Goal: Task Accomplishment & Management: Manage account settings

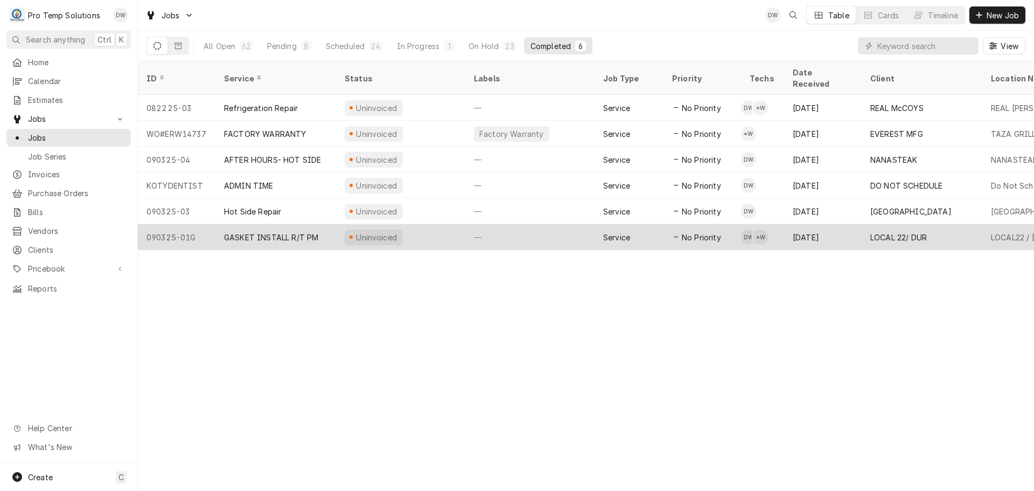
click at [557, 224] on div "—" at bounding box center [529, 237] width 129 height 26
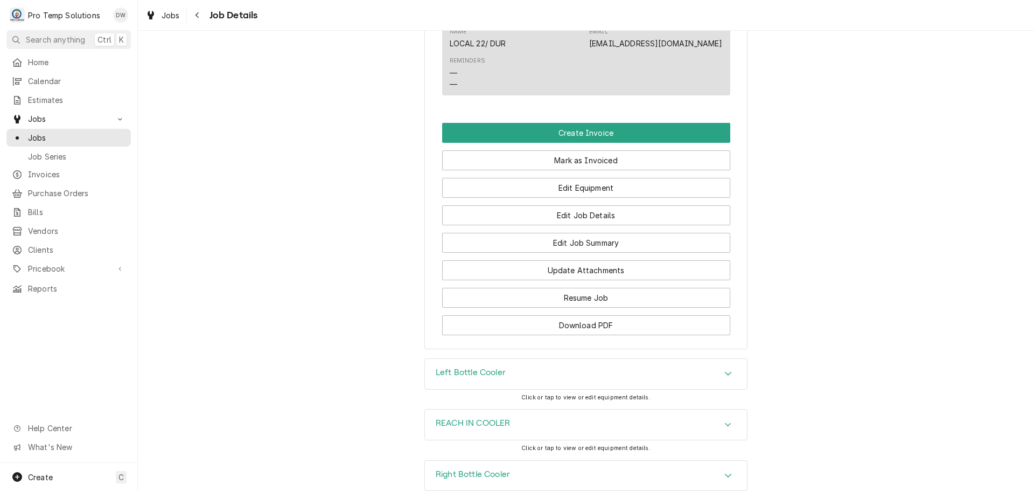
scroll to position [700, 0]
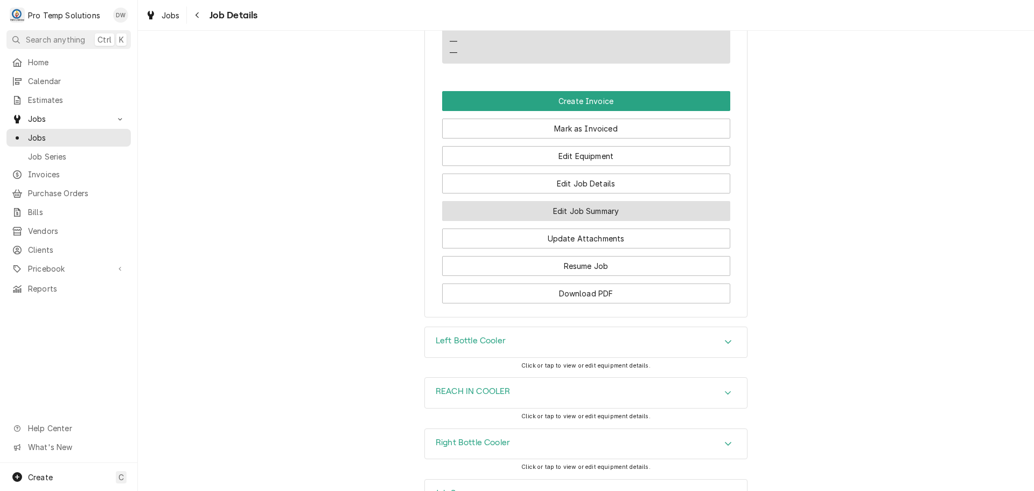
click at [574, 221] on button "Edit Job Summary" at bounding box center [586, 211] width 288 height 20
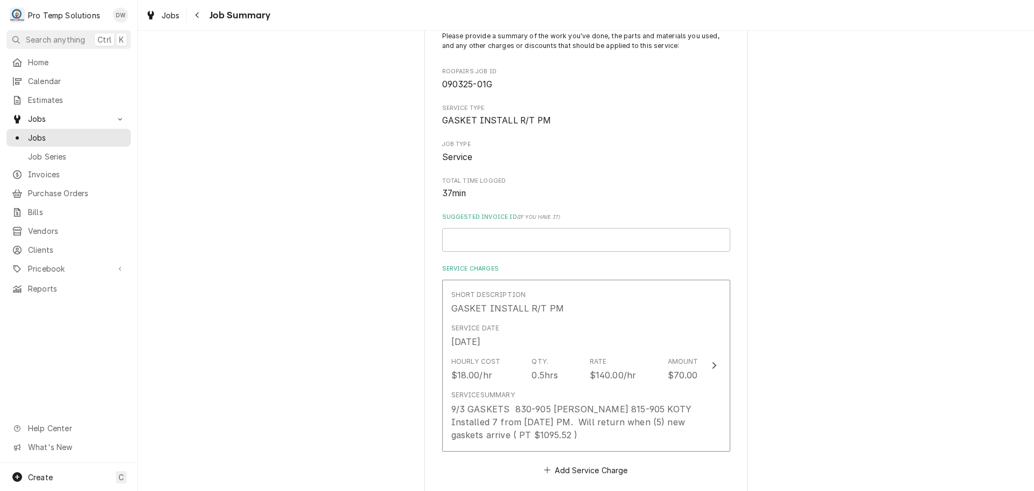
scroll to position [108, 0]
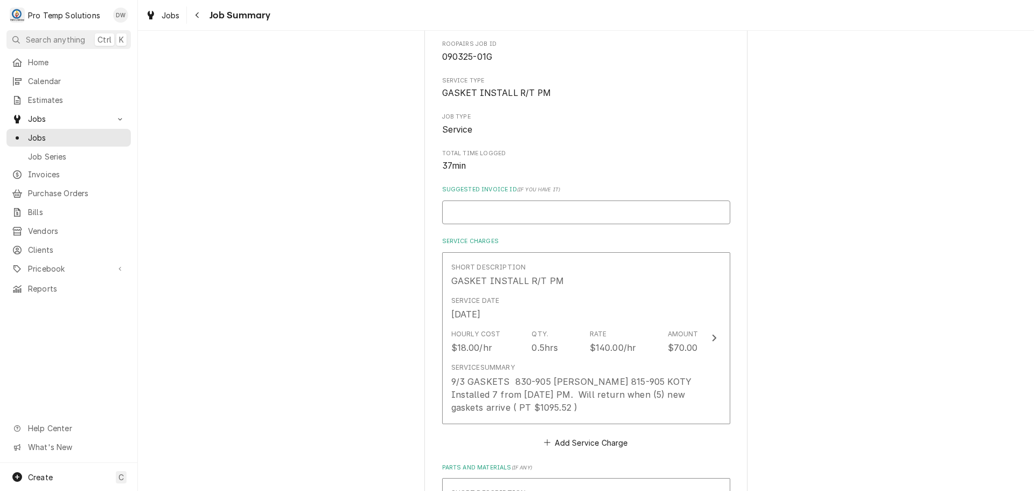
click at [578, 216] on input "Suggested Invoice ID ( if you have it )" at bounding box center [586, 212] width 288 height 24
type textarea "x"
type input "#"
type textarea "x"
type input "#0"
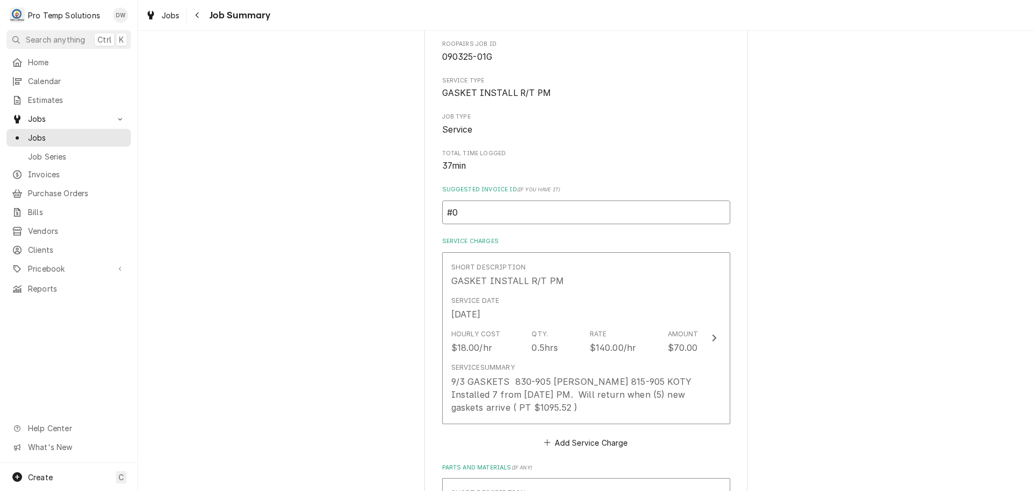
type textarea "x"
type input "#09"
type textarea "x"
type input "#090"
type textarea "x"
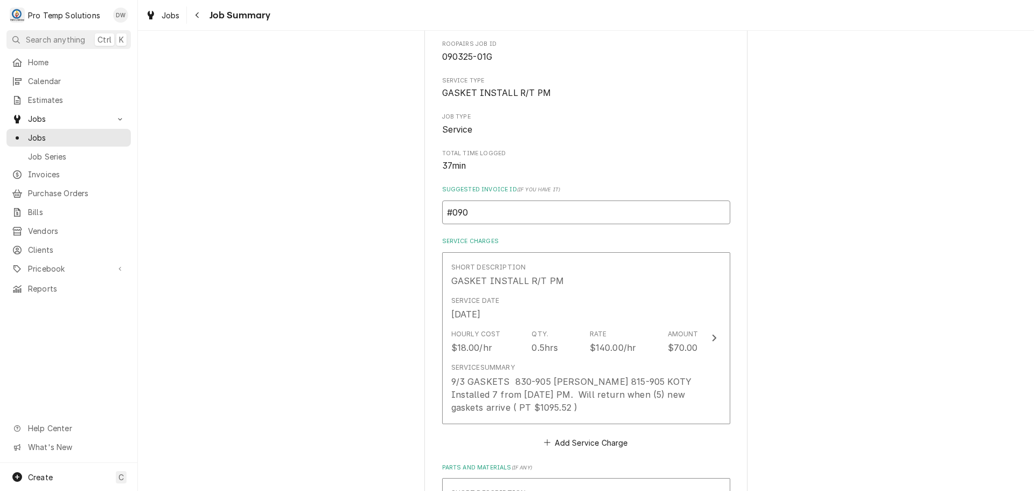
type input "#0902"
type textarea "x"
type input "#09022"
type textarea "x"
type input "#090225"
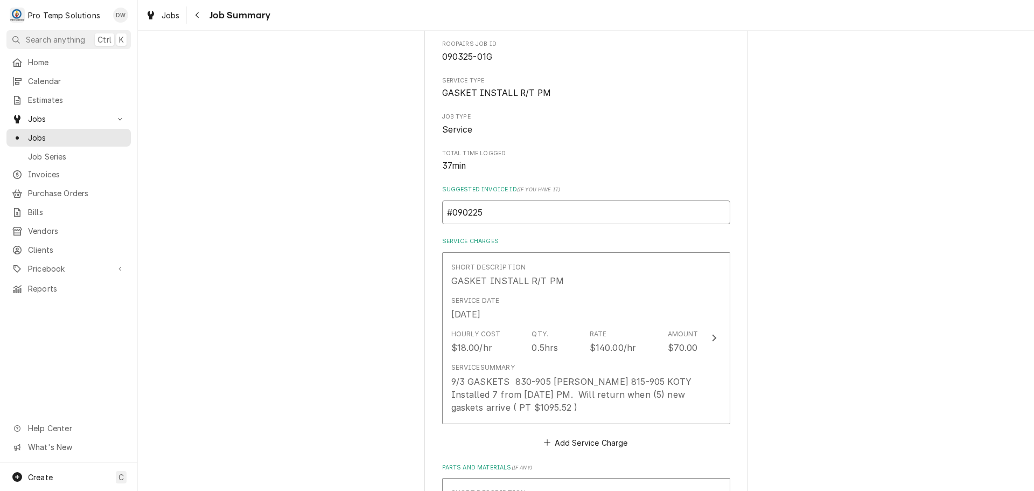
type textarea "x"
type input "#0902250"
type textarea "x"
type input "#09022500"
type textarea "x"
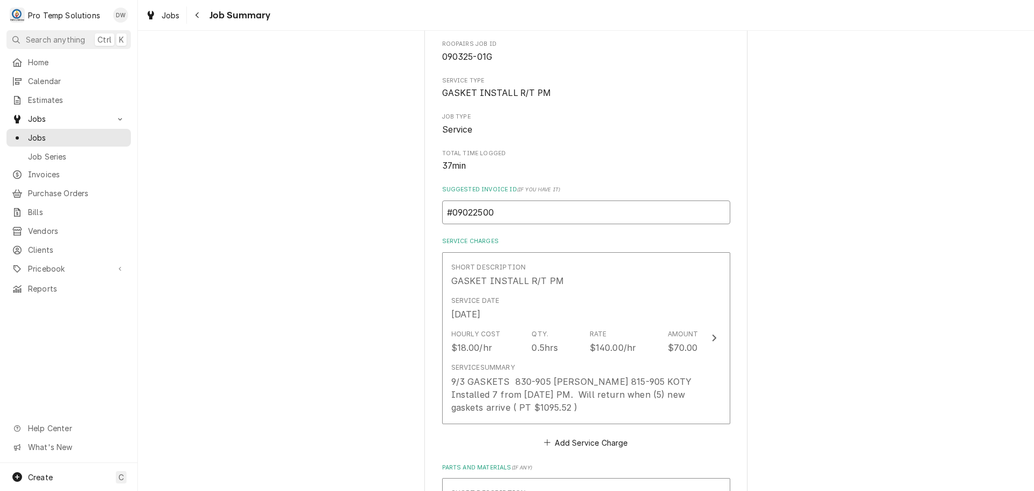
type input "#090225001"
type textarea "x"
type input "#090225001-"
type textarea "x"
type input "#090225001-G"
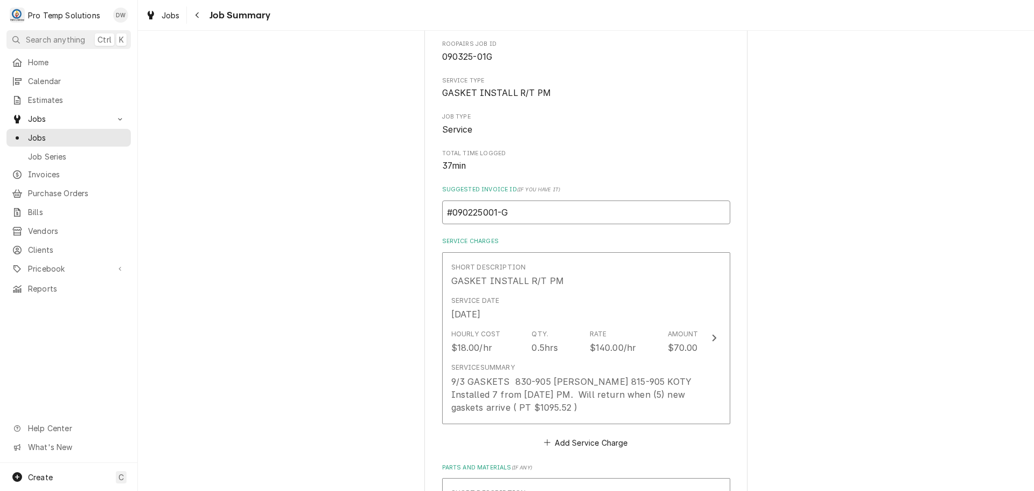
type textarea "x"
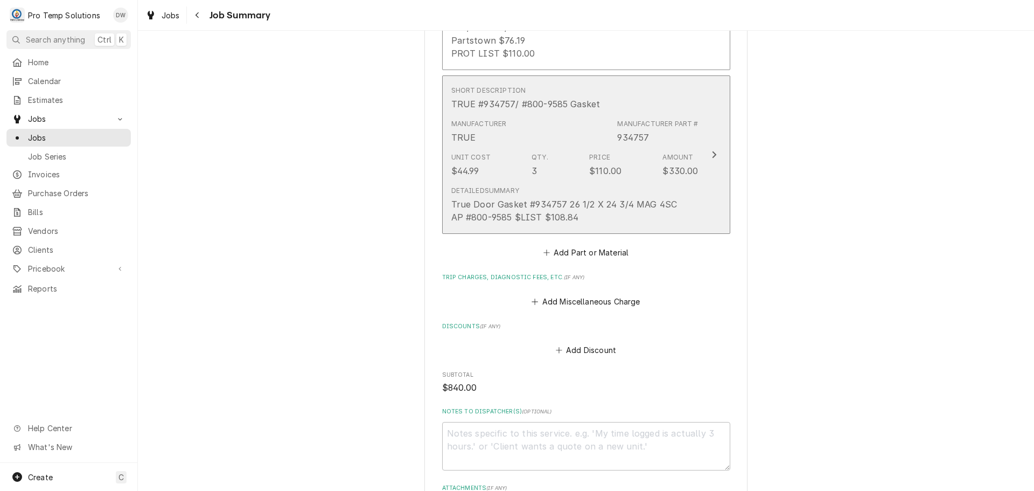
scroll to position [754, 0]
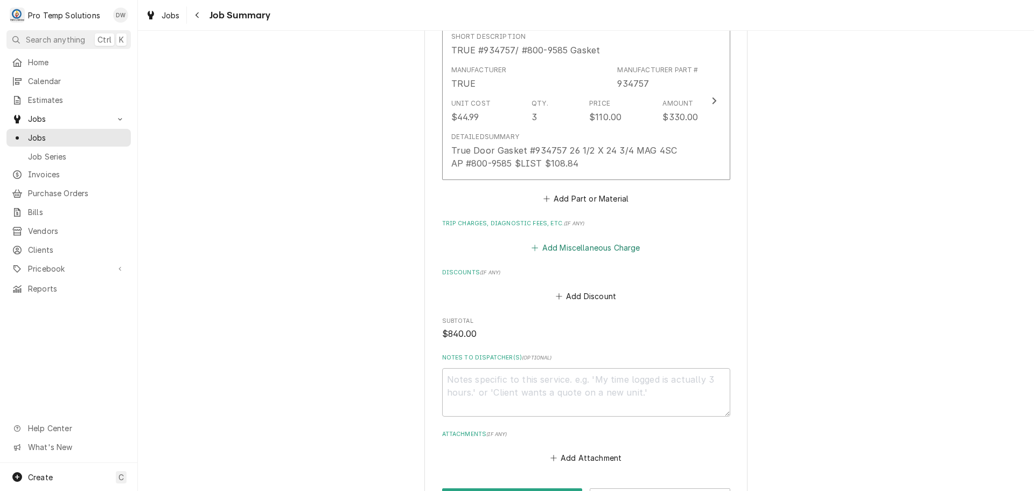
type input "#090225001-G"
click at [592, 249] on button "Add Miscellaneous Charge" at bounding box center [586, 247] width 112 height 15
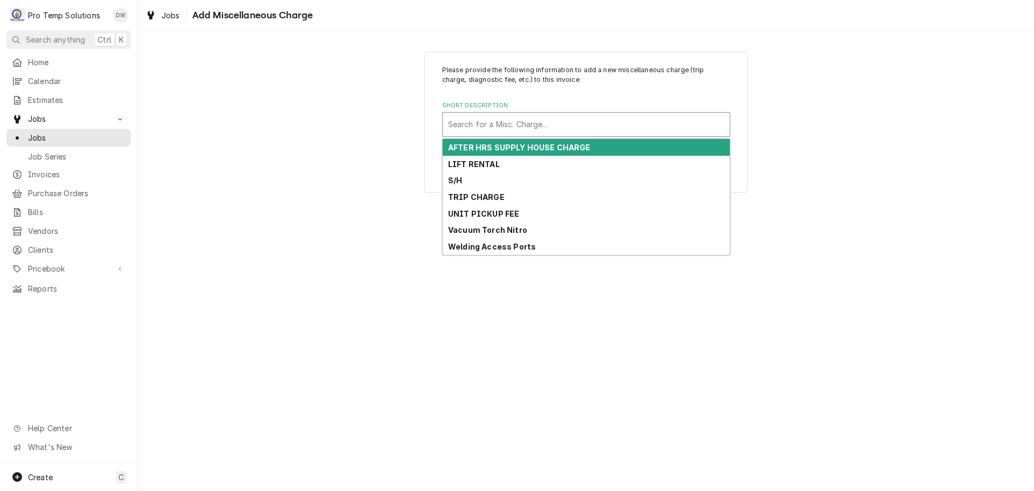
click at [571, 121] on div "Short Description" at bounding box center [586, 124] width 276 height 19
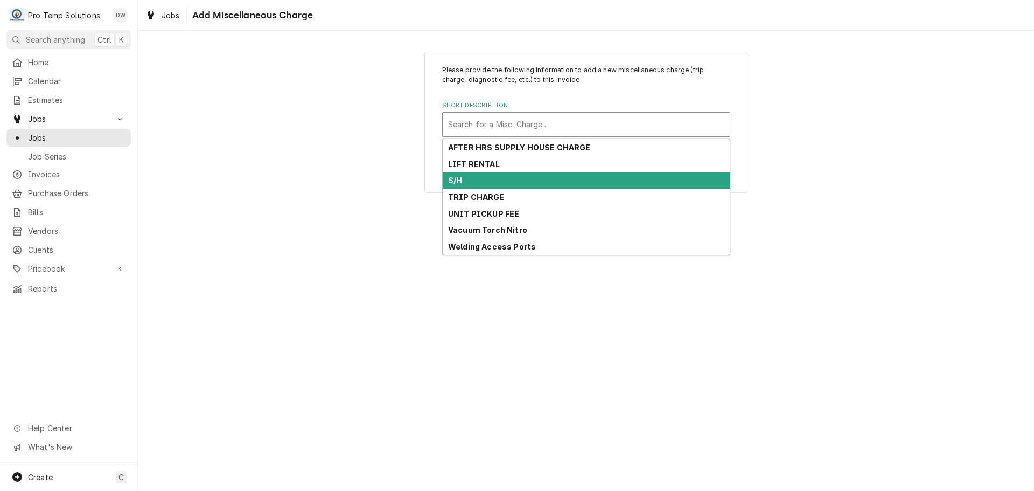
click at [545, 181] on div "S/H" at bounding box center [586, 180] width 287 height 17
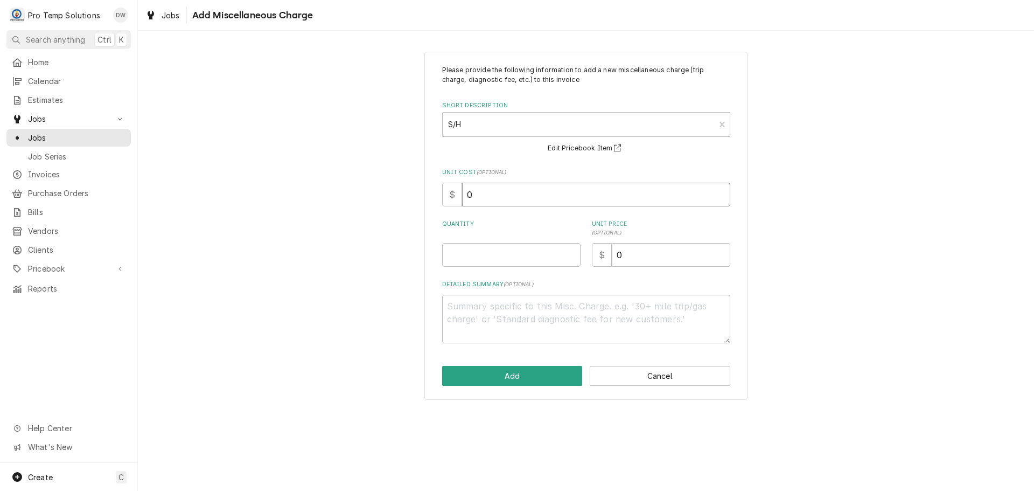
click at [539, 193] on input "0" at bounding box center [596, 195] width 268 height 24
type textarea "x"
type input "3"
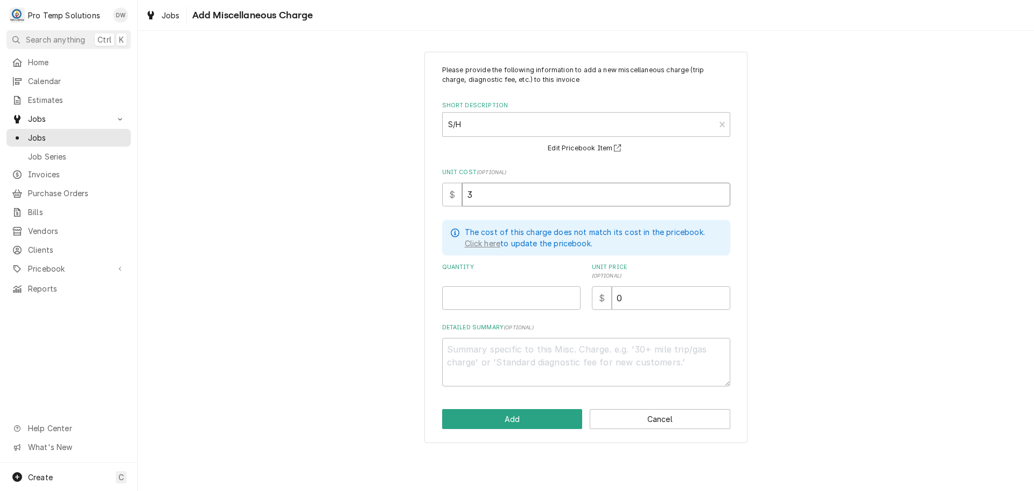
type textarea "x"
type input "30"
type textarea "x"
type input "30.0"
type textarea "x"
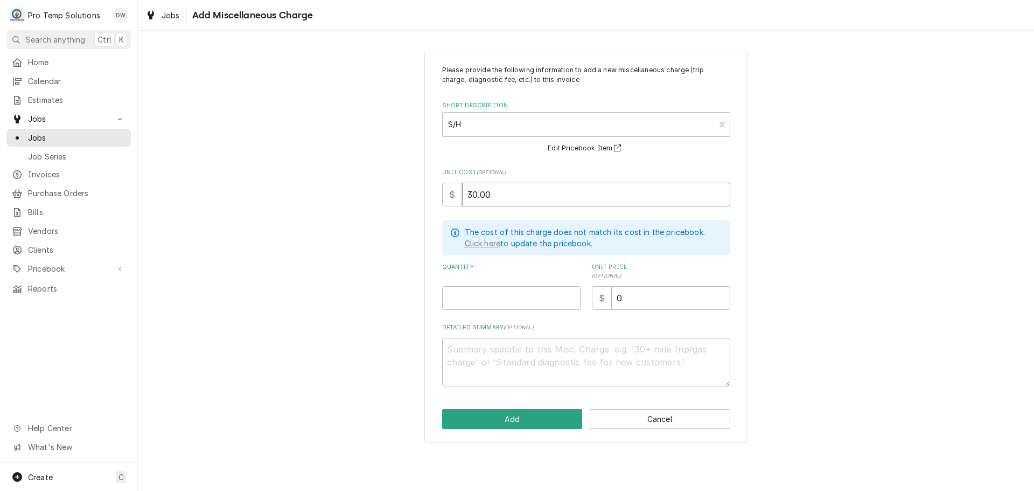
type input "30.00"
click at [547, 298] on input "Quantity" at bounding box center [511, 298] width 138 height 24
type textarea "x"
type input "1"
click at [665, 304] on input "0" at bounding box center [671, 298] width 118 height 24
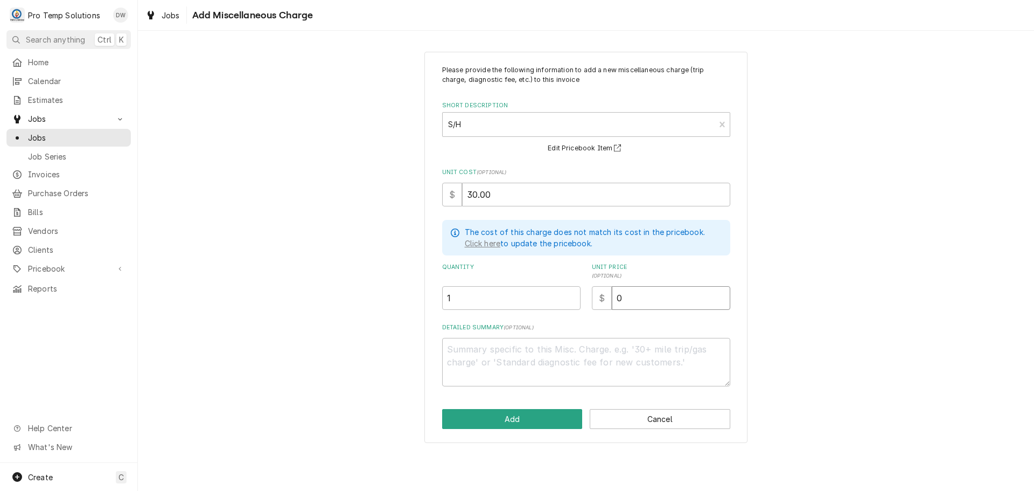
type textarea "x"
type input "3"
type textarea "x"
type input "30"
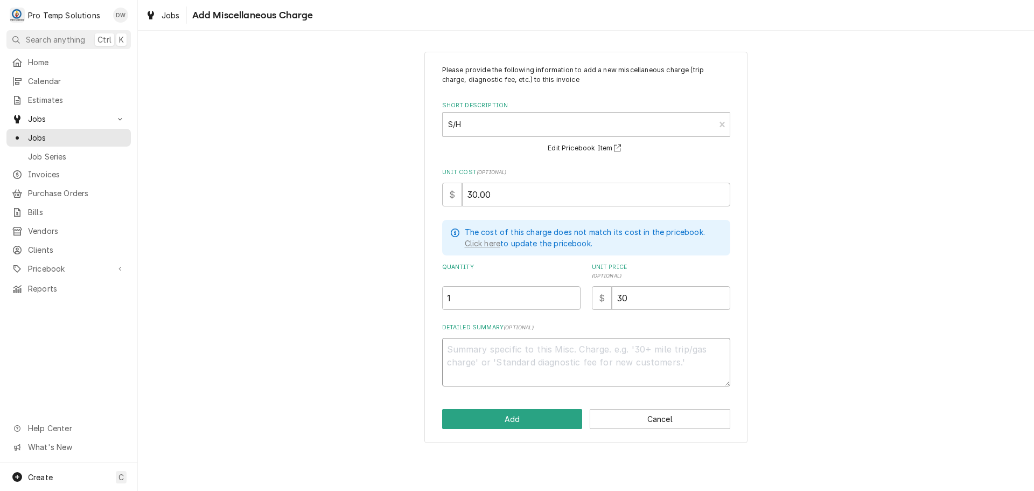
click at [495, 353] on textarea "Detailed Summary ( optional )" at bounding box center [586, 362] width 288 height 48
type textarea "x"
type textarea "T"
type textarea "x"
type textarea "TR"
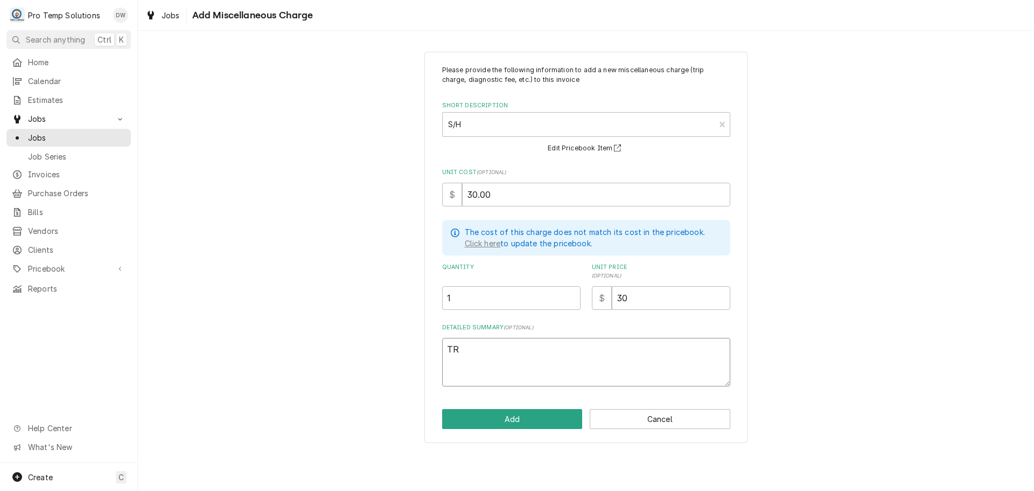
type textarea "x"
type textarea "TRU"
type textarea "x"
type textarea "TRUE"
type textarea "x"
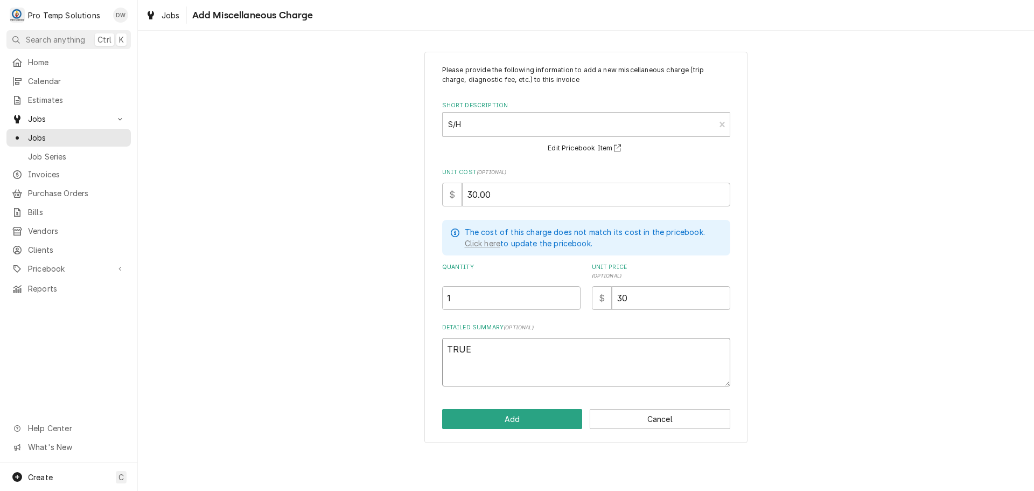
type textarea "TRUE"
type textarea "x"
type textarea "TRUE #"
type textarea "x"
type textarea "TRUE #6"
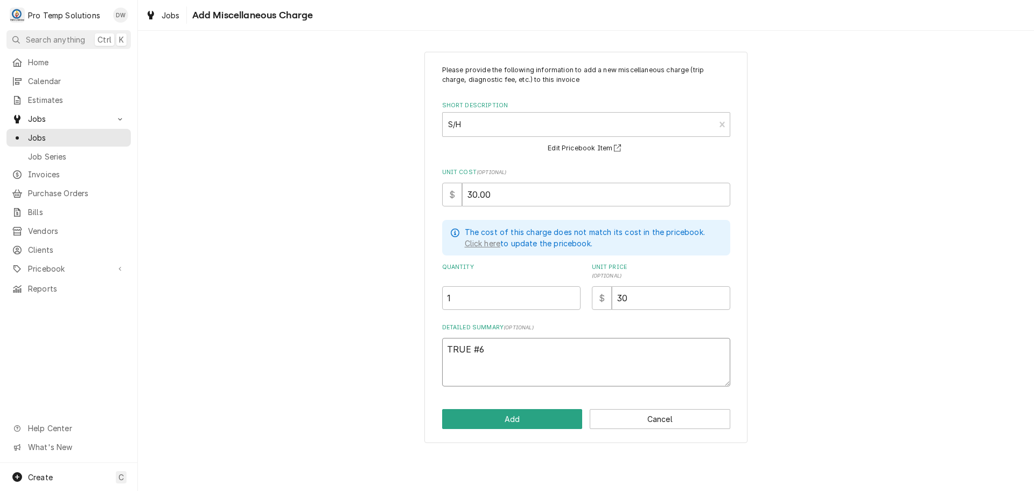
type textarea "x"
type textarea "TRUE #68"
type textarea "x"
type textarea "TRUE #682"
type textarea "x"
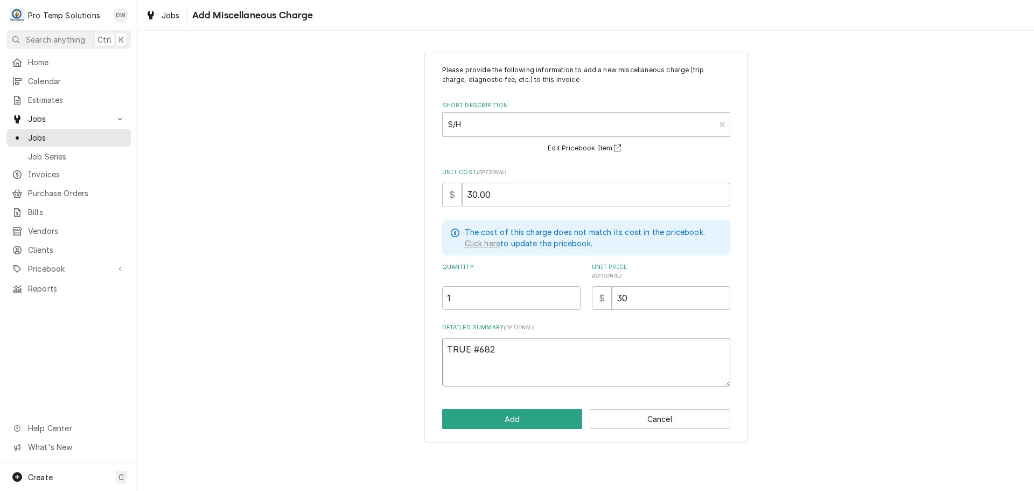
type textarea "TRUE #6823"
type textarea "x"
type textarea "TRUE #68236"
type textarea "x"
type textarea "TRUE #682366"
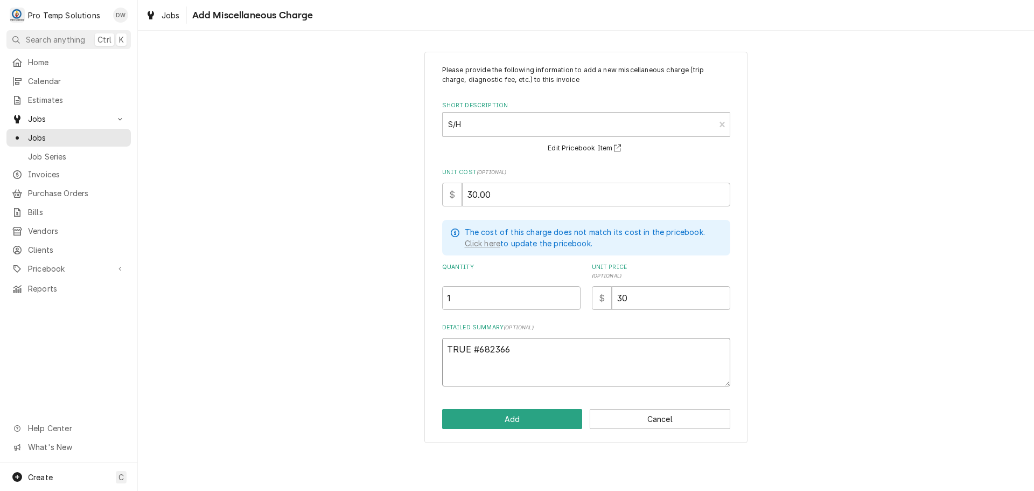
type textarea "x"
type textarea "TRUE #6823662"
click at [519, 418] on button "Add" at bounding box center [512, 419] width 141 height 20
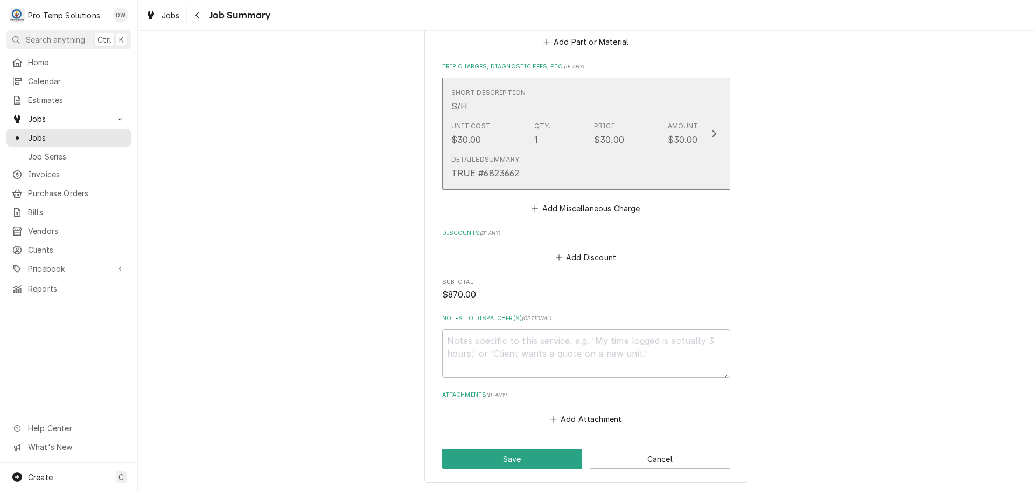
scroll to position [916, 0]
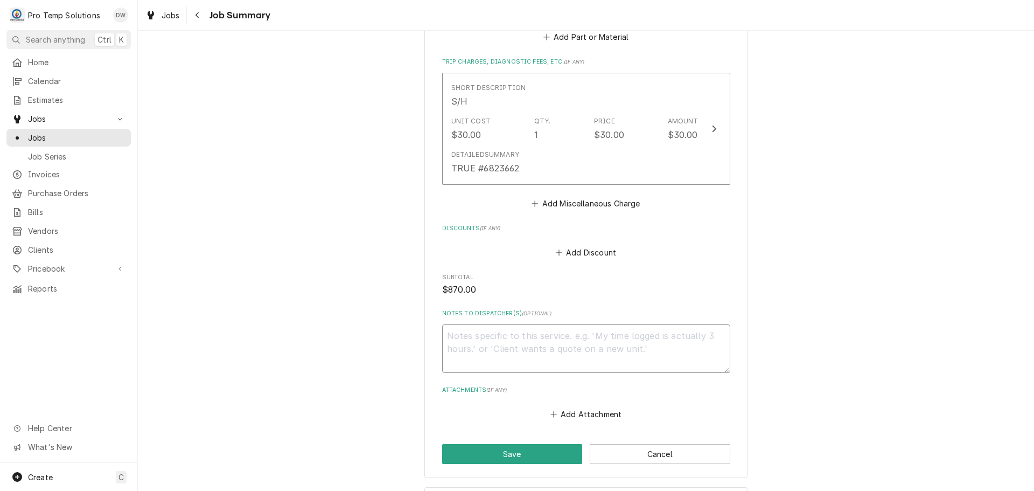
click at [588, 347] on textarea "Notes to Dispatcher(s) ( optional )" at bounding box center [586, 348] width 288 height 48
type textarea "x"
type textarea "#"
type textarea "x"
type textarea "#0"
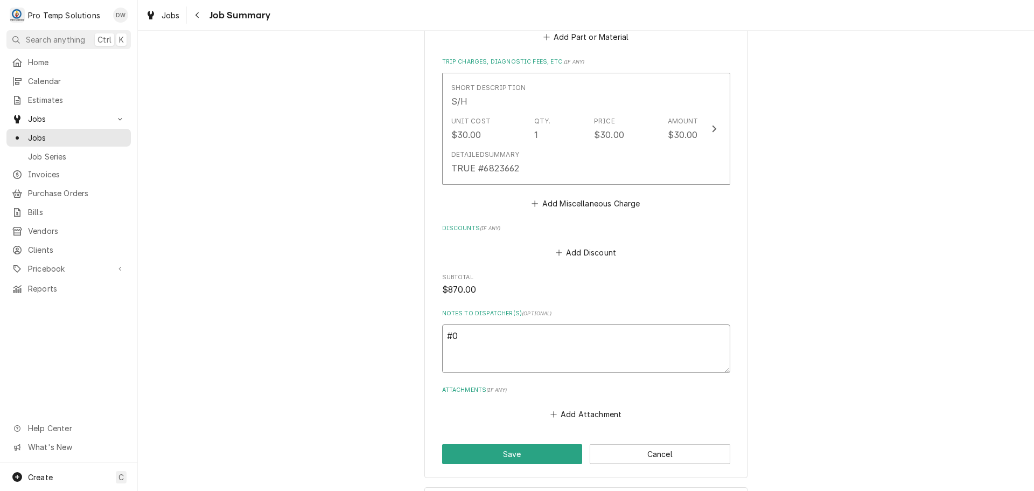
type textarea "x"
type textarea "#09"
type textarea "x"
type textarea "#090"
type textarea "x"
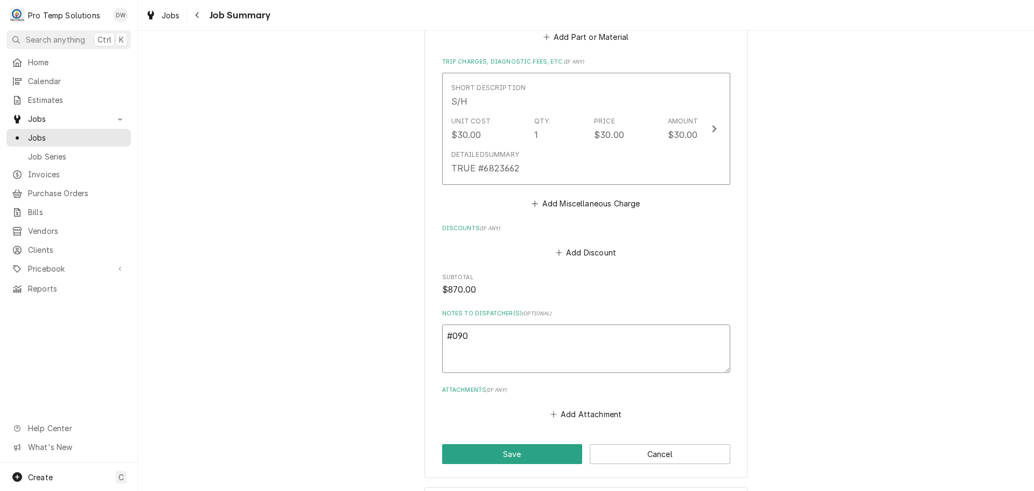
type textarea "#0903"
type textarea "x"
type textarea "#09032"
type textarea "x"
type textarea "#090325"
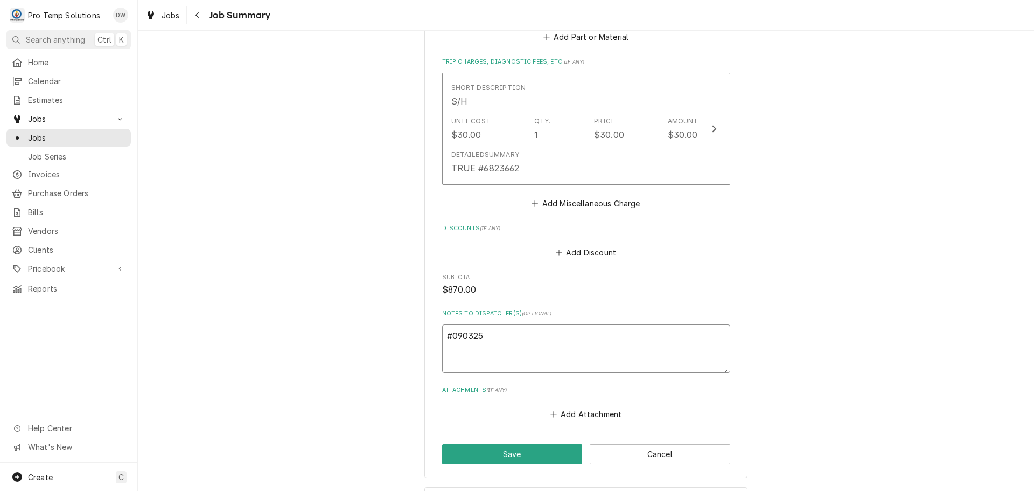
type textarea "x"
type textarea "#0903250"
type textarea "x"
type textarea "#09032500"
type textarea "x"
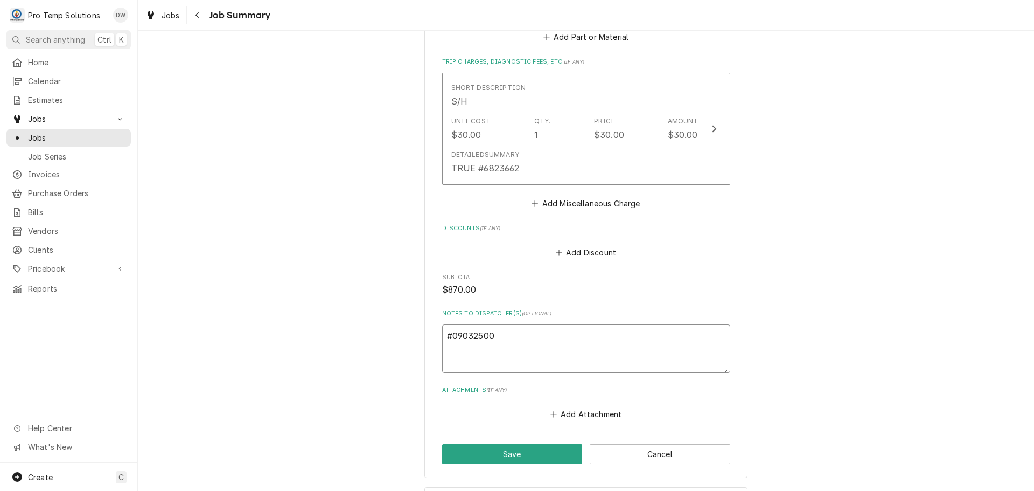
type textarea "#090325001"
type textarea "x"
type textarea "#090325001-"
type textarea "x"
type textarea "#090325001-G"
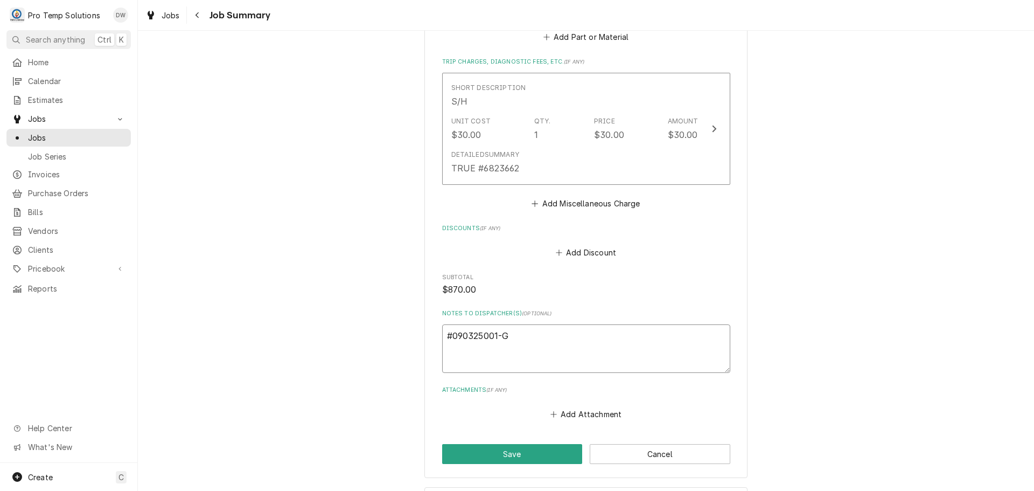
type textarea "x"
type textarea "#090325001-G"
type textarea "x"
type textarea "#090325001-G L"
type textarea "x"
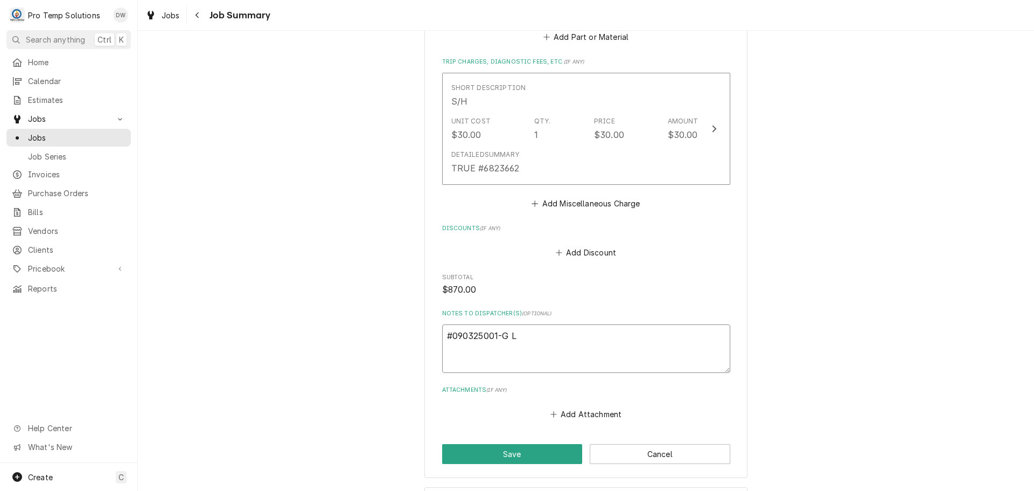
type textarea "#090325001-G LO"
type textarea "x"
type textarea "#090325001-G LOC"
type textarea "x"
type textarea "#090325001-G LOCA"
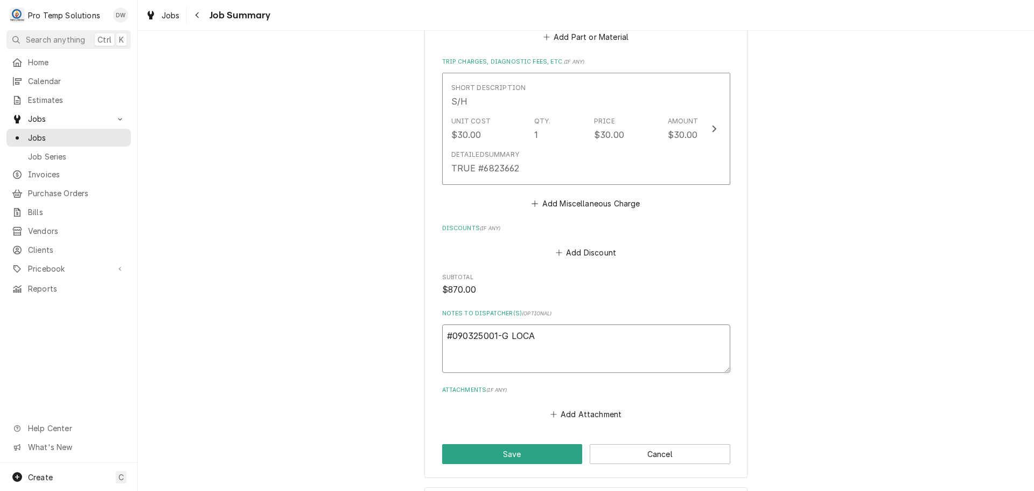
type textarea "x"
type textarea "#090325001-G LOCAL"
type textarea "x"
type textarea "#090325001-G LOCAL"
type textarea "x"
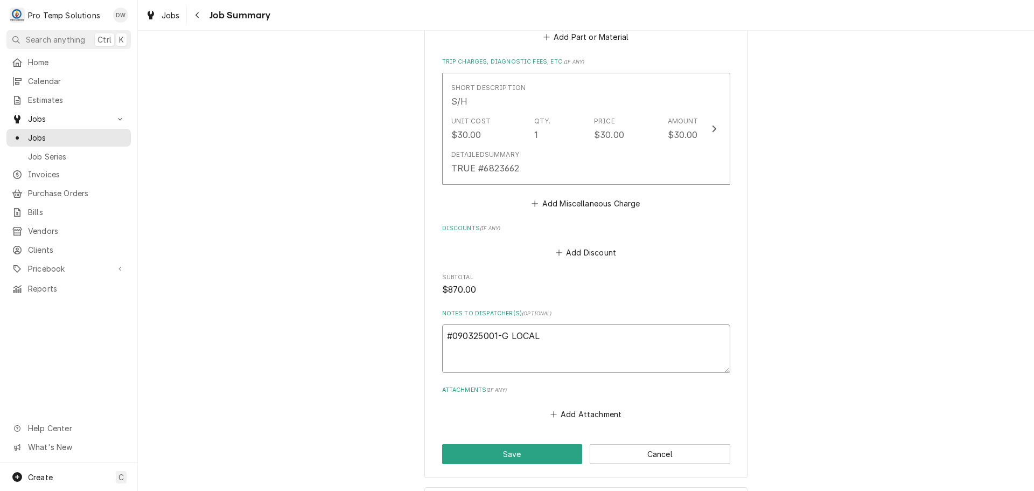
type textarea "#090325001-G LOCAL 2"
type textarea "x"
type textarea "#090325001-G LOCAL 22"
type textarea "x"
type textarea "#090325001-G LOCAL 22-"
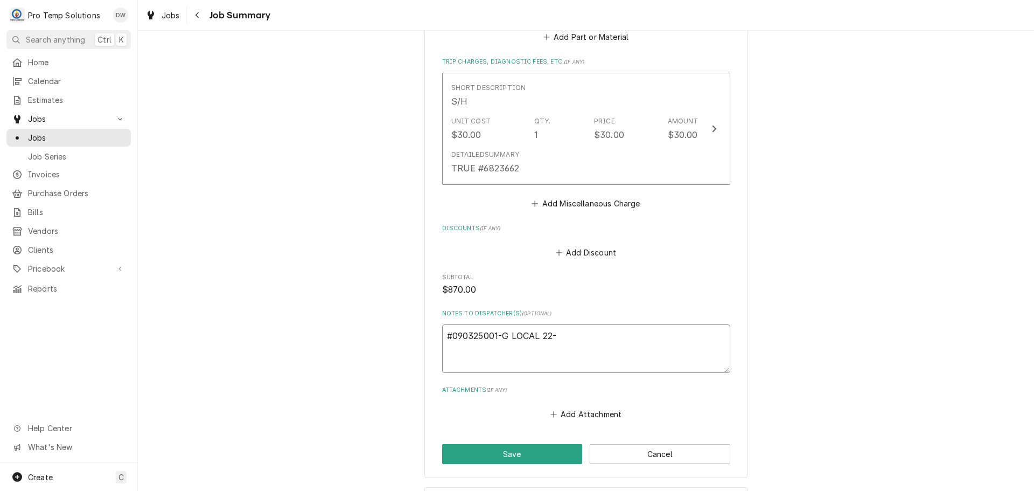
type textarea "x"
type textarea "#090325001-G LOCAL 22-"
type textarea "x"
type textarea "#090325001-G LOCAL 22- G"
type textarea "x"
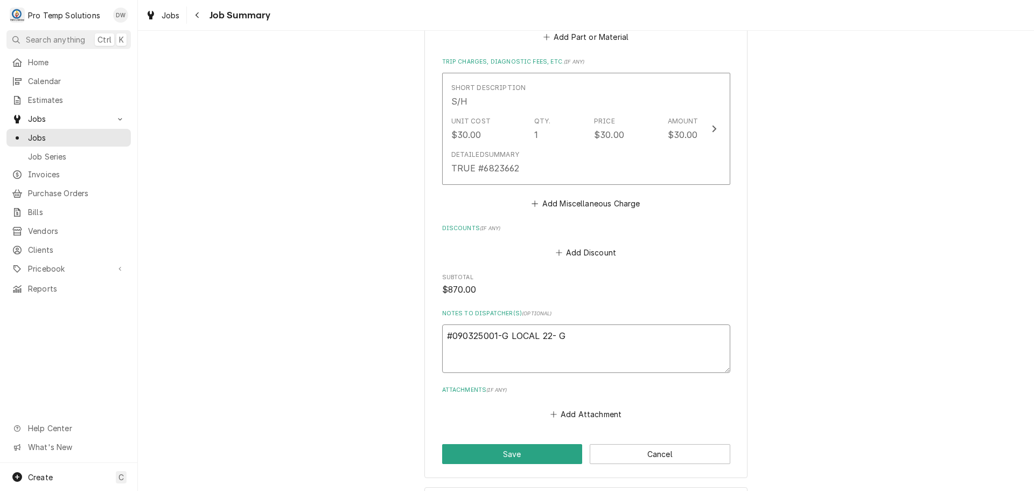
type textarea "#090325001-G LOCAL 22- GA"
type textarea "x"
type textarea "#090325001-G LOCAL 22- GAS"
type textarea "x"
type textarea "#090325001-G LOCAL 22- GASK"
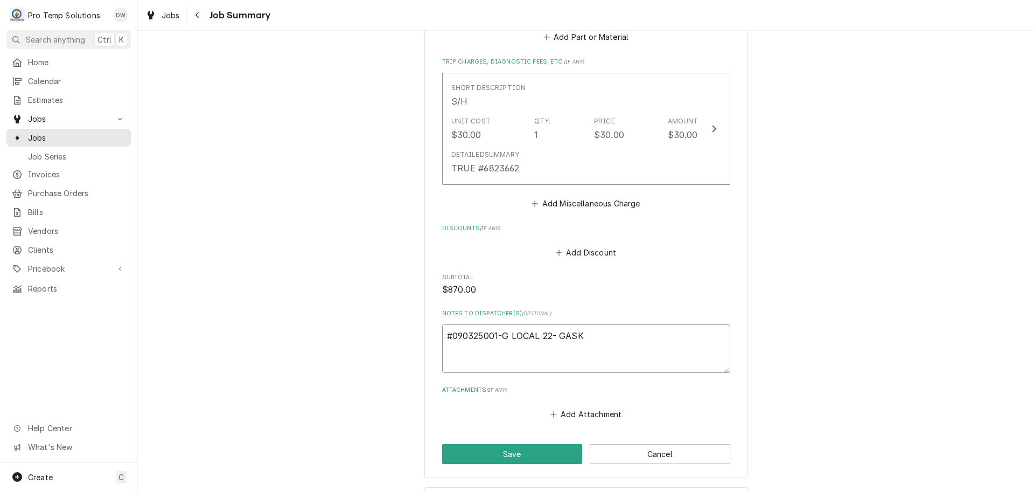
type textarea "x"
type textarea "#090325001-G LOCAL 22- GASKE"
type textarea "x"
type textarea "#090325001-G LOCAL 22- GASKET"
type textarea "x"
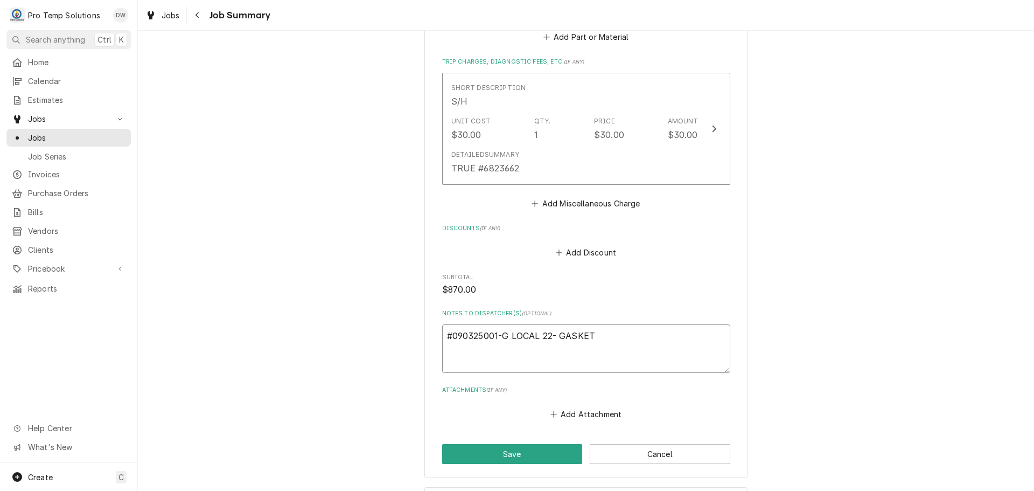
type textarea "#090325001-G LOCAL 22- GASKETS"
type textarea "x"
type textarea "#090325001-G LOCAL 22- GASKETS"
type textarea "x"
type textarea "#090325001-G LOCAL 22- GASKETS F"
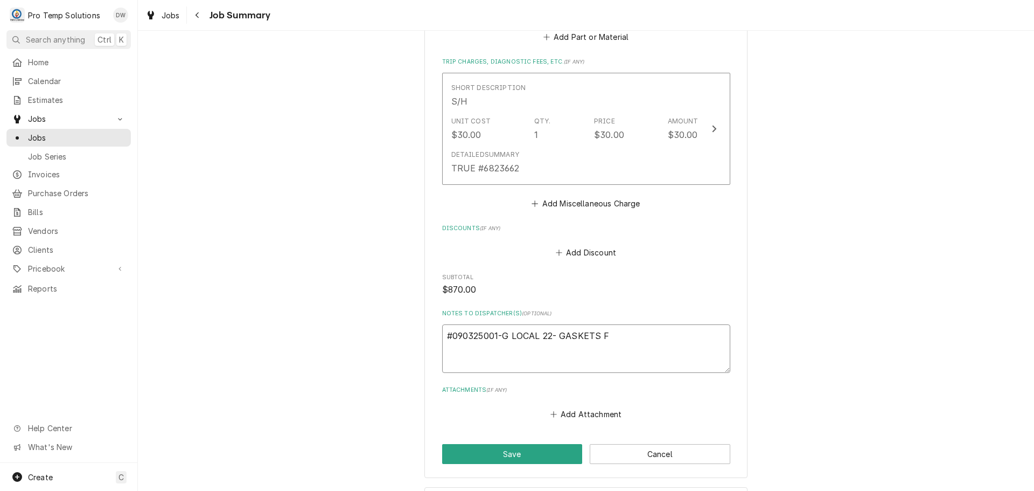
type textarea "x"
type textarea "#090325001-G LOCAL 22- GASKETS FR"
type textarea "x"
type textarea "#090325001-G LOCAL 22- GASKETS FRO"
type textarea "x"
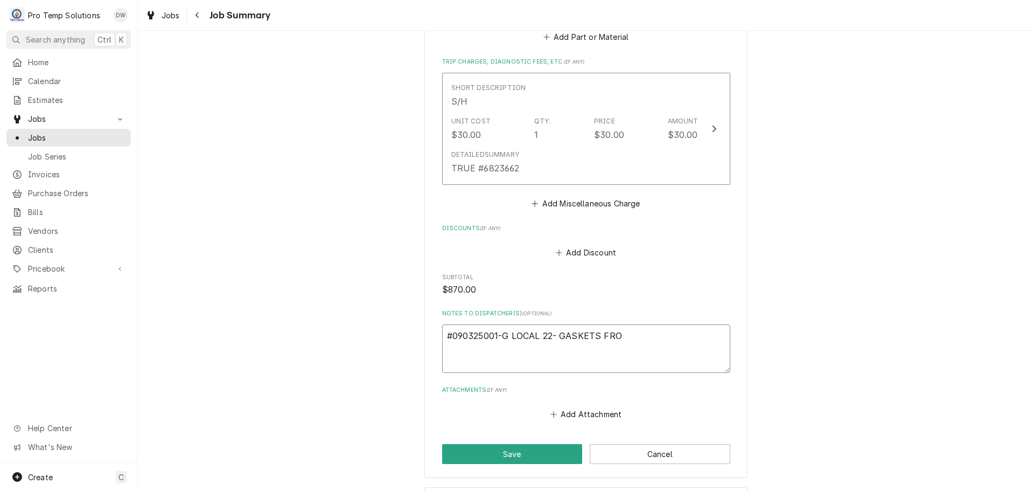
type textarea "#090325001-G LOCAL 22- GASKETS FROM"
type textarea "x"
type textarea "#090325001-G LOCAL 22- GASKETS FROM"
type textarea "x"
type textarea "#090325001-G LOCAL 22- GASKETS FROM 0"
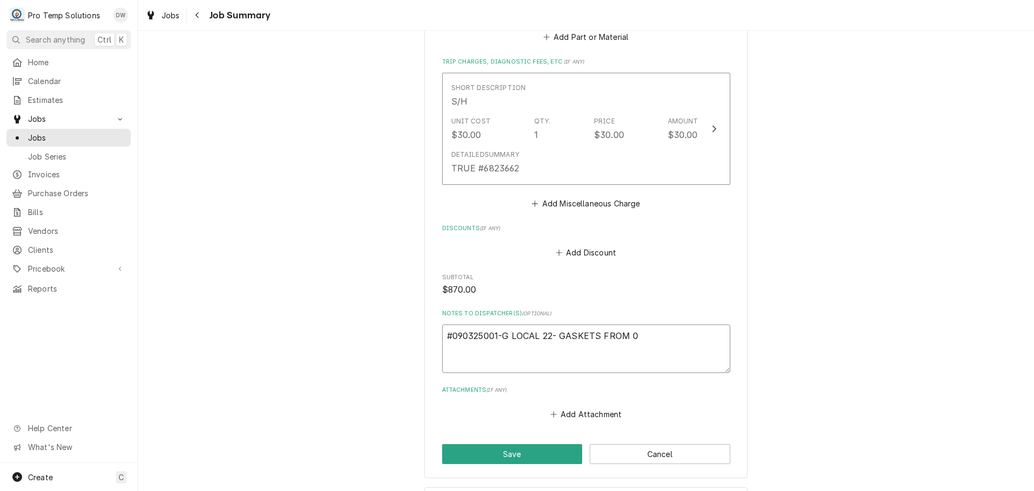
type textarea "x"
type textarea "#090325001-G LOCAL 22- GASKETS FROM 08"
type textarea "x"
type textarea "#090325001-G LOCAL 22- GASKETS FROM 08/"
type textarea "x"
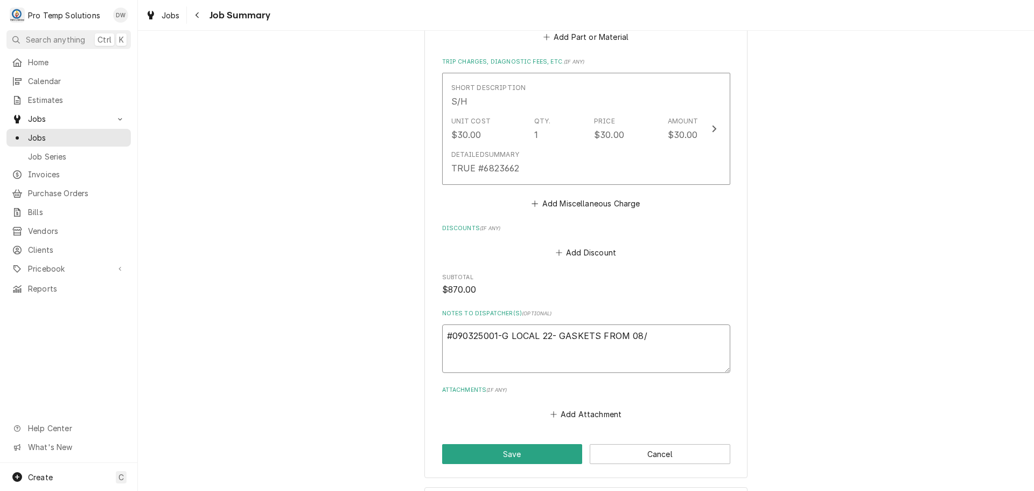
type textarea "#090325001-G LOCAL 22- GASKETS FROM 08/2"
type textarea "x"
type textarea "#090325001-G LOCAL 22- GASKETS FROM 08/25"
type textarea "x"
type textarea "#090325001-G LOCAL 22- GASKETS FROM 08/25/"
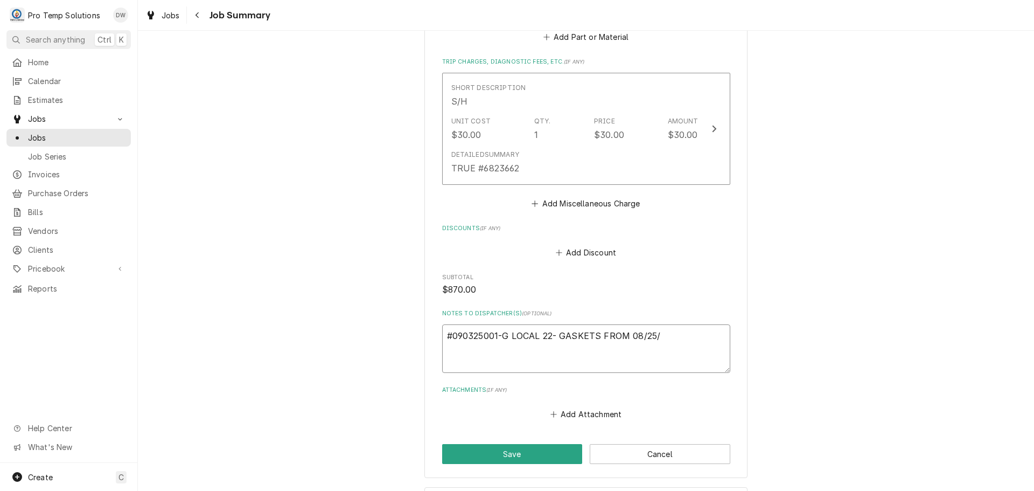
type textarea "x"
type textarea "#090325001-G LOCAL 22- GASKETS FROM 08/25/2"
type textarea "x"
type textarea "#090325001-G LOCAL 22- GASKETS FROM 08/25/25"
type textarea "x"
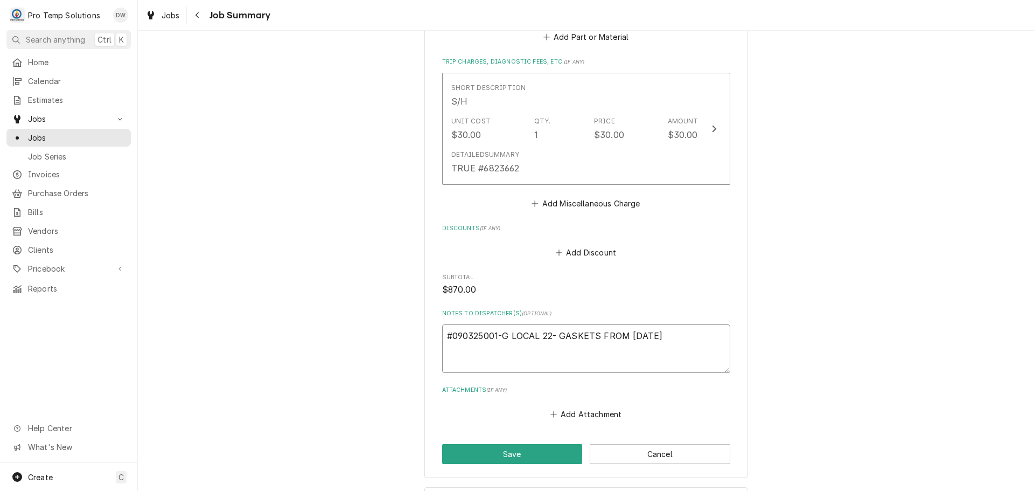
type textarea "#090325001-G LOCAL 22- GASKETS FROM 08/25/25"
type textarea "x"
type textarea "#090325001-G LOCAL 22- GASKETS FROM 08/25/25 P"
type textarea "x"
type textarea "#090325001-G LOCAL 22- GASKETS FROM 08/25/25 PM"
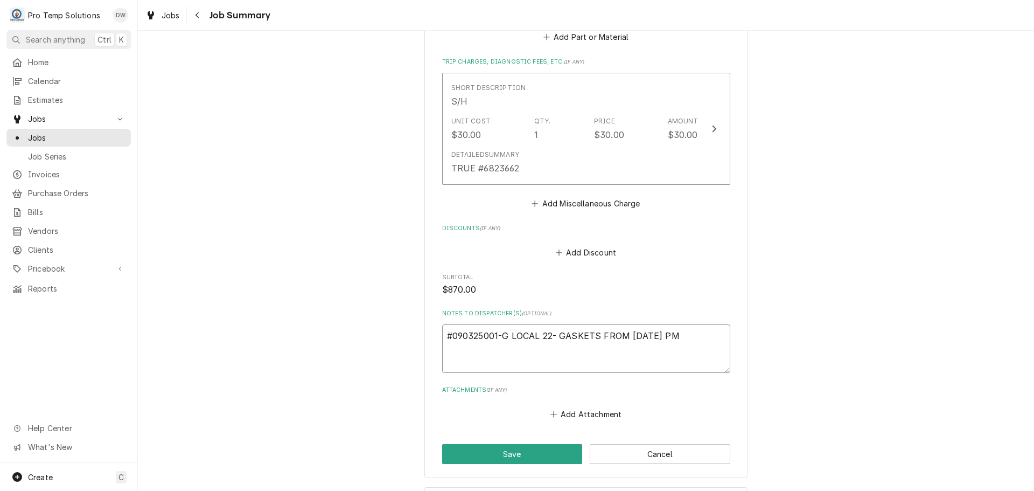
type textarea "x"
type textarea "#090325001-G LOCAL 22- GASKETS FROM 08/25/25 PM"
click at [514, 453] on button "Save" at bounding box center [512, 454] width 141 height 20
type textarea "x"
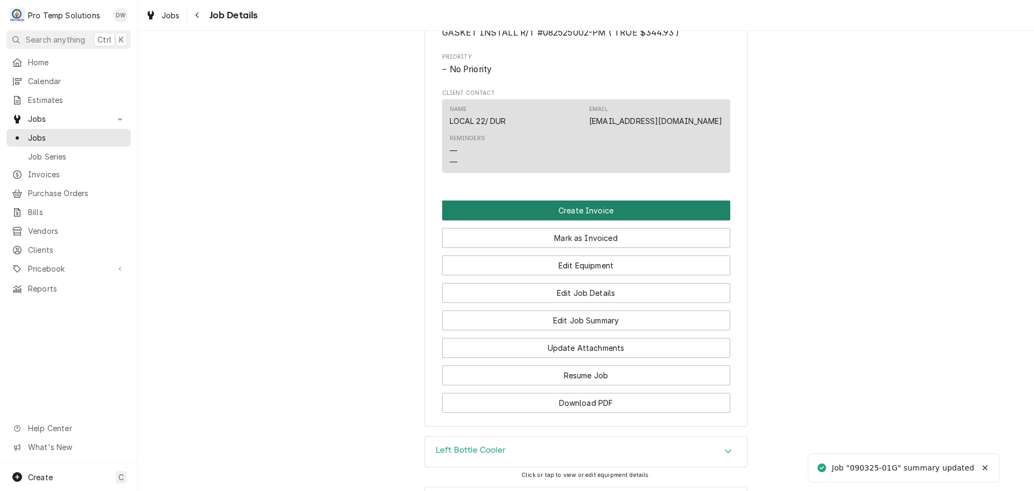
scroll to position [592, 0]
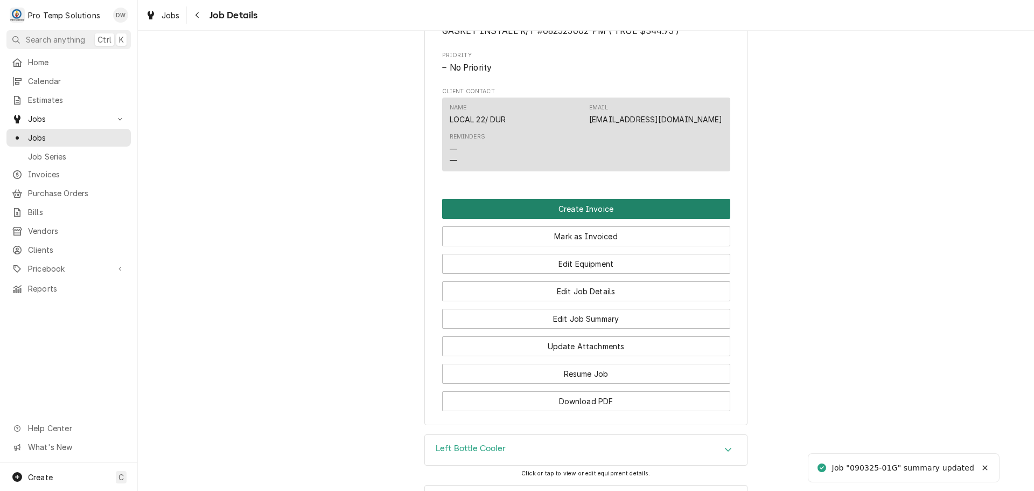
click at [563, 215] on button "Create Invoice" at bounding box center [586, 209] width 288 height 20
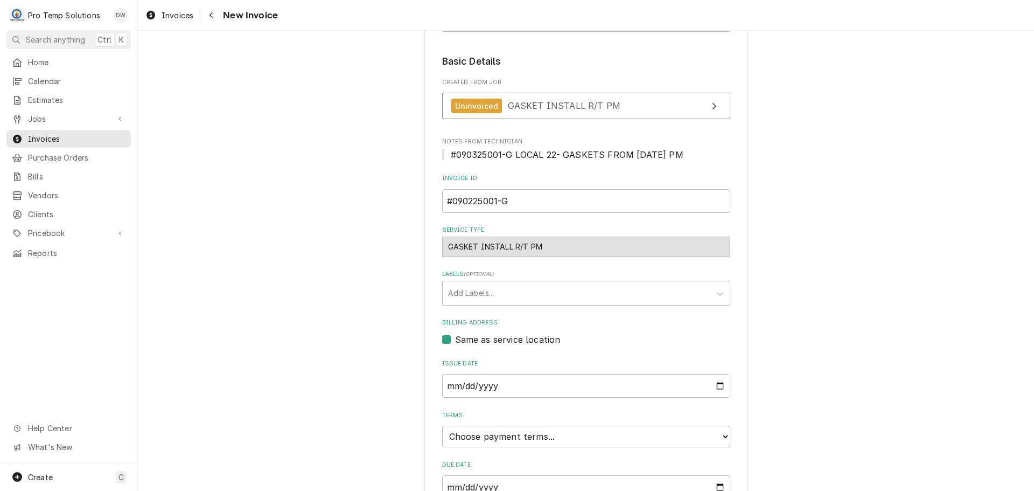
scroll to position [212, 0]
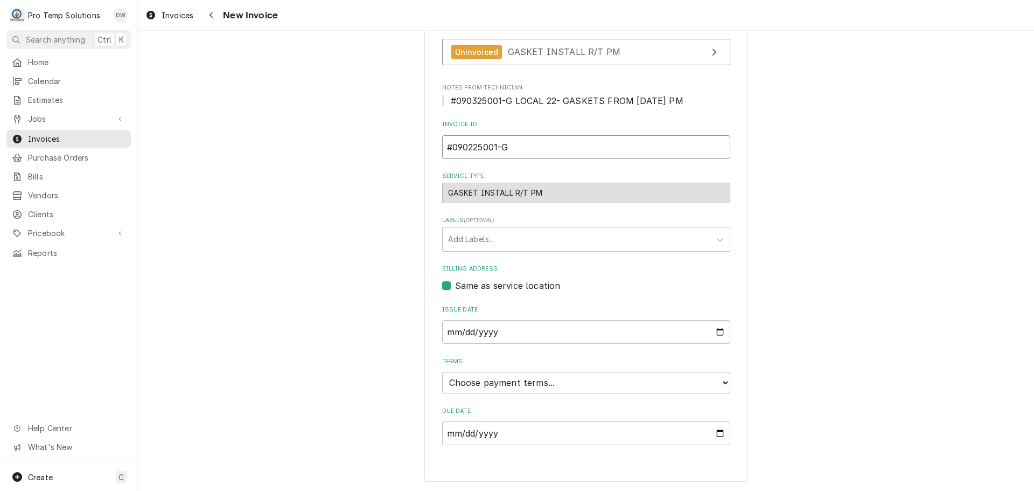
click at [468, 143] on input "#090225001-G" at bounding box center [586, 147] width 288 height 24
type input "#090325001-G"
click at [714, 329] on input "2025-09-04" at bounding box center [586, 332] width 288 height 24
type input "2025-09-03"
click at [534, 379] on select "Choose payment terms... Same Day Net 7 Net 14 Net 21 Net 30 Net 45 Net 60 Net 90" at bounding box center [586, 383] width 288 height 22
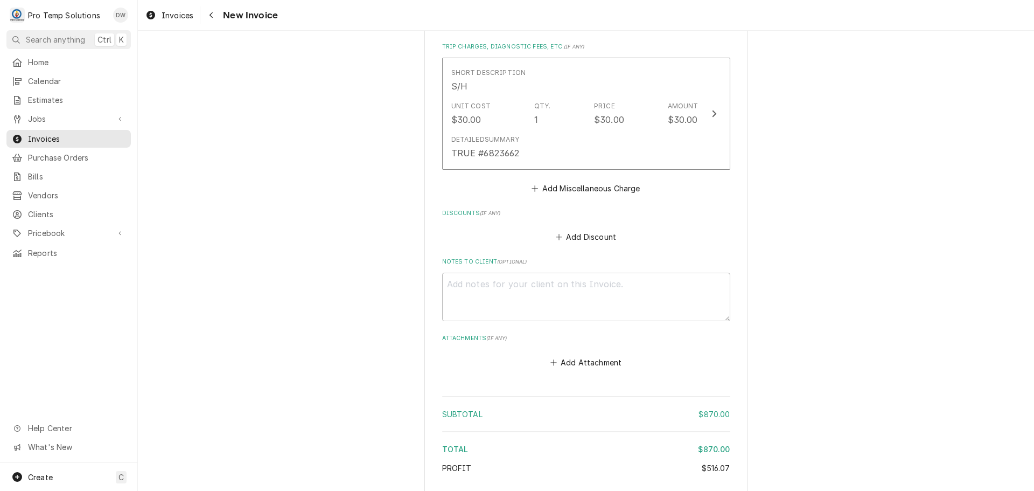
scroll to position [1373, 0]
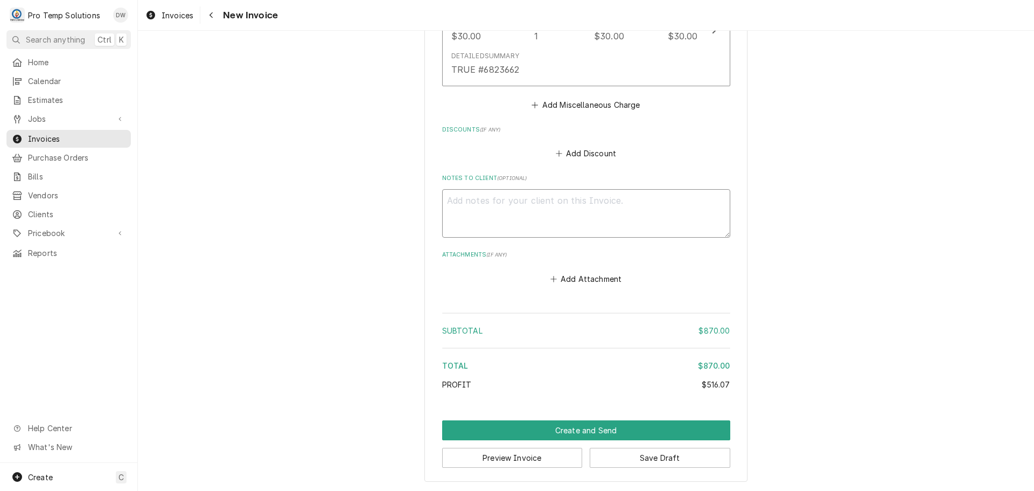
click at [481, 209] on textarea "Notes to Client ( optional )" at bounding box center [586, 213] width 288 height 48
type textarea "x"
type textarea "#"
type textarea "x"
type textarea "#0"
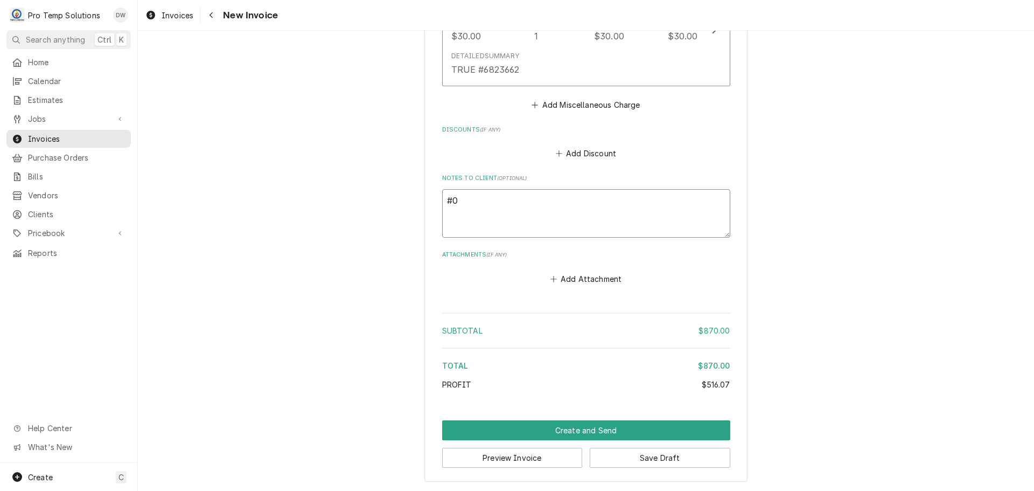
type textarea "x"
type textarea "#09"
type textarea "x"
type textarea "#090"
type textarea "x"
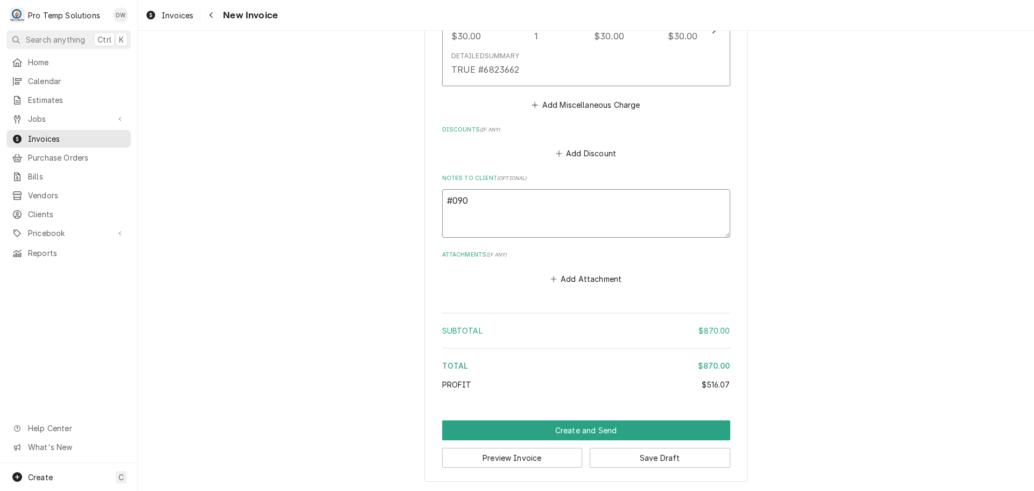
type textarea "#0903"
type textarea "x"
type textarea "#09032"
type textarea "x"
type textarea "#090325"
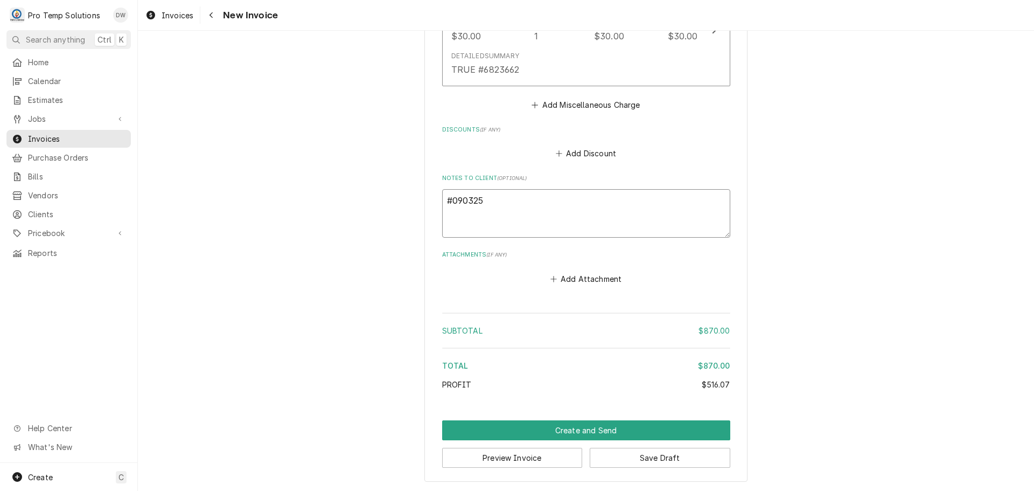
type textarea "x"
type textarea "#0903250"
type textarea "x"
type textarea "#09032500"
type textarea "x"
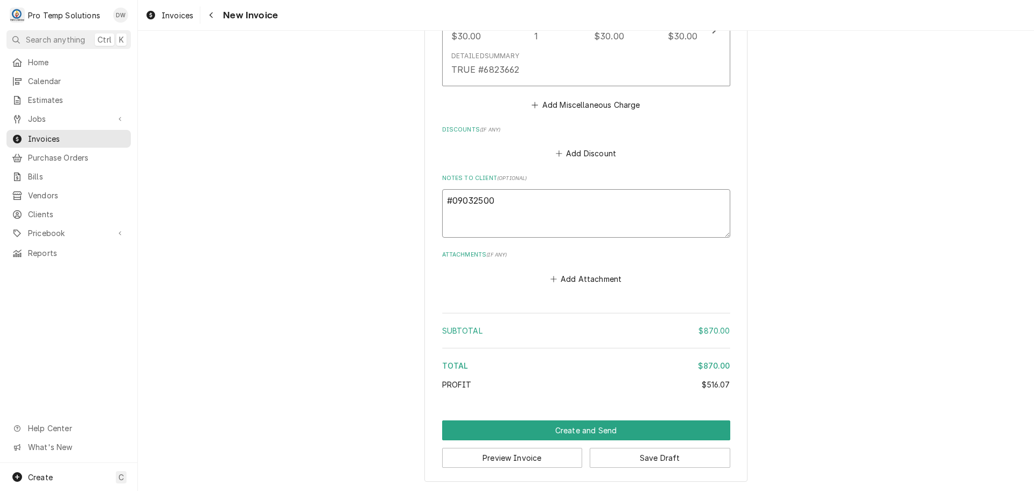
type textarea "#090325001"
type textarea "x"
type textarea "#090325001-"
type textarea "x"
type textarea "#090325001-G"
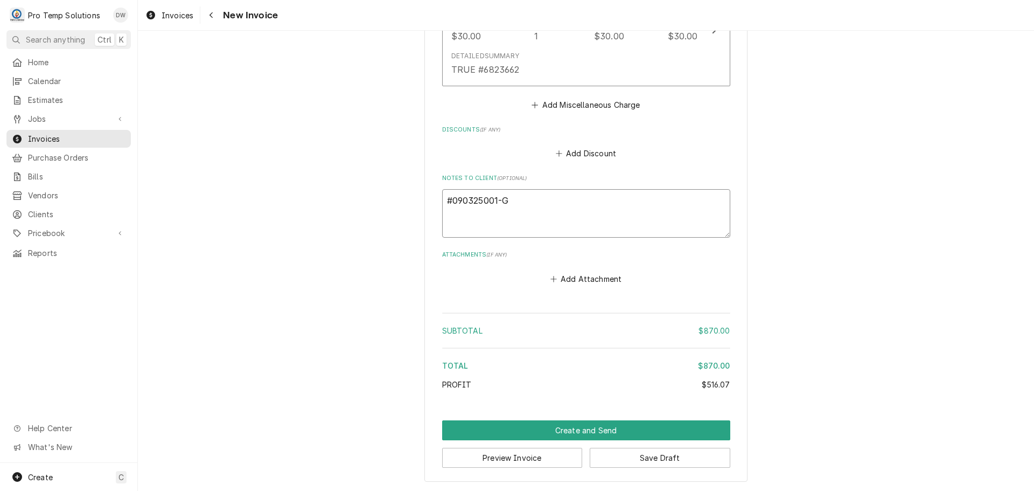
type textarea "x"
type textarea "#090325001-G"
type textarea "x"
type textarea "#090325001-G L"
type textarea "x"
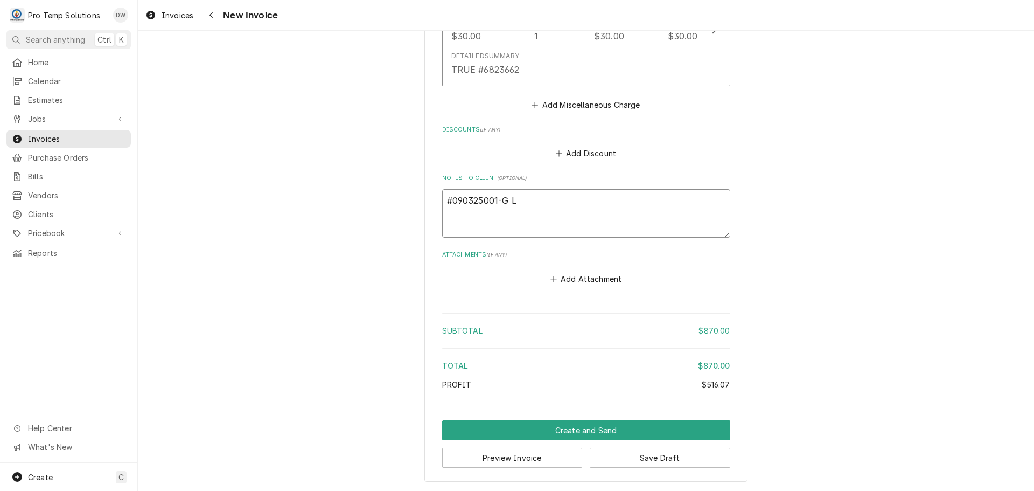
type textarea "#090325001-G LO"
type textarea "x"
type textarea "#090325001-G LOC"
type textarea "x"
type textarea "#090325001-G LOCA"
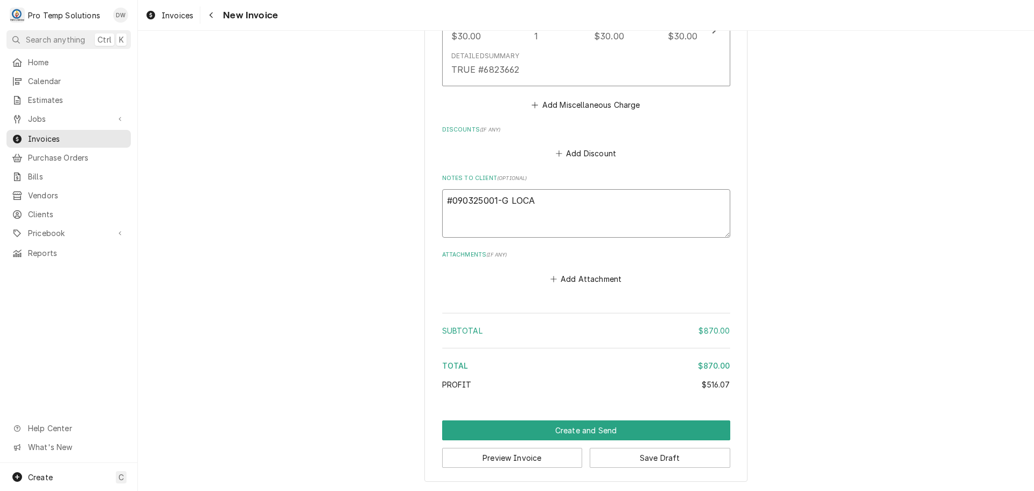
type textarea "x"
type textarea "#090325001-G LOCAL"
type textarea "x"
type textarea "#090325001-G LOCAL"
type textarea "x"
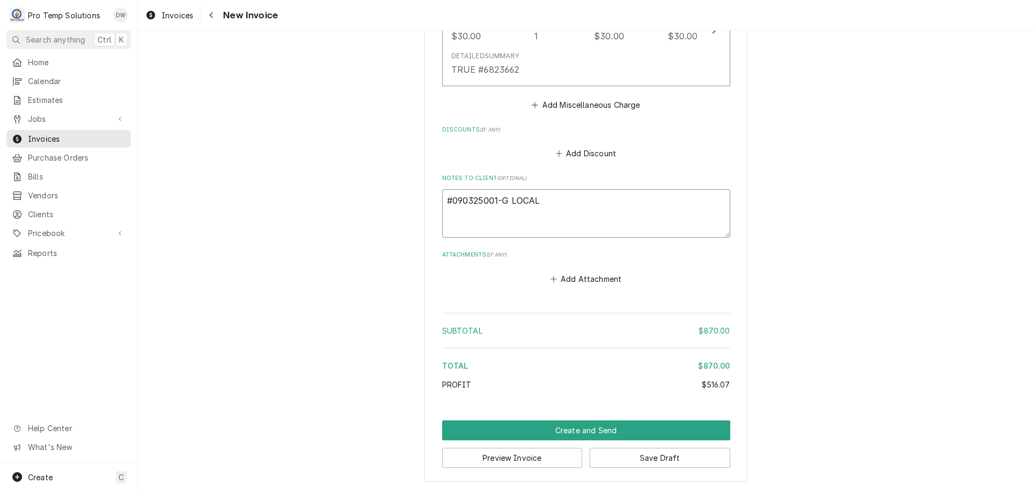
type textarea "#090325001-G LOCAL 2"
type textarea "x"
type textarea "#090325001-G LOCAL 22"
type textarea "x"
type textarea "#090325001-G LOCAL 22-"
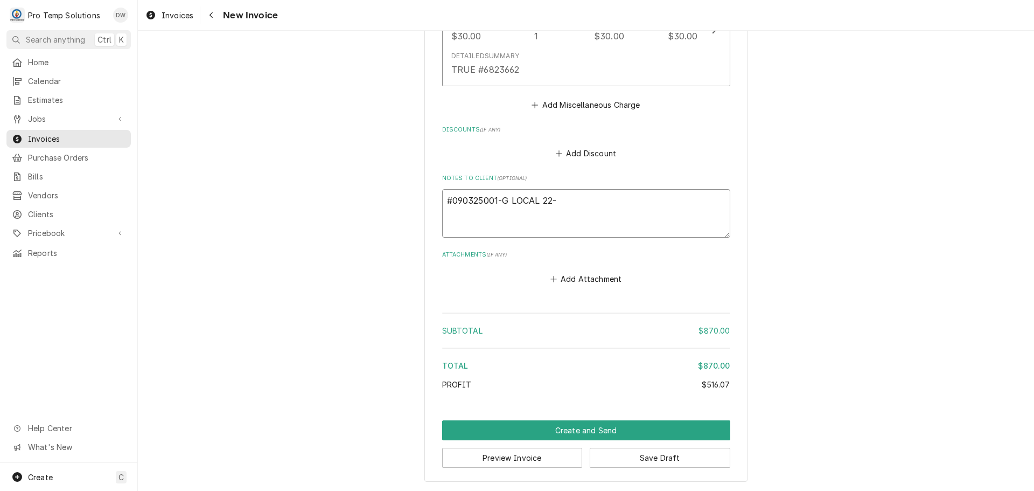
type textarea "x"
type textarea "#090325001-G LOCAL 22-"
type textarea "x"
type textarea "#090325001-G LOCAL 22- G"
type textarea "x"
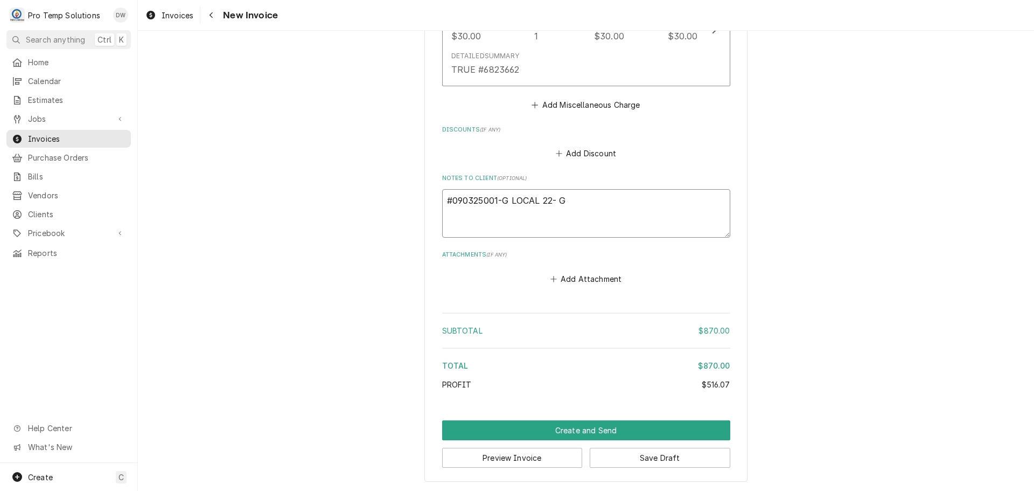
type textarea "#090325001-G LOCAL 22- GA"
type textarea "x"
type textarea "#090325001-G LOCAL 22- GAS"
type textarea "x"
type textarea "#090325001-G LOCAL 22- GASK"
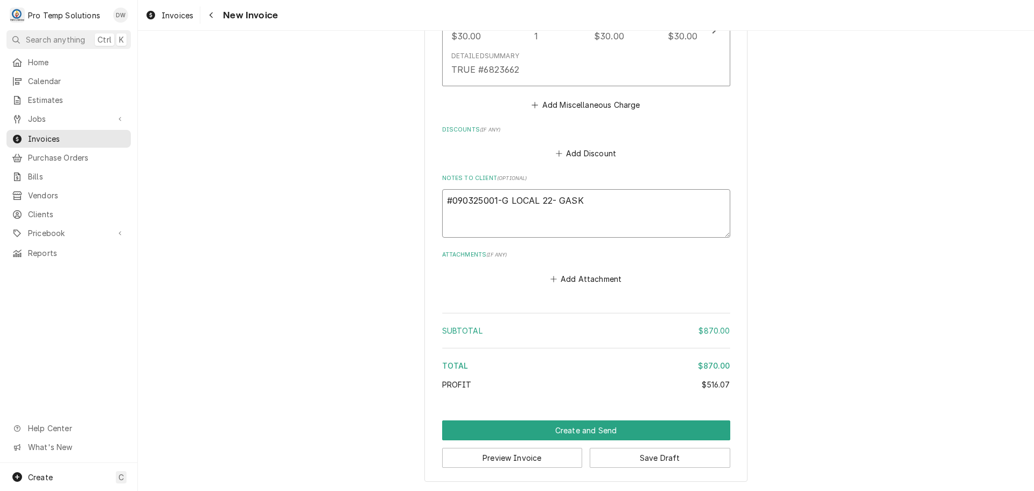
type textarea "x"
type textarea "#090325001-G LOCAL 22- [PERSON_NAME]"
type textarea "x"
type textarea "#090325001-G LOCAL 22- GASKET"
type textarea "x"
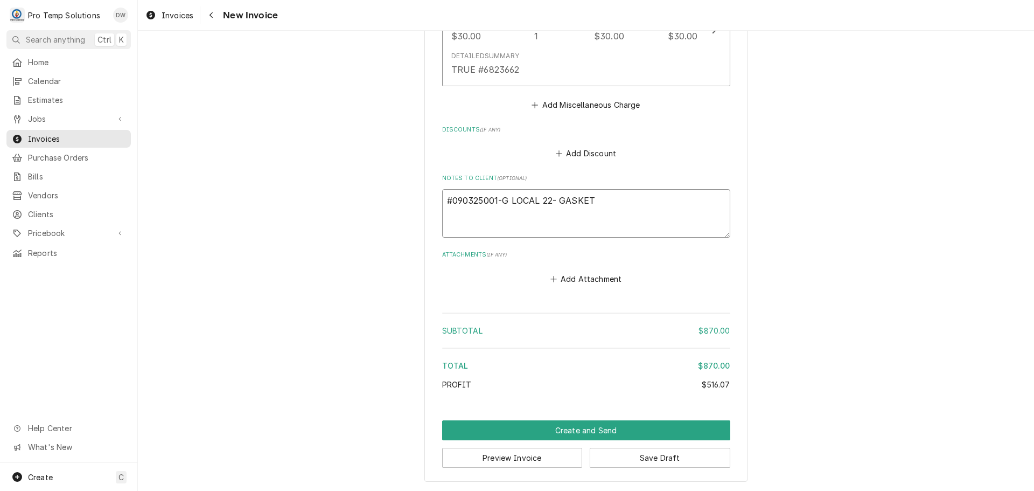
type textarea "#090325001-G LOCAL 22- GASKETS"
type textarea "x"
type textarea "#090325001-G LOCAL 22- GASKETS"
type textarea "x"
type textarea "#090325001-G LOCAL 22- GASKETS F"
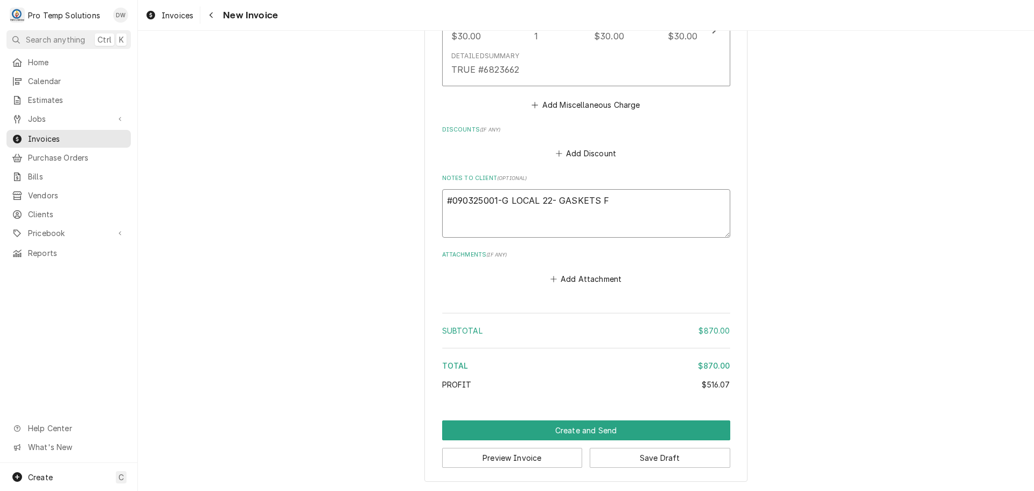
type textarea "x"
type textarea "#090325001-G LOCAL 22- GASKETS FR"
type textarea "x"
type textarea "#090325001-G LOCAL 22- GASKETS FRO"
type textarea "x"
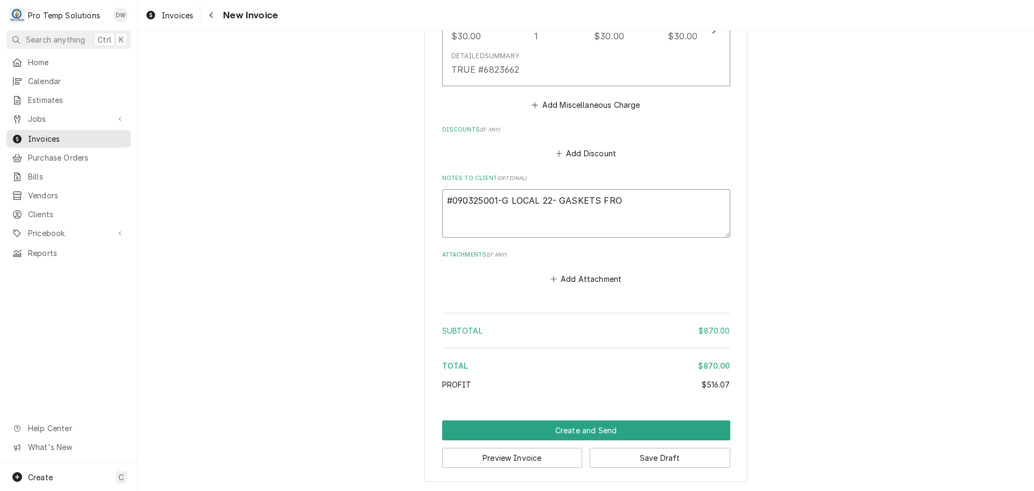
type textarea "#090325001-G LOCAL 22- GASKETS FROM"
type textarea "x"
type textarea "#090325001-G LOCAL 22- GASKETS FROM"
type textarea "x"
type textarea "#090325001-G LOCAL 22- GASKETS FROM 0"
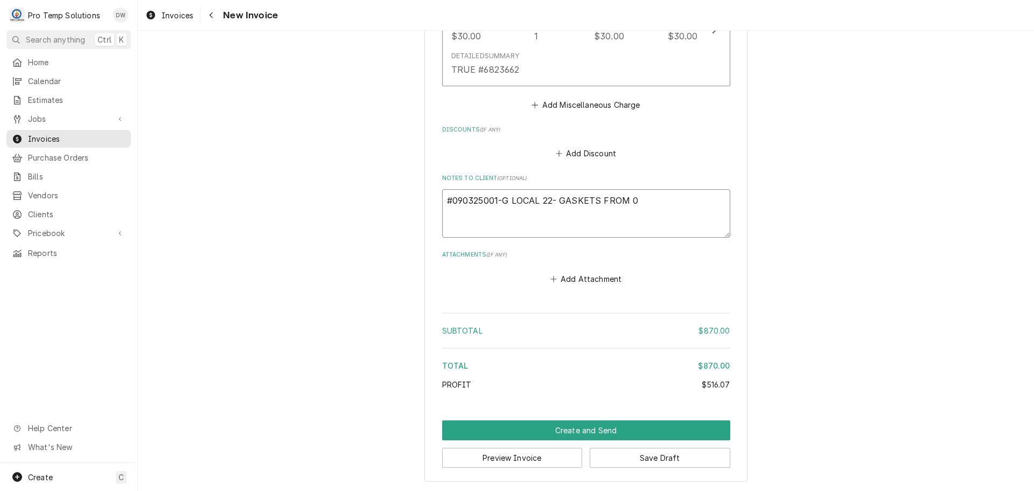
type textarea "x"
type textarea "#090325001-G LOCAL 22- GASKETS FROM 08"
type textarea "x"
type textarea "#090325001-G LOCAL 22- GASKETS FROM 08/"
type textarea "x"
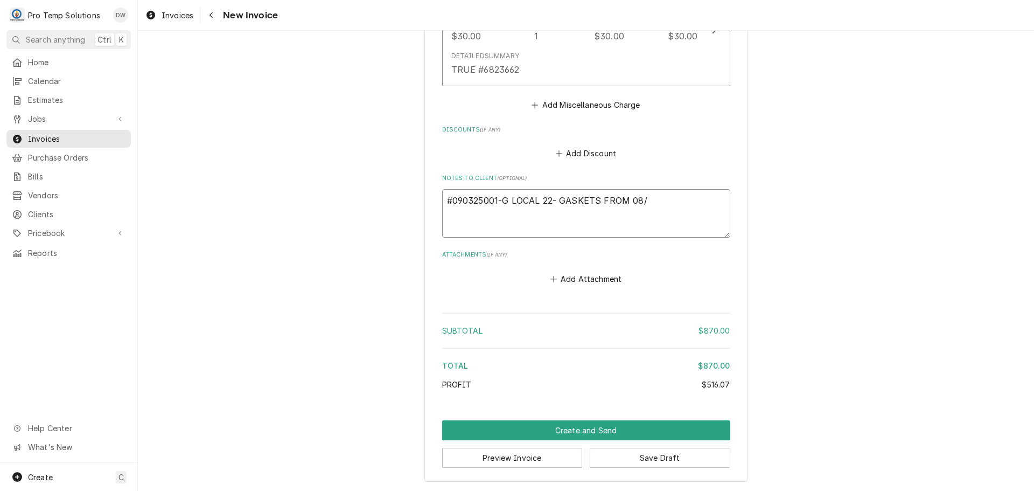
type textarea "#090325001-G LOCAL 22- GASKETS FROM 08/2"
type textarea "x"
type textarea "#090325001-G LOCAL 22- GASKETS FROM 08/25"
type textarea "x"
type textarea "#090325001-G LOCAL 22- GASKETS FROM 08/25"
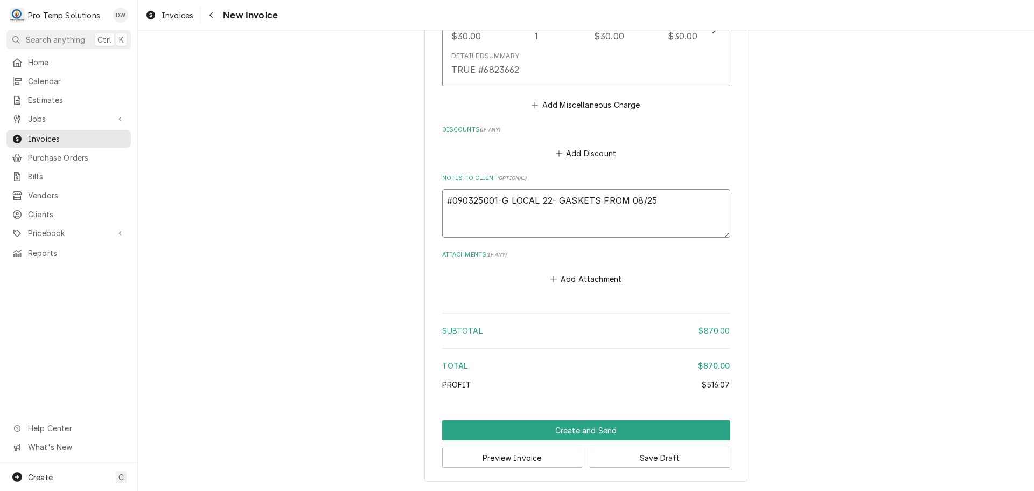
type textarea "x"
type textarea "#090325001-G LOCAL 22- GASKETS FROM 08/25 P"
type textarea "x"
type textarea "#090325001-G LOCAL 22- GASKETS FROM 08/25 PM"
type textarea "x"
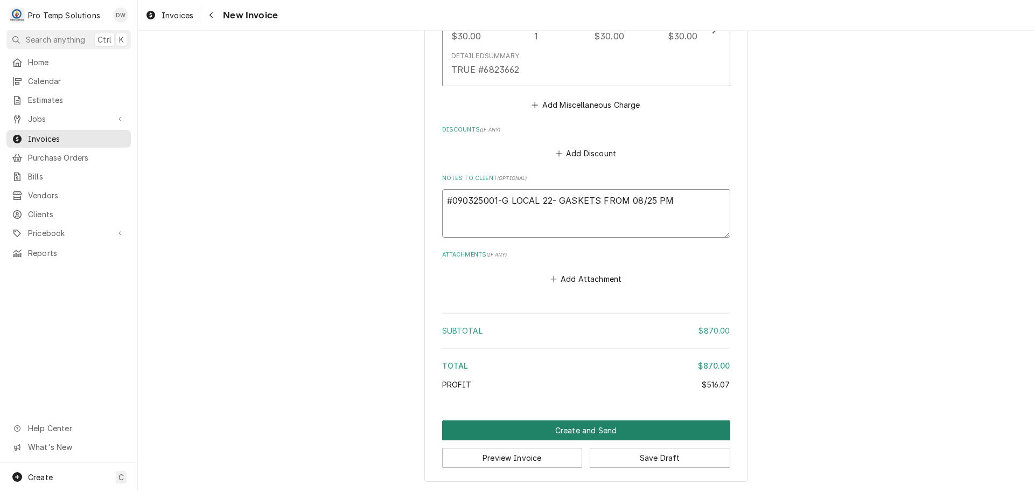
type textarea "#090325001-G LOCAL 22- GASKETS FROM 08/25 PM"
click at [577, 431] on button "Create and Send" at bounding box center [586, 430] width 288 height 20
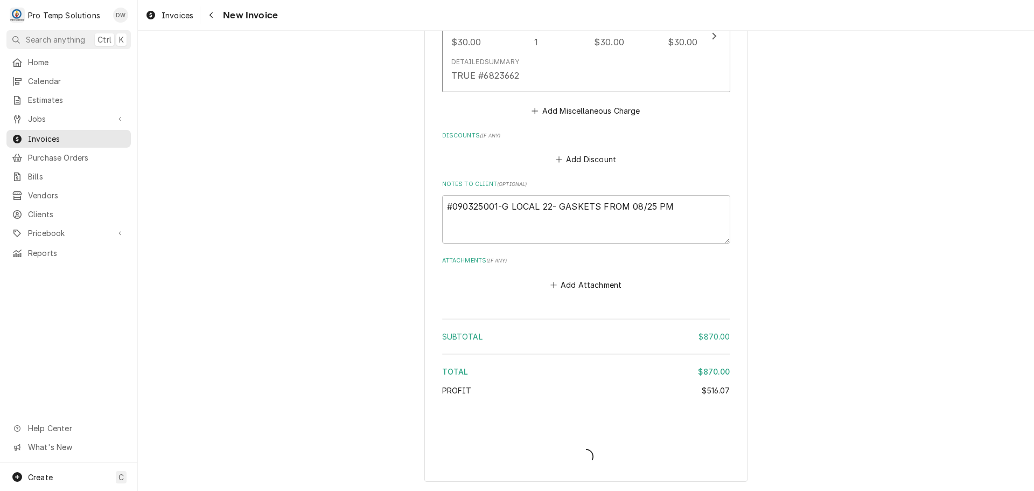
scroll to position [1367, 0]
type textarea "x"
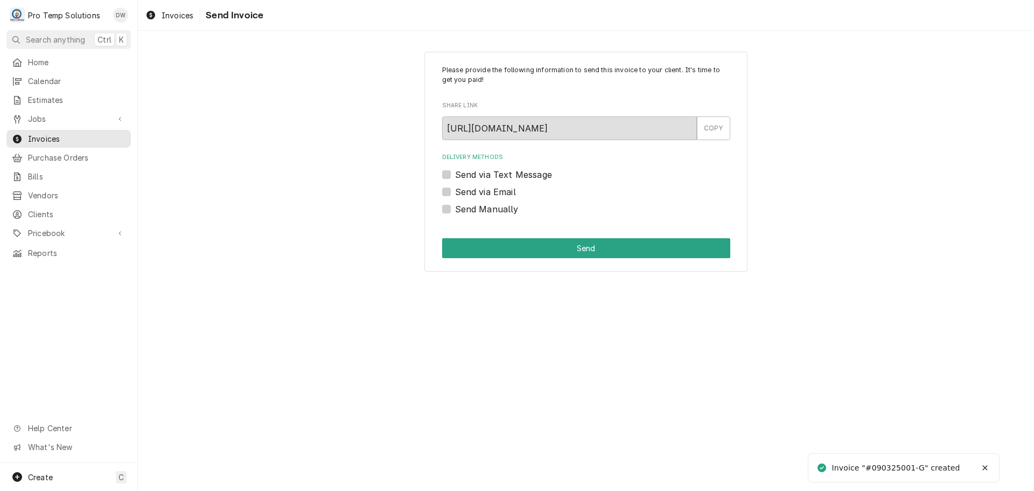
click at [455, 193] on label "Send via Email" at bounding box center [485, 191] width 61 height 13
click at [455, 193] on input "Send via Email" at bounding box center [599, 197] width 288 height 24
checkbox input "true"
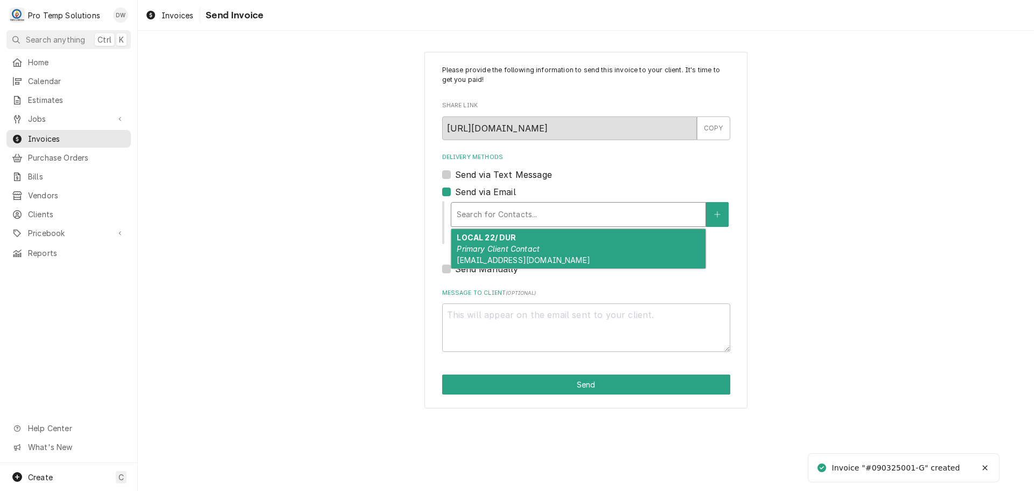
click at [540, 216] on div "Delivery Methods" at bounding box center [578, 214] width 243 height 19
click at [530, 236] on div "LOCAL 22/ DUR Primary Client Contact protempsolutions@gmail.com" at bounding box center [578, 248] width 254 height 39
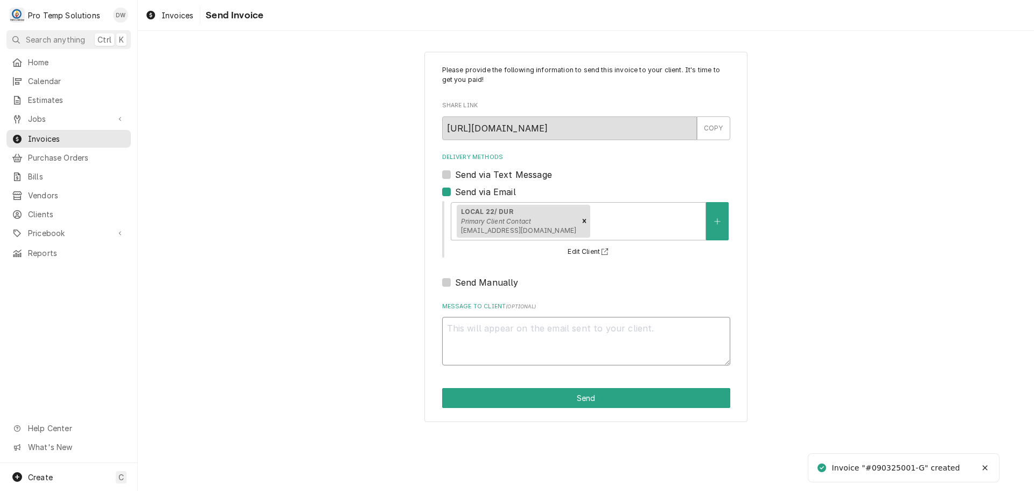
click at [492, 335] on textarea "Message to Client ( optional )" at bounding box center [586, 341] width 288 height 48
type textarea "x"
type textarea "#"
type textarea "x"
type textarea "#0"
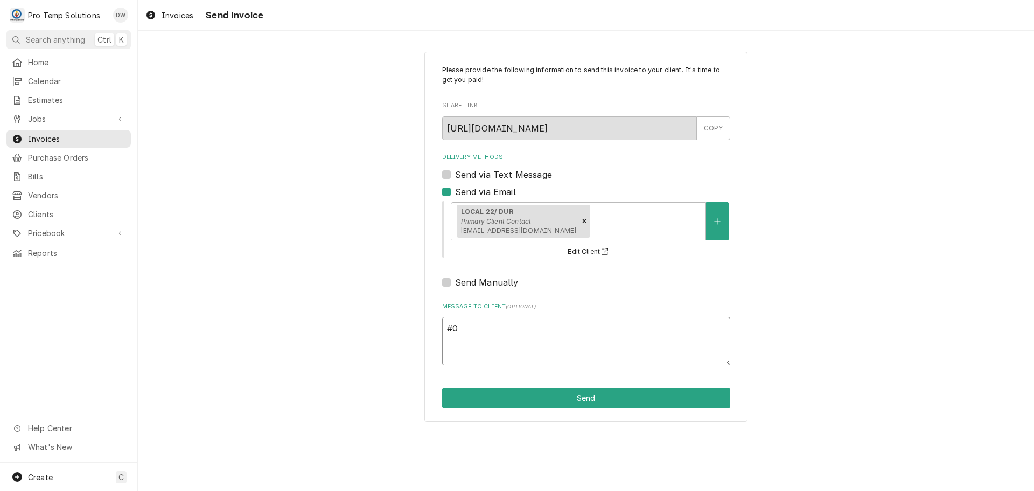
type textarea "x"
type textarea "#09"
type textarea "x"
type textarea "#090"
type textarea "x"
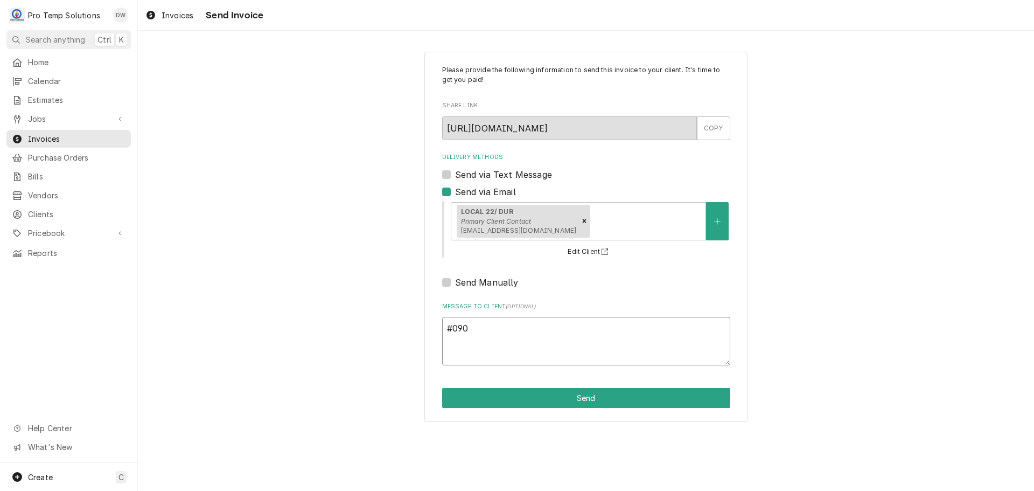
type textarea "#0903"
type textarea "x"
type textarea "#09032"
type textarea "x"
type textarea "#090325"
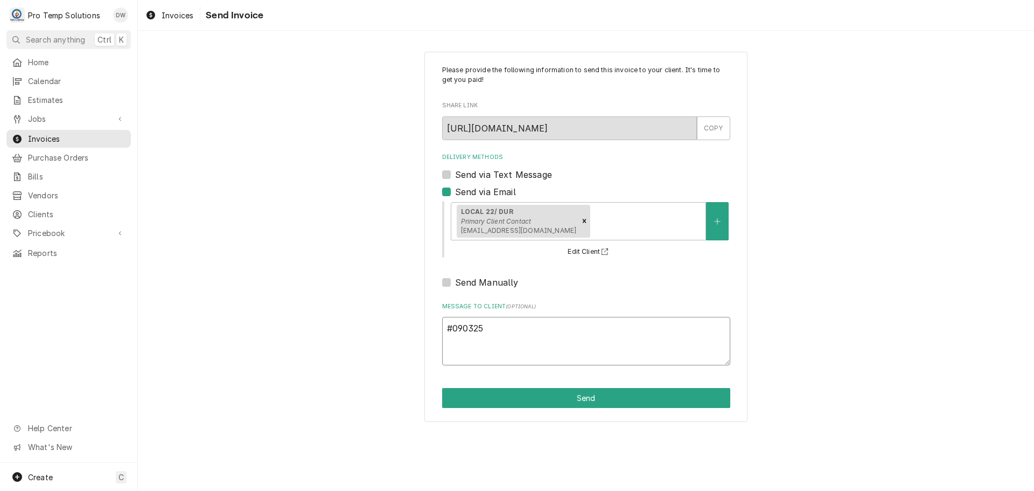
type textarea "x"
type textarea "#0903250"
type textarea "x"
type textarea "#09032500"
type textarea "x"
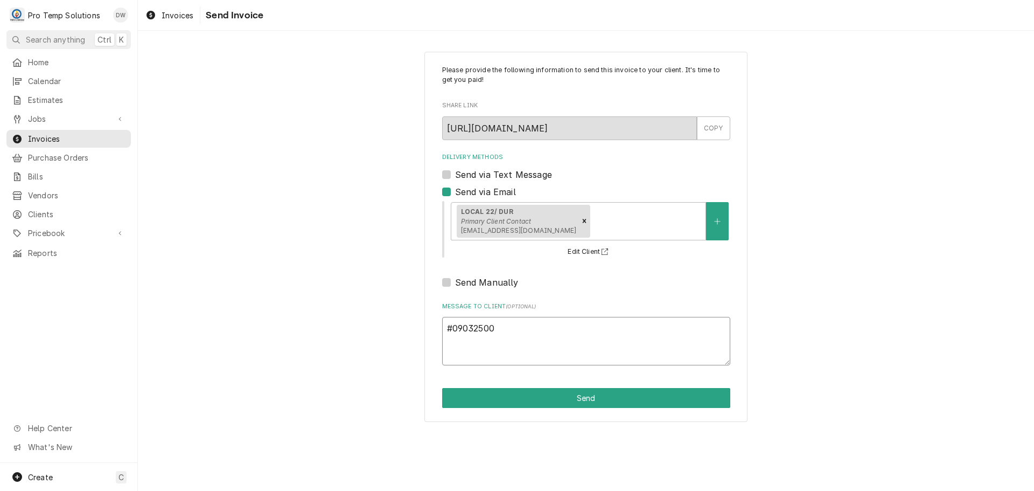
type textarea "#090325001"
type textarea "x"
type textarea "#090325001-"
type textarea "x"
type textarea "#090325001-G"
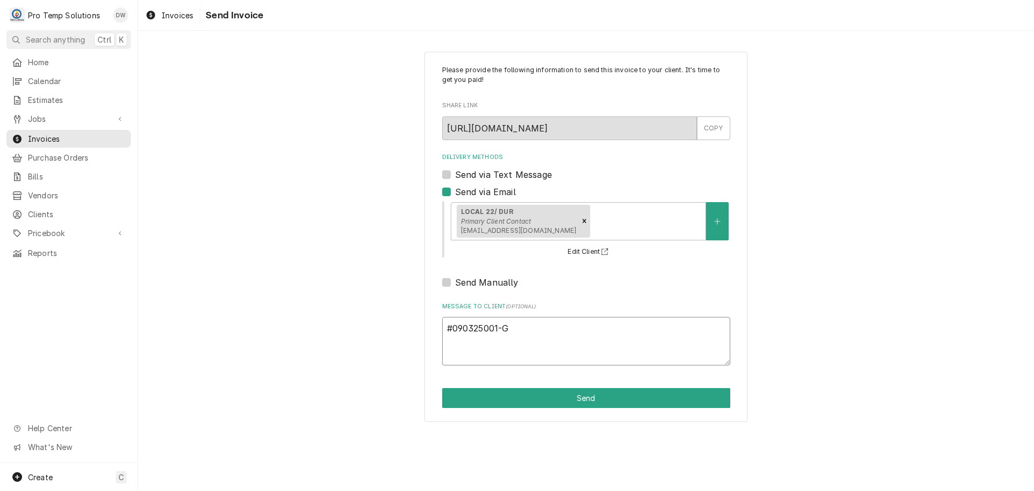
type textarea "x"
type textarea "#090325001-G"
type textarea "x"
type textarea "#090325001-G L"
type textarea "x"
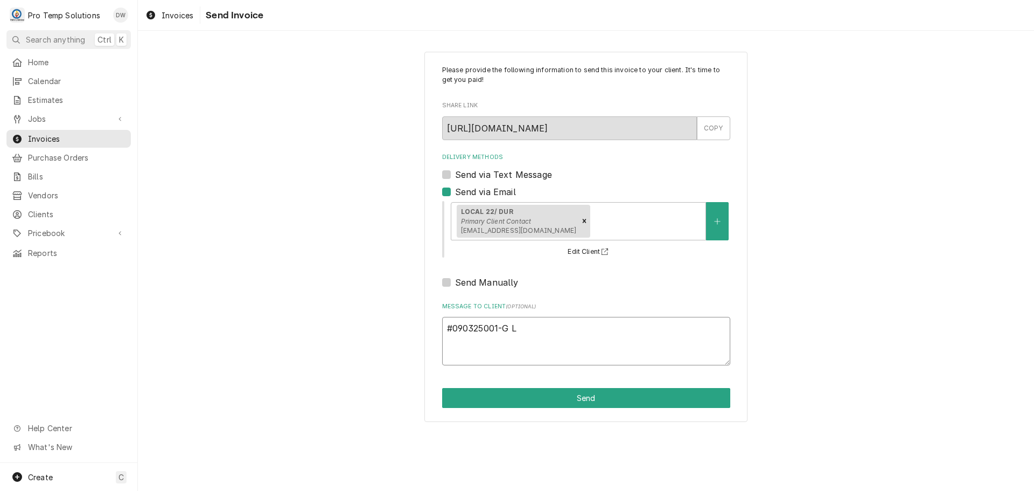
type textarea "#090325001-G LO"
type textarea "x"
type textarea "#090325001-G LOC"
type textarea "x"
type textarea "#090325001-G LOCA"
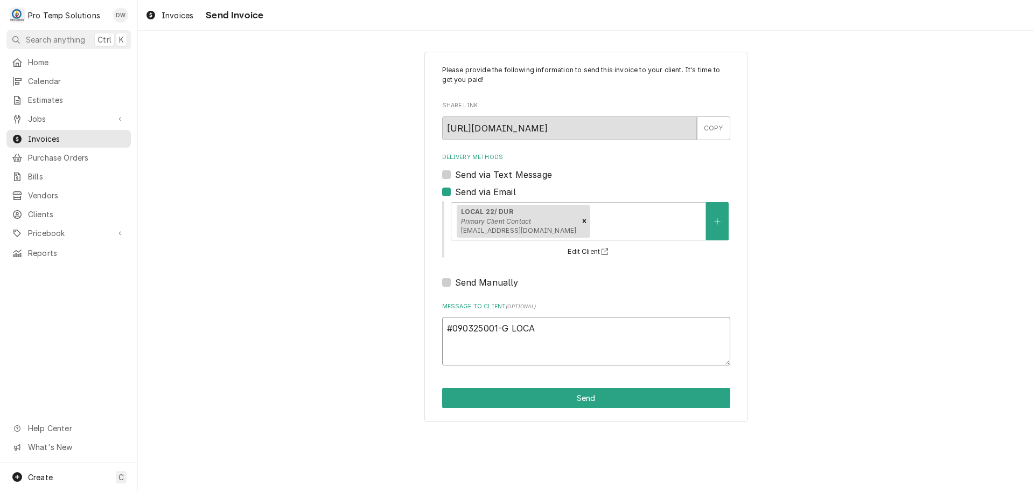
type textarea "x"
type textarea "#090325001-G LOCAL"
type textarea "x"
type textarea "#090325001-G LOCAL"
type textarea "x"
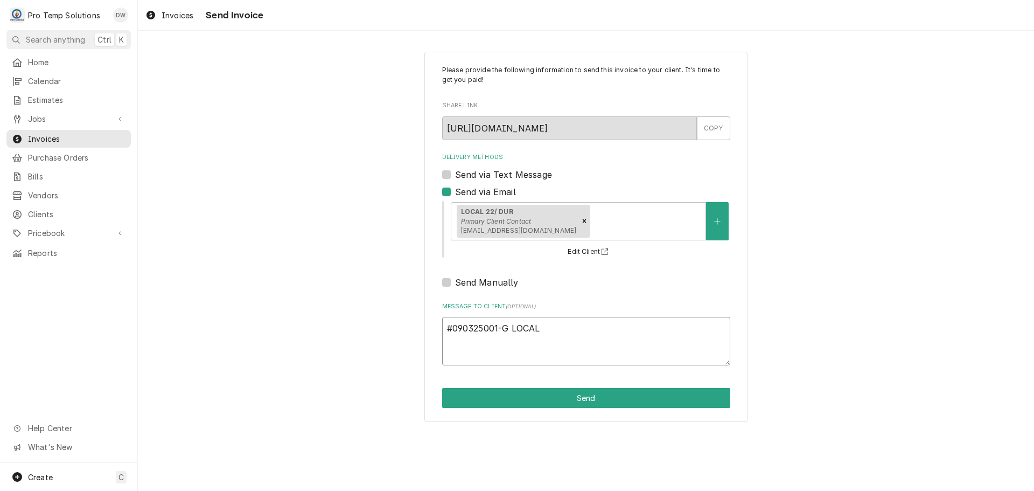
type textarea "#090325001-G LOCAL 2"
type textarea "x"
type textarea "#090325001-G LOCAL 22"
type textarea "x"
type textarea "#090325001-G LOCAL 22-"
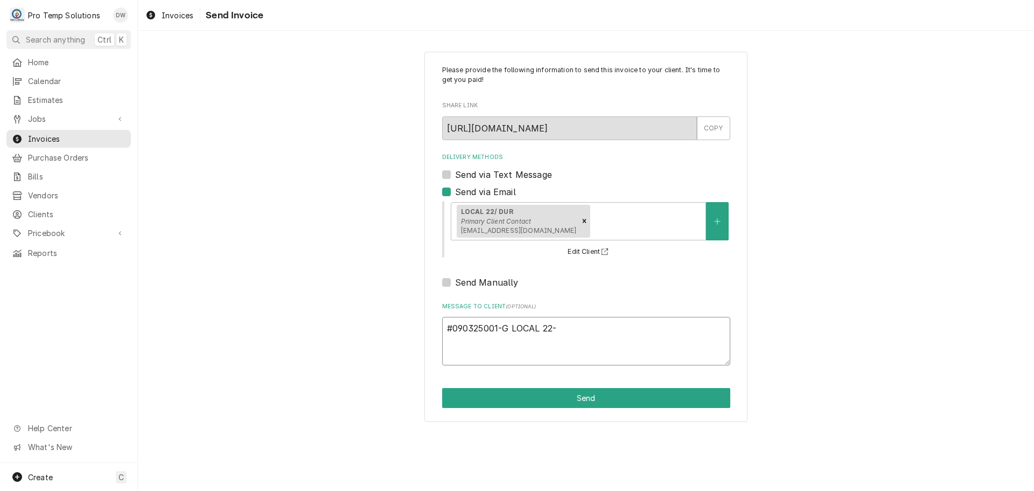
type textarea "x"
type textarea "#090325001-G LOCAL 22-"
type textarea "x"
type textarea "#090325001-G LOCAL 22- G"
type textarea "x"
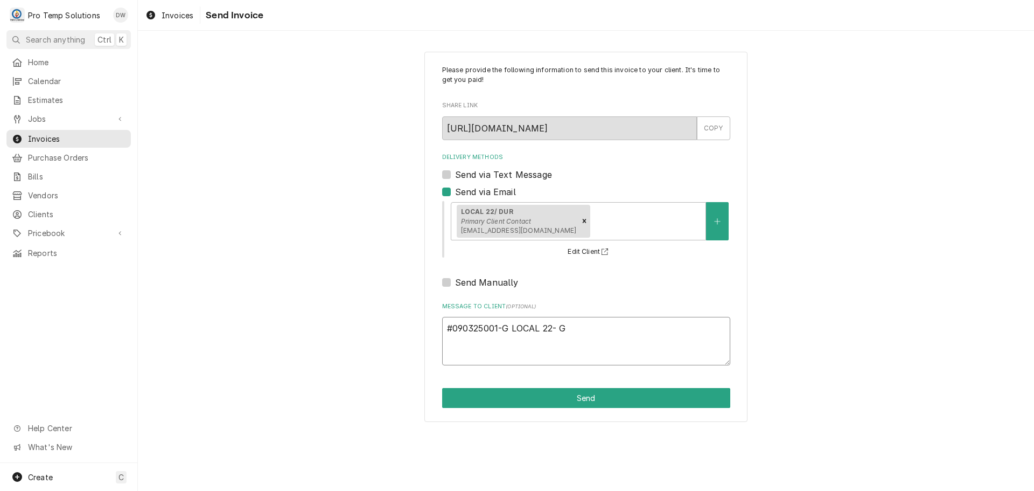
type textarea "#090325001-G LOCAL 22- GA"
type textarea "x"
type textarea "#090325001-G LOCAL 22- GAS"
type textarea "x"
type textarea "#090325001-G LOCAL 22- GASK"
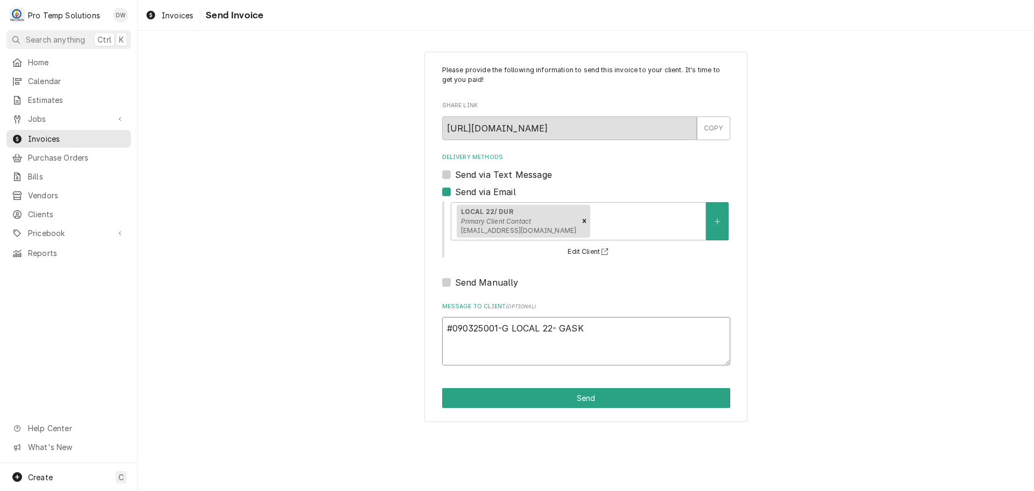
type textarea "x"
type textarea "#090325001-G LOCAL 22- GASKE"
type textarea "x"
type textarea "#090325001-G LOCAL 22- GASKET"
type textarea "x"
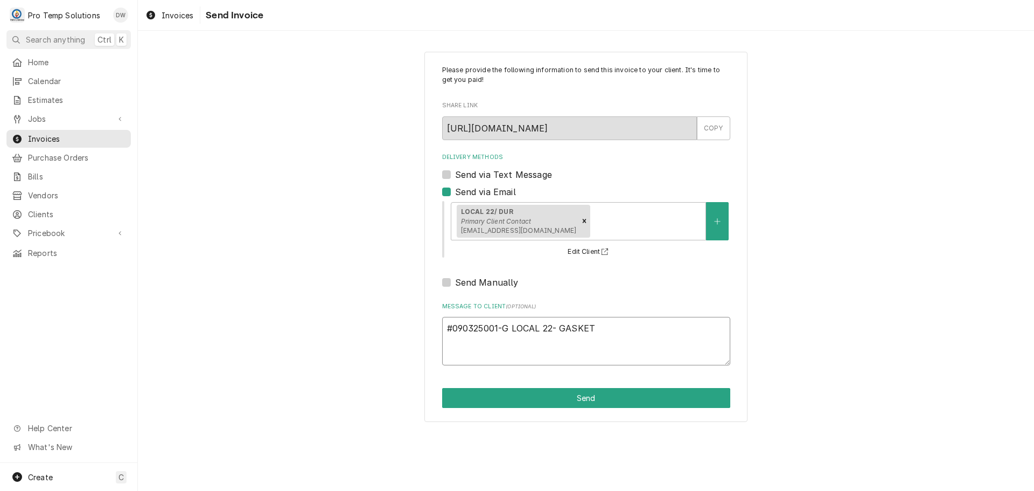
type textarea "#090325001-G LOCAL 22- GASKETS"
type textarea "x"
type textarea "#090325001-G LOCAL 22- GASKETS"
type textarea "x"
type textarea "#090325001-G LOCAL 22- GASKETS F"
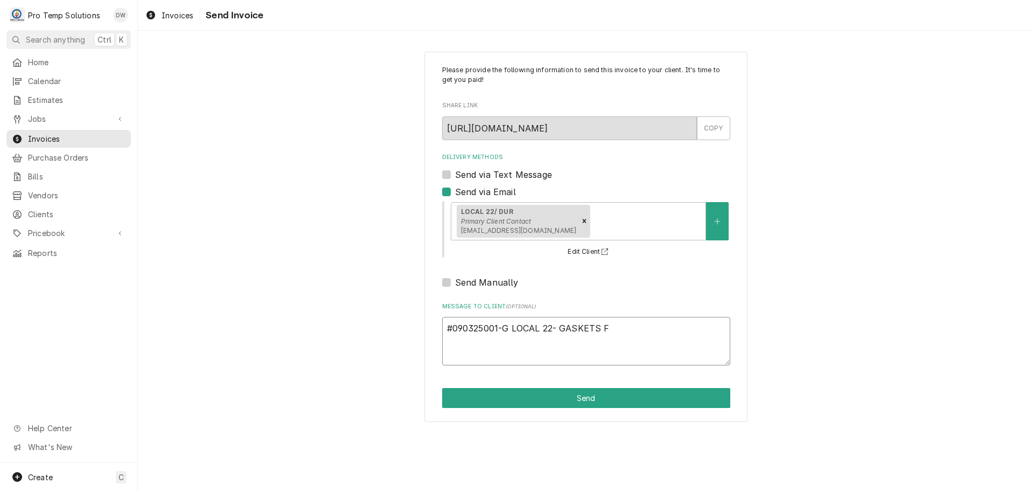
type textarea "x"
type textarea "#090325001-G LOCAL 22- GASKETS FR"
type textarea "x"
type textarea "#090325001-G LOCAL 22- GASKETS FRO"
type textarea "x"
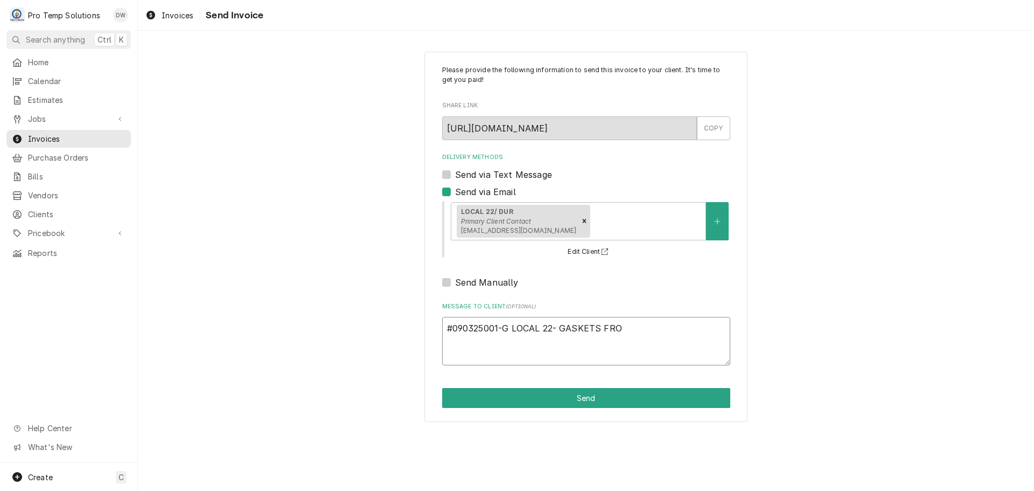
type textarea "#090325001-G LOCAL 22- GASKETS FROM"
type textarea "x"
type textarea "#090325001-G LOCAL 22- GASKETS FROM"
type textarea "x"
type textarea "#090325001-G LOCAL 22- GASKETS FROM 0"
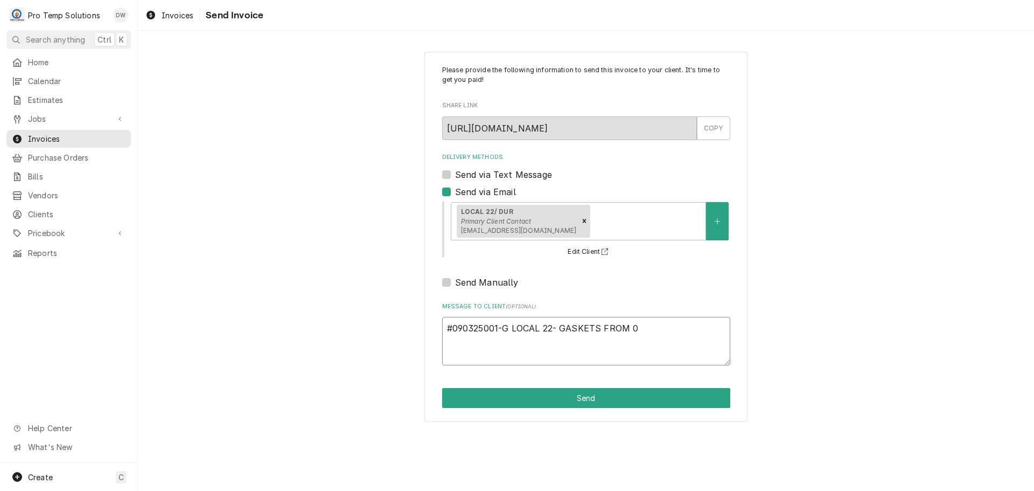
type textarea "x"
type textarea "#090325001-G LOCAL 22- GASKETS FROM 08"
type textarea "x"
type textarea "#090325001-G LOCAL 22- GASKETS FROM 08/"
type textarea "x"
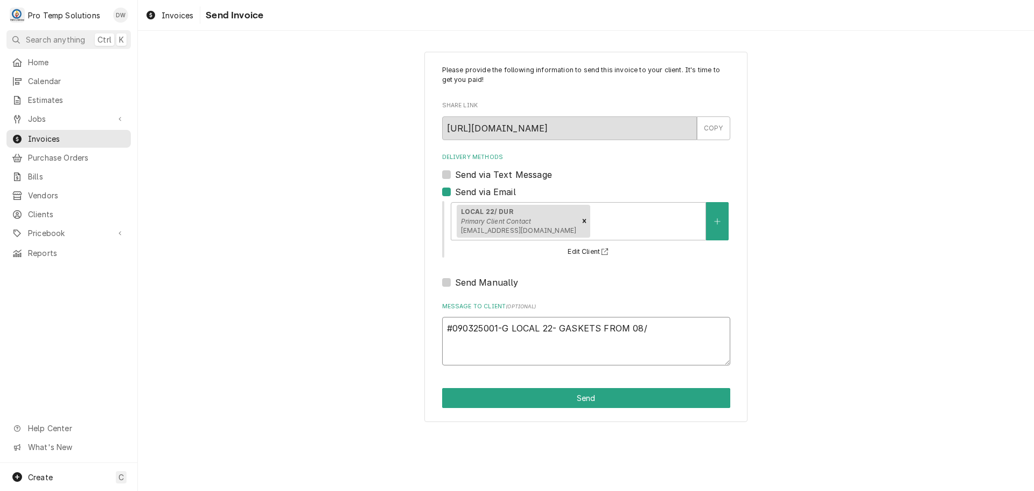
type textarea "#090325001-G LOCAL 22- GASKETS FROM 08/2"
type textarea "x"
type textarea "#090325001-G LOCAL 22- GASKETS FROM 08/25"
type textarea "x"
type textarea "#090325001-G LOCAL 22- GASKETS FROM 08/25"
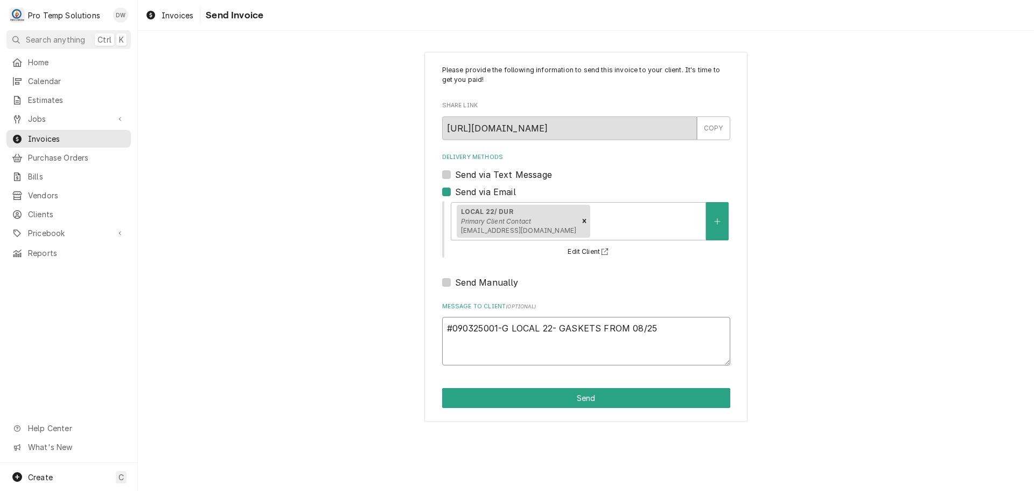
type textarea "x"
type textarea "#090325001-G LOCAL 22- GASKETS FROM 08/25 P"
type textarea "x"
type textarea "#090325001-G LOCAL 22- GASKETS FROM 08/25 PM"
type textarea "x"
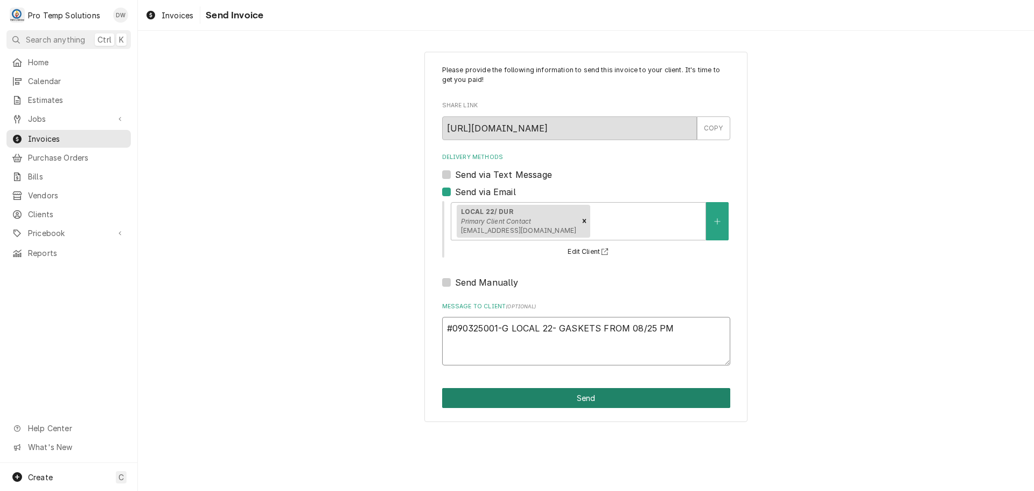
type textarea "#090325001-G LOCAL 22- GASKETS FROM 08/25 PM"
click at [595, 396] on button "Send" at bounding box center [586, 398] width 288 height 20
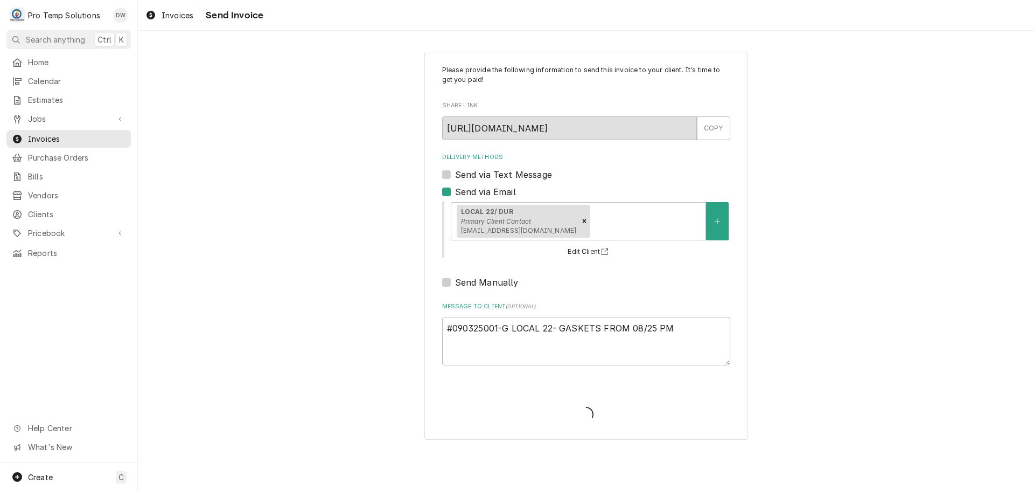
type textarea "x"
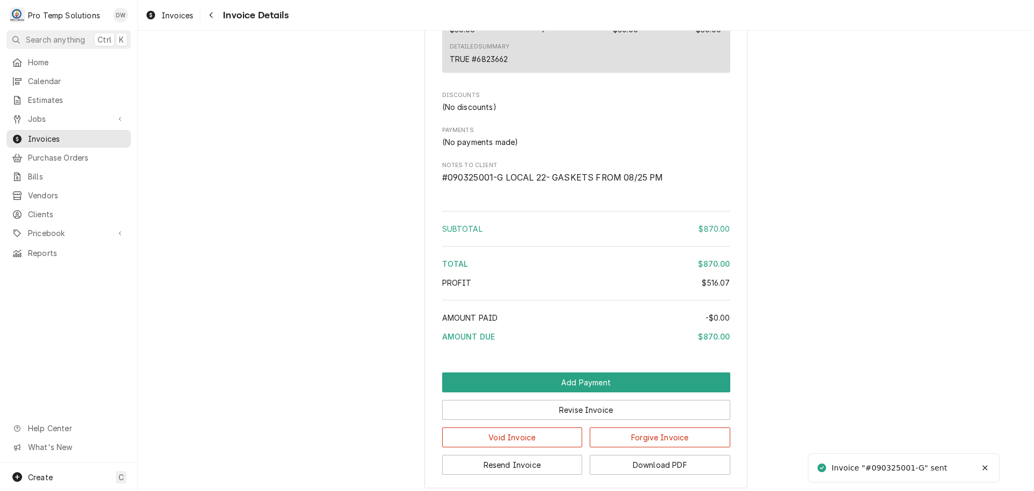
scroll to position [1287, 0]
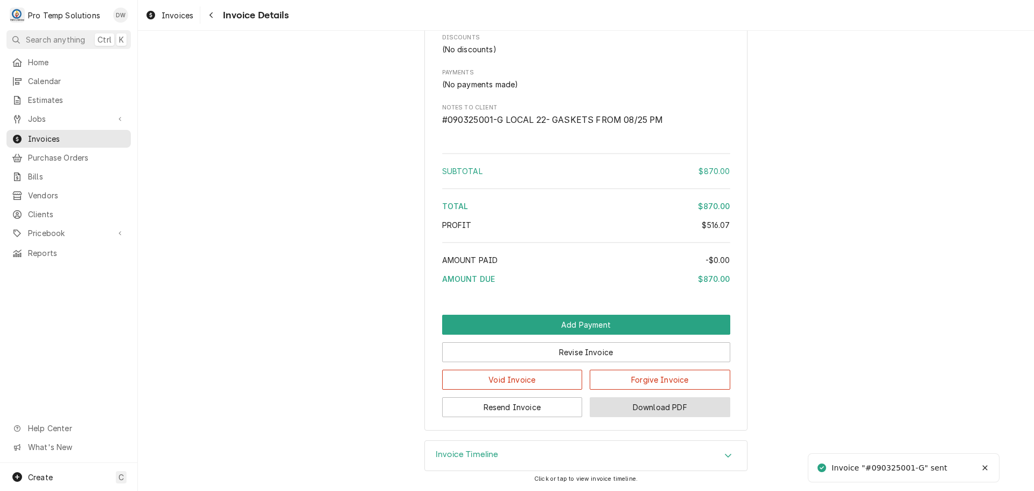
click at [644, 407] on button "Download PDF" at bounding box center [660, 407] width 141 height 20
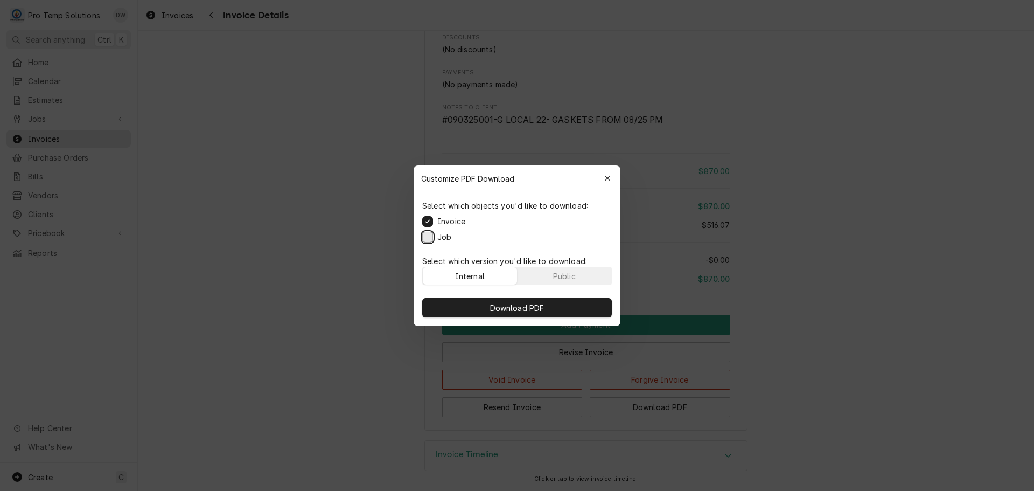
click at [427, 235] on button "Job" at bounding box center [427, 236] width 11 height 11
click at [521, 308] on span "Download PDF" at bounding box center [517, 307] width 59 height 11
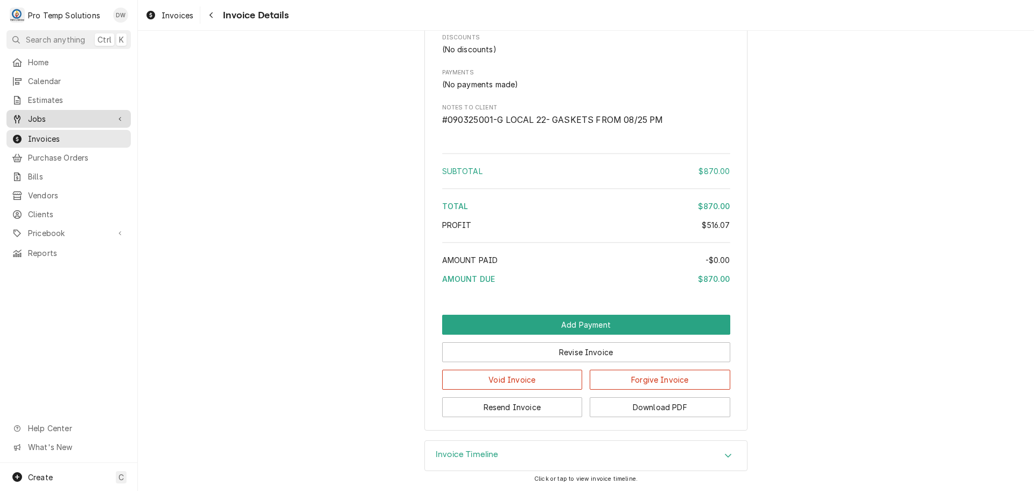
click at [44, 118] on span "Jobs" at bounding box center [68, 118] width 81 height 11
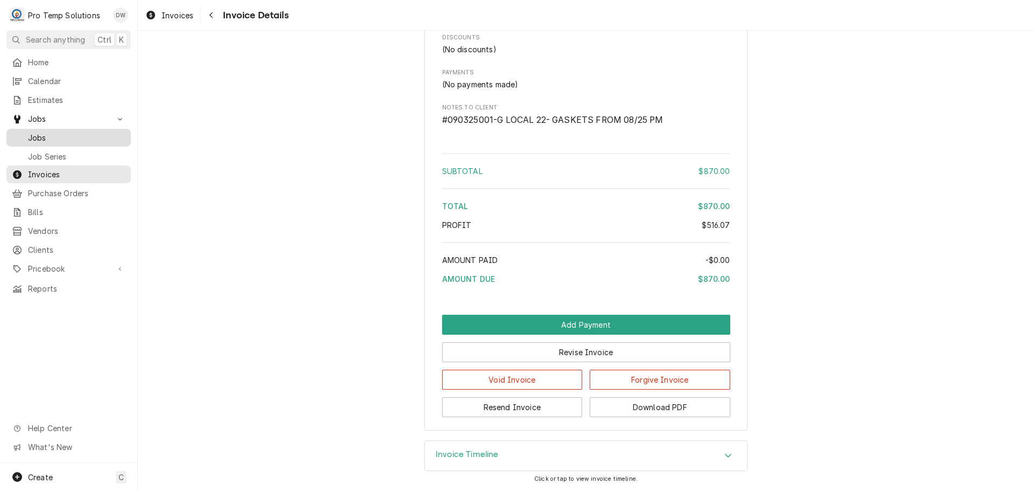
click at [41, 134] on span "Jobs" at bounding box center [76, 137] width 97 height 11
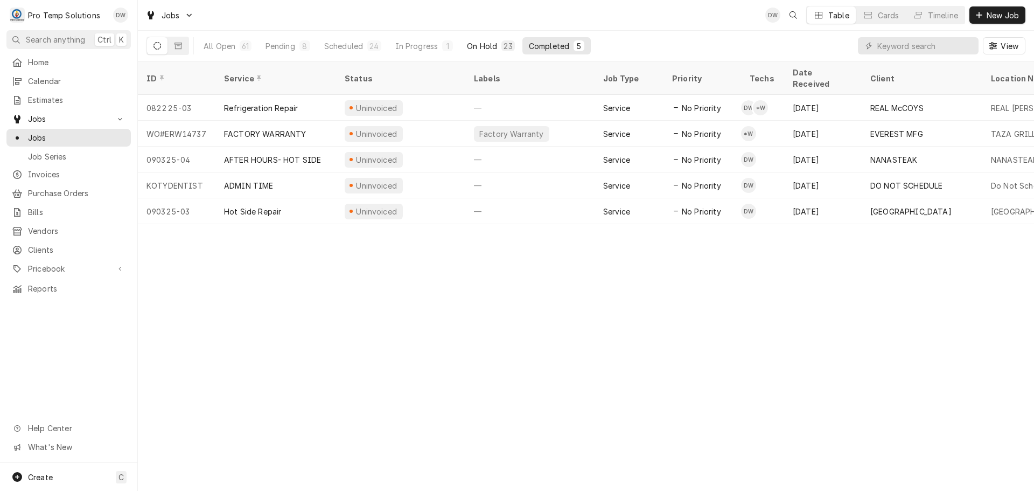
click at [486, 44] on div "On Hold" at bounding box center [482, 45] width 30 height 11
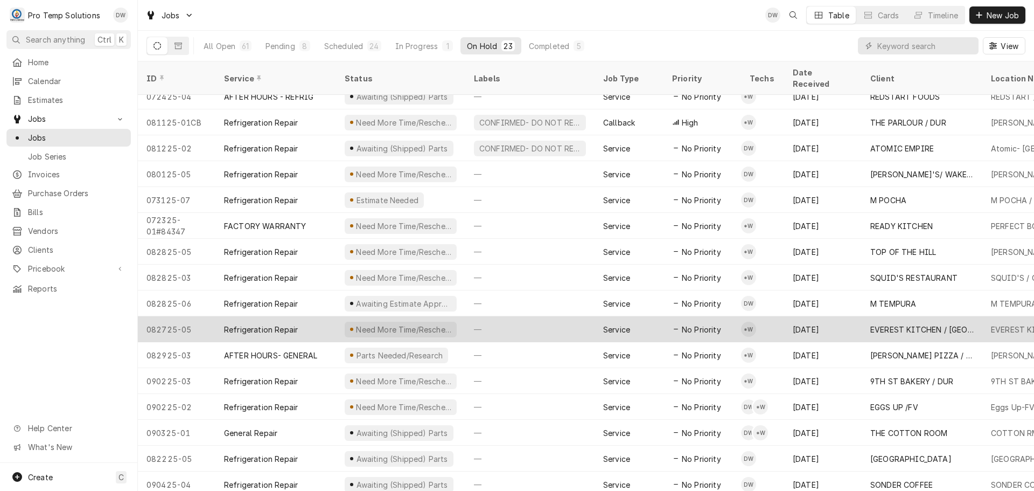
scroll to position [194, 0]
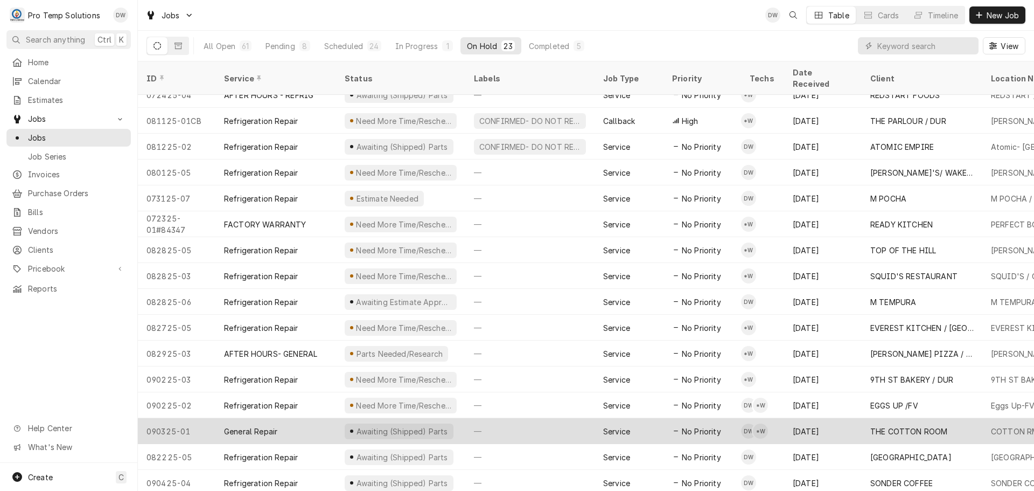
click at [541, 418] on div "—" at bounding box center [529, 431] width 129 height 26
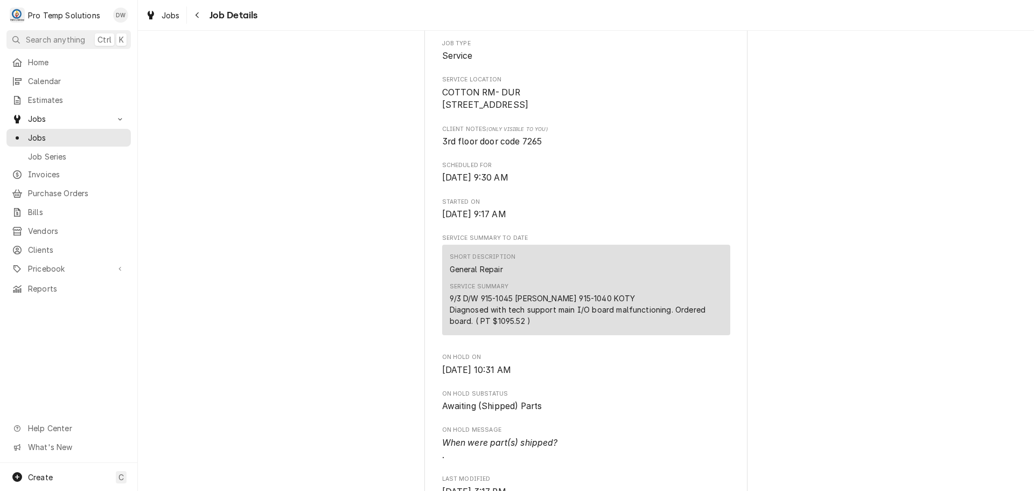
scroll to position [215, 0]
click at [169, 15] on span "Jobs" at bounding box center [171, 15] width 18 height 11
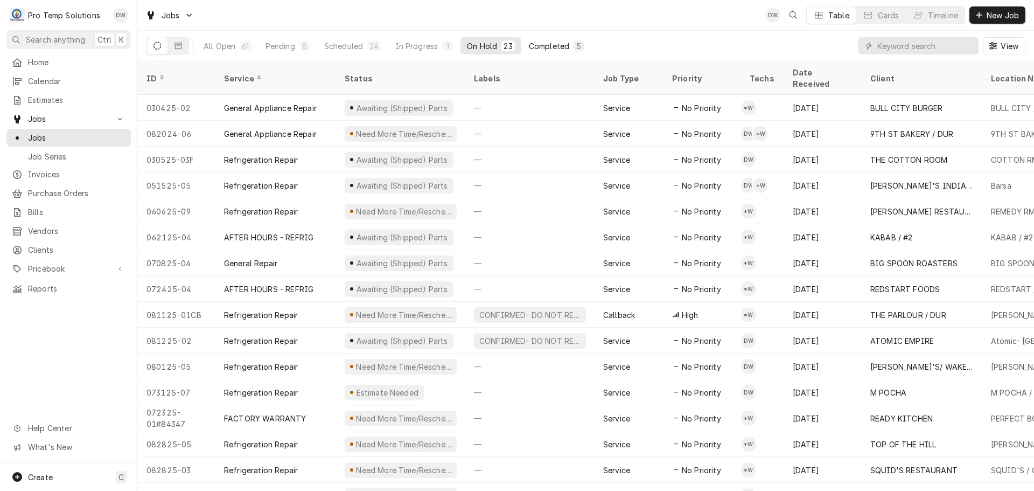
click at [559, 42] on div "Completed" at bounding box center [549, 45] width 40 height 11
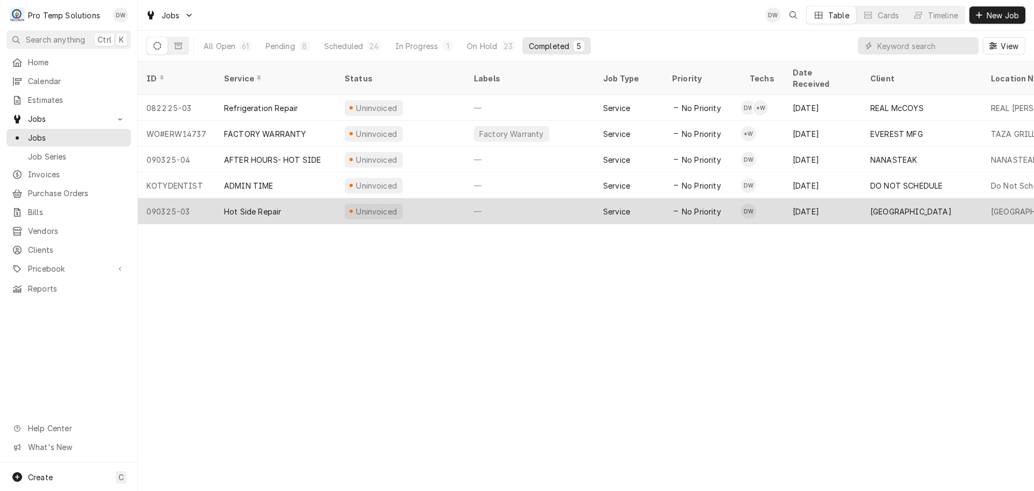
click at [539, 198] on div "—" at bounding box center [529, 211] width 129 height 26
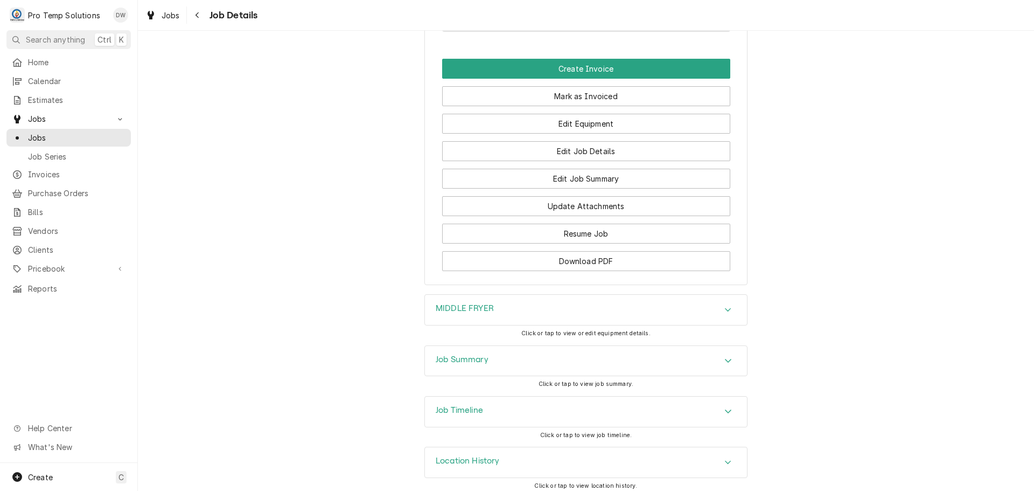
scroll to position [812, 0]
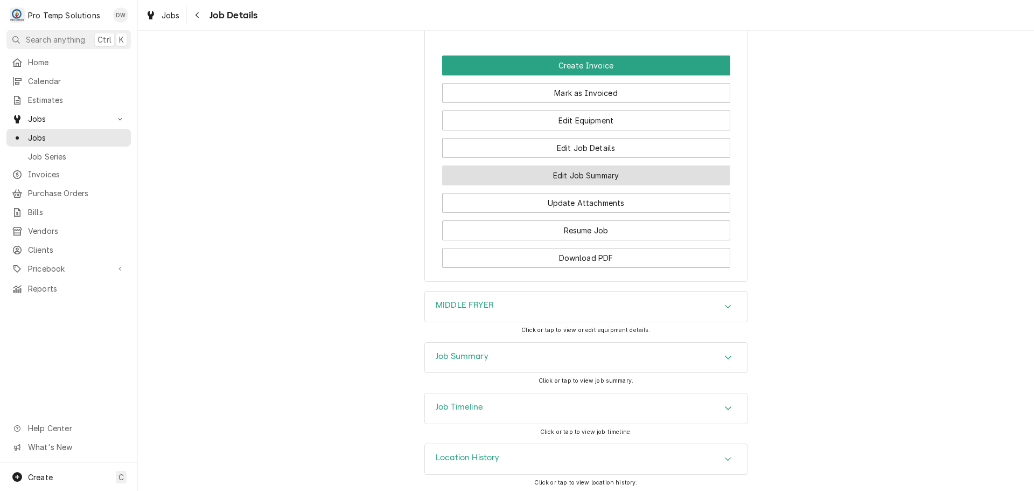
click at [575, 174] on button "Edit Job Summary" at bounding box center [586, 175] width 288 height 20
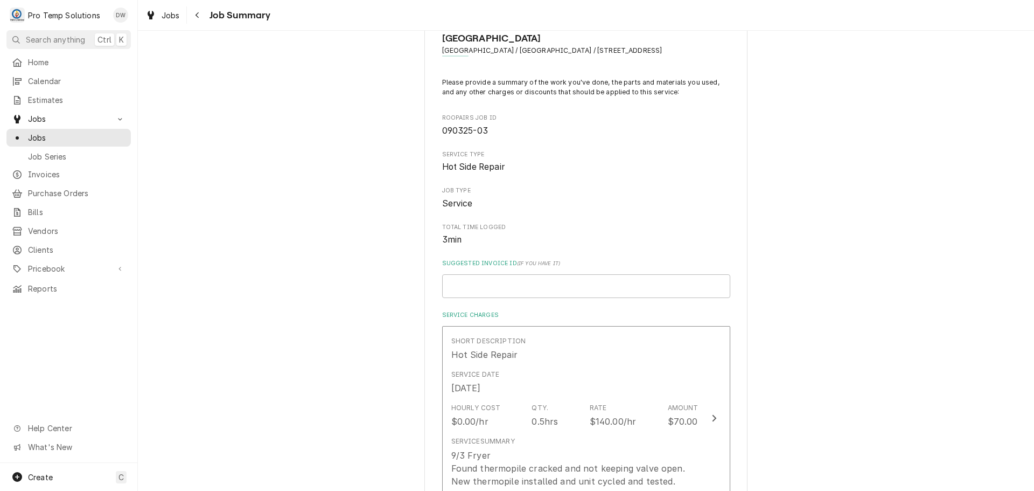
scroll to position [215, 0]
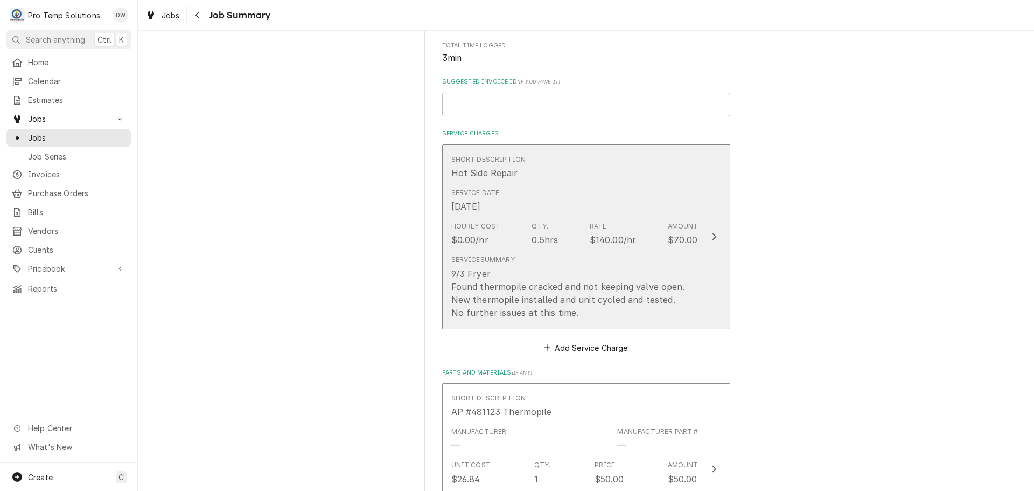
click at [711, 233] on icon "Update Line Item" at bounding box center [713, 236] width 5 height 9
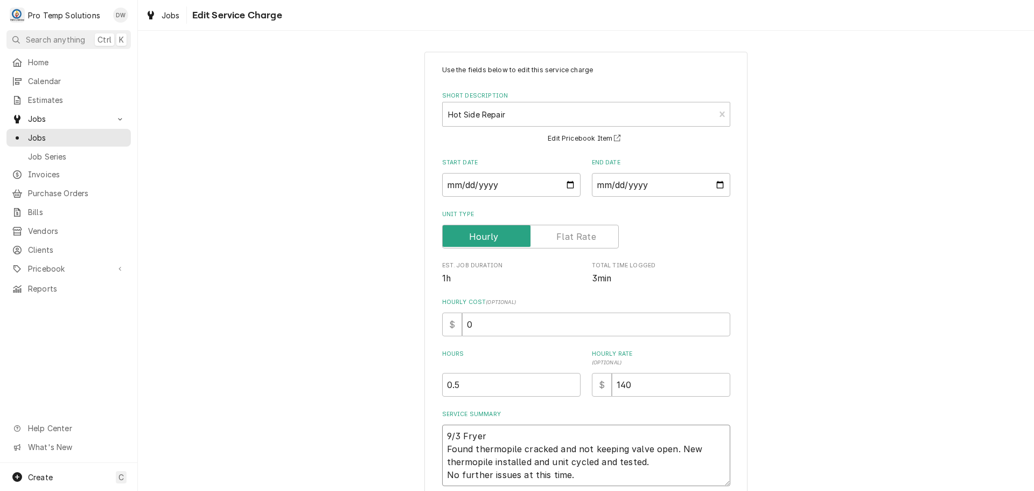
click at [495, 429] on textarea "9/3 Fryer Found thermopile cracked and not keeping valve open. New thermopile i…" at bounding box center [586, 454] width 288 height 61
type textarea "x"
type textarea "9/3 Fryer 2 Found thermopile cracked and not keeping valve open. New thermopile…"
type textarea "x"
type textarea "9/3 Fryer 22 Found thermopile cracked and not keeping valve open. New thermopil…"
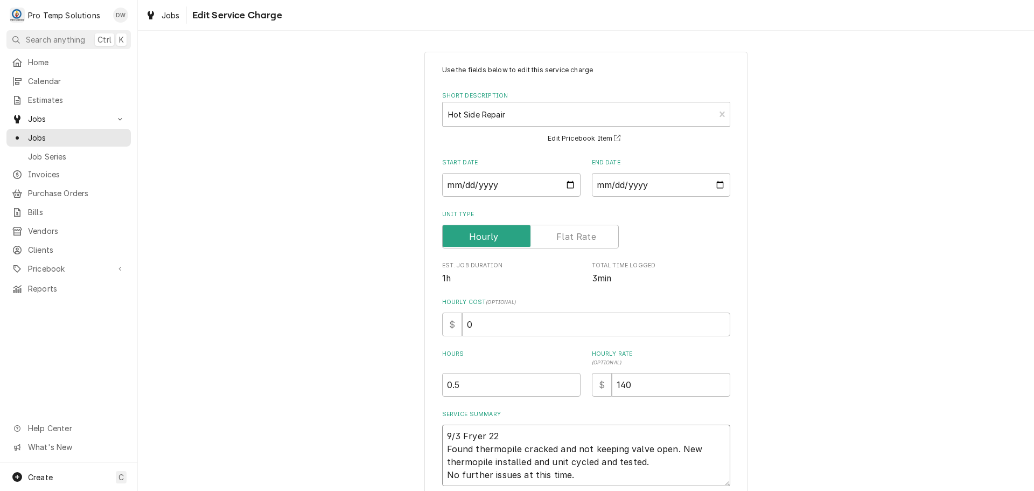
type textarea "x"
type textarea "9/3 Fryer 225 Found thermopile cracked and not keeping valve open. New thermopi…"
type textarea "x"
type textarea "9/3 Fryer 225- Found thermopile cracked and not keeping valve open. New thermop…"
type textarea "x"
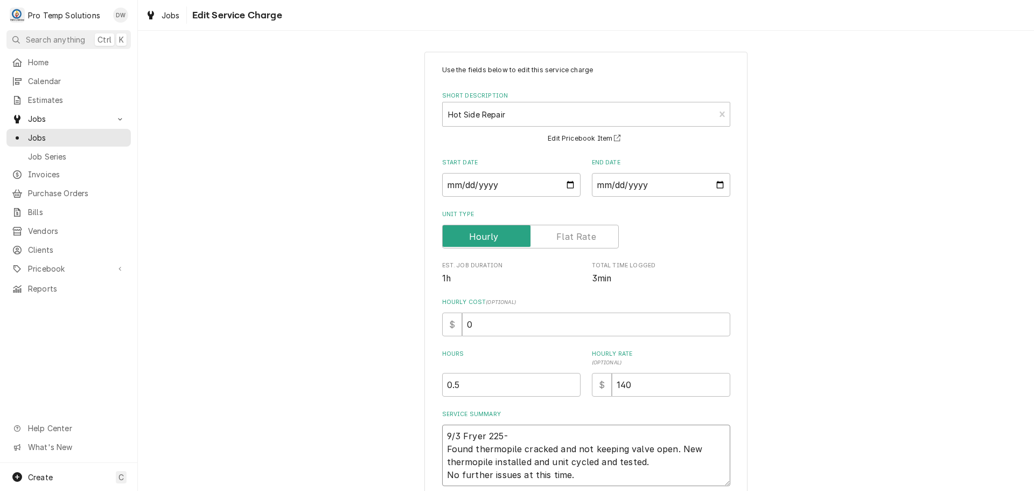
type textarea "9/3 Fryer 225-3 Found thermopile cracked and not keeping valve open. New thermo…"
type textarea "x"
type textarea "9/3 Fryer 225-30 Found thermopile cracked and not keeping valve open. New therm…"
type textarea "x"
type textarea "9/3 Fryer 225-300 Found thermopile cracked and not keeping valve open. New ther…"
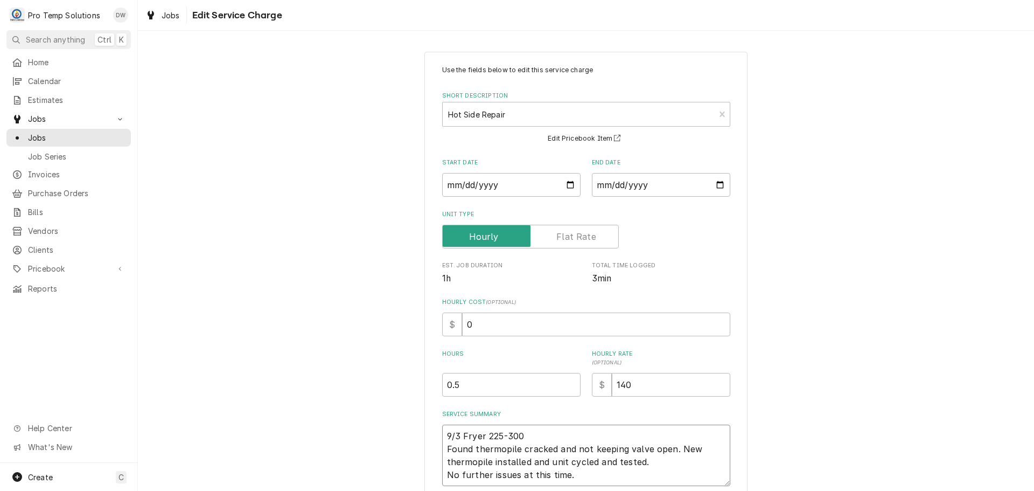
type textarea "x"
type textarea "9/3 Fryer 225-300 Found thermopile cracked and not keeping valve open. New ther…"
type textarea "x"
type textarea "9/3 Fryer 225-300 K Found thermopile cracked and not keeping valve open. New th…"
type textarea "x"
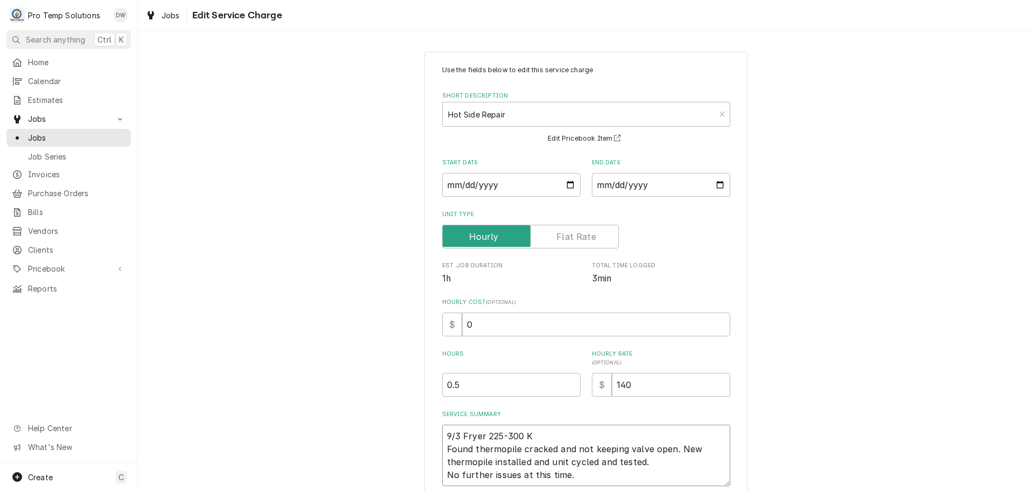
type textarea "9/3 Fryer 225-300 KO Found thermopile cracked and not keeping valve open. New t…"
type textarea "x"
type textarea "9/3 Fryer 225-300 KOT Found thermopile cracked and not keeping valve open. New …"
type textarea "x"
type textarea "9/3 Fryer 225-300 KOTY Found thermopile cracked and not keeping valve open. New…"
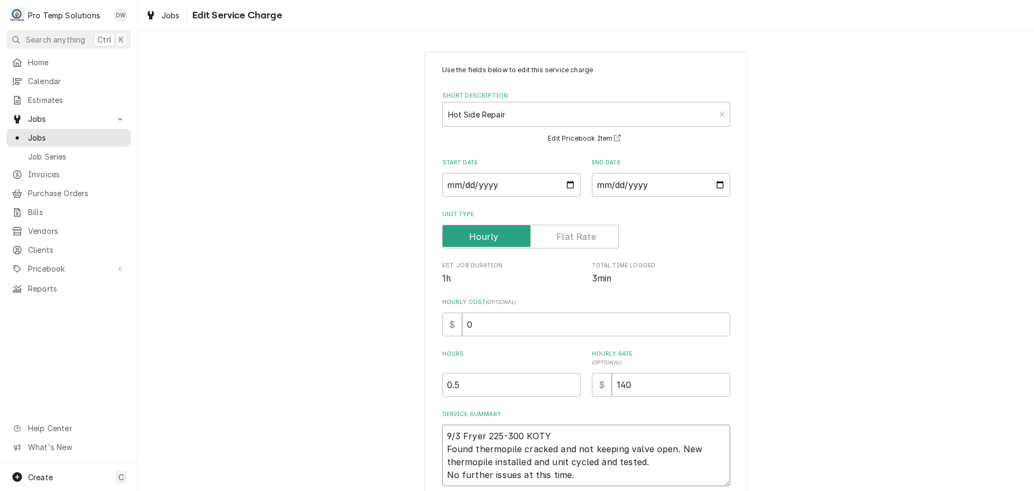
type textarea "x"
type textarea "9/3 Fryer 225-300 KOTY Found thermopile cracked and not keeping valve open. New…"
type textarea "x"
type textarea "9/3 Fryer 225-300 KOTY ( Found thermopile cracked and not keeping valve open. N…"
type textarea "x"
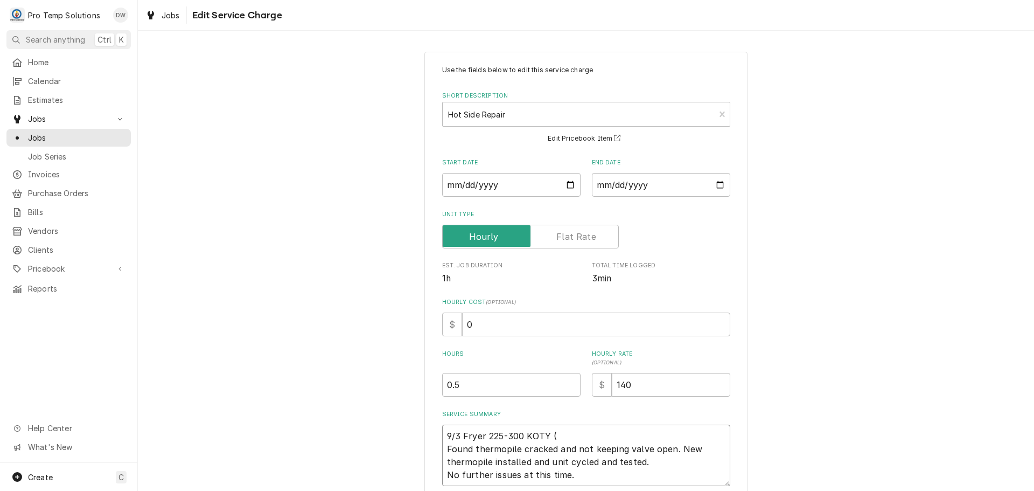
type textarea "9/3 Fryer 225-300 KOTY ( Found thermopile cracked and not keeping valve open. N…"
type textarea "x"
type textarea "9/3 Fryer 225-300 KOTY ( O Found thermopile cracked and not keeping valve open.…"
type textarea "x"
type textarea "9/3 Fryer 225-300 KOTY ( ON Found thermopile cracked and not keeping valve open…"
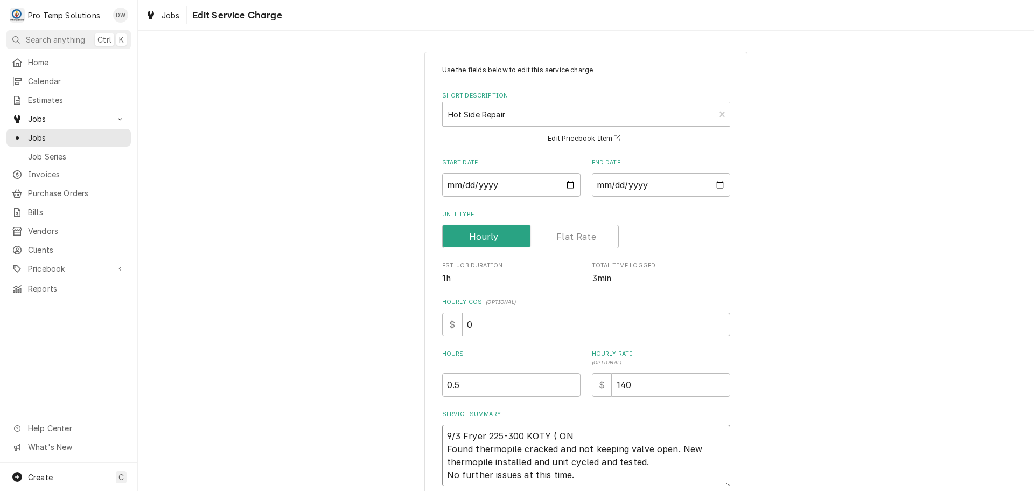
type textarea "x"
type textarea "9/3 Fryer 225-300 KOTY ( ON Found thermopile cracked and not keeping valve open…"
type textarea "x"
type textarea "9/3 Fryer 225-300 KOTY ( ON S Found thermopile cracked and not keeping valve op…"
type textarea "x"
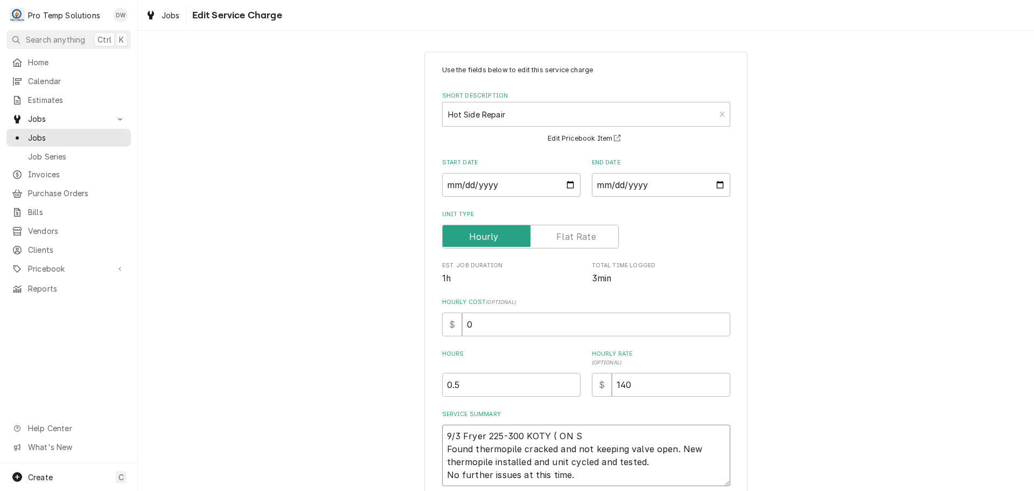
type textarea "9/3 Fryer 225-300 KOTY ( ON SI Found thermopile cracked and not keeping valve o…"
type textarea "x"
type textarea "9/3 Fryer 225-300 KOTY ( ON SIT Found thermopile cracked and not keeping valve …"
type textarea "x"
type textarea "9/3 Fryer 225-300 KOTY ( ON SITE Found thermopile cracked and not keeping valve…"
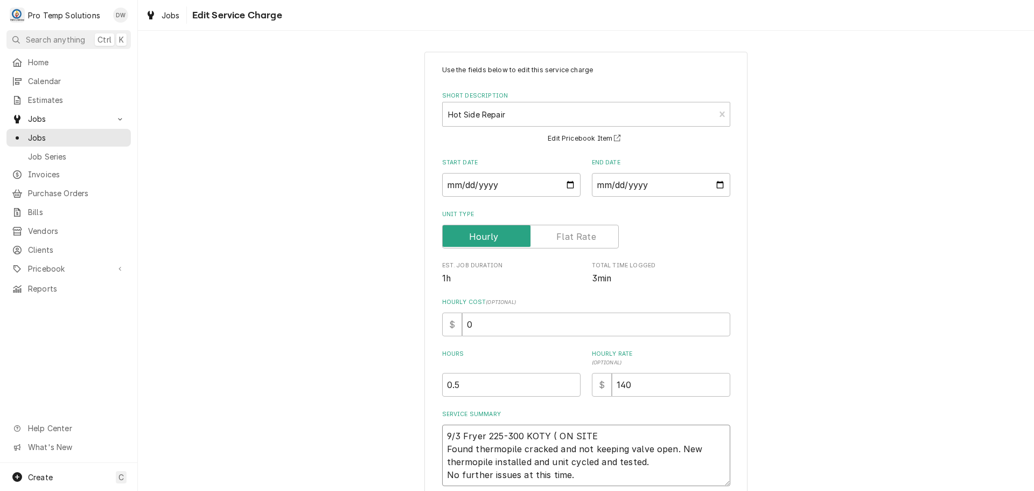
type textarea "x"
type textarea "9/3 Fryer 225-300 KOTY ( ON SITE Found thermopile cracked and not keeping valve…"
type textarea "x"
type textarea "9/3 Fryer 225-300 KOTY ( ON SITE 2 Found thermopile cracked and not keeping val…"
type textarea "x"
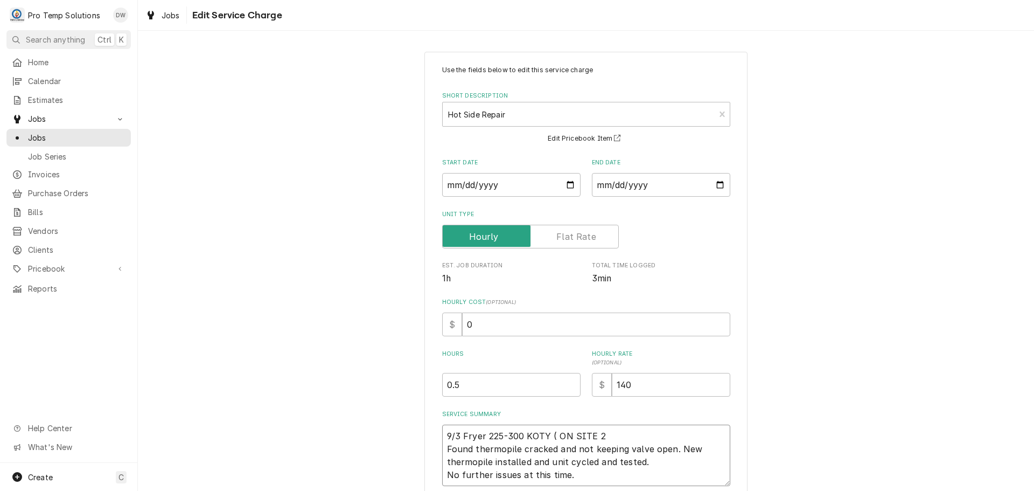
type textarea "9/3 Fryer 225-300 KOTY ( ON SITE 22 Found thermopile cracked and not keeping va…"
type textarea "x"
type textarea "9/3 Fryer 225-300 KOTY ( ON SITE 225 Found thermopile cracked and not keeping v…"
type textarea "x"
type textarea "9/3 Fryer 225-300 KOTY ( ON SITE 225- Found thermopile cracked and not keeping …"
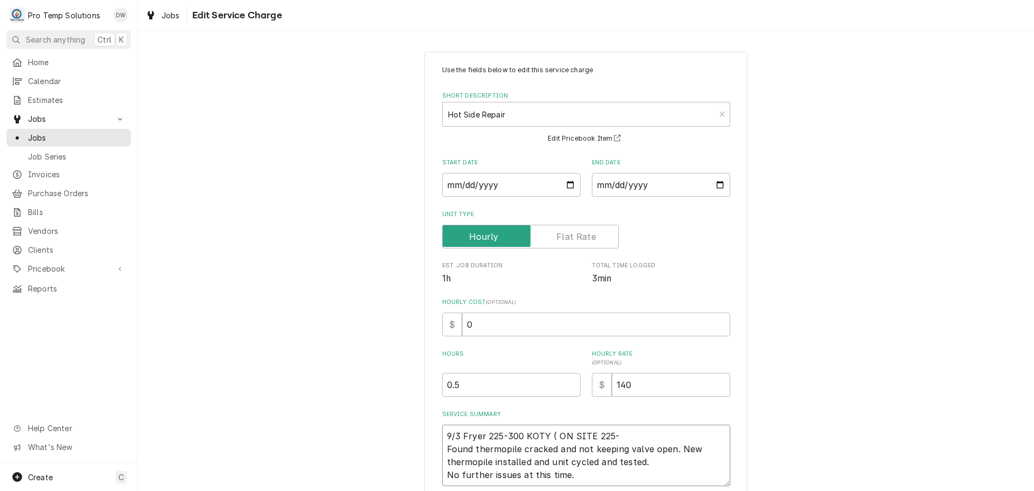
type textarea "x"
type textarea "9/3 Fryer 225-300 KOTY ( ON SITE 225-4 Found thermopile cracked and not keeping…"
type textarea "x"
type textarea "9/3 Fryer 225-300 KOTY ( ON SITE 225-43 Found thermopile cracked and not keepin…"
type textarea "x"
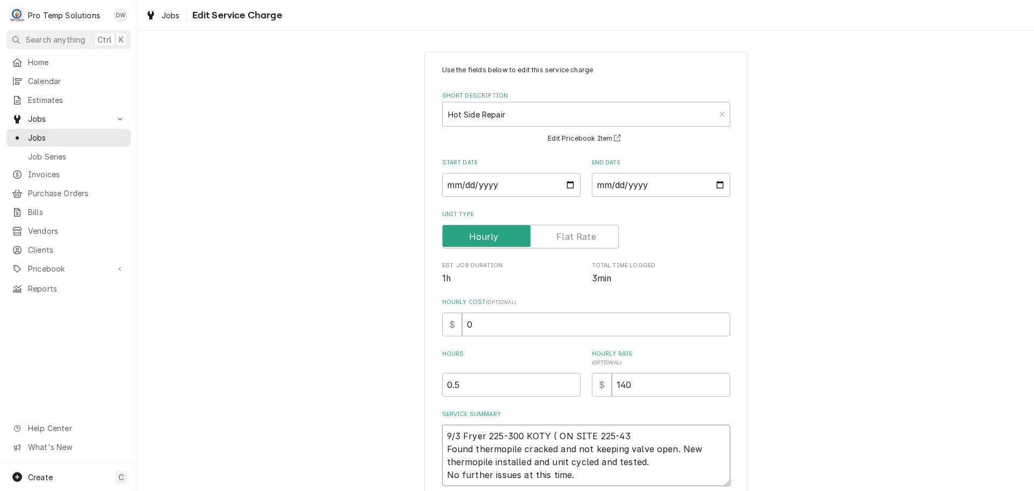
type textarea "9/3 Fryer 225-300 KOTY ( ON SITE 225-430 Found thermopile cracked and not keepi…"
type textarea "x"
type textarea "9/3 Fryer 225-300 KOTY ( ON SITE 225-430 Found thermopile cracked and not keepi…"
type textarea "x"
type textarea "9/3 Fryer 225-300 KOTY ( ON SITE 225-430 R Found thermopile cracked and not kee…"
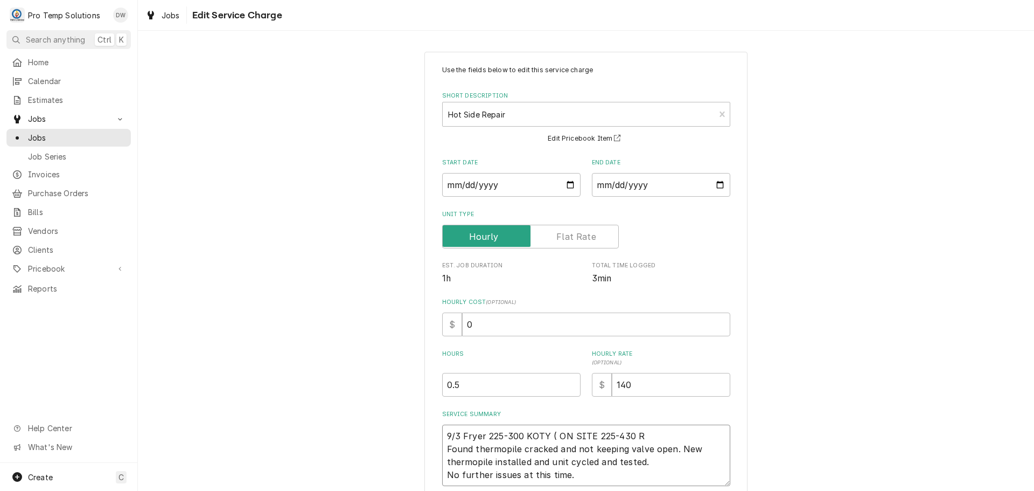
type textarea "x"
type textarea "9/3 Fryer 225-300 KOTY ( ON SITE 225-430 R/ Found thermopile cracked and not ke…"
type textarea "x"
type textarea "9/3 Fryer 225-300 KOTY ( ON SITE 225-430 R/T Found thermopile cracked and not k…"
type textarea "x"
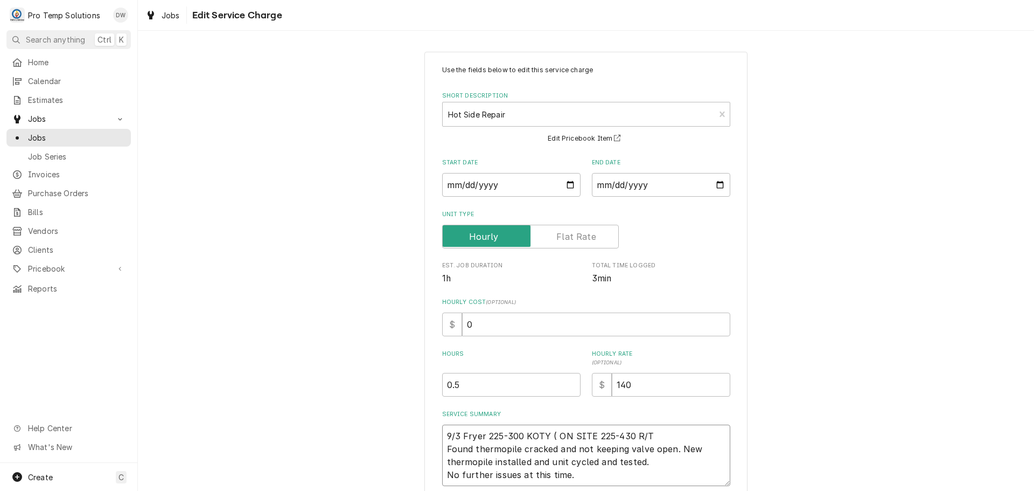
type textarea "9/3 Fryer 225-300 KOTY ( ON SITE 225-430 R/T Found thermopile cracked and not k…"
type textarea "x"
type textarea "9/3 Fryer 225-300 KOTY ( ON SITE 225-430 R/T W Found thermopile cracked and not…"
type textarea "x"
type textarea "9/3 Fryer 225-300 KOTY ( ON SITE 225-430 R/T WI Found thermopile cracked and no…"
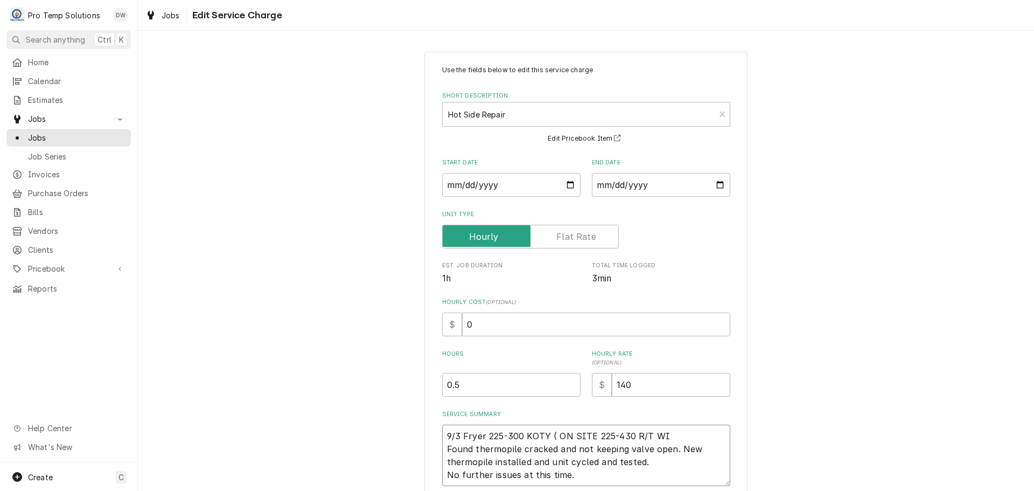
type textarea "x"
type textarea "9/3 Fryer 225-300 KOTY ( ON SITE 225-430 R/T WIC Found thermopile cracked and n…"
type textarea "x"
type textarea "9/3 Fryer 225-300 KOTY ( ON SITE 225-430 R/T WIC Found thermopile cracked and n…"
type textarea "x"
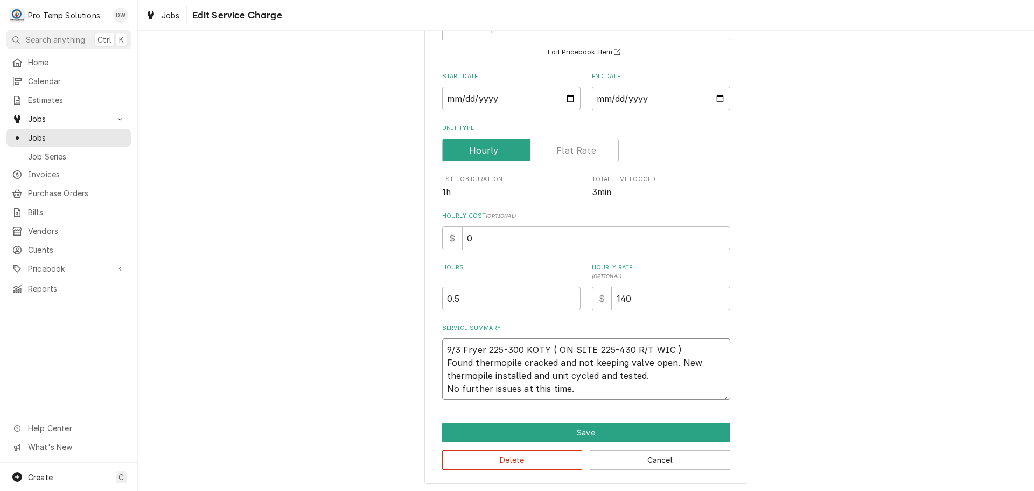
scroll to position [88, 0]
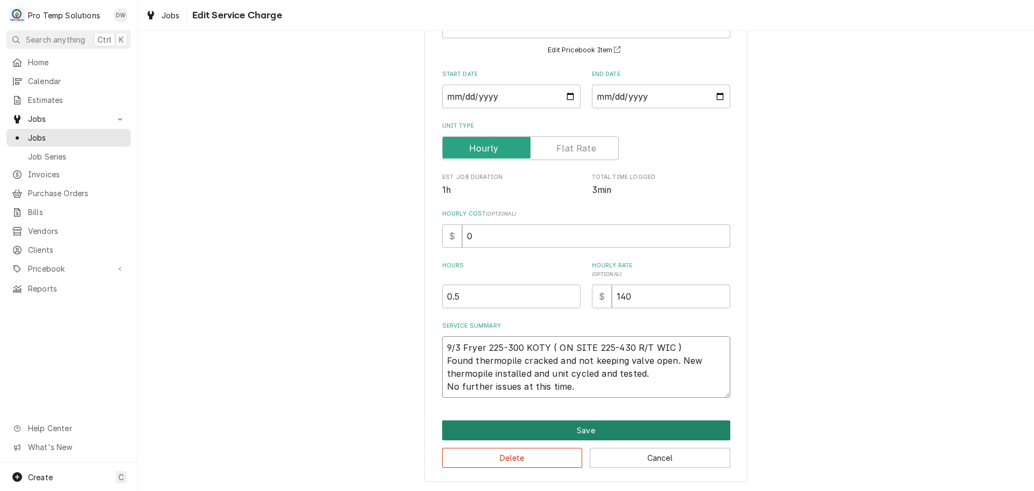
type textarea "9/3 Fryer 225-300 KOTY ( ON SITE 225-430 R/T WIC ) Found thermopile cracked and…"
click at [577, 424] on button "Save" at bounding box center [586, 430] width 288 height 20
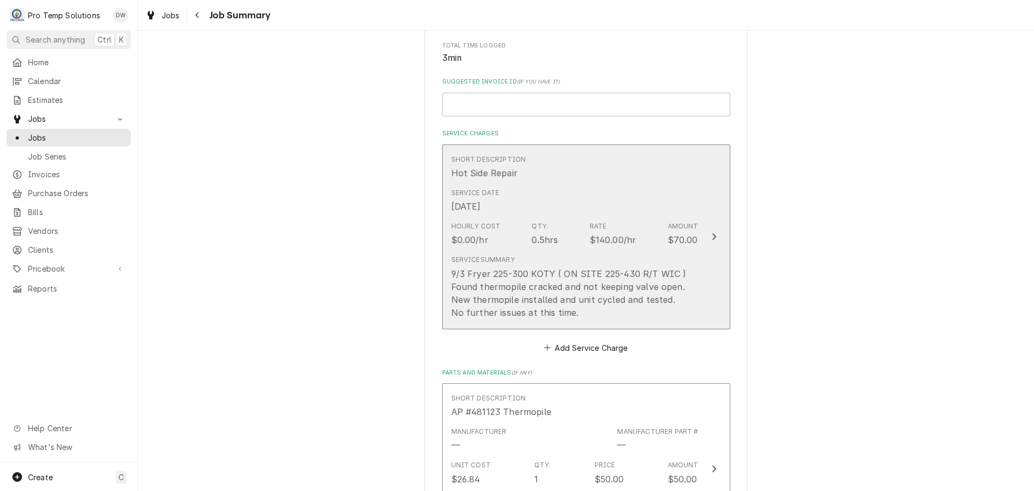
click at [712, 239] on icon "Update Line Item" at bounding box center [714, 236] width 4 height 7
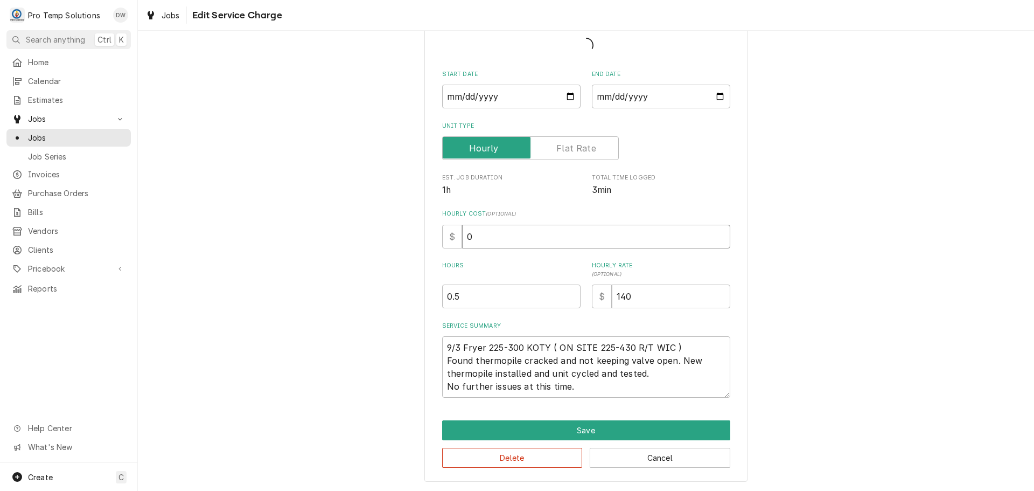
click at [484, 242] on input "0" at bounding box center [596, 237] width 268 height 24
type textarea "x"
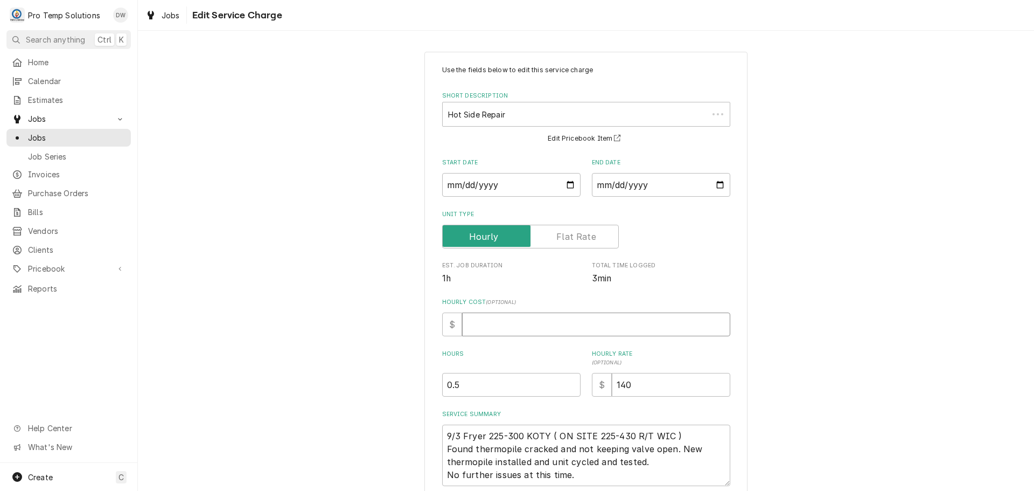
type textarea "x"
type input "1"
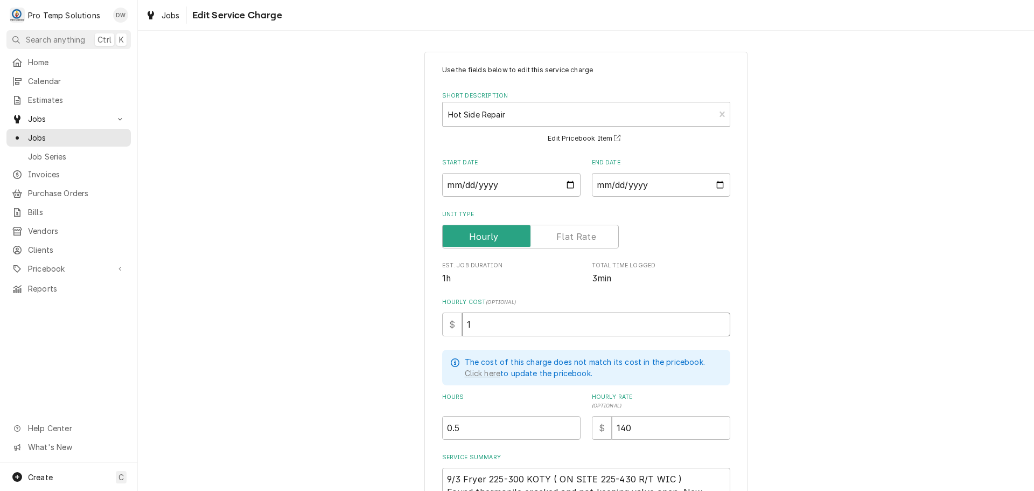
type textarea "x"
type input "18"
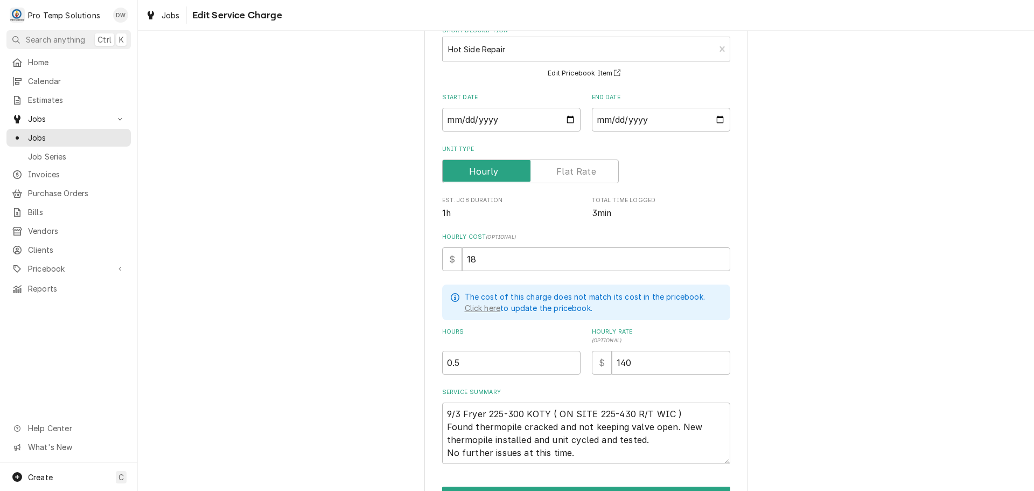
scroll to position [130, 0]
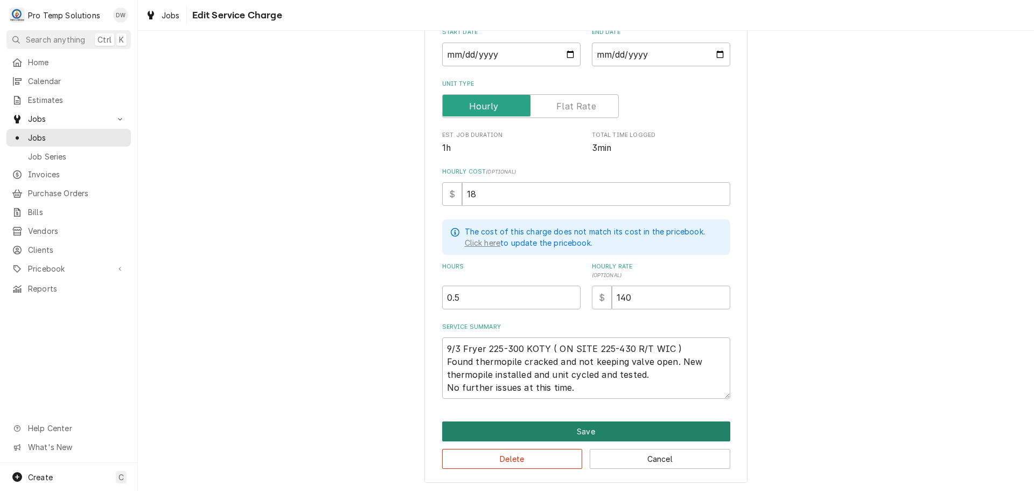
click at [582, 429] on button "Save" at bounding box center [586, 431] width 288 height 20
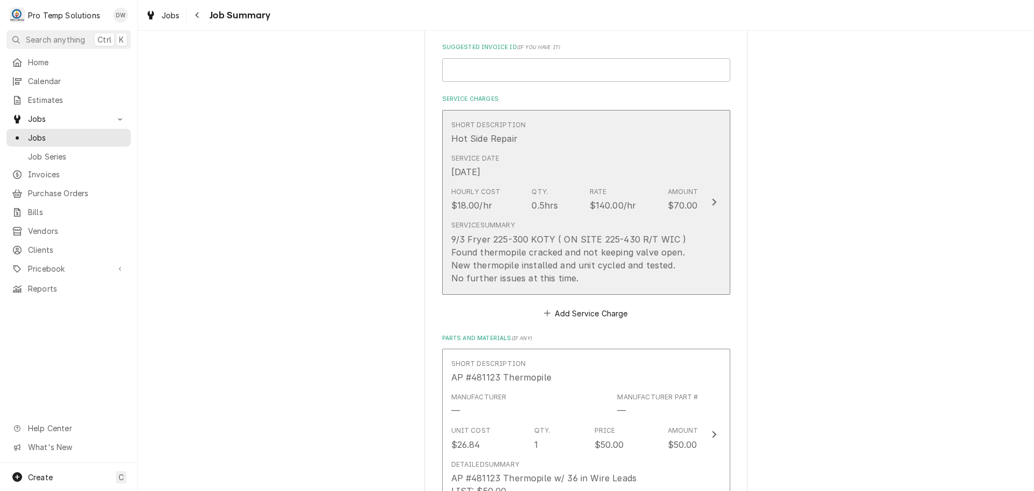
scroll to position [539, 0]
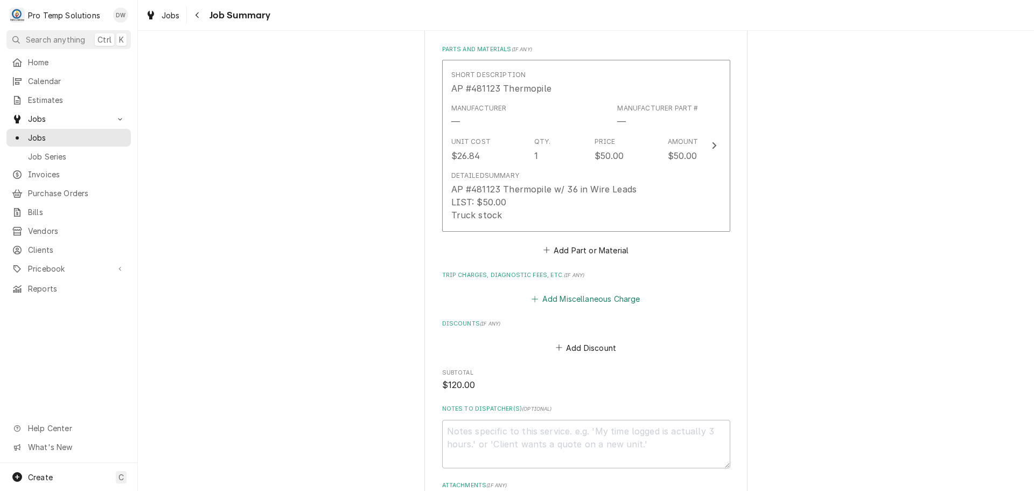
click at [574, 298] on button "Add Miscellaneous Charge" at bounding box center [586, 298] width 112 height 15
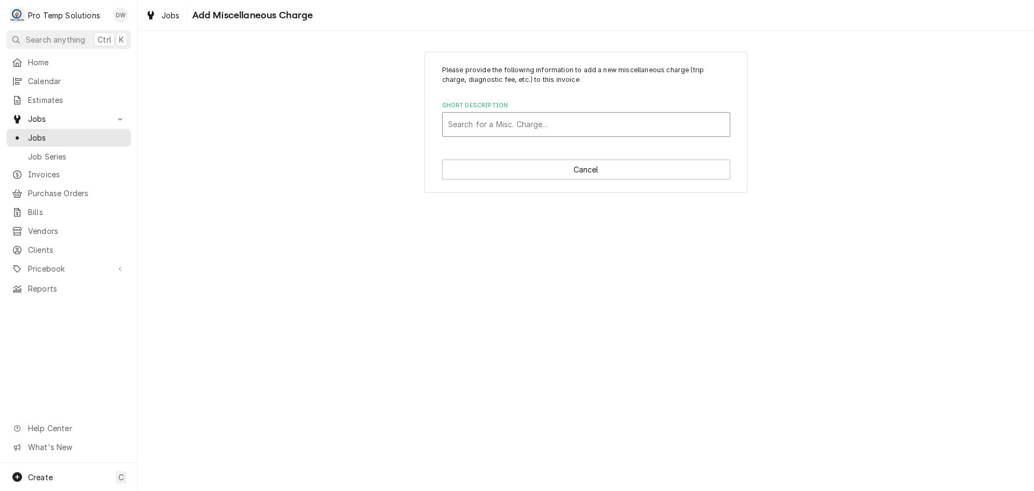
click at [529, 125] on div "Short Description" at bounding box center [586, 124] width 276 height 19
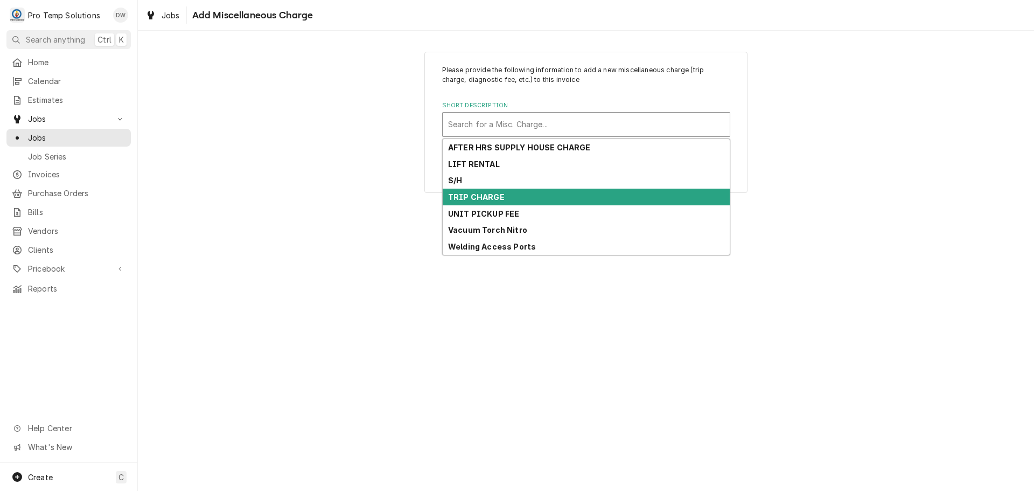
click at [505, 196] on div "TRIP CHARGE" at bounding box center [586, 197] width 287 height 17
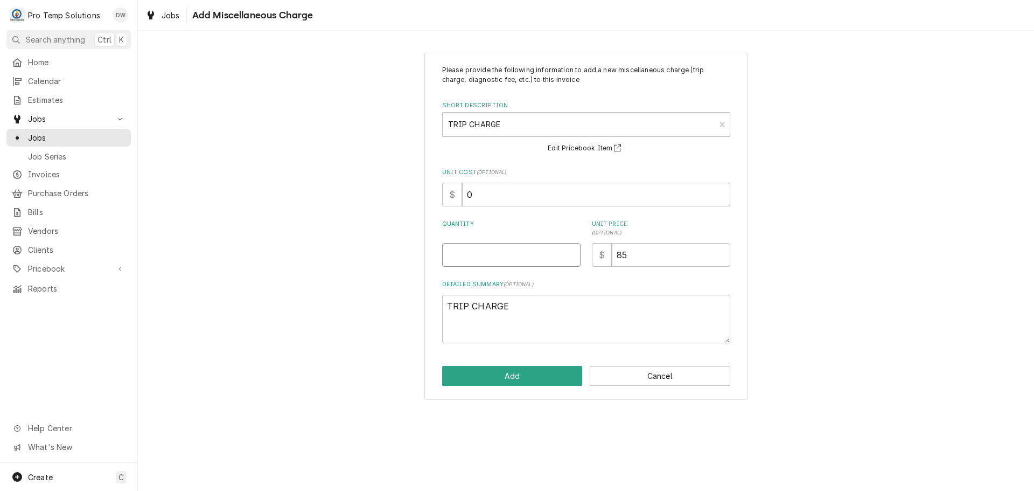
click at [523, 255] on input "Quantity" at bounding box center [511, 255] width 138 height 24
type textarea "x"
type input "1"
click at [513, 372] on button "Add" at bounding box center [512, 376] width 141 height 20
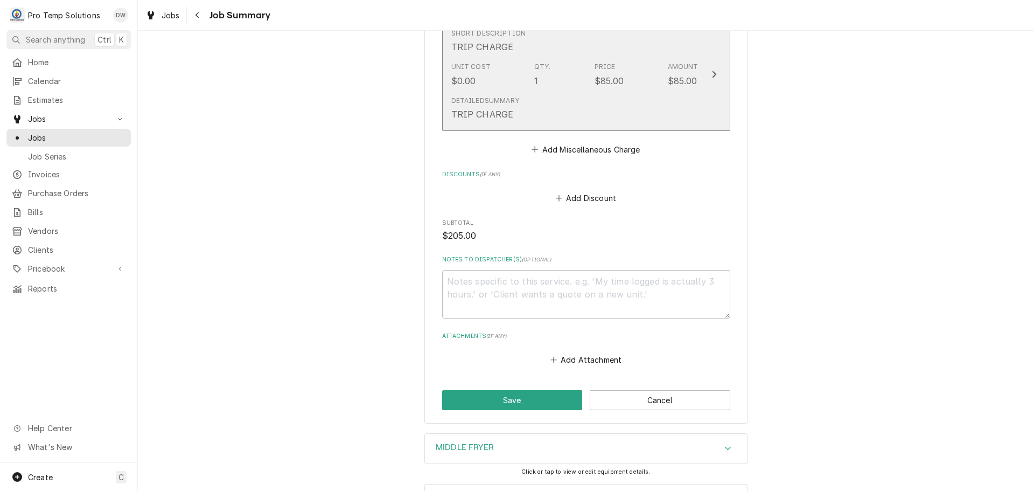
scroll to position [808, 0]
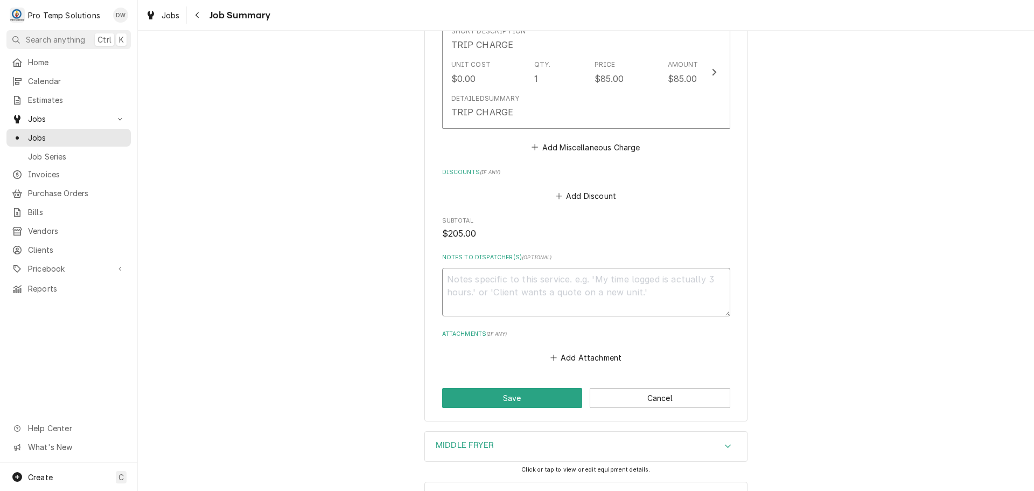
click at [474, 274] on textarea "Notes to Dispatcher(s) ( optional )" at bounding box center [586, 292] width 288 height 48
type textarea "x"
type textarea "#"
type textarea "x"
type textarea "#0"
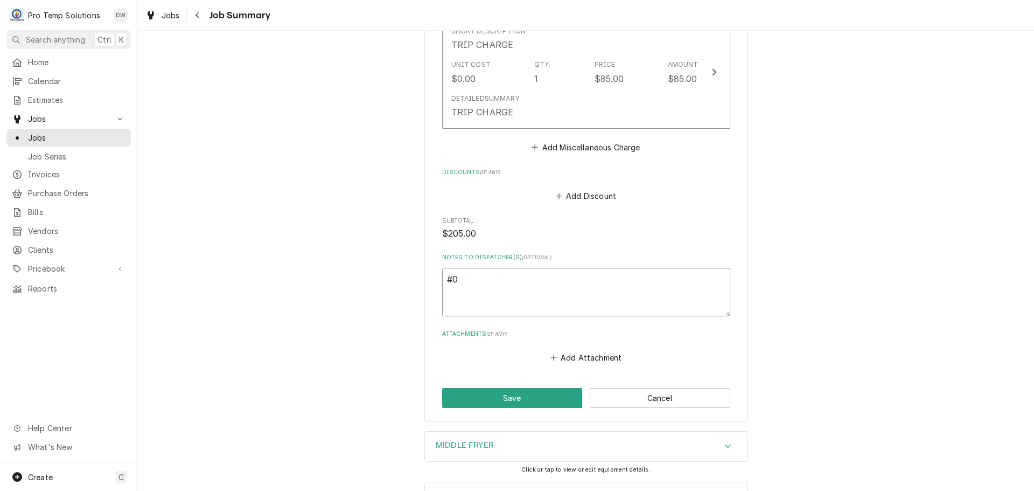
type textarea "x"
type textarea "#09"
type textarea "x"
type textarea "#090"
type textarea "x"
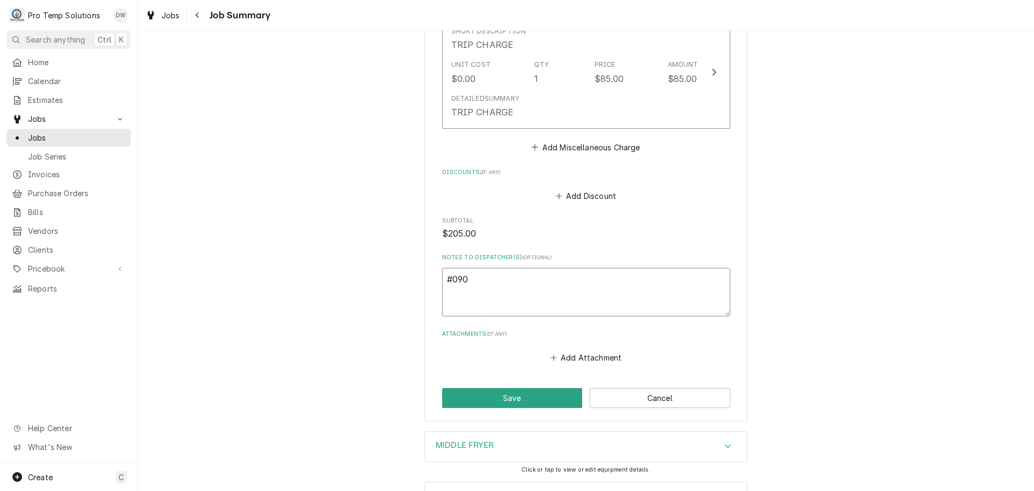
type textarea "#0903"
type textarea "x"
type textarea "#09032"
type textarea "x"
type textarea "#090325"
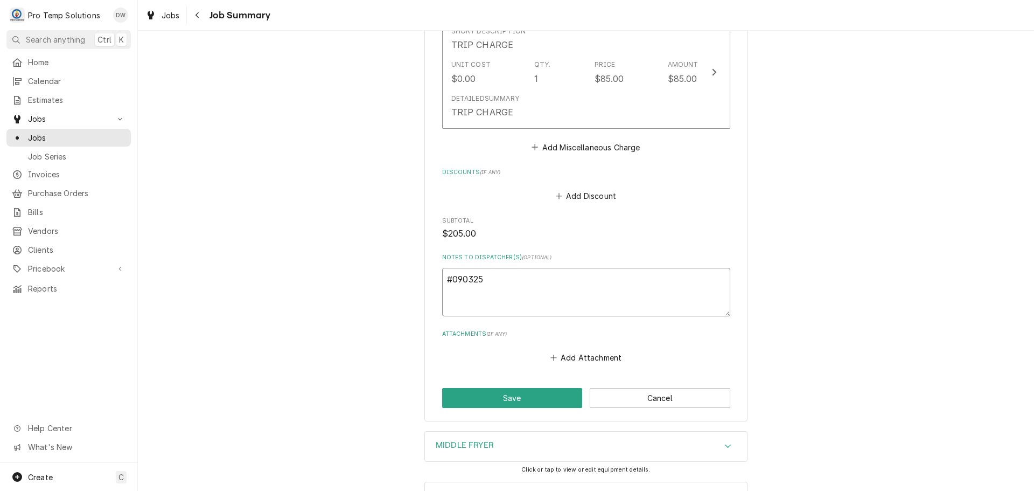
type textarea "x"
type textarea "#0903250"
type textarea "x"
type textarea "#09032500"
type textarea "x"
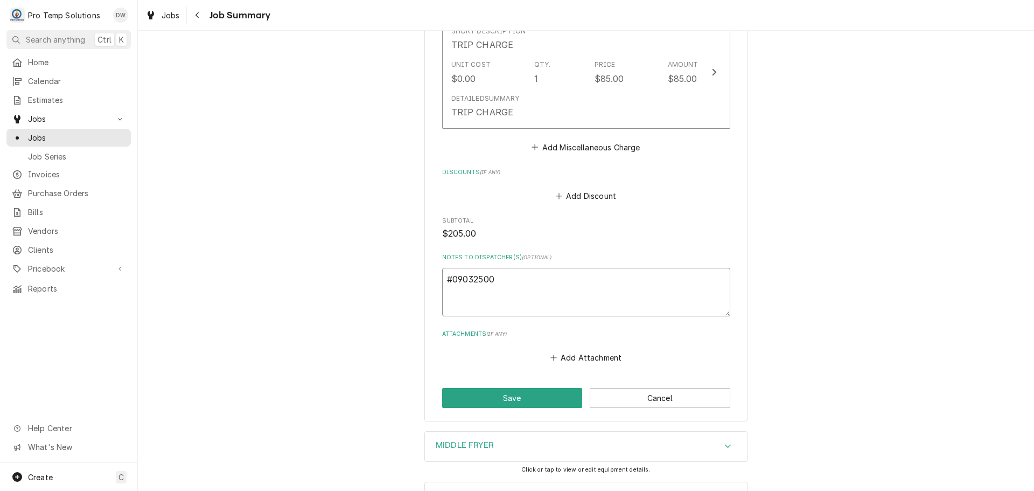
type textarea "#090325002"
type textarea "x"
type textarea "#090325002"
type textarea "x"
type textarea "#090325002 C"
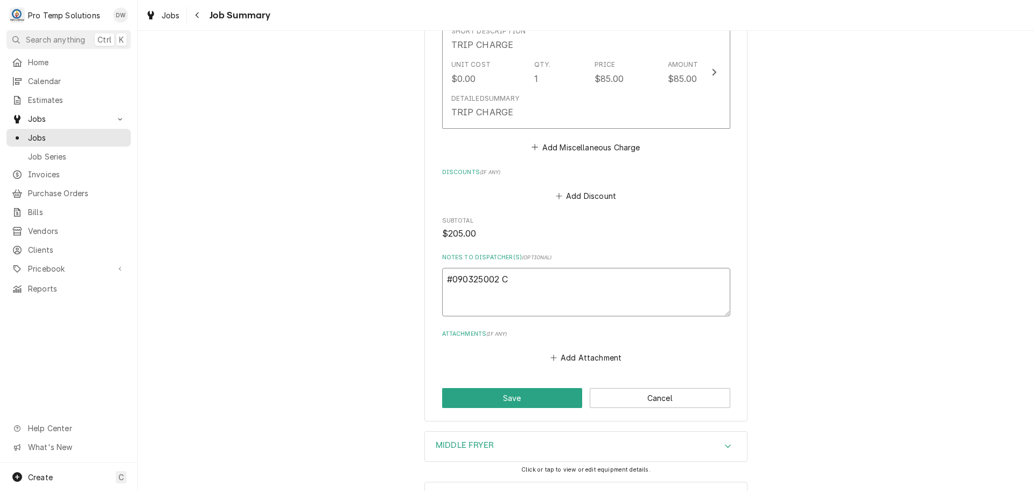
type textarea "x"
type textarea "#090325002 CH"
type textarea "x"
type textarea "#090325002 CHA"
type textarea "x"
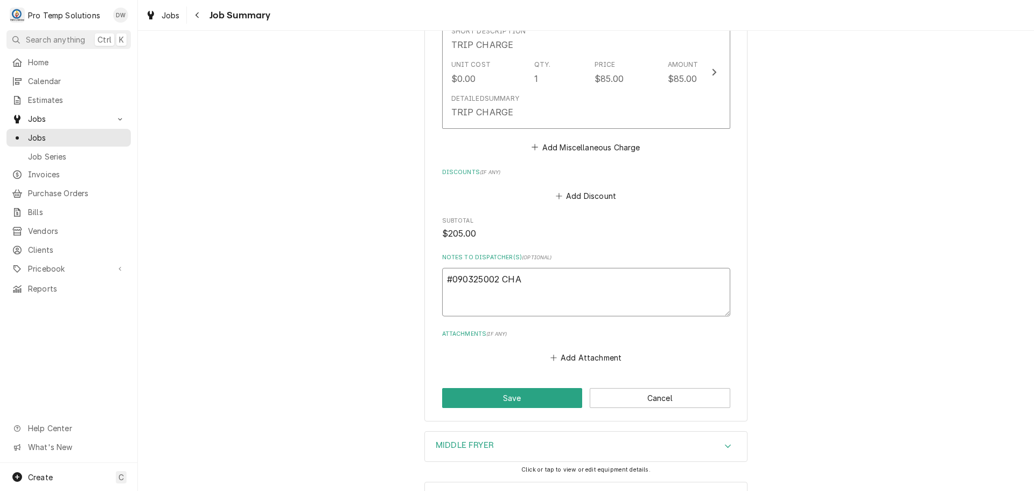
type textarea "#090325002 CHAP"
type textarea "x"
type textarea "#090325002 CHAPE"
type textarea "x"
type textarea "#090325002 CHAPEL"
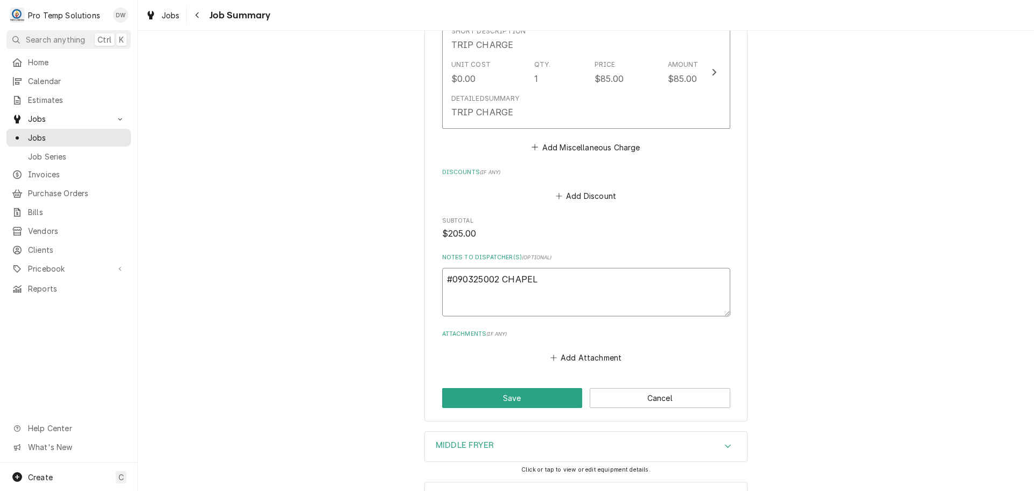
type textarea "x"
type textarea "#090325002 CHAPEL"
type textarea "x"
type textarea "#090325002 CHAPEL H"
type textarea "x"
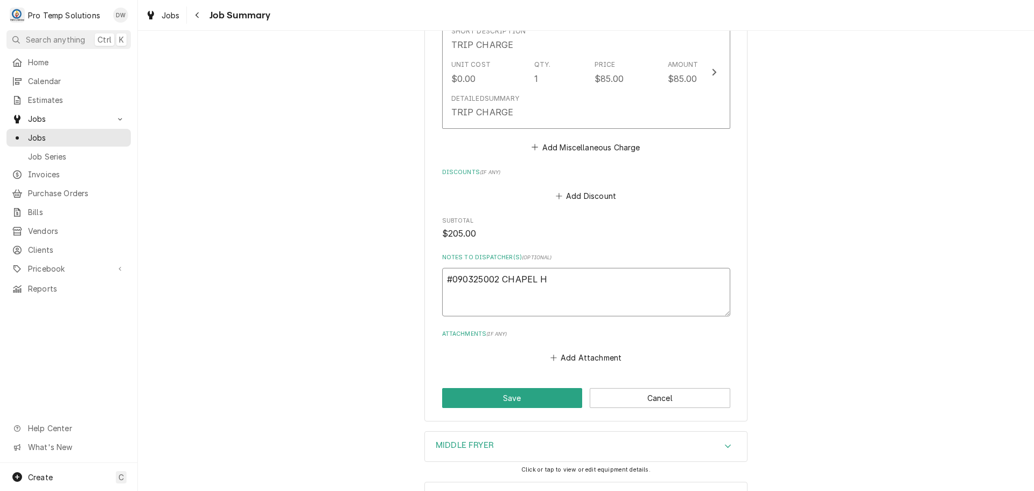
type textarea "#090325002 CHAPEL HI"
type textarea "x"
type textarea "#090325002 CHAPEL HIL"
type textarea "x"
type textarea "#090325002 CHAPEL HILL"
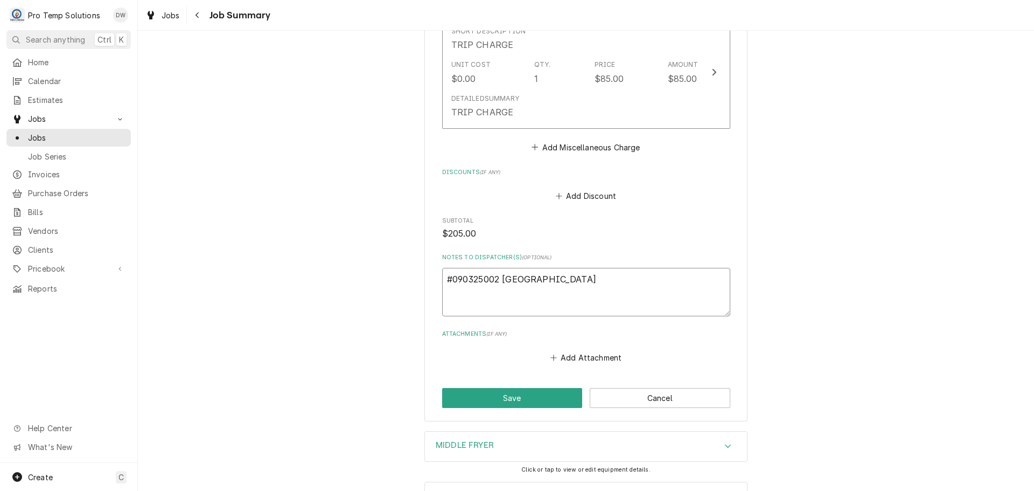
type textarea "x"
type textarea "#090325002 CHAPEL HILL"
type textarea "x"
type textarea "#090325002 CHAPEL HILL C"
type textarea "x"
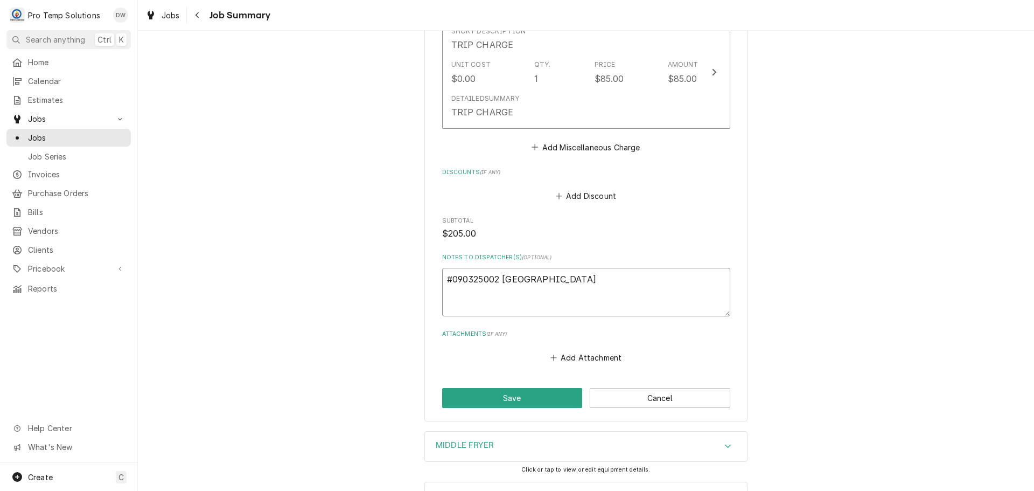
type textarea "#090325002 CHAPEL HILL CC"
type textarea "x"
type textarea "#090325002 CHAPEL HILL CC-"
type textarea "x"
type textarea "#090325002 CHAPEL HILL CC-"
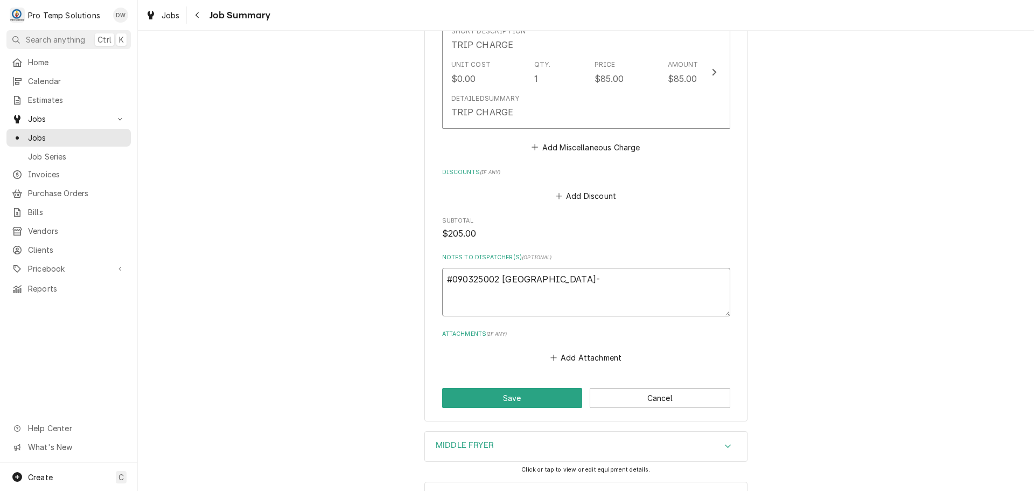
type textarea "x"
type textarea "#090325002 CHAPEL HILL CC- M"
type textarea "x"
type textarea "#090325002 CHAPEL HILL CC- M/"
type textarea "x"
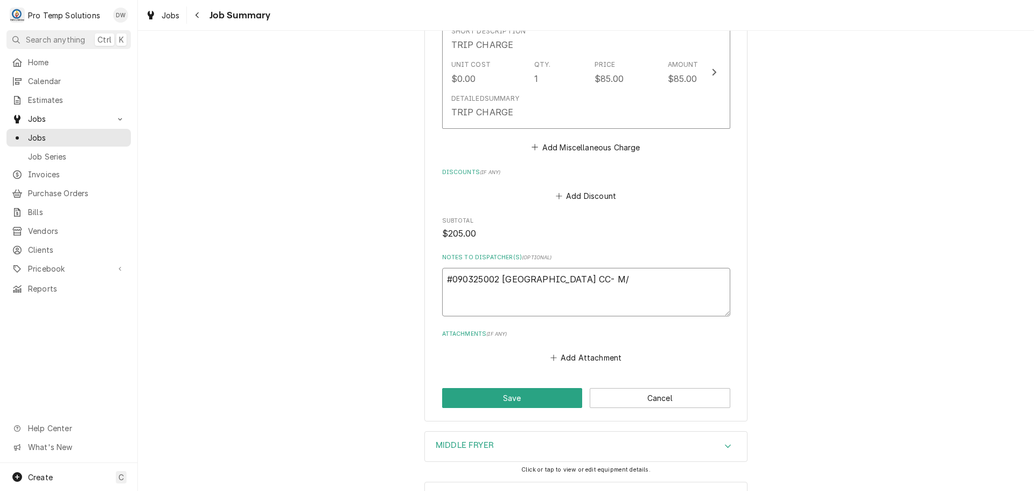
type textarea "#090325002 CHAPEL HILL CC- M/F"
type textarea "x"
type textarea "#090325002 CHAPEL HILL CC- M/FR"
type textarea "x"
type textarea "#090325002 CHAPEL HILL CC- M/FRY"
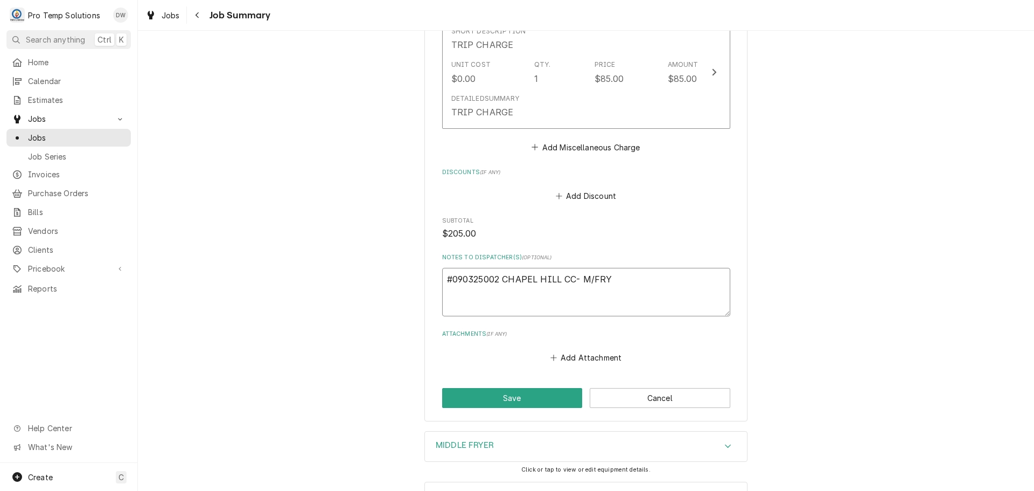
type textarea "x"
type textarea "#090325002 CHAPEL HILL CC- M/FRYE"
type textarea "x"
type textarea "#090325002 CHAPEL HILL CC- M/FRYER"
type textarea "x"
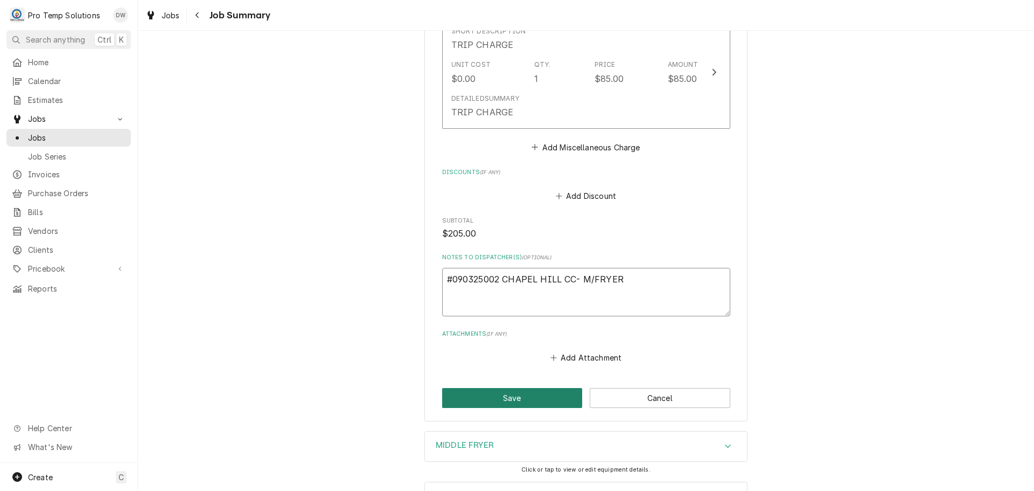
type textarea "#090325002 CHAPEL HILL CC- M/FRYER"
click at [509, 394] on button "Save" at bounding box center [512, 398] width 141 height 20
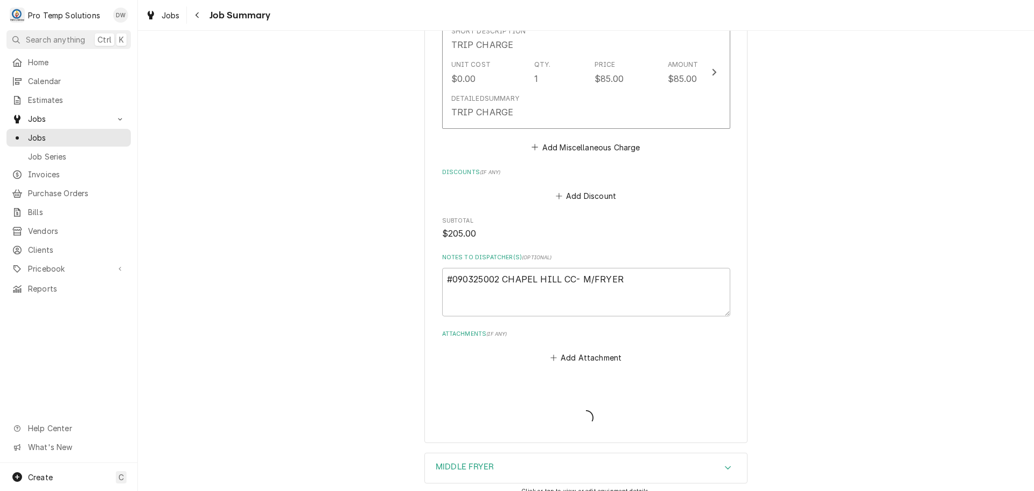
type textarea "x"
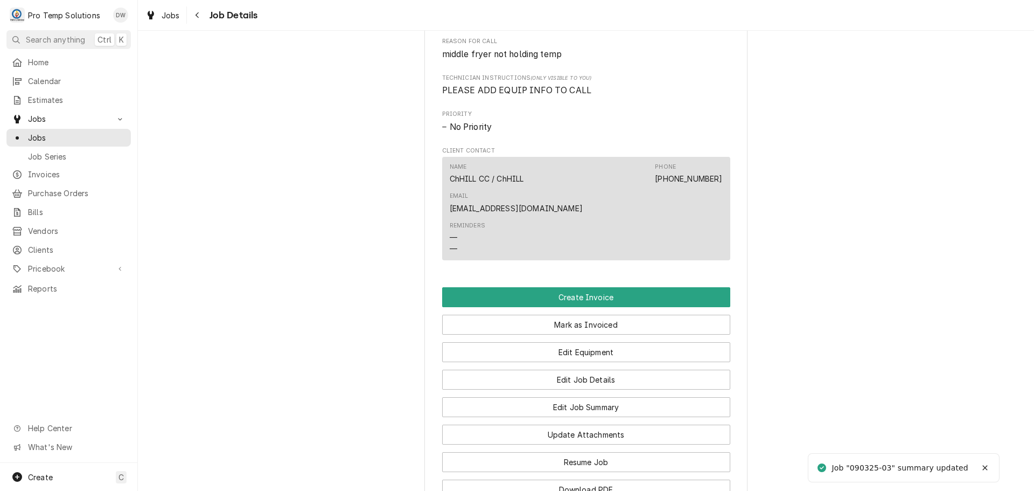
scroll to position [592, 0]
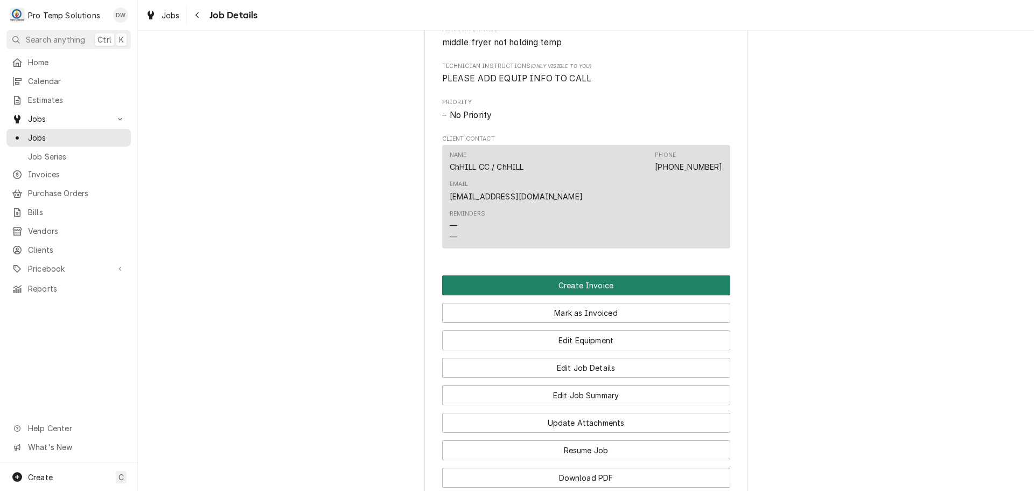
click at [566, 283] on button "Create Invoice" at bounding box center [586, 285] width 288 height 20
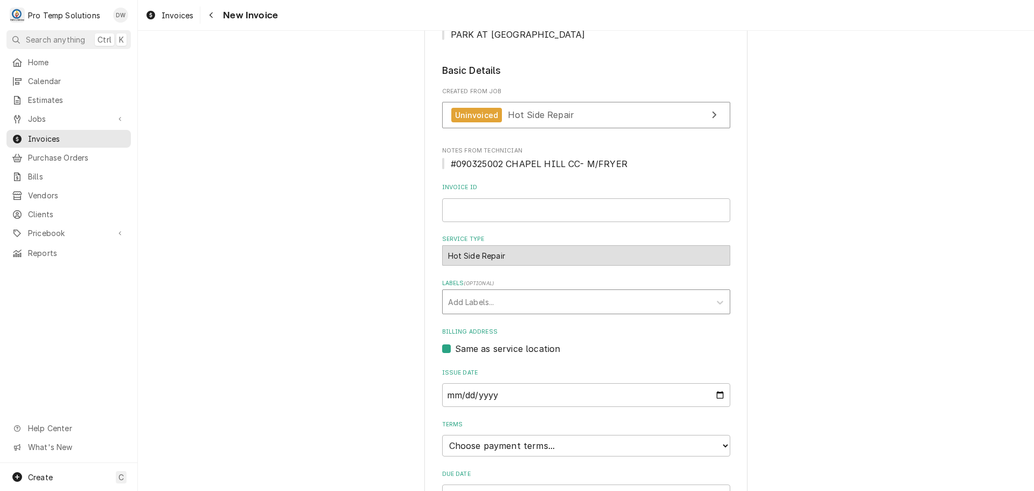
scroll to position [269, 0]
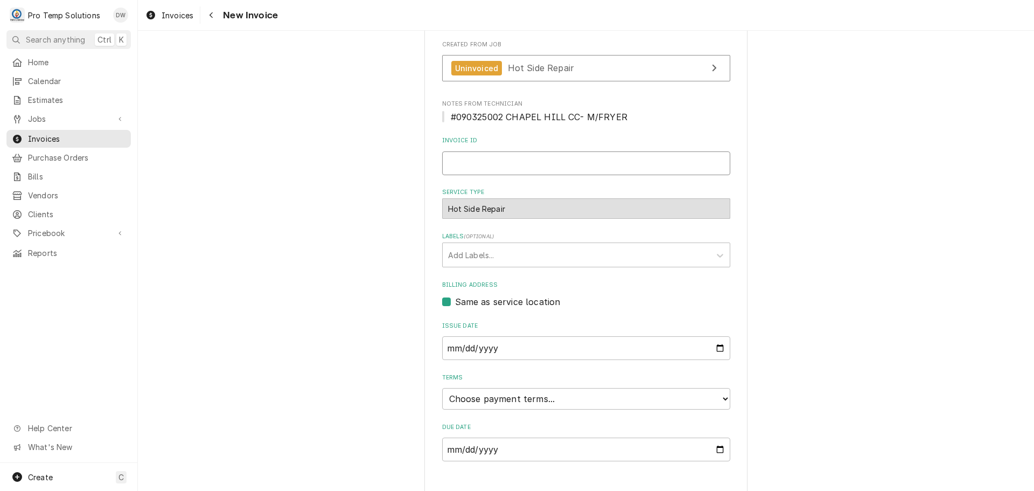
click at [496, 162] on input "Invoice ID" at bounding box center [586, 163] width 288 height 24
type input "#090325002"
click at [715, 346] on input "[DATE]" at bounding box center [586, 348] width 288 height 24
type input "[DATE]"
click at [495, 402] on select "Choose payment terms... Same Day Net 7 Net 14 Net 21 Net 30 Net 45 Net 60 Net 90" at bounding box center [586, 399] width 288 height 22
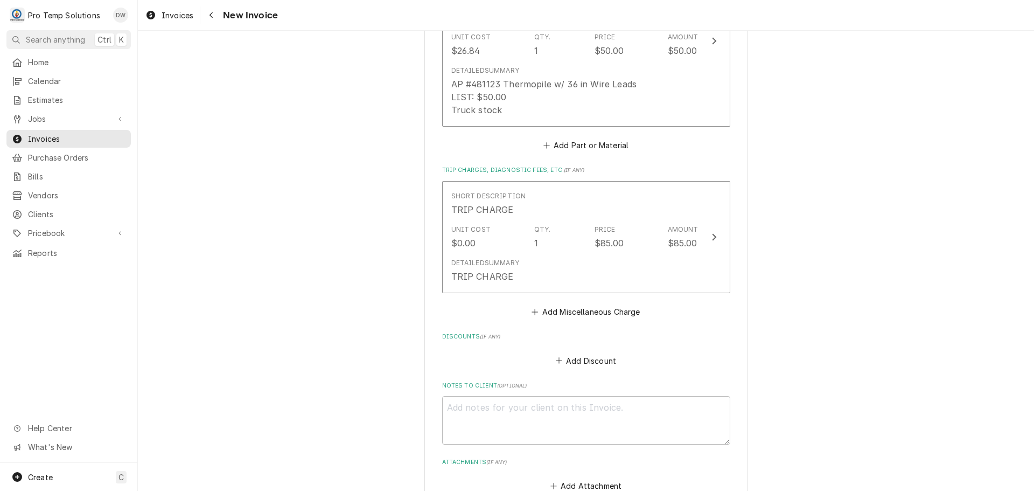
scroll to position [1282, 0]
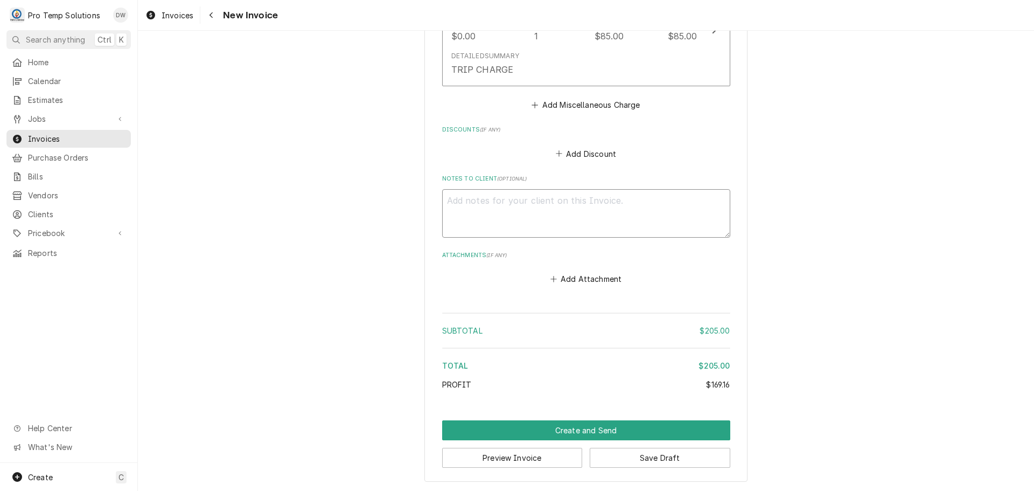
click at [460, 208] on textarea "Notes to Client ( optional )" at bounding box center [586, 213] width 288 height 48
type textarea "x"
type textarea "#"
type textarea "x"
type textarea "#0"
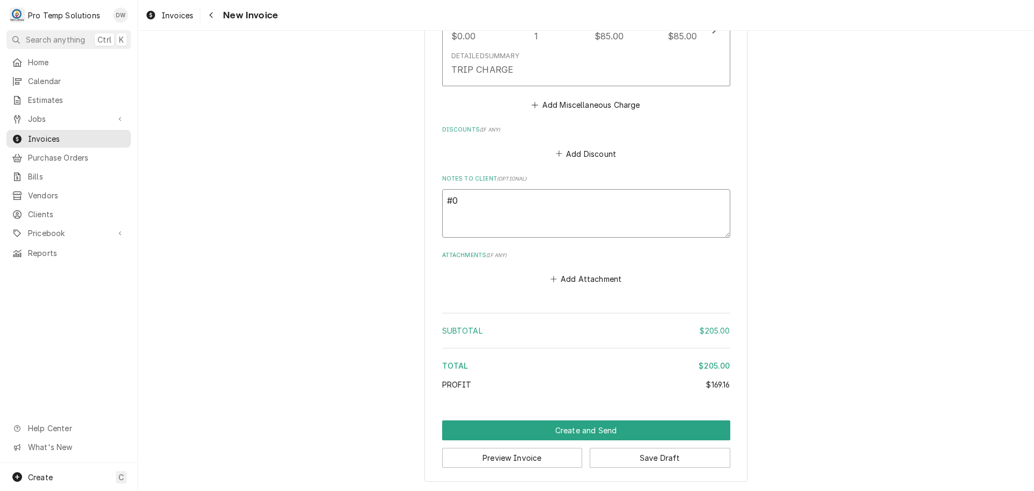
type textarea "x"
type textarea "#09"
type textarea "x"
type textarea "#090"
type textarea "x"
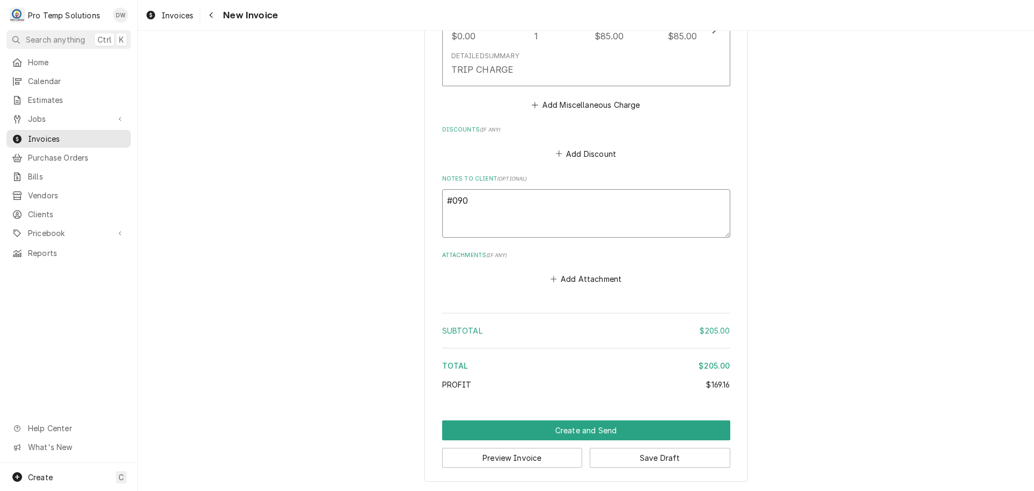
type textarea "#0903"
type textarea "x"
type textarea "#09032"
type textarea "x"
type textarea "#090325"
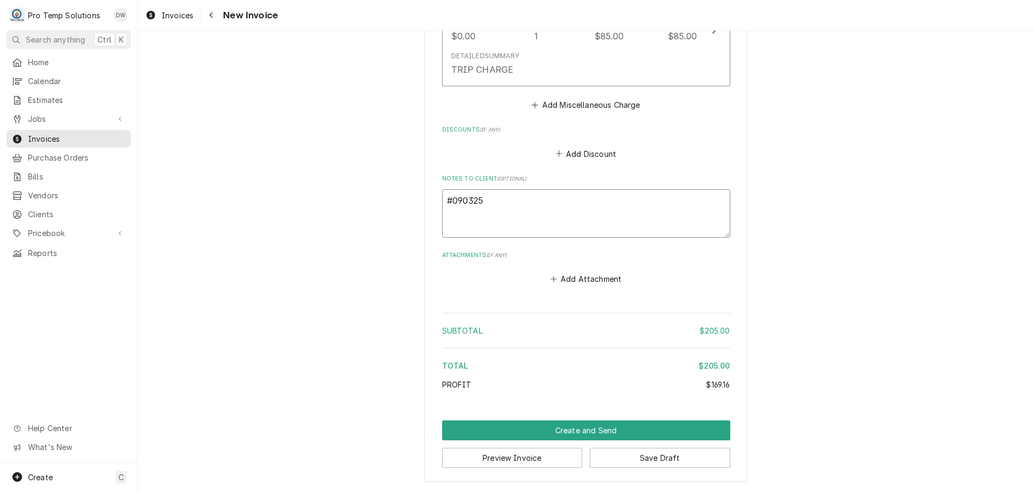
type textarea "x"
type textarea "#0903250"
type textarea "x"
type textarea "#09032500"
type textarea "x"
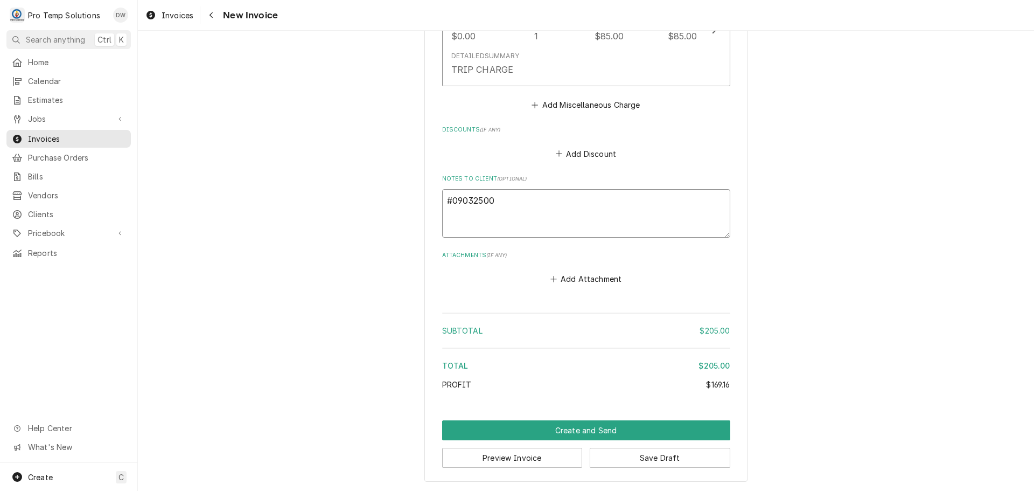
type textarea "#090325002"
type textarea "x"
type textarea "#090325002"
type textarea "x"
type textarea "#090325002 C"
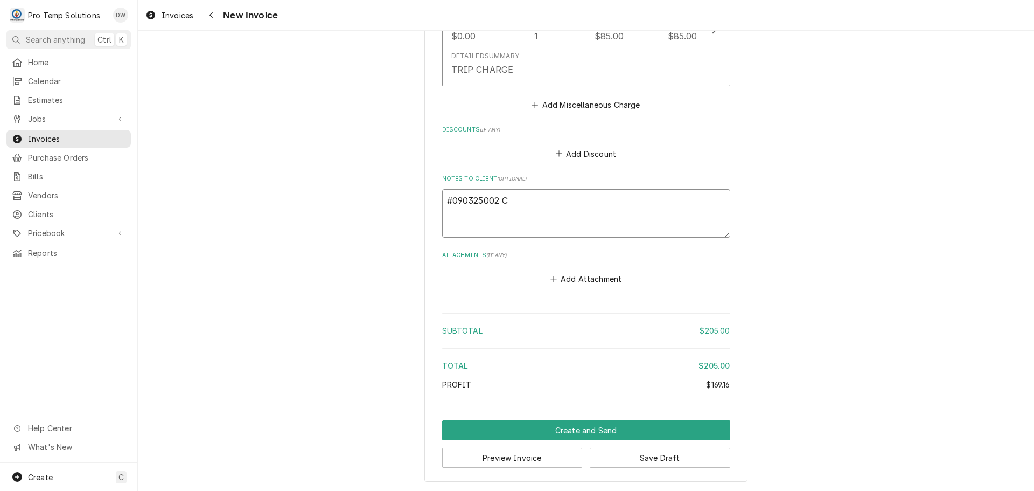
type textarea "x"
type textarea "#090325002 Ch"
type textarea "x"
type textarea "#090325002 ChH"
type textarea "x"
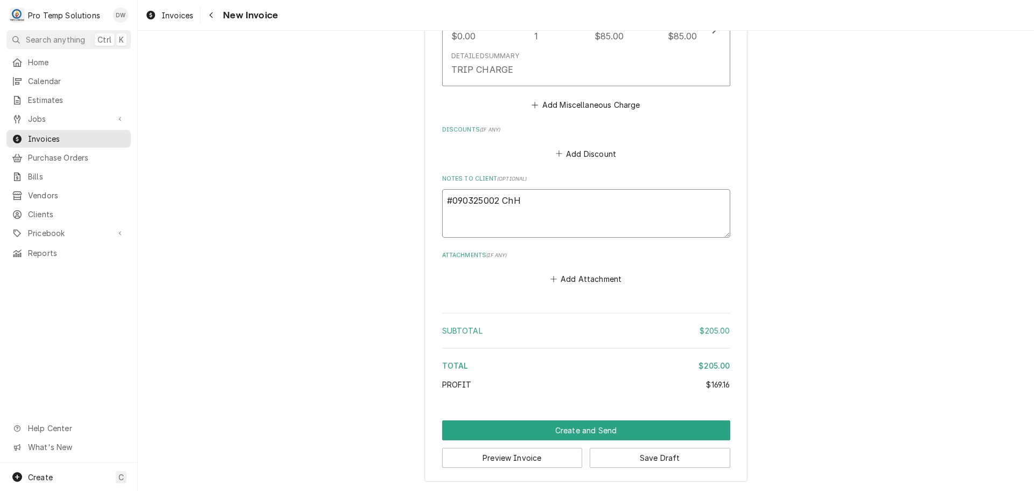
type textarea "#090325002 ChHI"
type textarea "x"
type textarea "#090325002 ChHIL"
type textarea "x"
type textarea "#090325002 ChHILL"
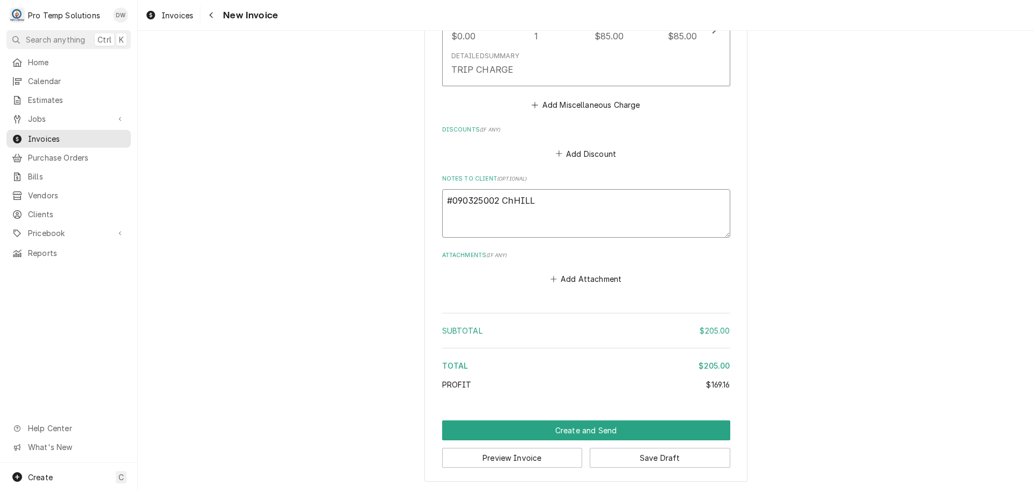
type textarea "x"
type textarea "#090325002 ChHILL"
type textarea "x"
type textarea "#090325002 ChHILL C"
type textarea "x"
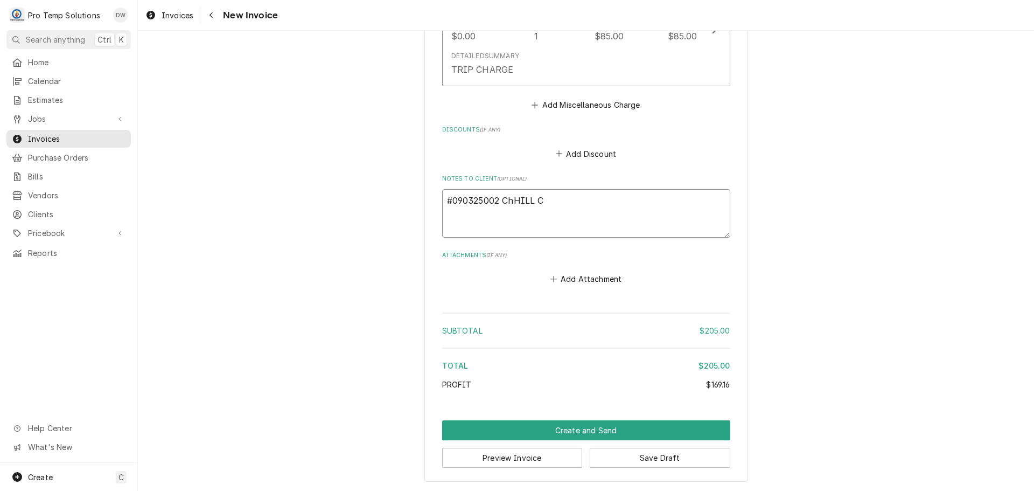
type textarea "#090325002 ChHILL CC"
type textarea "x"
type textarea "#090325002 ChHILL CC-"
type textarea "x"
type textarea "#090325002 ChHILL CC-"
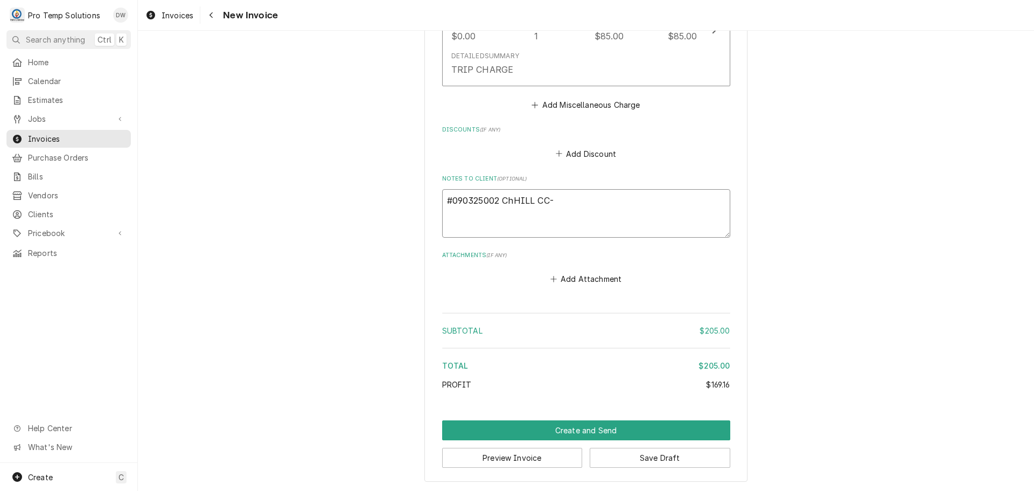
type textarea "x"
type textarea "#090325002 ChHILL CC- M"
type textarea "x"
type textarea "#090325002 ChHILL CC- M/"
type textarea "x"
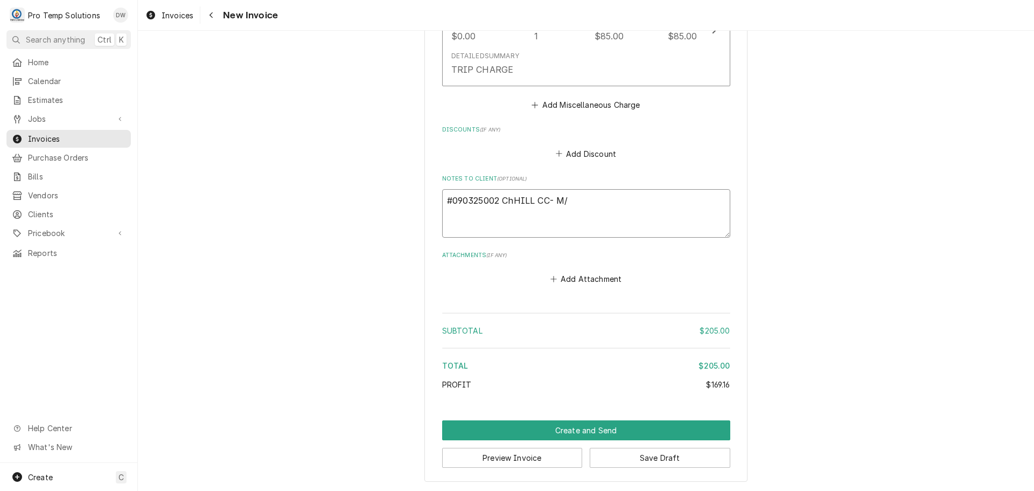
type textarea "#090325002 ChHILL CC- M/F"
type textarea "x"
type textarea "#090325002 ChHILL CC- M/FR"
type textarea "x"
type textarea "#090325002 ChHILL CC- M/FRY"
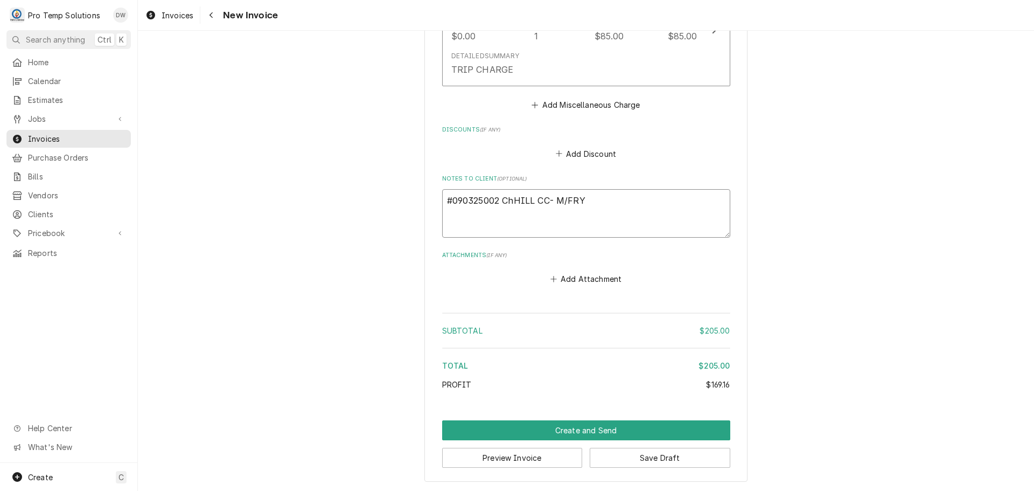
type textarea "x"
type textarea "#090325002 ChHILL CC- M/FRYE"
type textarea "x"
type textarea "#090325002 ChHILL CC- M/FRYER"
type textarea "x"
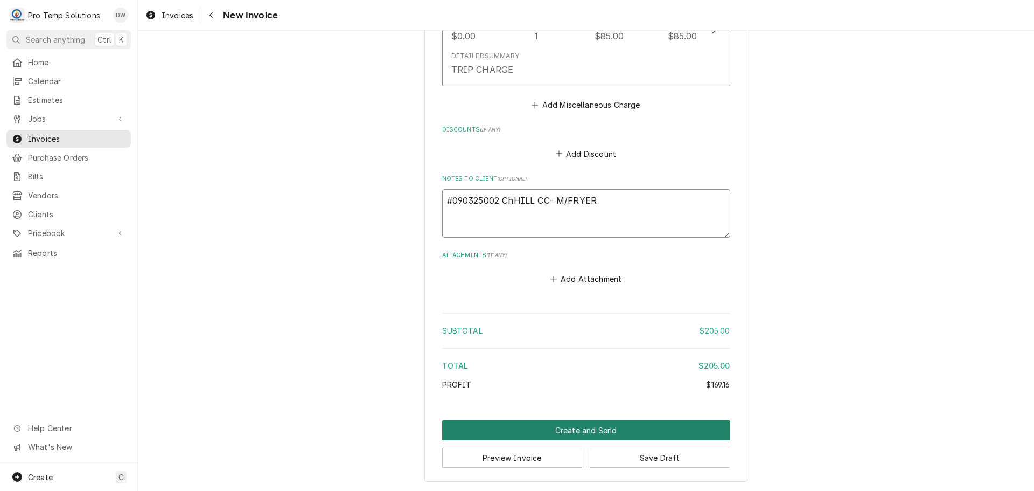
type textarea "#090325002 ChHILL CC- M/FRYER"
click at [578, 430] on button "Create and Send" at bounding box center [586, 430] width 288 height 20
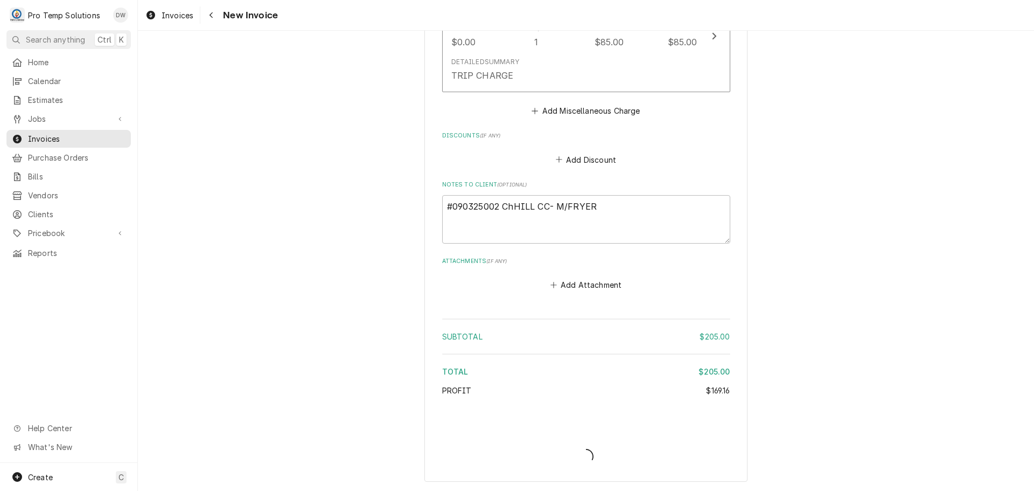
scroll to position [1276, 0]
type textarea "x"
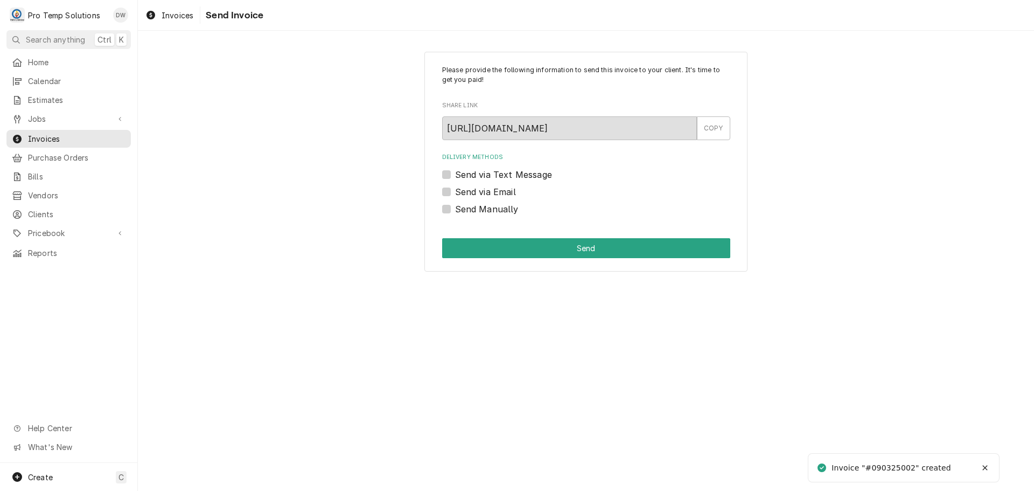
click at [455, 191] on label "Send via Email" at bounding box center [485, 191] width 61 height 13
click at [455, 191] on input "Send via Email" at bounding box center [599, 197] width 288 height 24
checkbox input "true"
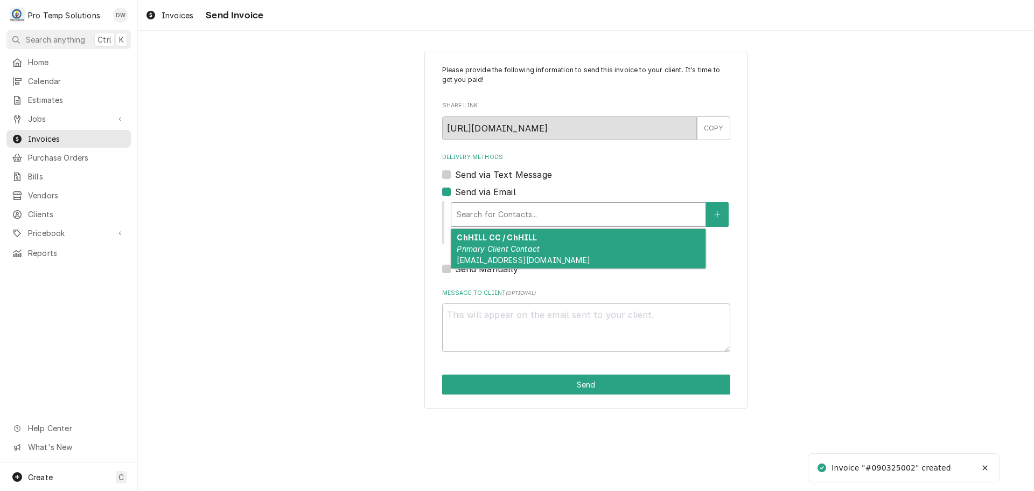
click at [526, 214] on div "Delivery Methods" at bounding box center [578, 214] width 243 height 19
click at [523, 245] on em "Primary Client Contact" at bounding box center [498, 248] width 83 height 9
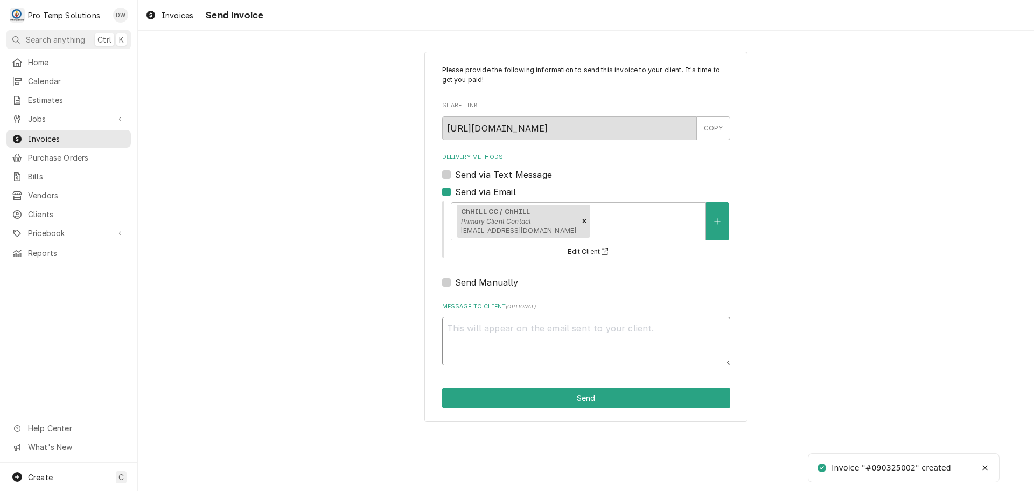
click at [480, 329] on textarea "Message to Client ( optional )" at bounding box center [586, 341] width 288 height 48
type textarea "x"
type textarea "#"
type textarea "x"
type textarea "#0"
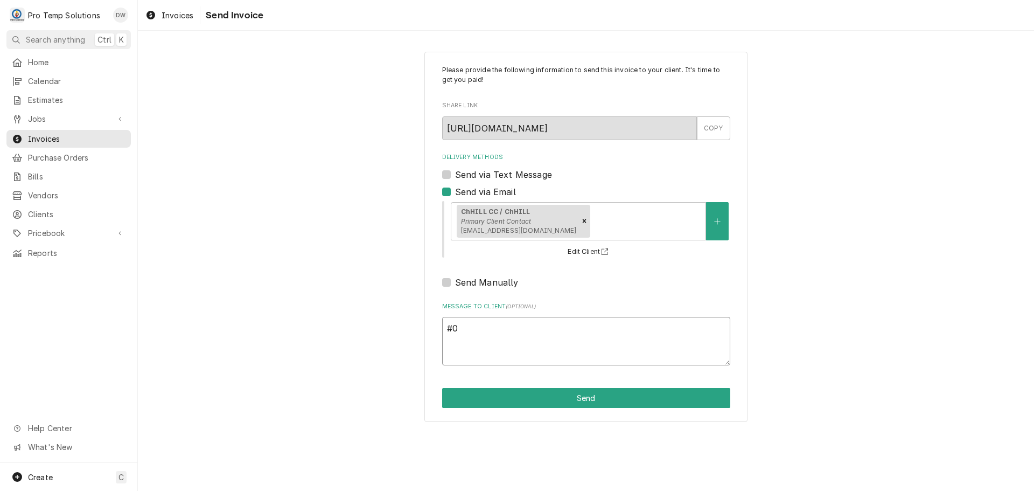
type textarea "x"
type textarea "#09"
type textarea "x"
type textarea "#090"
type textarea "x"
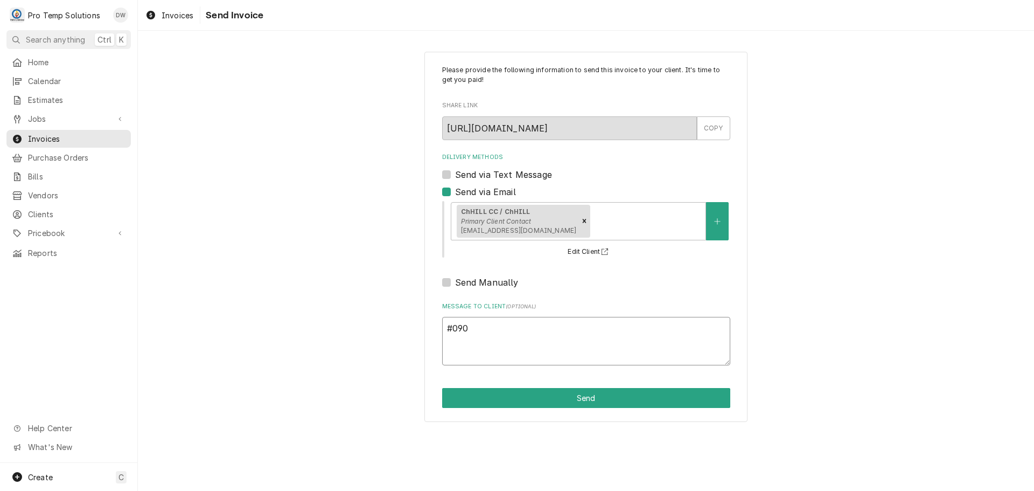
type textarea "#0903"
type textarea "x"
type textarea "#09032"
type textarea "x"
type textarea "#090325"
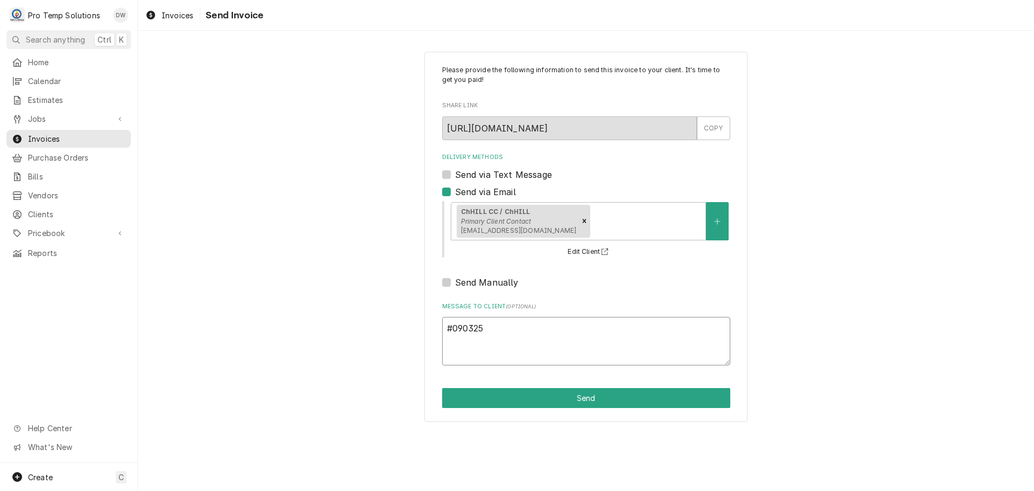
type textarea "x"
type textarea "#0903250"
type textarea "x"
type textarea "#09032500"
type textarea "x"
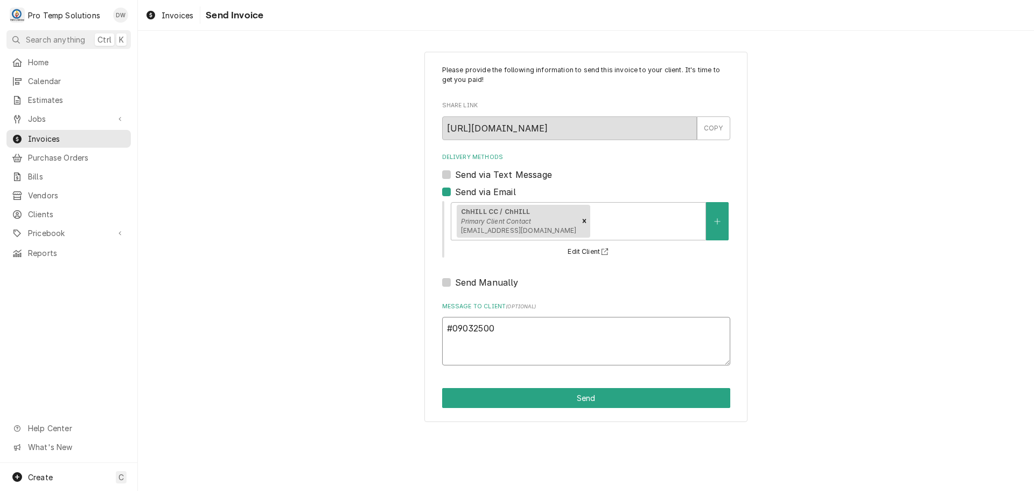
type textarea "#090325002"
type textarea "x"
type textarea "#090325002"
type textarea "x"
type textarea "#090325002 C"
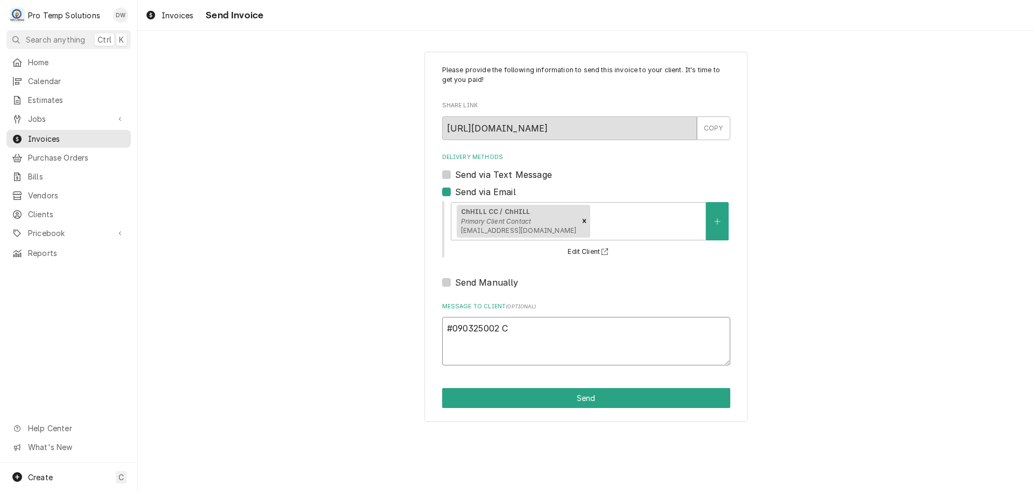
type textarea "x"
type textarea "#090325002 Ch"
type textarea "x"
type textarea "#090325002 ChH"
type textarea "x"
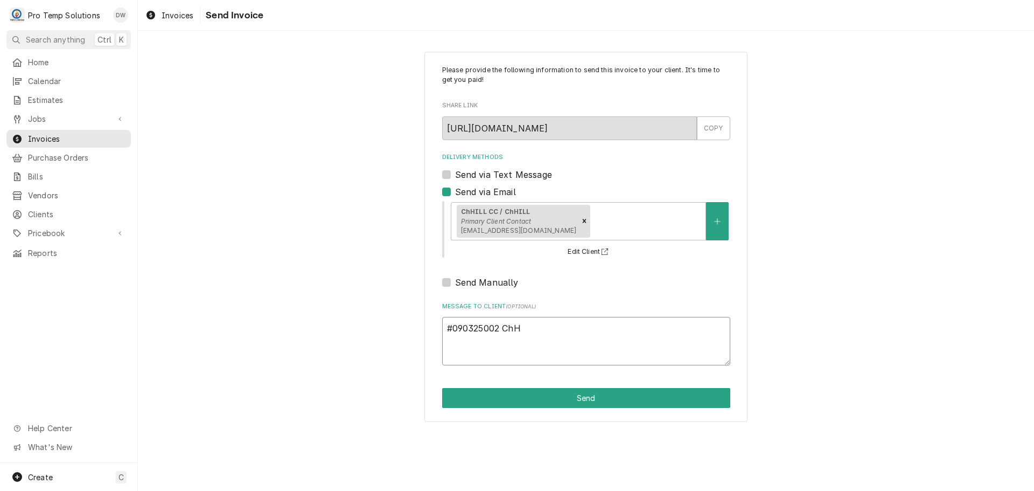
type textarea "#090325002 ChHI"
type textarea "x"
type textarea "#090325002 ChHIL"
type textarea "x"
type textarea "#090325002 ChHILL"
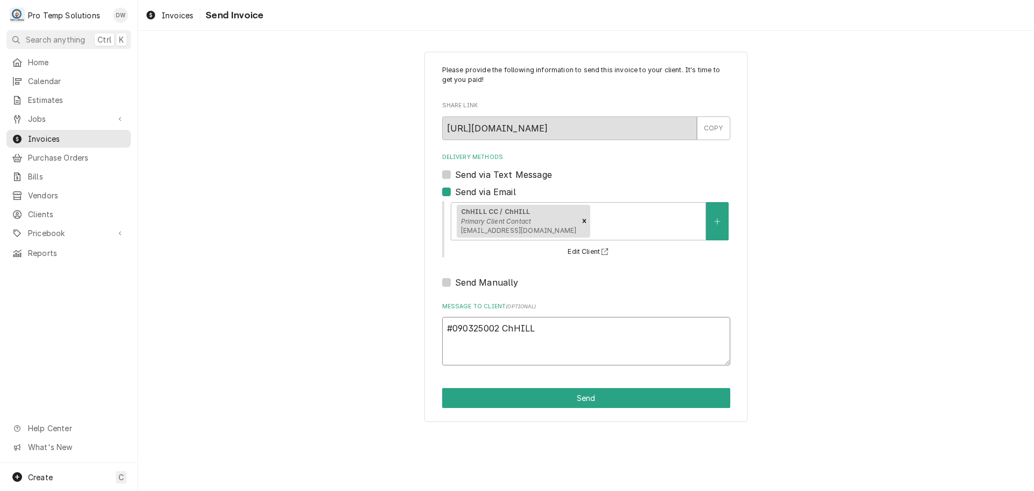
type textarea "x"
type textarea "#090325002 ChHILL"
type textarea "x"
type textarea "#090325002 ChHILL C"
type textarea "x"
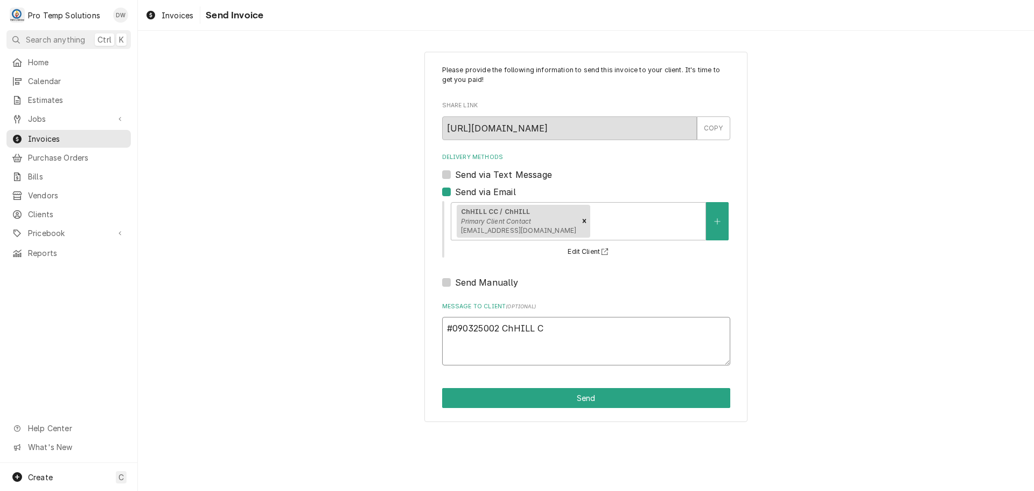
type textarea "#090325002 ChHILL CC"
type textarea "x"
type textarea "#090325002 ChHILL CC-"
type textarea "x"
type textarea "#090325002 ChHILL CC-"
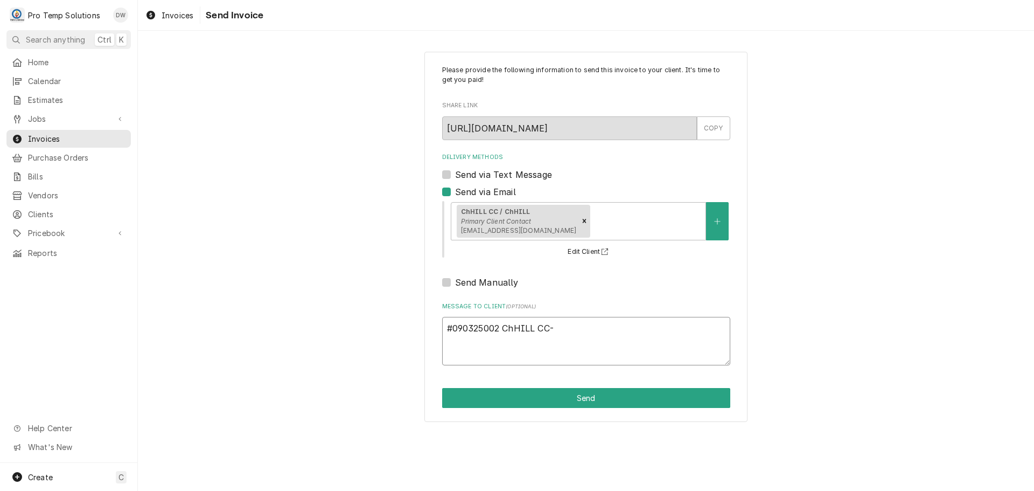
type textarea "x"
type textarea "#090325002 ChHILL CC- M"
type textarea "x"
type textarea "#090325002 ChHILL CC- M/"
type textarea "x"
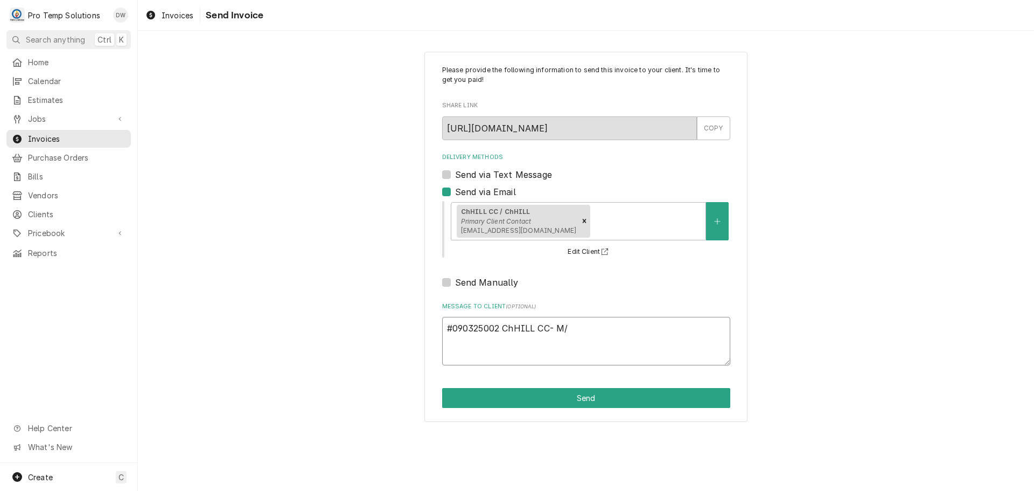
type textarea "#090325002 ChHILL CC- M/F"
type textarea "x"
type textarea "#090325002 ChHILL CC- M/FR"
type textarea "x"
type textarea "#090325002 ChHILL CC- M/FRY"
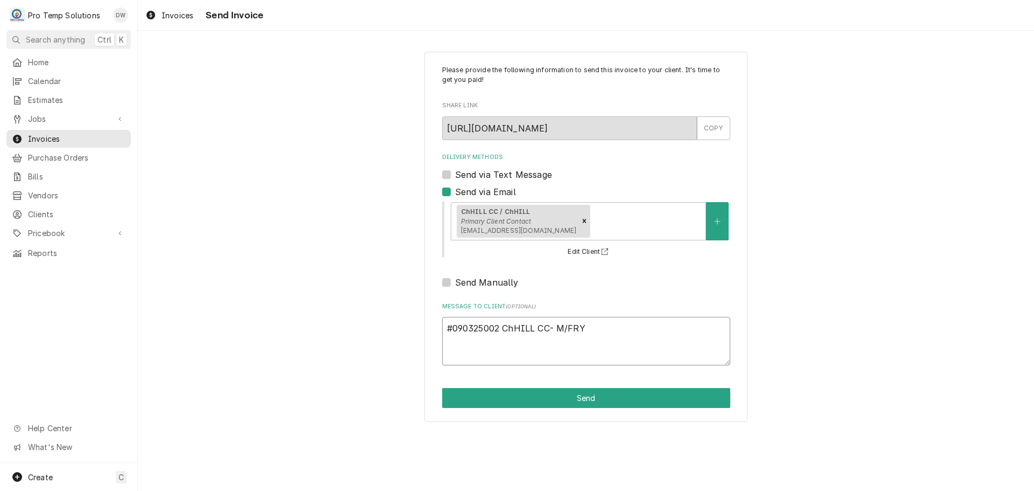
type textarea "x"
type textarea "#090325002 ChHILL CC- M/FRYE"
type textarea "x"
type textarea "#090325002 ChHILL CC- M/FRYER"
click at [583, 396] on button "Send" at bounding box center [586, 398] width 288 height 20
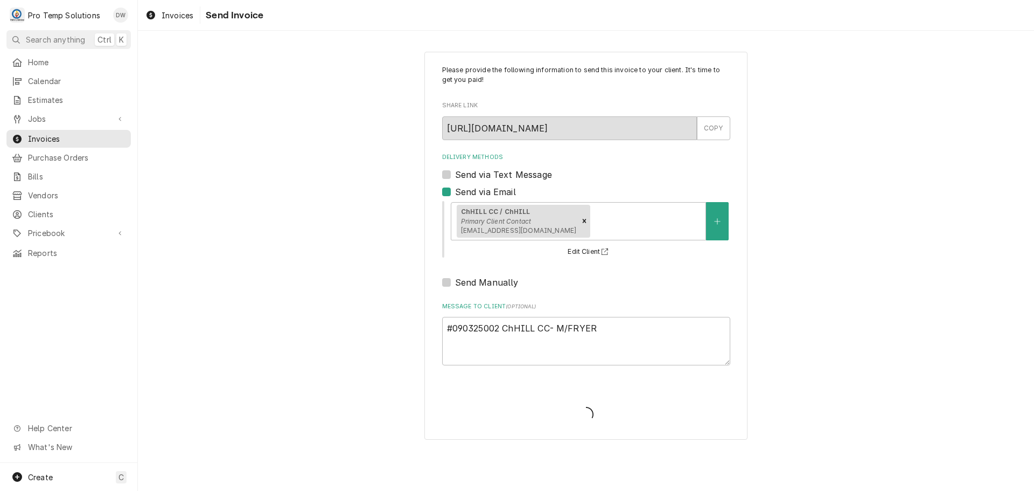
type textarea "x"
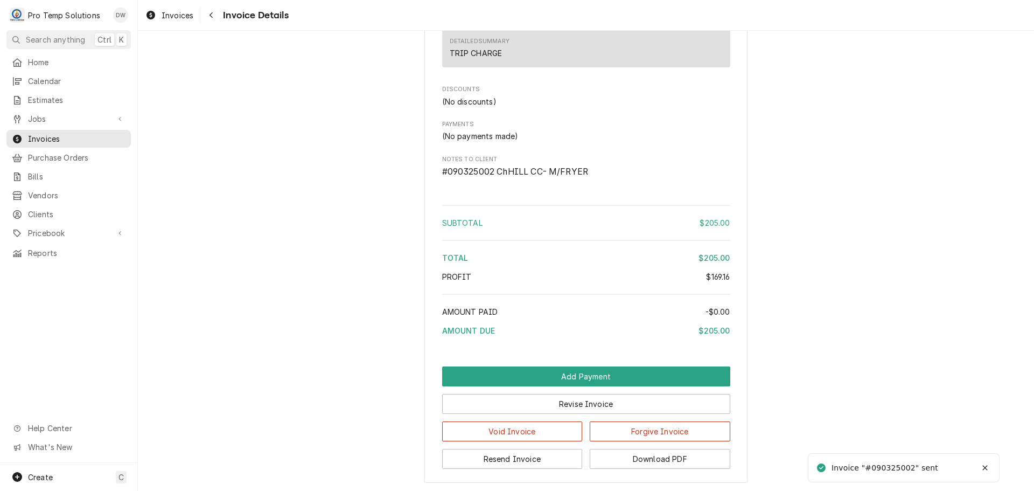
scroll to position [1144, 0]
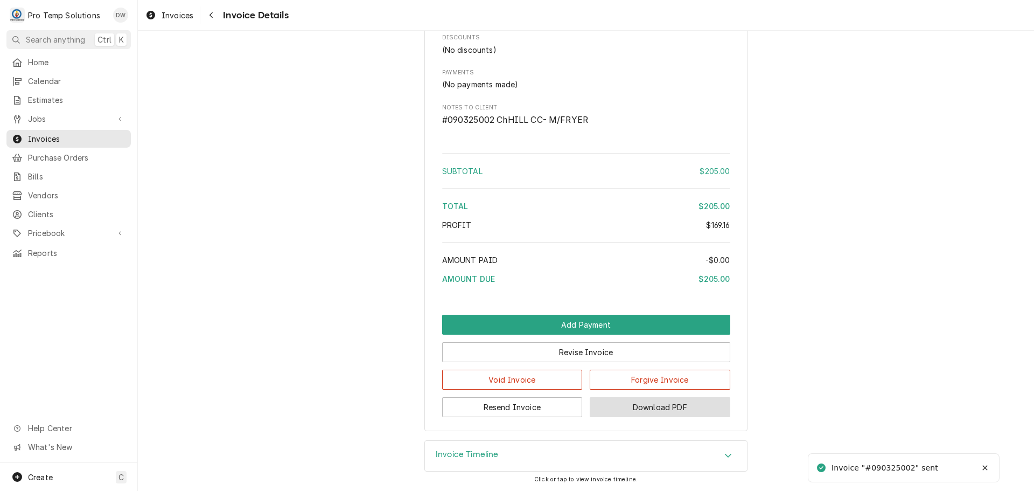
click at [657, 409] on button "Download PDF" at bounding box center [660, 407] width 141 height 20
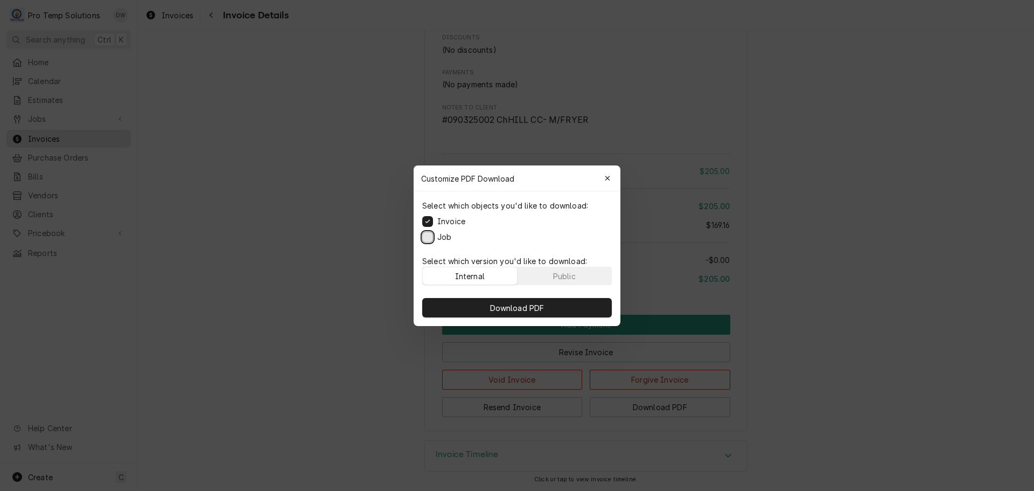
click at [425, 233] on button "Job" at bounding box center [427, 236] width 11 height 11
click at [517, 306] on span "Download PDF" at bounding box center [517, 307] width 59 height 11
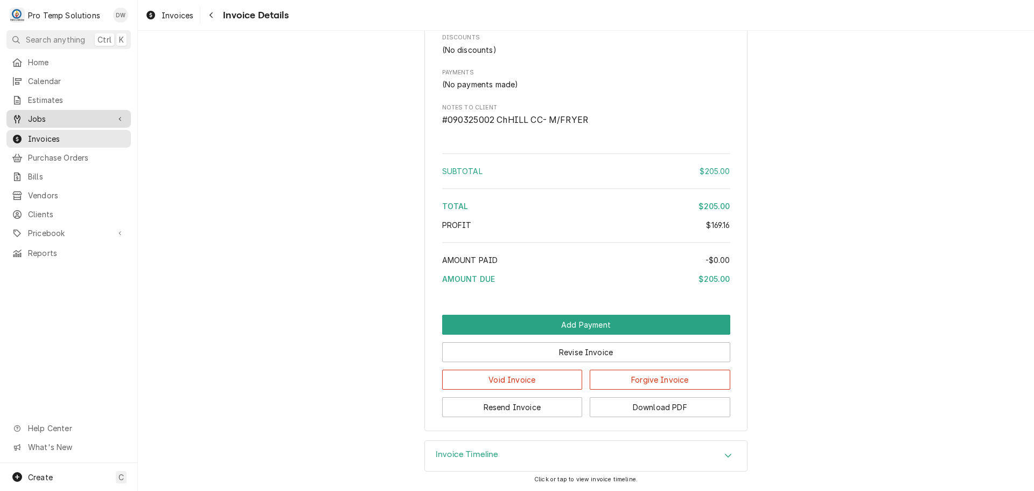
click at [48, 113] on span "Jobs" at bounding box center [68, 118] width 81 height 11
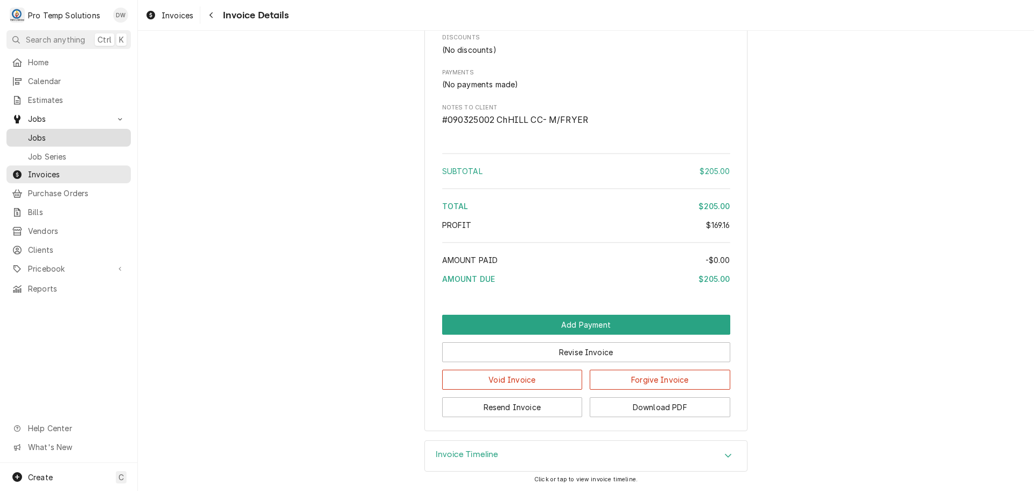
click at [40, 136] on span "Jobs" at bounding box center [76, 137] width 97 height 11
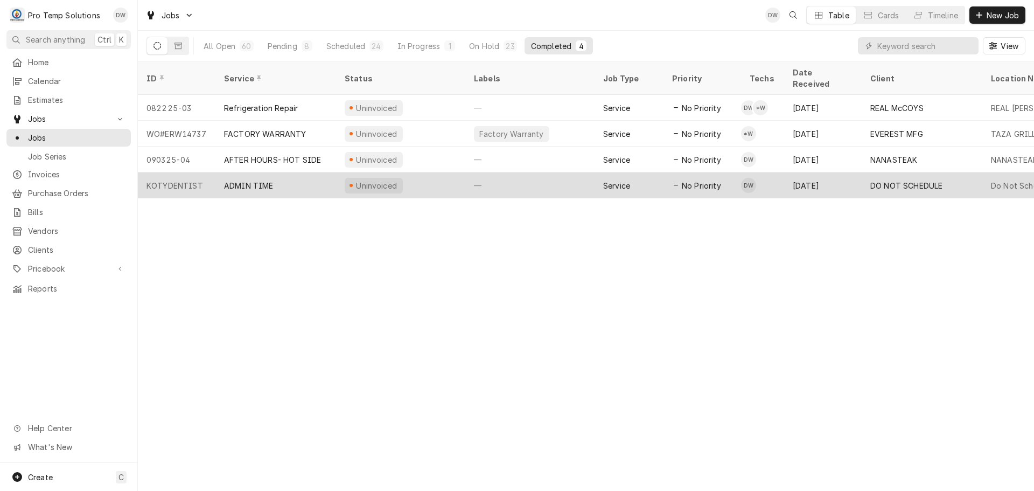
click at [529, 172] on div "—" at bounding box center [529, 185] width 129 height 26
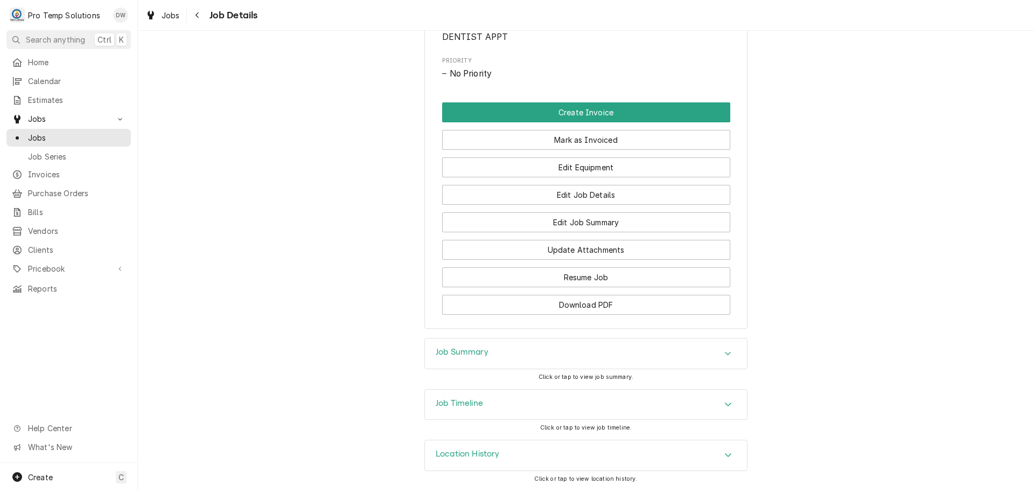
scroll to position [550, 0]
click at [725, 404] on icon "Accordion Header" at bounding box center [728, 404] width 8 height 9
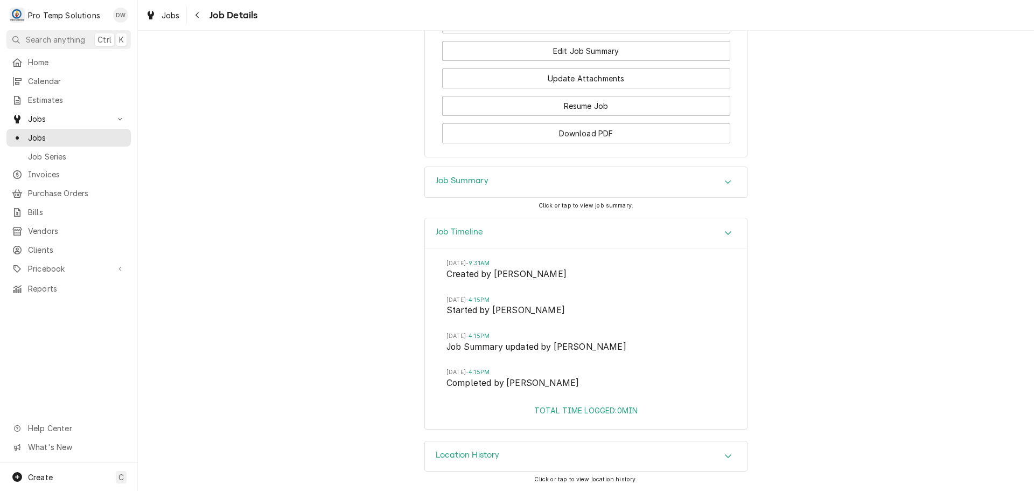
scroll to position [722, 0]
click at [725, 233] on icon "Accordion Header" at bounding box center [728, 233] width 6 height 4
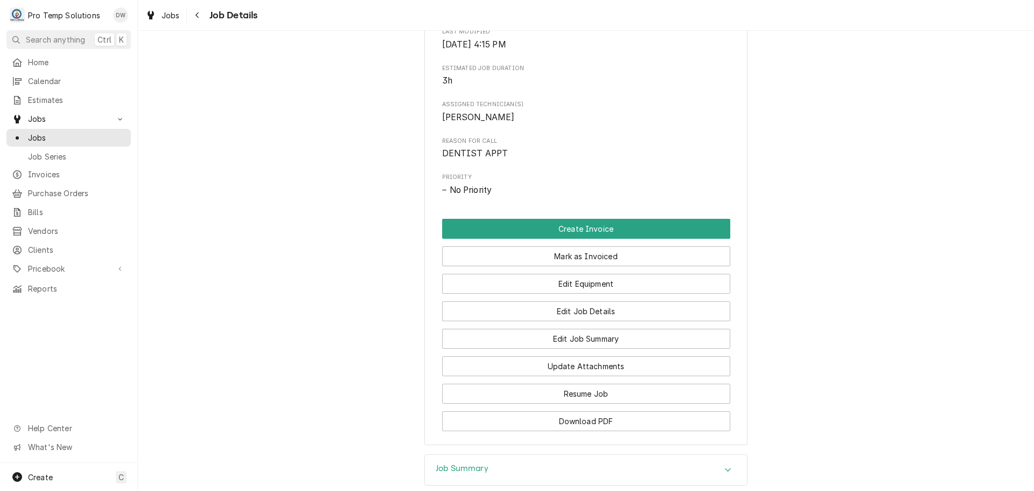
scroll to position [550, 0]
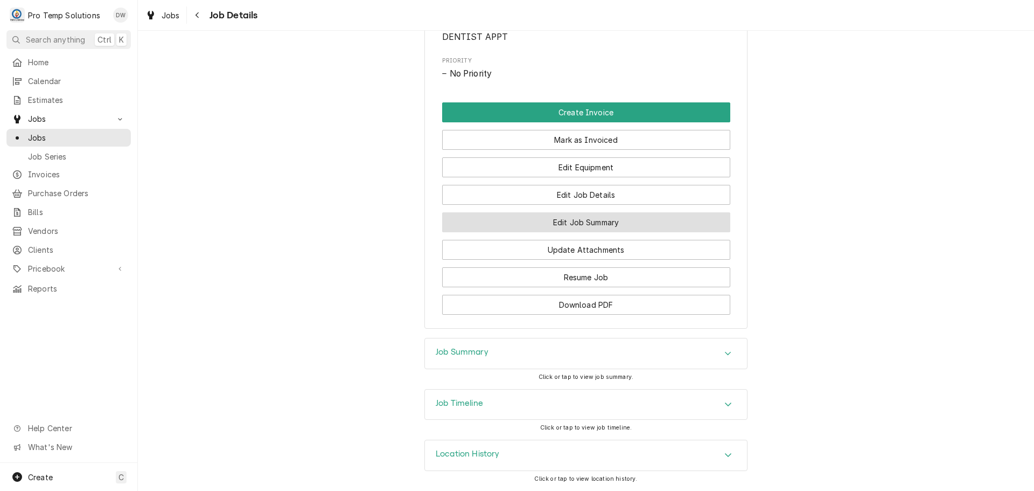
click at [577, 223] on button "Edit Job Summary" at bounding box center [586, 222] width 288 height 20
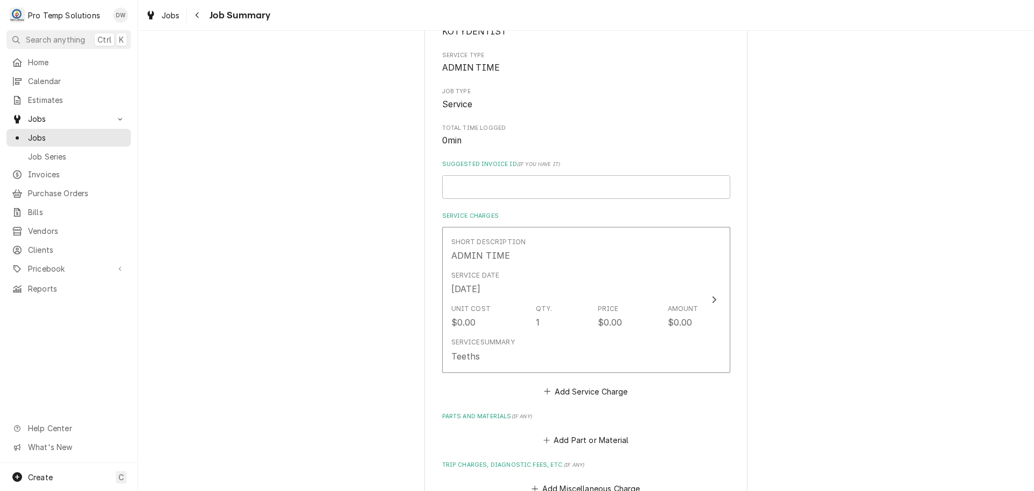
scroll to position [162, 0]
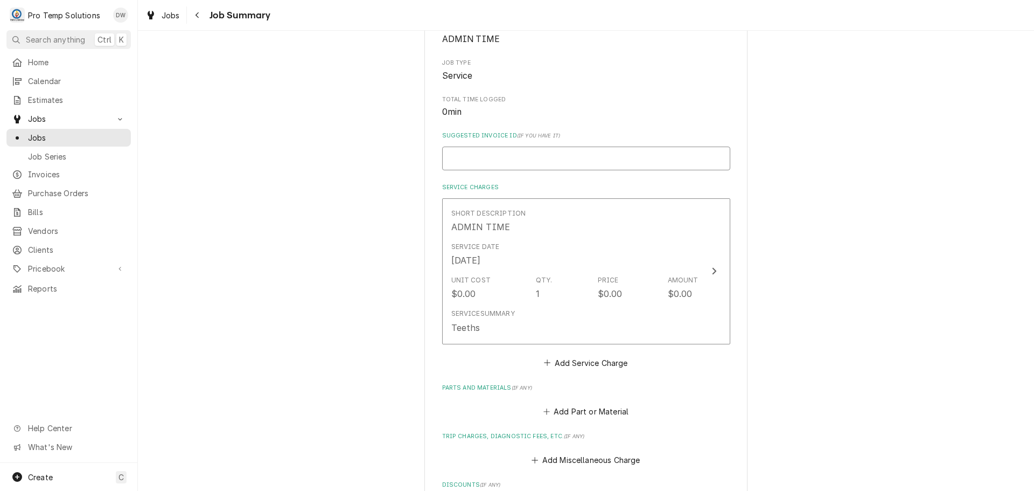
click at [520, 163] on input "Suggested Invoice ID ( if you have it )" at bounding box center [586, 158] width 288 height 24
type textarea "x"
type input "C"
type textarea "x"
type input "CA"
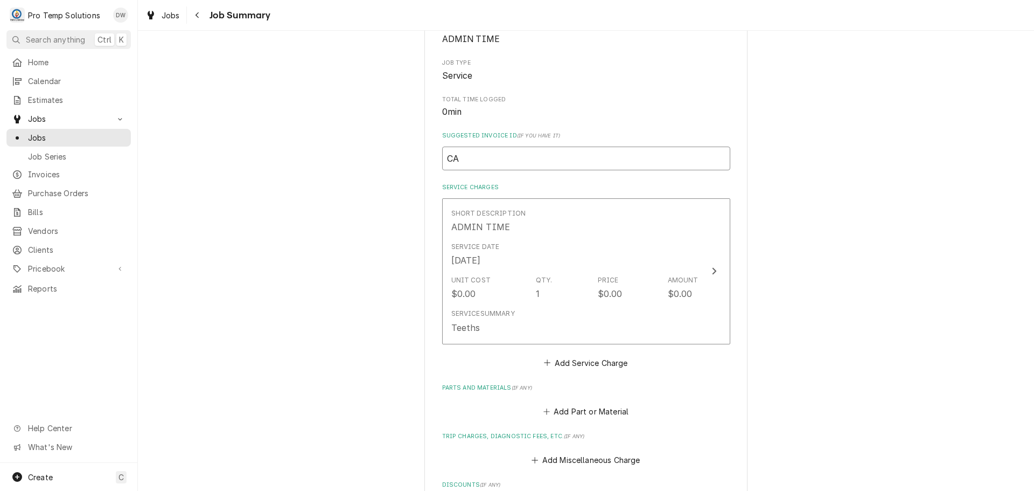
type textarea "x"
type input "CAN"
type textarea "x"
type input "CANC"
type textarea "x"
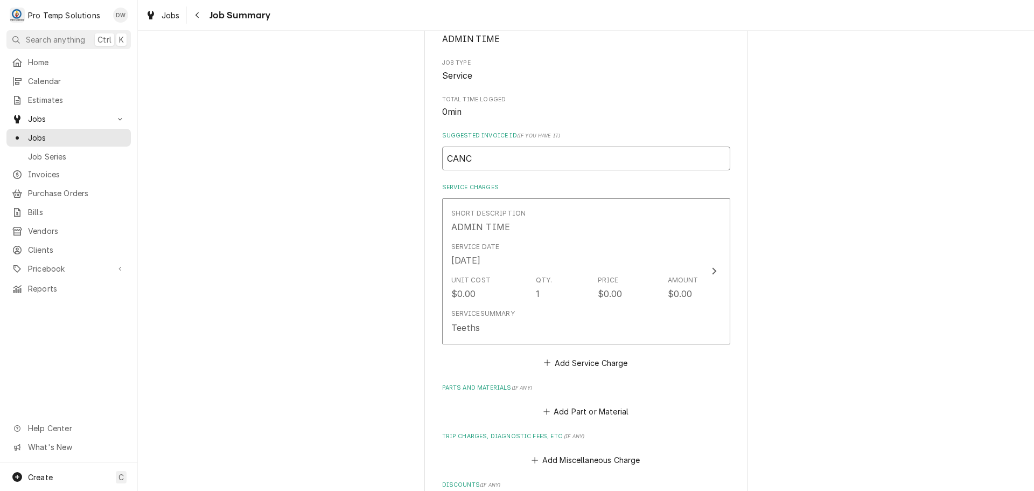
type input "CANCE"
type textarea "x"
type input "CANCEL"
type textarea "x"
type input "CANCELE"
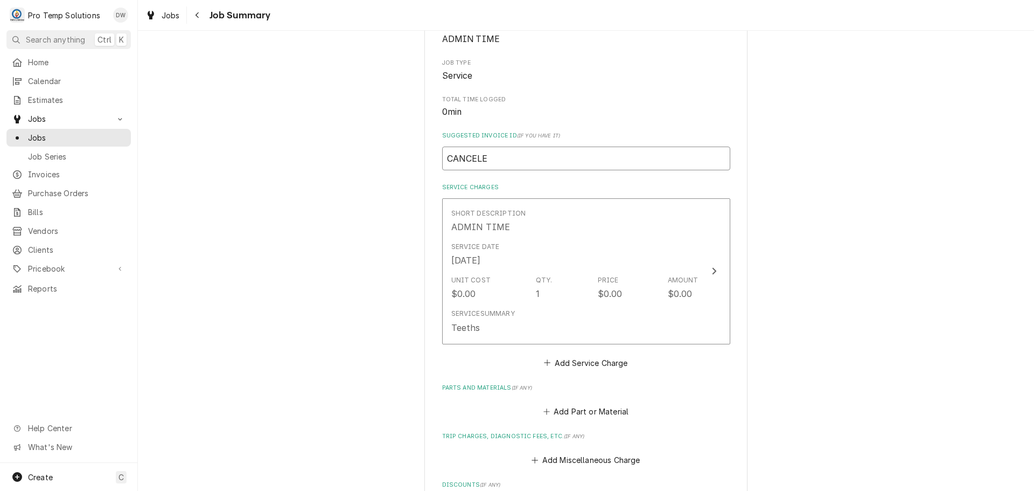
type textarea "x"
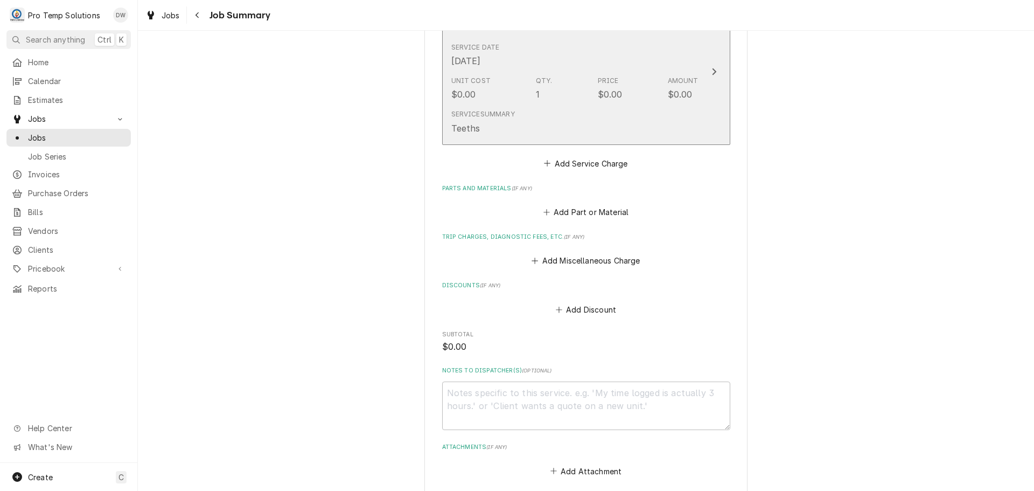
scroll to position [431, 0]
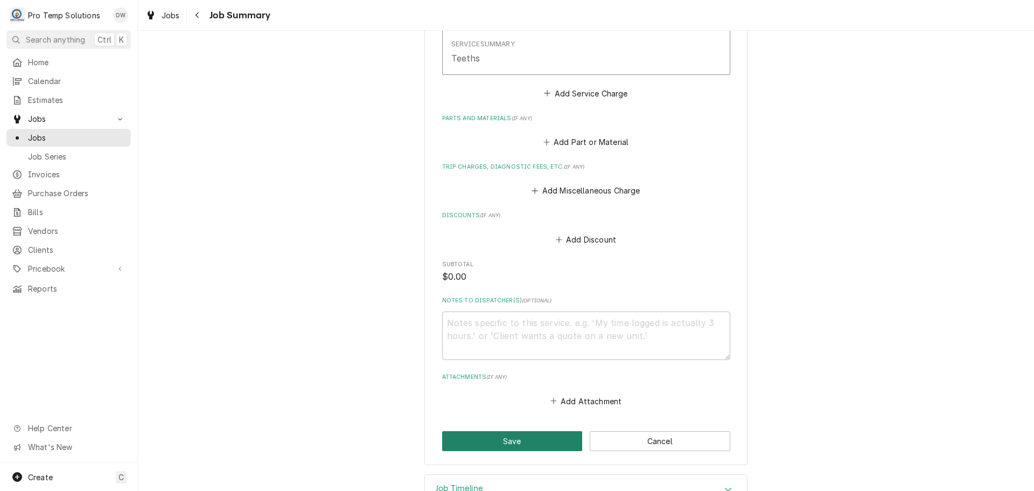
type input "CANCELED"
click at [506, 443] on button "Save" at bounding box center [512, 441] width 141 height 20
type textarea "x"
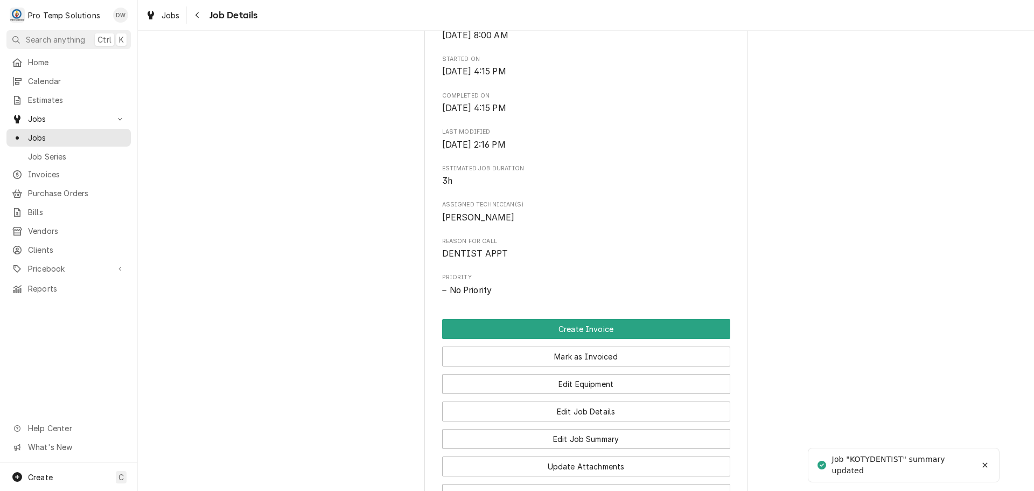
scroll to position [539, 0]
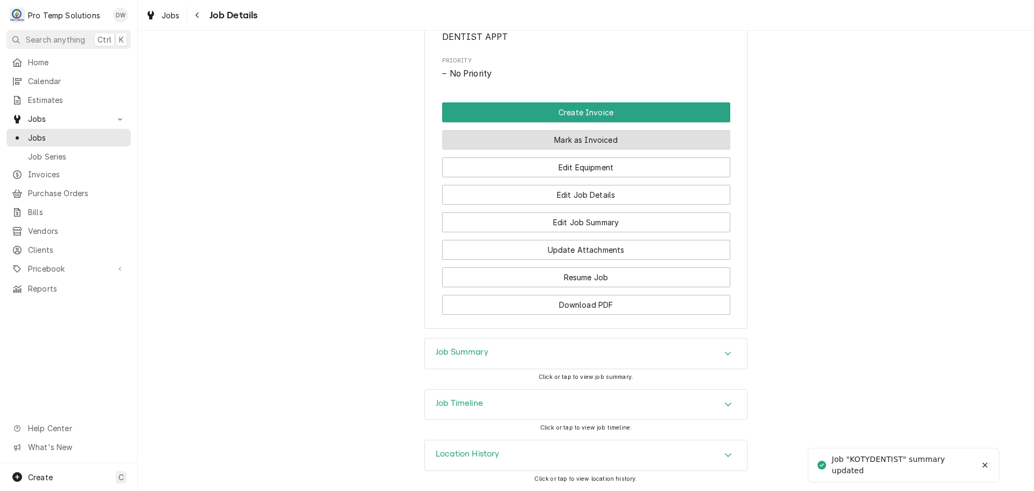
click at [578, 150] on button "Mark as Invoiced" at bounding box center [586, 140] width 288 height 20
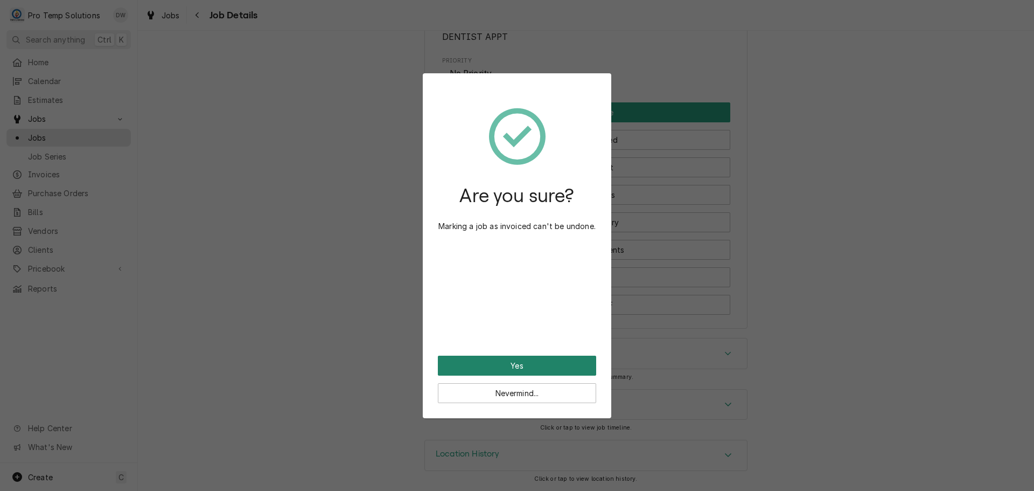
click at [510, 365] on button "Yes" at bounding box center [517, 365] width 158 height 20
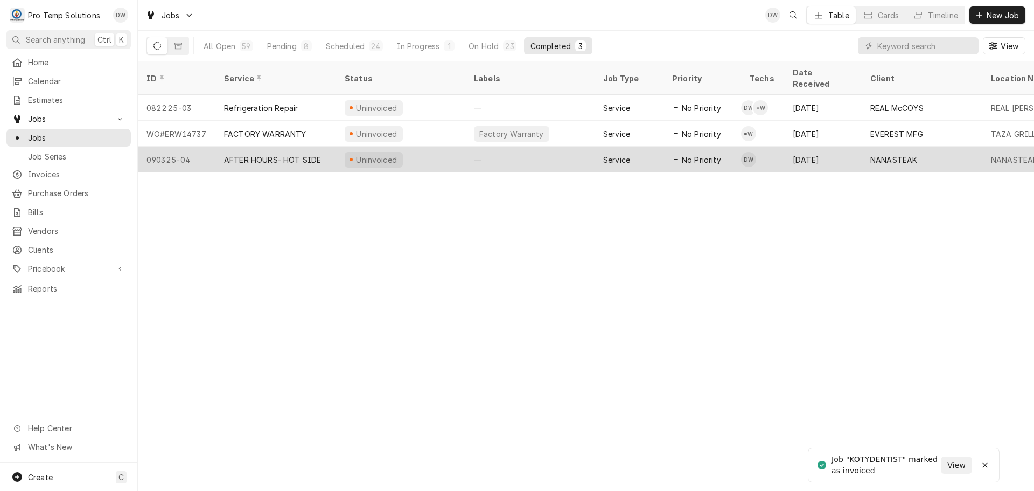
click at [522, 146] on div "—" at bounding box center [529, 159] width 129 height 26
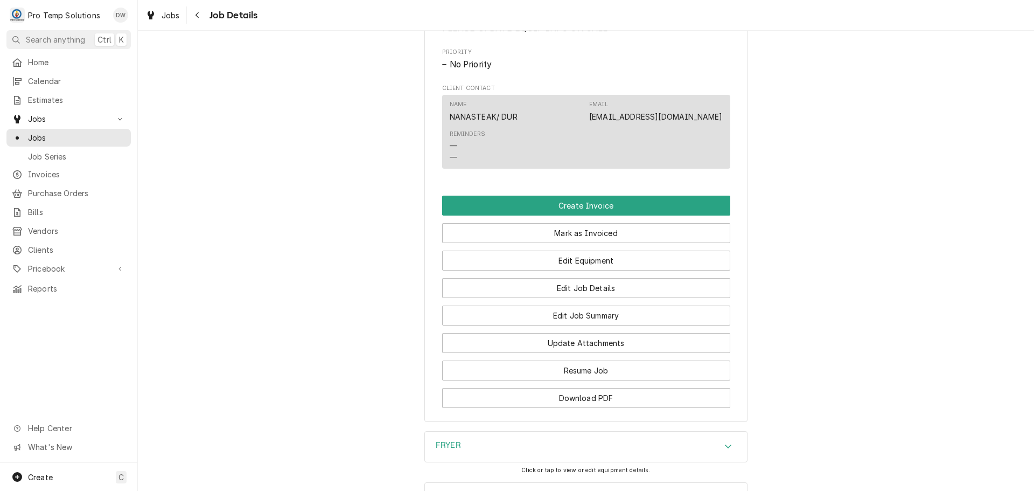
scroll to position [646, 0]
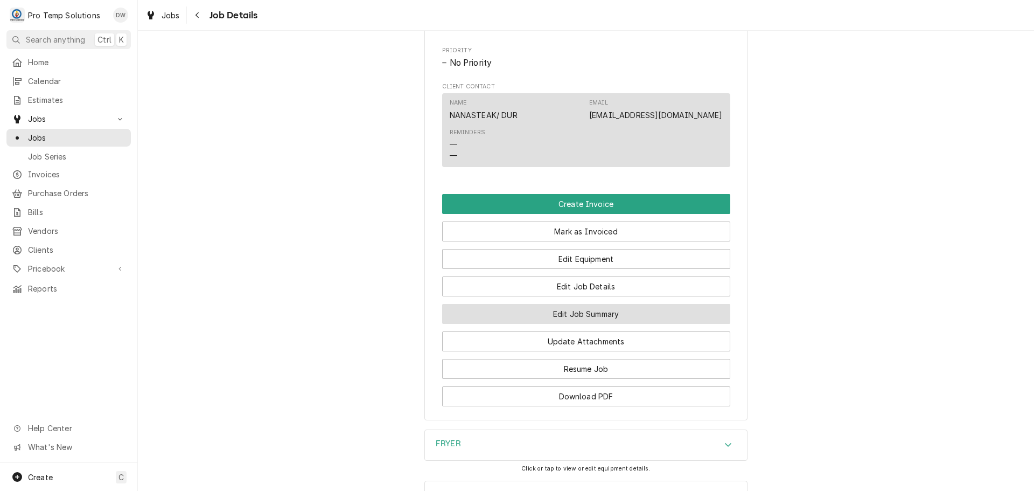
click at [581, 324] on button "Edit Job Summary" at bounding box center [586, 314] width 288 height 20
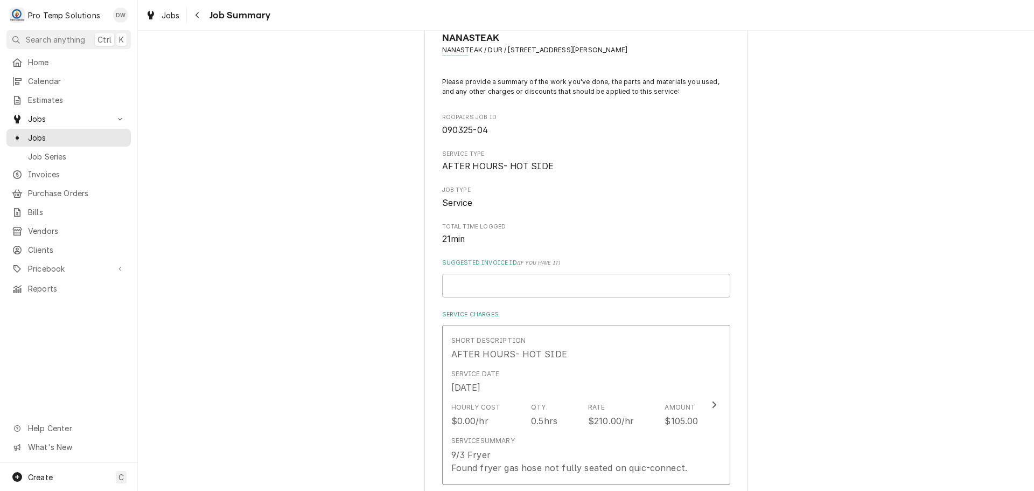
scroll to position [269, 0]
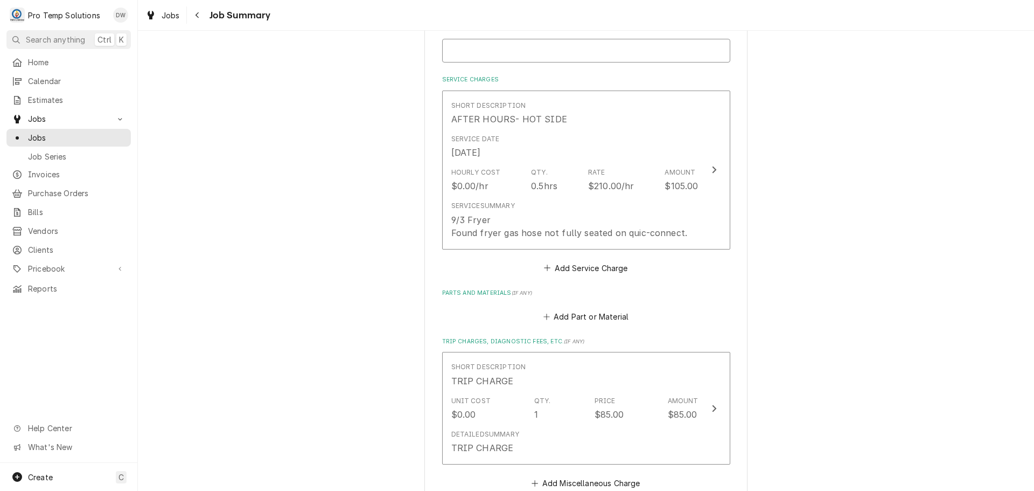
click at [474, 54] on input "Suggested Invoice ID ( if you have it )" at bounding box center [586, 51] width 288 height 24
type textarea "x"
type input "#"
type textarea "x"
type input "#0"
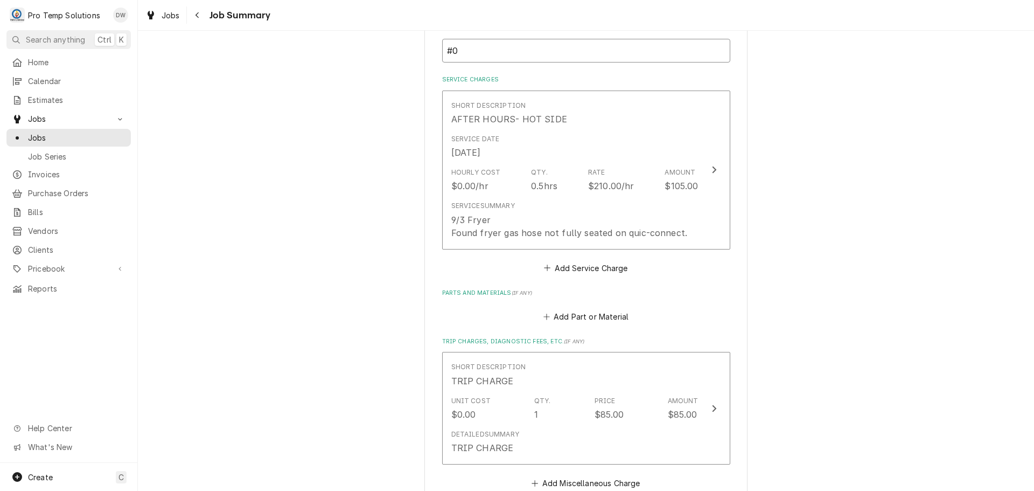
type textarea "x"
type input "#09"
type textarea "x"
type input "#090"
type textarea "x"
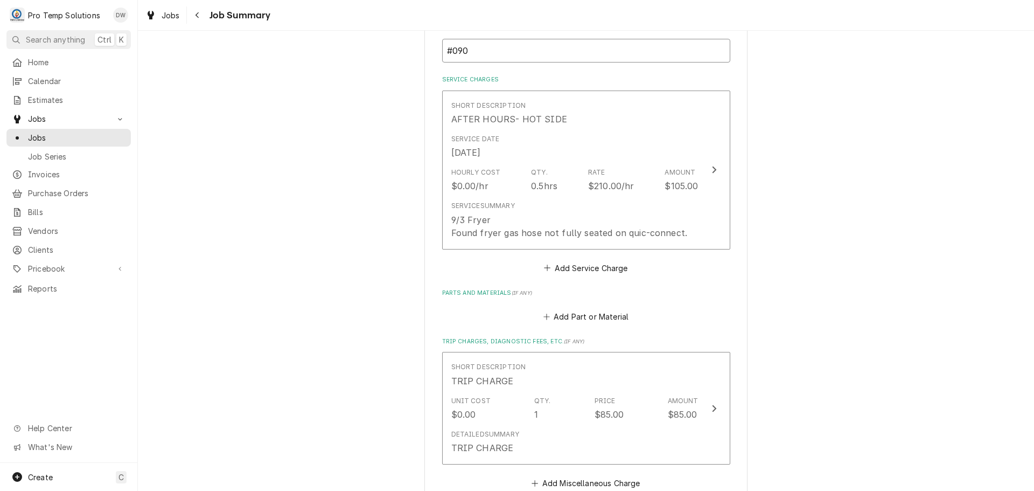
type input "#0903"
type textarea "x"
type input "#09032"
type textarea "x"
type input "#090325"
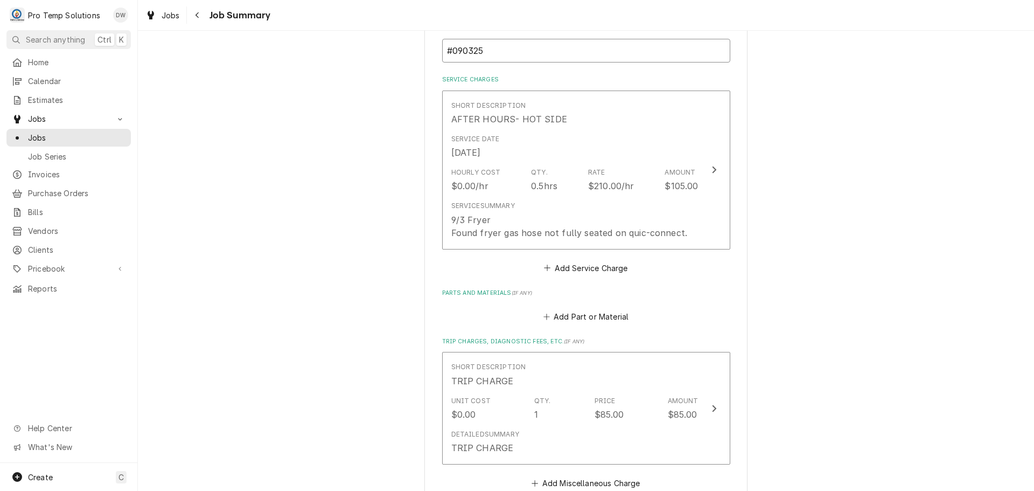
type textarea "x"
type input "#0903250"
type textarea "x"
type input "#09032500"
type textarea "x"
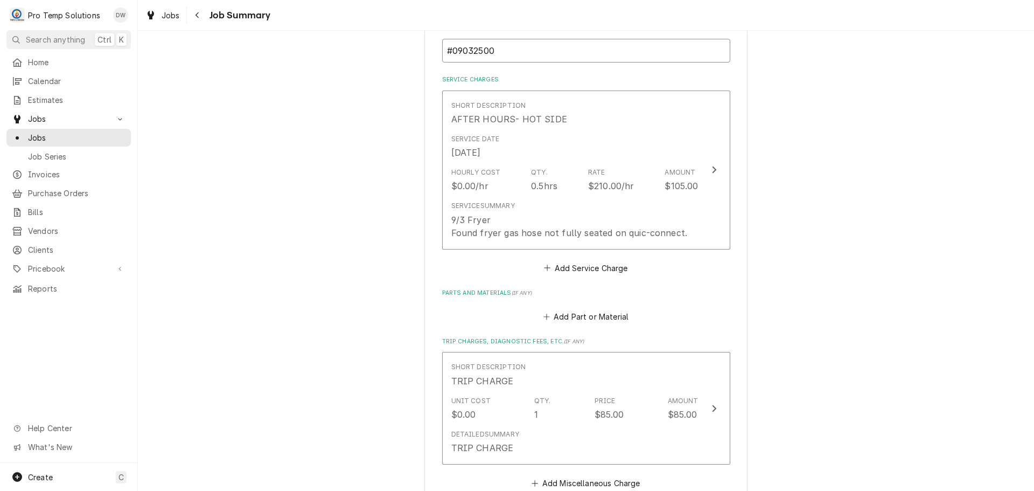
type input "#090325003"
type textarea "x"
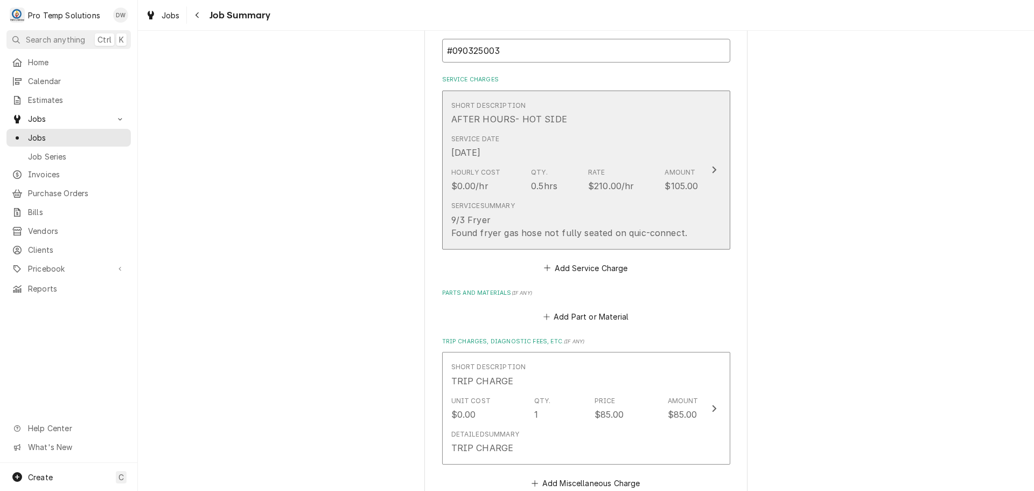
type input "#090325003"
click at [711, 170] on icon "Update Line Item" at bounding box center [713, 169] width 5 height 9
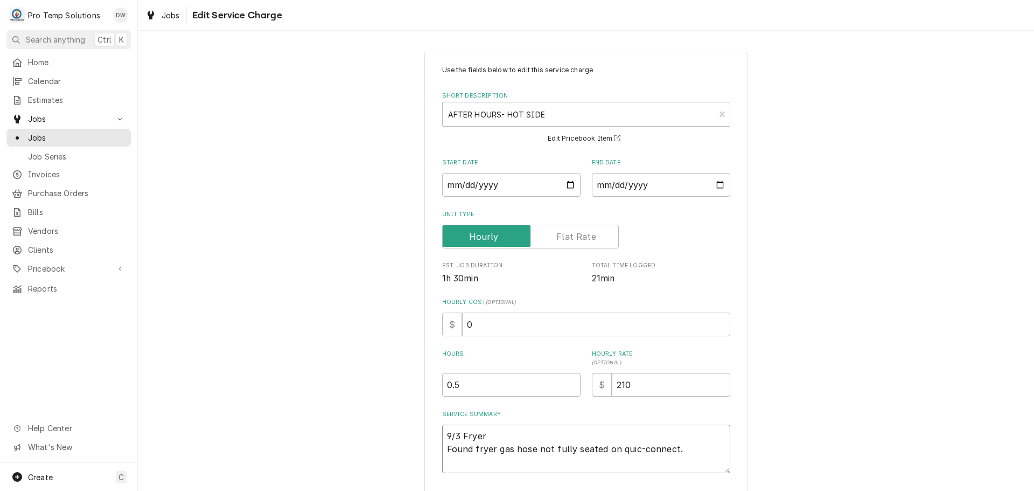
click at [687, 446] on textarea "9/3 Fryer Found fryer gas hose not fully seated on quic-connect." at bounding box center [586, 448] width 288 height 48
type textarea "x"
type textarea "9/3 Fryer Found fryer gas hose not fully seated on quic-connect."
type textarea "x"
type textarea "9/3 Fryer Found fryer gas hose not fully seated on quic-connect. f"
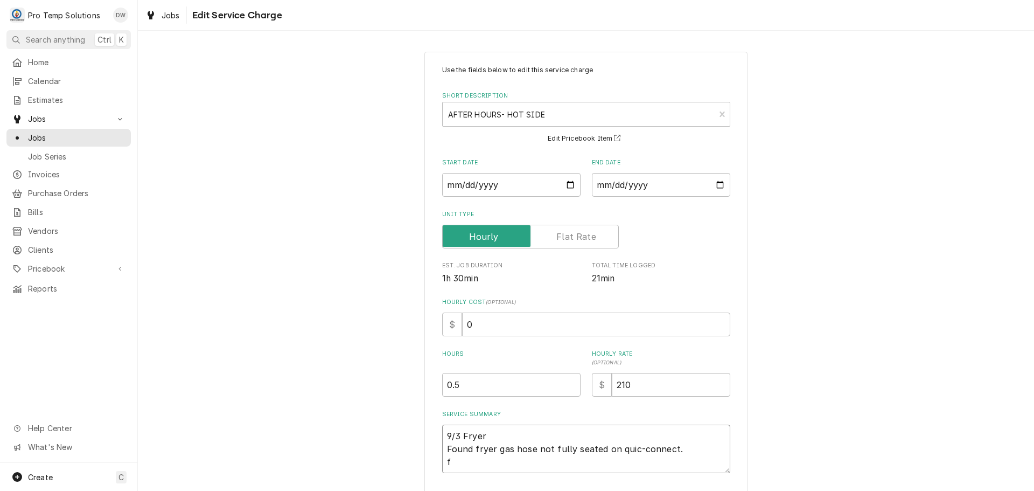
type textarea "x"
type textarea "9/3 Fryer Found fryer gas hose not fully seated on quic-connect. fA"
type textarea "x"
type textarea "9/3 Fryer Found fryer gas hose not fully seated on quic-connect. fAS"
type textarea "x"
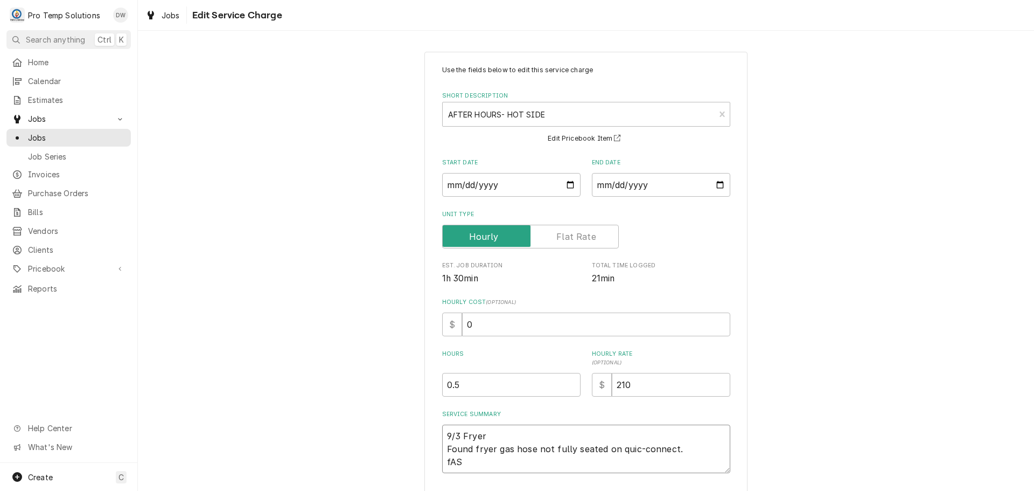
type textarea "9/3 Fryer Found fryer gas hose not fully seated on quic-connect. fAST"
type textarea "x"
type textarea "9/3 Fryer Found fryer gas hose not fully seated on quic-connect. fASTE"
type textarea "x"
type textarea "9/3 Fryer Found fryer gas hose not fully seated on quic-connect. fASTEN"
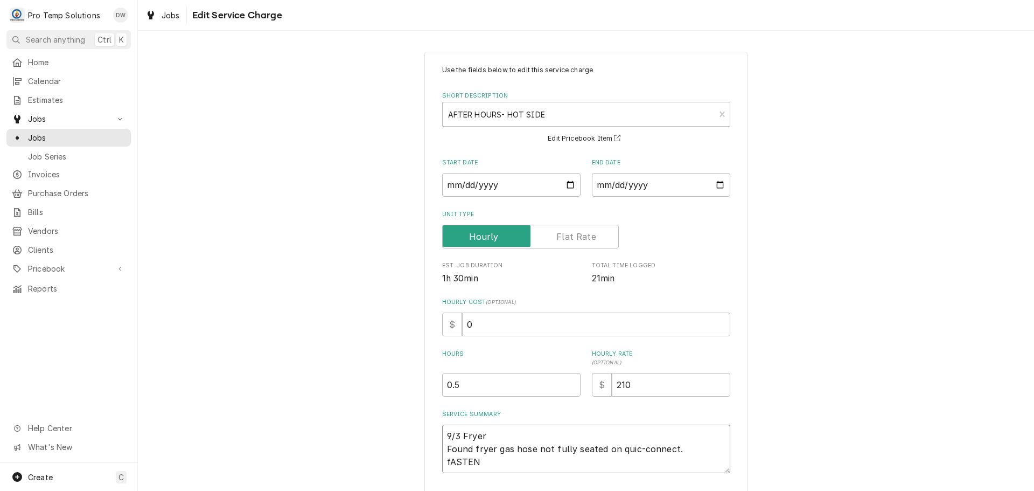
type textarea "x"
type textarea "9/3 Fryer Found fryer gas hose not fully seated on quic-connect. fASTENE"
type textarea "x"
type textarea "9/3 Fryer Found fryer gas hose not fully seated on quic-connect. fASTENED"
type textarea "x"
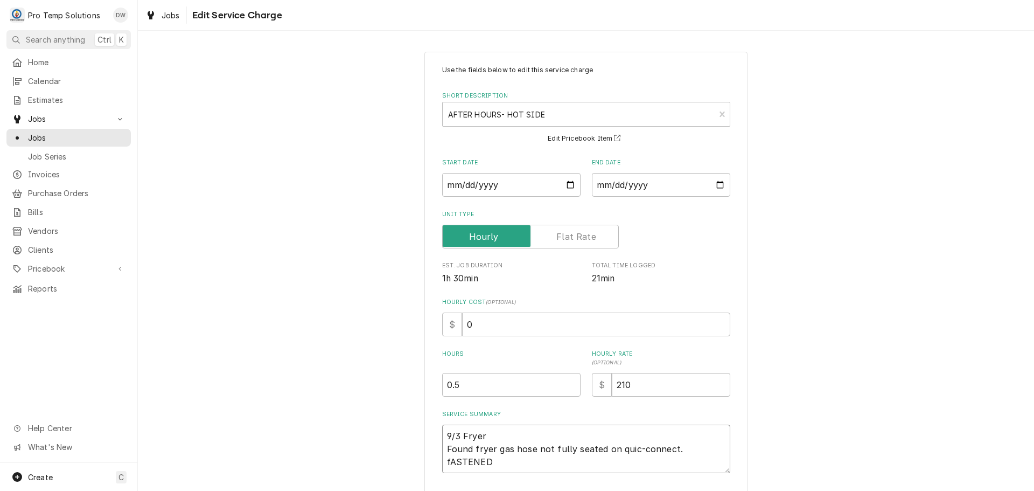
type textarea "9/3 Fryer Found fryer gas hose not fully seated on quic-connect. fASTENED H"
type textarea "x"
type textarea "9/3 Fryer Found fryer gas hose not fully seated on quic-connect. fASTENED HO"
type textarea "x"
type textarea "9/3 Fryer Found fryer gas hose not fully seated on quic-connect. fASTENED HOS"
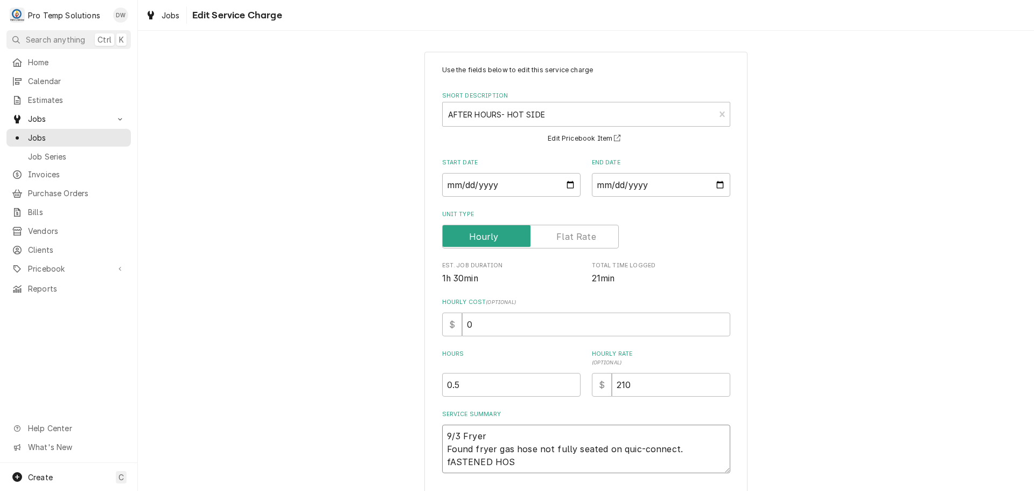
type textarea "x"
type textarea "9/3 Fryer Found fryer gas hose not fully seated on quic-connect. fASTENED HOSE"
type textarea "x"
type textarea "9/3 Fryer Found fryer gas hose not fully seated on quic-connect. fASTENED HOSE"
type textarea "x"
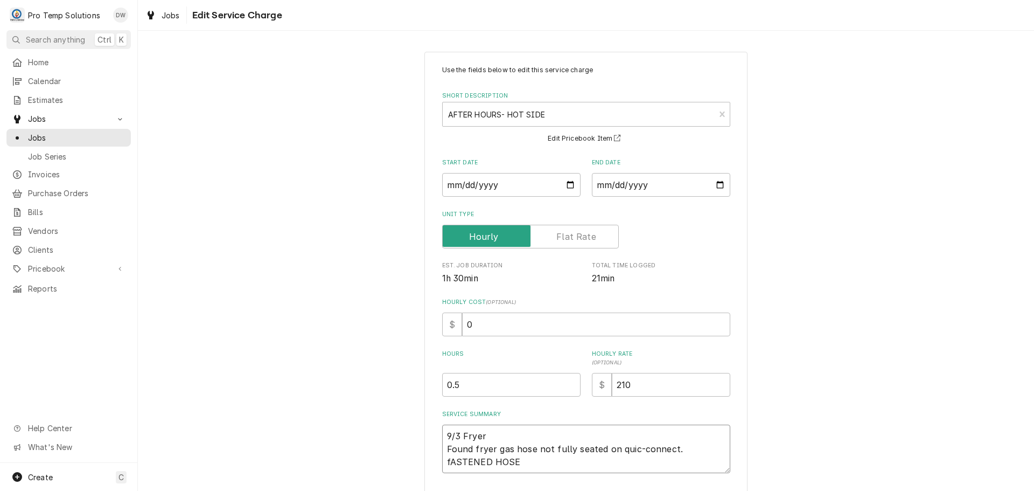
type textarea "9/3 Fryer Found fryer gas hose not fully seated on quic-connect. fASTENED HOSE &"
type textarea "x"
type textarea "9/3 Fryer Found fryer gas hose not fully seated on quic-connect. fASTENED HOSE &"
type textarea "x"
type textarea "9/3 Fryer Found fryer gas hose not fully seated on quic-connect. fASTENED HOSE …"
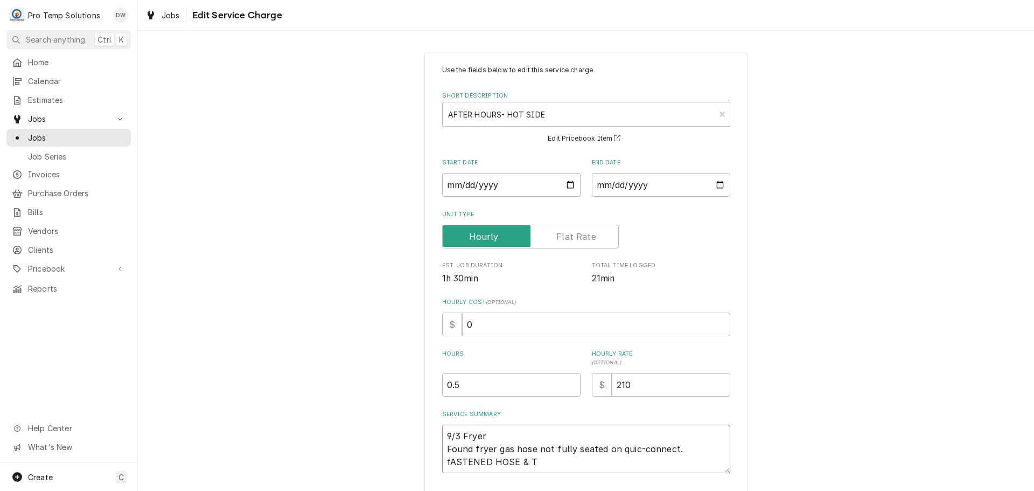
type textarea "x"
type textarea "9/3 Fryer Found fryer gas hose not fully seated on quic-connect. fASTENED HOSE …"
type textarea "x"
type textarea "9/3 Fryer Found fryer gas hose not fully seated on quic-connect. fASTENED HOSE …"
type textarea "x"
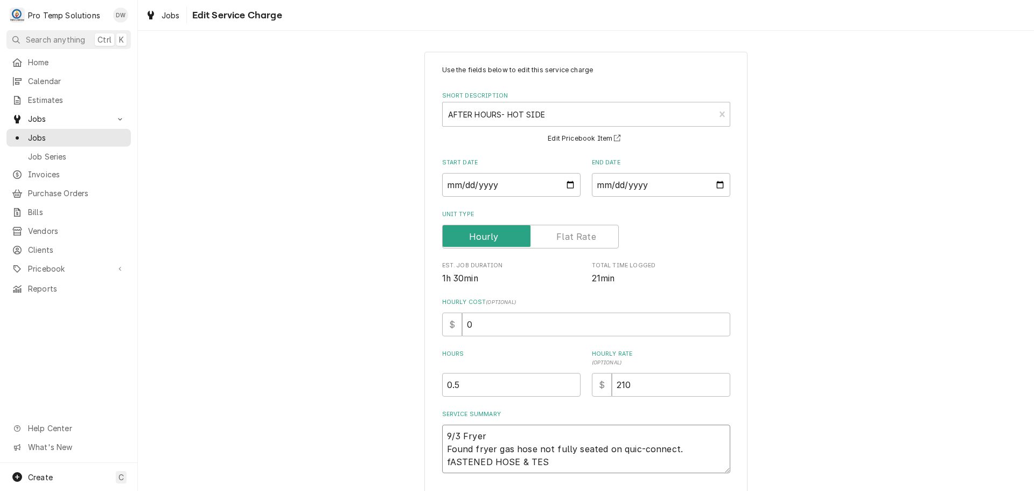
type textarea "9/3 Fryer Found fryer gas hose not fully seated on quic-connect. fASTENED HOSE …"
type textarea "x"
type textarea "9/3 Fryer Found fryer gas hose not fully seated on quic-connect. fASTENED HOSE …"
type textarea "x"
type textarea "9/3 Fryer Found fryer gas hose not fully seated on quic-connect. fASTENED HOSE …"
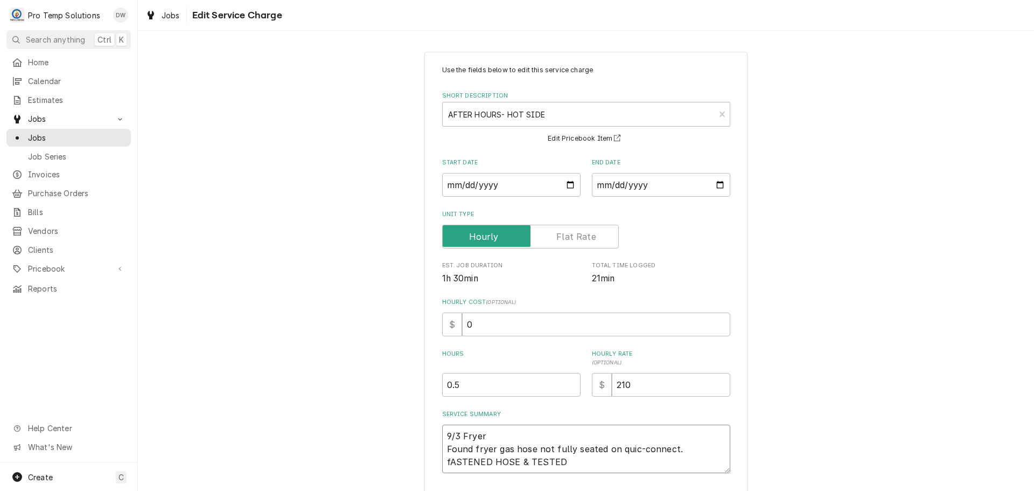
type textarea "x"
type textarea "9/3 Fryer Found fryer gas hose not fully seated on quic-connect. fASTENED HOSE …"
type textarea "x"
type textarea "9/3 Fryer Found fryer gas hose not fully seated on quic-connect. fASTENED HOSE …"
type textarea "x"
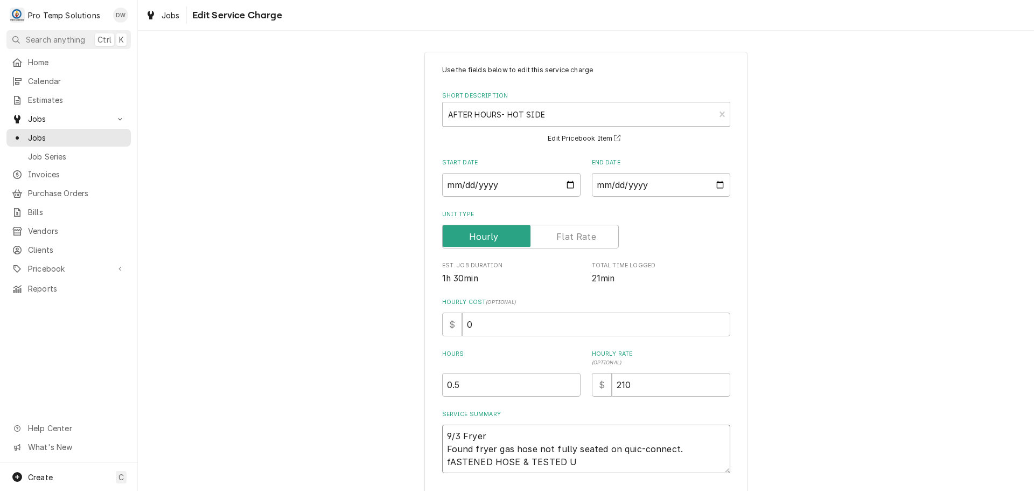
type textarea "9/3 Fryer Found fryer gas hose not fully seated on quic-connect. fASTENED HOSE …"
type textarea "x"
type textarea "9/3 Fryer Found fryer gas hose not fully seated on quic-connect. fASTENED HOSE …"
type textarea "x"
type textarea "9/3 Fryer Found fryer gas hose not fully seated on quic-connect. fASTENED HOSE …"
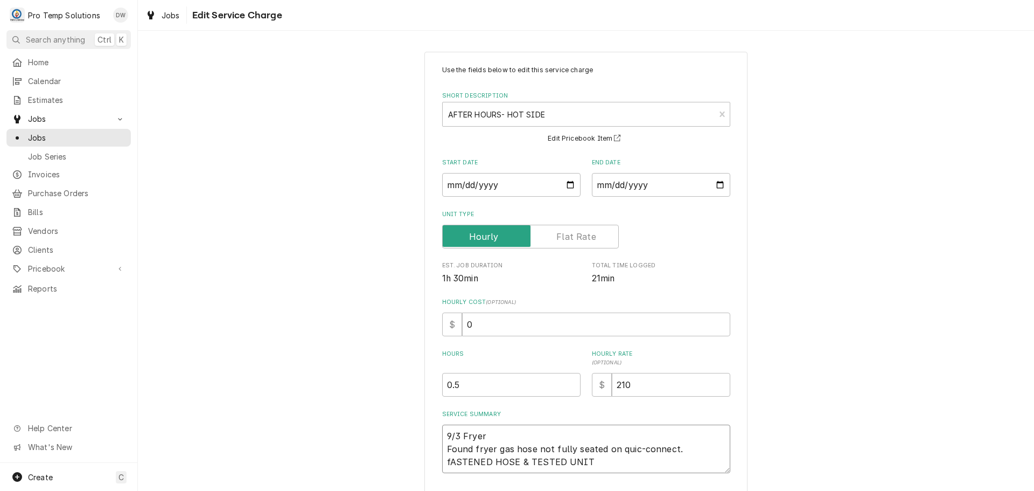
type textarea "x"
type textarea "9/3 Fryer Found fryer gas hose not fully seated on quic-connect. fASTENED HOSE …"
type textarea "x"
type textarea "9/3 Fryer Found fryer gas hose not fully seated on quic-connect. fASTENED HOSE …"
type textarea "x"
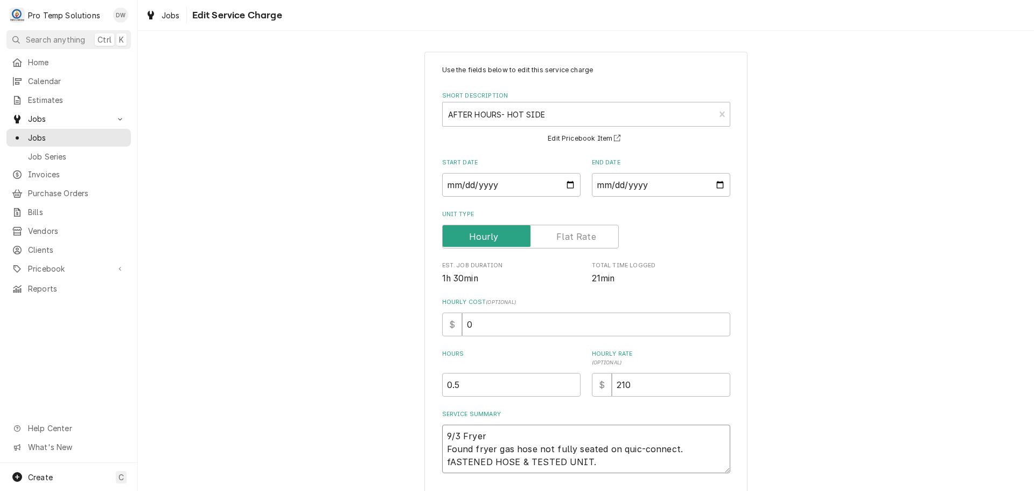
type textarea "9/3 Fryer Found fryer gas hose not fully seated on quic-connect. fASTENED HOSE …"
type textarea "x"
type textarea "9/3 Fryer Found fryer gas hose not fully seated on quic-connect. fASTENED HOSE …"
type textarea "x"
type textarea "9/3 Fryer Found fryer gas hose not fully seated on quic-connect. fASTENED HOSE …"
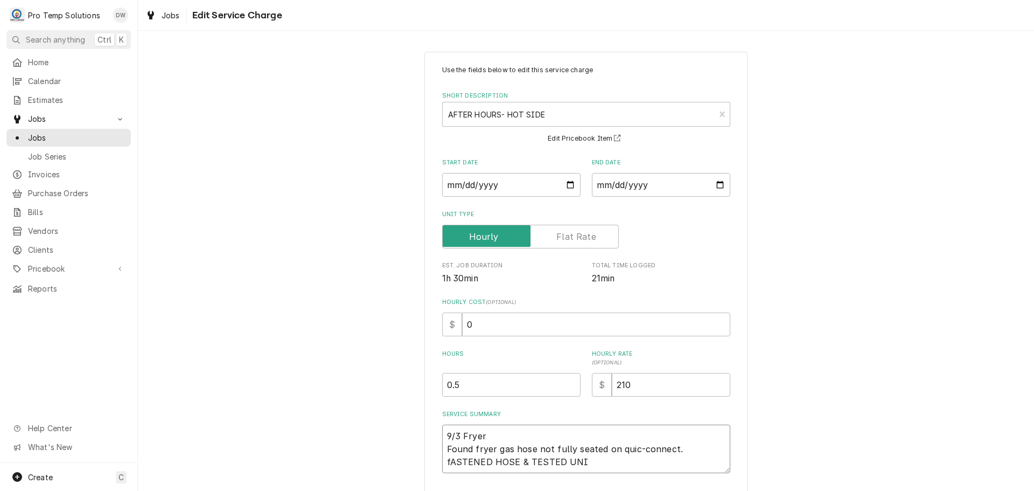
type textarea "x"
type textarea "9/3 Fryer Found fryer gas hose not fully seated on quic-connect. fASTENED HOSE …"
type textarea "x"
type textarea "9/3 Fryer Found fryer gas hose not fully seated on quic-connect. fASTENED HOSE …"
type textarea "x"
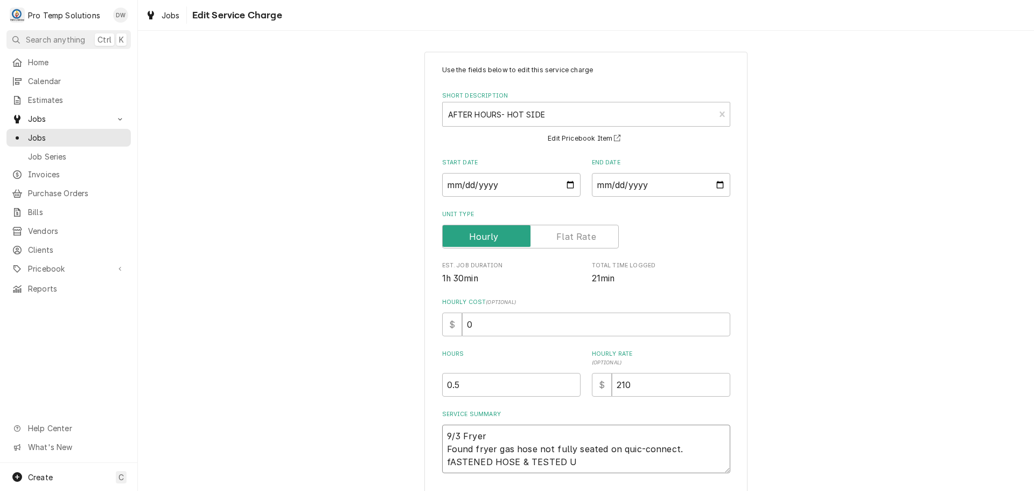
type textarea "9/3 Fryer Found fryer gas hose not fully seated on quic-connect. fASTENED HOSE …"
type textarea "x"
type textarea "9/3 Fryer Found fryer gas hose not fully seated on quic-connect. fASTENED HOSE …"
type textarea "x"
type textarea "9/3 Fryer Found fryer gas hose not fully seated on quic-connect. fASTENED HOSE …"
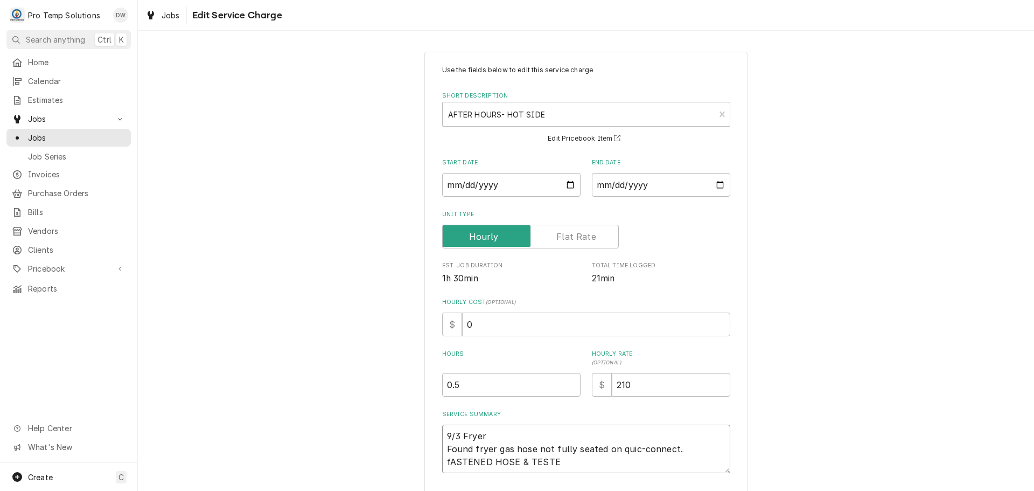
type textarea "x"
type textarea "9/3 Fryer Found fryer gas hose not fully seated on quic-connect. fASTENED HOSE …"
type textarea "x"
type textarea "9/3 Fryer Found fryer gas hose not fully seated on quic-connect. fASTENED HOSE …"
type textarea "x"
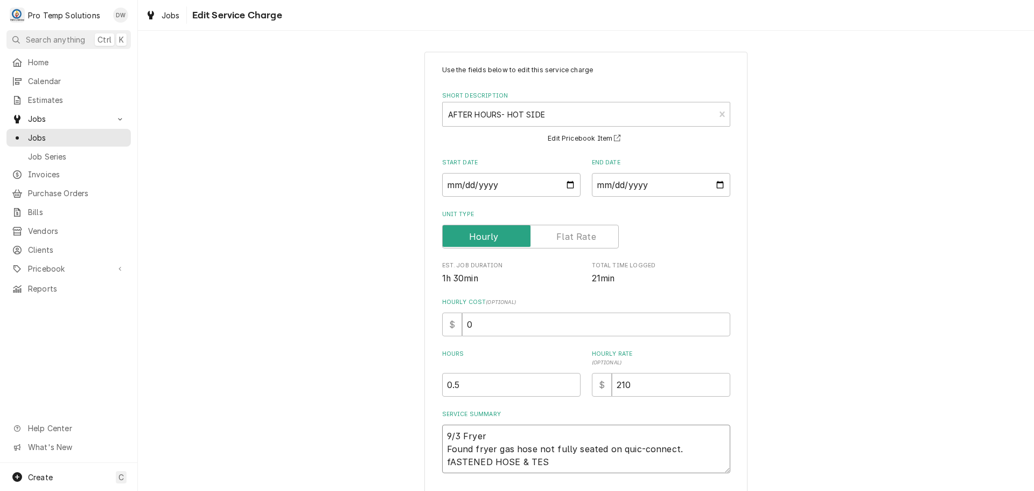
type textarea "9/3 Fryer Found fryer gas hose not fully seated on quic-connect. fASTENED HOSE …"
type textarea "x"
type textarea "9/3 Fryer Found fryer gas hose not fully seated on quic-connect. fASTENED HOSE …"
type textarea "x"
type textarea "9/3 Fryer Found fryer gas hose not fully seated on quic-connect. fASTENED HOSE &"
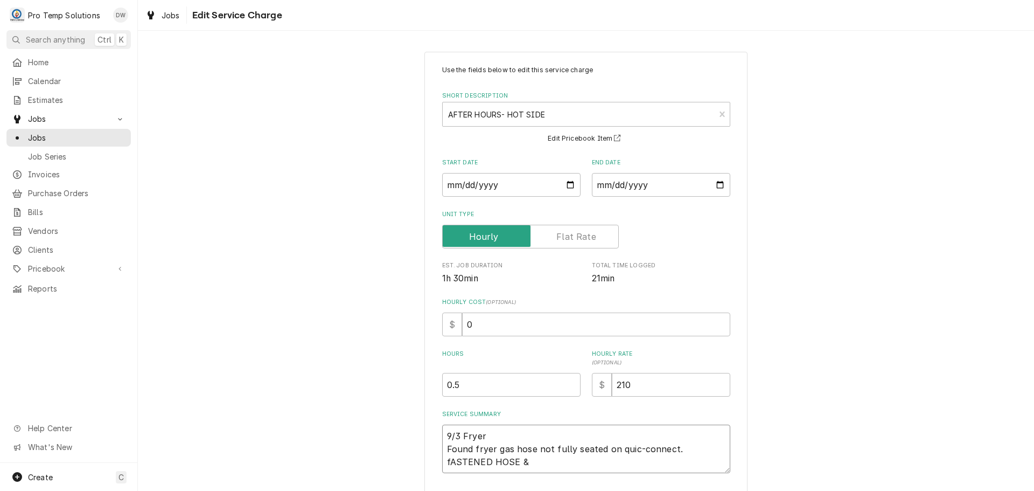
type textarea "x"
type textarea "9/3 Fryer Found fryer gas hose not fully seated on quic-connect. fASTENED HOSE &"
type textarea "x"
type textarea "9/3 Fryer Found fryer gas hose not fully seated on quic-connect. fASTENED HOSE"
type textarea "x"
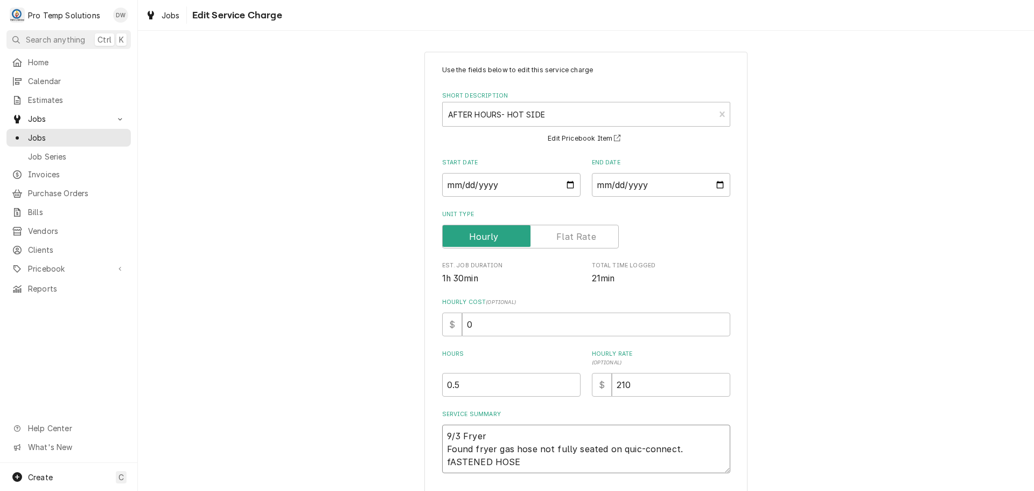
type textarea "9/3 Fryer Found fryer gas hose not fully seated on quic-connect. fASTENED HOSE"
type textarea "x"
type textarea "9/3 Fryer Found fryer gas hose not fully seated on quic-connect. fASTENED HOS"
type textarea "x"
type textarea "9/3 Fryer Found fryer gas hose not fully seated on quic-connect. fASTENED HO"
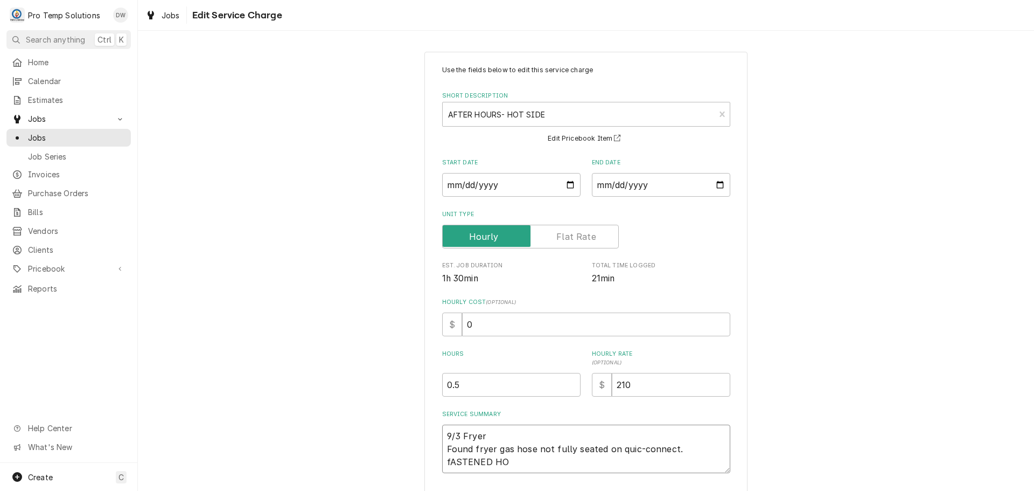
type textarea "x"
type textarea "9/3 Fryer Found fryer gas hose not fully seated on quic-connect. fASTENED H"
type textarea "x"
type textarea "9/3 Fryer Found fryer gas hose not fully seated on quic-connect. fASTENED"
type textarea "x"
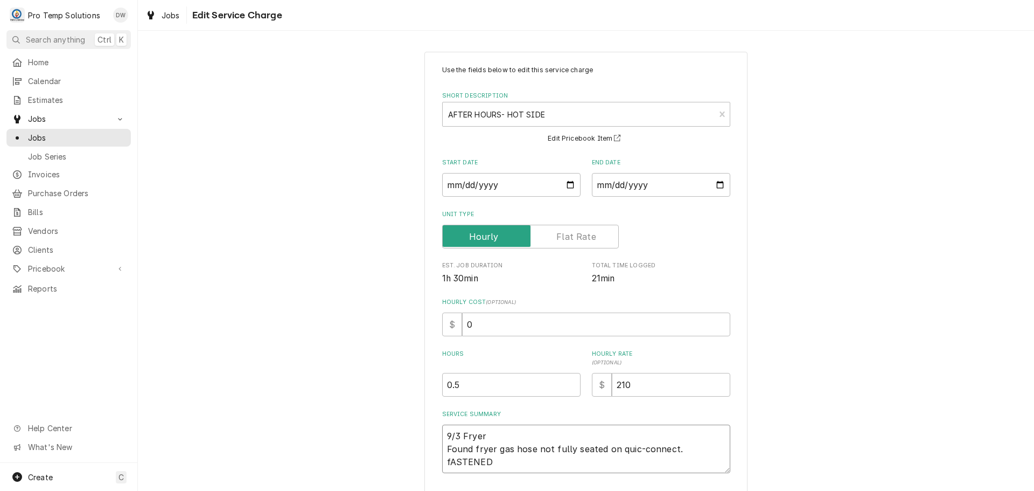
type textarea "9/3 Fryer Found fryer gas hose not fully seated on quic-connect. fASTENED"
type textarea "x"
type textarea "9/3 Fryer Found fryer gas hose not fully seated on quic-connect. fASTENE"
type textarea "x"
type textarea "9/3 Fryer Found fryer gas hose not fully seated on quic-connect. fASTEN"
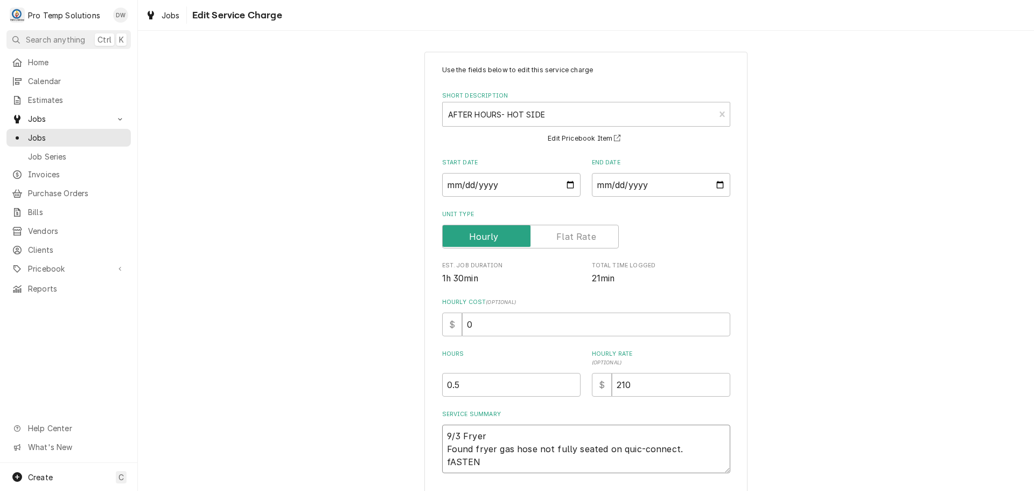
type textarea "x"
type textarea "9/3 Fryer Found fryer gas hose not fully seated on quic-connect. fASTE"
type textarea "x"
type textarea "9/3 Fryer Found fryer gas hose not fully seated on quic-connect. fAST"
type textarea "x"
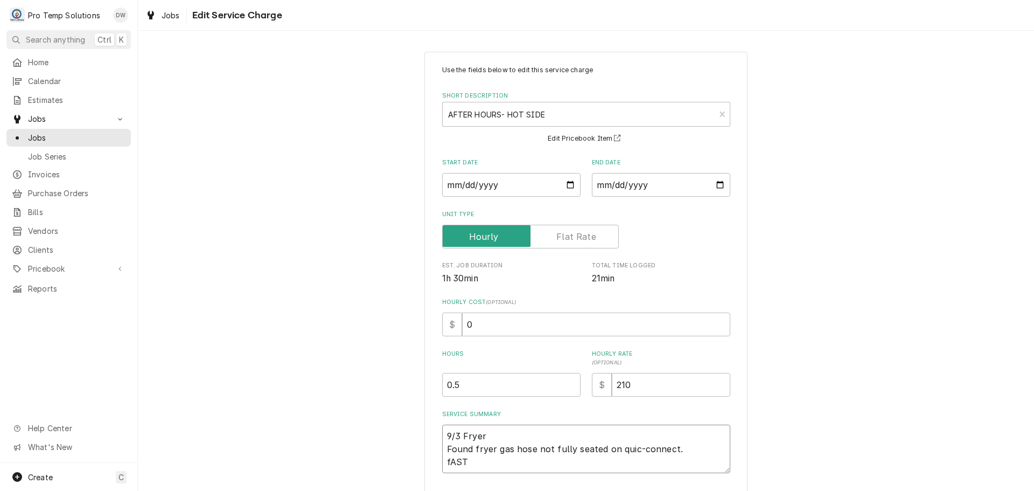
type textarea "9/3 Fryer Found fryer gas hose not fully seated on quic-connect. fAS"
type textarea "x"
type textarea "9/3 Fryer Found fryer gas hose not fully seated on quic-connect. fA"
type textarea "x"
type textarea "9/3 Fryer Found fryer gas hose not fully seated on quic-connect. f"
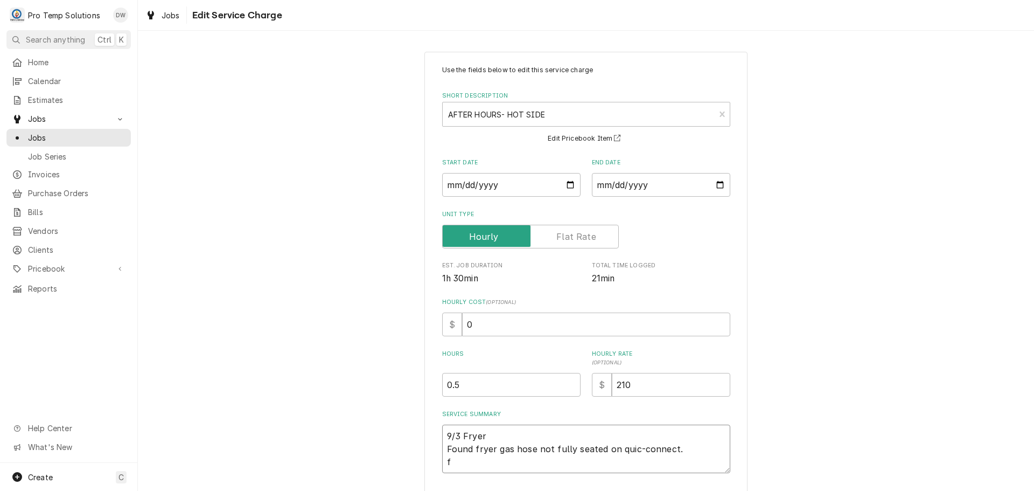
type textarea "x"
type textarea "9/3 Fryer Found fryer gas hose not fully seated on quic-connect."
type textarea "x"
type textarea "9/3 Fryer Found fryer gas hose not fully seated on quic-connect. F"
type textarea "x"
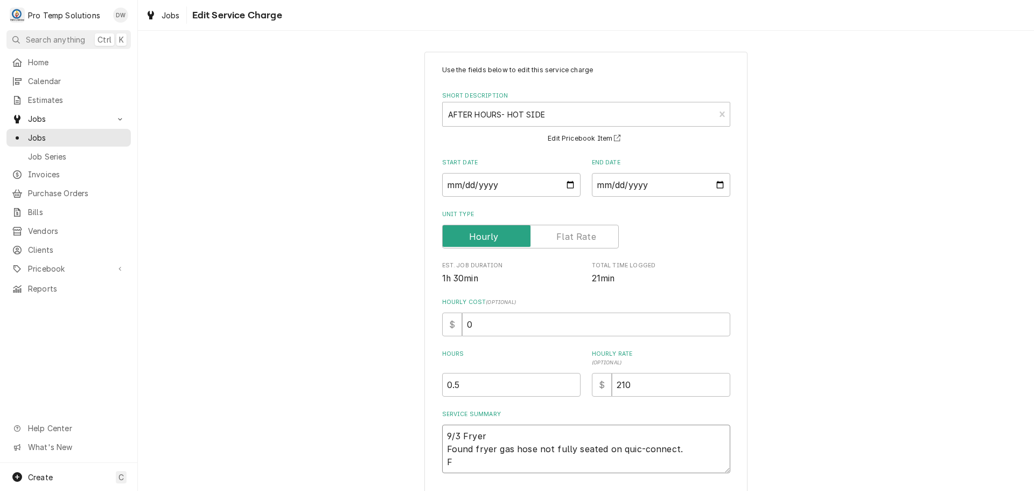
type textarea "9/3 Fryer Found fryer gas hose not fully seated on quic-connect. Fa"
type textarea "x"
type textarea "9/3 Fryer Found fryer gas hose not fully seated on quic-connect. Fas"
type textarea "x"
type textarea "9/3 Fryer Found fryer gas hose not fully seated on quic-connect. Fast"
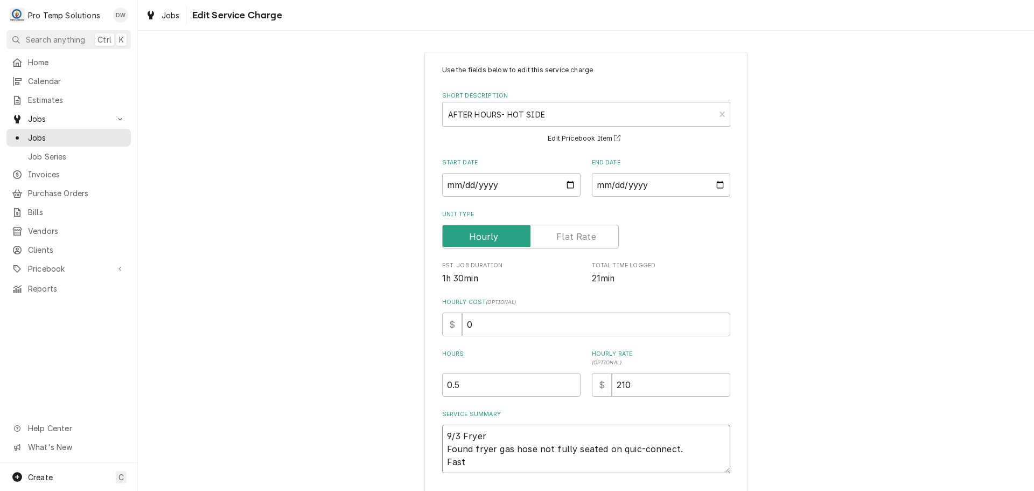
type textarea "x"
type textarea "9/3 Fryer Found fryer gas hose not fully seated on quic-connect. Faste"
type textarea "x"
type textarea "9/3 Fryer Found fryer gas hose not fully seated on quic-connect. Fasteb"
type textarea "x"
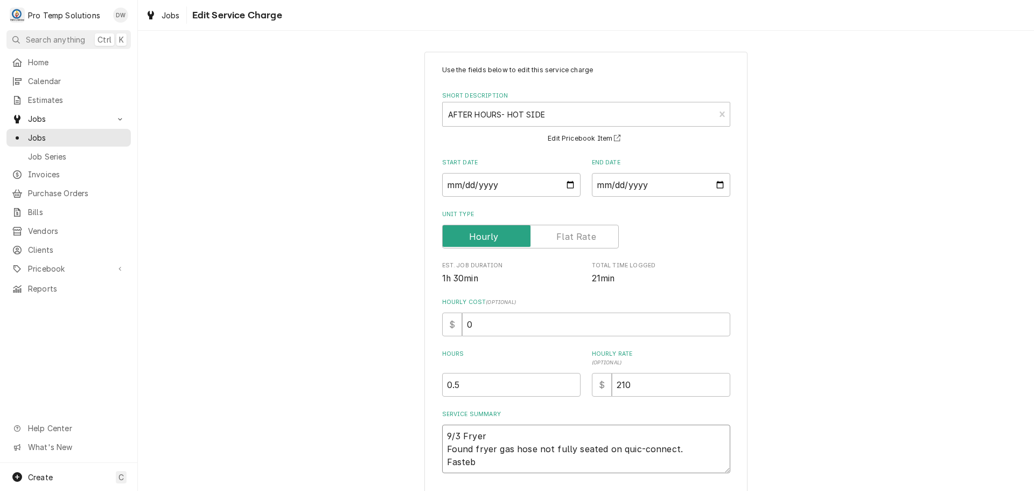
type textarea "9/3 Fryer Found fryer gas hose not fully seated on quic-connect. Faste"
type textarea "x"
type textarea "9/3 Fryer Found fryer gas hose not fully seated on quic-connect. Fasten"
type textarea "x"
type textarea "9/3 Fryer Found fryer gas hose not fully seated on quic-connect. Fastene"
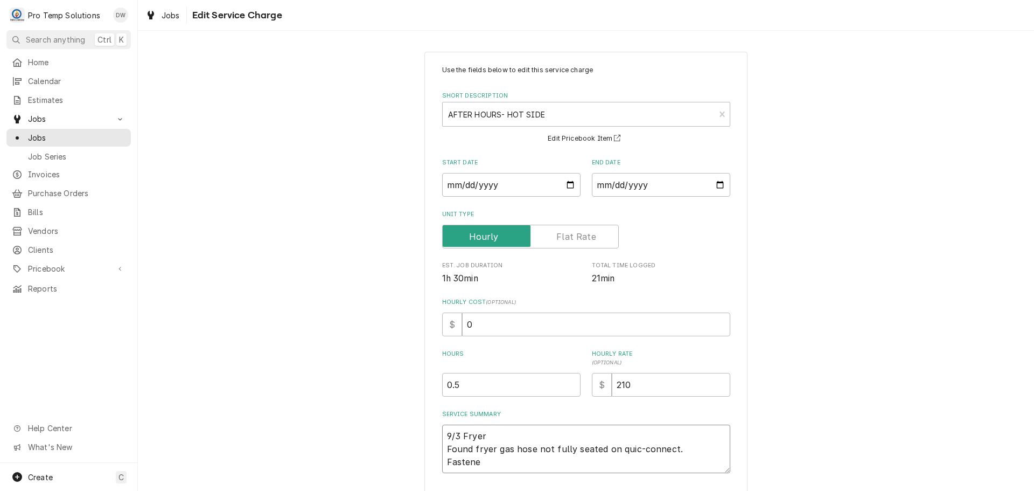
type textarea "x"
type textarea "9/3 Fryer Found fryer gas hose not fully seated on quic-connect. Fastened"
type textarea "x"
type textarea "9/3 Fryer Found fryer gas hose not fully seated on quic-connect. Fastened"
type textarea "x"
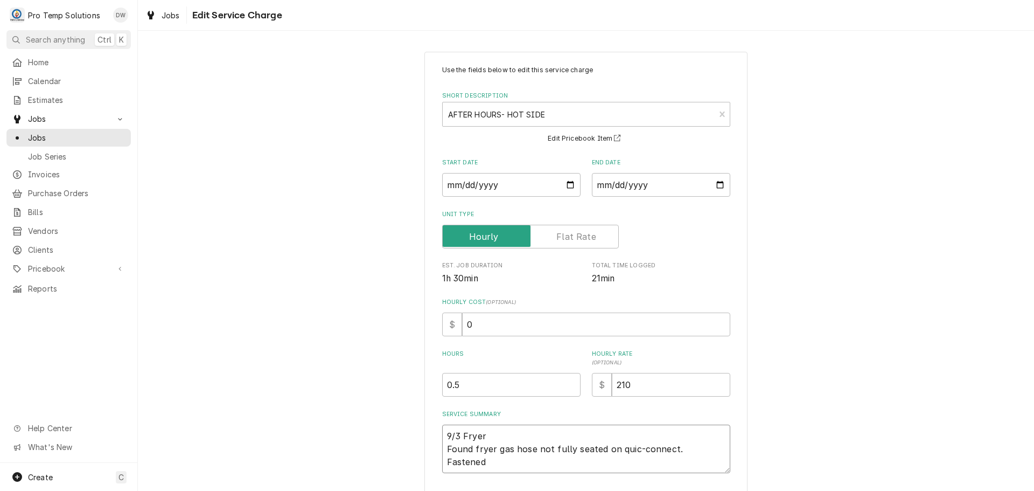
type textarea "9/3 Fryer Found fryer gas hose not fully seated on quic-connect. Fastened g"
type textarea "x"
type textarea "9/3 Fryer Found fryer gas hose not fully seated on quic-connect. Fastened ga"
type textarea "x"
type textarea "9/3 Fryer Found fryer gas hose not fully seated on quic-connect. Fastened gas"
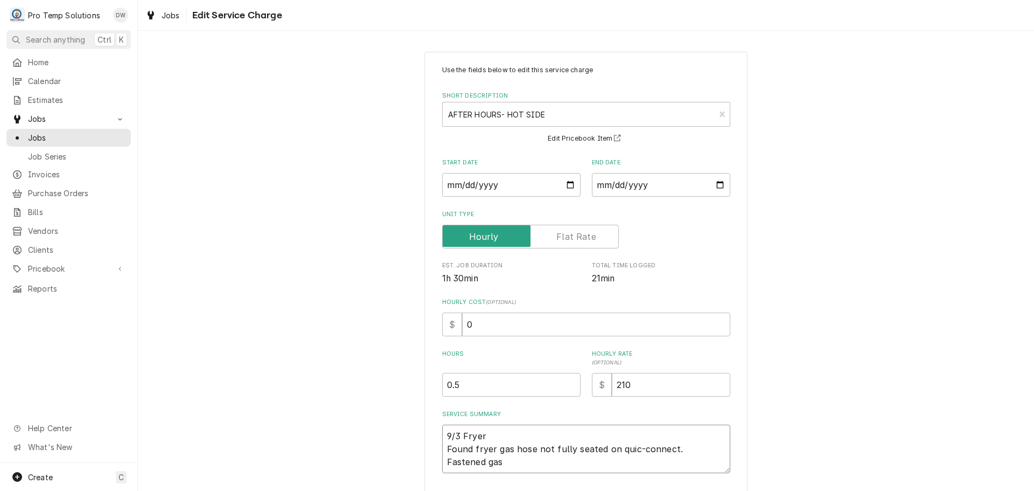
type textarea "x"
type textarea "9/3 Fryer Found fryer gas hose not fully seated on quic-connect. Fastened gas"
type textarea "x"
type textarea "9/3 Fryer Found fryer gas hose not fully seated on quic-connect. Fastened gas h"
type textarea "x"
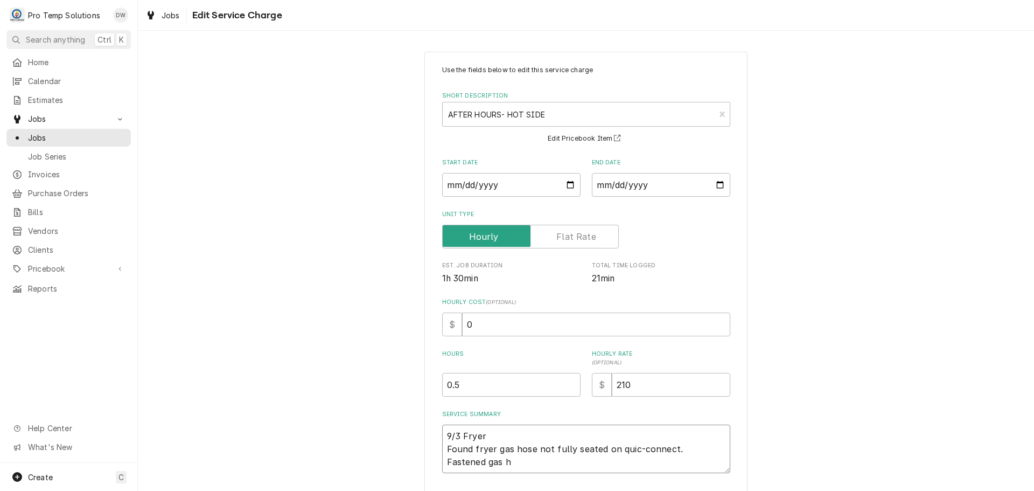
type textarea "9/3 Fryer Found fryer gas hose not fully seated on quic-connect. Fastened gas ho"
type textarea "x"
type textarea "9/3 Fryer Found fryer gas hose not fully seated on quic-connect. Fastened gas h…"
type textarea "x"
type textarea "9/3 Fryer Found fryer gas hose not fully seated on quic-connect. Fastened gas h…"
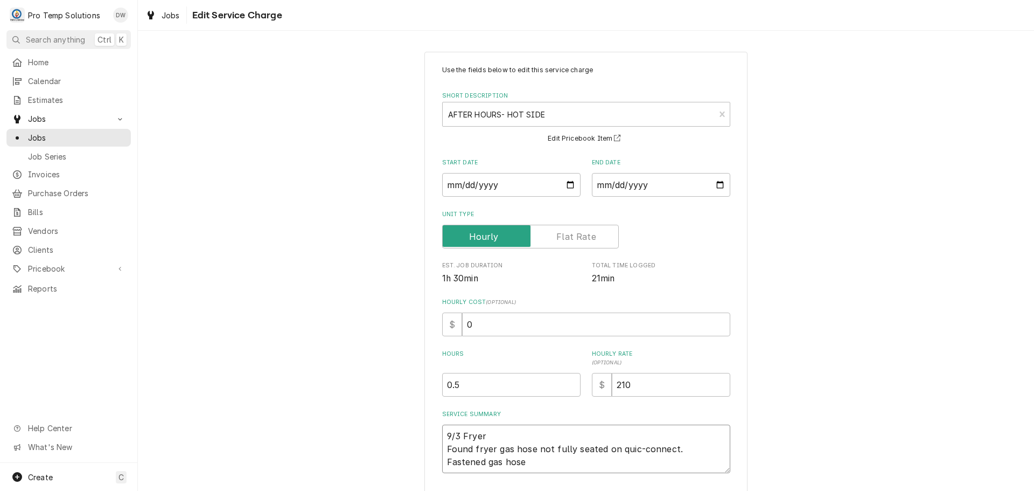
type textarea "x"
type textarea "9/3 Fryer Found fryer gas hose not fully seated on quic-connect. Fastened gas h…"
type textarea "x"
type textarea "9/3 Fryer Found fryer gas hose not fully seated on quic-connect. Fastened gas h…"
type textarea "x"
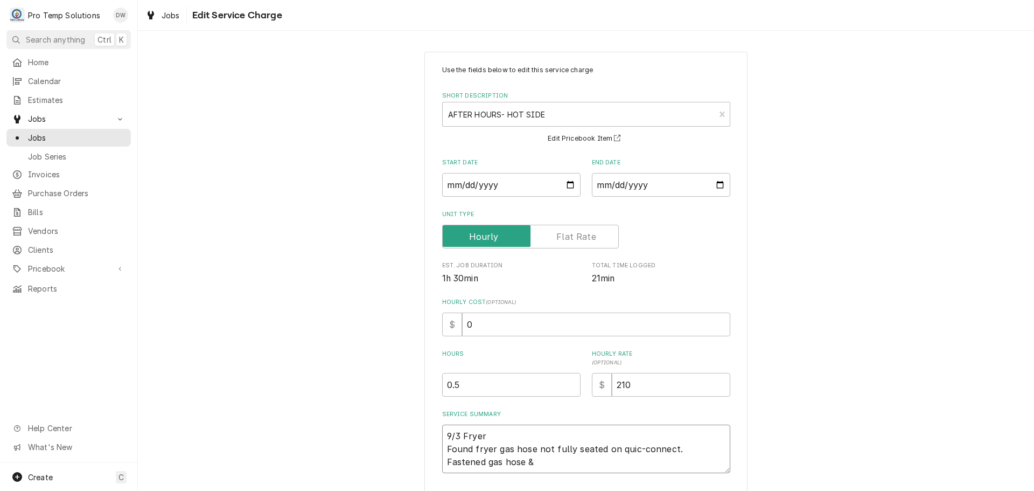
type textarea "9/3 Fryer Found fryer gas hose not fully seated on quic-connect. Fastened gas h…"
type textarea "x"
type textarea "9/3 Fryer Found fryer gas hose not fully seated on quic-connect. Fastened gas h…"
type textarea "x"
type textarea "9/3 Fryer Found fryer gas hose not fully seated on quic-connect. Fastened gas h…"
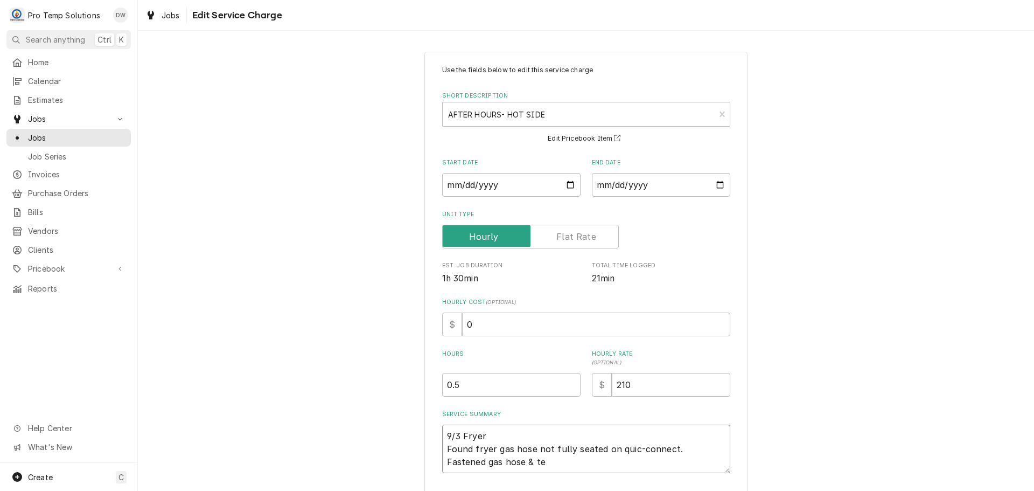
type textarea "x"
type textarea "9/3 Fryer Found fryer gas hose not fully seated on quic-connect. Fastened gas h…"
type textarea "x"
type textarea "9/3 Fryer Found fryer gas hose not fully seated on quic-connect. Fastened gas h…"
type textarea "x"
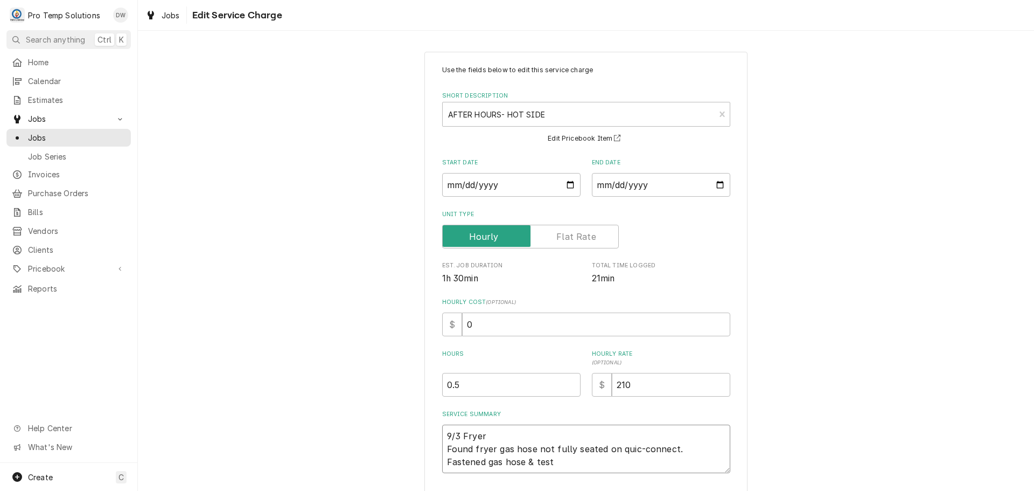
type textarea "9/3 Fryer Found fryer gas hose not fully seated on quic-connect. Fastened gas h…"
type textarea "x"
type textarea "9/3 Fryer Found fryer gas hose not fully seated on quic-connect. Fastened gas h…"
type textarea "x"
type textarea "9/3 Fryer Found fryer gas hose not fully seated on quic-connect. Fastened gas h…"
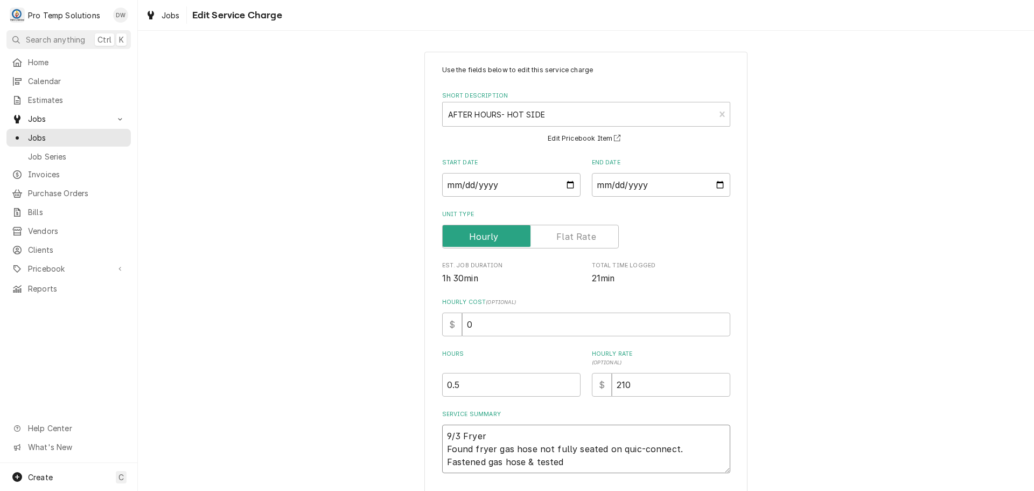
type textarea "x"
type textarea "9/3 Fryer Found fryer gas hose not fully seated on quic-connect. Fastened gas h…"
type textarea "x"
type textarea "9/3 Fryer Found fryer gas hose not fully seated on quic-connect. Fastened gas h…"
click at [502, 432] on textarea "9/3 Fryer Found fryer gas hose not fully seated on quic-connect. Fastened gas h…" at bounding box center [586, 448] width 288 height 48
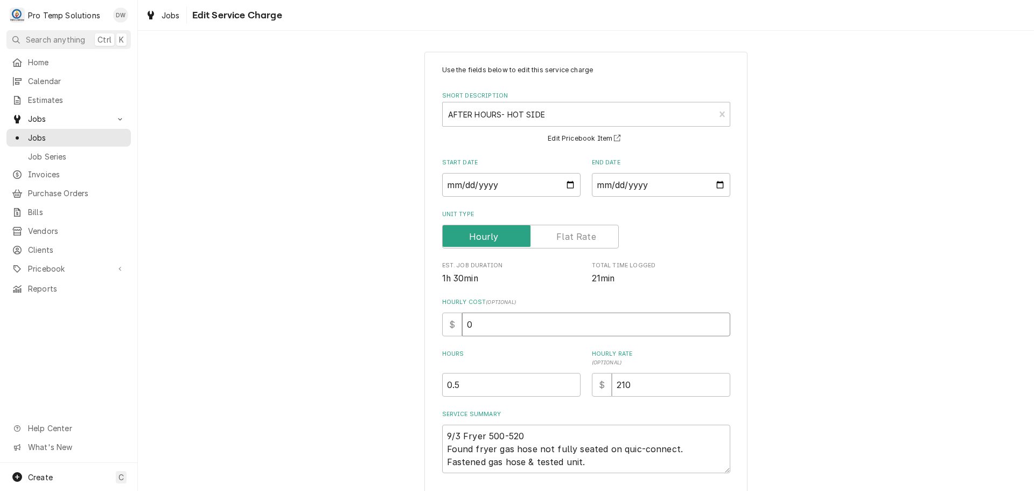
click at [475, 325] on input "0" at bounding box center [596, 324] width 268 height 24
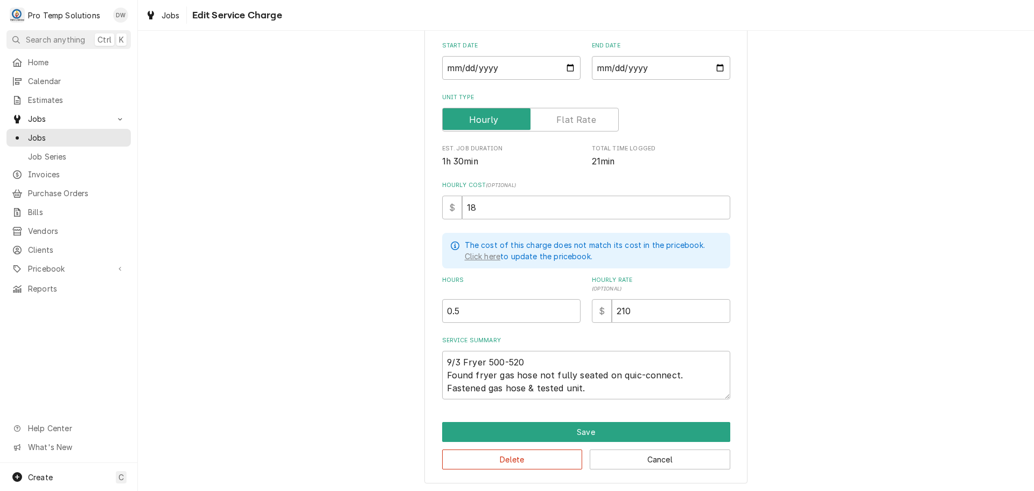
scroll to position [117, 0]
click at [574, 429] on button "Save" at bounding box center [586, 431] width 288 height 20
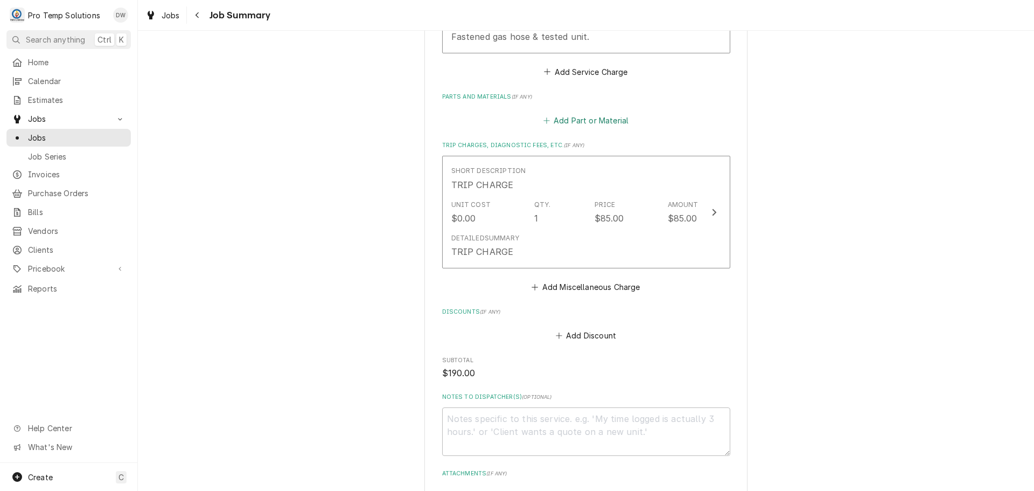
scroll to position [539, 0]
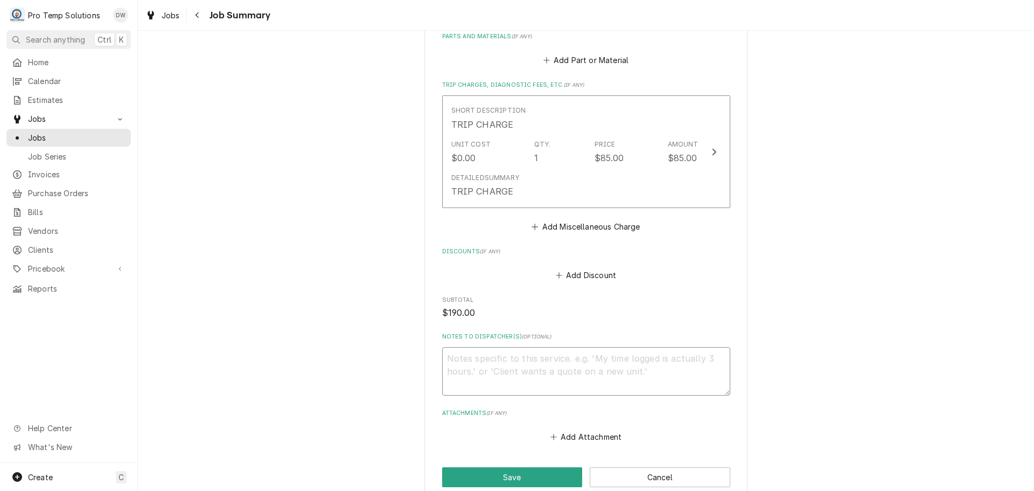
click at [486, 364] on textarea "Notes to Dispatcher(s) ( optional )" at bounding box center [586, 371] width 288 height 48
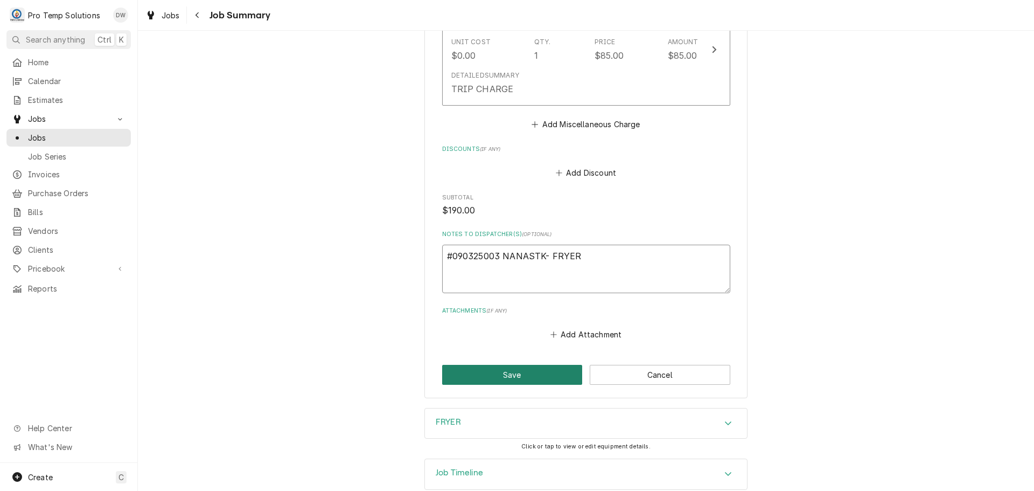
scroll to position [660, 0]
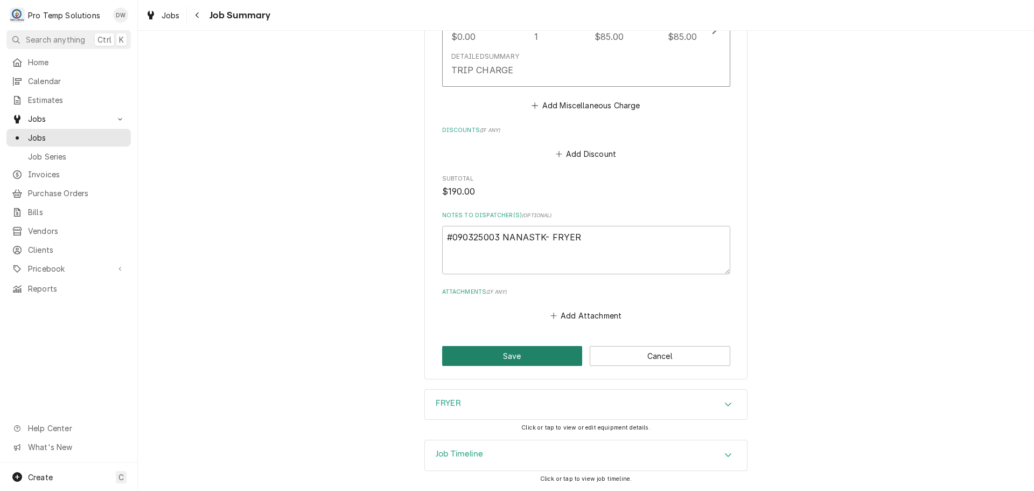
click at [519, 357] on button "Save" at bounding box center [512, 356] width 141 height 20
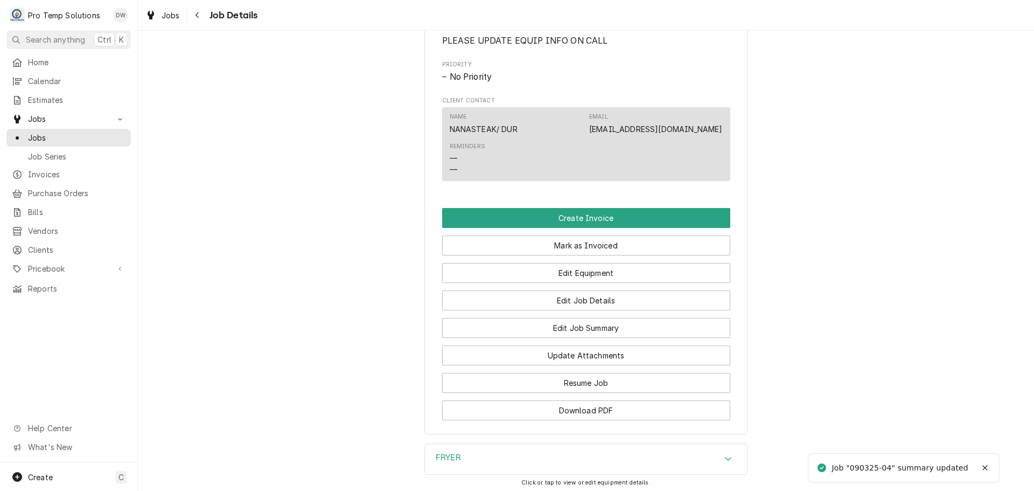
scroll to position [646, 0]
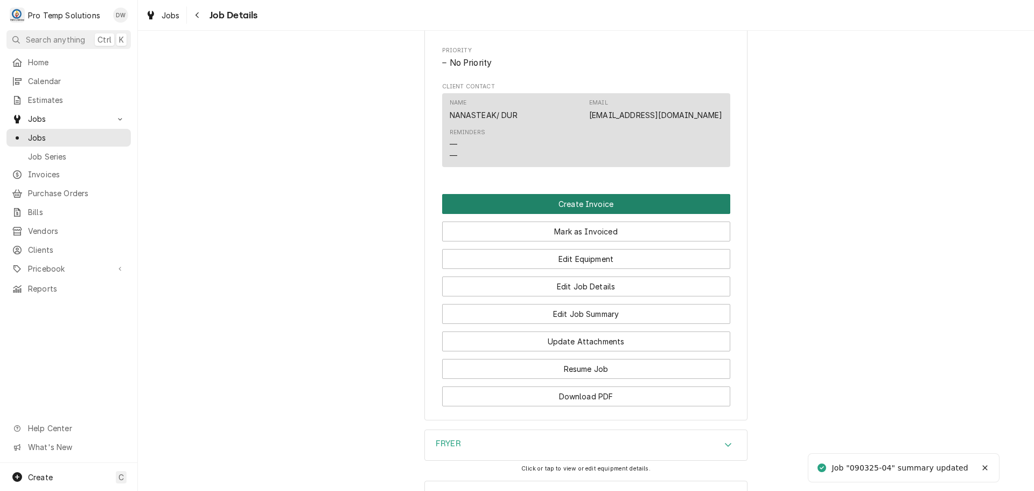
click at [563, 214] on button "Create Invoice" at bounding box center [586, 204] width 288 height 20
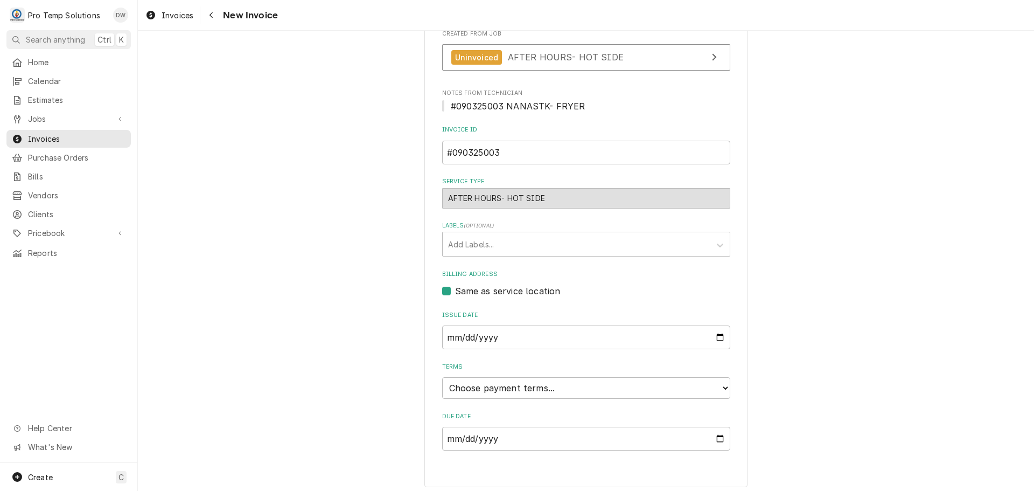
scroll to position [275, 0]
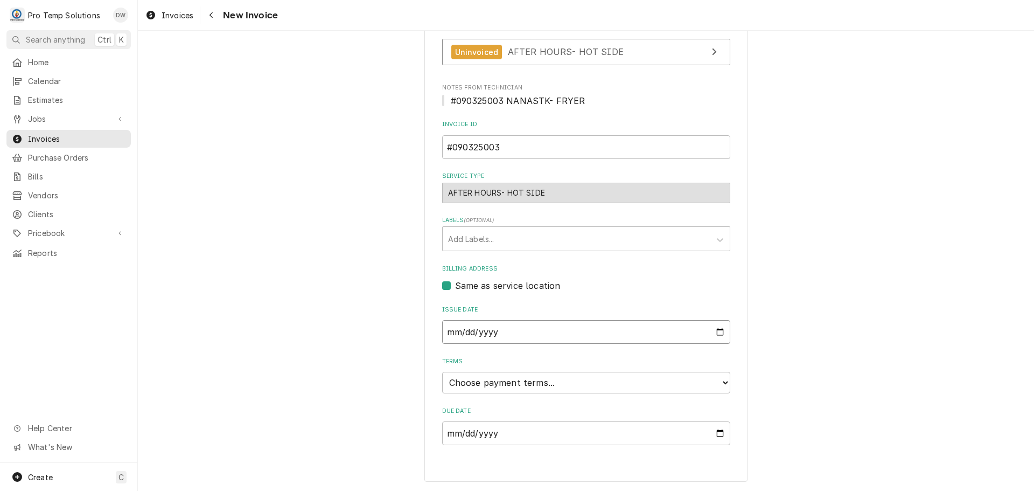
click at [714, 328] on input "2025-09-04" at bounding box center [586, 332] width 288 height 24
type input "2025-09-03"
click at [492, 383] on select "Choose payment terms... Same Day Net 7 Net 14 Net 21 Net 30 Net 45 Net 60 Net 90" at bounding box center [586, 383] width 288 height 22
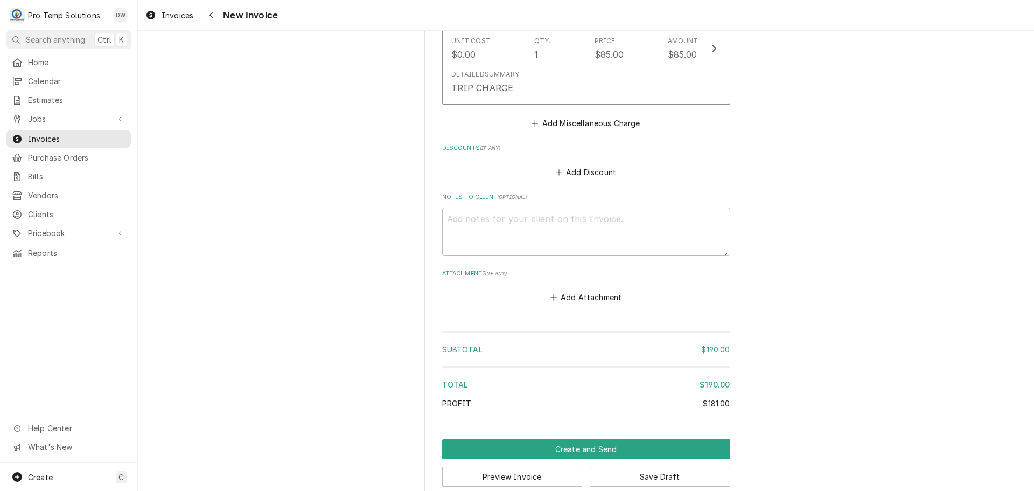
scroll to position [1081, 0]
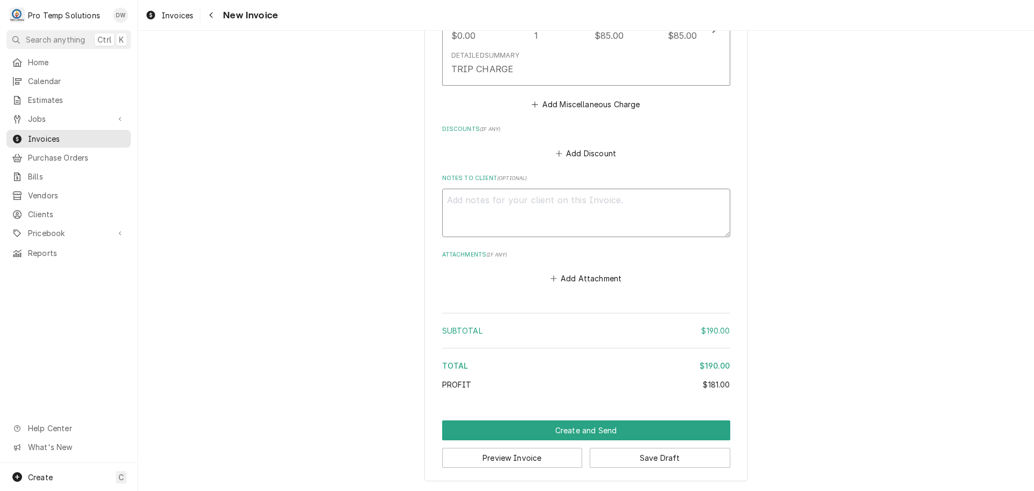
click at [470, 204] on textarea "Notes to Client ( optional )" at bounding box center [586, 213] width 288 height 48
type textarea "x"
type textarea "#"
type textarea "x"
type textarea "#0"
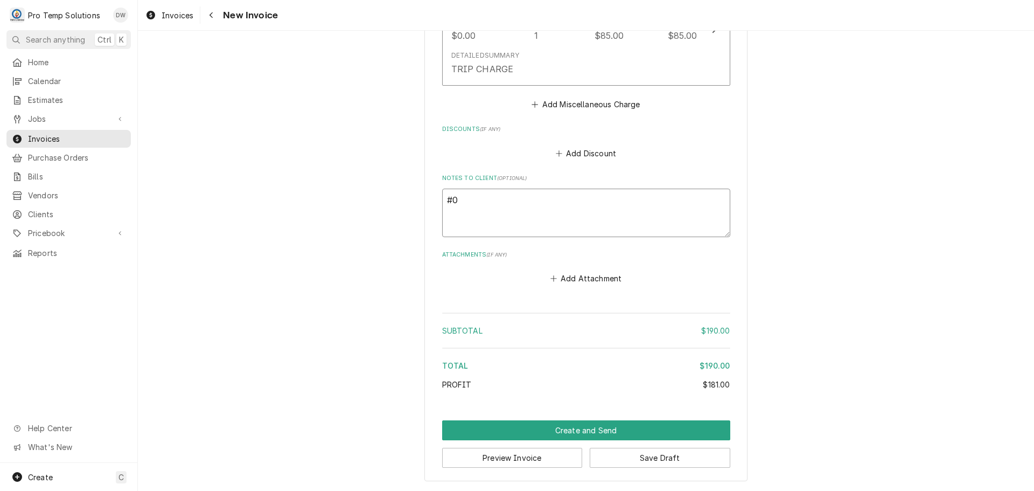
type textarea "x"
type textarea "#09"
type textarea "x"
type textarea "#090"
type textarea "x"
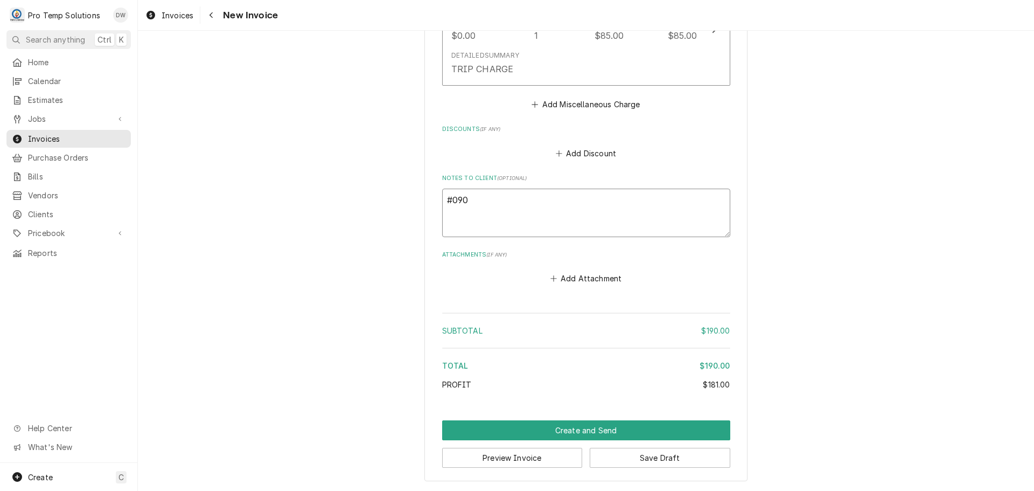
type textarea "#0903"
type textarea "x"
type textarea "#09032"
type textarea "x"
type textarea "#090325"
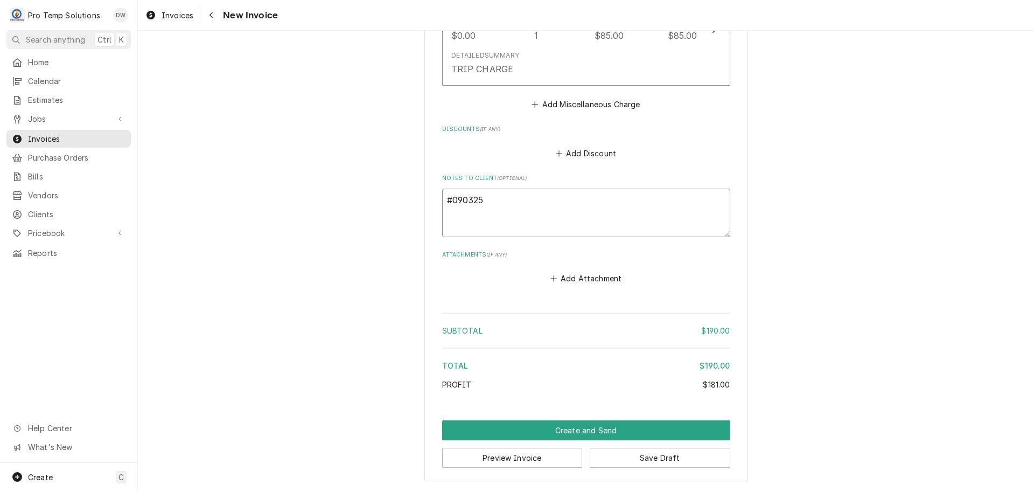
type textarea "x"
type textarea "#0903250"
type textarea "x"
type textarea "#09032500"
type textarea "x"
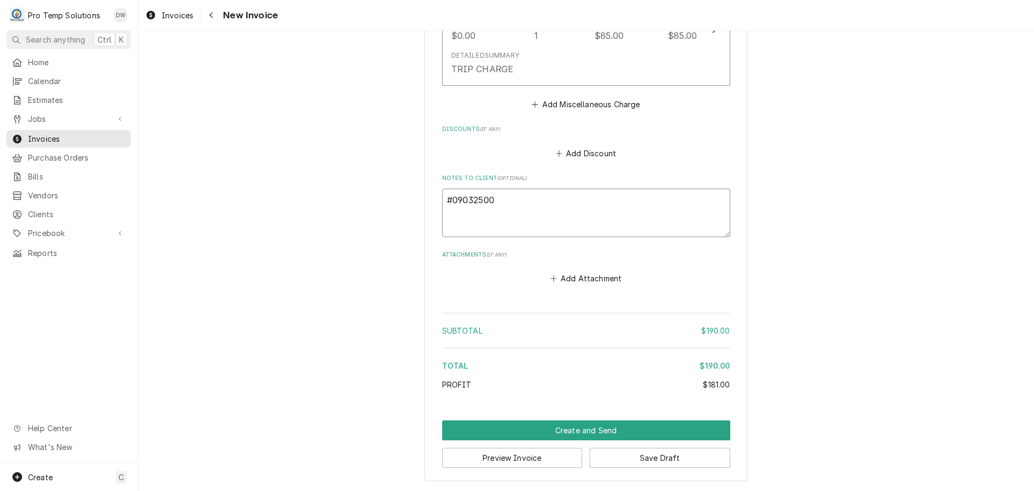
type textarea "#090325003"
type textarea "x"
type textarea "#090325003"
type textarea "x"
type textarea "#090325003 N"
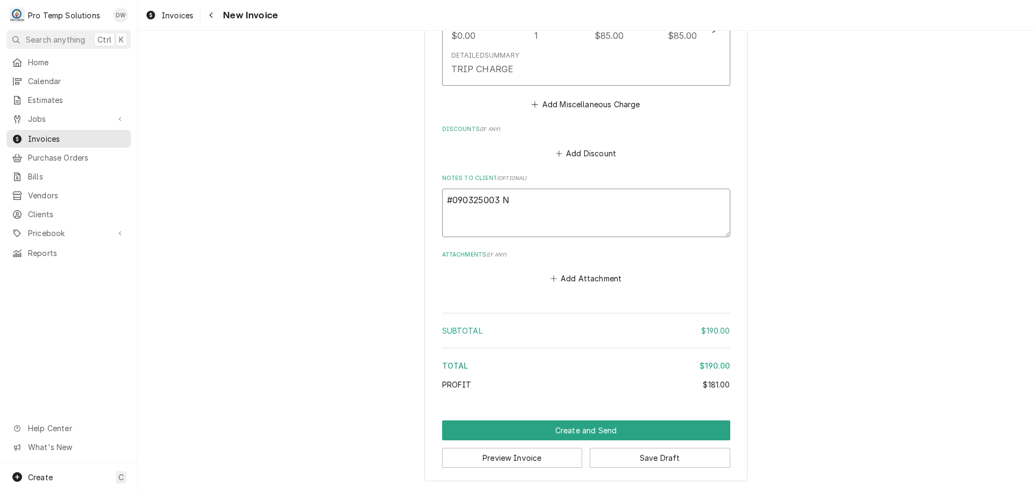
type textarea "x"
type textarea "#090325003 NA"
type textarea "x"
type textarea "#090325003 NAN"
type textarea "x"
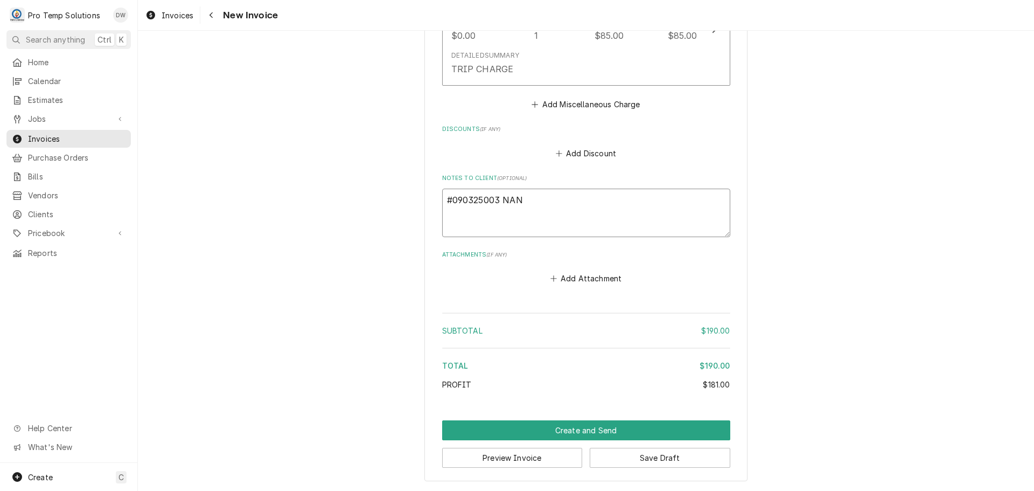
type textarea "#090325003 NANA"
type textarea "x"
type textarea "#090325003 NANAS"
type textarea "x"
type textarea "#090325003 NANAST"
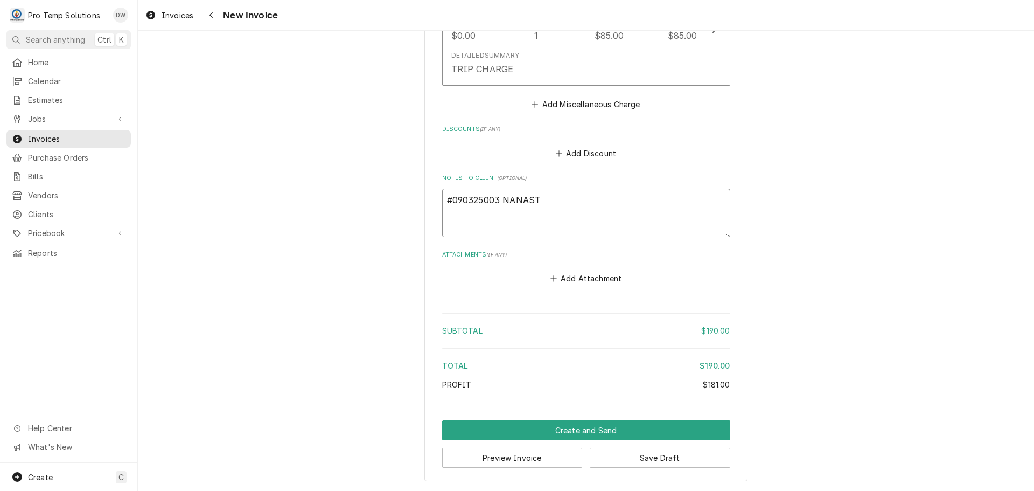
type textarea "x"
type textarea "#090325003 NANASTK"
type textarea "x"
type textarea "#090325003 NANASTK-"
type textarea "x"
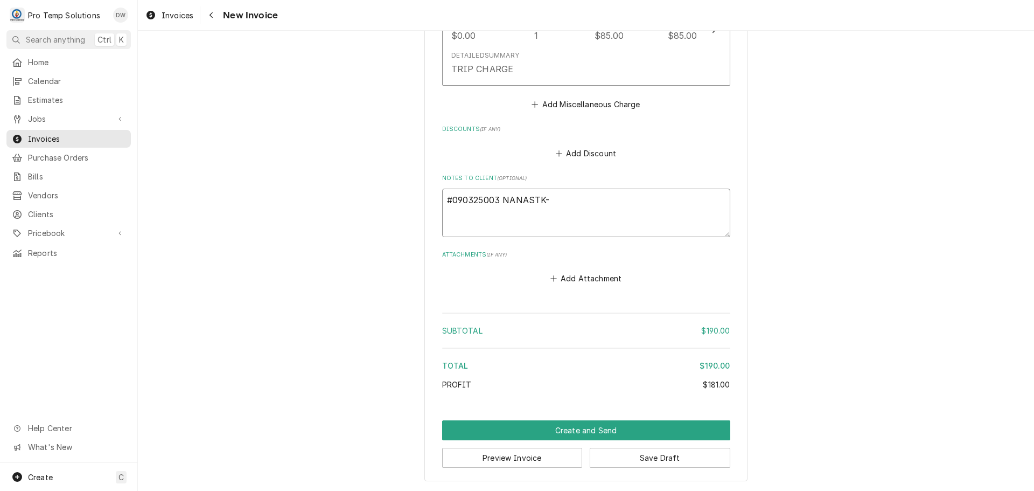
type textarea "#090325003 NANASTK-"
type textarea "x"
type textarea "#090325003 NANASTK- F"
type textarea "x"
type textarea "#090325003 NANASTK- FR"
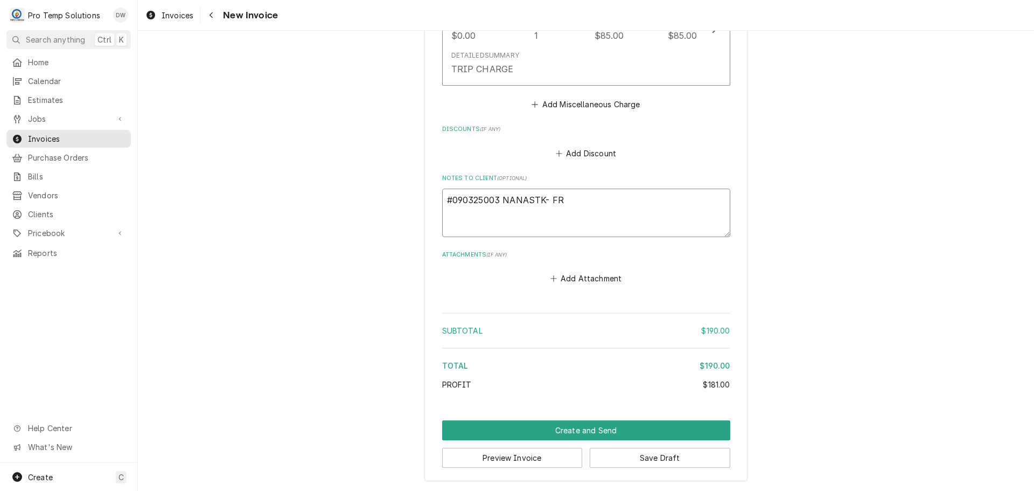
type textarea "x"
type textarea "#090325003 NANASTK- FRY"
type textarea "x"
type textarea "#090325003 NANASTK- FRYE"
type textarea "x"
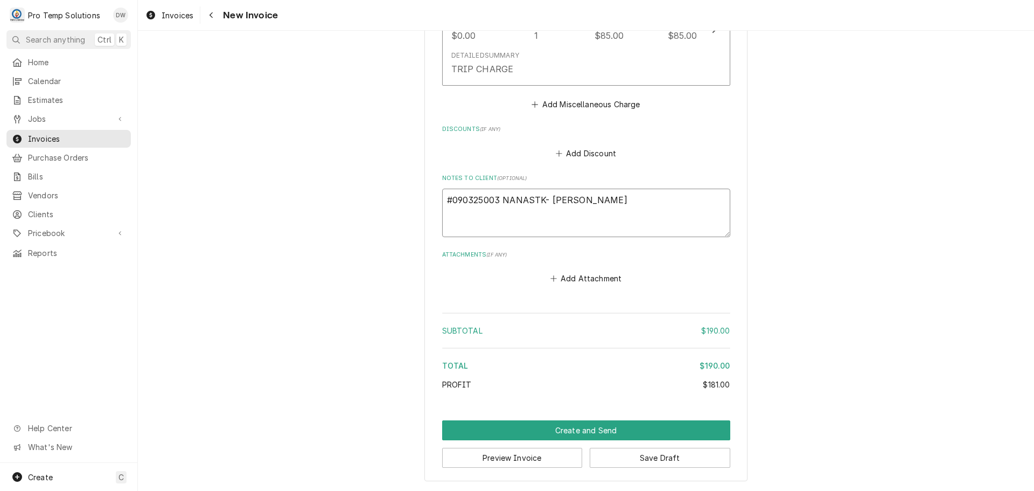
type textarea "#090325003 NANASTK- FRYER"
type textarea "x"
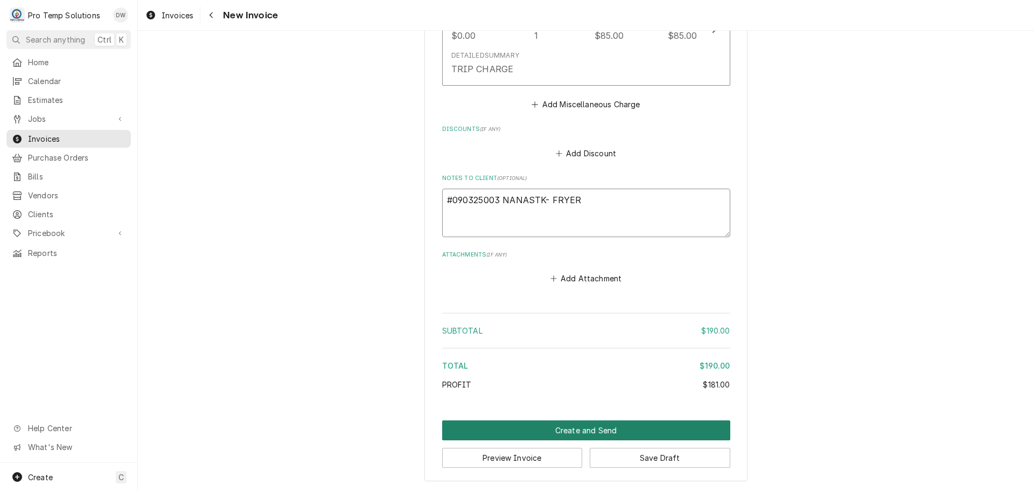
type textarea "#090325003 NANASTK- FRYER"
click at [569, 426] on button "Create and Send" at bounding box center [586, 430] width 288 height 20
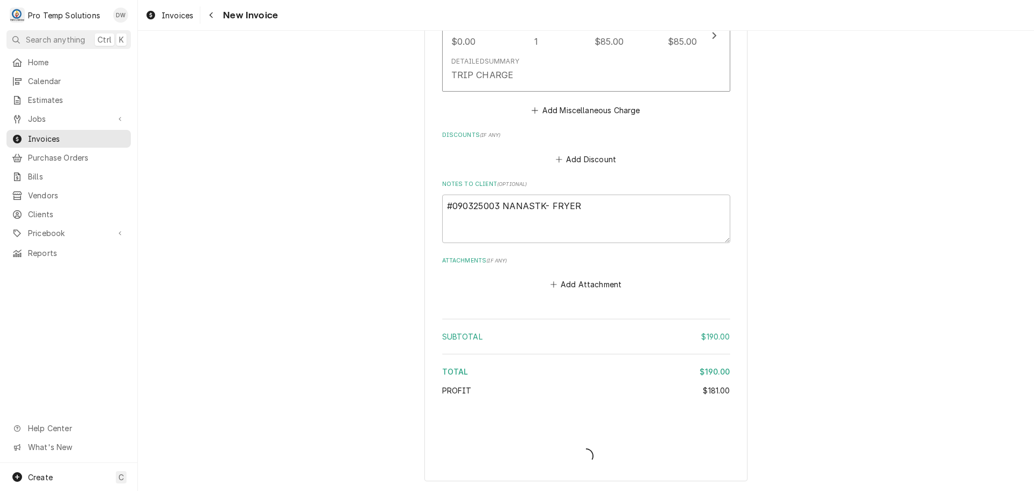
scroll to position [1076, 0]
type textarea "x"
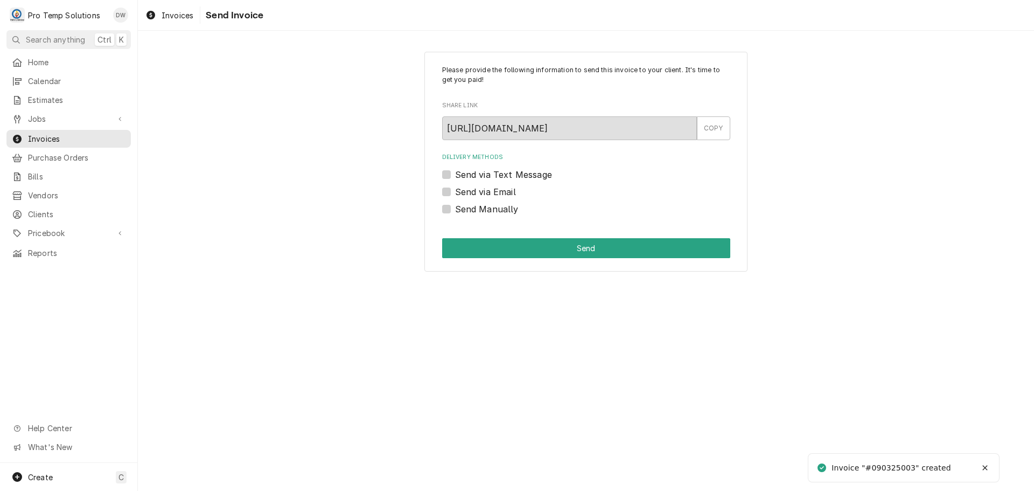
click at [455, 192] on label "Send via Email" at bounding box center [485, 191] width 61 height 13
click at [455, 192] on input "Send via Email" at bounding box center [599, 197] width 288 height 24
checkbox input "true"
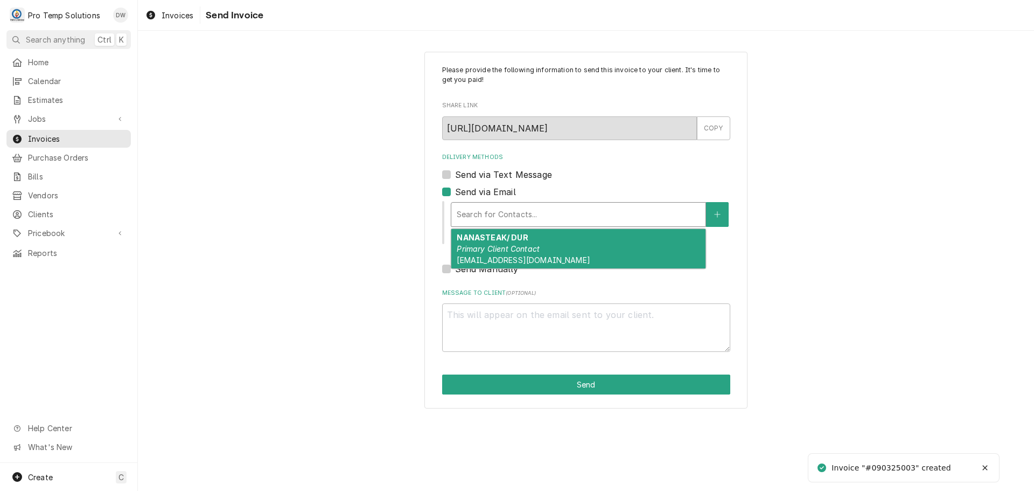
click at [542, 217] on div "Delivery Methods" at bounding box center [578, 214] width 243 height 19
click at [526, 243] on div "NANASTEAK/ DUR Primary Client Contact protempsolutions@gmail.com" at bounding box center [578, 248] width 254 height 39
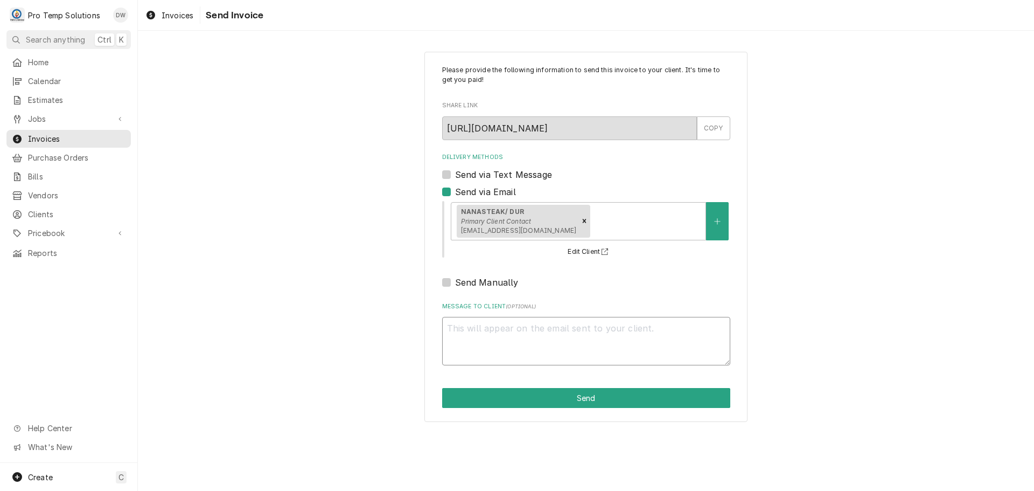
click at [476, 320] on textarea "Message to Client ( optional )" at bounding box center [586, 341] width 288 height 48
type textarea "x"
type textarea "#"
type textarea "x"
type textarea "#0"
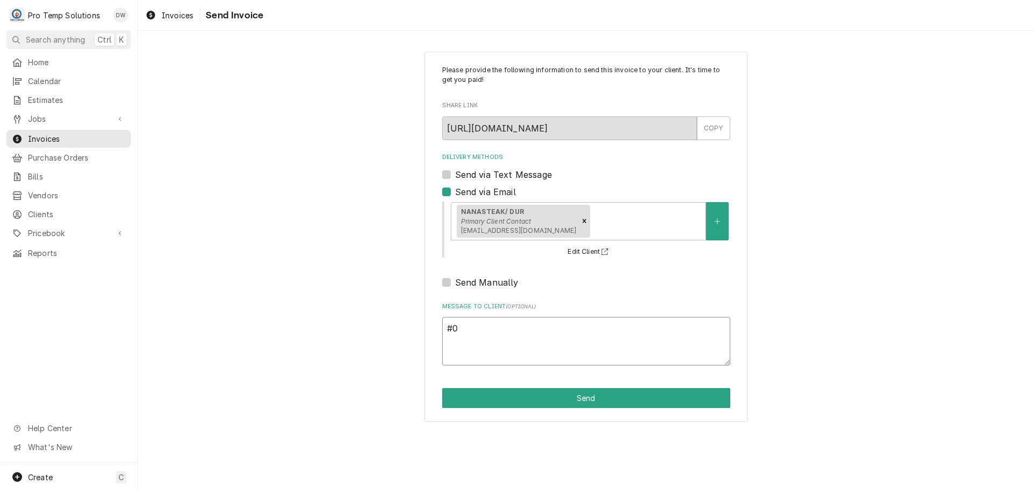
type textarea "x"
type textarea "#09"
type textarea "x"
type textarea "#090"
type textarea "x"
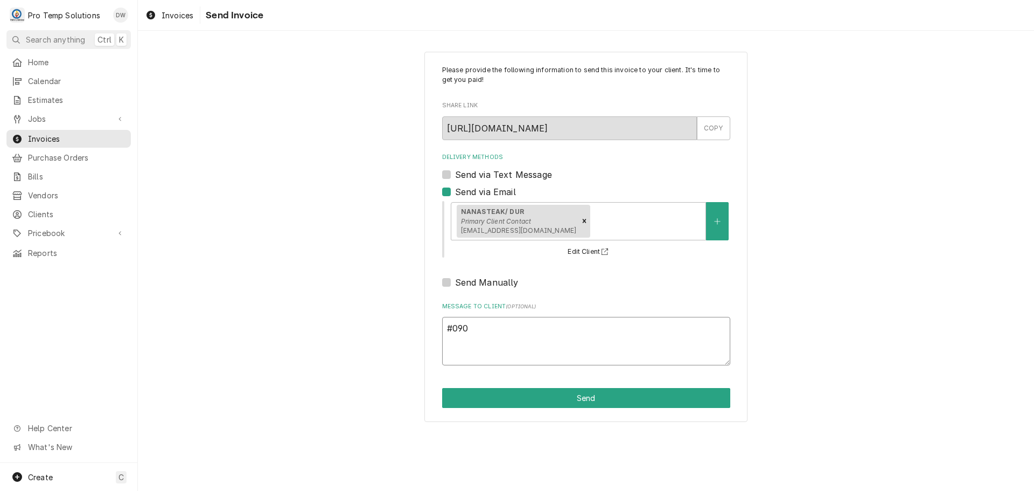
type textarea "#0903"
type textarea "x"
type textarea "#09032"
type textarea "x"
type textarea "#090325"
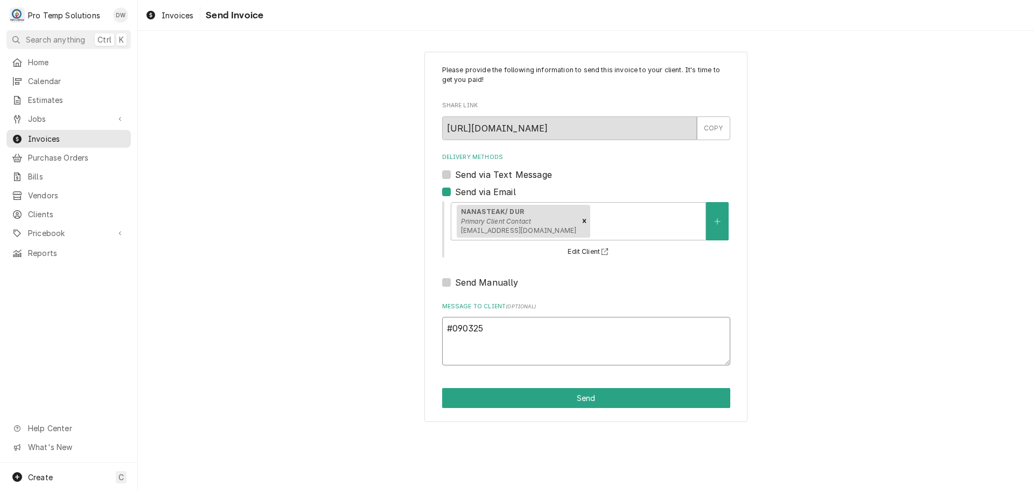
type textarea "x"
type textarea "#0903250"
type textarea "x"
type textarea "#09032500"
type textarea "x"
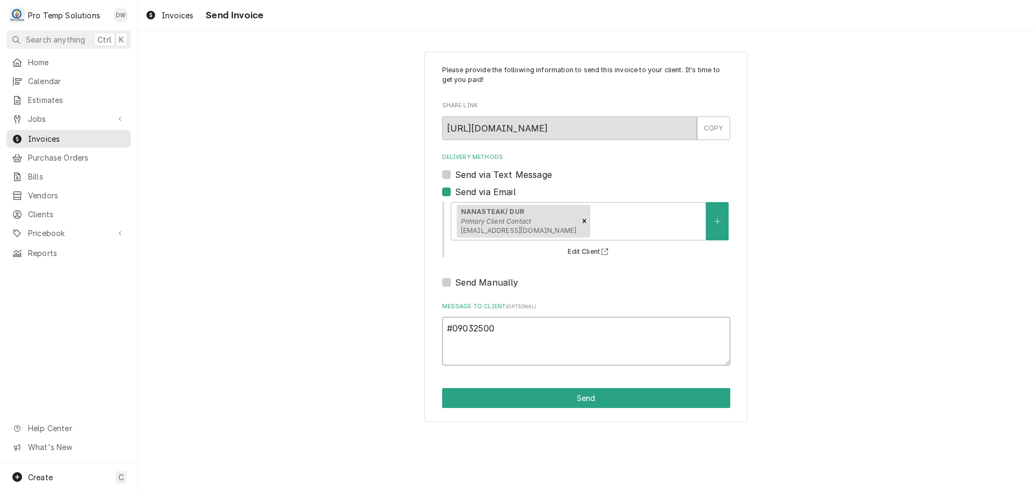
type textarea "#090325003"
type textarea "x"
type textarea "#090325003"
type textarea "x"
type textarea "#090325003 N"
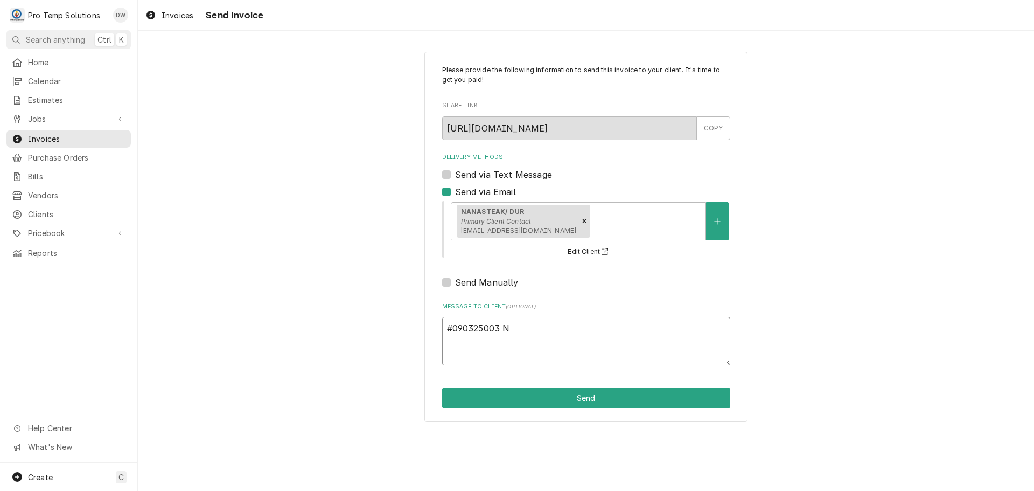
type textarea "x"
type textarea "#090325003 NA"
type textarea "x"
type textarea "#090325003 NAN"
type textarea "x"
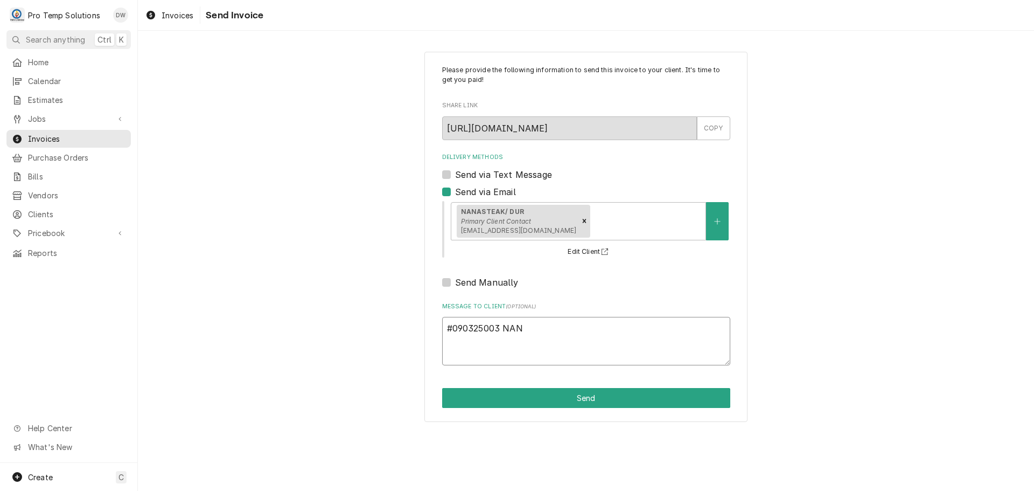
type textarea "#090325003 NANA"
type textarea "x"
type textarea "#090325003 NANAS"
type textarea "x"
type textarea "#090325003 NANAST"
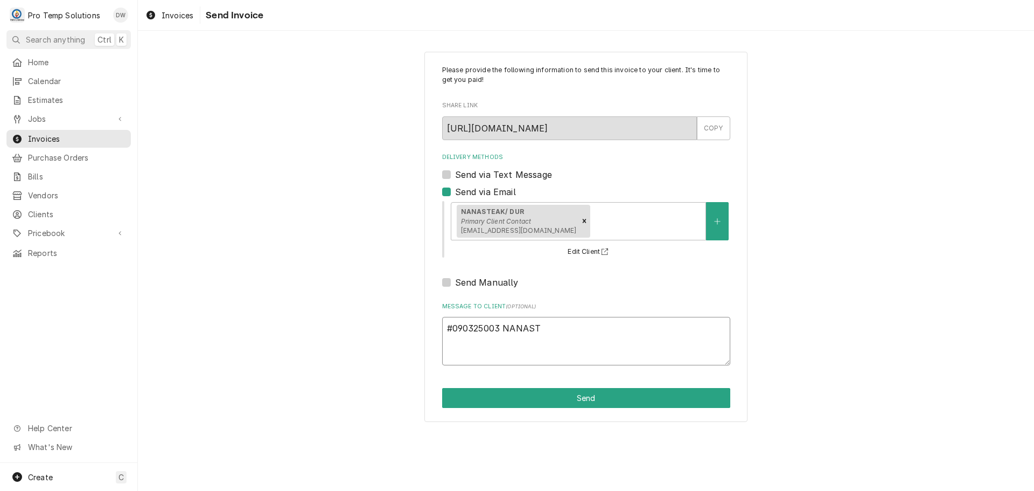
type textarea "x"
type textarea "#090325003 NANASTK"
type textarea "x"
type textarea "#090325003 NANASTK-"
type textarea "x"
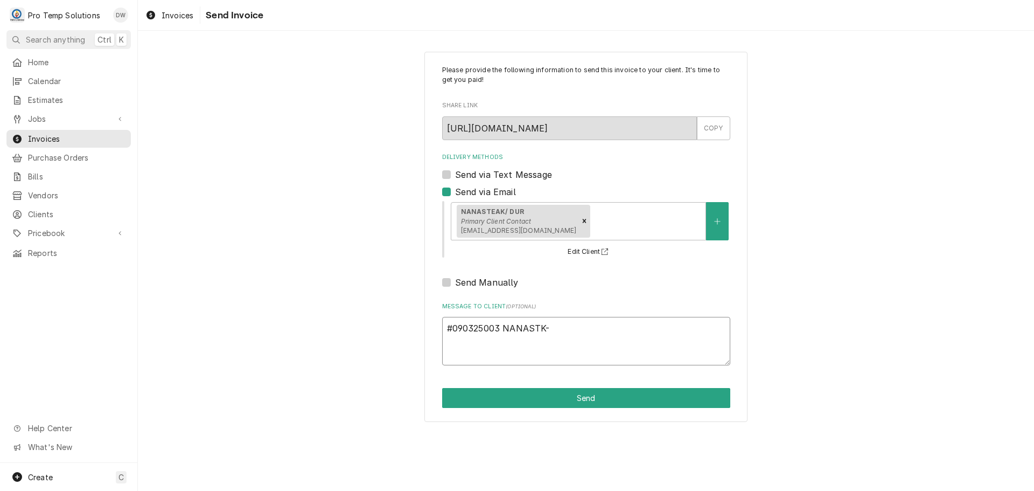
type textarea "#090325003 NANASTK-"
type textarea "x"
type textarea "#090325003 NANASTK- F"
type textarea "x"
type textarea "#090325003 NANASTK- FR"
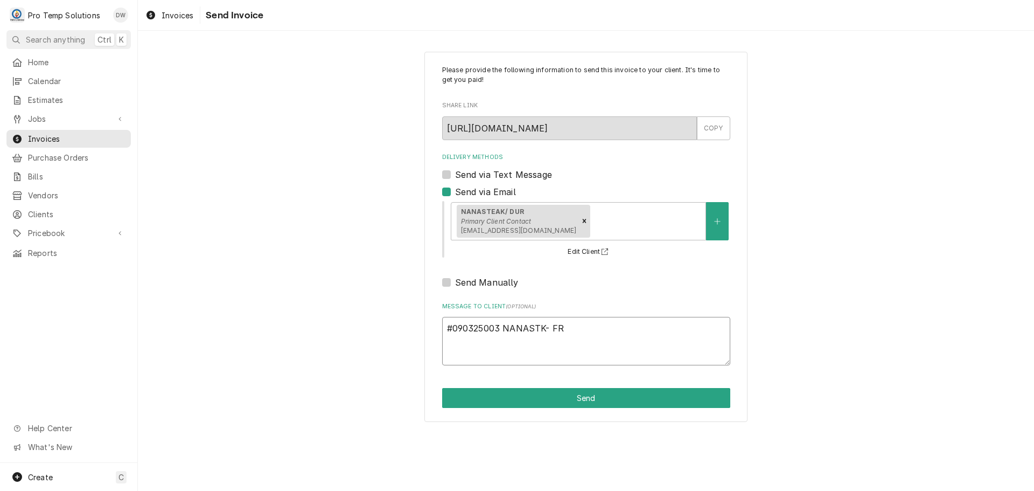
type textarea "x"
type textarea "#090325003 NANASTK- FRY"
type textarea "x"
type textarea "#090325003 NANASTK- FRYE"
type textarea "x"
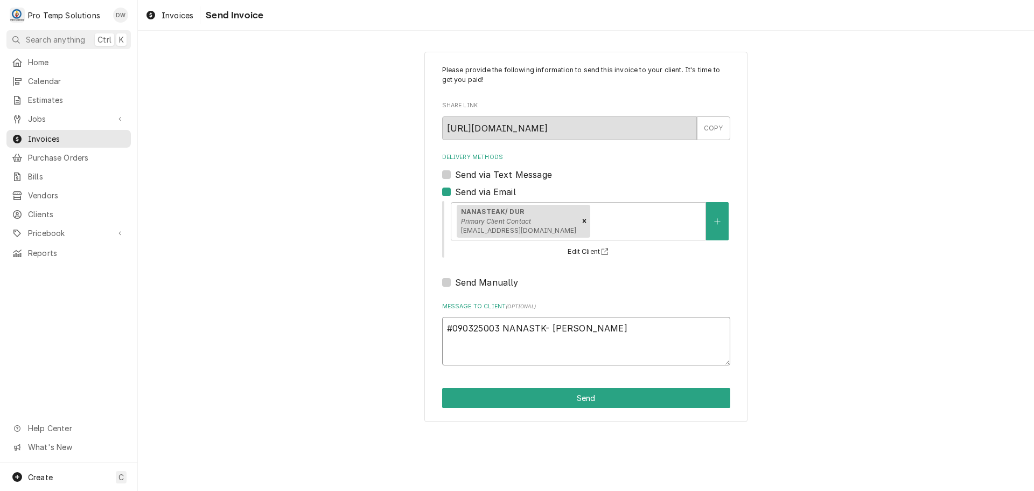
type textarea "#090325003 NANASTK- FRYER"
type textarea "x"
type textarea "#090325003 NANASTK- FRYER"
click at [589, 400] on button "Send" at bounding box center [586, 398] width 288 height 20
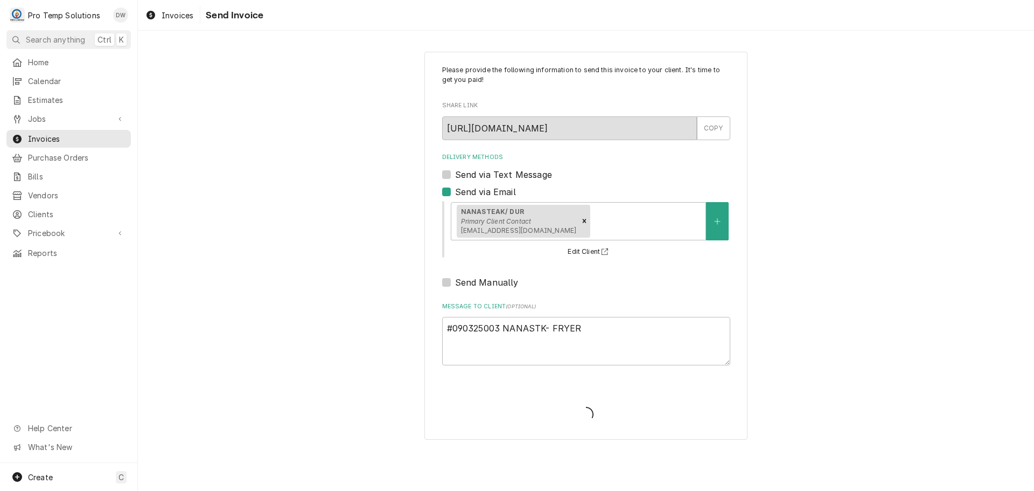
type textarea "x"
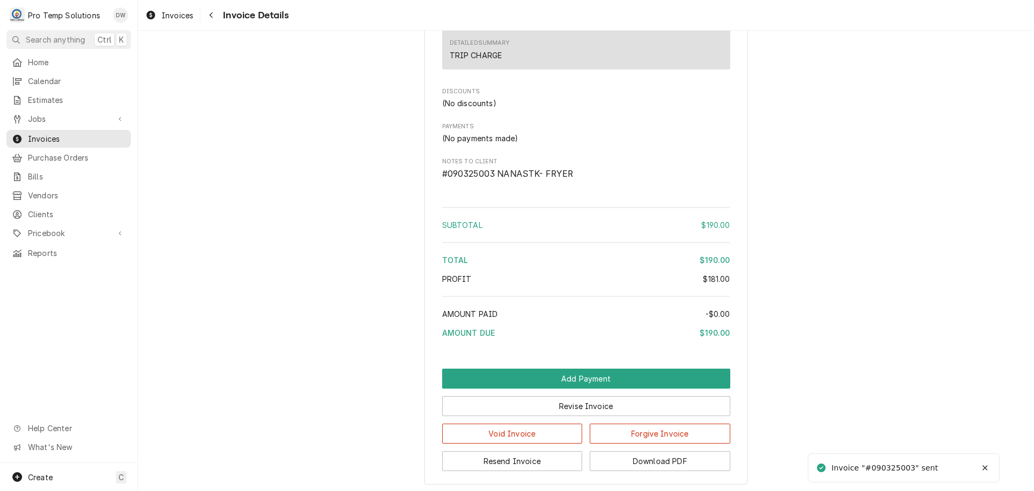
scroll to position [990, 0]
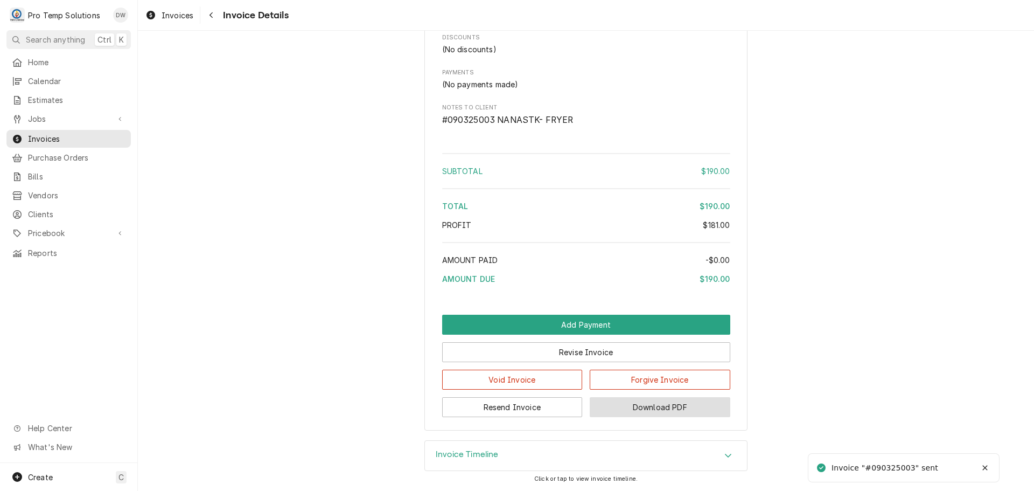
click at [648, 413] on button "Download PDF" at bounding box center [660, 407] width 141 height 20
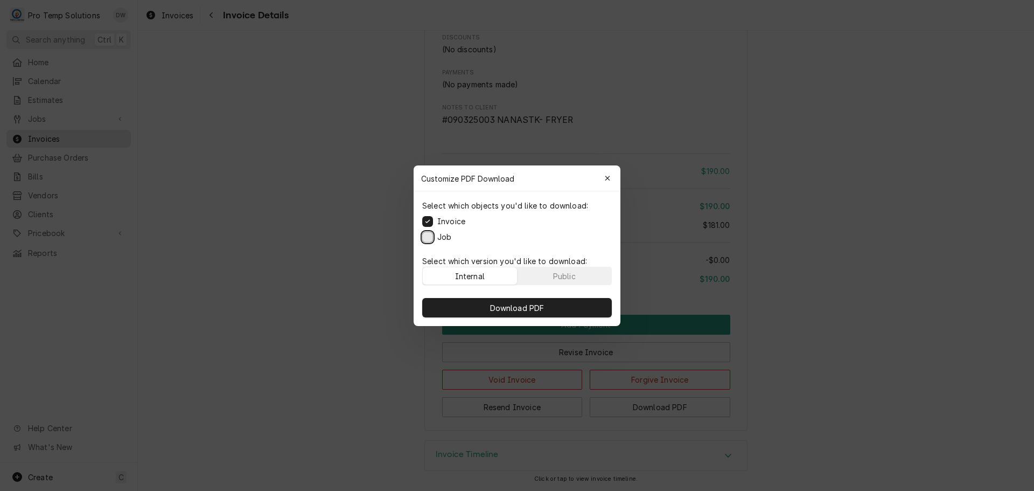
click at [426, 236] on button "Job" at bounding box center [427, 236] width 11 height 11
click at [510, 308] on span "Download PDF" at bounding box center [517, 307] width 59 height 11
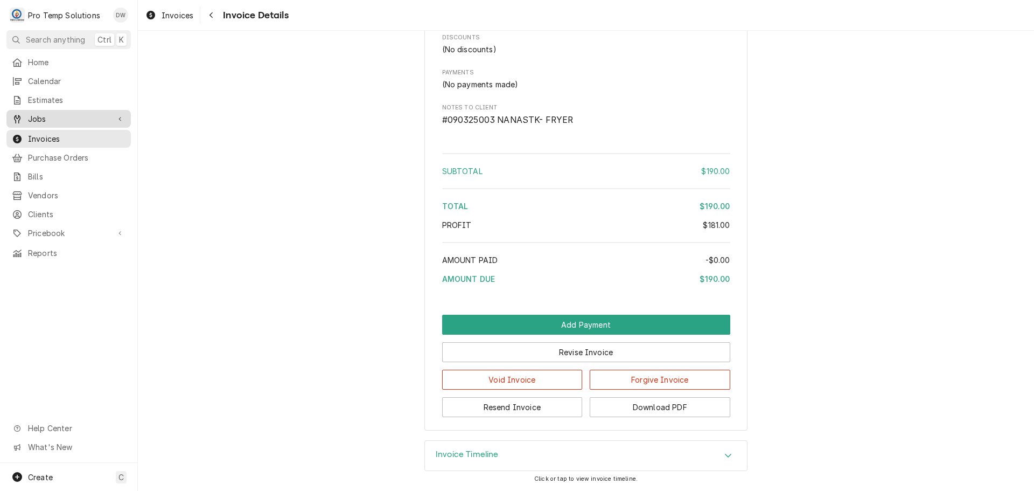
click at [48, 113] on span "Jobs" at bounding box center [68, 118] width 81 height 11
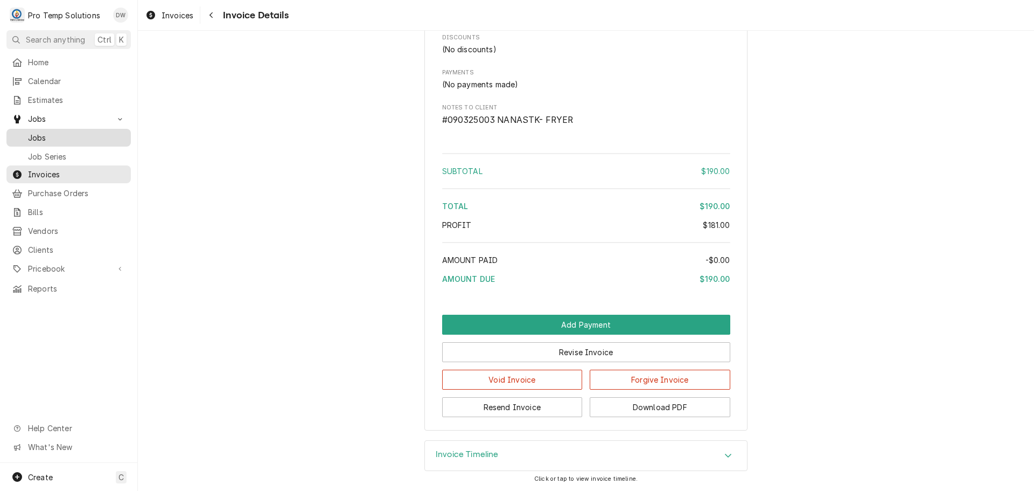
click at [40, 132] on span "Jobs" at bounding box center [76, 137] width 97 height 11
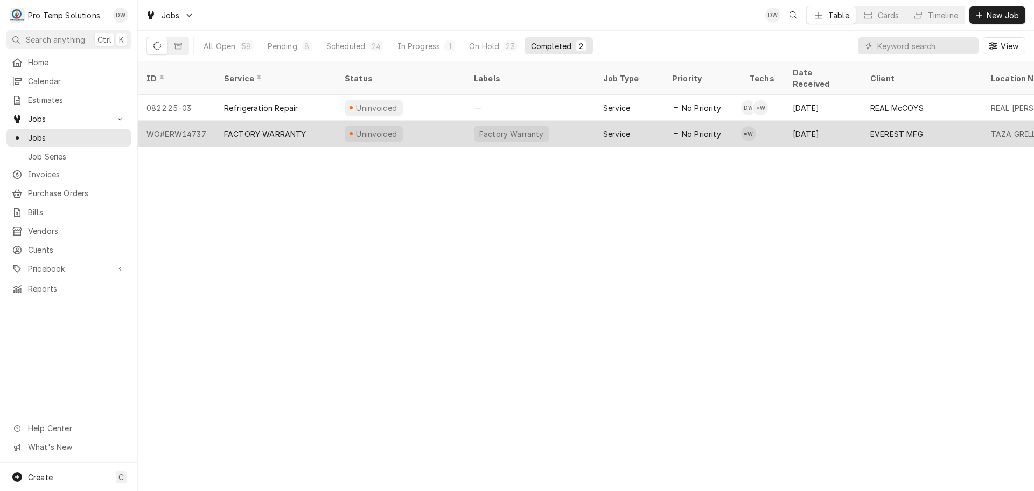
click at [459, 121] on div "Uninvoiced" at bounding box center [400, 134] width 129 height 26
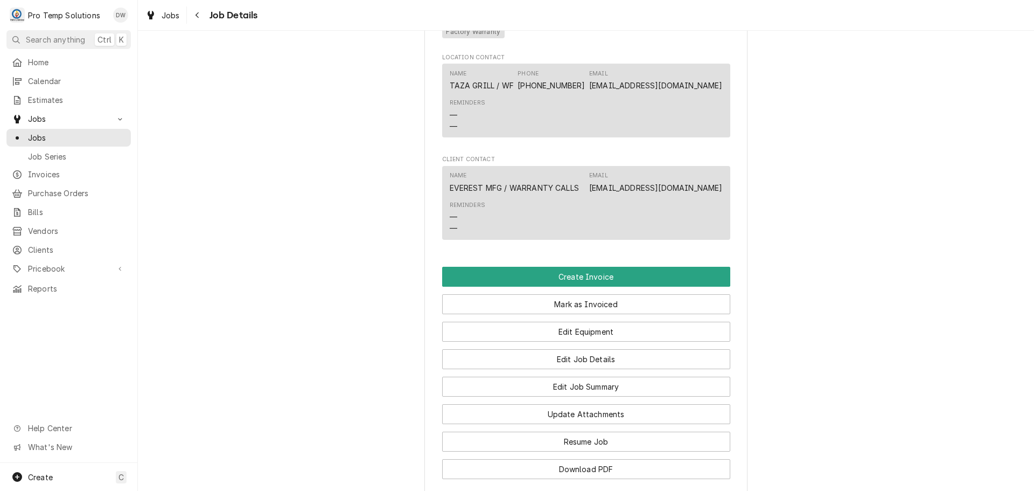
scroll to position [916, 0]
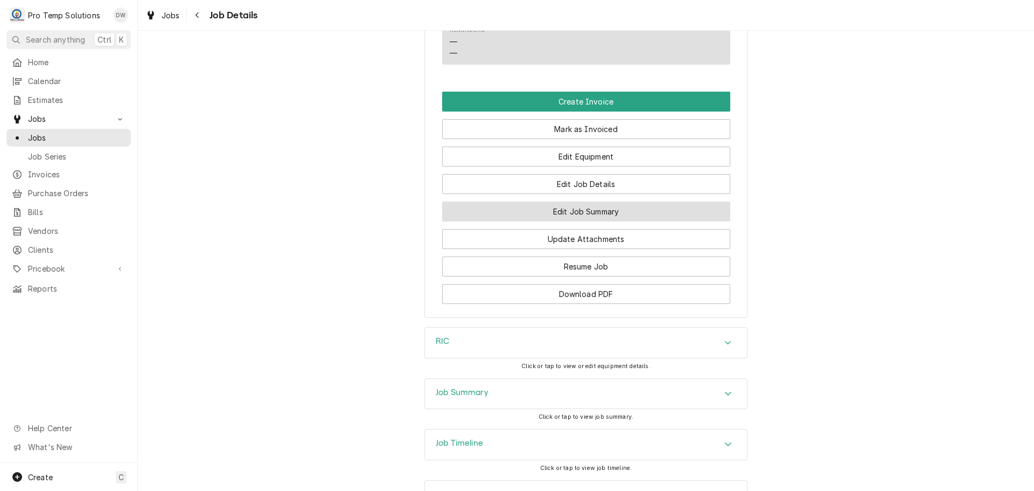
click at [574, 210] on button "Edit Job Summary" at bounding box center [586, 211] width 288 height 20
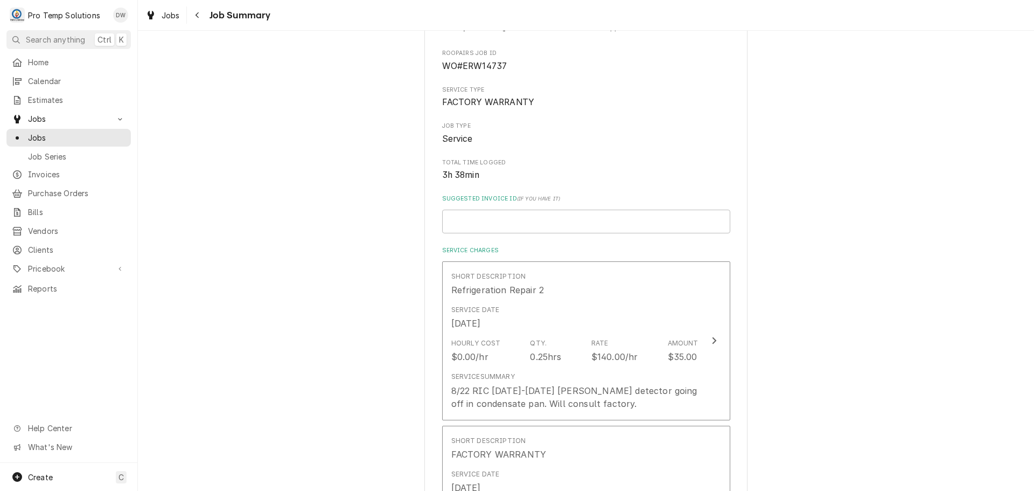
scroll to position [108, 0]
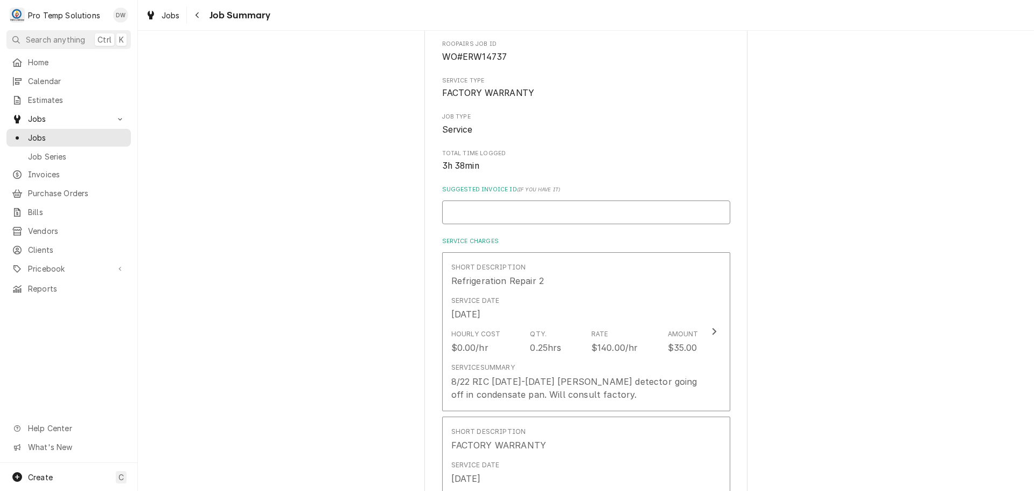
click at [534, 207] on input "Suggested Invoice ID ( if you have it )" at bounding box center [586, 212] width 288 height 24
type textarea "x"
type input "#"
type textarea "x"
type input "#0"
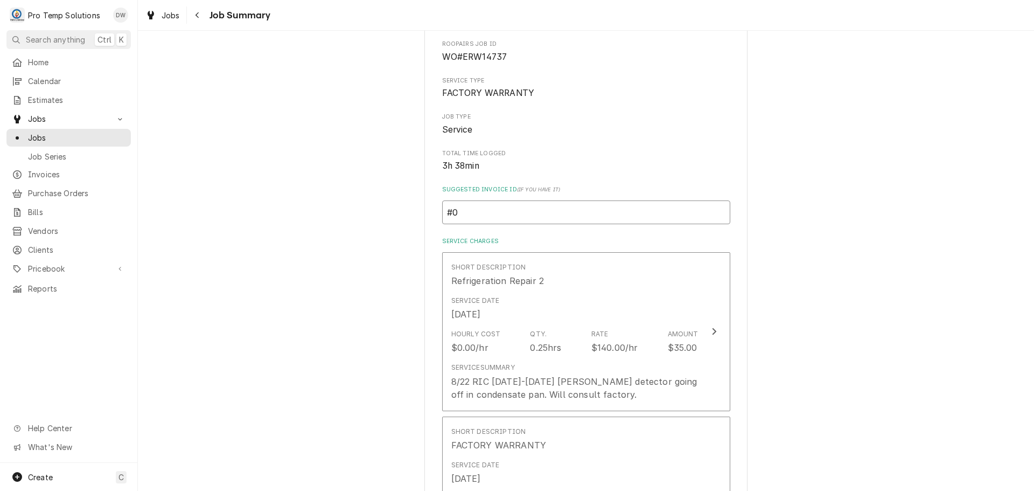
type textarea "x"
type input "#09"
type textarea "x"
type input "#090"
type textarea "x"
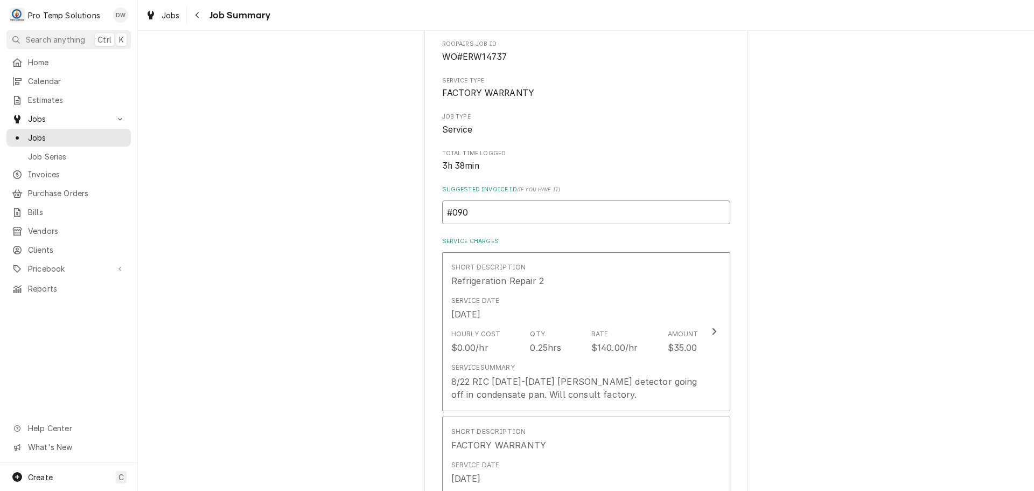
type input "#0904"
type textarea "x"
type input "#09042"
type textarea "x"
type input "#090425"
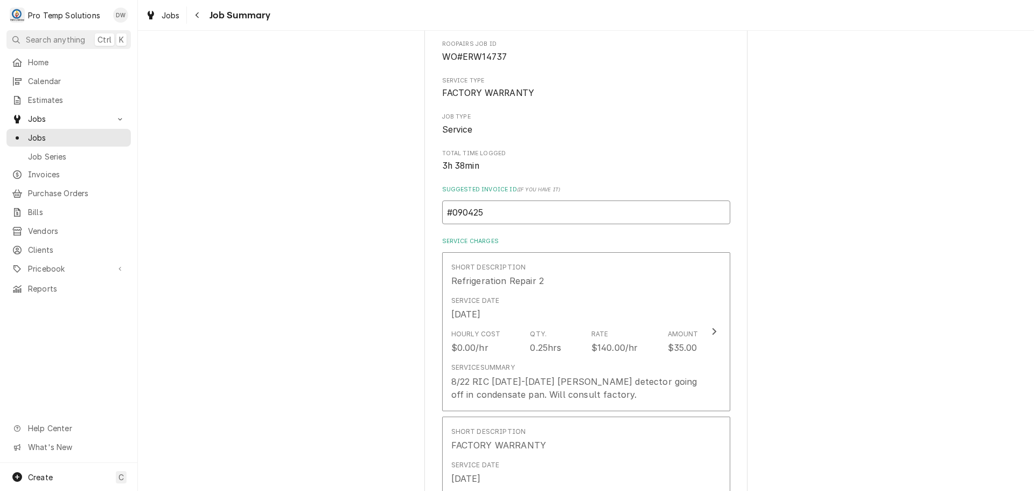
type textarea "x"
type input "#0904250"
type textarea "x"
type input "#09042500"
type textarea "x"
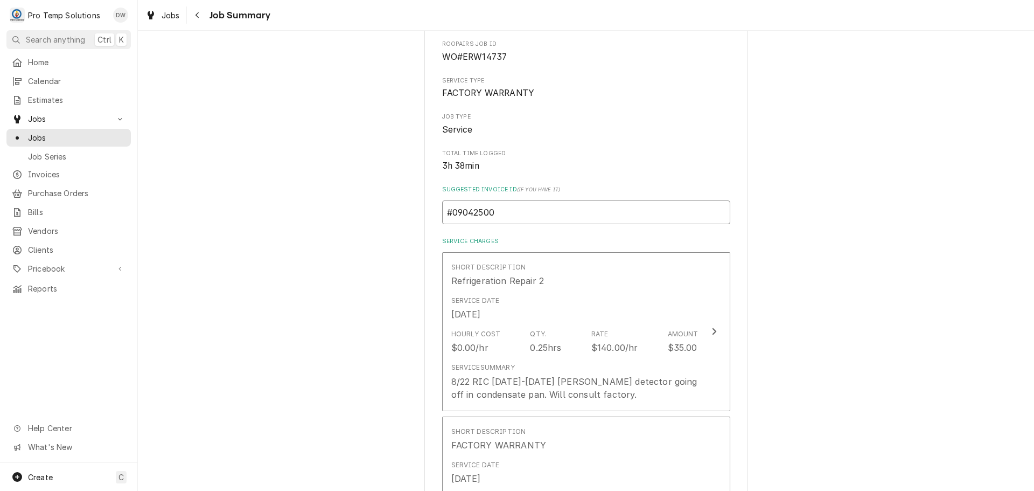
type input "#090425001"
type textarea "x"
type input "#090425001-"
type textarea "x"
type input "#090425001-F"
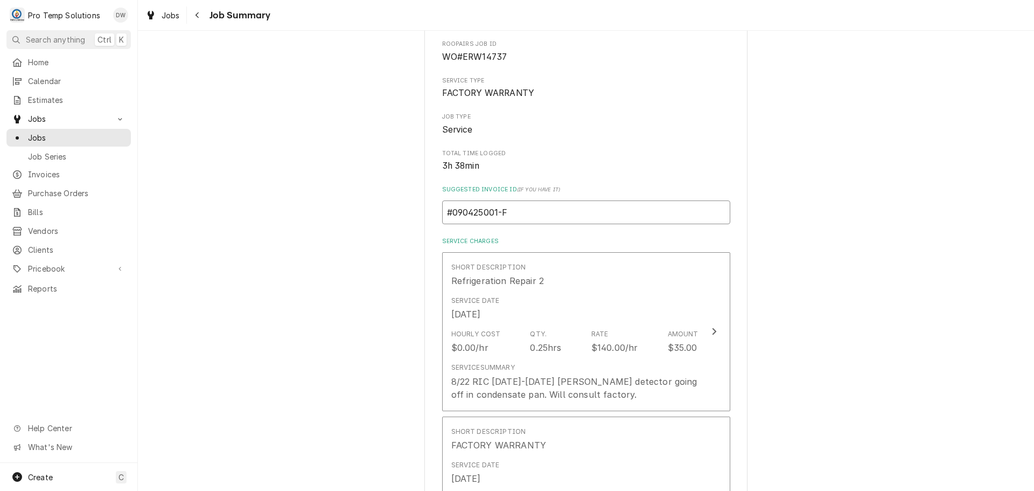
type textarea "x"
type input "#090425001-FW"
type textarea "x"
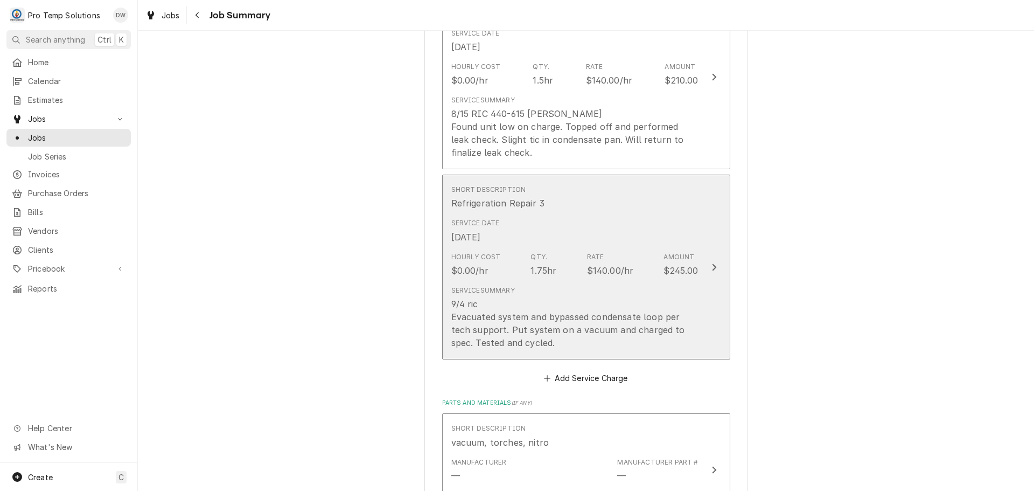
scroll to position [592, 0]
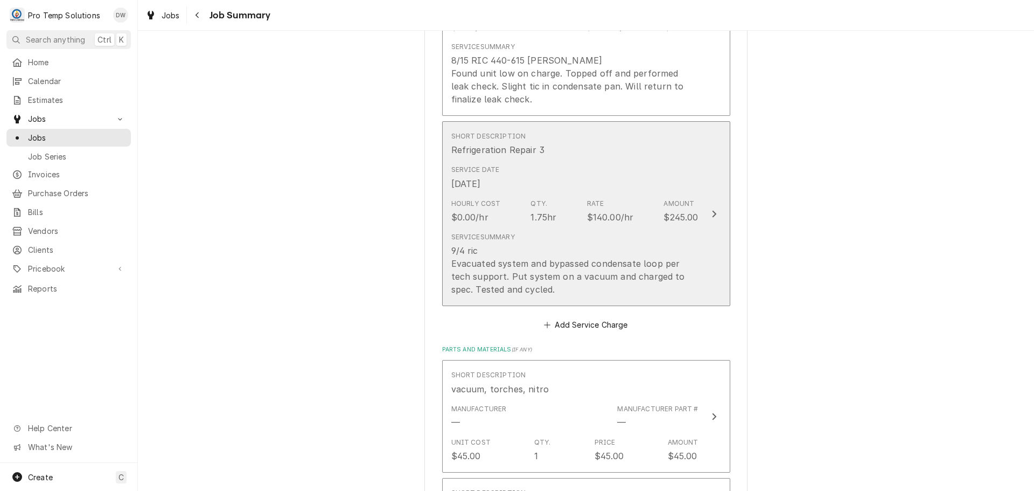
type input "#090425001-FW"
click at [711, 218] on icon "Update Line Item" at bounding box center [713, 214] width 5 height 9
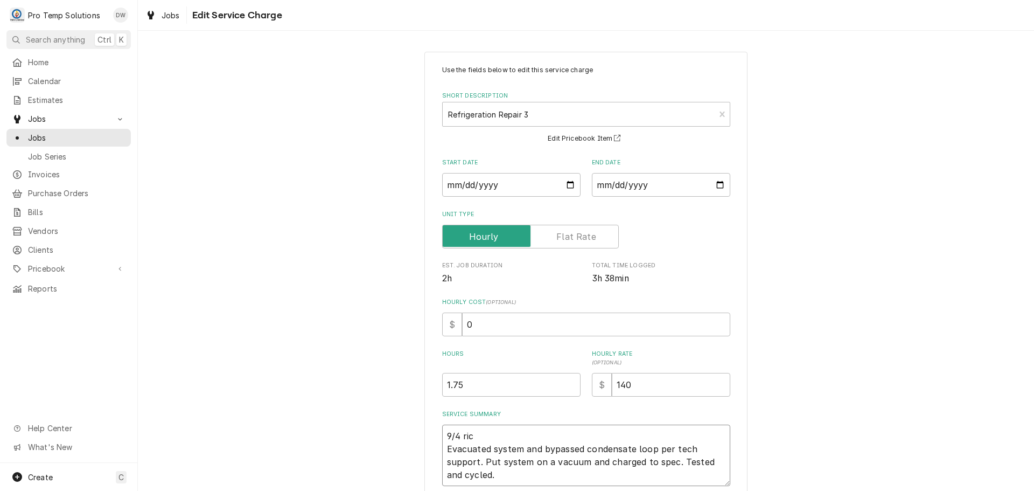
click at [484, 437] on textarea "9/4 ric Evacuated system and bypassed condensate loop per tech support. Put sys…" at bounding box center [586, 454] width 288 height 61
type textarea "x"
type textarea "9/4 ri Evacuated system and bypassed condensate loop per tech support. Put syst…"
type textarea "x"
type textarea "9/4 r Evacuated system and bypassed condensate loop per tech support. Put syste…"
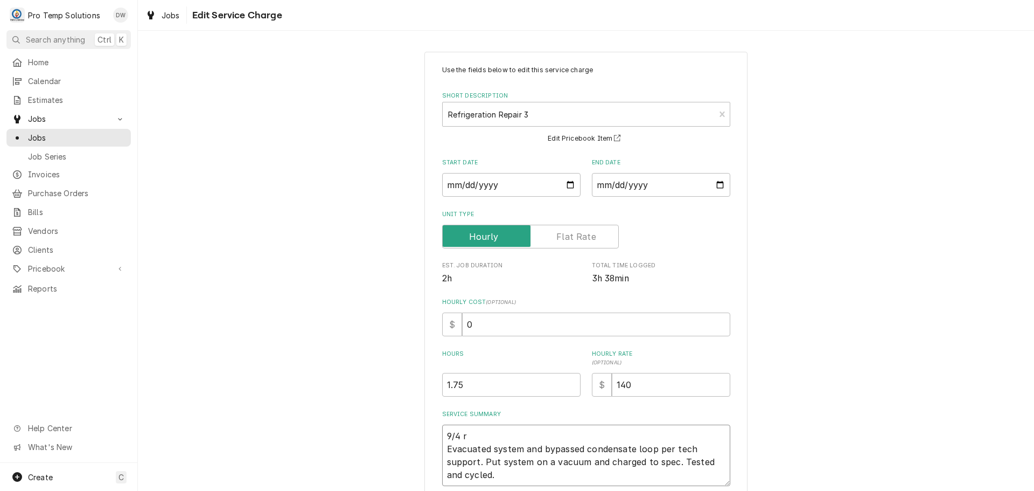
type textarea "x"
type textarea "9/4 Evacuated system and bypassed condensate loop per tech support. Put system …"
type textarea "x"
type textarea "9/4 R Evacuated system and bypassed condensate loop per tech support. Put syste…"
type textarea "x"
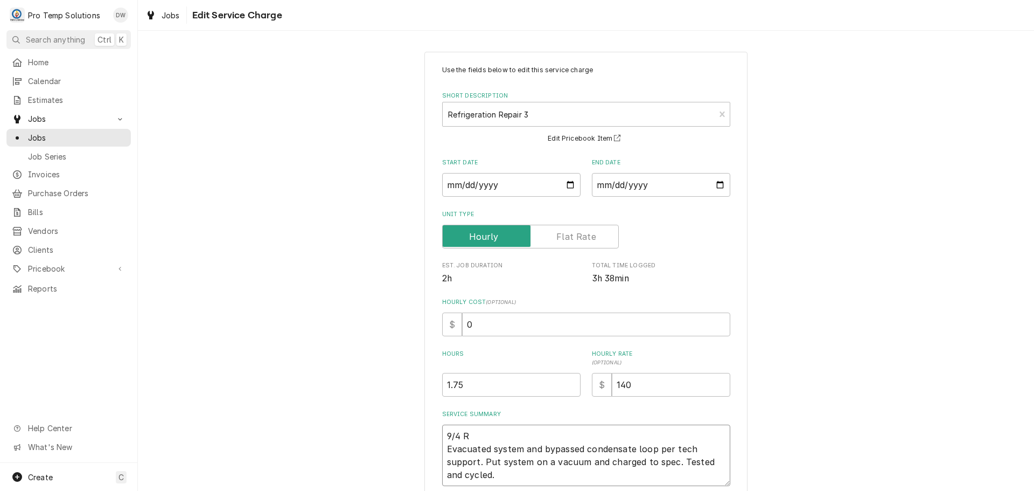
type textarea "9/4 RI Evacuated system and bypassed condensate loop per tech support. Put syst…"
type textarea "x"
type textarea "9/4 RIC Evacuated system and bypassed condensate loop per tech support. Put sys…"
type textarea "x"
type textarea "9/4 RIC Evacuated system and bypassed condensate loop per tech support. Put sys…"
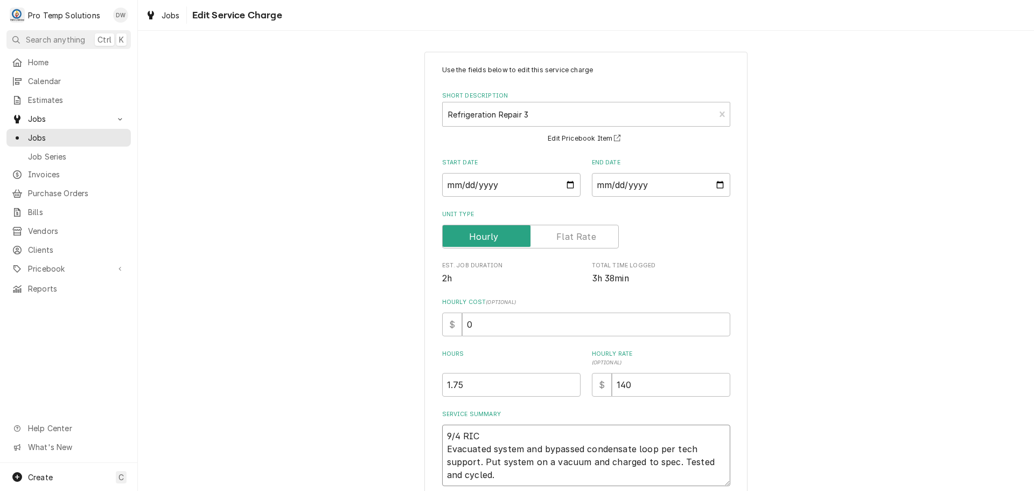
type textarea "x"
type textarea "9/4 RIC 9 Evacuated system and bypassed condensate loop per tech support. Put s…"
type textarea "x"
type textarea "9/4 RIC 90 Evacuated system and bypassed condensate loop per tech support. Put …"
type textarea "x"
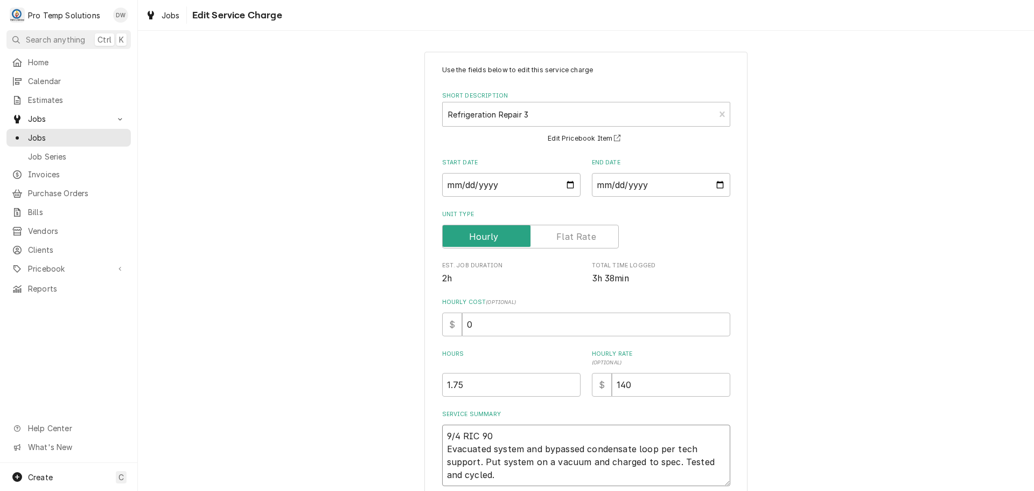
type textarea "9/4 RIC 900 Evacuated system and bypassed condensate loop per tech support. Put…"
type textarea "x"
type textarea "9/4 RIC 900- Evacuated system and bypassed condensate loop per tech support. Pu…"
type textarea "x"
type textarea "9/4 RIC 900-1 Evacuated system and bypassed condensate loop per tech support. P…"
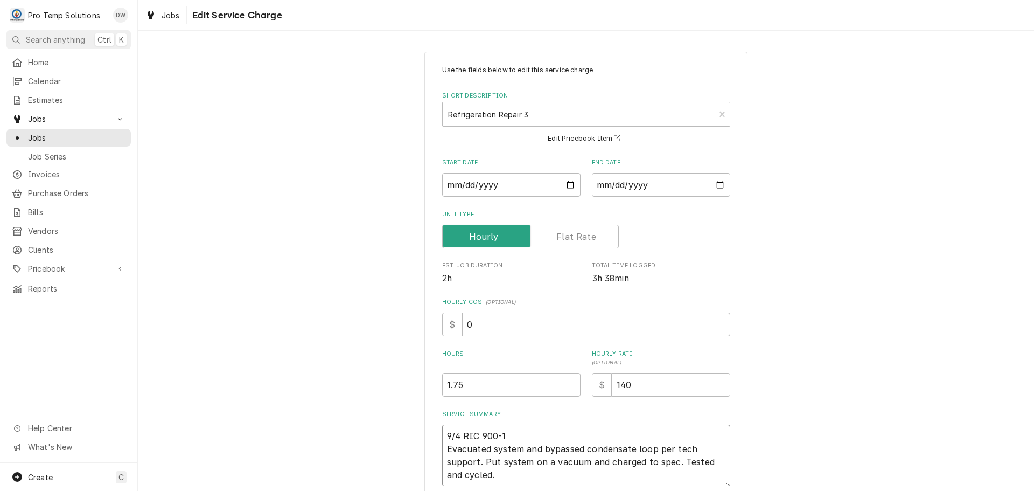
type textarea "x"
type textarea "9/4 RIC 900-10 Evacuated system and bypassed condensate loop per tech support. …"
type textarea "x"
type textarea "9/4 RIC 900-105 Evacuated system and bypassed condensate loop per tech support.…"
type textarea "x"
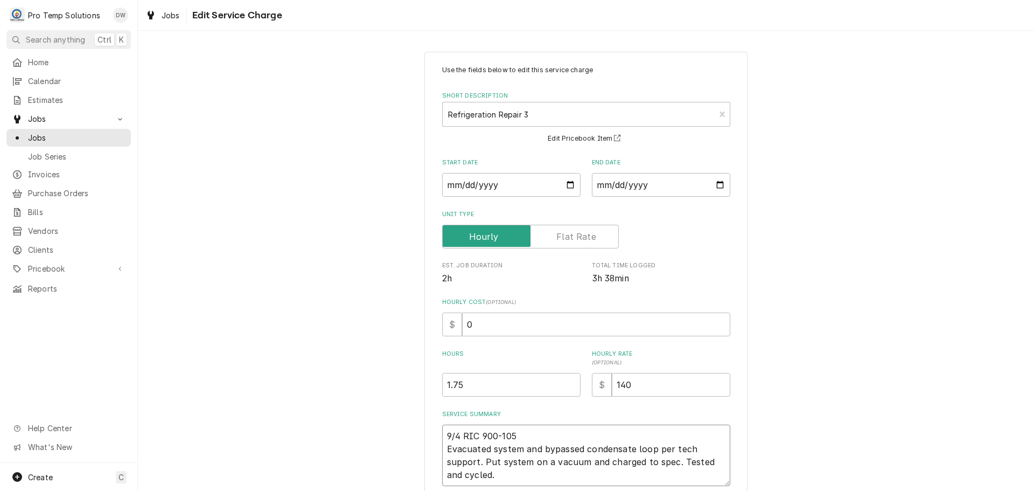
type textarea "9/4 RIC 900-1050 Evacuated system and bypassed condensate loop per tech support…"
type textarea "x"
type textarea "9/4 RIC 900-1050 Evacuated system and bypassed condensate loop per tech support…"
type textarea "x"
type textarea "9/4 RIC 900-1050 K Evacuated system and bypassed condensate loop per tech suppo…"
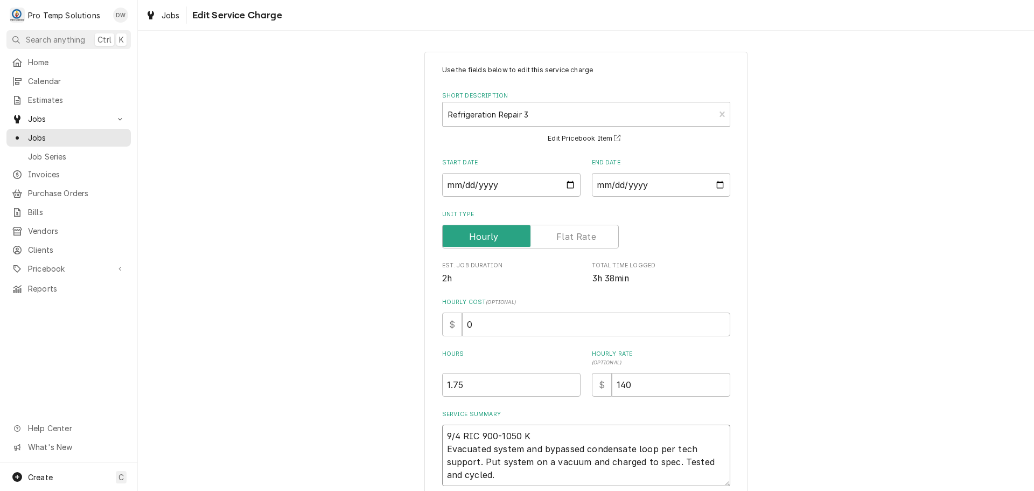
type textarea "x"
type textarea "9/4 RIC 900-1050 KE Evacuated system and bypassed condensate loop per tech supp…"
type textarea "x"
type textarea "9/4 RIC 900-1050 KEV Evacuated system and bypassed condensate loop per tech sup…"
type textarea "x"
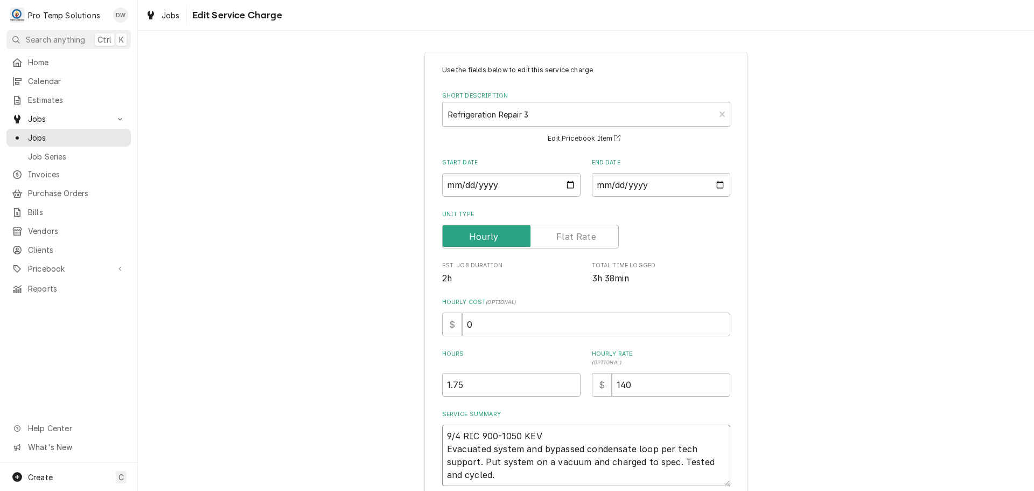
type textarea "9/4 RIC 900-1050 KEVI Evacuated system and bypassed condensate loop per tech su…"
type textarea "x"
type textarea "9/4 RIC 900-1050 KEVIN Evacuated system and bypassed condensate loop per tech s…"
type textarea "x"
type textarea "9/4 RIC 900-1050 KEVIN Evacuated system and bypassed condensate loop per tech s…"
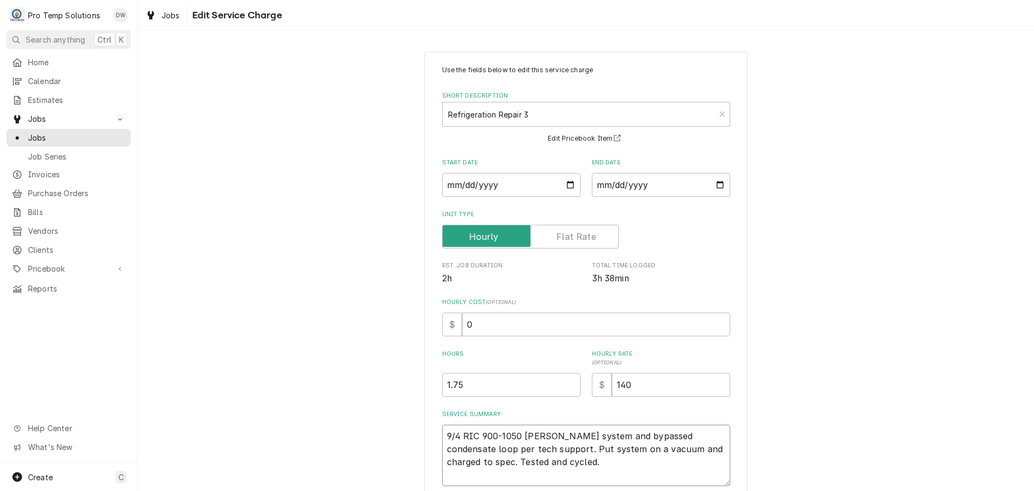
type textarea "x"
type textarea "9/4 RIC 900-1050 KEVIN 1 Evacuated system and bypassed condensate loop per tech…"
type textarea "x"
type textarea "9/4 RIC 900-1050 KEVIN 10 Evacuated system and bypassed condensate loop per tec…"
type textarea "x"
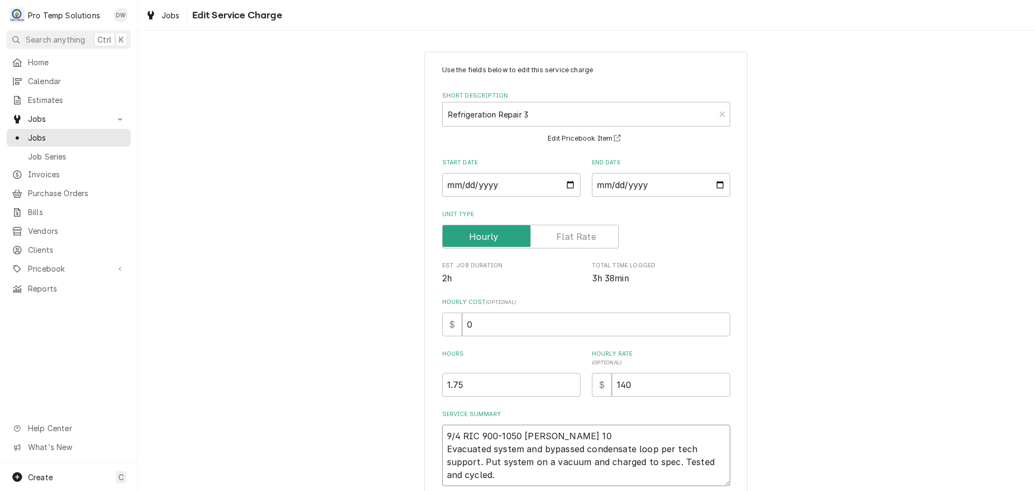
type textarea "9/4 RIC 900-1050 KEVIN 101 Evacuated system and bypassed condensate loop per te…"
type textarea "x"
type textarea "9/4 RIC 900-1050 KEVIN 1010 Evacuated system and bypassed condensate loop per t…"
type textarea "x"
type textarea "9/4 RIC 900-1050 KEVIN 1010- Evacuated system and bypassed condensate loop per …"
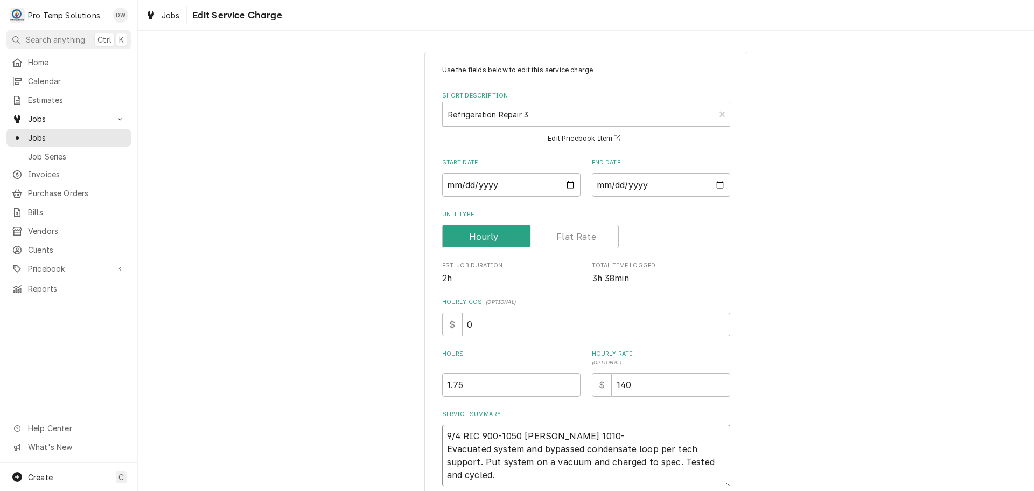
type textarea "x"
type textarea "9/4 RIC 900-1050 KEVIN 1010-1 Evacuated system and bypassed condensate loop per…"
type textarea "x"
type textarea "9/4 RIC 900-1050 KEVIN 1010-10 Evacuated system and bypassed condensate loop pe…"
type textarea "x"
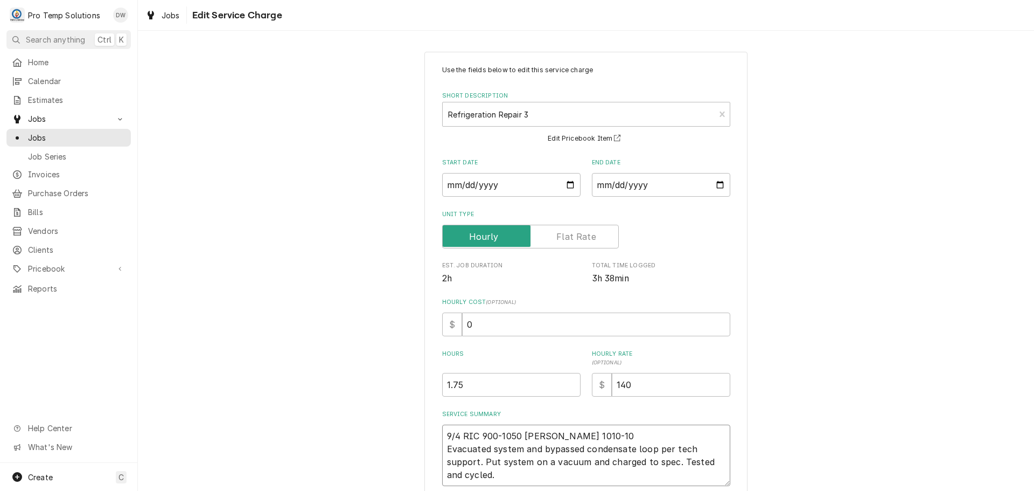
type textarea "9/4 RIC 900-1050 KEVIN 1010-105 Evacuated system and bypassed condensate loop p…"
type textarea "x"
type textarea "9/4 RIC 900-1050 KEVIN 1010-1050 Evacuated system and bypassed condensate loop …"
type textarea "x"
type textarea "9/4 RIC 900-1050 KEVIN 1010-1050 Evacuated system and bypassed condensate loop …"
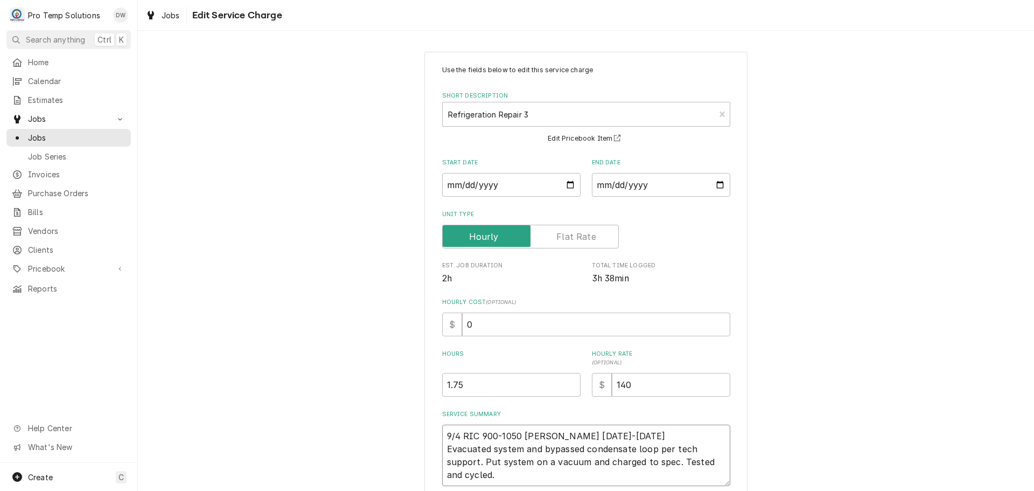
type textarea "x"
type textarea "9/4 RIC 900-1050 KEVIN 1010-1050 K Evacuated system and bypassed condensate loo…"
type textarea "x"
type textarea "9/4 RIC 900-1050 KEVIN 1010-1050 KO Evacuated system and bypassed condensate lo…"
type textarea "x"
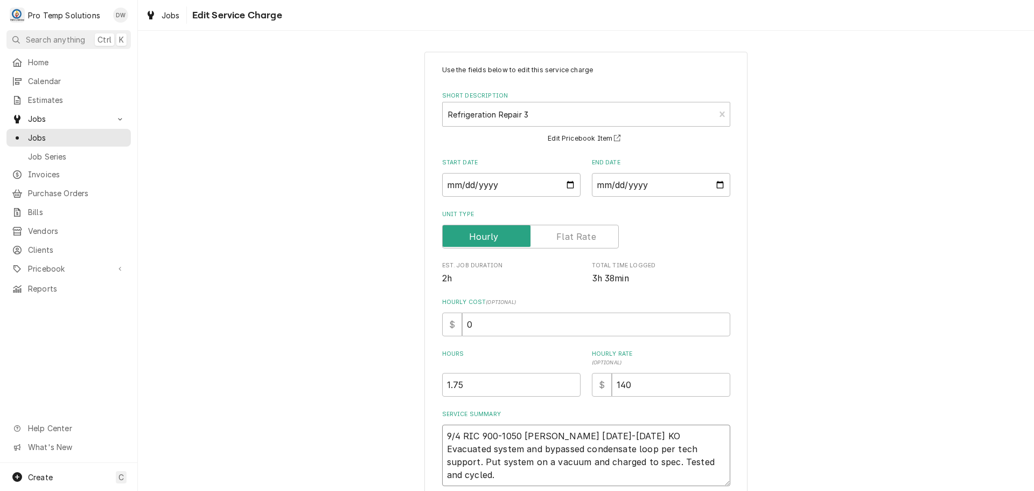
type textarea "9/4 RIC 900-1050 KEVIN 1010-1050 KOT Evacuated system and bypassed condensate l…"
type textarea "x"
type textarea "9/4 RIC 900-1050 KEVIN 1010-1050 KOTY Evacuated system and bypassed condensate …"
type textarea "x"
type textarea "9/4 RIC 900-1050 [PERSON_NAME] [DATE]-[DATE] KOTY Evacuated system and bypassed…"
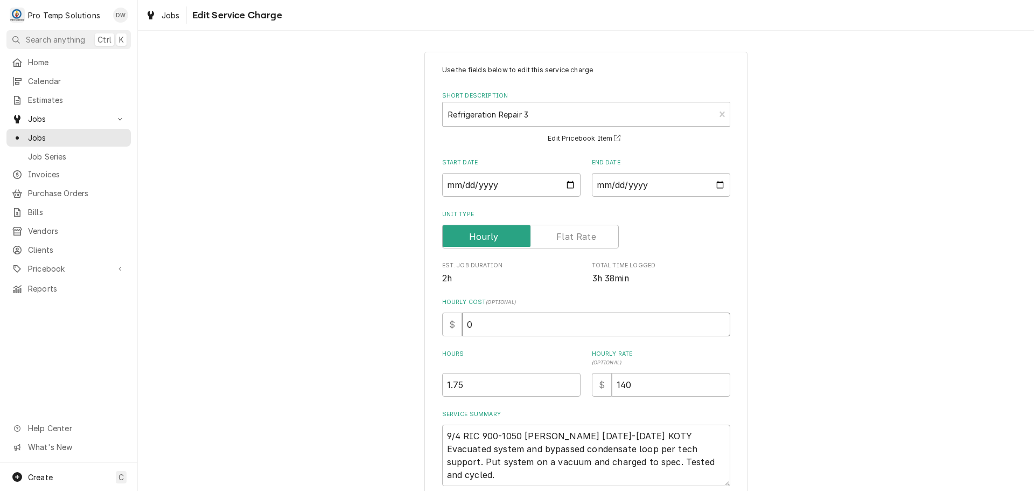
click at [479, 315] on input "0" at bounding box center [596, 324] width 268 height 24
type textarea "x"
type input "1"
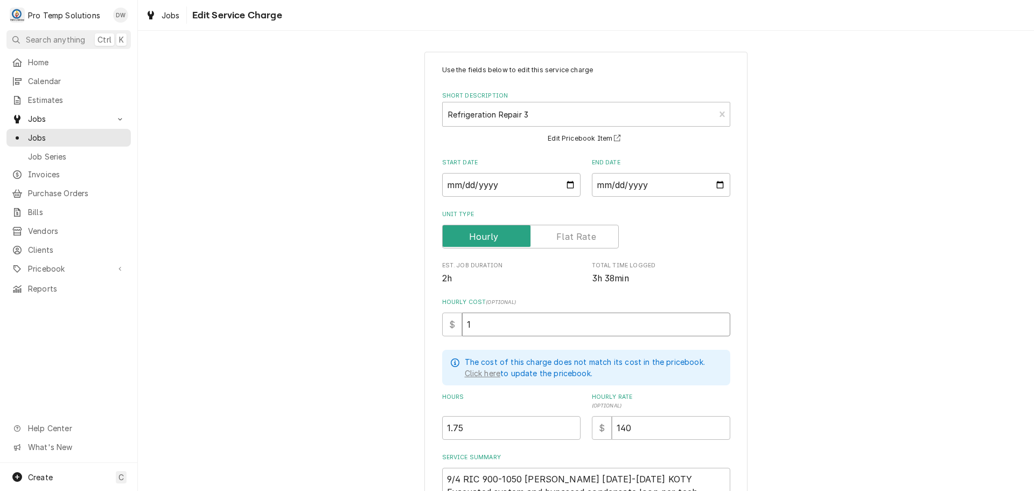
type textarea "x"
type input "18"
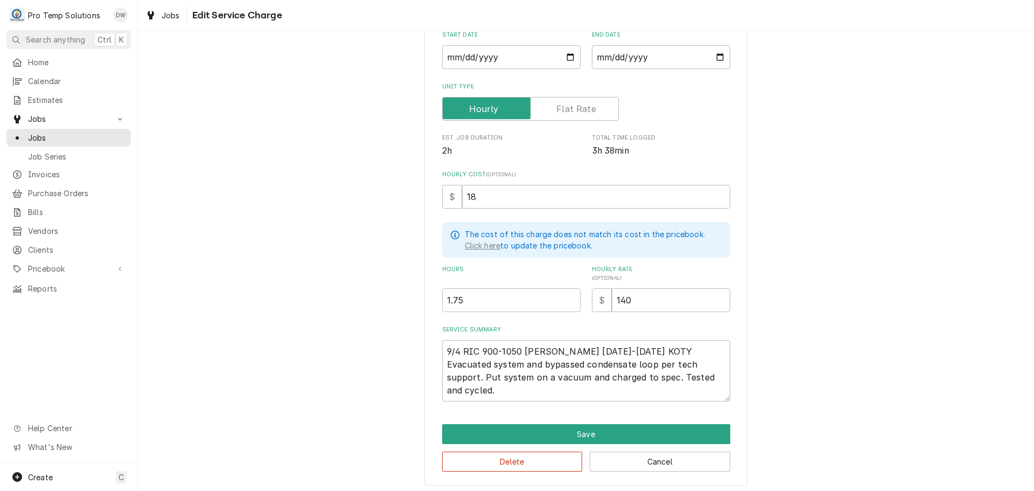
scroll to position [130, 0]
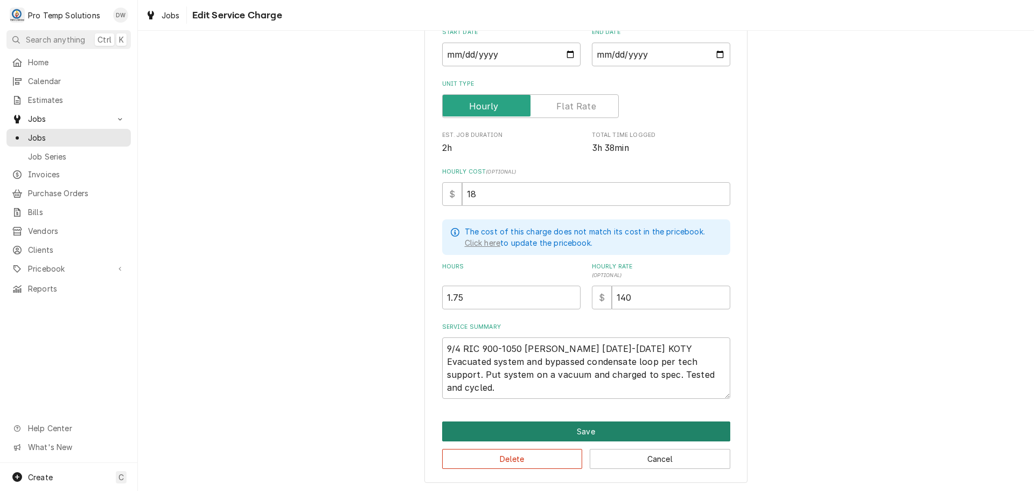
click at [581, 428] on button "Save" at bounding box center [586, 431] width 288 height 20
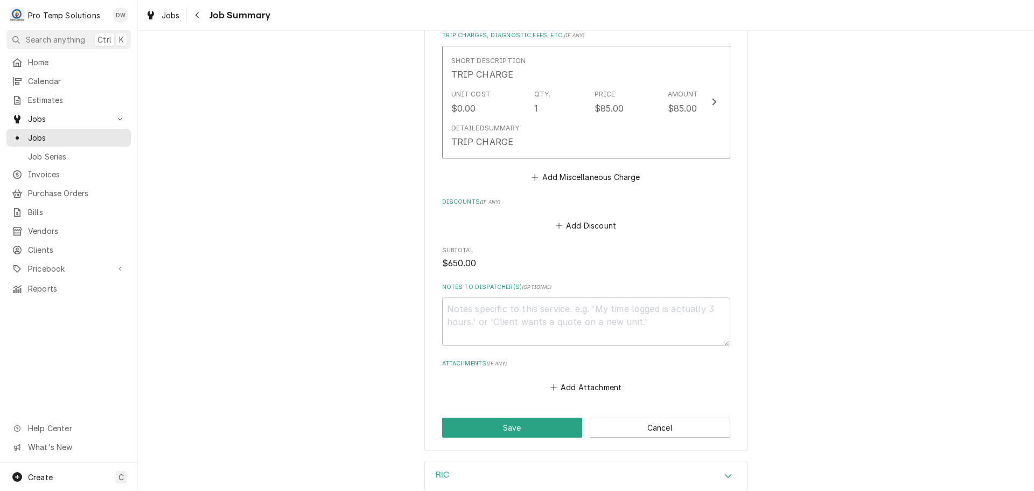
scroll to position [1293, 0]
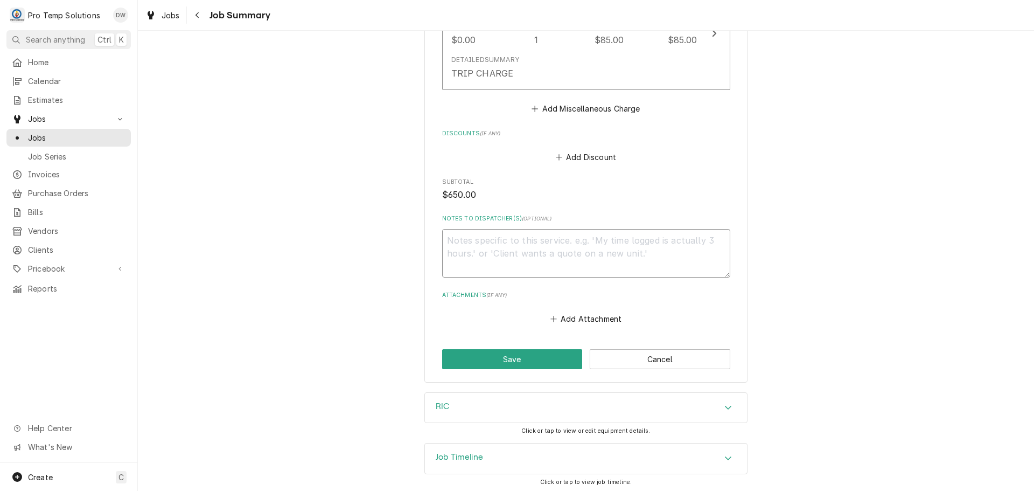
click at [492, 249] on textarea "Notes to Dispatcher(s) ( optional )" at bounding box center [586, 253] width 288 height 48
type textarea "x"
type textarea "#"
type textarea "x"
type textarea "#0"
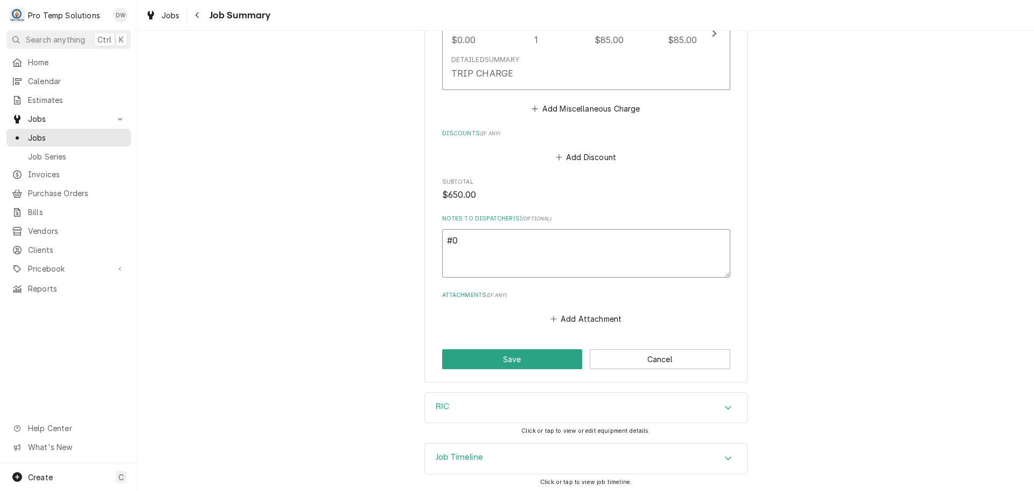
type textarea "x"
type textarea "#09"
type textarea "x"
type textarea "#090"
type textarea "x"
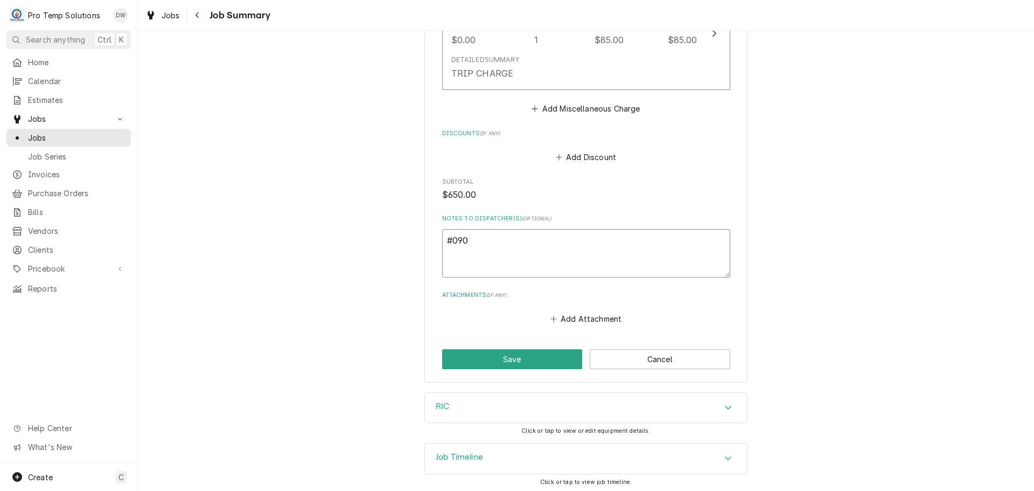
type textarea "#0904"
type textarea "x"
type textarea "#09042"
type textarea "x"
type textarea "#090425"
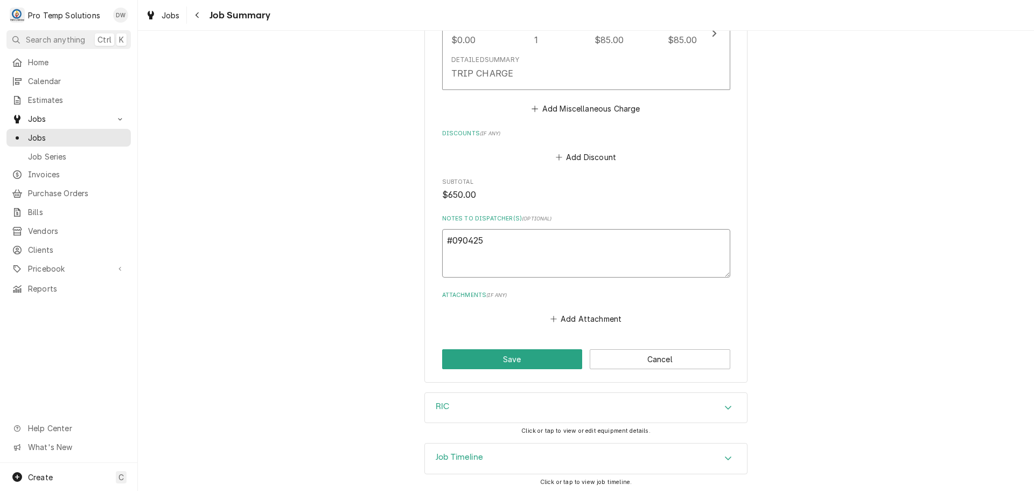
type textarea "x"
type textarea "#0904250"
type textarea "x"
type textarea "#09042500"
type textarea "x"
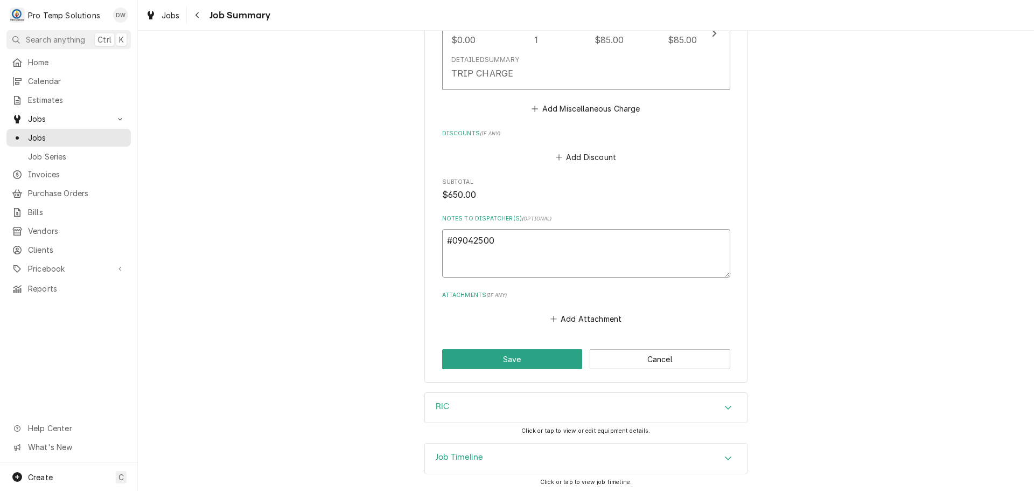
type textarea "#090425001"
type textarea "x"
type textarea "#090425001-"
type textarea "x"
type textarea "#090425001-F"
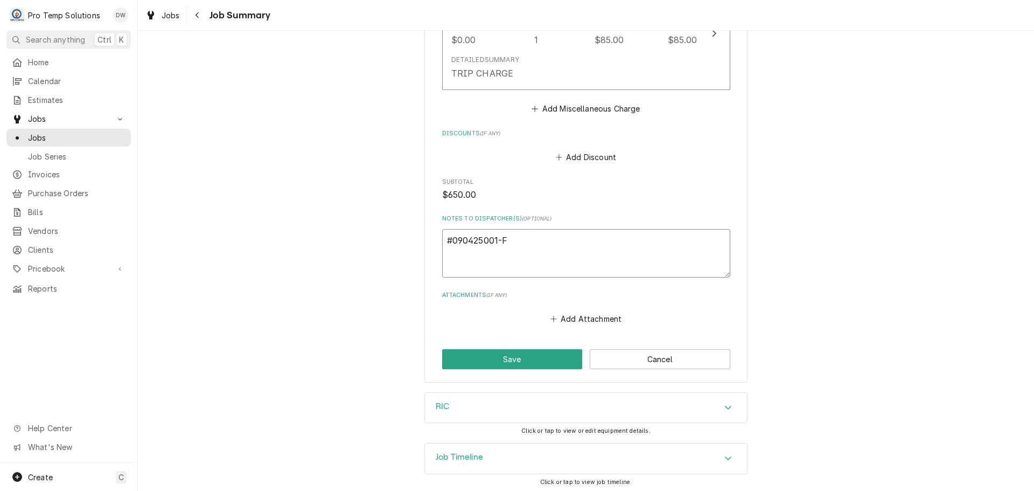
type textarea "x"
type textarea "#090425001-FW"
type textarea "x"
type textarea "#090425001-FW"
type textarea "x"
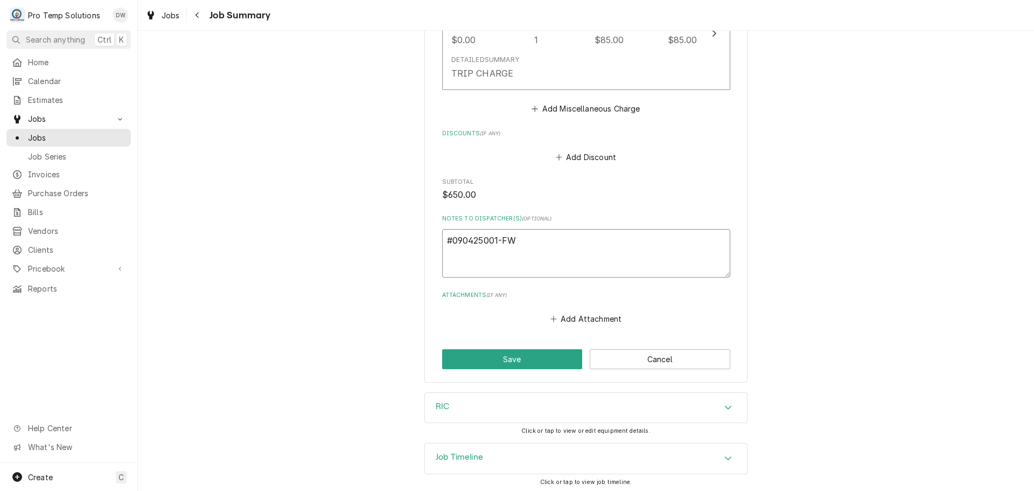
type textarea "#090425001-FW E"
type textarea "x"
type textarea "#090425001-FW EV"
type textarea "x"
type textarea "#090425001-FW EVE"
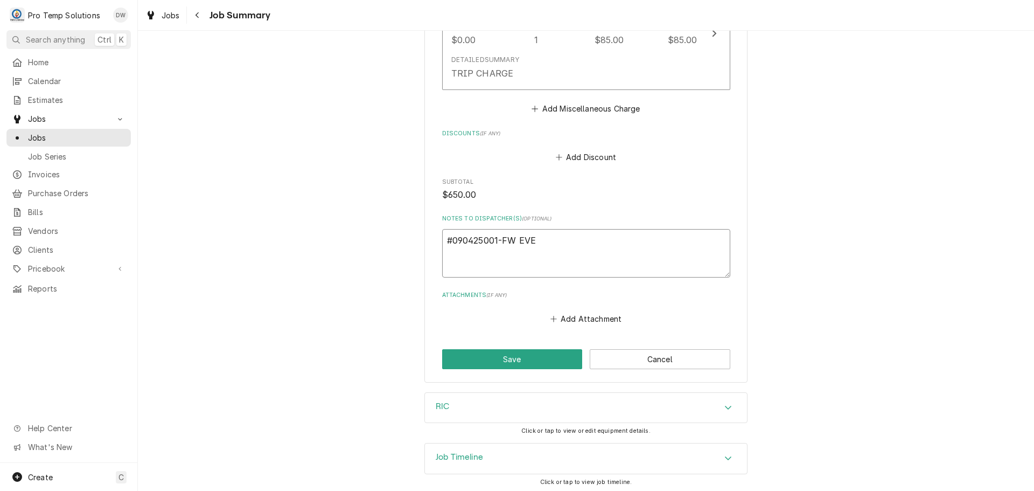
type textarea "x"
type textarea "#090425001-FW EVER"
type textarea "x"
type textarea "#090425001-FW EVERE"
type textarea "x"
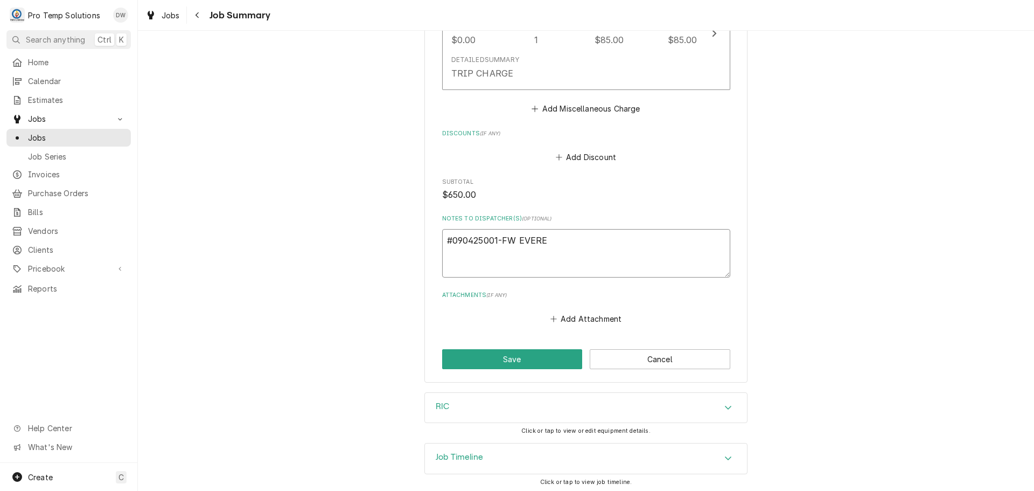
type textarea "#090425001-FW EVERES"
type textarea "x"
type textarea "#090425001-FW EVEREST"
type textarea "x"
type textarea "#090425001-FW EVEREST"
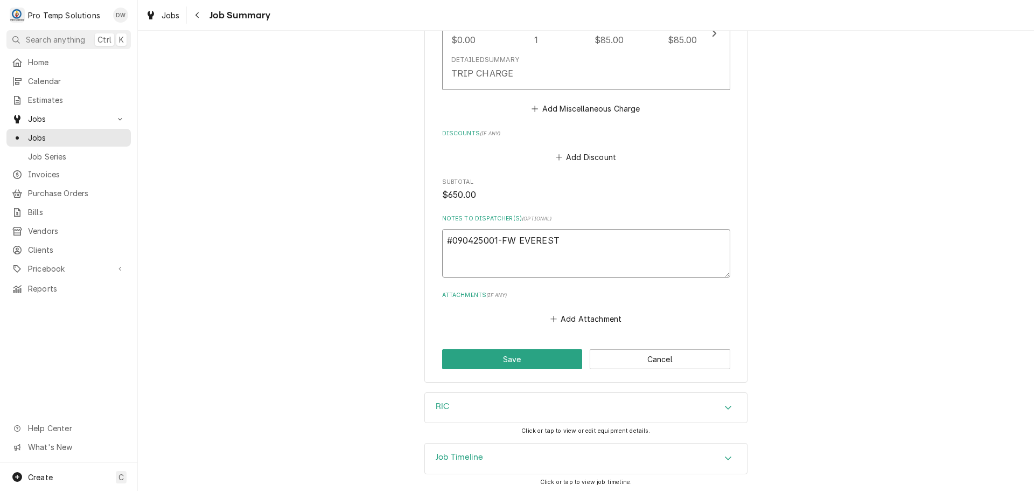
type textarea "x"
type textarea "#090425001-FW EVEREST M"
type textarea "x"
type textarea "#090425001-FW EVEREST MF"
type textarea "x"
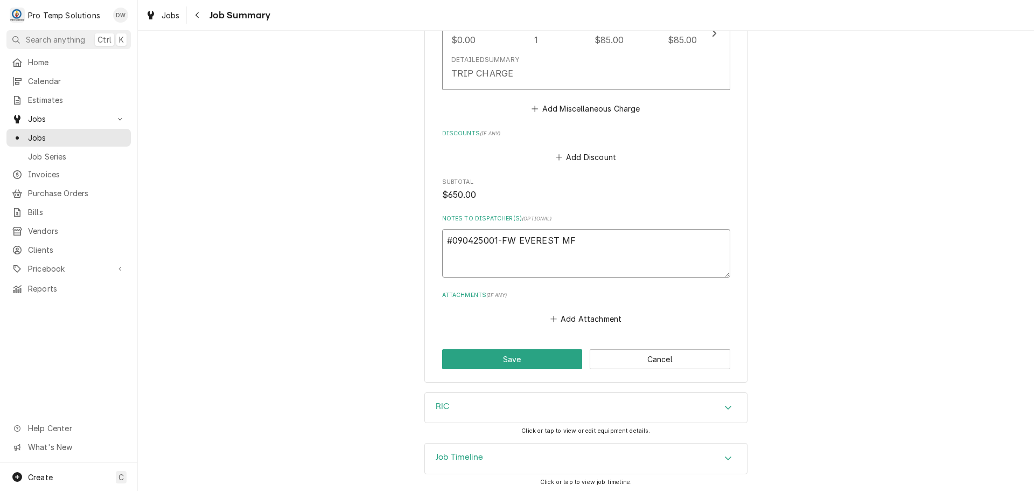
type textarea "#090425001-FW EVEREST MFG"
type textarea "x"
type textarea "#090425001-FW EVEREST MFG"
type textarea "x"
type textarea "#090425001-FW EVEREST MFG /"
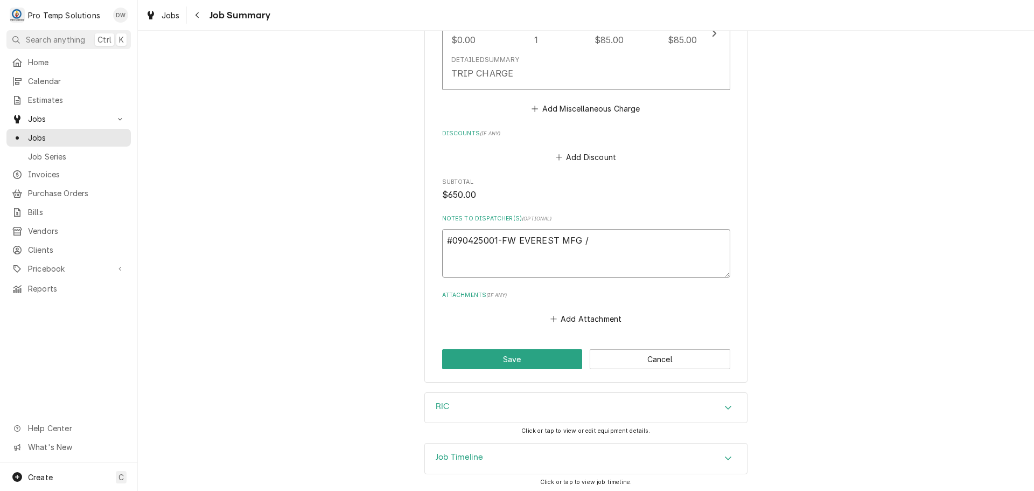
type textarea "x"
type textarea "#090425001-FW EVEREST MFG /"
type textarea "x"
type textarea "#090425001-FW EVEREST MFG / T"
type textarea "x"
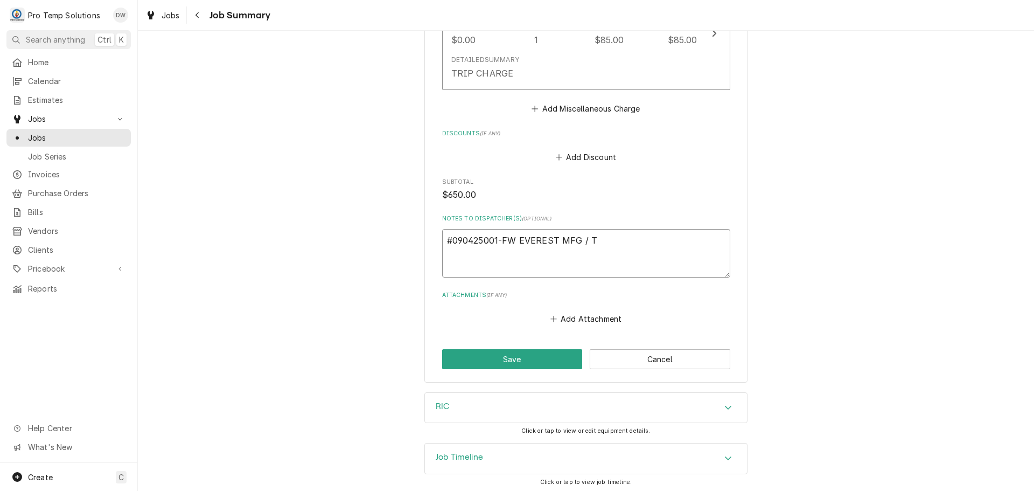
type textarea "#090425001-FW EVEREST MFG / TA"
type textarea "x"
type textarea "#090425001-FW EVEREST MFG / TAZ"
type textarea "x"
type textarea "#090425001-FW EVEREST MFG / TAZA"
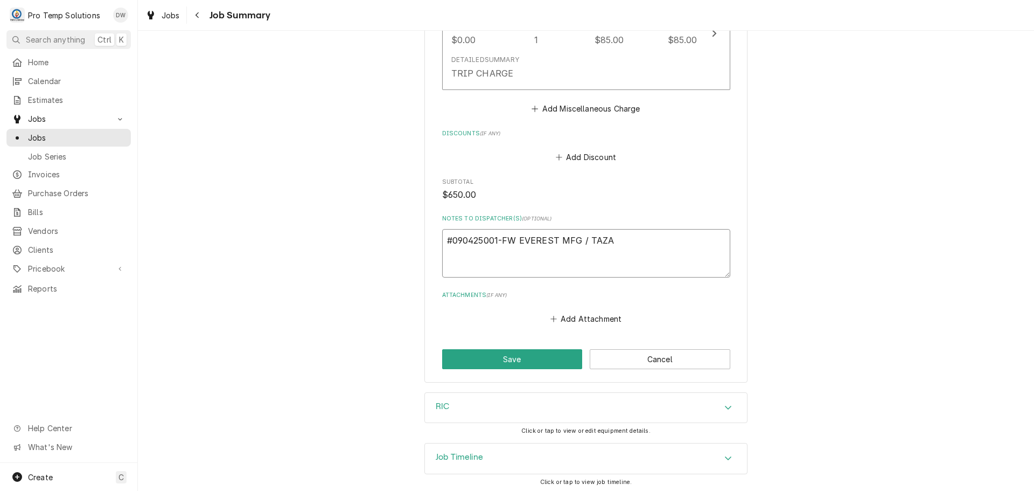
type textarea "x"
type textarea "#090425001-FW EVEREST MFG / TAZA"
type textarea "x"
type textarea "#090425001-FW EVEREST MFG / TAZA G"
type textarea "x"
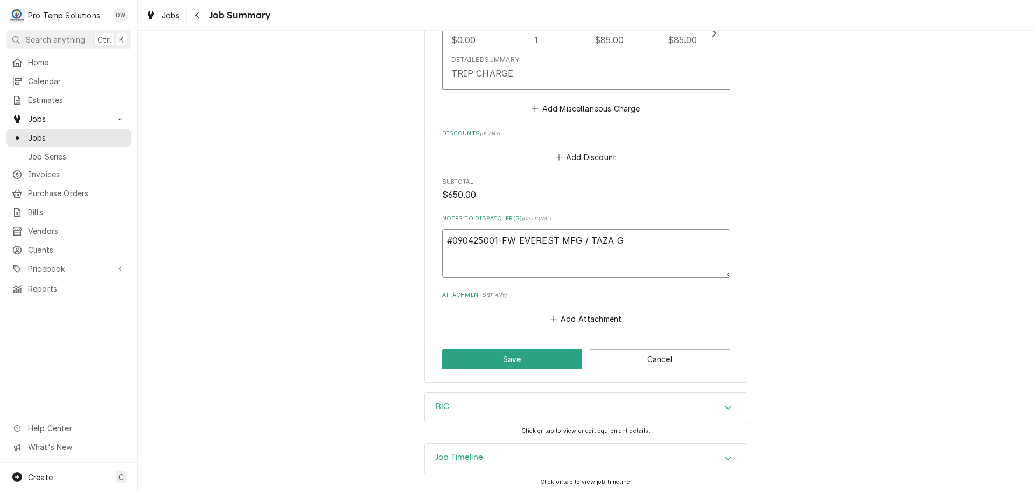
type textarea "#090425001-FW EVEREST MFG / TAZA GR"
type textarea "x"
type textarea "#090425001-FW EVEREST MFG / TAZA GRI"
type textarea "x"
type textarea "#090425001-FW EVEREST MFG / TAZA GRIL"
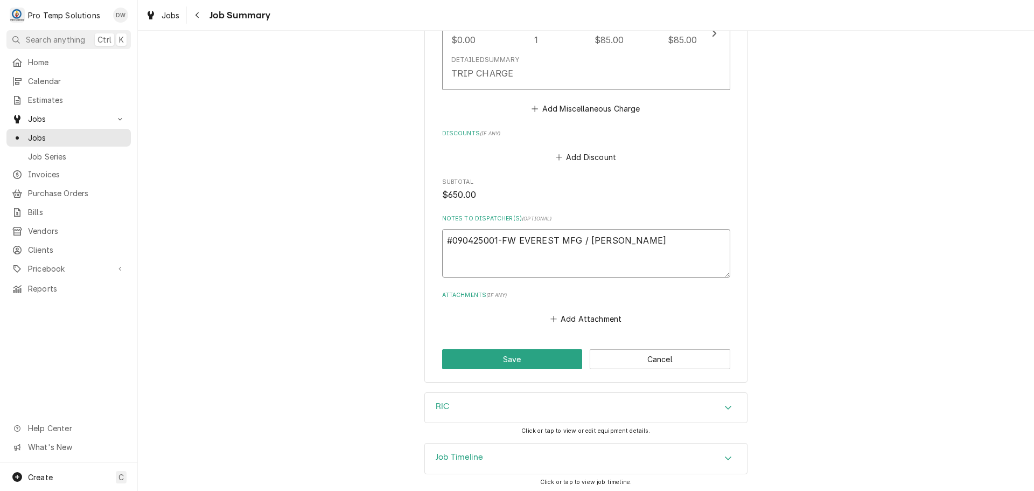
type textarea "x"
type textarea "#090425001-FW EVEREST MFG / TAZA GRILL"
type textarea "x"
type textarea "#090425001-FW EVEREST MFG / TAZA GRILL-"
type textarea "x"
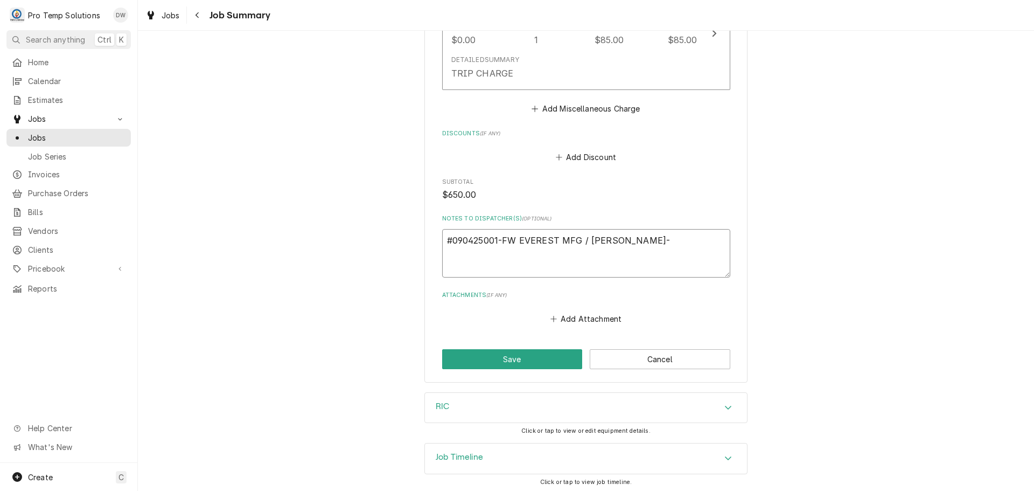
type textarea "#090425001-FW EVEREST MFG / TAZA GRILL-"
type textarea "x"
type textarea "#090425001-FW EVEREST MFG / TAZA GRILL- R"
type textarea "x"
type textarea "#090425001-FW EVEREST MFG / TAZA GRILL- RI"
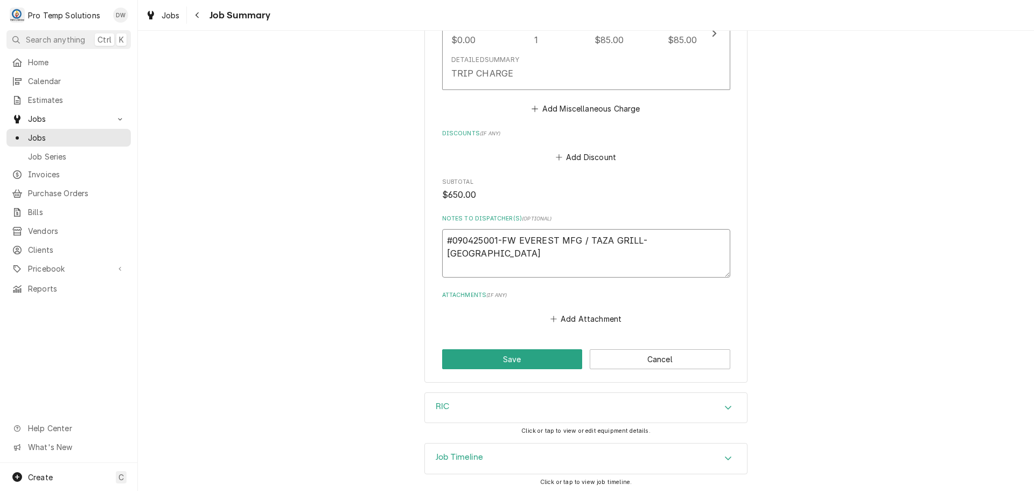
type textarea "x"
type textarea "#090425001-FW EVEREST MFG / TAZA GRILL- RIC"
type textarea "x"
type textarea "#090425001-FW EVEREST MFG / TAZA GRILL- RIC"
click at [506, 369] on button "Save" at bounding box center [512, 359] width 141 height 20
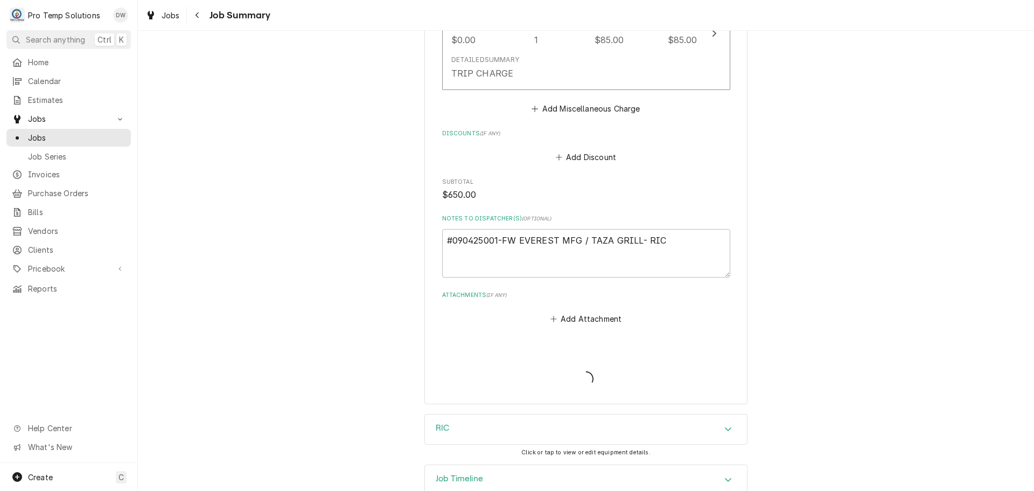
type textarea "x"
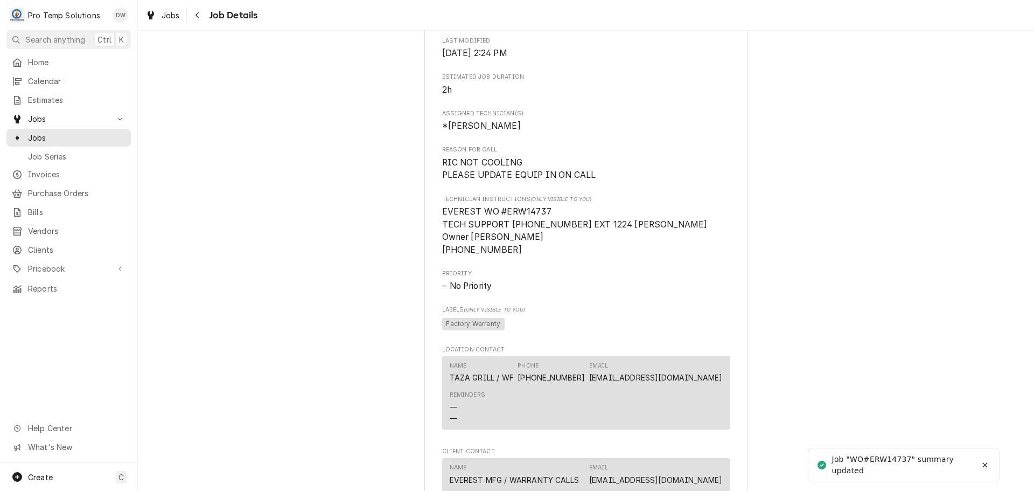
scroll to position [700, 0]
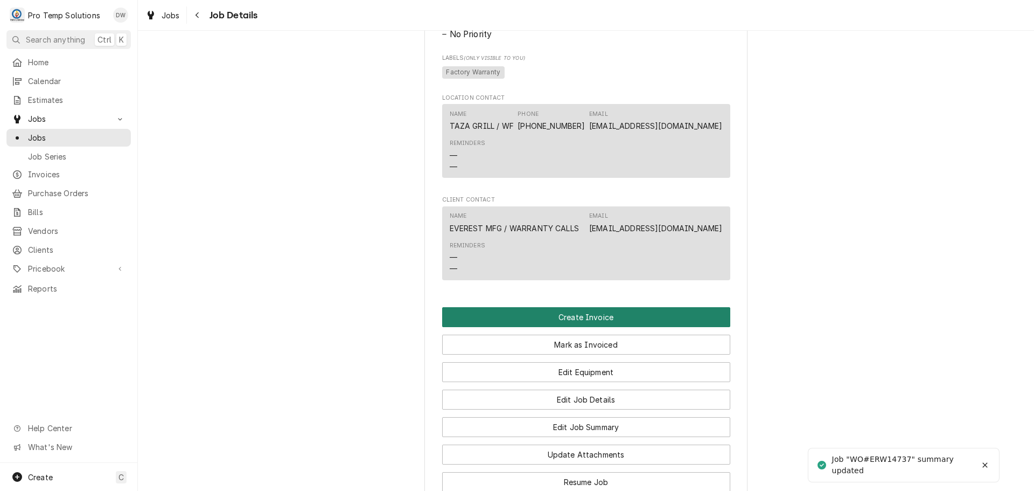
click at [574, 314] on button "Create Invoice" at bounding box center [586, 317] width 288 height 20
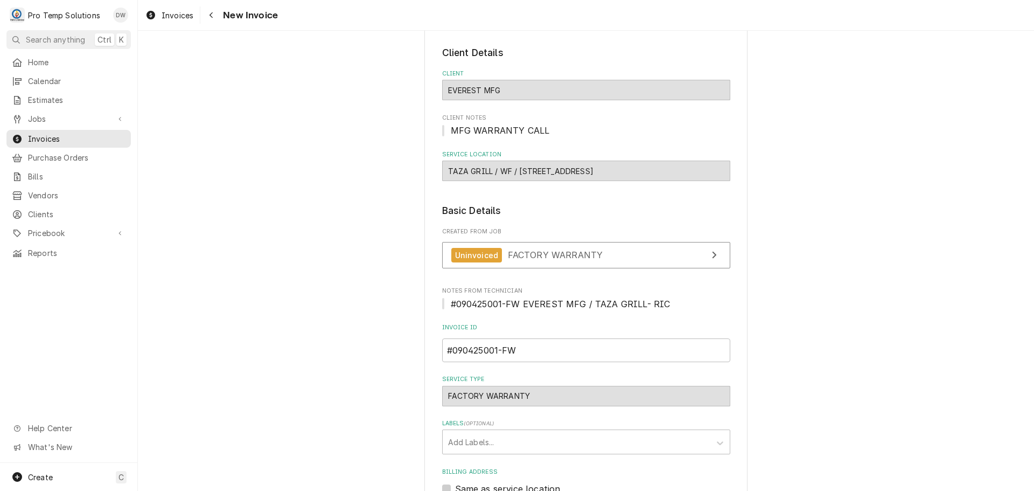
scroll to position [269, 0]
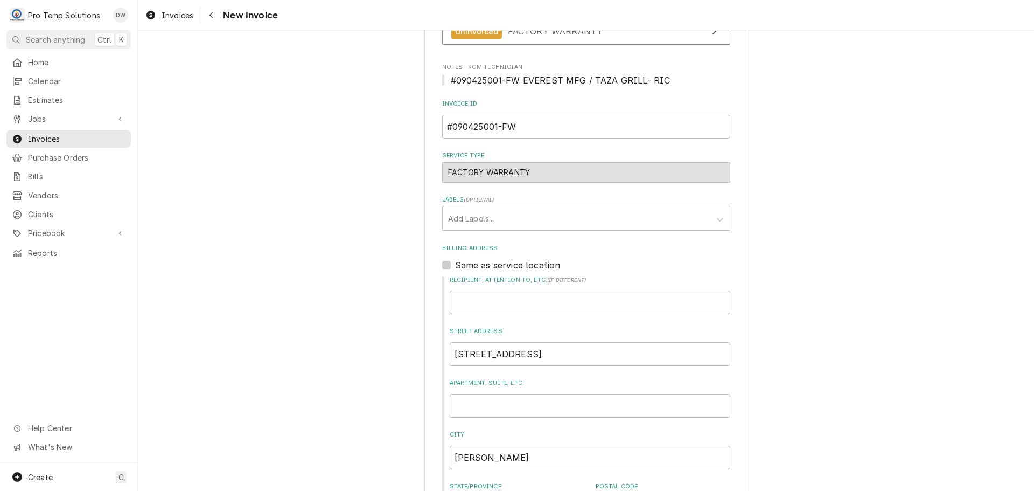
click at [455, 265] on label "Same as service location" at bounding box center [508, 265] width 106 height 13
click at [455, 265] on input "Same as service location" at bounding box center [599, 271] width 288 height 24
checkbox input "true"
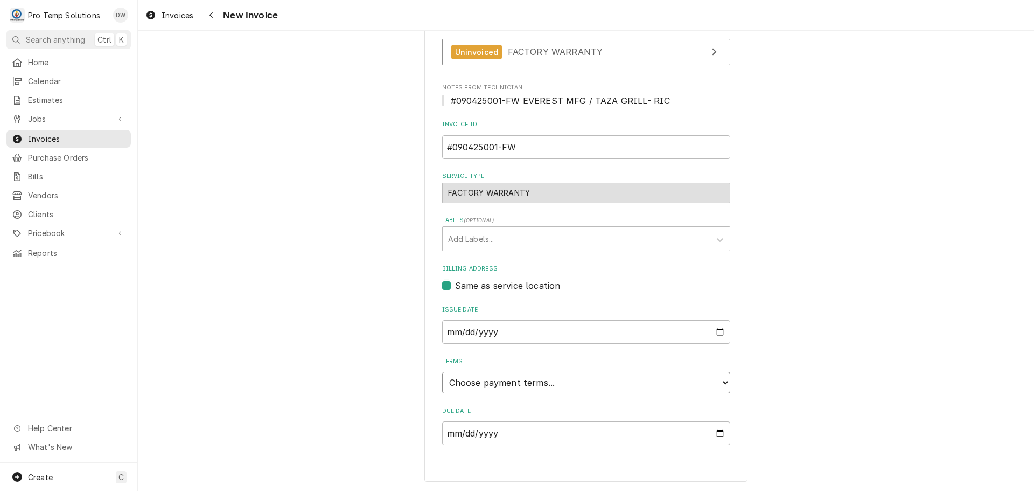
click at [506, 382] on select "Choose payment terms... Same Day Net 7 Net 14 Net 21 Net 30 Net 45 Net 60 Net 90" at bounding box center [586, 383] width 288 height 22
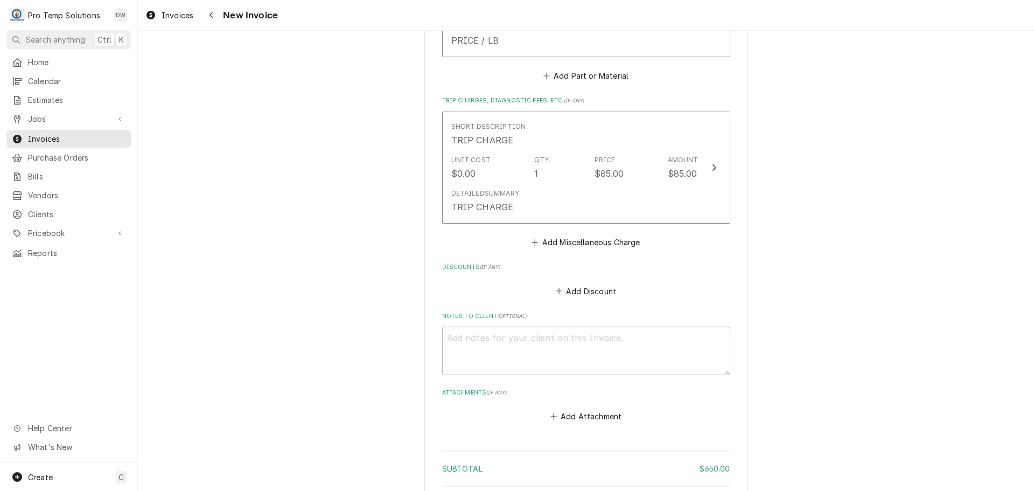
scroll to position [1649, 0]
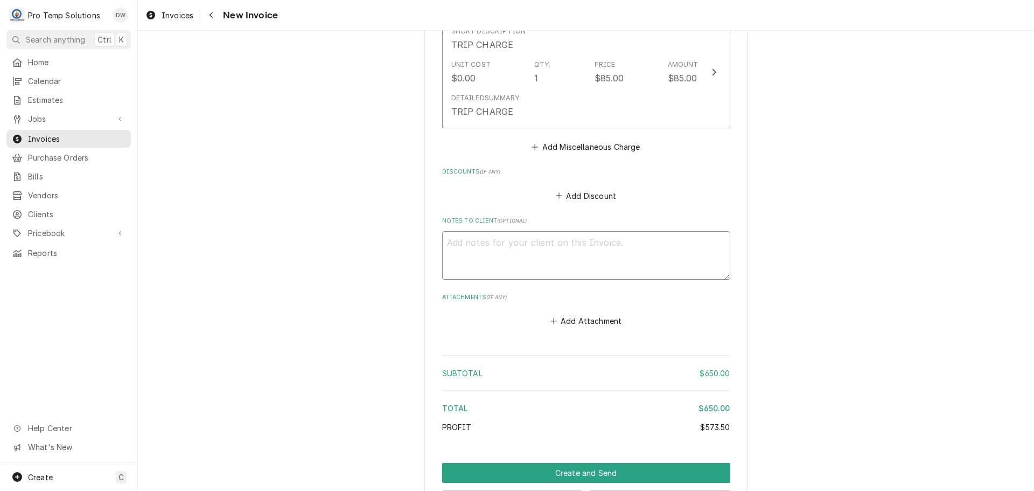
click at [484, 253] on textarea "Notes to Client ( optional )" at bounding box center [586, 255] width 288 height 48
type textarea "x"
type textarea "#"
type textarea "x"
type textarea "#0"
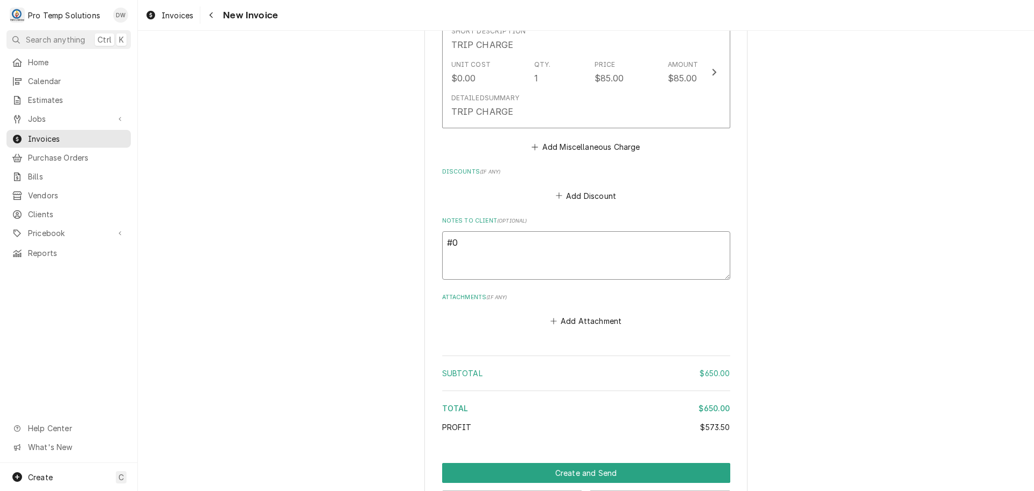
type textarea "x"
type textarea "#09"
type textarea "x"
type textarea "#090"
type textarea "x"
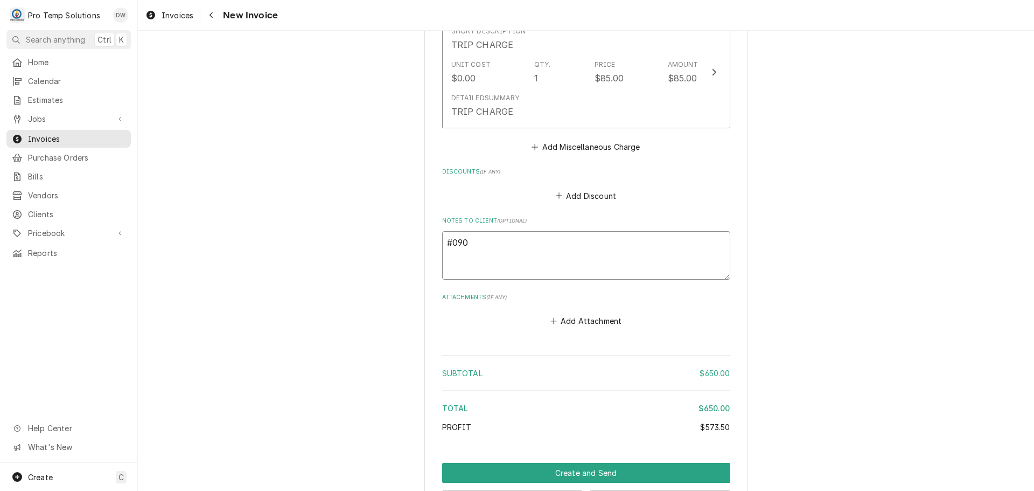
type textarea "#0903"
type textarea "x"
type textarea "#09032"
type textarea "x"
type textarea "#090325"
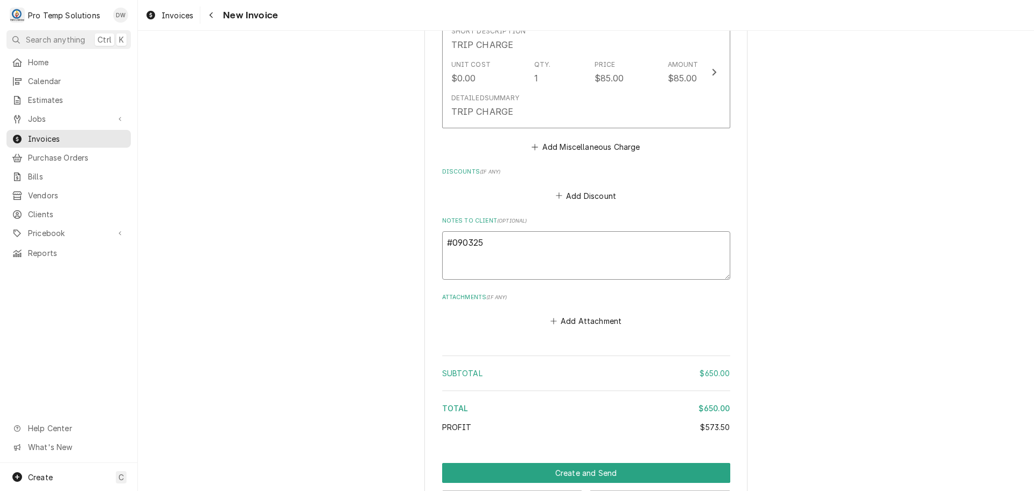
type textarea "x"
type textarea "#09032"
type textarea "x"
type textarea "#0903"
type textarea "x"
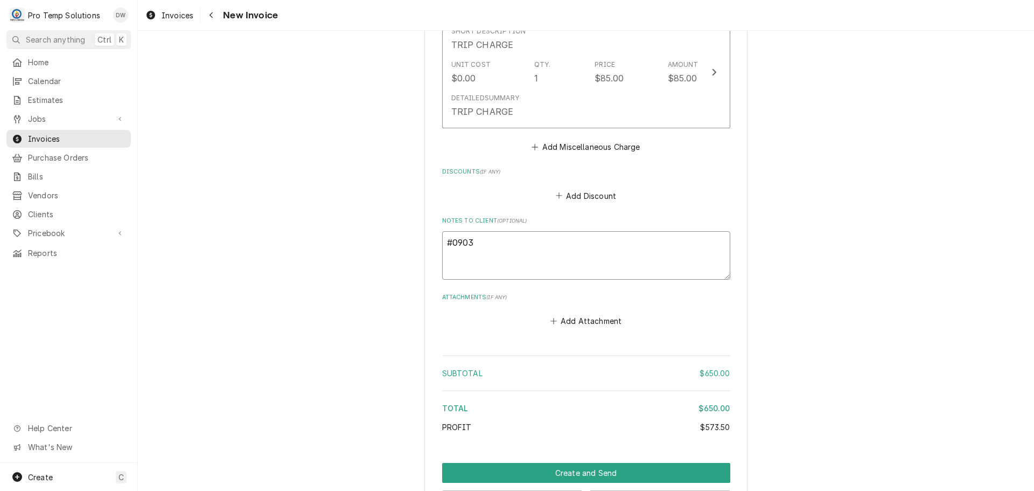
type textarea "#090"
type textarea "x"
type textarea "#0904"
type textarea "x"
type textarea "#09042"
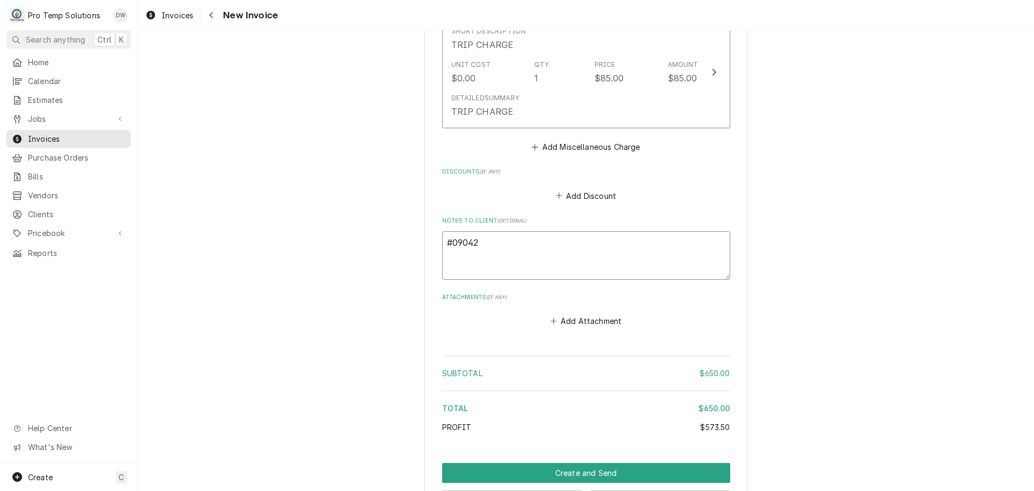
type textarea "x"
type textarea "#090425"
type textarea "x"
type textarea "#0904250"
type textarea "x"
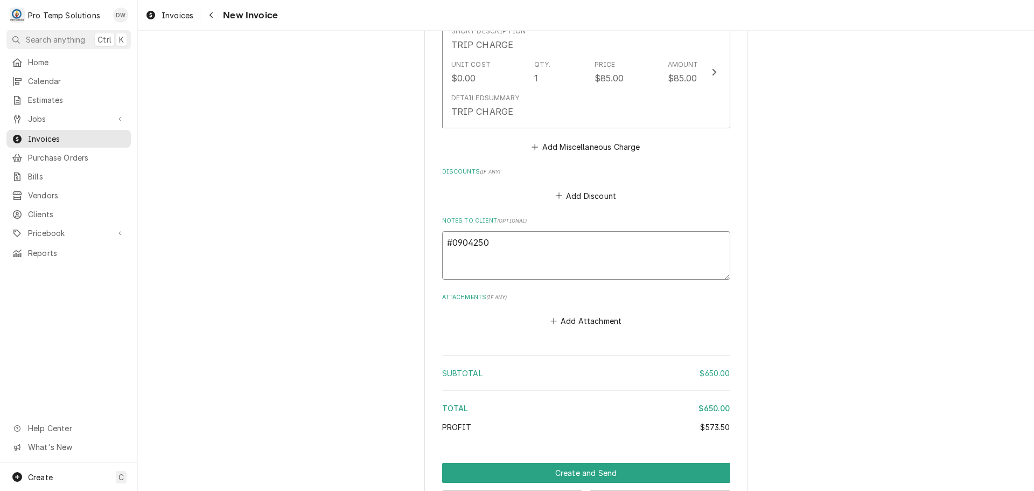
type textarea "#09042500"
type textarea "x"
type textarea "#090425001"
type textarea "x"
type textarea "#090425001-"
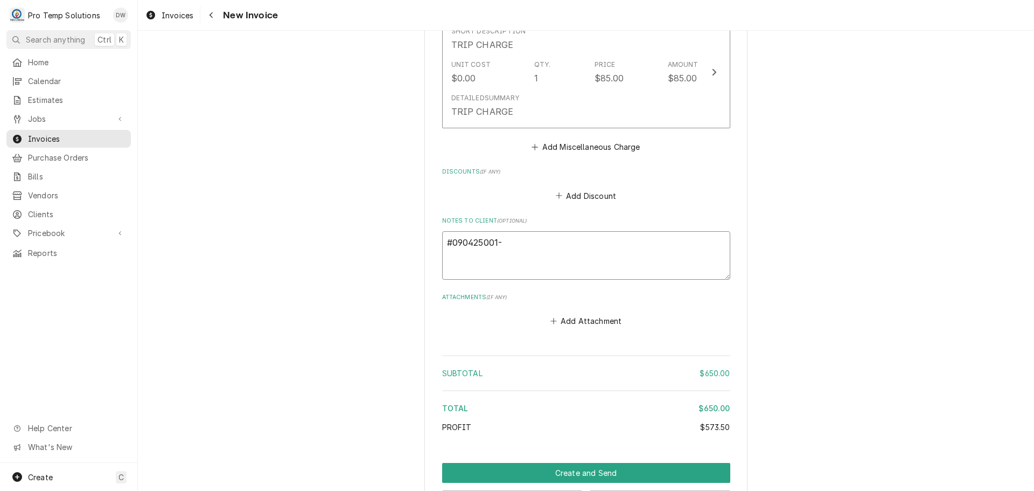
type textarea "x"
type textarea "#090425001-F"
type textarea "x"
type textarea "#090425001-FW"
type textarea "x"
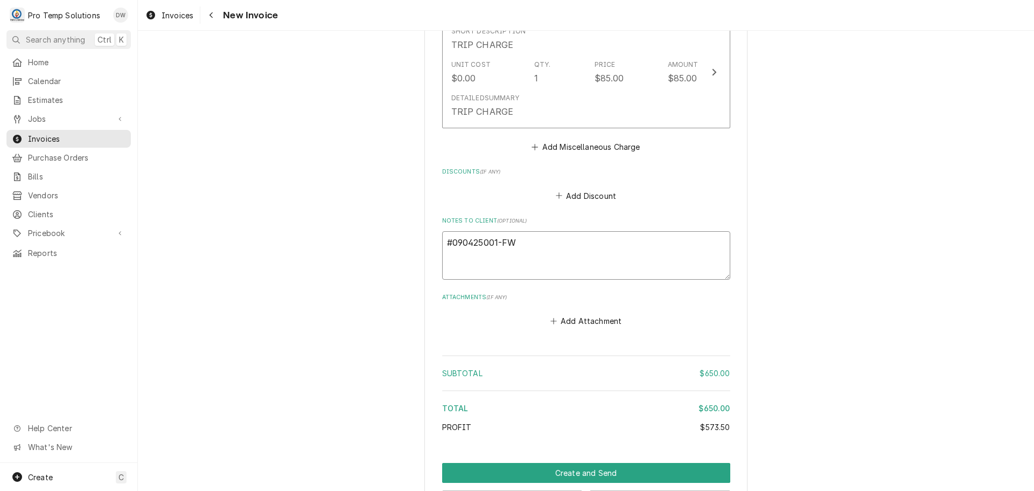
type textarea "#090425001-FW"
type textarea "x"
type textarea "#090425001-FW E"
type textarea "x"
type textarea "#090425001-FW EV"
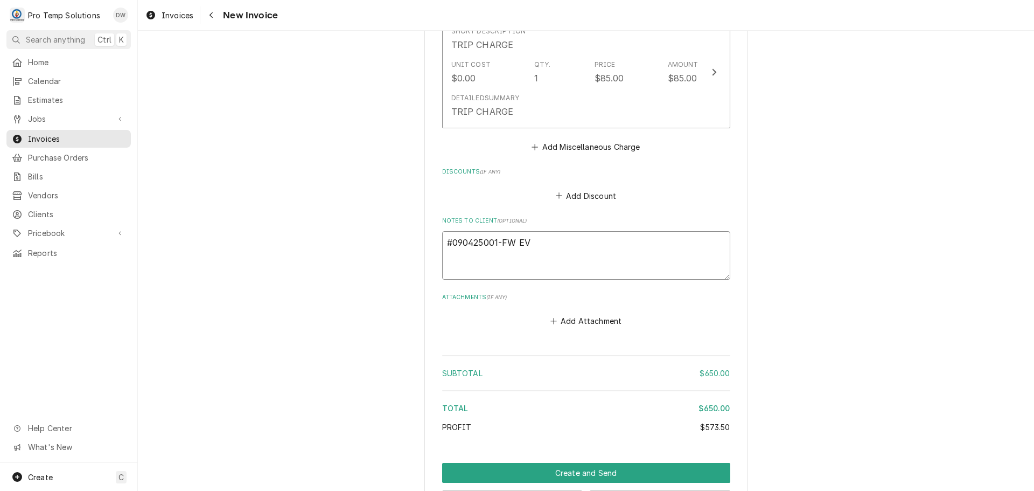
type textarea "x"
type textarea "#090425001-FW EVE"
type textarea "x"
type textarea "#090425001-FW EVER"
type textarea "x"
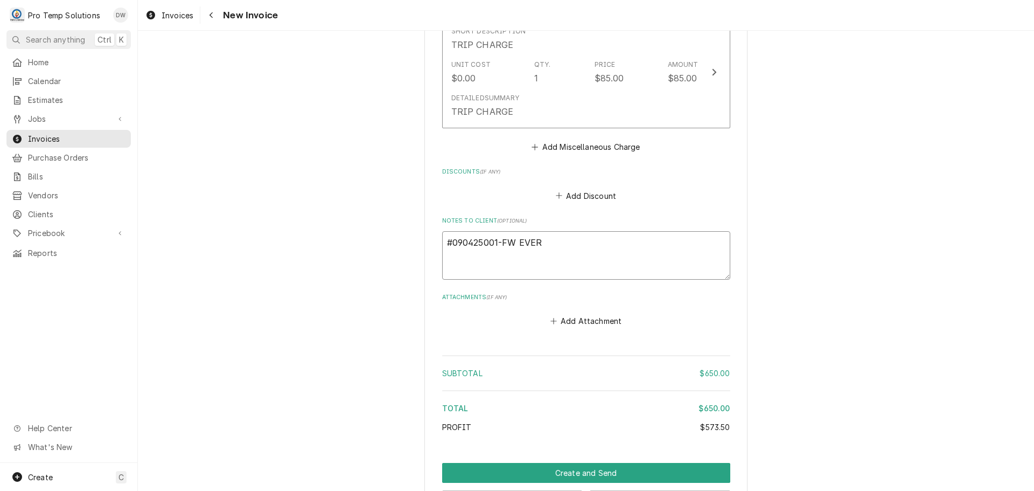
type textarea "#090425001-FW EVERE"
type textarea "x"
type textarea "#090425001-FW EVERES"
type textarea "x"
type textarea "#090425001-FW EVEREST"
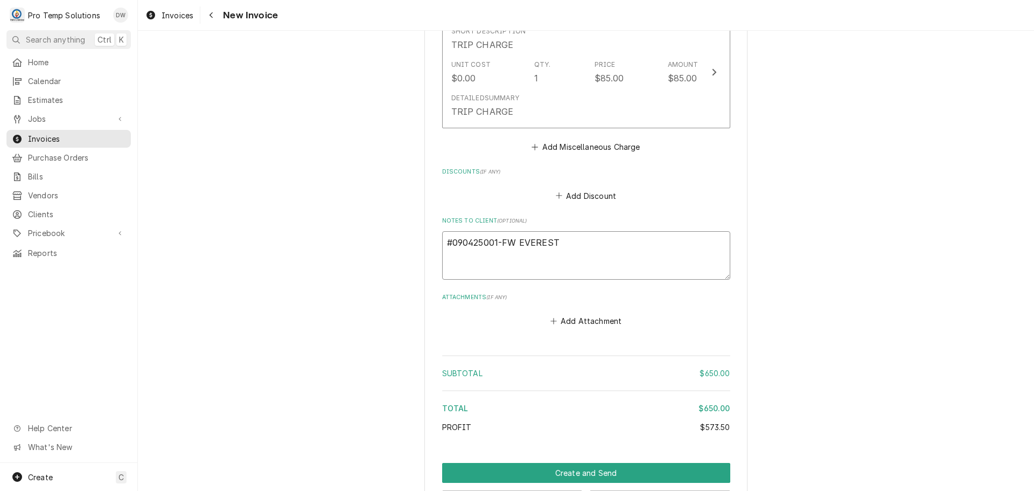
type textarea "x"
type textarea "#090425001-FW EVEREST"
type textarea "x"
type textarea "#090425001-FW EVEREST M"
type textarea "x"
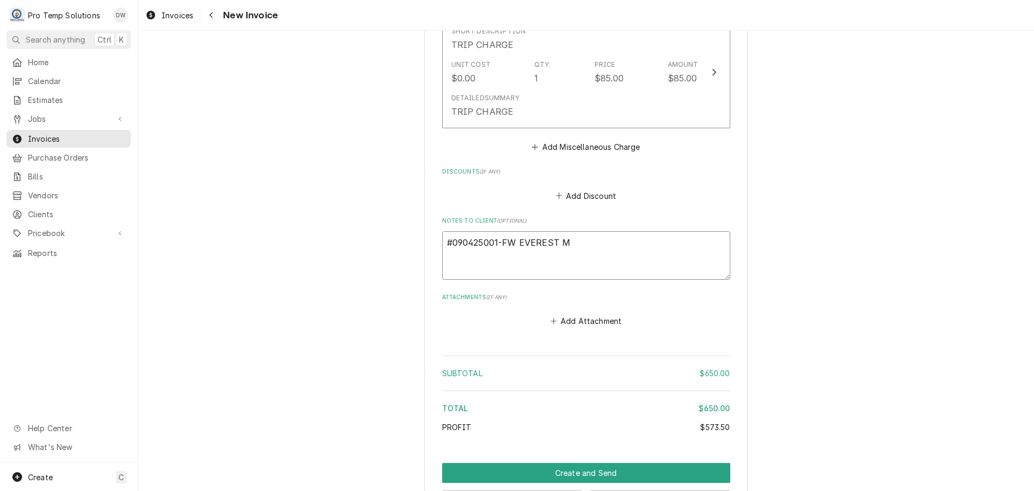
type textarea "#090425001-FW EVEREST MF"
type textarea "x"
type textarea "#090425001-FW EVEREST MFG"
type textarea "x"
type textarea "#090425001-FW EVEREST MFG"
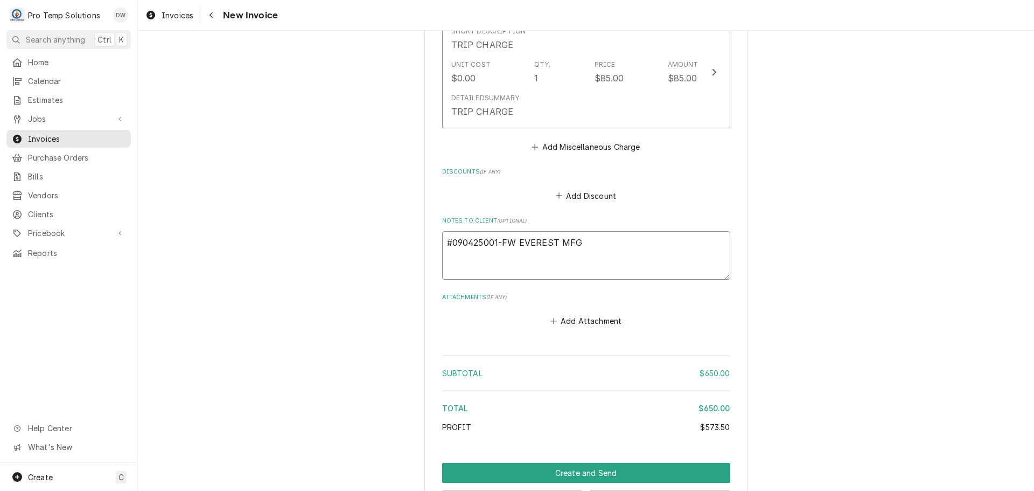
type textarea "x"
type textarea "#090425001-FW EVEREST MFG /"
type textarea "x"
type textarea "#090425001-FW EVEREST MFG /"
type textarea "x"
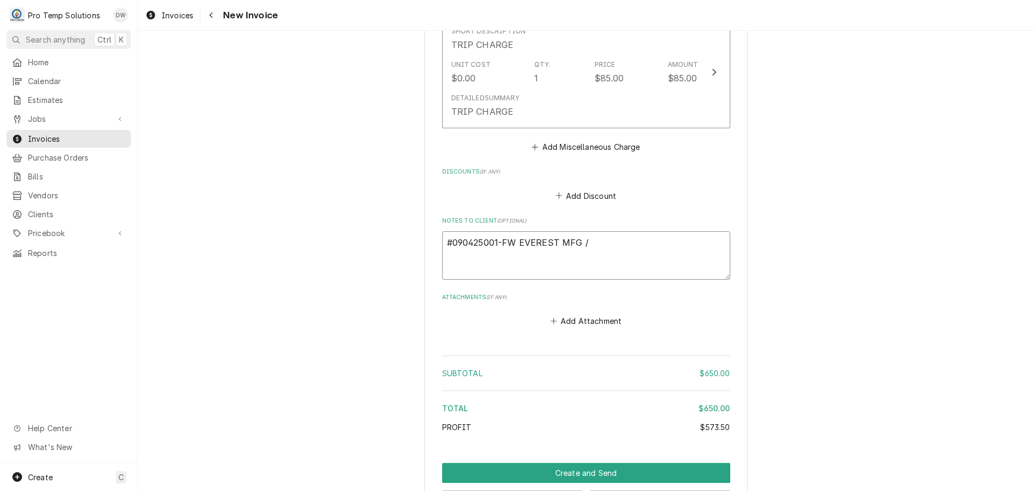
type textarea "#090425001-FW EVEREST MFG / T"
type textarea "x"
type textarea "#090425001-FW EVEREST MFG / TA"
type textarea "x"
type textarea "#090425001-FW EVEREST MFG / TAZ"
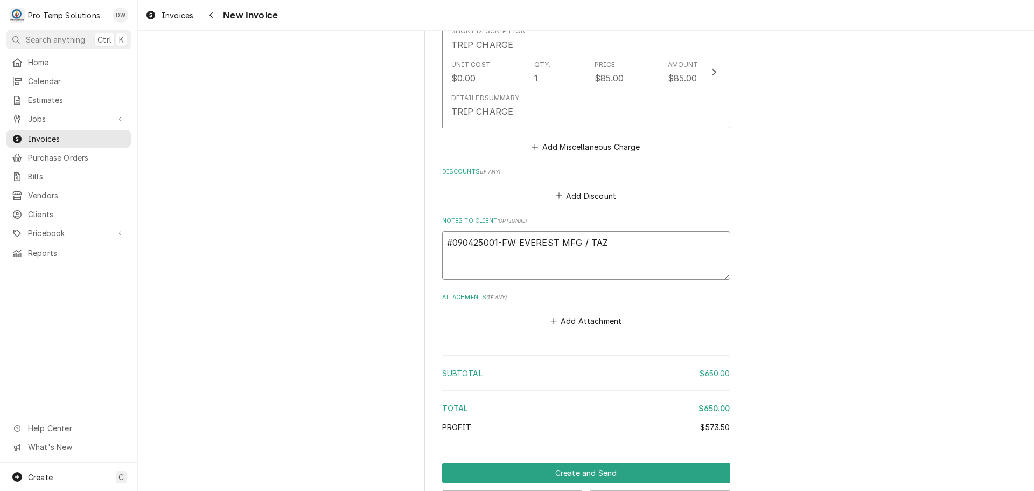
type textarea "x"
type textarea "#090425001-FW EVEREST MFG / TAZA"
type textarea "x"
type textarea "#090425001-FW EVEREST MFG / TAZA"
type textarea "x"
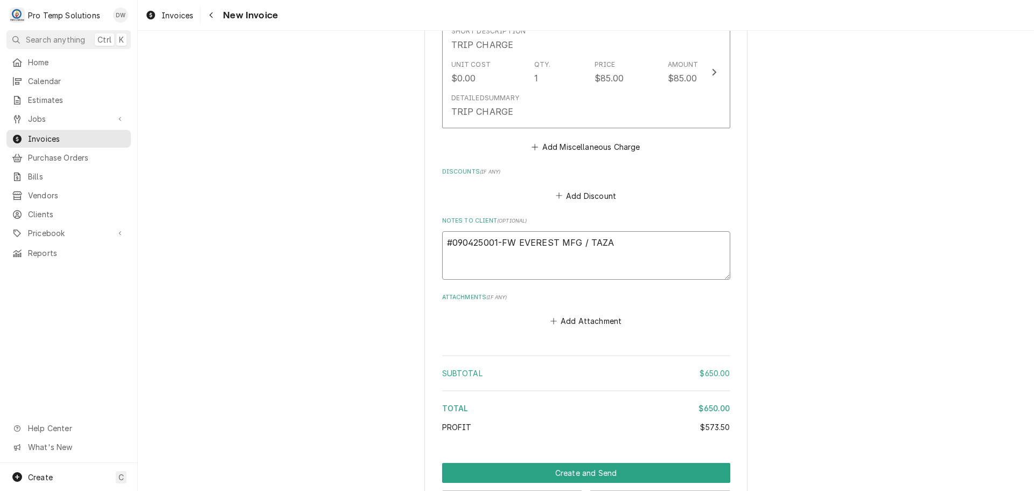
type textarea "#090425001-FW EVEREST MFG / TAZA G"
type textarea "x"
type textarea "#090425001-FW EVEREST MFG / TAZA GR"
type textarea "x"
type textarea "#090425001-FW EVEREST MFG / TAZA GRI"
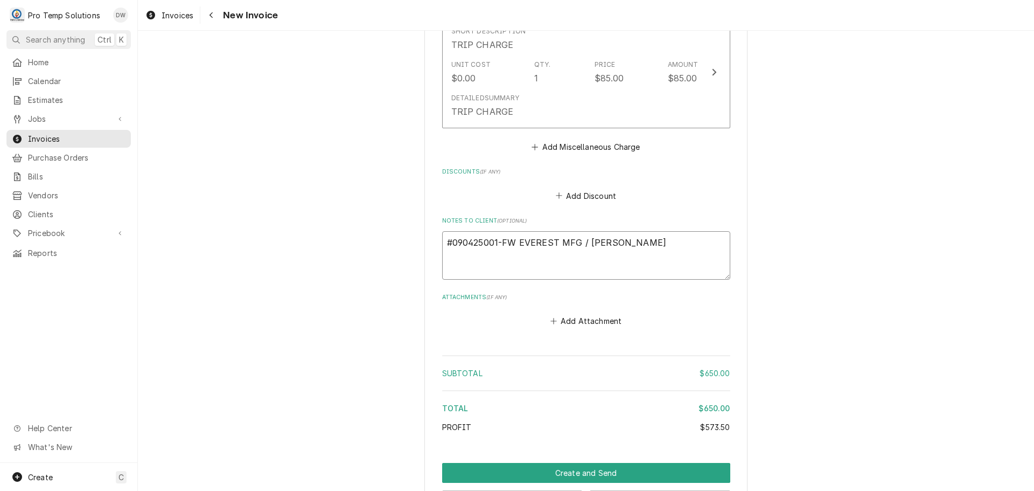
type textarea "x"
type textarea "#090425001-FW EVEREST MFG / TAZA GRIL"
type textarea "x"
type textarea "#090425001-FW EVEREST MFG / TAZA GRILL"
type textarea "x"
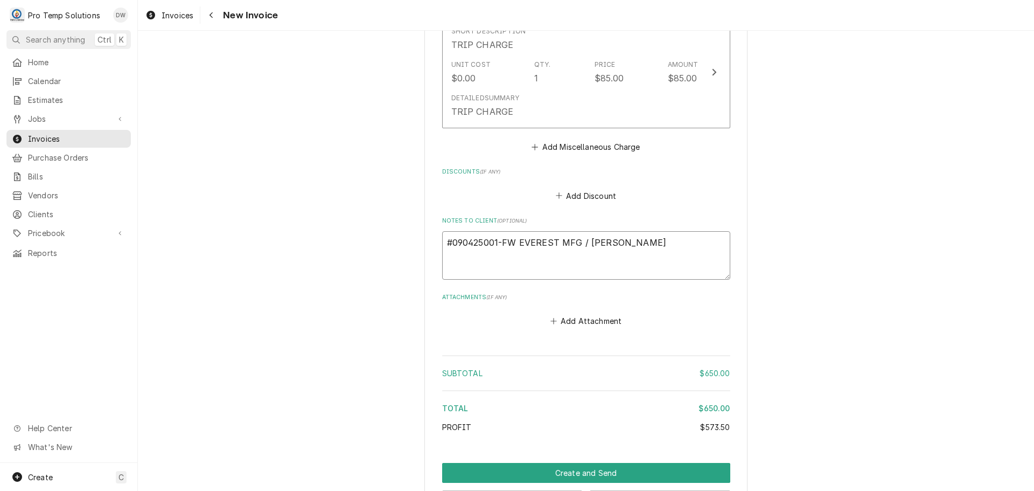
type textarea "#090425001-FW EVEREST MFG / TAZA GRILL-"
type textarea "x"
type textarea "#090425001-FW EVEREST MFG / TAZA GRILL-"
type textarea "x"
type textarea "#090425001-FW EVEREST MFG / TAZA GRILL- R"
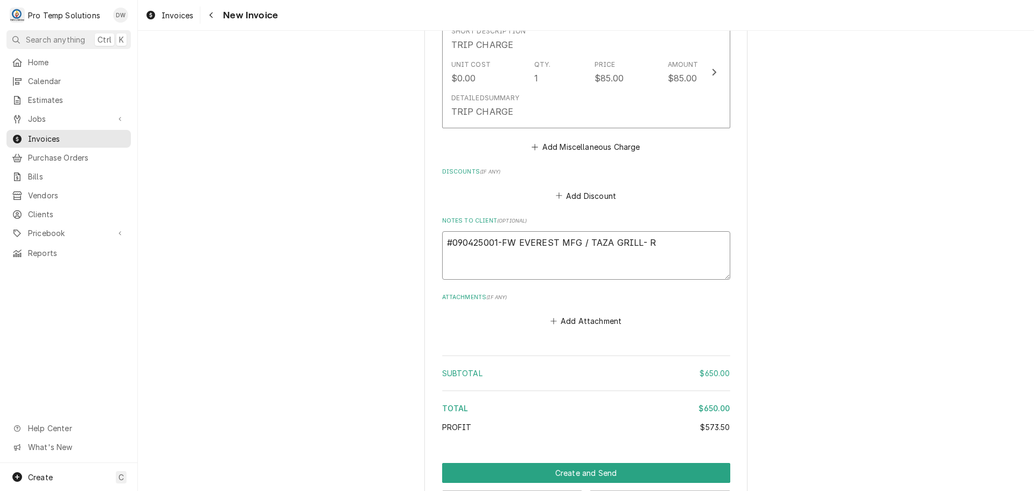
type textarea "x"
type textarea "#090425001-FW EVEREST MFG / TAZA GRILL- RI"
type textarea "x"
type textarea "#090425001-FW EVEREST MFG / TAZA GRILL- RIC"
type textarea "x"
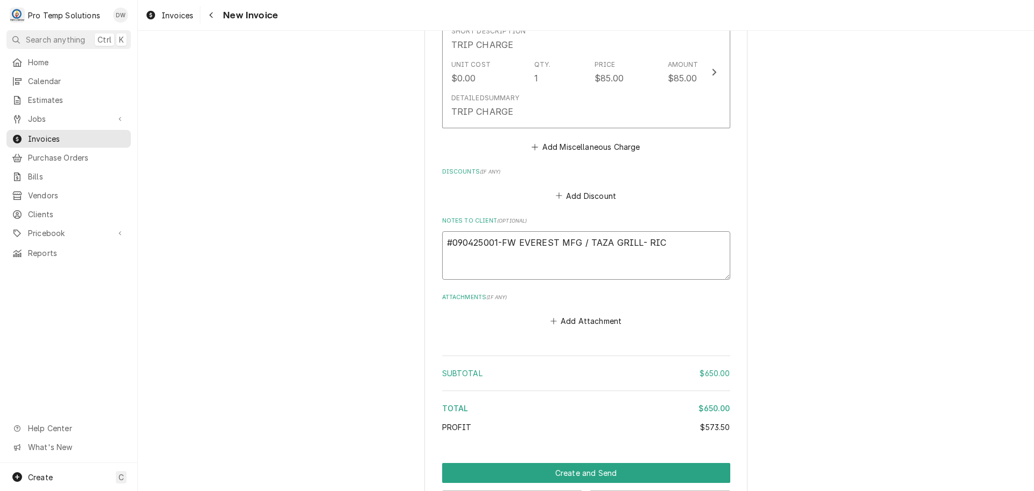
type textarea "#090425001-FW EVEREST MFG / TAZA GRILL- RIC"
type textarea "x"
type textarea "#090425001-FW EVEREST MFG / TAZA GRILL- RIC"
type textarea "x"
type textarea "#090425001-FW EVEREST MFG / TAZA GRILL- RIC W"
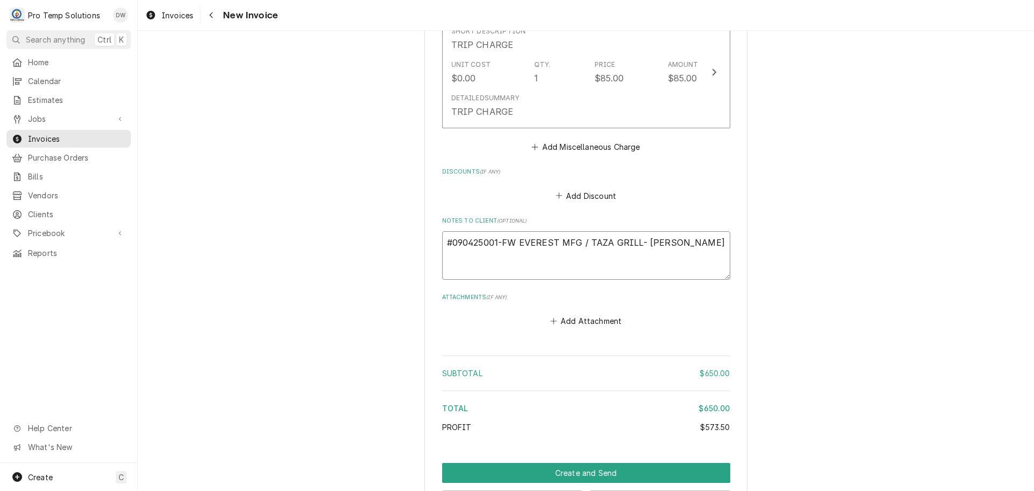
type textarea "x"
type textarea "#090425001-FW EVEREST MFG / TAZA GRILL- RIC WO"
type textarea "x"
type textarea "#090425001-FW EVEREST MFG / TAZA GRILL- RIC WO"
type textarea "x"
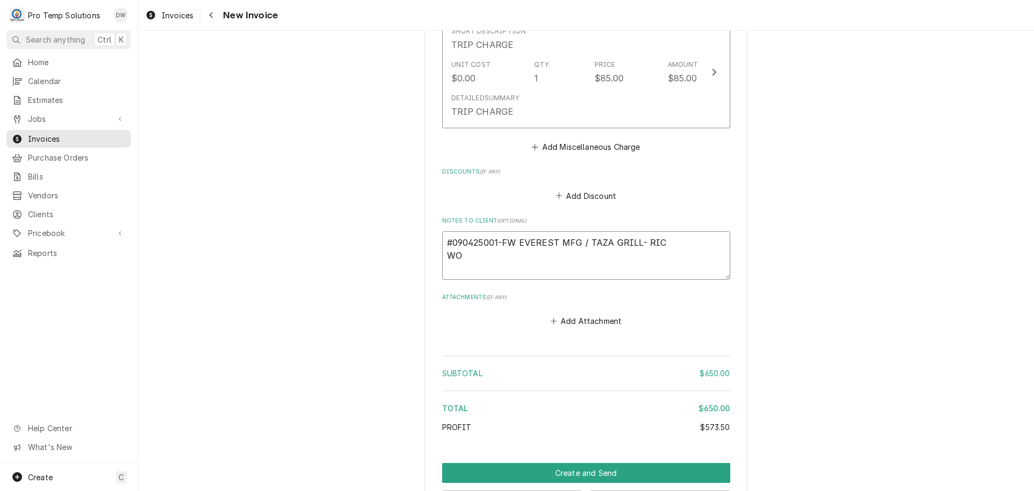
type textarea "#090425001-FW EVEREST MFG / TAZA GRILL- RIC WO #"
type textarea "x"
type textarea "#090425001-FW EVEREST MFG / TAZA GRILL- RIC WO #E"
type textarea "x"
type textarea "#090425001-FW EVEREST MFG / TAZA GRILL- RIC WO #ER"
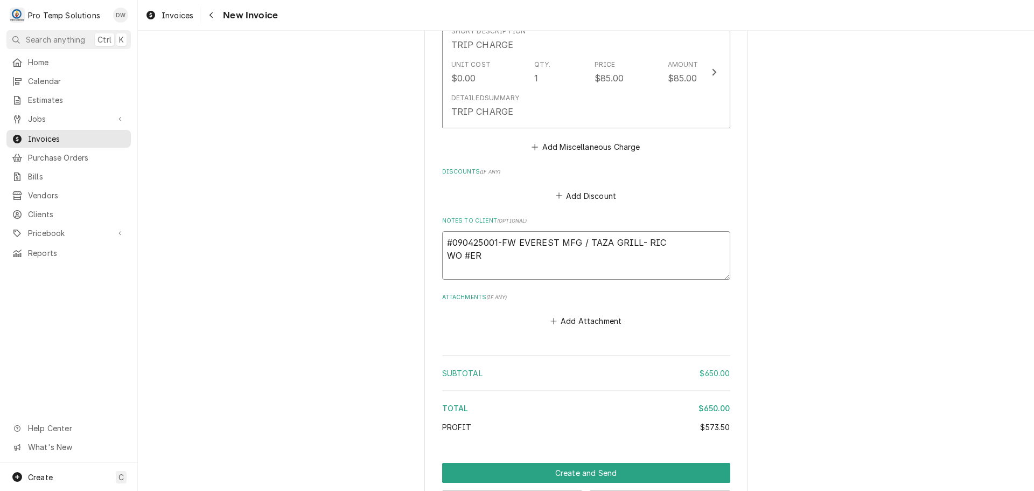
type textarea "x"
type textarea "#090425001-FW EVEREST MFG / TAZA GRILL- RIC WO #ERW"
type textarea "x"
type textarea "#090425001-FW EVEREST MFG / TAZA GRILL- RIC WO #ERW1"
type textarea "x"
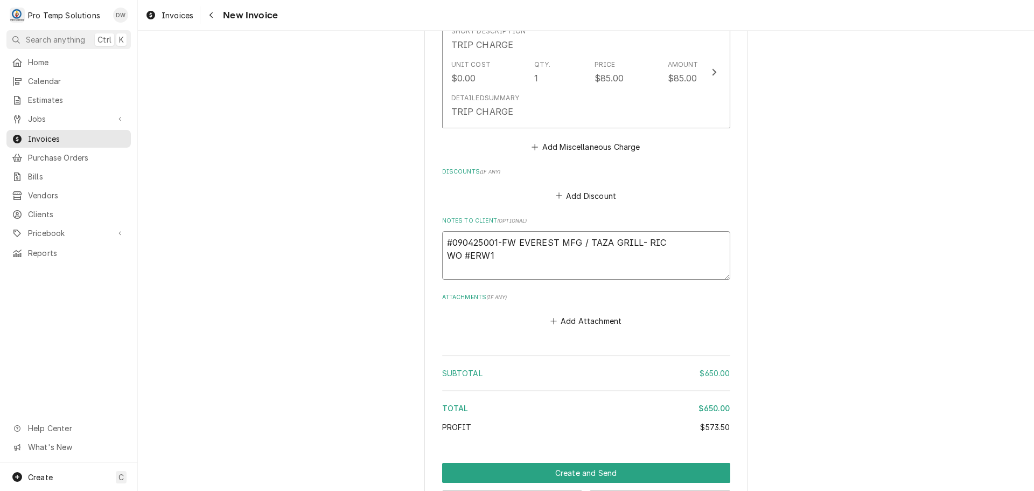
type textarea "#090425001-FW EVEREST MFG / TAZA GRILL- RIC WO #ERW14"
type textarea "x"
type textarea "#090425001-FW EVEREST MFG / TAZA GRILL- RIC WO #ERW147"
type textarea "x"
type textarea "#090425001-FW EVEREST MFG / TAZA GRILL- RIC WO #ERW1473"
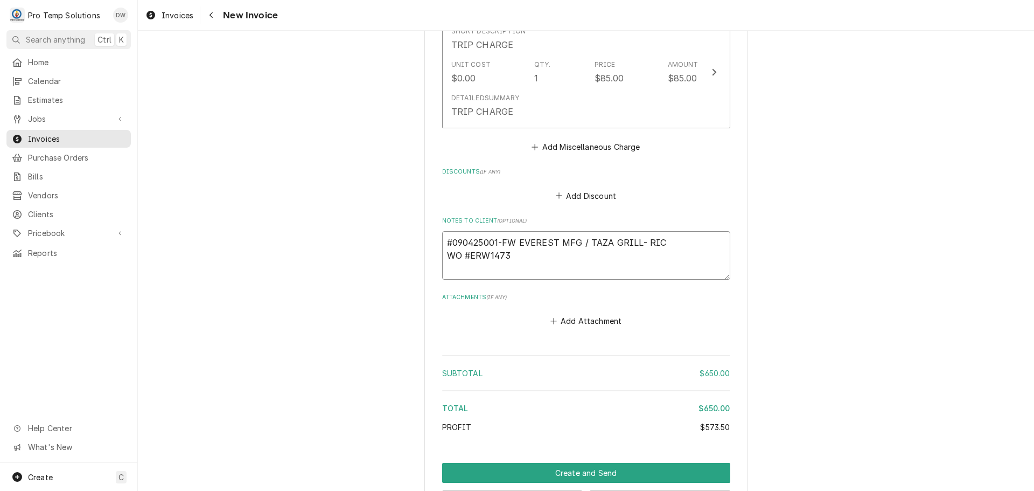
type textarea "x"
type textarea "#090425001-FW EVEREST MFG / TAZA GRILL- RIC WO #ERW14737"
click at [442, 266] on textarea "#090425001-FW EVEREST MFG / TAZA GRILL- RIC WO #ERW14737" at bounding box center [586, 255] width 288 height 48
type textarea "x"
type textarea "#090425001-FW EVEREST MFG / TAZA GRILL- RIC EWO #ERW14737"
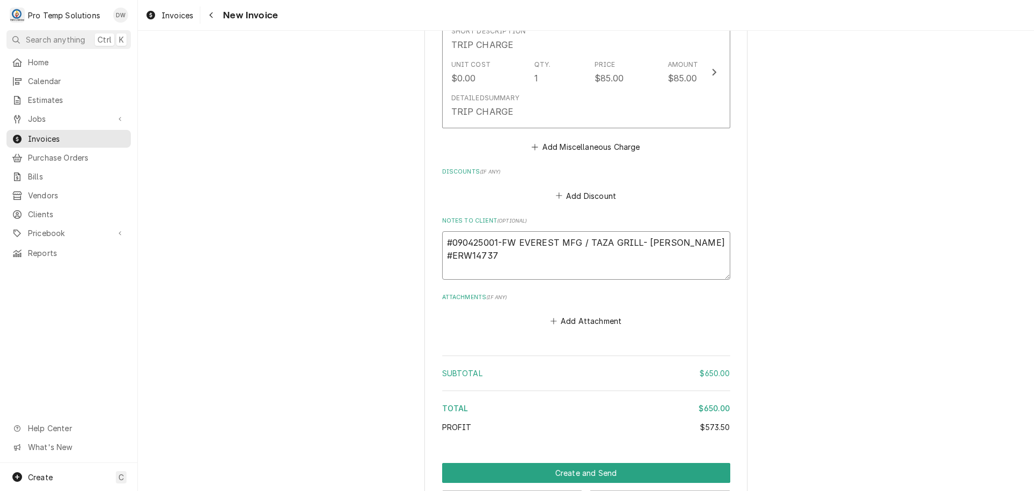
type textarea "x"
type textarea "#090425001-FW EVEREST MFG / TAZA GRILL- RIC EVWO #ERW14737"
type textarea "x"
type textarea "#090425001-FW EVEREST MFG / TAZA GRILL- RIC EVEWO #ERW14737"
type textarea "x"
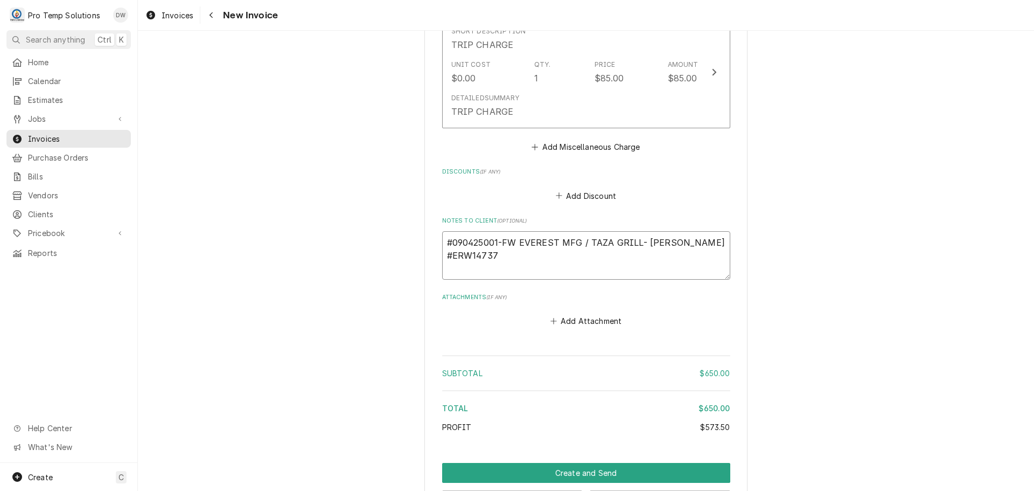
type textarea "#090425001-FW EVEREST MFG / TAZA GRILL- RIC EVERWO #ERW14737"
type textarea "x"
type textarea "#090425001-FW EVEREST MFG / TAZA GRILL- RIC EVEREWO #ERW14737"
type textarea "x"
type textarea "#090425001-FW EVEREST MFG / TAZA GRILL- RIC EVERESWO #ERW14737"
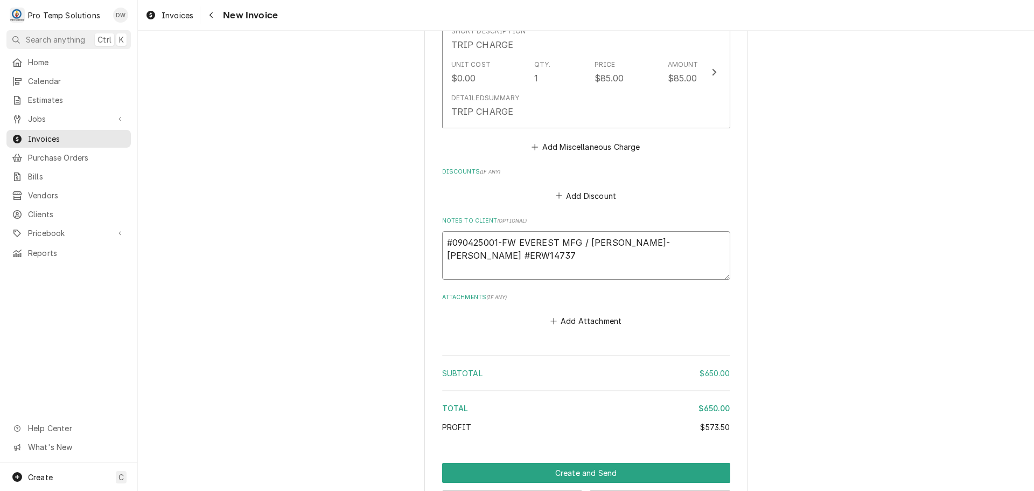
type textarea "x"
type textarea "#090425001-FW EVEREST MFG / TAZA GRILL- RIC EVERESTWO #ERW14737"
type textarea "x"
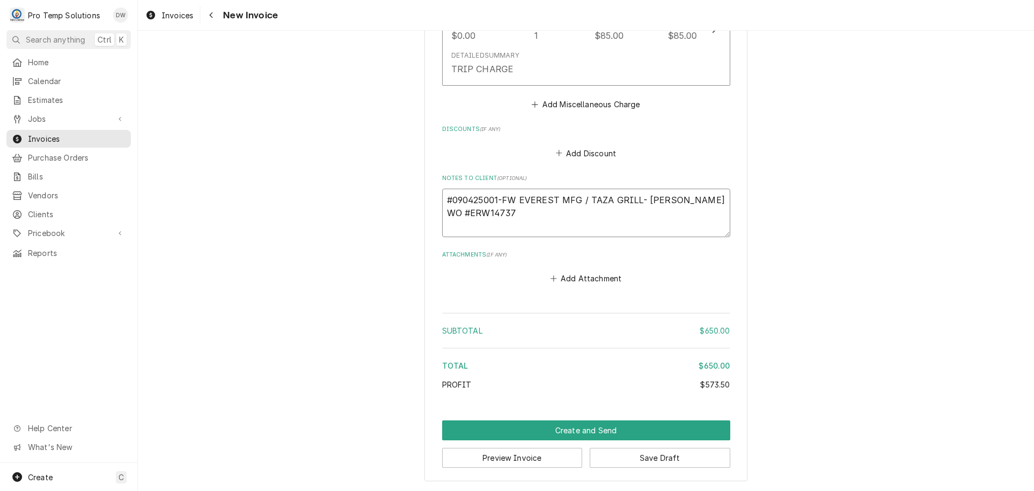
scroll to position [1705, 0]
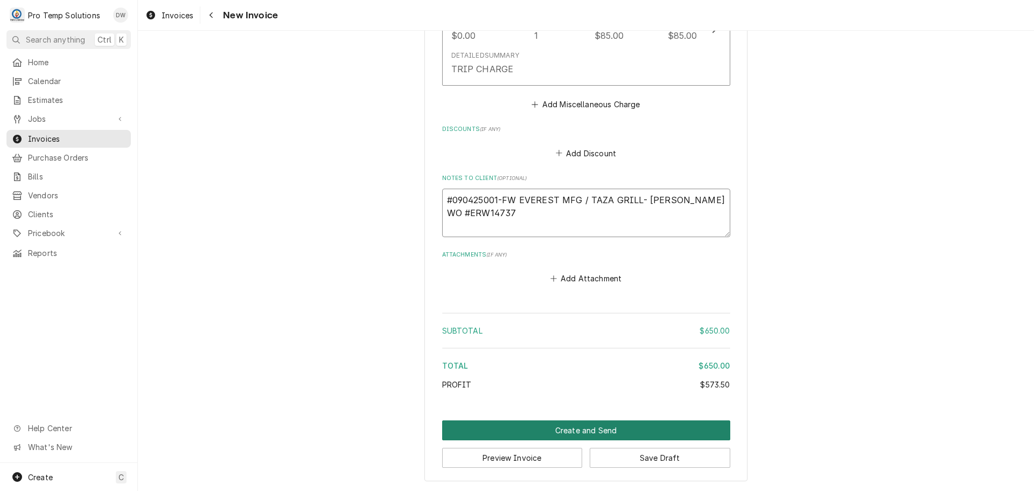
type textarea "#090425001-FW EVEREST MFG / TAZA GRILL- RIC EVEREST WO #ERW14737"
click at [582, 425] on button "Create and Send" at bounding box center [586, 430] width 288 height 20
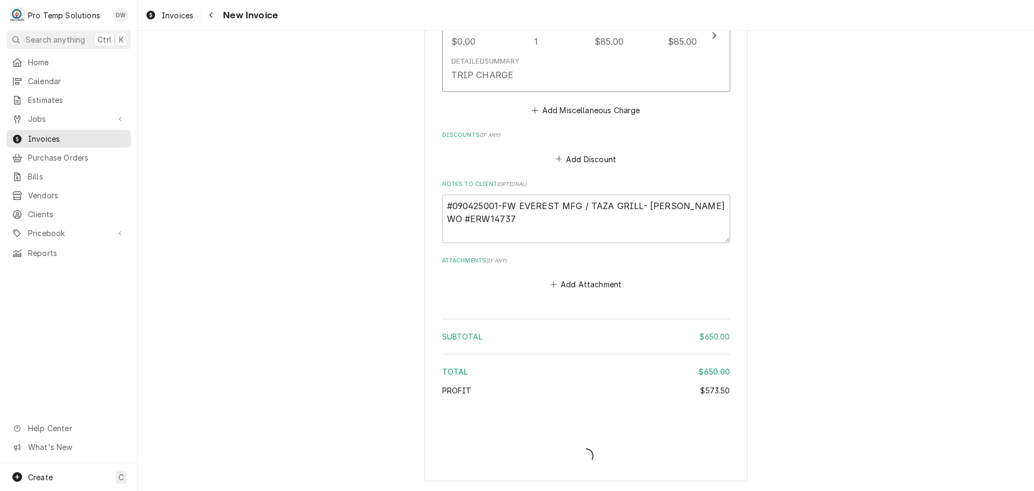
scroll to position [1699, 0]
type textarea "x"
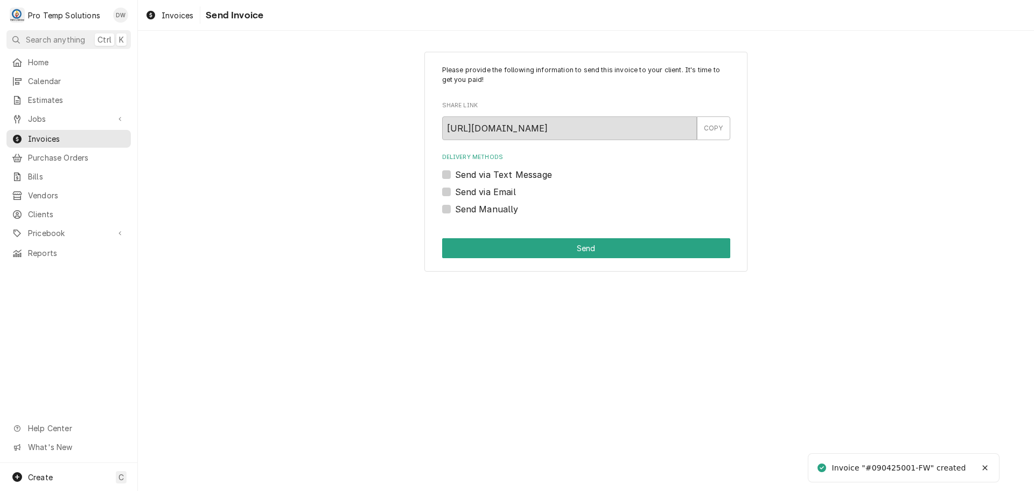
click at [455, 190] on label "Send via Email" at bounding box center [485, 191] width 61 height 13
click at [455, 190] on input "Send via Email" at bounding box center [599, 197] width 288 height 24
checkbox input "true"
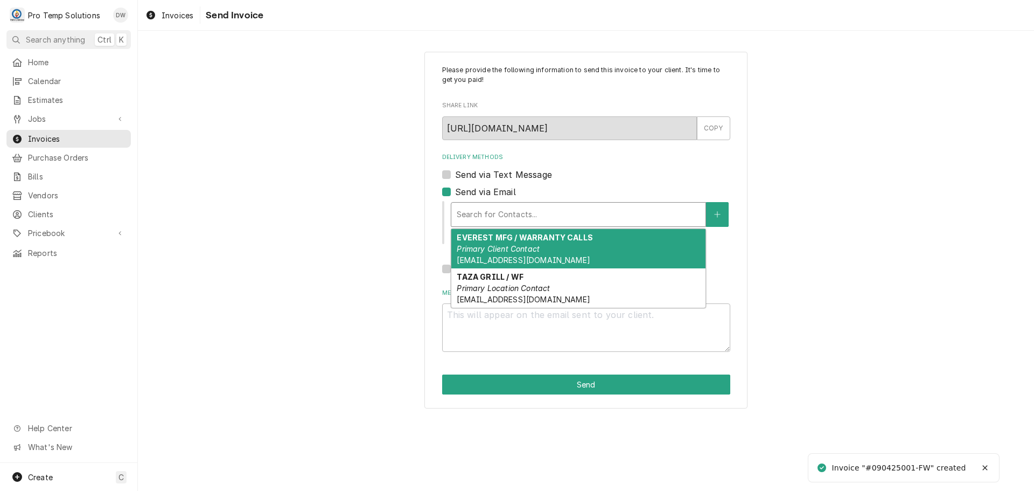
click at [542, 214] on div "Delivery Methods" at bounding box center [578, 214] width 243 height 19
click at [552, 247] on div "EVEREST MFG / WARRANTY CALLS Primary Client Contact protempsolutions@gmail.com" at bounding box center [578, 248] width 254 height 39
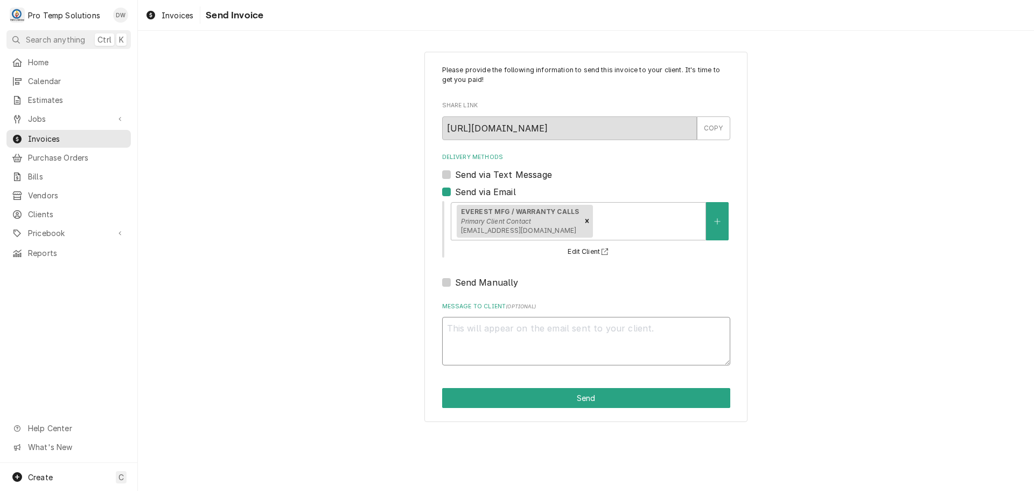
click at [519, 337] on textarea "Message to Client ( optional )" at bounding box center [586, 341] width 288 height 48
type textarea "x"
type textarea "#"
type textarea "x"
type textarea "#0"
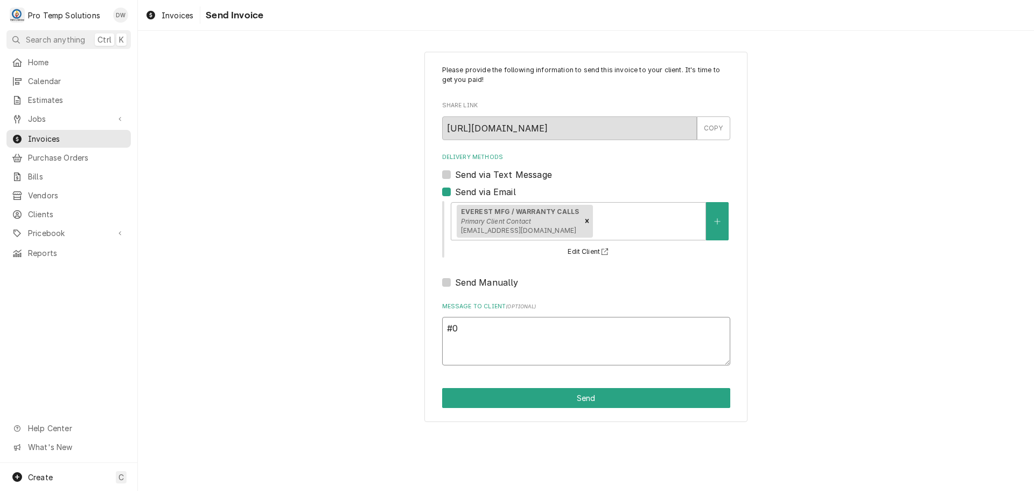
type textarea "x"
type textarea "#09"
type textarea "x"
type textarea "#090"
type textarea "x"
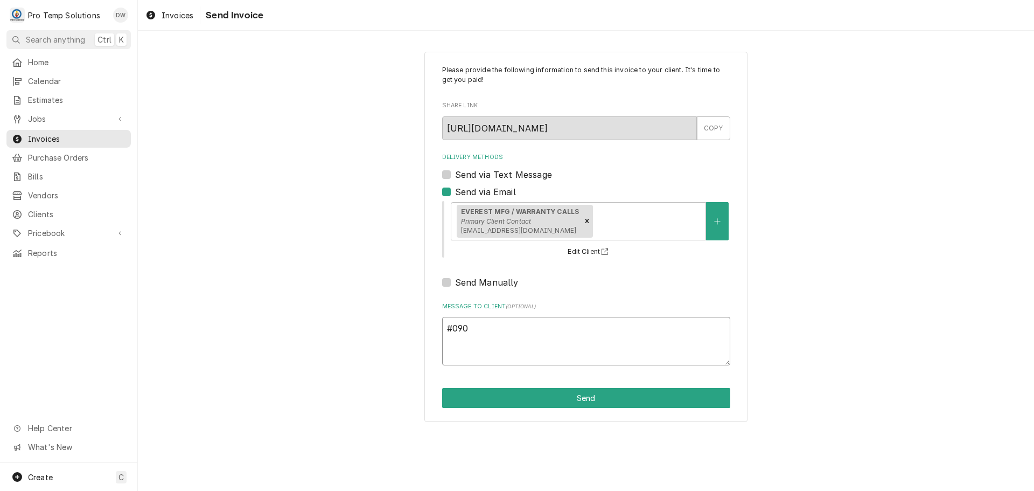
type textarea "#0904"
type textarea "x"
type textarea "#09042"
type textarea "x"
type textarea "#090425"
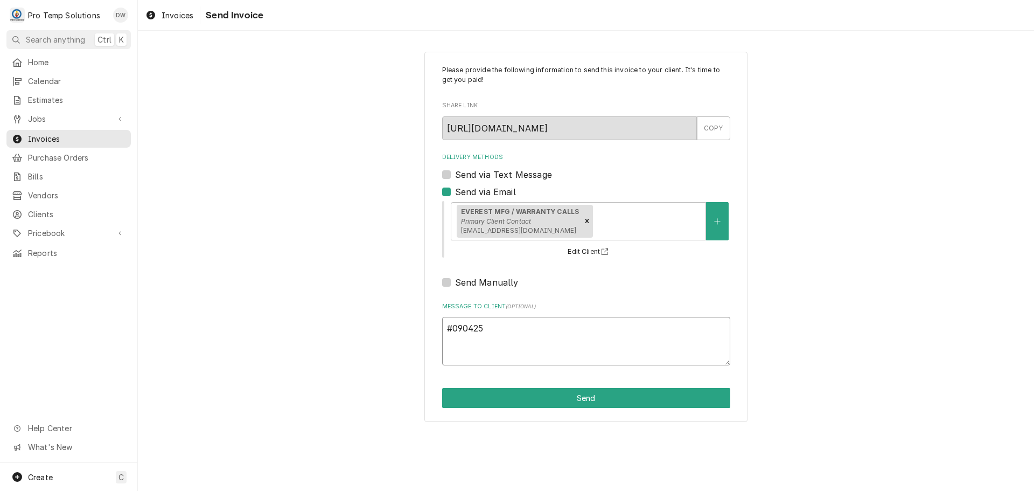
type textarea "x"
type textarea "#0904250"
type textarea "x"
type textarea "#09042500"
type textarea "x"
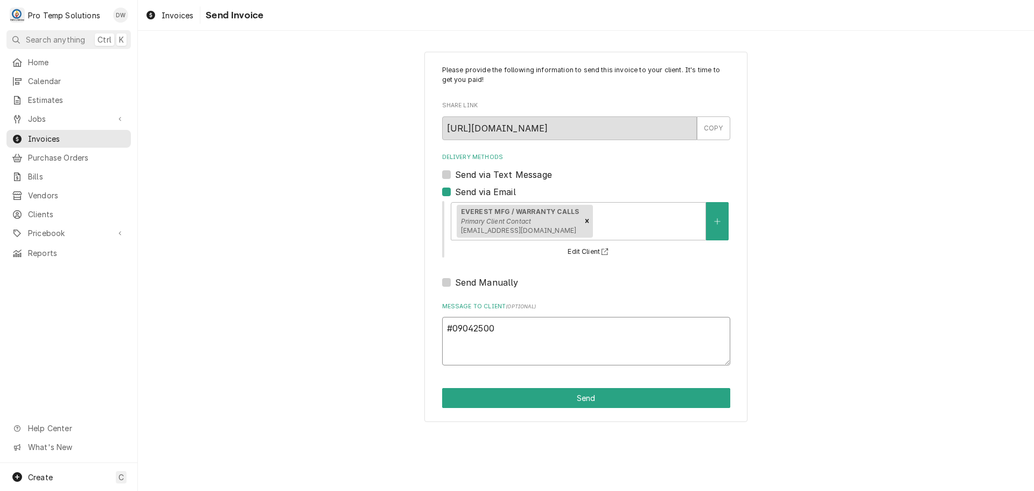
type textarea "#090425001"
type textarea "x"
type textarea "#090425001-"
type textarea "x"
type textarea "#090425001-F"
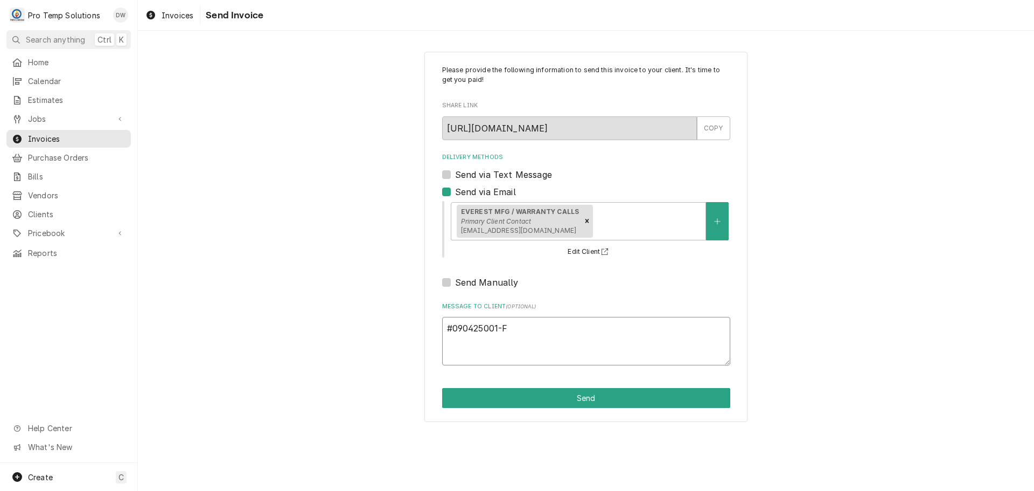
type textarea "x"
type textarea "#090425001-FW"
type textarea "x"
type textarea "#090425001-FW"
type textarea "x"
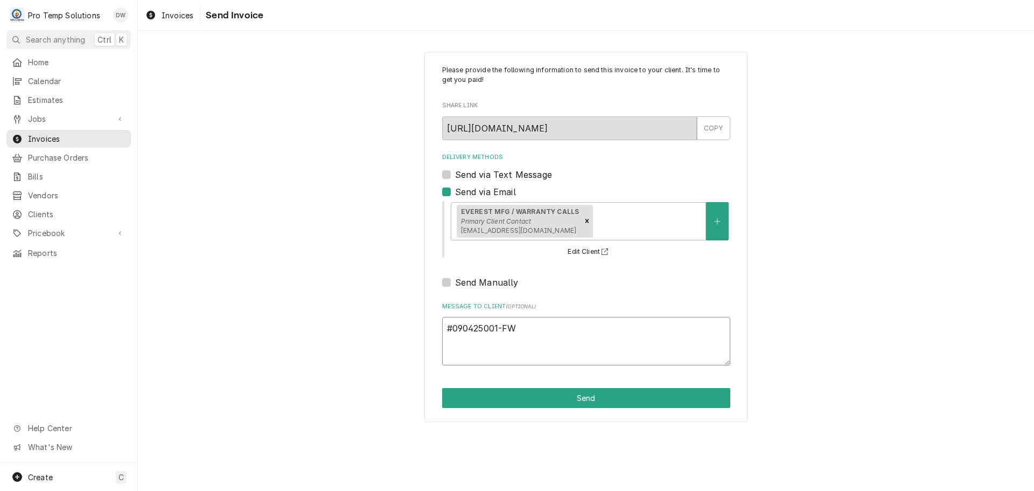
type textarea "#090425001-FW E"
type textarea "x"
type textarea "#090425001-FW EV"
type textarea "x"
type textarea "#090425001-FW EVE"
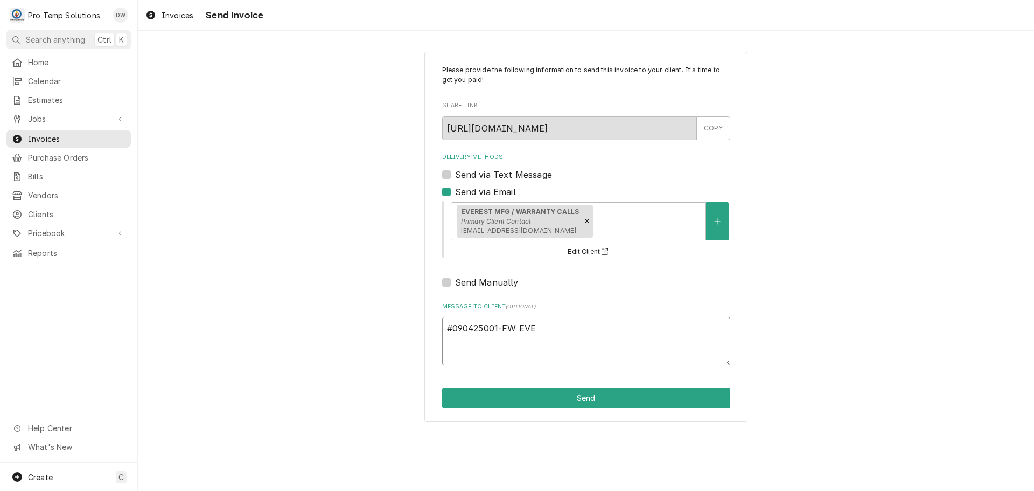
type textarea "x"
type textarea "#090425001-FW EVER"
type textarea "x"
type textarea "#090425001-FW EVERE"
type textarea "x"
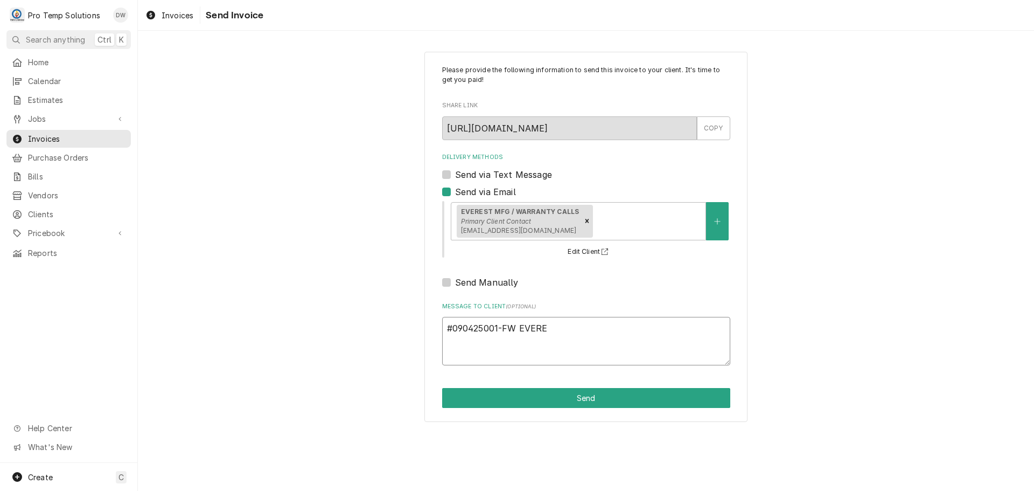
type textarea "#090425001-FW EVERES"
type textarea "x"
type textarea "#090425001-FW EVEREST"
type textarea "x"
type textarea "#090425001-FW EVEREST"
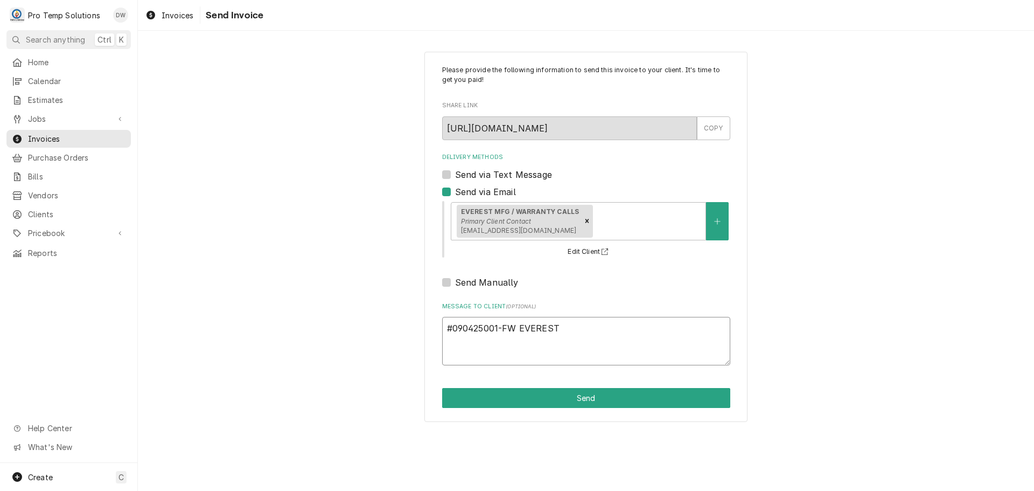
type textarea "x"
type textarea "#090425001-FW EVEREST M"
type textarea "x"
type textarea "#090425001-FW EVEREST MF"
type textarea "x"
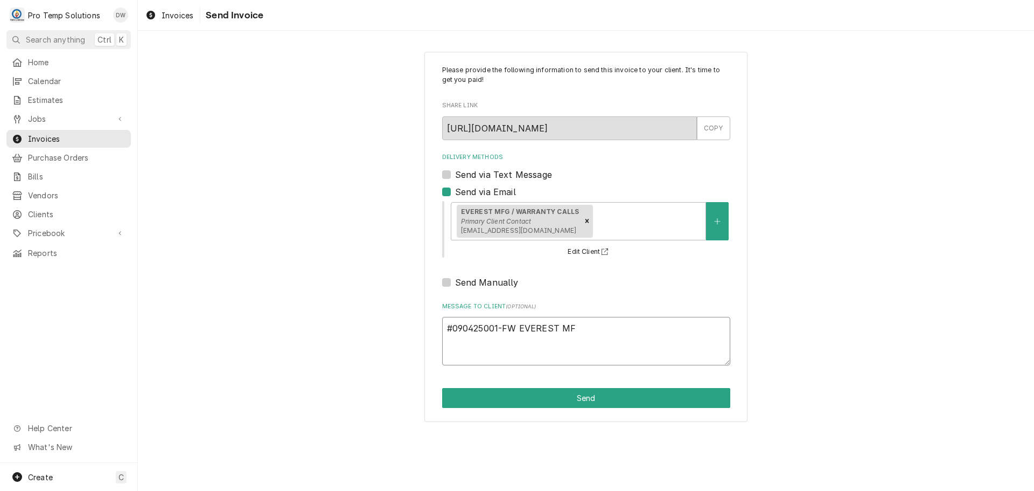
type textarea "#090425001-FW EVEREST MFG"
type textarea "x"
type textarea "#090425001-FW EVEREST MFG /"
type textarea "x"
type textarea "#090425001-FW EVEREST MFG /"
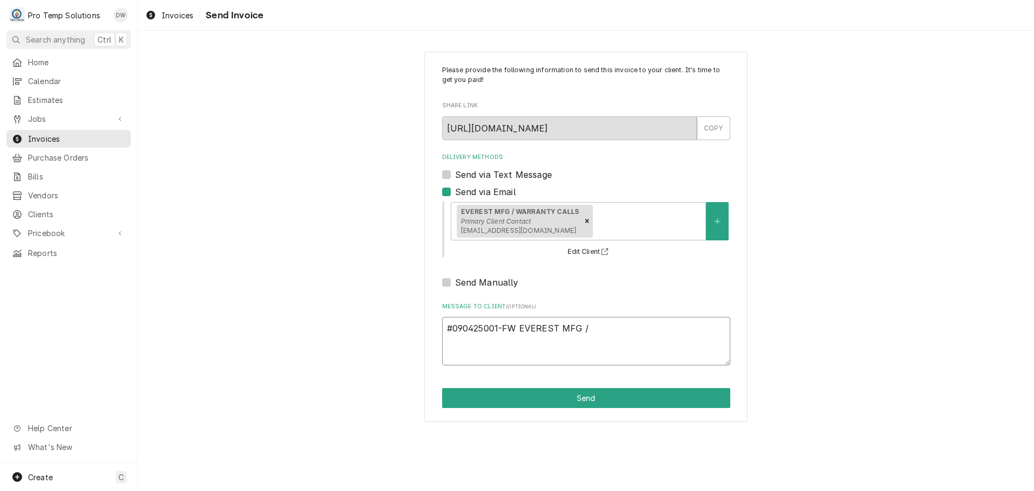
type textarea "x"
type textarea "#090425001-FW EVEREST MFG / T"
type textarea "x"
type textarea "#090425001-FW EVEREST MFG / TA"
type textarea "x"
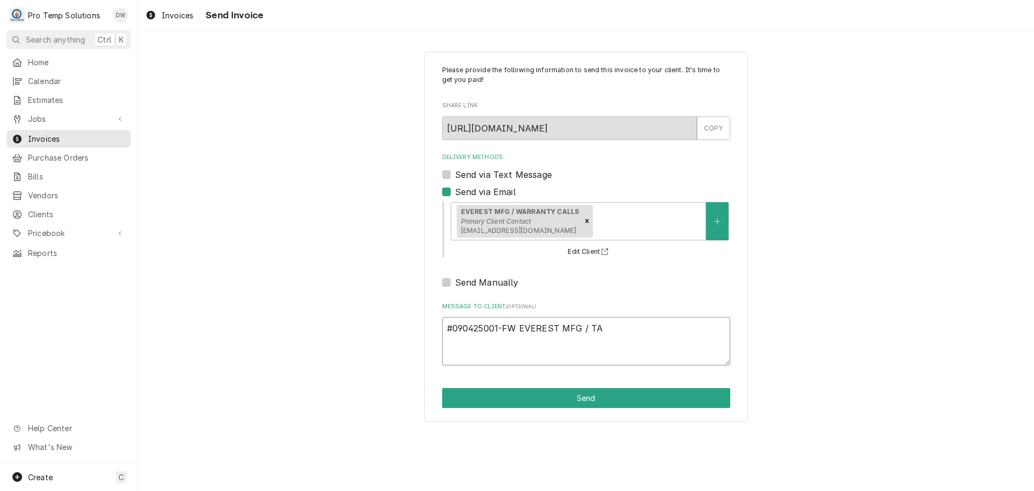
type textarea "#090425001-FW EVEREST MFG / TAZ"
type textarea "x"
type textarea "#090425001-FW EVEREST MFG / TAZA"
type textarea "x"
type textarea "#090425001-FW EVEREST MFG / TAZA"
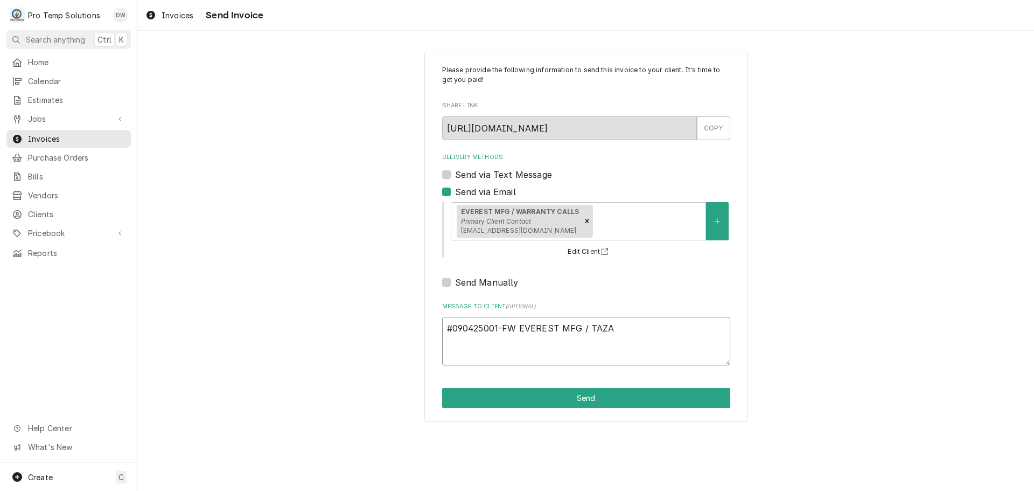
type textarea "x"
type textarea "#090425001-FW EVEREST MFG / TAZA G"
type textarea "x"
type textarea "#090425001-FW EVEREST MFG / TAZA GR"
type textarea "x"
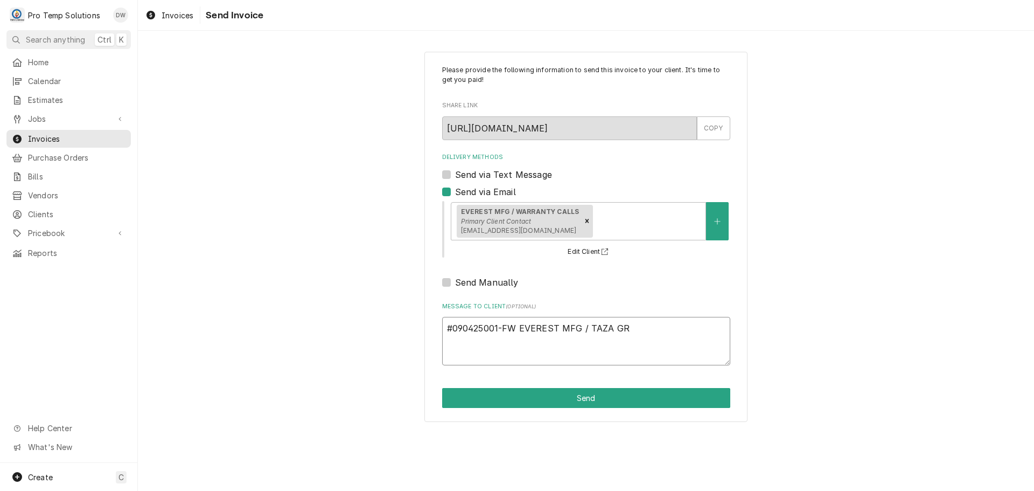
type textarea "#090425001-FW EVEREST MFG / [PERSON_NAME]"
type textarea "x"
type textarea "#090425001-FW EVEREST MFG / [PERSON_NAME]"
type textarea "x"
type textarea "#090425001-FW EVEREST MFG / TAZA GRILL"
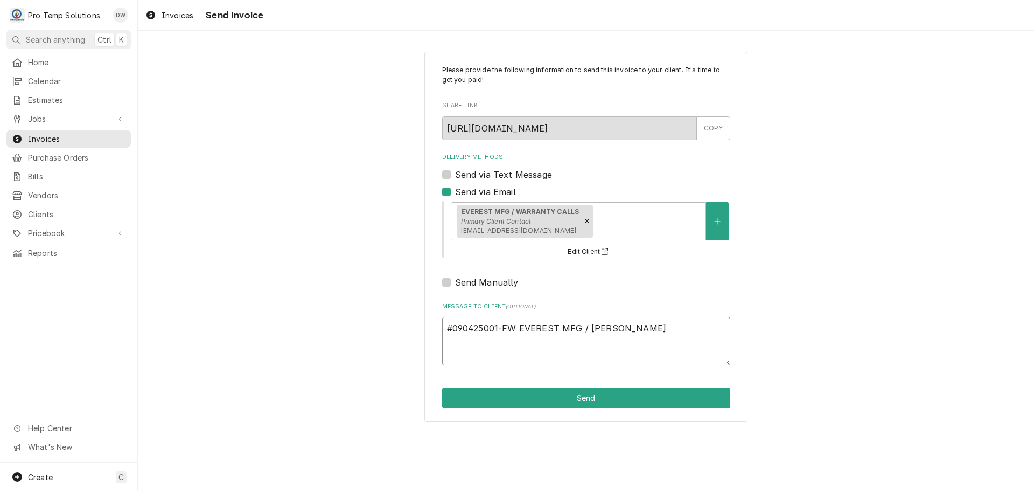
type textarea "x"
type textarea "#090425001-FW EVEREST MFG / TAZA GRILL-"
type textarea "x"
type textarea "#090425001-FW EVEREST MFG / TAZA GRILL-"
type textarea "x"
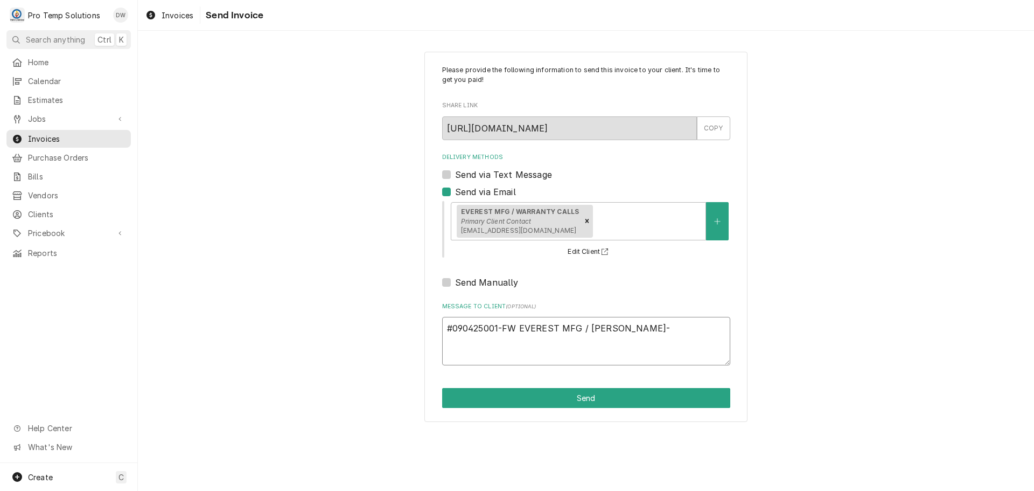
type textarea "#090425001-FW EVEREST MFG / TAZA GRILL- R"
type textarea "x"
type textarea "#090425001-FW EVEREST MFG / TAZA GRILL- RI"
type textarea "x"
type textarea "#090425001-FW EVEREST MFG / TAZA GRILL- RIC"
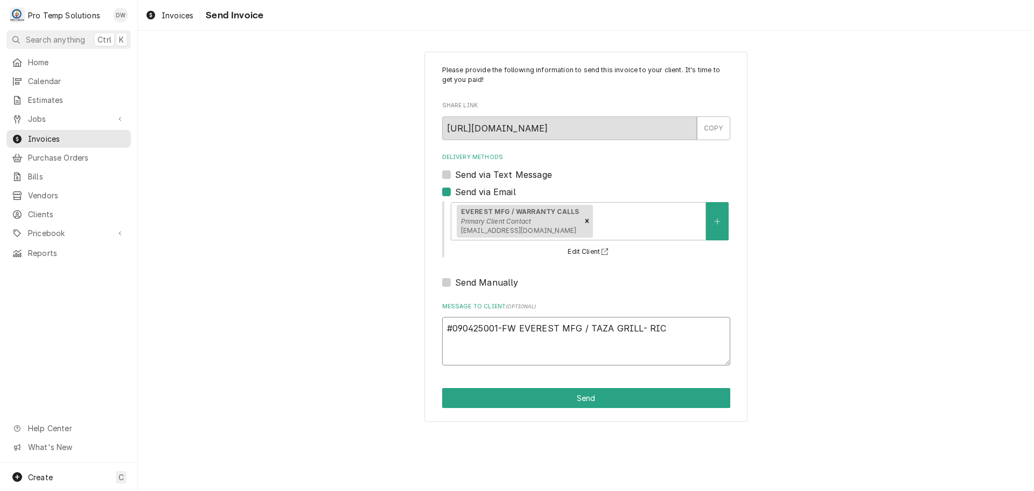
type textarea "x"
type textarea "#090425001-FW EVEREST MFG / TAZA GRILL- RIC"
type textarea "x"
type textarea "#090425001-FW EVEREST MFG / TAZA GRILL- RIC E"
type textarea "x"
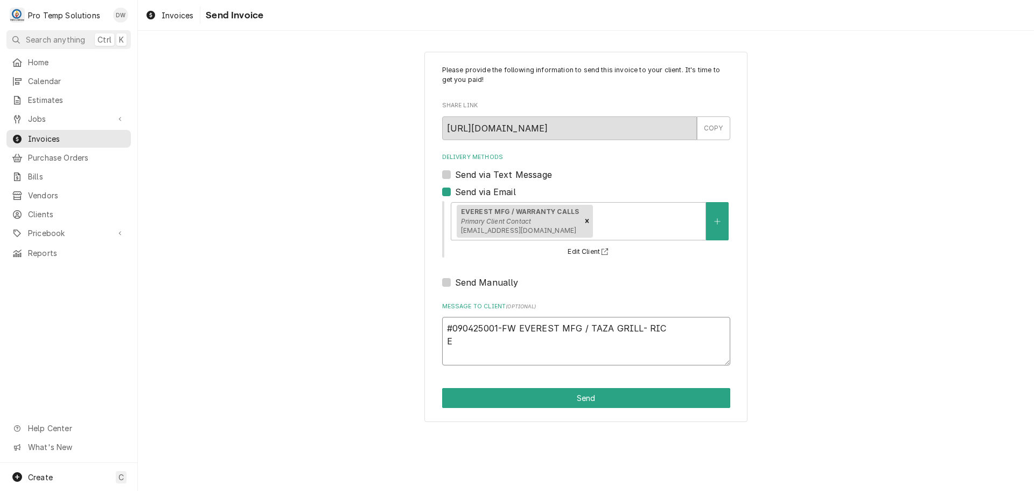
type textarea "#090425001-FW EVEREST MFG / TAZA GRILL- RIC EV"
type textarea "x"
type textarea "#090425001-FW EVEREST MFG / TAZA GRILL- RIC EVE"
type textarea "x"
type textarea "#090425001-FW EVEREST MFG / TAZA GRILL- RIC EVER"
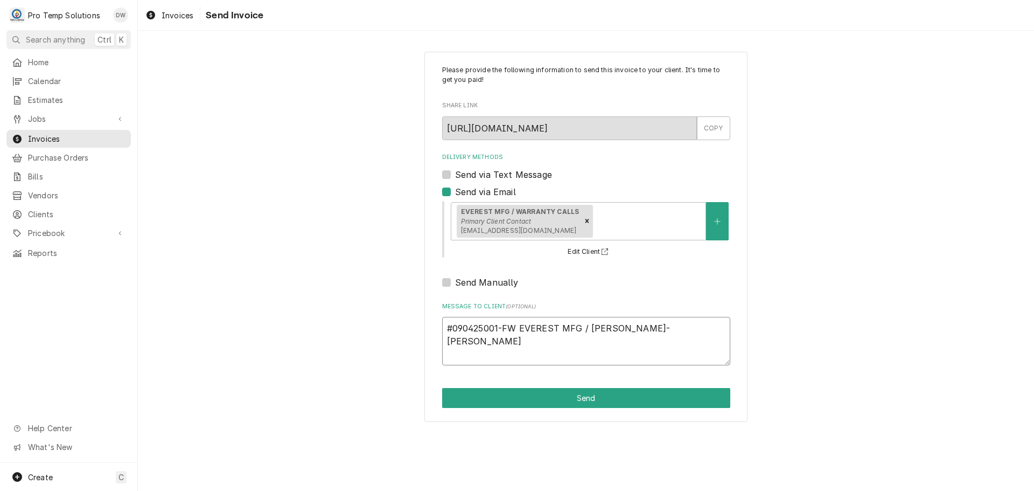
type textarea "x"
type textarea "#090425001-FW EVEREST MFG / TAZA GRILL- RIC EVERE"
type textarea "x"
type textarea "#090425001-FW EVEREST MFG / TAZA GRILL- RIC EVERES"
type textarea "x"
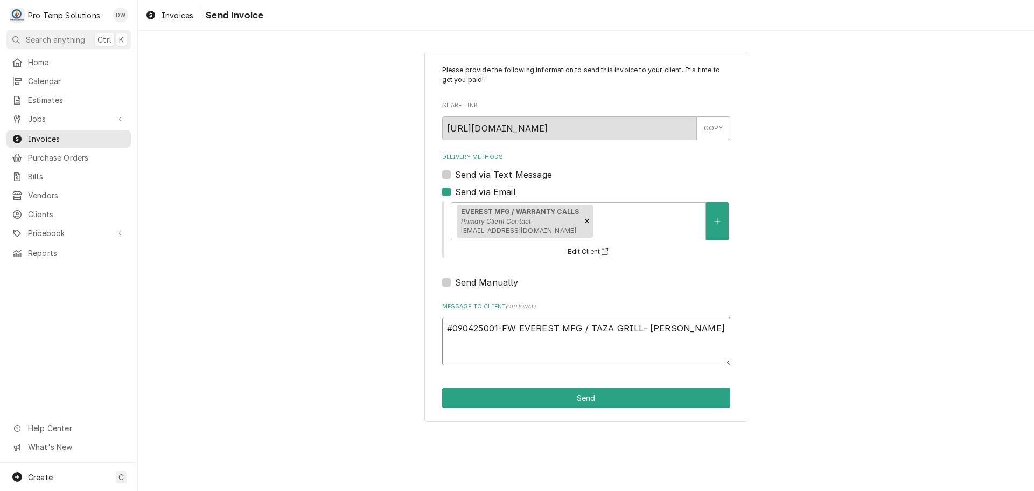
type textarea "#090425001-FW EVEREST MFG / TAZA GRILL- RIC EVEREST"
type textarea "x"
type textarea "#090425001-FW EVEREST MFG / TAZA GRILL- RIC EVEREST"
type textarea "x"
type textarea "#090425001-FW EVEREST MFG / TAZA GRILL- RIC EVEREST W"
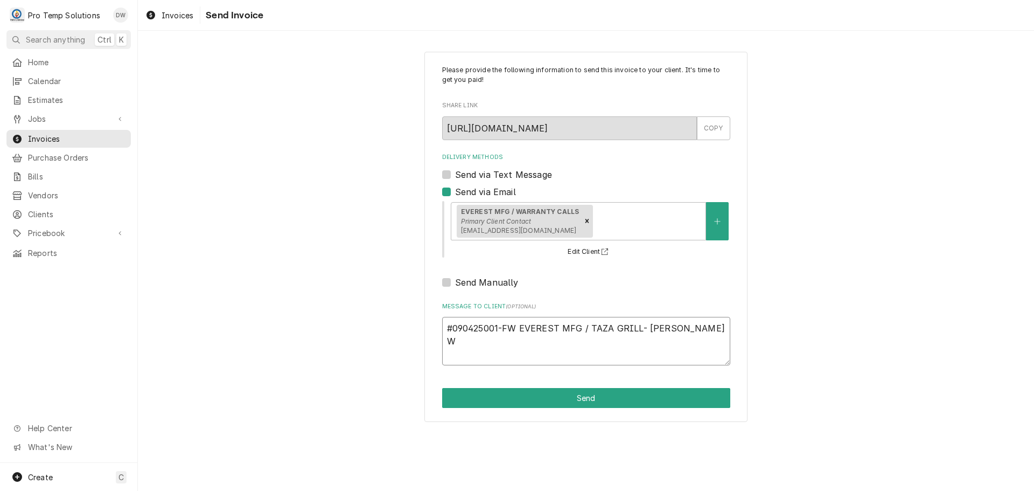
type textarea "x"
type textarea "#090425001-FW EVEREST MFG / TAZA GRILL- RIC EVEREST WO"
type textarea "x"
type textarea "#090425001-FW EVEREST MFG / TAZA GRILL- RIC EVEREST WO"
type textarea "x"
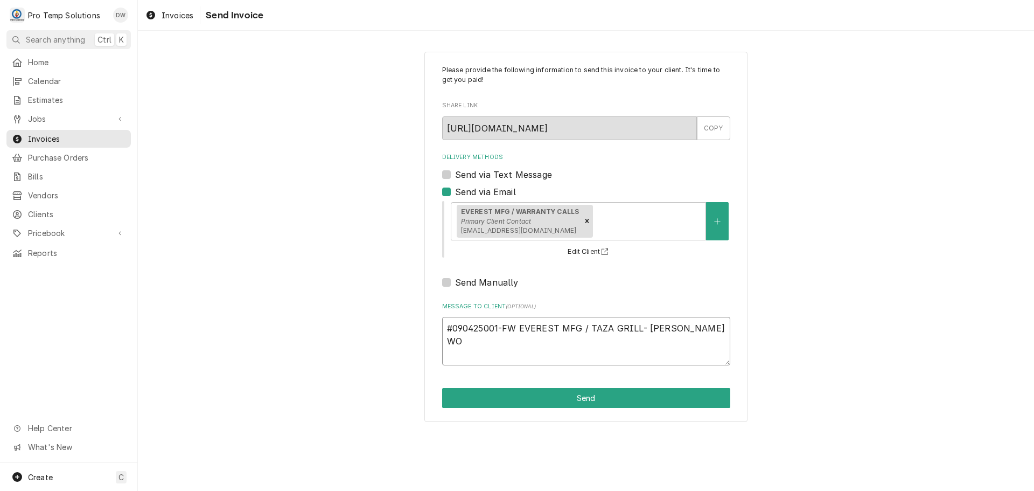
type textarea "#090425001-FW EVEREST MFG / TAZA GRILL- RIC EVEREST WO #"
type textarea "x"
type textarea "#090425001-FW EVEREST MFG / TAZA GRILL- RIC EVEREST WO #E"
type textarea "x"
type textarea "#090425001-FW EVEREST MFG / TAZA GRILL- RIC EVEREST WO #ER"
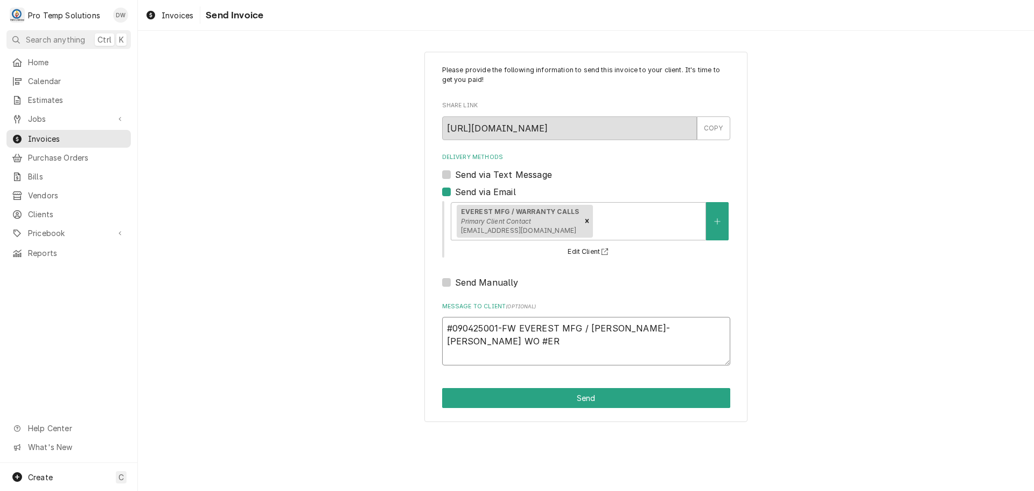
type textarea "x"
type textarea "#090425001-FW EVEREST MFG / TAZA GRILL- RIC EVEREST WO #ERW"
type textarea "x"
type textarea "#090425001-FW EVEREST MFG / TAZA GRILL- RIC EVEREST WO #ERW1"
type textarea "x"
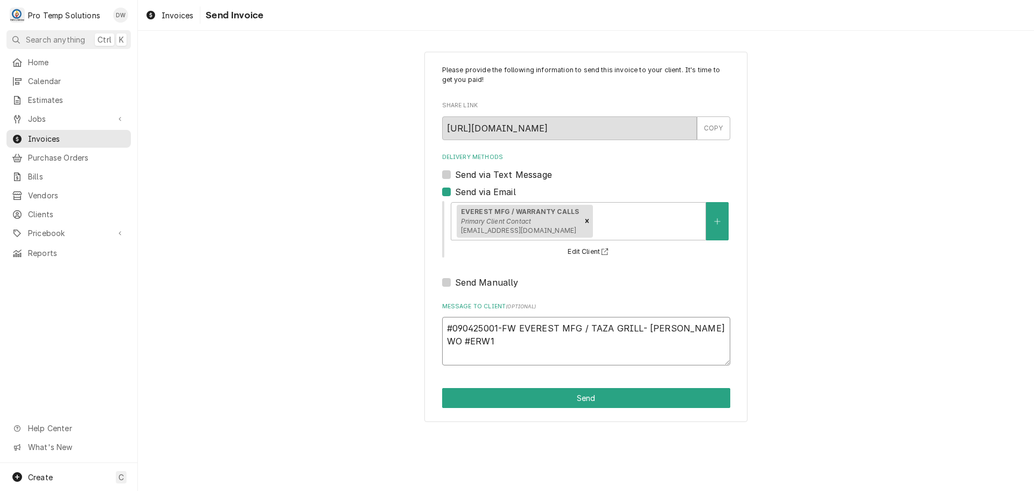
type textarea "#090425001-FW EVEREST MFG / TAZA GRILL- RIC EVEREST WO #ERW14"
type textarea "x"
type textarea "#090425001-FW EVEREST MFG / TAZA GRILL- RIC EVEREST WO #ERW147"
type textarea "x"
type textarea "#090425001-FW EVEREST MFG / TAZA GRILL- RIC EVEREST WO #ERW1473"
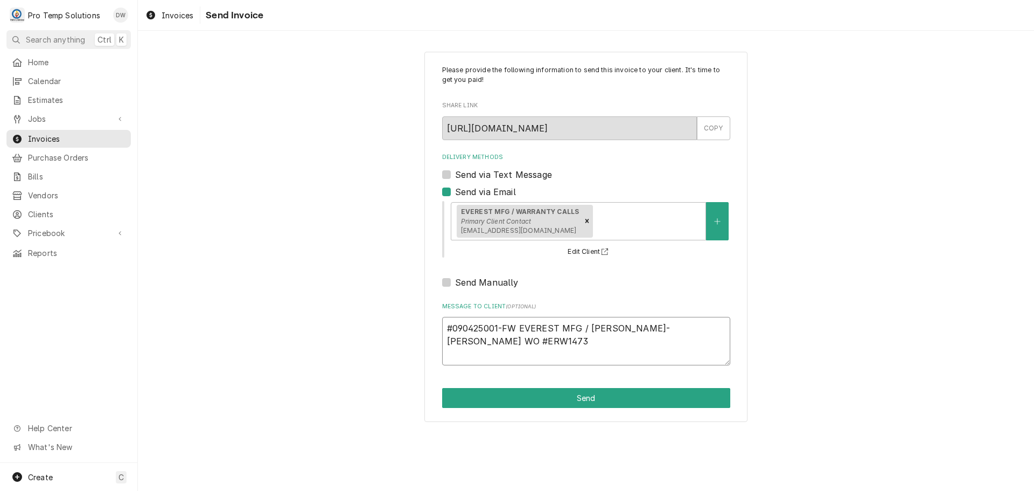
type textarea "x"
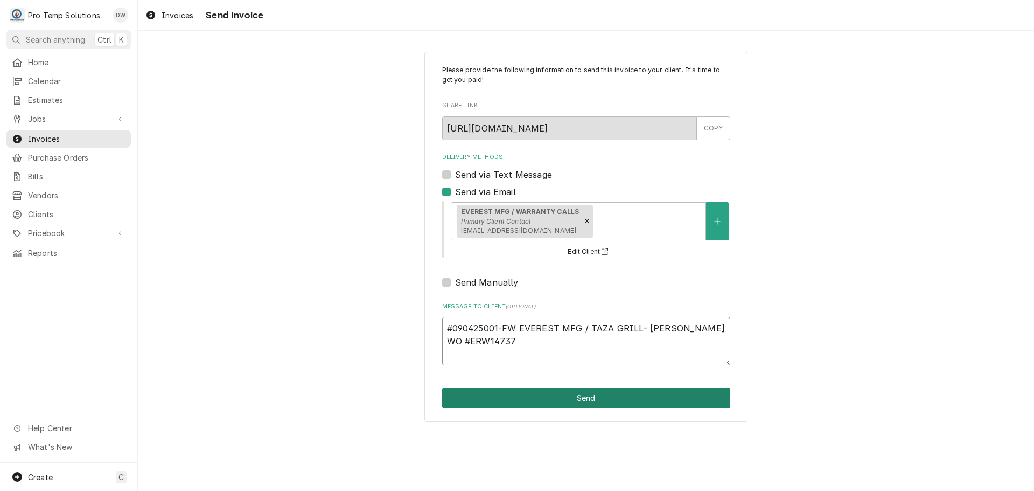
type textarea "#090425001-FW EVEREST MFG / TAZA GRILL- RIC EVEREST WO #ERW14737"
click at [592, 400] on button "Send" at bounding box center [586, 398] width 288 height 20
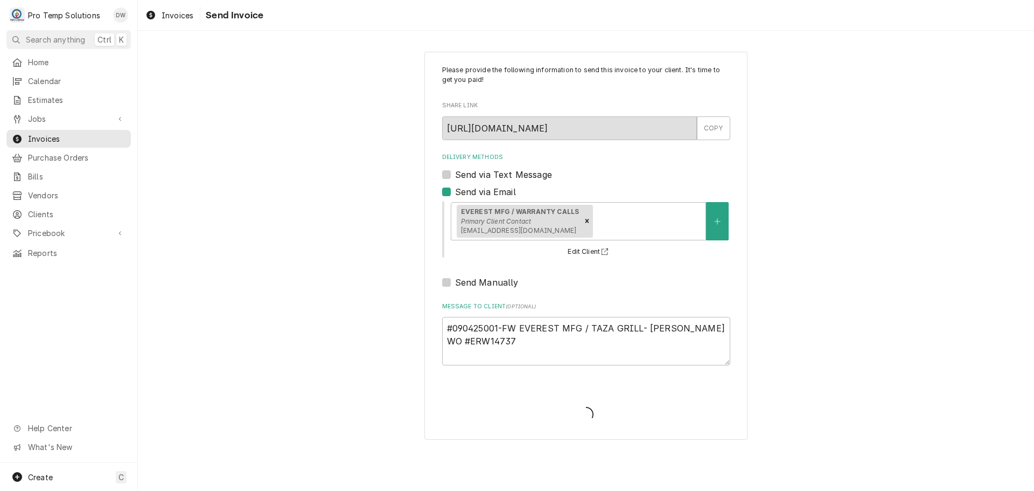
type textarea "x"
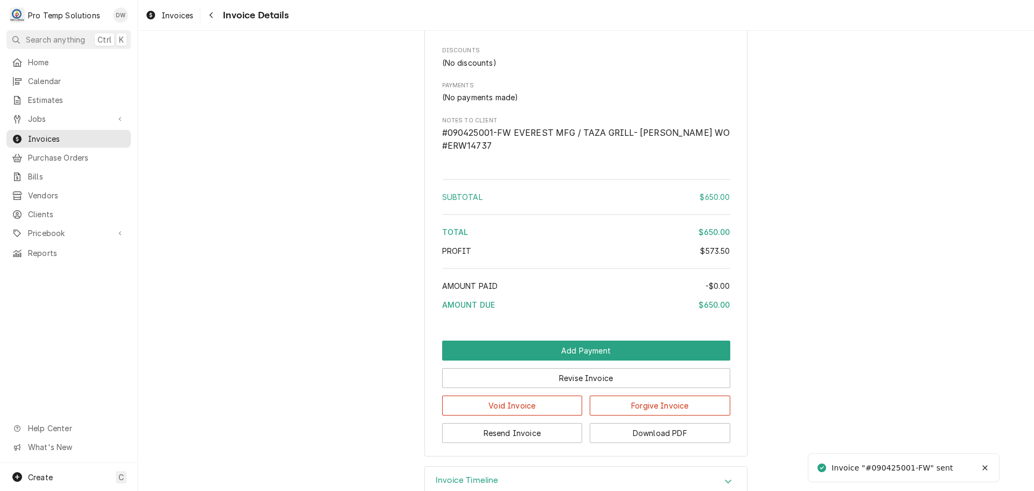
scroll to position [1498, 0]
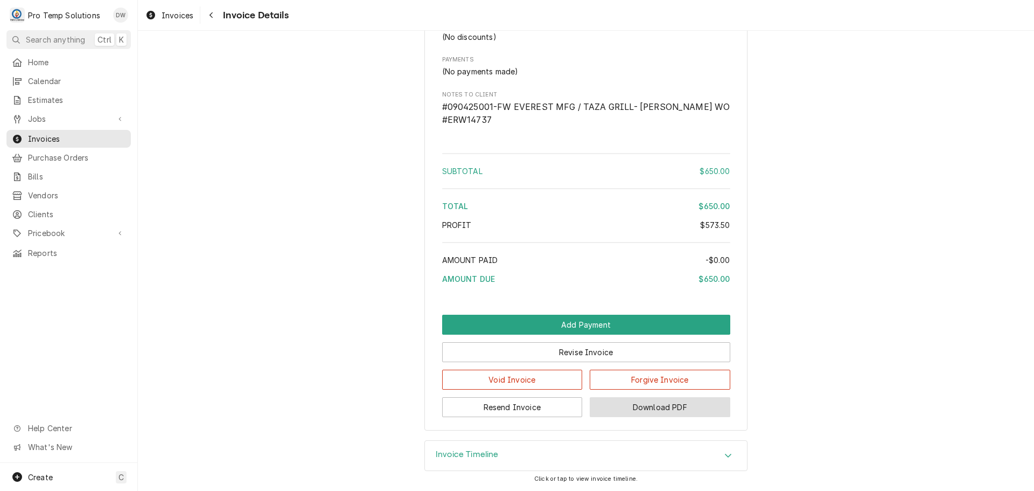
click at [648, 407] on button "Download PDF" at bounding box center [660, 407] width 141 height 20
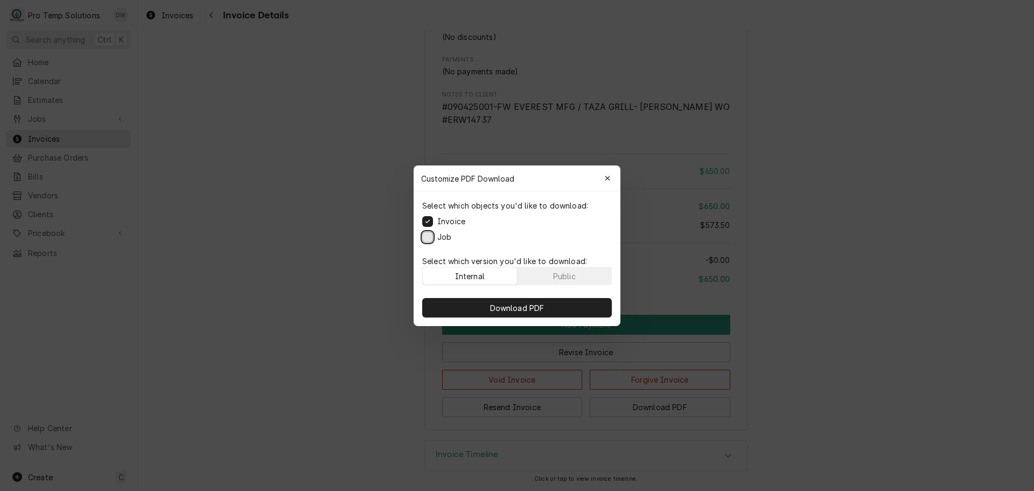
click at [424, 235] on button "Job" at bounding box center [427, 236] width 11 height 11
click at [531, 307] on span "Download PDF" at bounding box center [517, 307] width 59 height 11
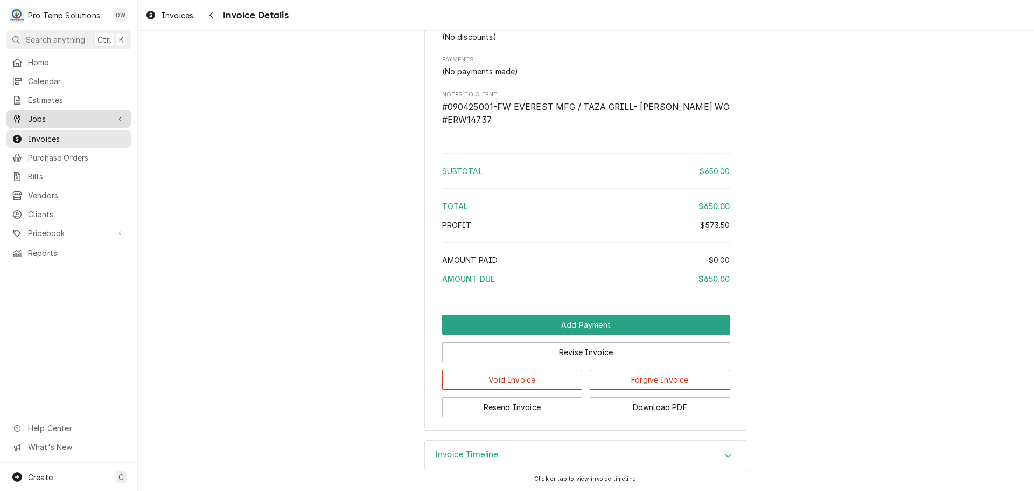
click at [41, 119] on span "Jobs" at bounding box center [68, 118] width 81 height 11
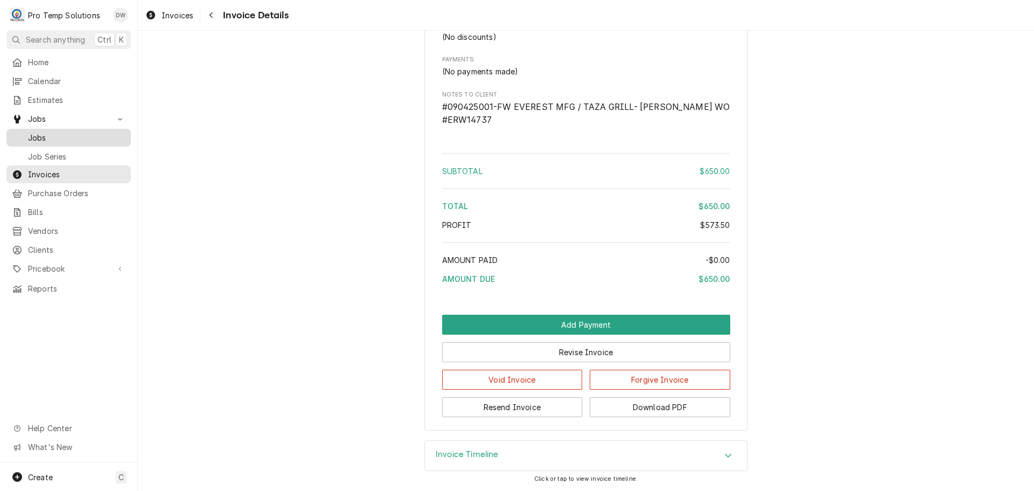
click at [44, 132] on span "Jobs" at bounding box center [76, 137] width 97 height 11
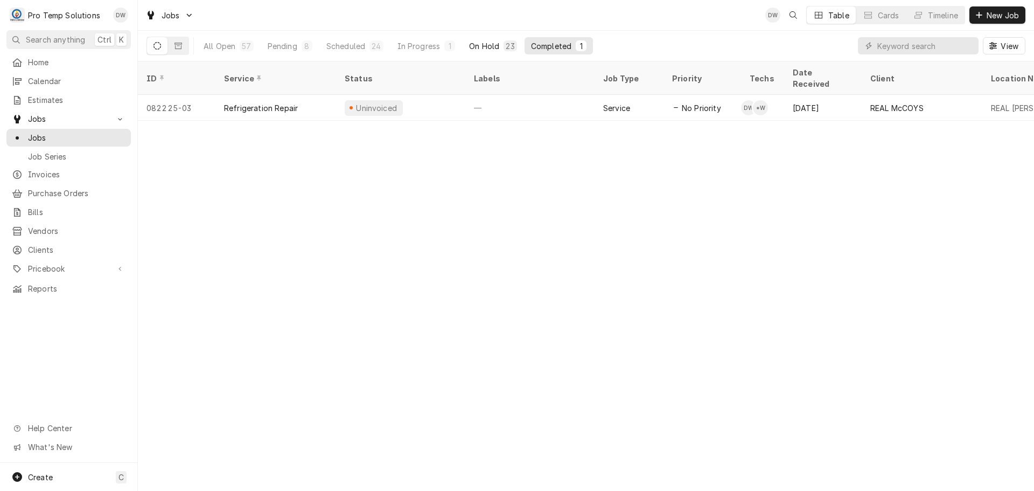
click at [490, 45] on div "On Hold" at bounding box center [484, 45] width 30 height 11
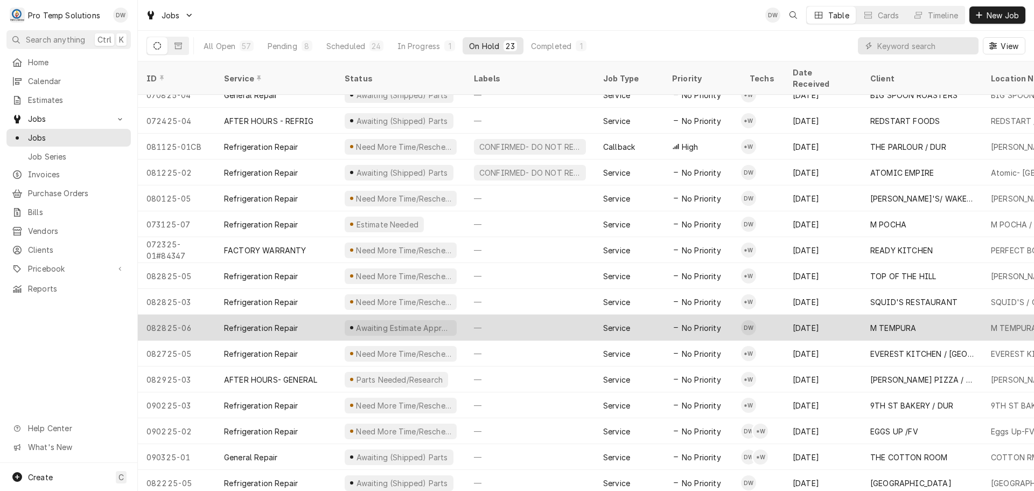
scroll to position [194, 0]
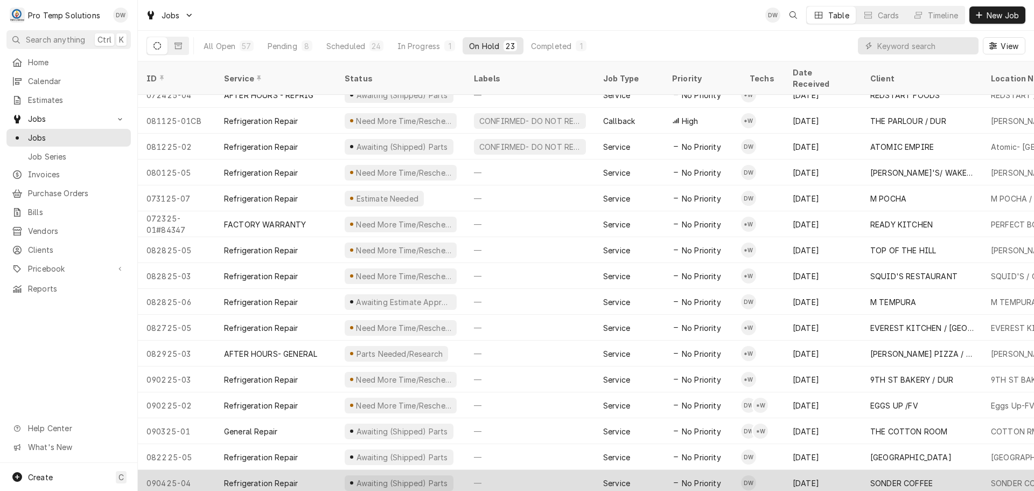
click at [538, 470] on div "—" at bounding box center [529, 483] width 129 height 26
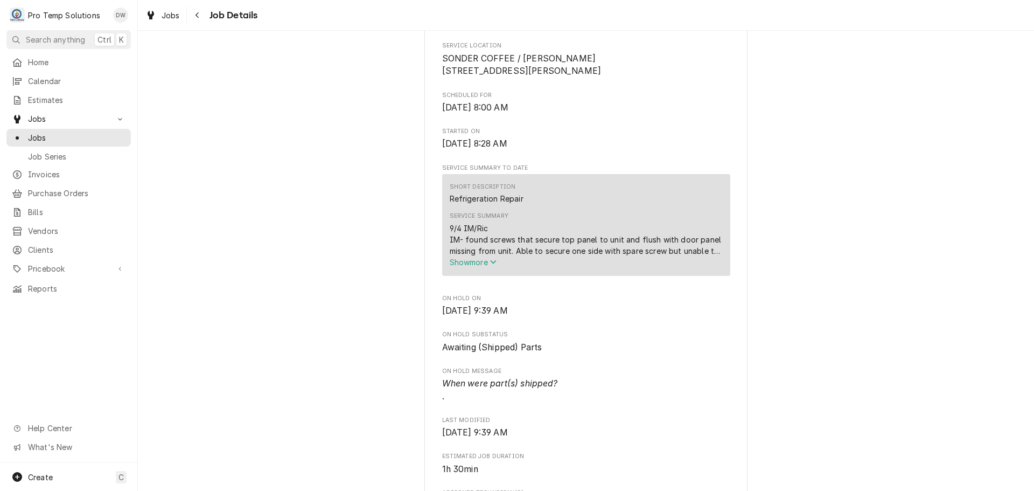
scroll to position [269, 0]
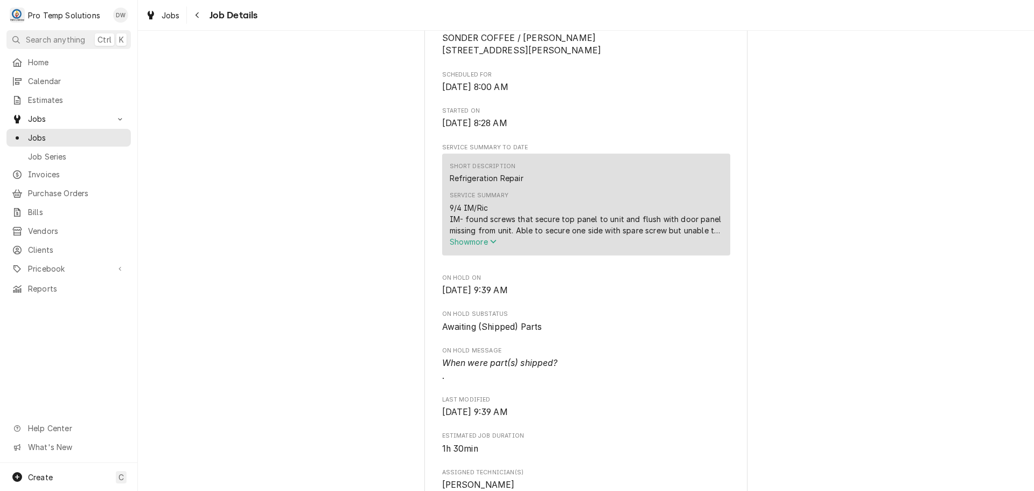
click at [476, 246] on span "Show more" at bounding box center [473, 241] width 47 height 9
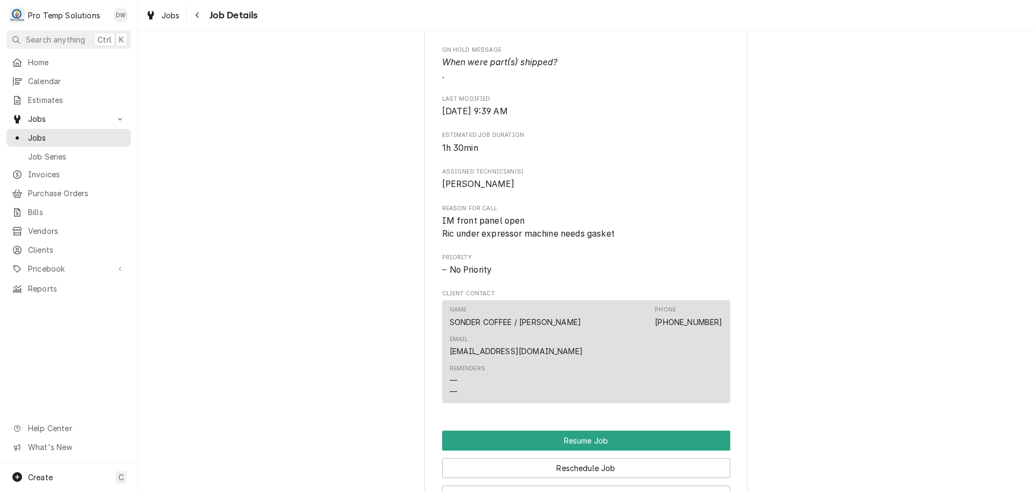
scroll to position [916, 0]
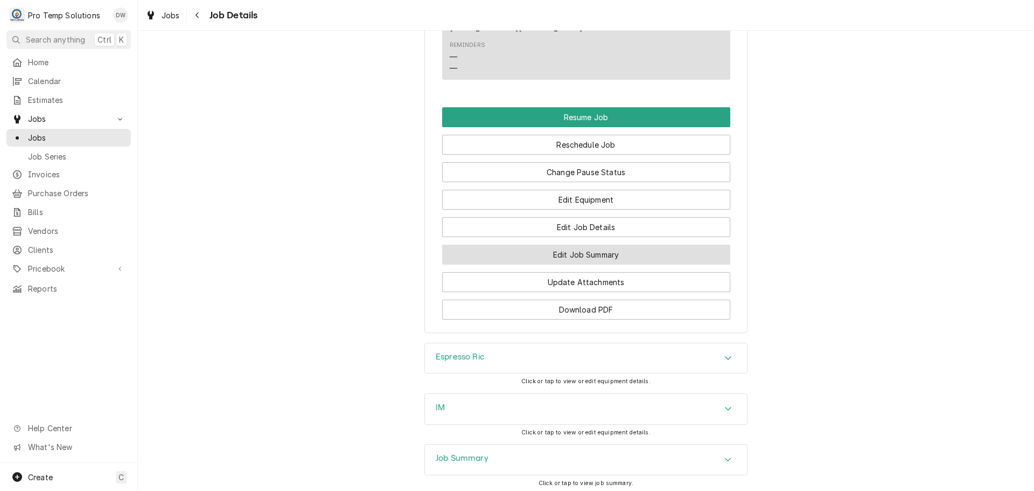
click at [578, 245] on button "Edit Job Summary" at bounding box center [586, 255] width 288 height 20
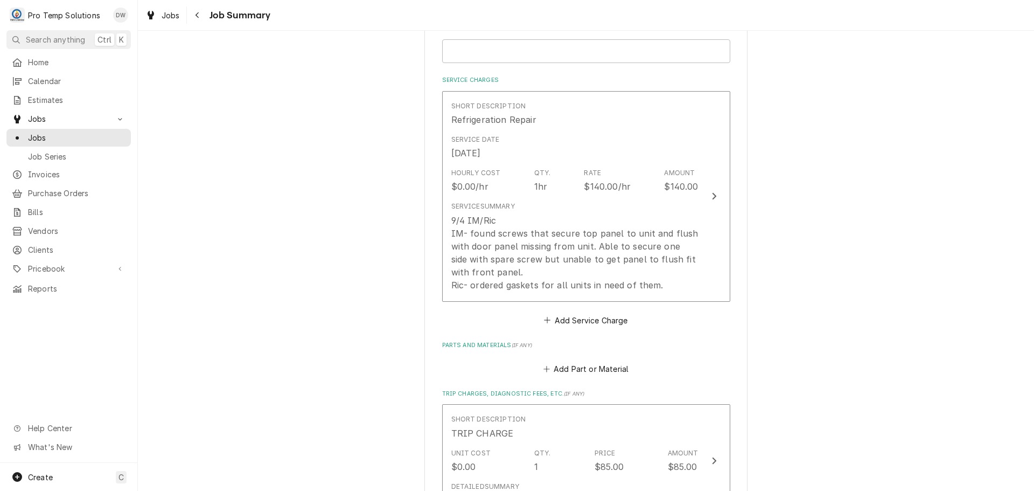
scroll to position [269, 0]
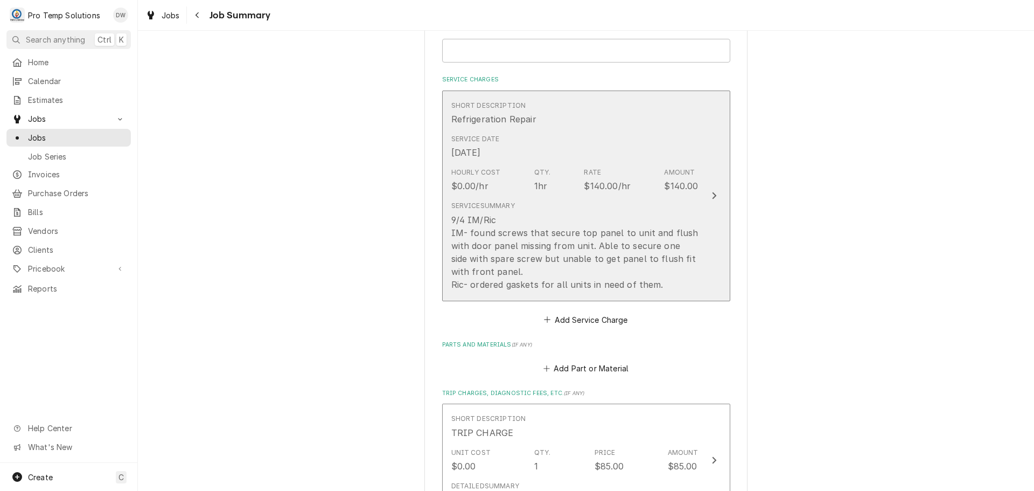
click at [712, 197] on icon "Update Line Item" at bounding box center [714, 195] width 4 height 7
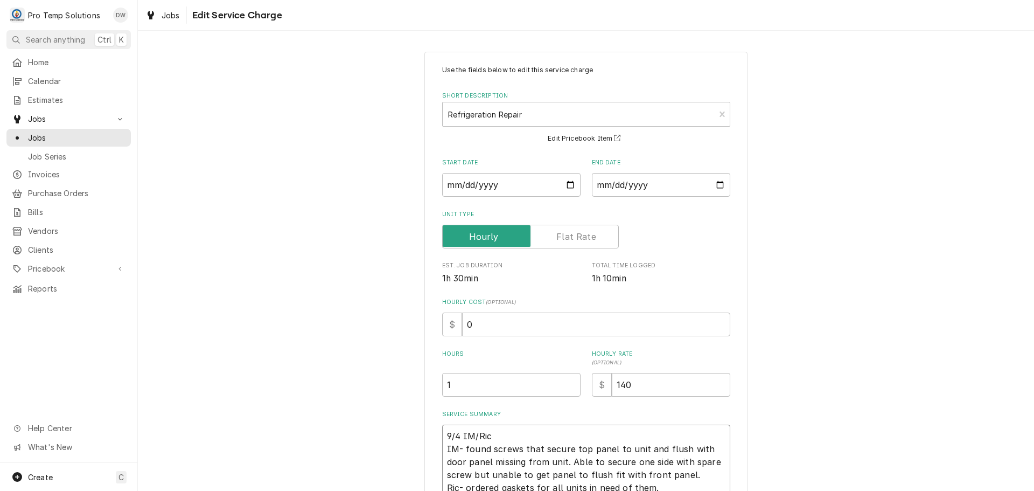
click at [473, 434] on textarea "9/4 IM/Ric IM- found screws that secure top panel to unit and flush with door p…" at bounding box center [586, 461] width 288 height 74
type textarea "x"
type textarea "9/4 IM/[PERSON_NAME] IM- found screws that secure top panel to unit and flush w…"
type textarea "x"
type textarea "9/4 IM/EXRic IM- found screws that secure top panel to unit and flush with door…"
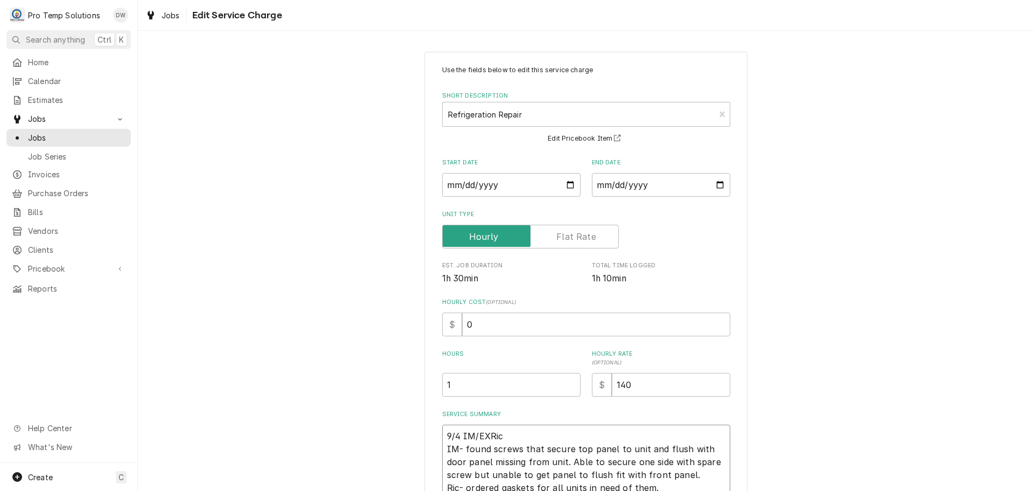
type textarea "x"
type textarea "9/4 IM/EXPRic IM- found screws that secure top panel to unit and flush with doo…"
type textarea "x"
type textarea "9/4 IM/EXPRRic IM- found screws that secure top panel to unit and flush with do…"
type textarea "x"
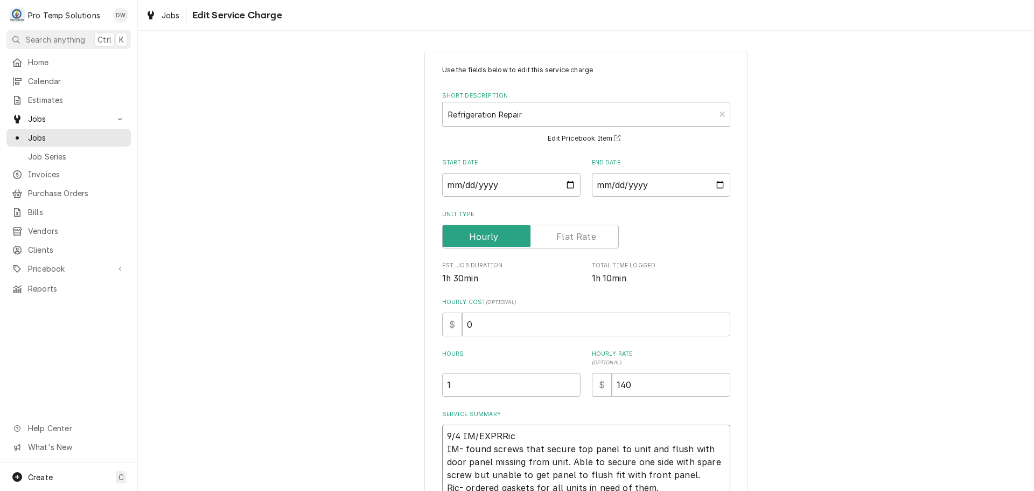
type textarea "9/4 IM/EXPRERic IM- found screws that secure top panel to unit and flush with d…"
type textarea "x"
type textarea "9/4 IM/EXPRESRic IM- found screws that secure top panel to unit and flush with …"
type textarea "x"
type textarea "9/4 IM/EXPRESSRic IM- found screws that secure top panel to unit and flush with…"
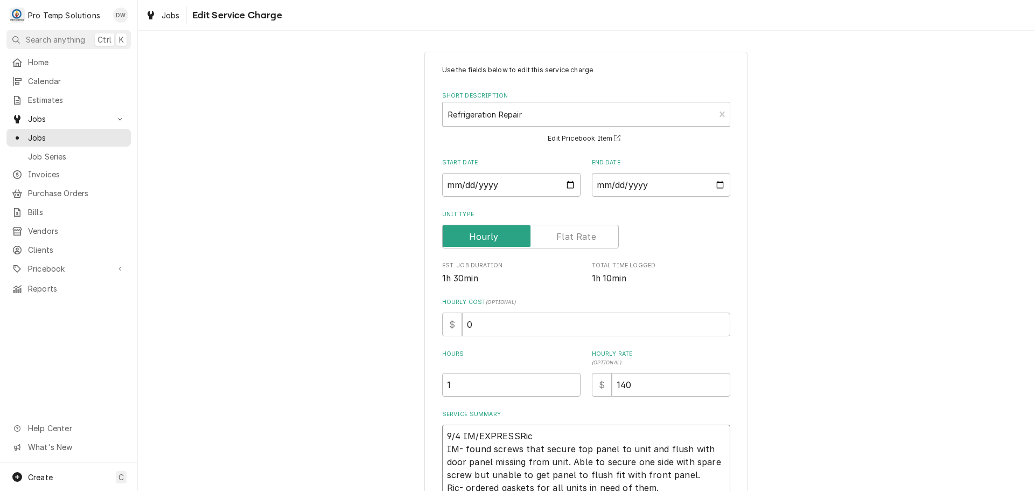
type textarea "x"
type textarea "9/4 IM/EXPRESSORic IM- found screws that secure top panel to unit and flush wit…"
type textarea "x"
type textarea "9/4 IM/EXPRESSO Ric IM- found screws that secure top panel to unit and flush wi…"
click at [549, 436] on textarea "9/4 IM/EXPRESSO Ric IM- found screws that secure top panel to unit and flush wi…" at bounding box center [586, 461] width 288 height 74
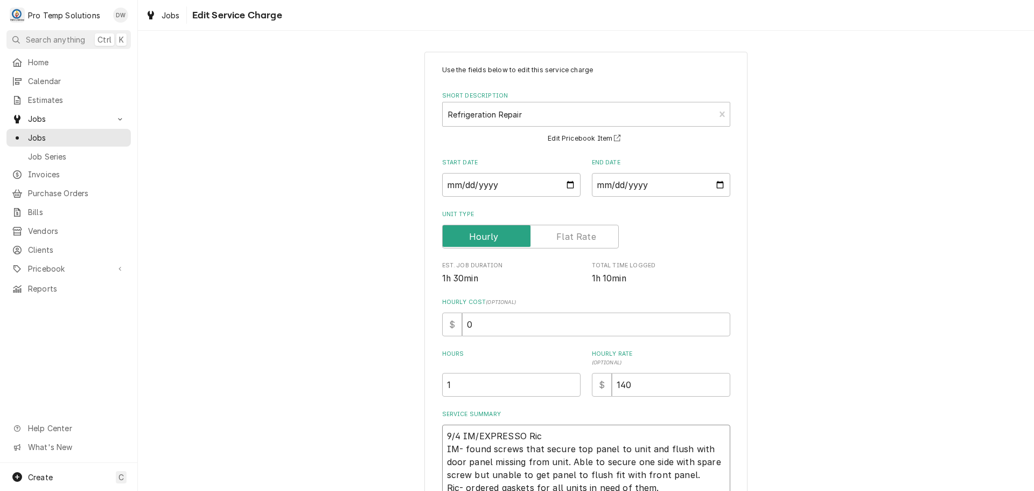
type textarea "x"
type textarea "9/4 IM/EXPRESSO Ri IM- found screws that secure top panel to unit and flush wit…"
type textarea "x"
type textarea "9/4 IM/EXPRESSO R IM- found screws that secure top panel to unit and flush with…"
type textarea "x"
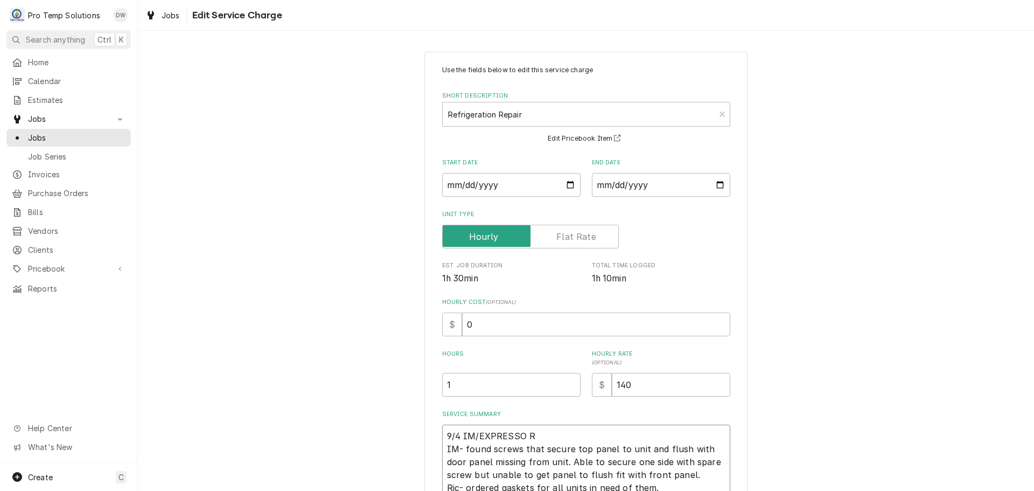
type textarea "9/4 IM/EXPRESSO IM- found screws that secure top panel to unit and flush with d…"
type textarea "x"
type textarea "9/4 IM/EXPRESSO I IM- found screws that secure top panel to unit and flush with…"
type textarea "x"
type textarea "9/4 IM/EXPRESSO IM- found screws that secure top panel to unit and flush with d…"
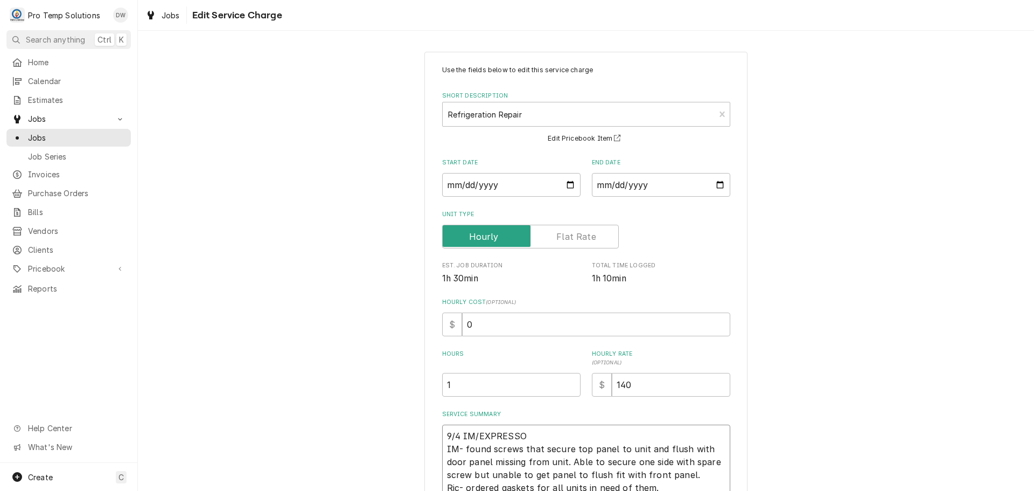
type textarea "x"
type textarea "9/4 IM/EXPRESSO R IM- found screws that secure top panel to unit and flush with…"
type textarea "x"
type textarea "9/4 IM/EXPRESSO RI IM- found screws that secure top panel to unit and flush wit…"
type textarea "x"
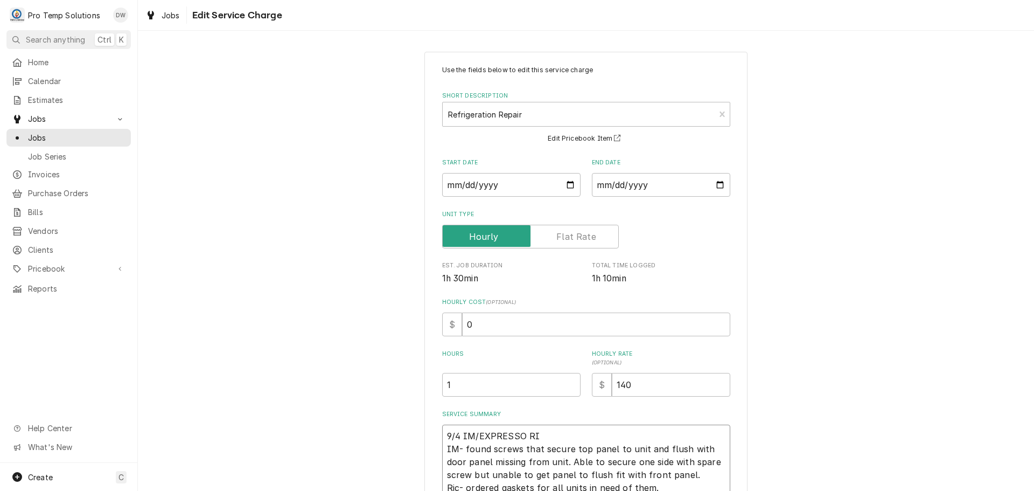
type textarea "9/4 IM/EXPRESSO RIC IM- found screws that secure top panel to unit and flush wi…"
type textarea "x"
type textarea "9/4 IM/EXPRESSO RIC IM- found screws that secure top panel to unit and flush wi…"
type textarea "x"
type textarea "9/4 IM/EXPRESSO RIC 8 IM- found screws that secure top panel to unit and flush …"
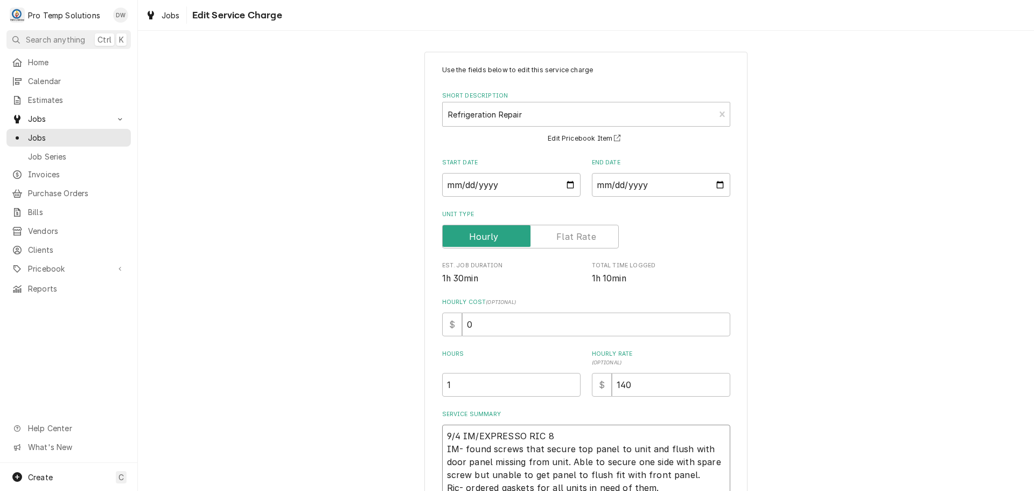
type textarea "x"
type textarea "9/4 IM/EXPRESSO RIC 83 IM- found screws that secure top panel to unit and flush…"
type textarea "x"
type textarea "9/4 IM/EXPRESSO RIC 830 IM- found screws that secure top panel to unit and flus…"
type textarea "x"
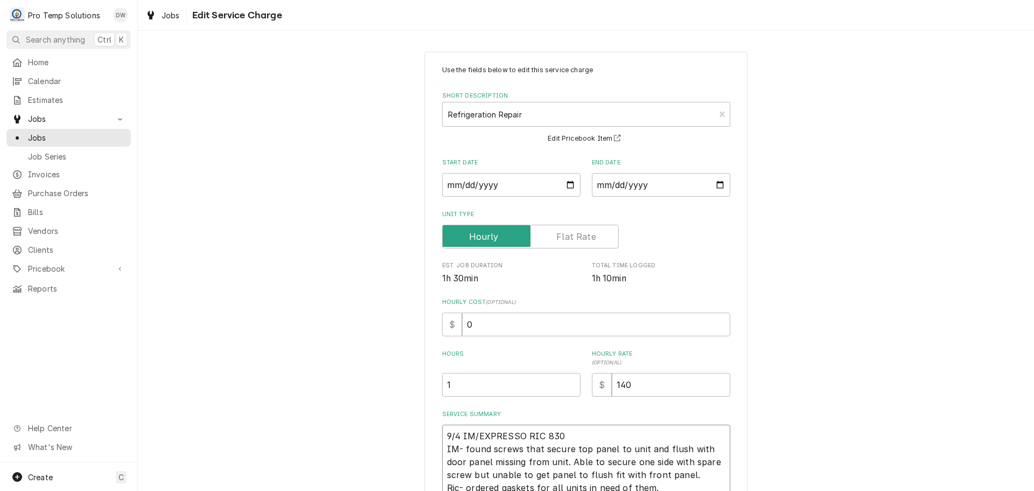
type textarea "9/4 IM/EXPRESSO RIC 830- IM- found screws that secure top panel to unit and flu…"
type textarea "x"
type textarea "9/4 IM/EXPRESSO RIC 830-9 IM- found screws that secure top panel to unit and fl…"
type textarea "x"
type textarea "9/4 IM/EXPRESSO RIC 830-94 IM- found screws that secure top panel to unit and f…"
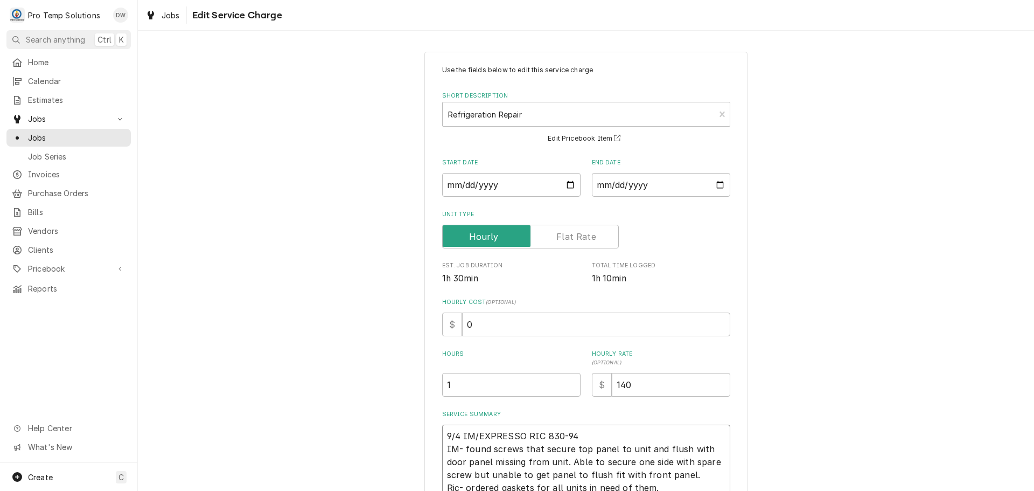
type textarea "x"
type textarea "9/4 IM/EXPRESSO RIC 830-940 IM- found screws that secure top panel to unit and …"
type textarea "x"
type textarea "9/4 IM/EXPRESSO RIC 830-940 IM- found screws that secure top panel to unit and …"
type textarea "x"
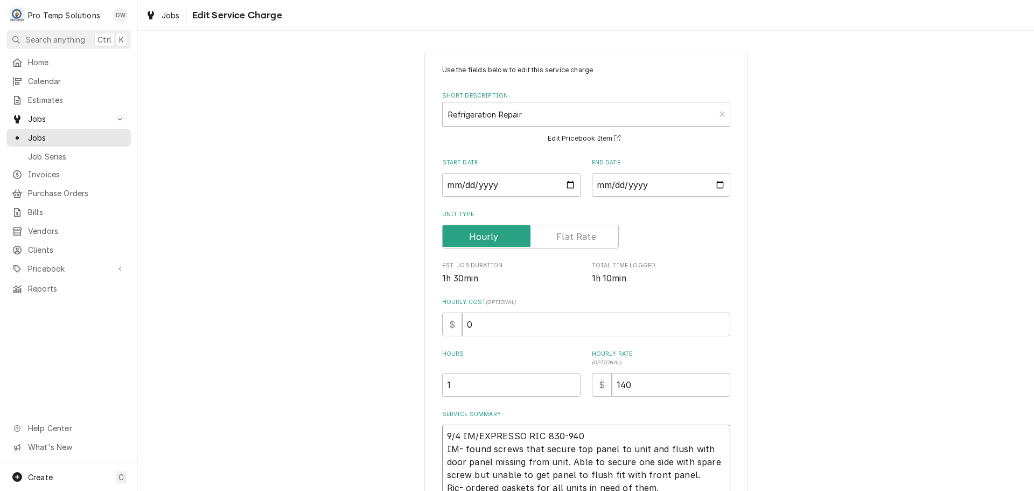
type textarea "9/4 IM/EXPRESSO RIC 830-940 K IM- found screws that secure top panel to unit an…"
type textarea "x"
type textarea "9/4 IM/EXPRESSO RIC 830-940 KO IM- found screws that secure top panel to unit a…"
type textarea "x"
type textarea "9/4 IM/EXPRESSO RIC 830-940 KOT IM- found screws that secure top panel to unit …"
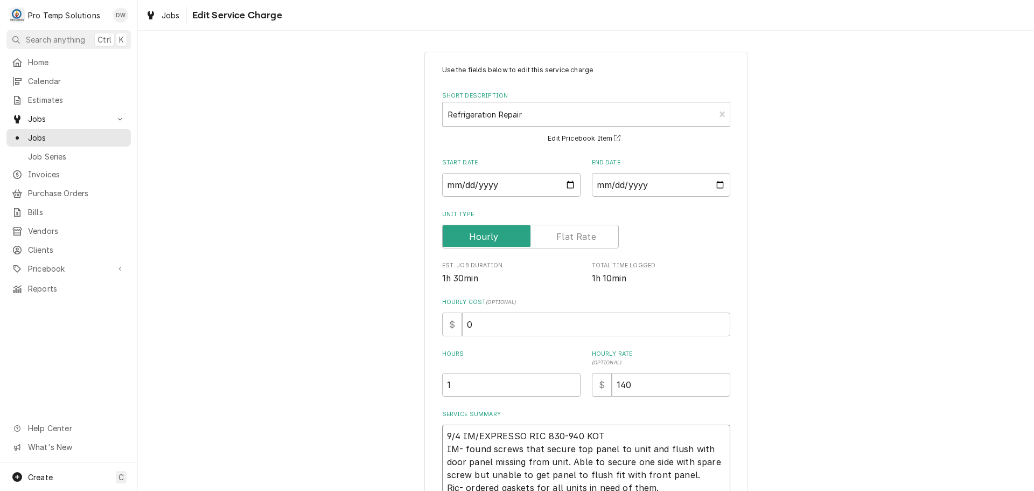
type textarea "x"
type textarea "9/4 IM/EXPRESSO RIC 830-940 KOTY IM- found screws that secure top panel to unit…"
type textarea "x"
type textarea "9/4 IM/EXPRESSO RIC 830-940 KOTY IM- found screws that secure top panel to unit…"
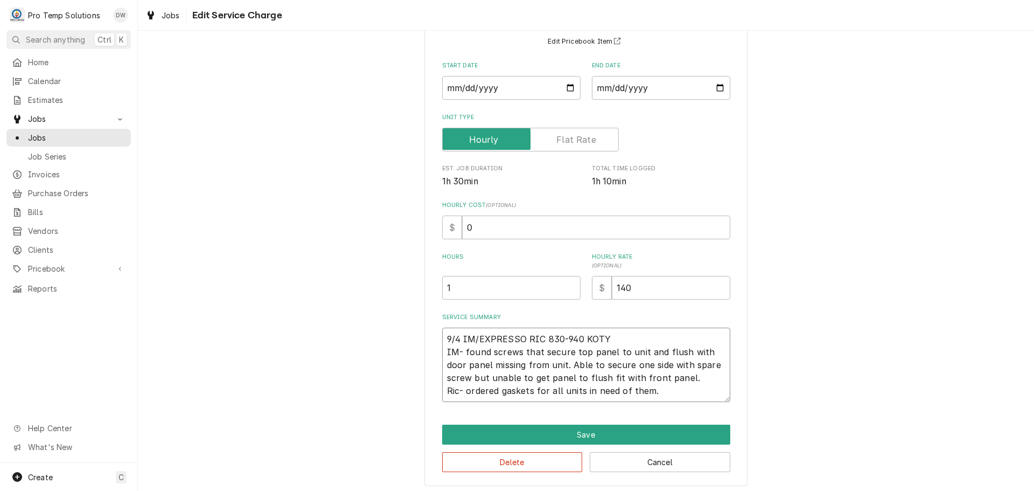
scroll to position [101, 0]
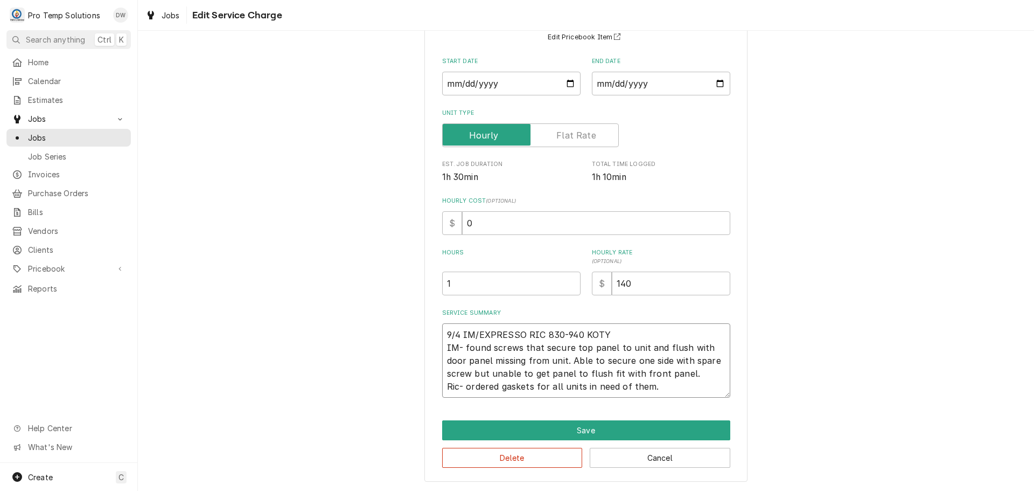
click at [557, 386] on textarea "9/4 IM/EXPRESSO RIC 830-940 KOTY IM- found screws that secure top panel to unit…" at bounding box center [586, 360] width 288 height 74
type textarea "x"
type textarea "9/4 IM/EXPRESSO RIC 830-940 KOTY IM- found screws that secure top panel to unit…"
type textarea "x"
type textarea "9/4 IM/EXPRESSO RIC 830-940 KOTY IM- found screws that secure top panel to unit…"
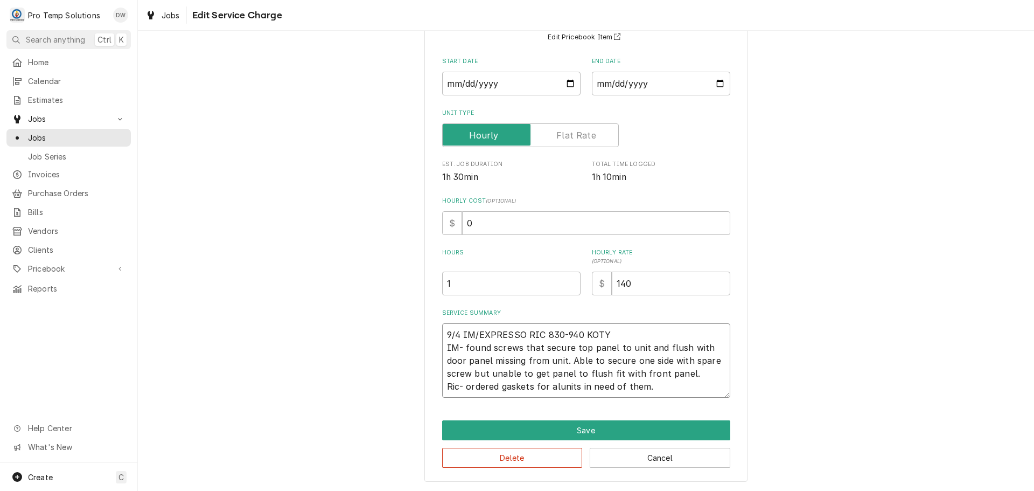
type textarea "x"
type textarea "9/4 IM/EXPRESSO RIC 830-940 KOTY IM- found screws that secure top panel to unit…"
type textarea "x"
type textarea "9/4 IM/EXPRESSO RIC 830-940 KOTY IM- found screws that secure top panel to unit…"
type textarea "x"
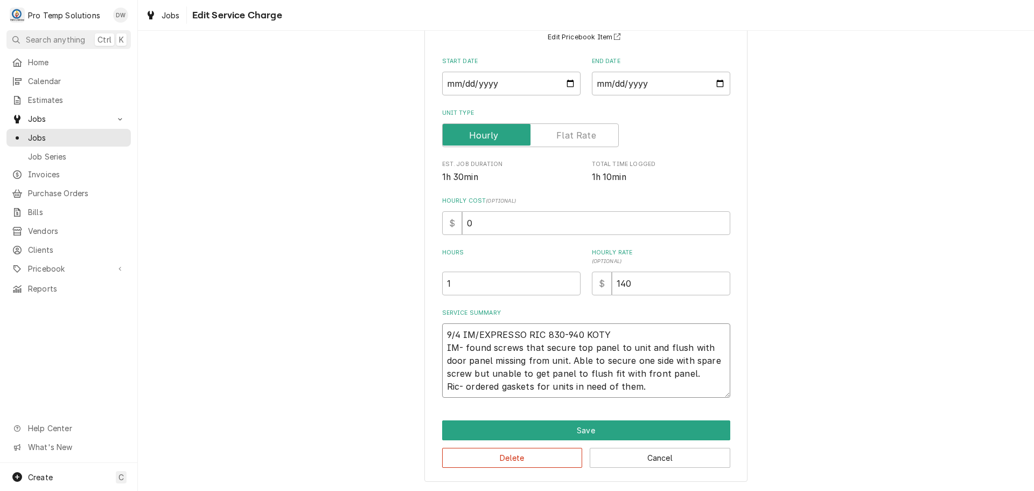
type textarea "9/4 IM/EXPRESSO RIC 830-940 KOTY IM- found screws that secure top panel to unit…"
type textarea "x"
type textarea "9/4 IM/EXPRESSO RIC 830-940 KOTY IM- found screws that secure top panel to unit…"
type textarea "x"
type textarea "9/4 IM/EXPRESSO RIC 830-940 KOTY IM- found screws that secure top panel to unit…"
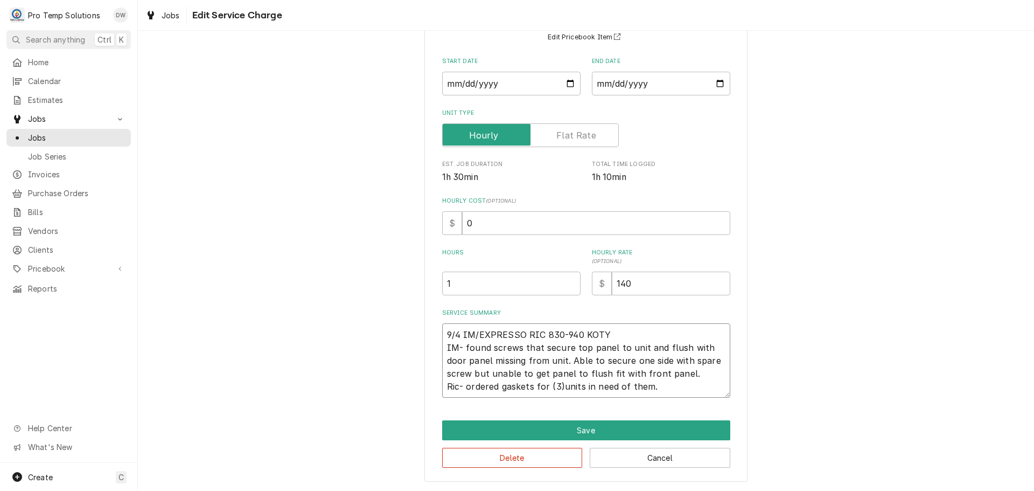
click at [496, 383] on textarea "9/4 IM/EXPRESSO RIC 830-940 KOTY IM- found screws that secure top panel to unit…" at bounding box center [586, 360] width 288 height 74
type textarea "x"
type textarea "9/4 IM/EXPRESSO RIC 830-940 KOTY IM- found screws that secure top panel to unit…"
type textarea "x"
type textarea "9/4 IM/EXPRESSO RIC 830-940 KOTY IM- found screws that secure top panel to unit…"
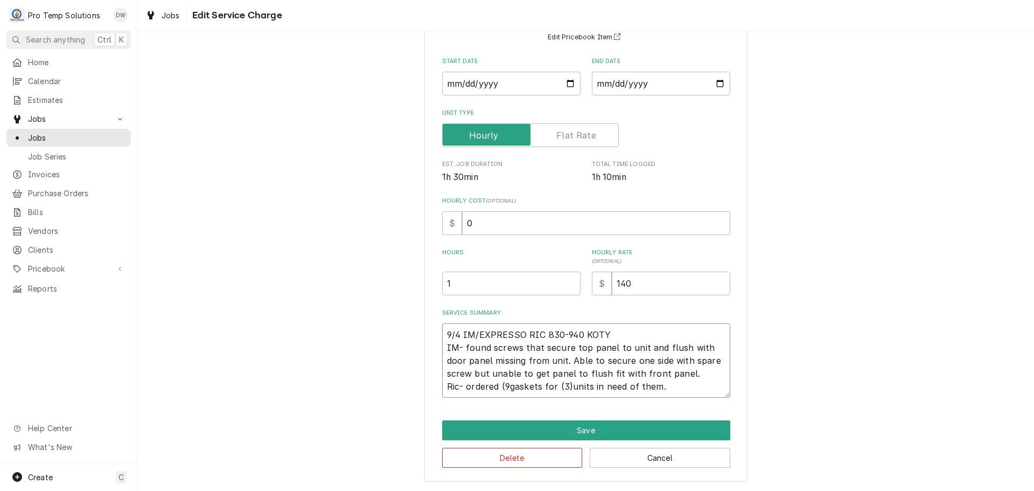
type textarea "x"
type textarea "9/4 IM/EXPRESSO RIC 830-940 KOTY IM- found screws that secure top panel to unit…"
type textarea "x"
type textarea "9/4 IM/EXPRESSO RIC 830-940 KOTY IM- found screws that secure top panel to unit…"
click at [680, 386] on textarea "9/4 IM/EXPRESSO RIC 830-940 KOTY IM- found screws that secure top panel to unit…" at bounding box center [586, 360] width 288 height 74
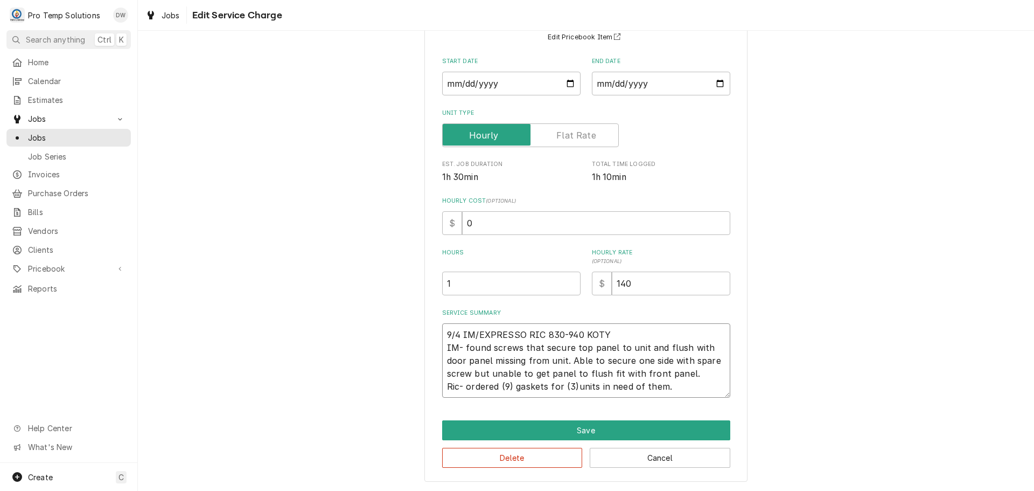
type textarea "x"
type textarea "9/4 IM/EXPRESSO RIC 830-940 KOTY IM- found screws that secure top panel to unit…"
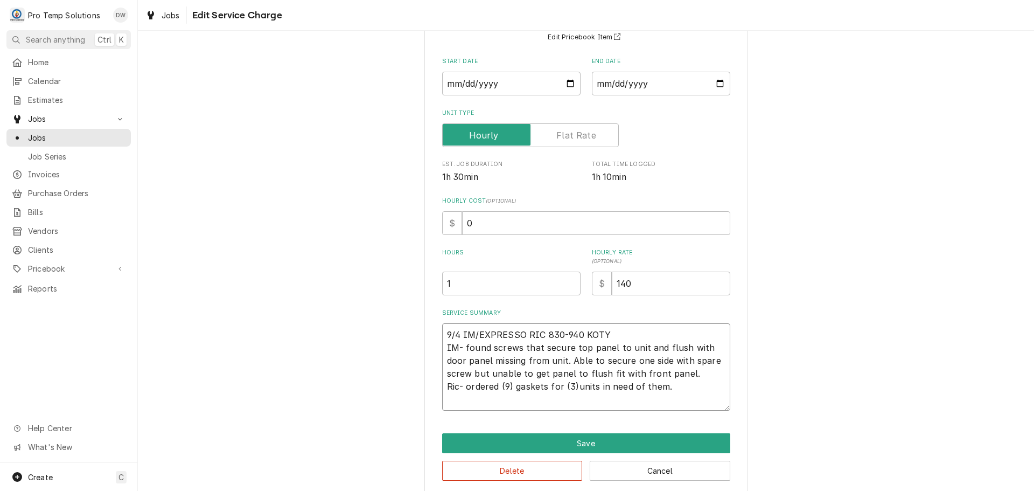
type textarea "x"
type textarea "9/4 IM/EXPRESSO RIC 830-940 KOTY IM- found screws that secure top panel to unit…"
type textarea "x"
type textarea "9/4 IM/EXPRESSO RIC 830-940 KOTY IM- found screws that secure top panel to unit…"
type textarea "x"
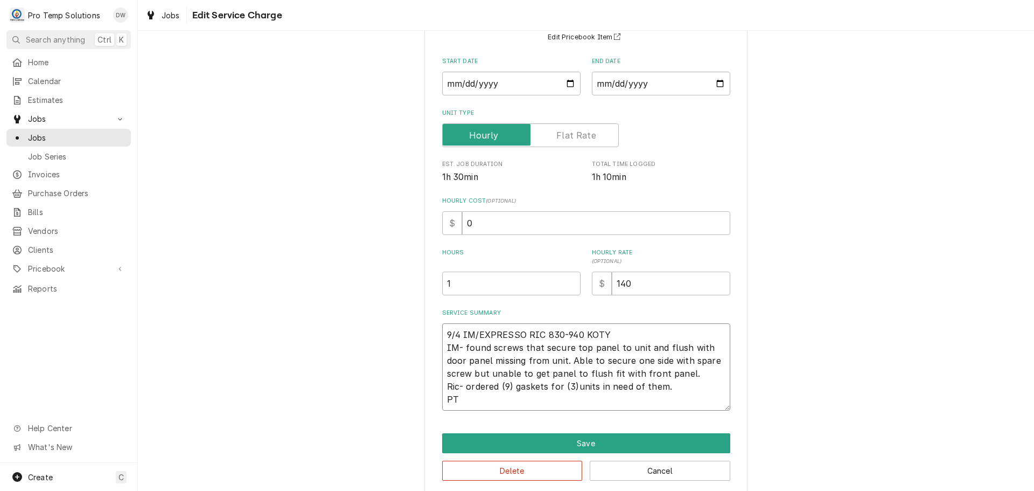
type textarea "9/4 IM/EXPRESSO RIC 830-940 KOTY IM- found screws that secure top panel to unit…"
type textarea "x"
type textarea "9/4 IM/EXPRESSO RIC 830-940 KOTY IM- found screws that secure top panel to unit…"
type textarea "x"
type textarea "9/4 IM/EXPRESSO RIC 830-940 KOTY IM- found screws that secure top panel to unit…"
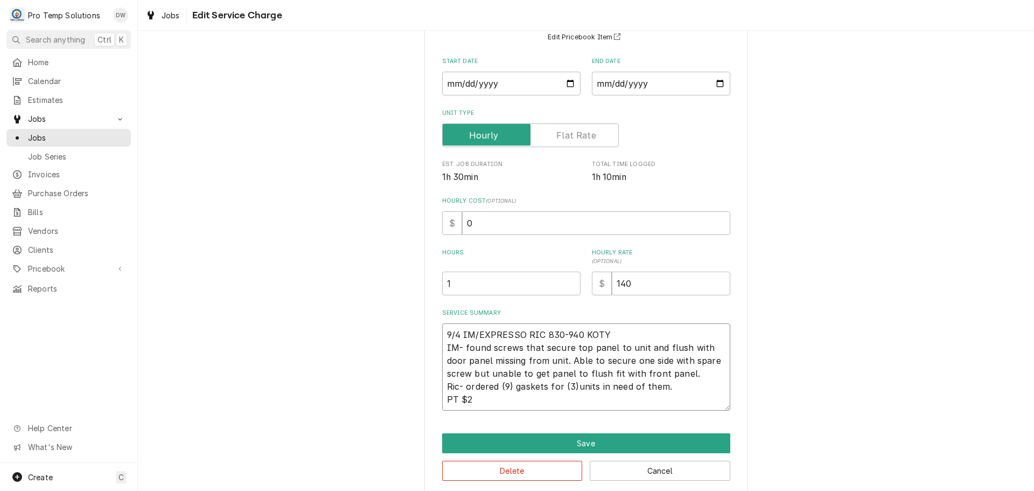
type textarea "x"
type textarea "9/4 IM/EXPRESSO RIC 830-940 KOTY IM- found screws that secure top panel to unit…"
type textarea "x"
type textarea "9/4 IM/EXPRESSO RIC 830-940 KOTY IM- found screws that secure top panel to unit…"
type textarea "x"
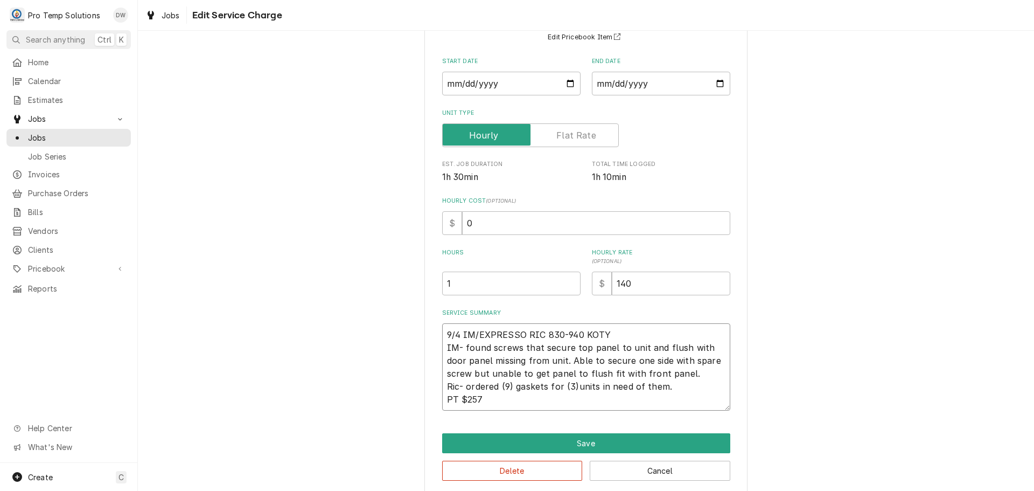
type textarea "9/4 IM/EXPRESSO RIC 830-940 KOTY IM- found screws that secure top panel to unit…"
type textarea "x"
type textarea "9/4 IM/EXPRESSO RIC 830-940 KOTY IM- found screws that secure top panel to unit…"
type textarea "x"
type textarea "9/4 IM/EXPRESSO RIC 830-940 KOTY IM- found screws that secure top panel to unit…"
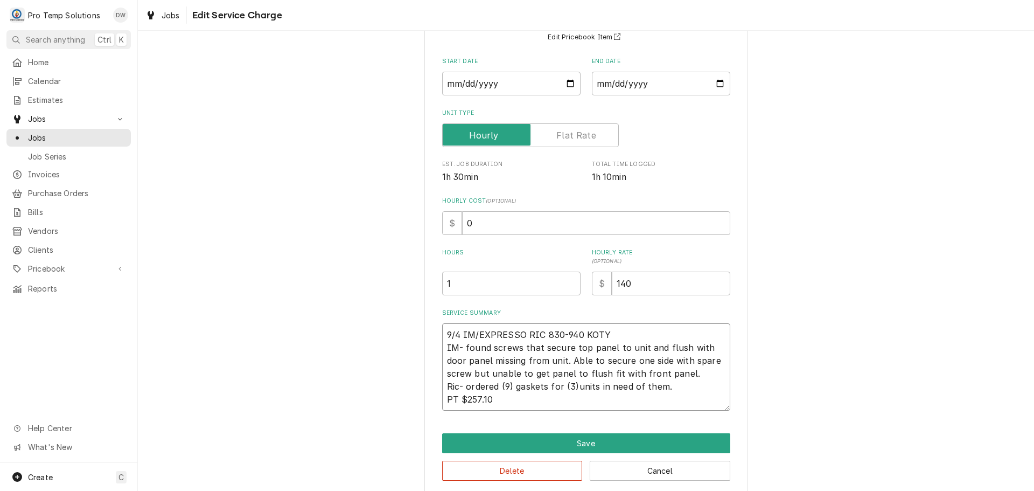
type textarea "x"
type textarea "9/4 IM/EXPRESSO RIC 830-940 KOTY IM- found screws that secure top panel to unit…"
type textarea "x"
type textarea "9/4 IM/EXPRESSO RIC 830-940 KOTY IM- found screws that secure top panel to unit…"
type textarea "x"
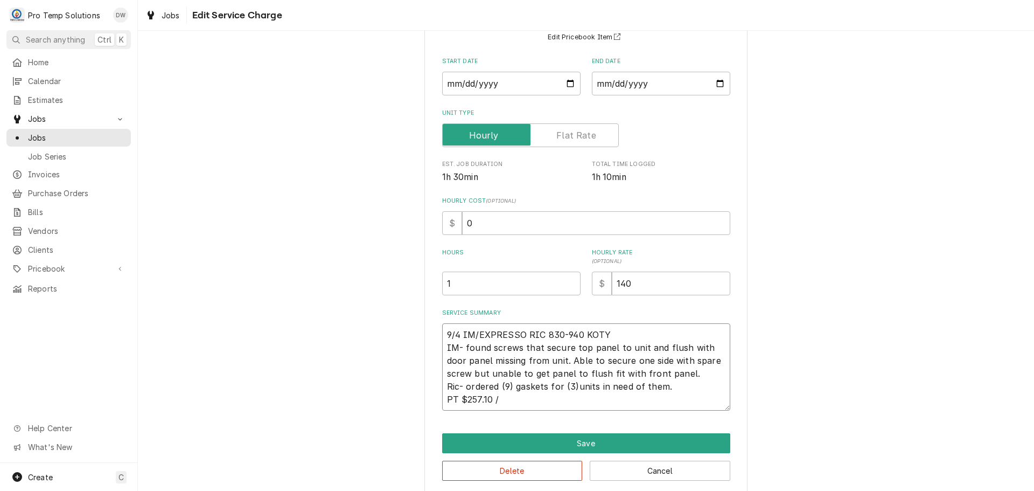
type textarea "9/4 IM/EXPRESSO RIC 830-940 KOTY IM- found screws that secure top panel to unit…"
type textarea "x"
type textarea "9/4 IM/EXPRESSO RIC 830-940 KOTY IM- found screws that secure top panel to unit…"
type textarea "x"
type textarea "9/4 IM/EXPRESSO RIC 830-940 KOTY IM- found screws that secure top panel to unit…"
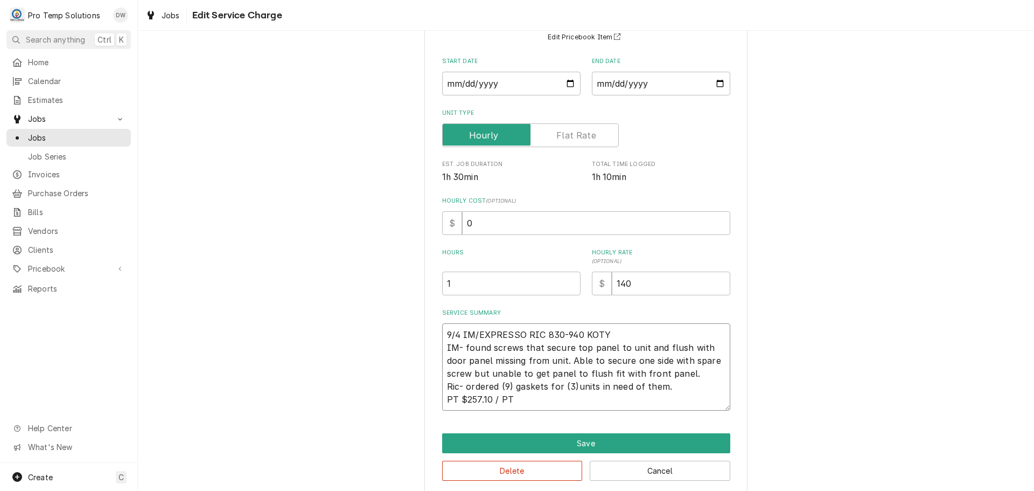
type textarea "x"
type textarea "9/4 IM/EXPRESSO RIC 830-940 KOTY IM- found screws that secure top panel to unit…"
type textarea "x"
type textarea "9/4 IM/EXPRESSO RIC 830-940 KOTY IM- found screws that secure top panel to unit…"
type textarea "x"
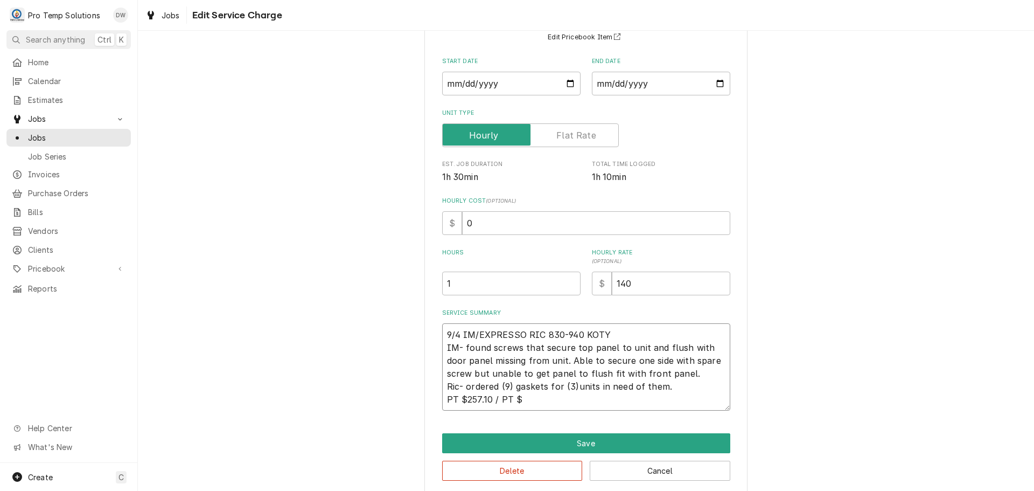
type textarea "9/4 IM/EXPRESSO RIC 830-940 KOTY IM- found screws that secure top panel to unit…"
type textarea "x"
type textarea "9/4 IM/EXPRESSO RIC 830-940 KOTY IM- found screws that secure top panel to unit…"
type textarea "x"
type textarea "9/4 IM/EXPRESSO RIC 830-940 KOTY IM- found screws that secure top panel to unit…"
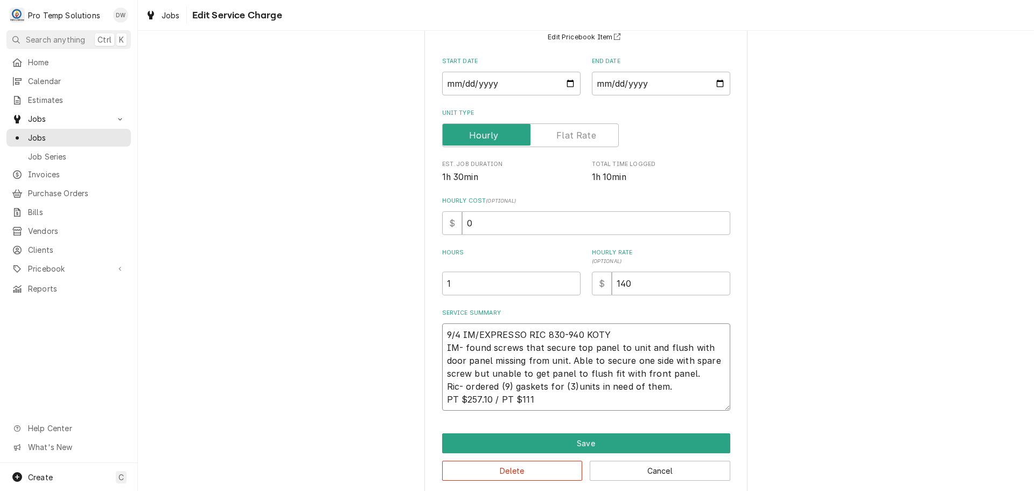
type textarea "x"
type textarea "9/4 IM/EXPRESSO RIC 830-940 KOTY IM- found screws that secure top panel to unit…"
type textarea "x"
type textarea "9/4 IM/EXPRESSO RIC 830-940 KOTY IM- found screws that secure top panel to unit…"
type textarea "x"
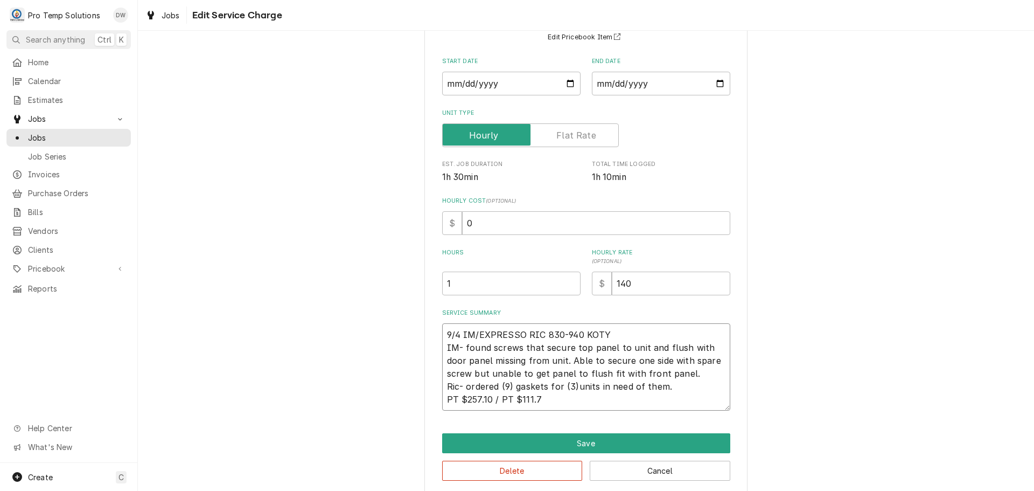
type textarea "9/4 IM/EXPRESSO RIC 830-940 KOTY IM- found screws that secure top panel to unit…"
type textarea "x"
type textarea "9/4 IM/EXPRESSO RIC 830-940 KOTY IM- found screws that secure top panel to unit…"
type textarea "x"
type textarea "9/4 IM/EXPRESSO RIC 830-940 KOTY IM- found screws that secure top panel to unit…"
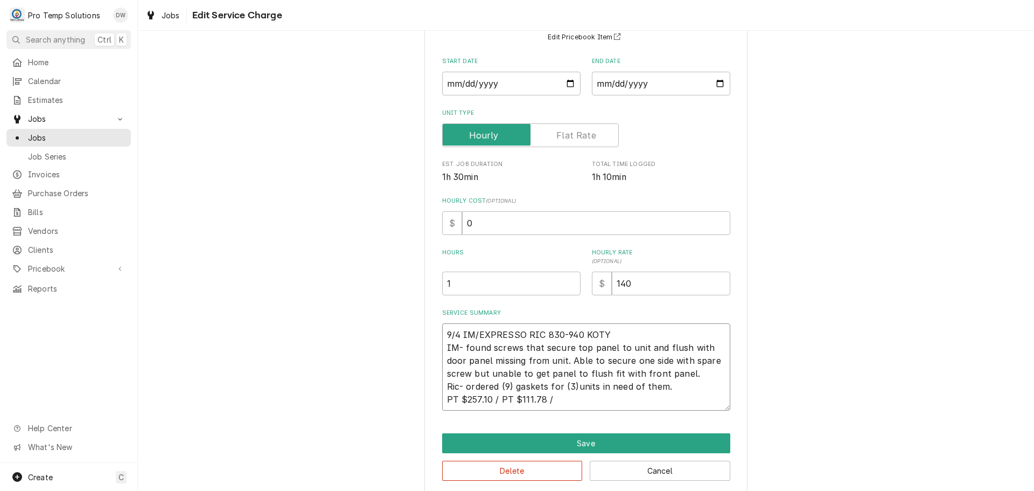
type textarea "x"
type textarea "9/4 IM/EXPRESSO RIC 830-940 KOTY IM- found screws that secure top panel to unit…"
type textarea "x"
type textarea "9/4 IM/EXPRESSO RIC 830-940 KOTY IM- found screws that secure top panel to unit…"
click at [504, 383] on textarea "9/4 IM/EXPRESSO RIC 830-940 KOTY IM- found screws that secure top panel to unit…" at bounding box center [586, 366] width 288 height 87
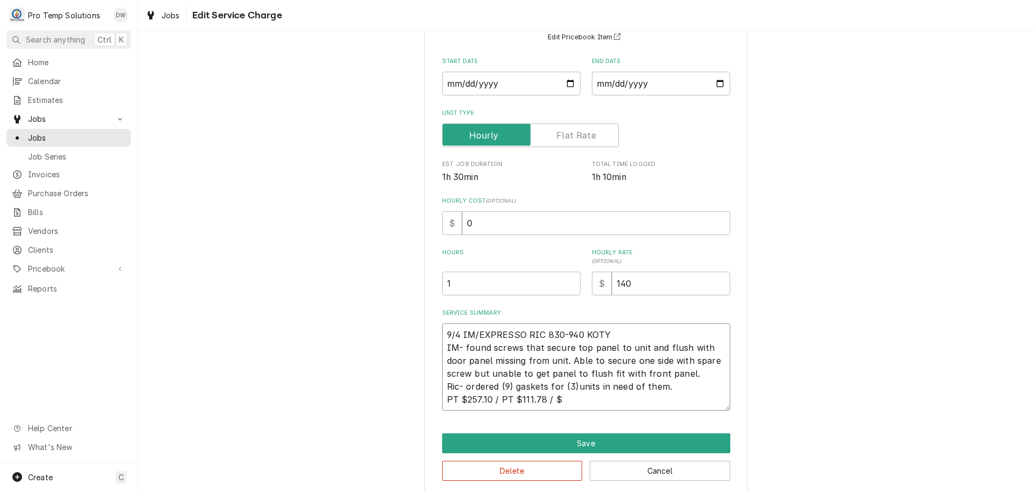
type textarea "x"
type textarea "9/4 IM/EXPRESSO RIC 830-940 KOTY IM- found screws that secure top panel to unit…"
type textarea "x"
type textarea "9/4 IM/EXPRESSO RIC 830-940 KOTY IM- found screws that secure top panel to unit…"
type textarea "x"
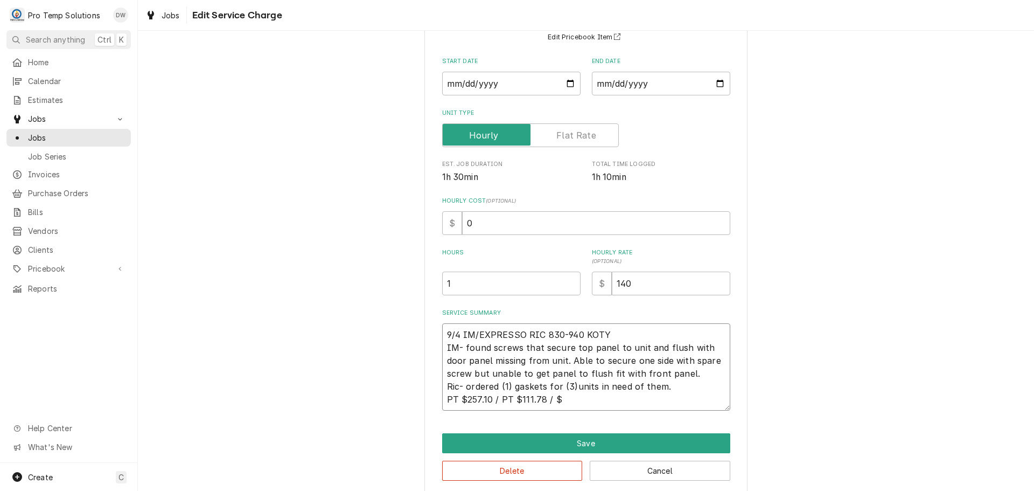
type textarea "9/4 IM/EXPRESSO RIC 830-940 KOTY IM- found screws that secure top panel to unit…"
click at [553, 395] on textarea "9/4 IM/EXPRESSO RIC 830-940 KOTY IM- found screws that secure top panel to unit…" at bounding box center [586, 366] width 288 height 87
type textarea "x"
type textarea "9/4 IM/EXPRESSO RIC 830-940 KOTY IM- found screws that secure top panel to unit…"
type textarea "x"
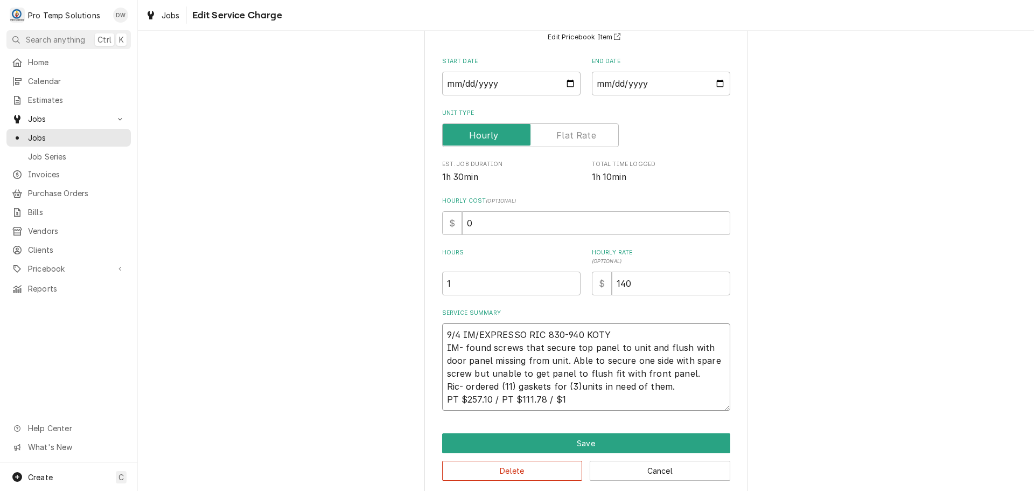
type textarea "9/4 IM/EXPRESSO RIC 830-940 KOTY IM- found screws that secure top panel to unit…"
type textarea "x"
type textarea "9/4 IM/EXPRESSO RIC 830-940 KOTY IM- found screws that secure top panel to unit…"
type textarea "x"
type textarea "9/4 IM/EXPRESSO RIC 830-940 KOTY IM- found screws that secure top panel to unit…"
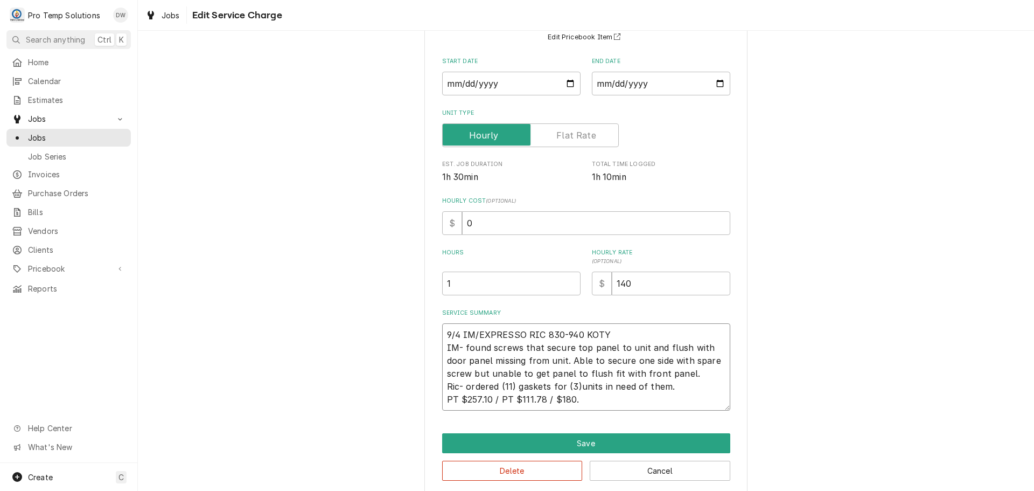
type textarea "x"
type textarea "9/4 IM/EXPRESSO RIC 830-940 KOTY IM- found screws that secure top panel to unit…"
type textarea "x"
type textarea "9/4 IM/EXPRESSO RIC 830-940 KOTY IM- found screws that secure top panel to unit…"
click at [547, 399] on textarea "9/4 IM/EXPRESSO RIC 830-940 KOTY IM- found screws that secure top panel to unit…" at bounding box center [586, 366] width 288 height 87
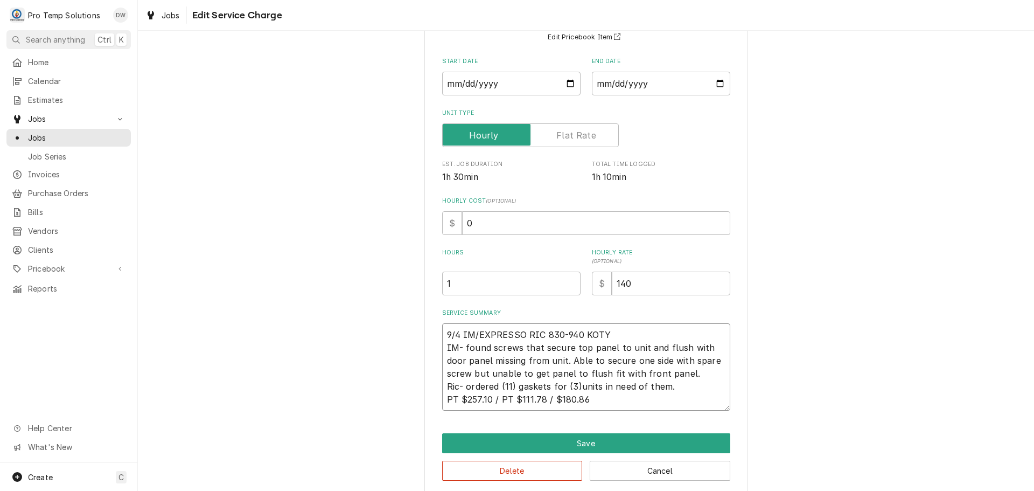
type textarea "x"
type textarea "9/4 IM/EXPRESSO RIC 830-940 KOTY IM- found screws that secure top panel to unit…"
type textarea "x"
type textarea "9/4 IM/EXPRESSO RIC 830-940 KOTY IM- found screws that secure top panel to unit…"
type textarea "x"
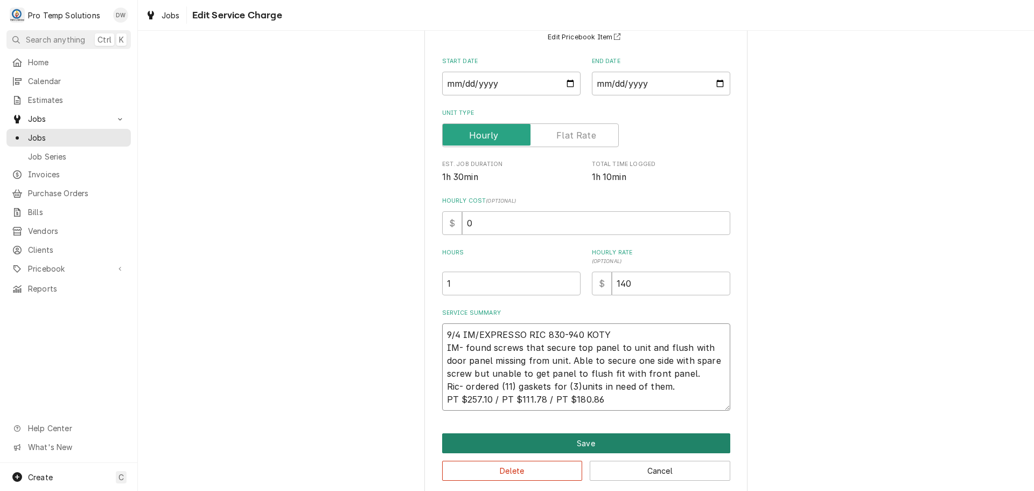
type textarea "9/4 IM/EXPRESSO RIC 830-940 KOTY IM- found screws that secure top panel to unit…"
click at [575, 441] on button "Save" at bounding box center [586, 443] width 288 height 20
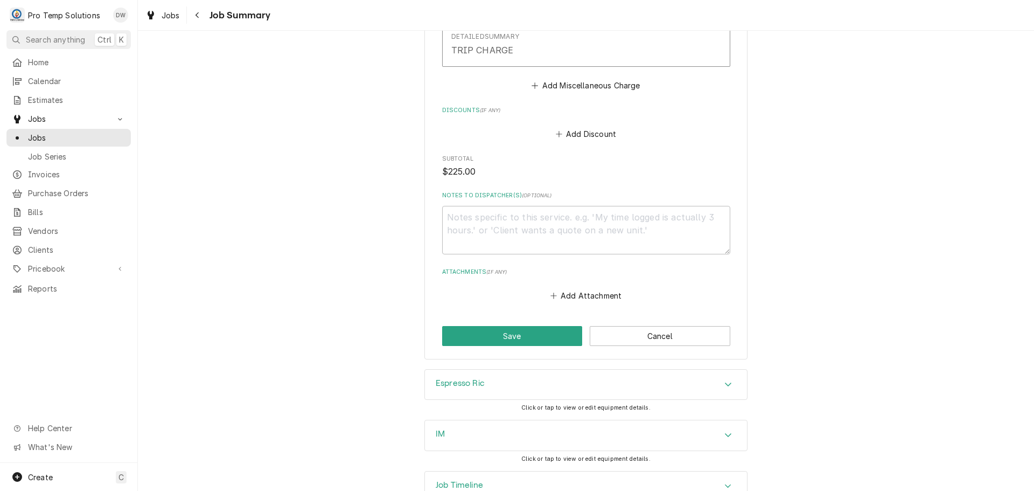
scroll to position [754, 0]
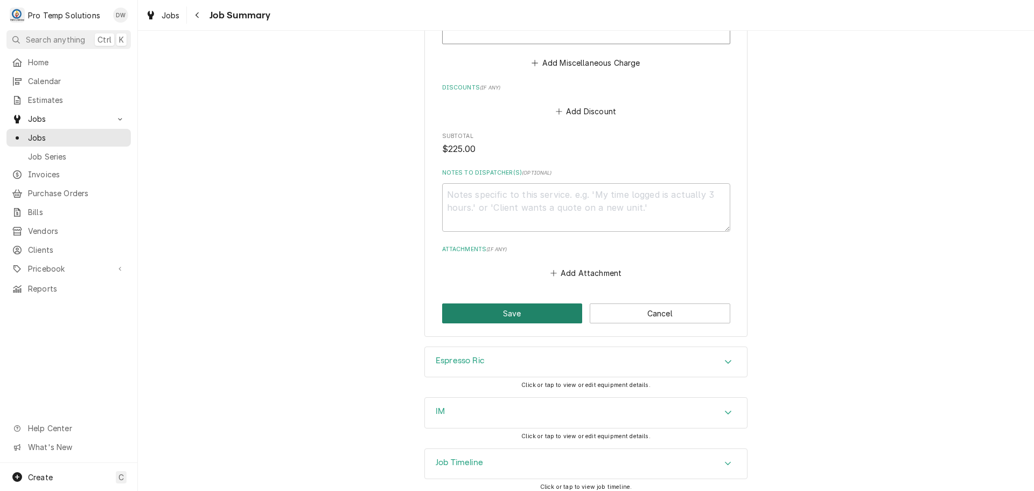
click at [503, 307] on button "Save" at bounding box center [512, 313] width 141 height 20
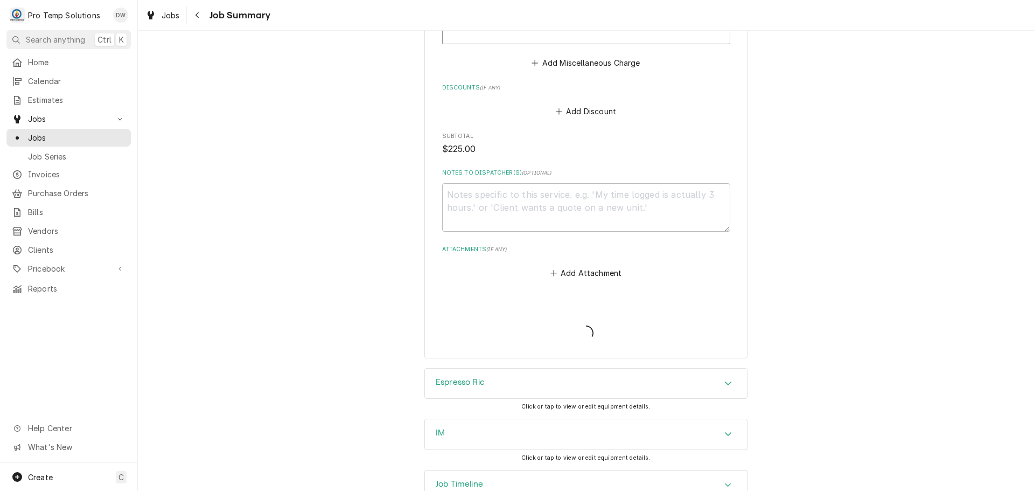
type textarea "x"
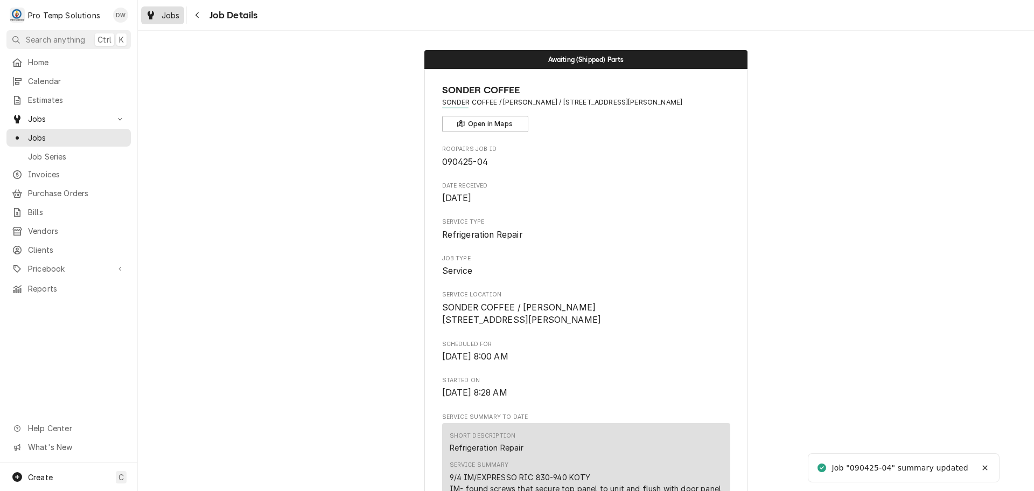
click at [166, 12] on span "Jobs" at bounding box center [171, 15] width 18 height 11
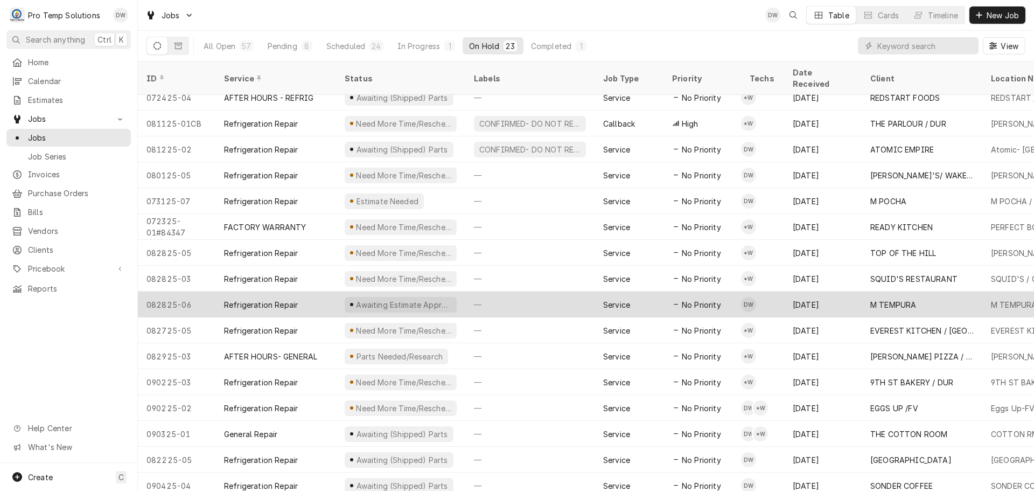
scroll to position [194, 0]
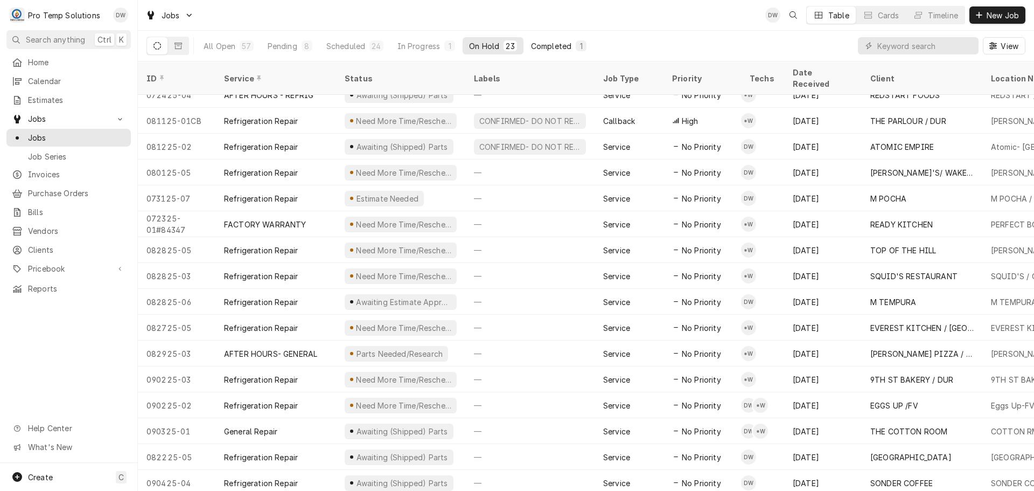
click at [555, 43] on div "Completed" at bounding box center [551, 45] width 40 height 11
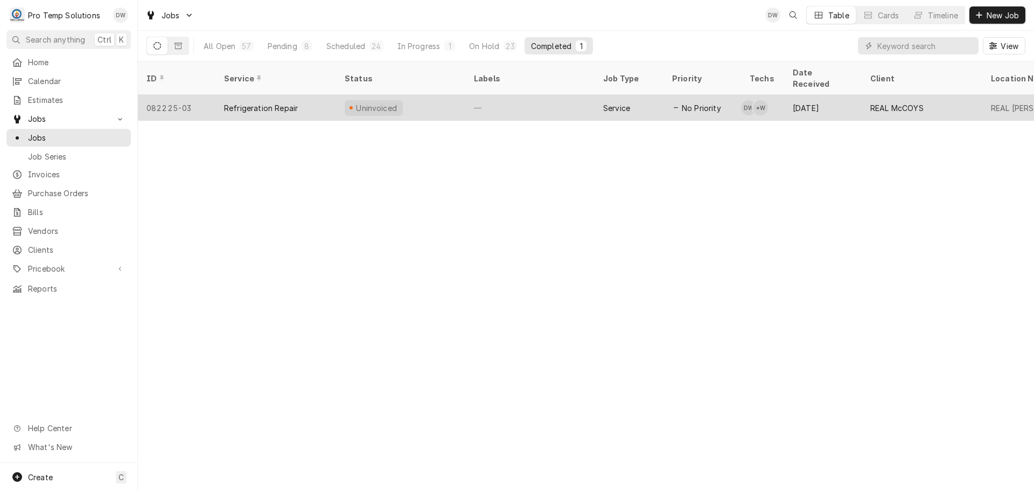
click at [542, 95] on div "—" at bounding box center [529, 108] width 129 height 26
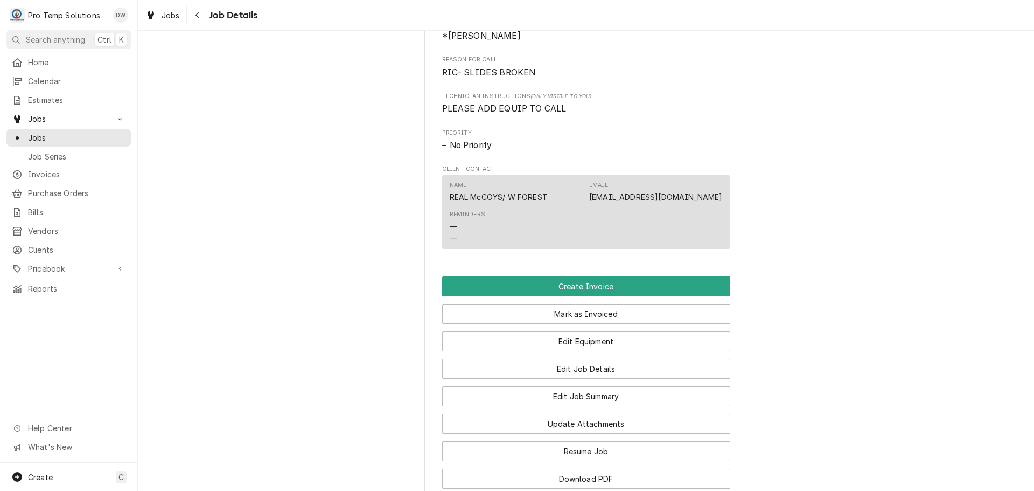
scroll to position [646, 0]
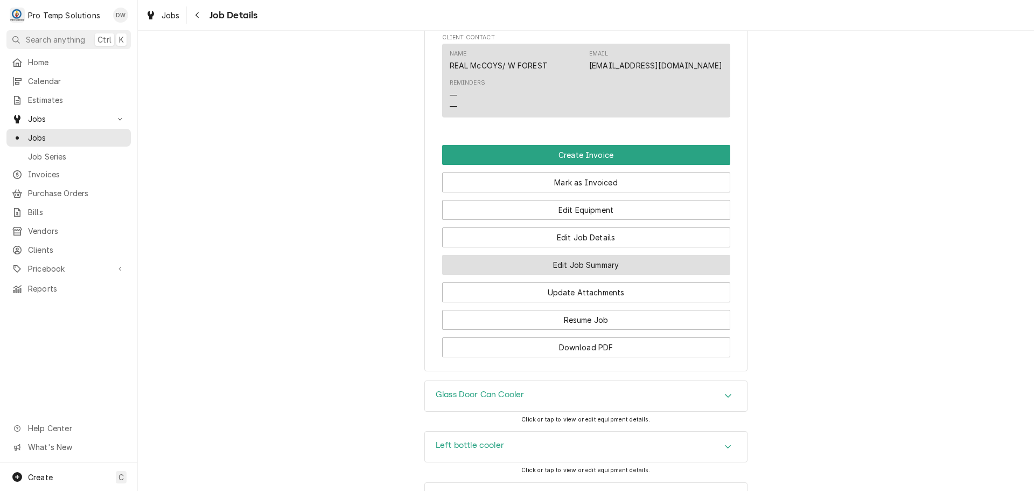
click at [592, 275] on button "Edit Job Summary" at bounding box center [586, 265] width 288 height 20
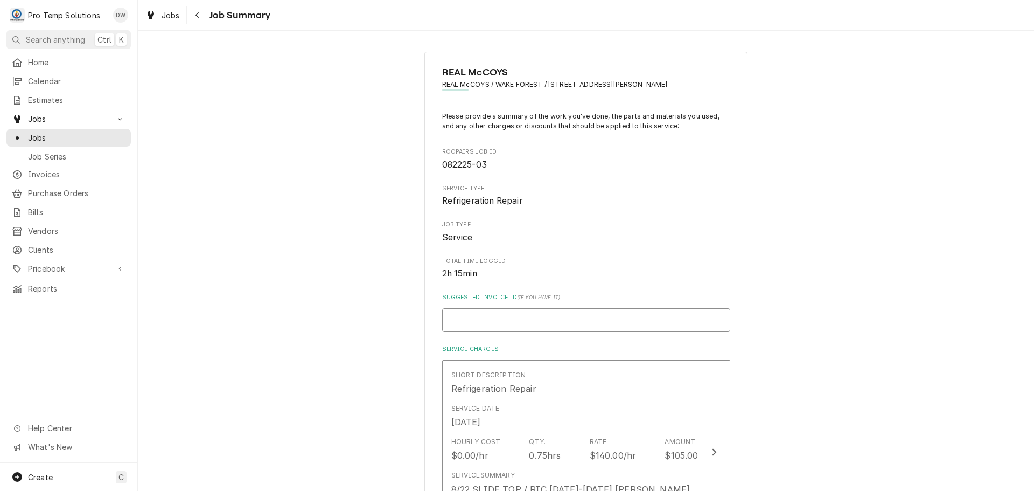
click at [573, 326] on input "Suggested Invoice ID ( if you have it )" at bounding box center [586, 320] width 288 height 24
type textarea "x"
type input "#"
type textarea "x"
type input "#0"
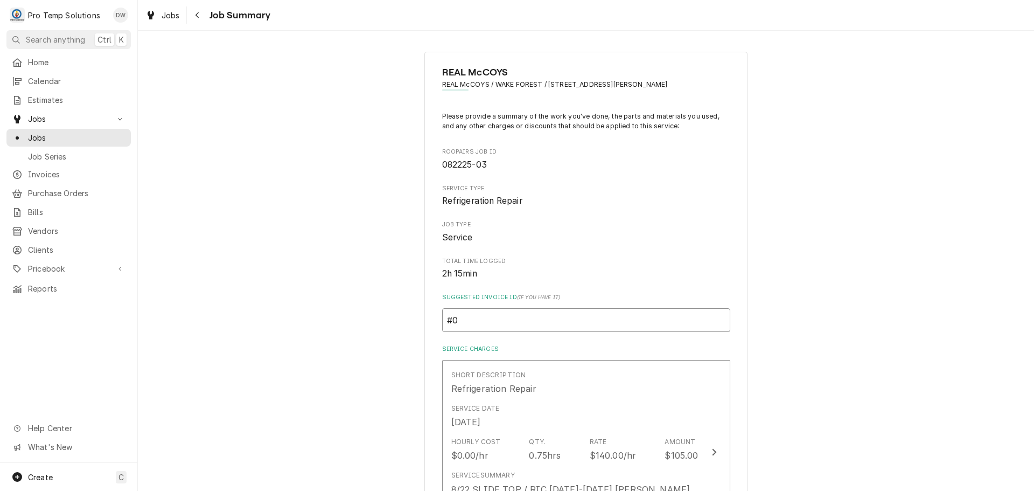
type textarea "x"
type input "#09"
type textarea "x"
type input "#090"
type textarea "x"
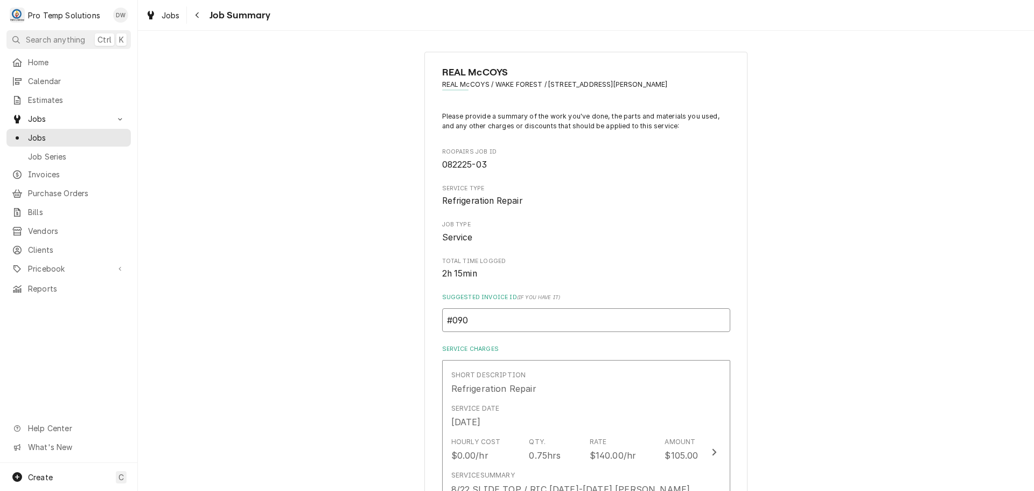
type input "#0904"
type textarea "x"
type input "#09042"
type textarea "x"
type input "#090425"
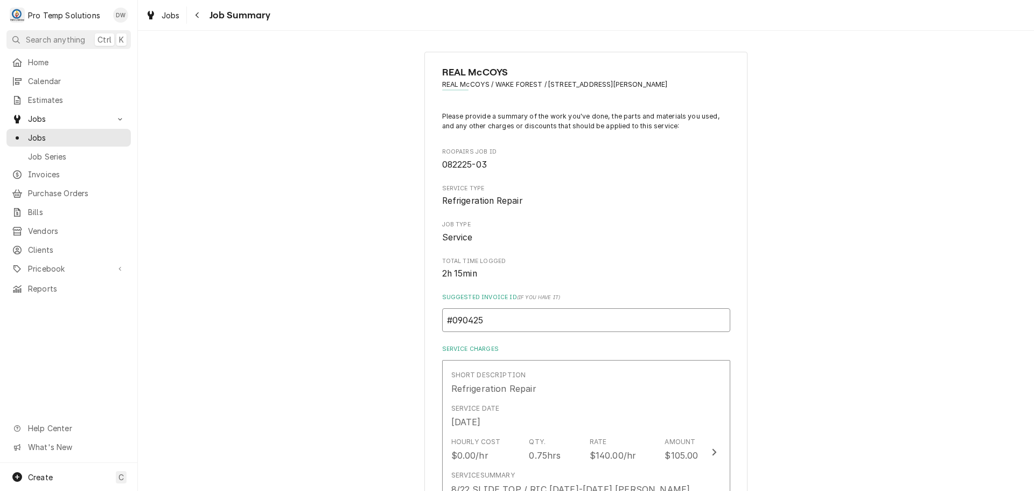
type textarea "x"
type input "#0904250"
type textarea "x"
type input "#09042500"
type textarea "x"
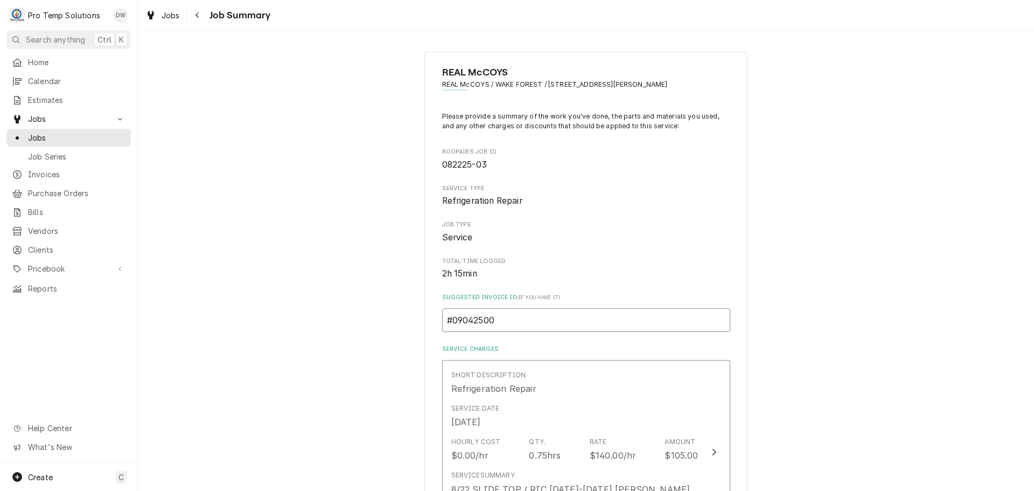
type input "#090425002"
type textarea "x"
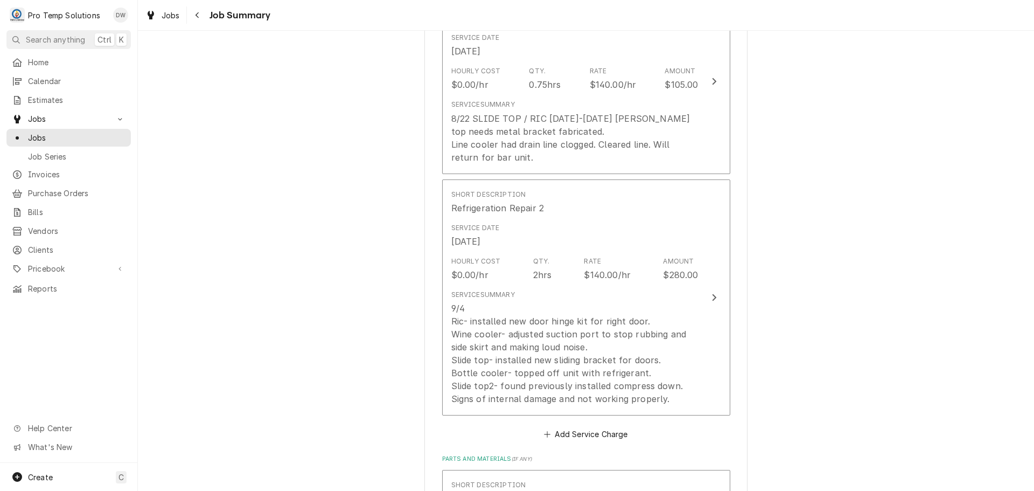
scroll to position [377, 0]
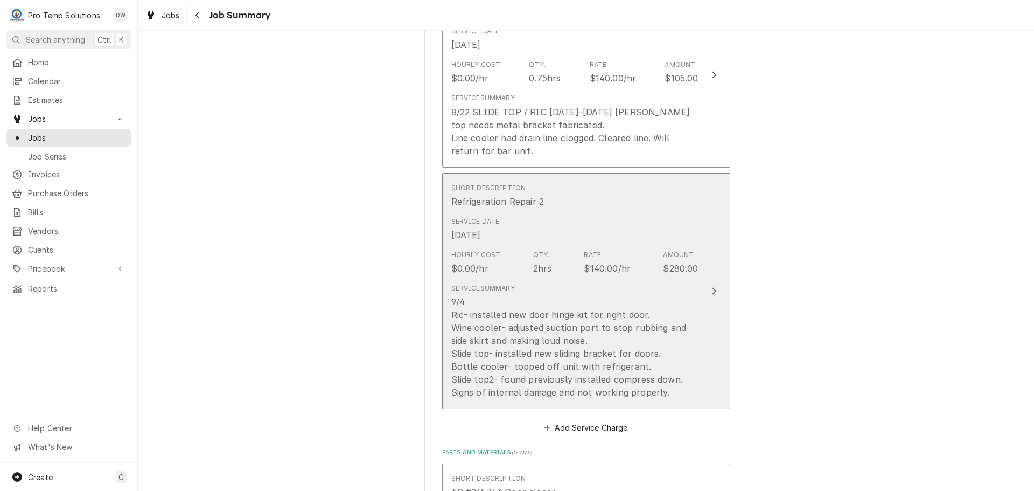
type input "#090425002"
click at [711, 289] on icon "Update Line Item" at bounding box center [713, 291] width 5 height 9
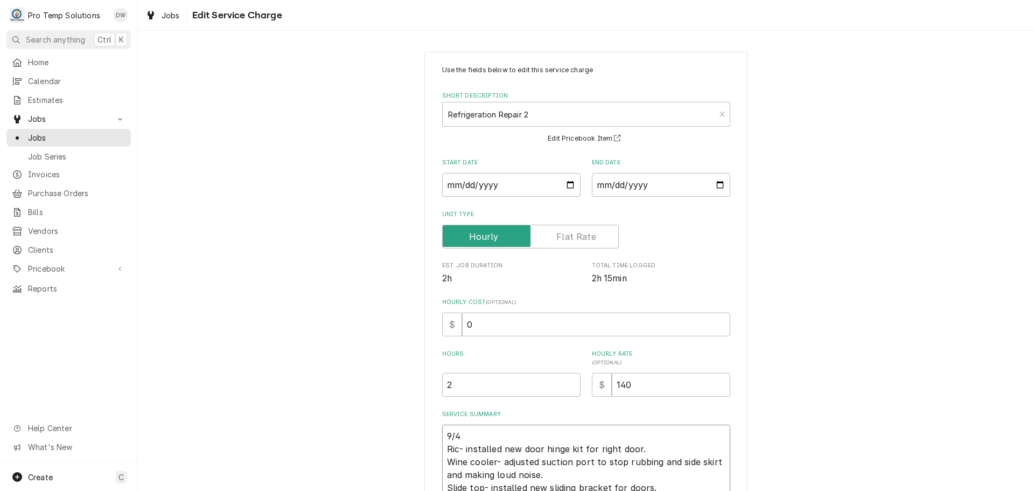
click at [474, 438] on textarea "9/4 Ric- installed new door hinge kit for right door. Wine cooler- adjusted suc…" at bounding box center [586, 480] width 288 height 113
type textarea "x"
type textarea "9/4 1 Ric- installed new door hinge kit for right door. Wine cooler- adjusted s…"
type textarea "x"
type textarea "9/4 10 Ric- installed new door hinge kit for right door. Wine cooler- adjusted …"
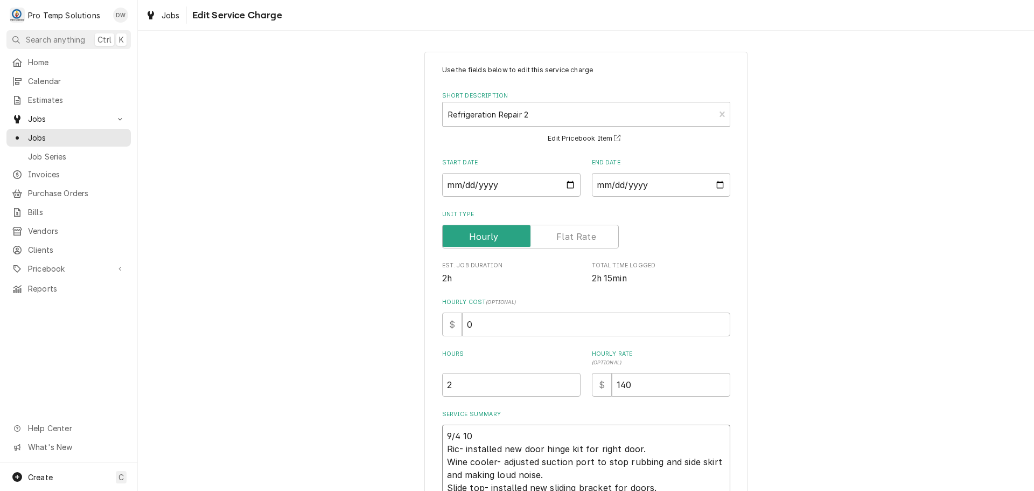
type textarea "x"
type textarea "9/4 105 Ric- installed new door hinge kit for right door. Wine cooler- adjusted…"
type textarea "x"
type textarea "9/4 1050 Ric- installed new door hinge kit for right door. Wine cooler- adjuste…"
type textarea "x"
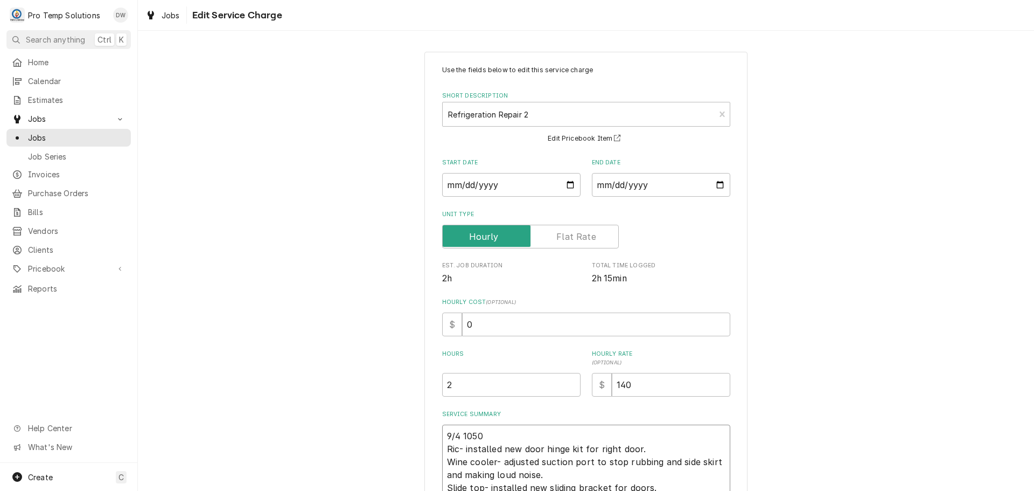
type textarea "9/4 1050- Ric- installed new door hinge kit for right door. Wine cooler- adjust…"
type textarea "x"
type textarea "9/4 1050-1 Ric- installed new door hinge kit for right door. Wine cooler- adjus…"
type textarea "x"
type textarea "9/4 1050-12 Ric- installed new door hinge kit for right door. Wine cooler- adju…"
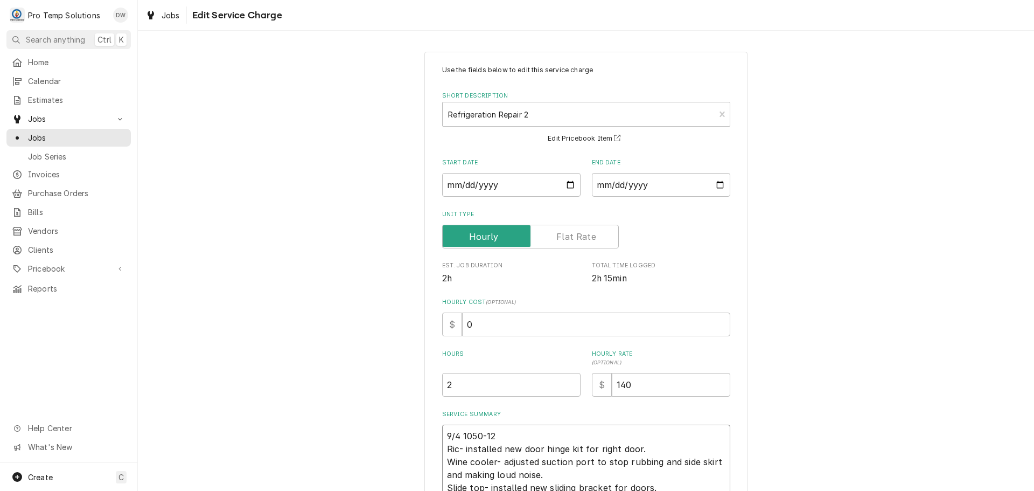
type textarea "x"
type textarea "9/4 1050-124 Ric- installed new door hinge kit for right door. Wine cooler- adj…"
type textarea "x"
type textarea "9/4 1050-1240 Ric- installed new door hinge kit for right door. Wine cooler- ad…"
type textarea "x"
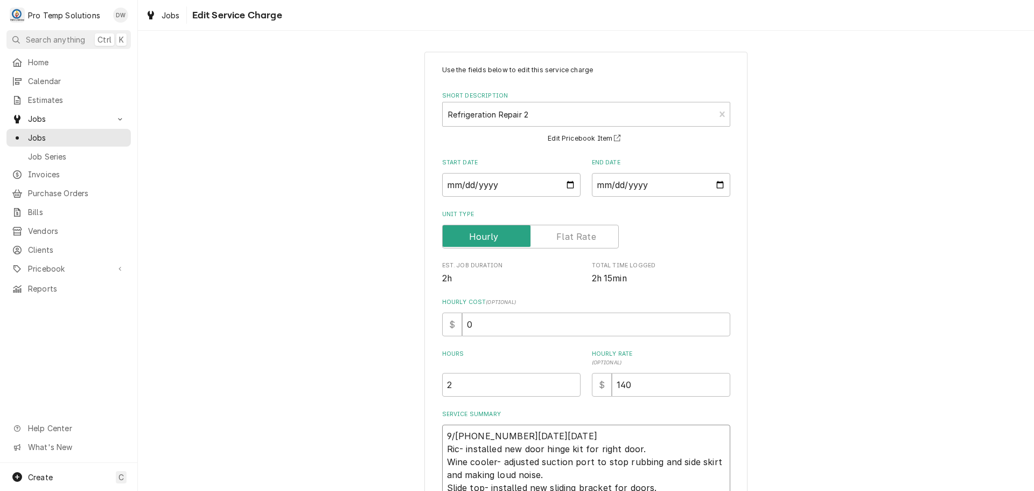
type textarea "9/4 1050-1240 Ric- installed new door hinge kit for right door. Wine cooler- ad…"
type textarea "x"
type textarea "9/4 1050-1240 K Ric- installed new door hinge kit for right door. Wine cooler- …"
type textarea "x"
type textarea "9/4 1050-1240 KE Ric- installed new door hinge kit for right door. Wine cooler-…"
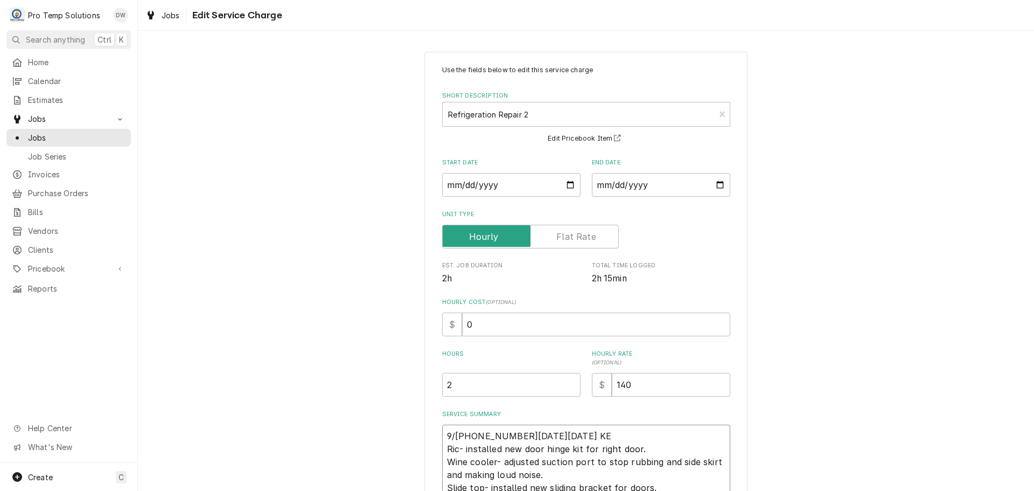
type textarea "x"
type textarea "9/4 1050-1240 KEV Ric- installed new door hinge kit for right door. Wine cooler…"
type textarea "x"
type textarea "9/4 1050-1240 KEVI Ric- installed new door hinge kit for right door. Wine coole…"
type textarea "x"
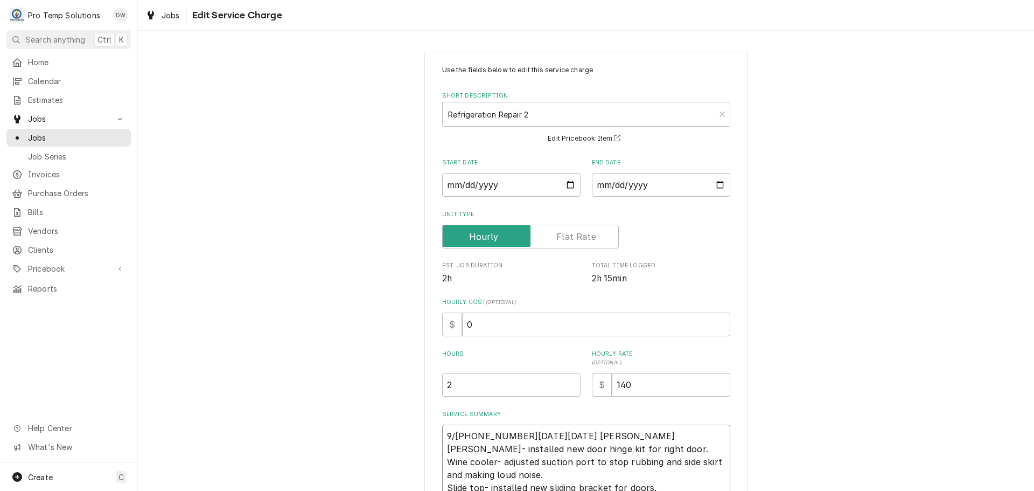
type textarea "9/4 1050-1240 KEVIN Ric- installed new door hinge kit for right door. Wine cool…"
type textarea "x"
type textarea "9/4 1050-1240 KEVIN Ric- installed new door hinge kit for right door. Wine cool…"
type textarea "x"
type textarea "9/4 1050-1240 KEVIN K Ric- installed new door hinge kit for right door. Wine co…"
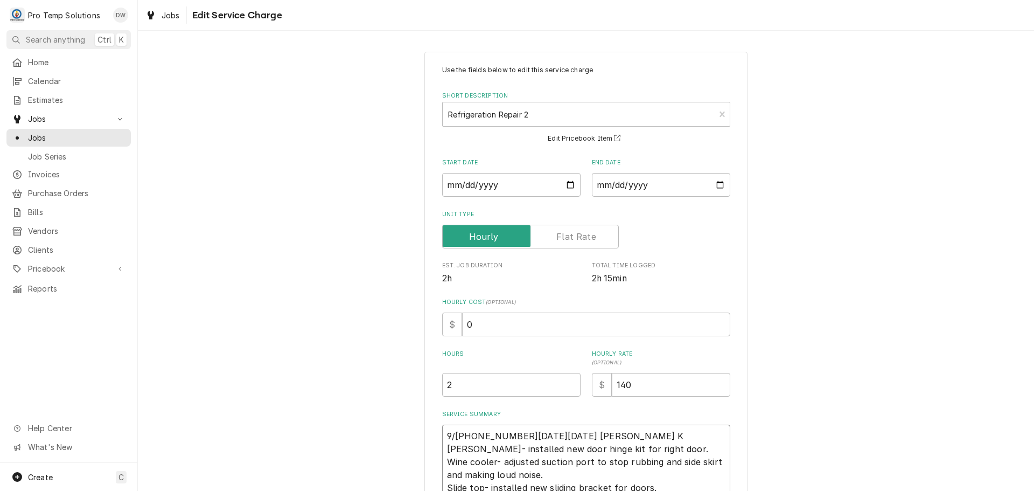
type textarea "x"
type textarea "9/4 1050-1240 KEVIN KO Ric- installed new door hinge kit for right door. Wine c…"
type textarea "x"
type textarea "9/4 1050-1240 KEVIN KOT Ric- installed new door hinge kit for right door. Wine …"
type textarea "x"
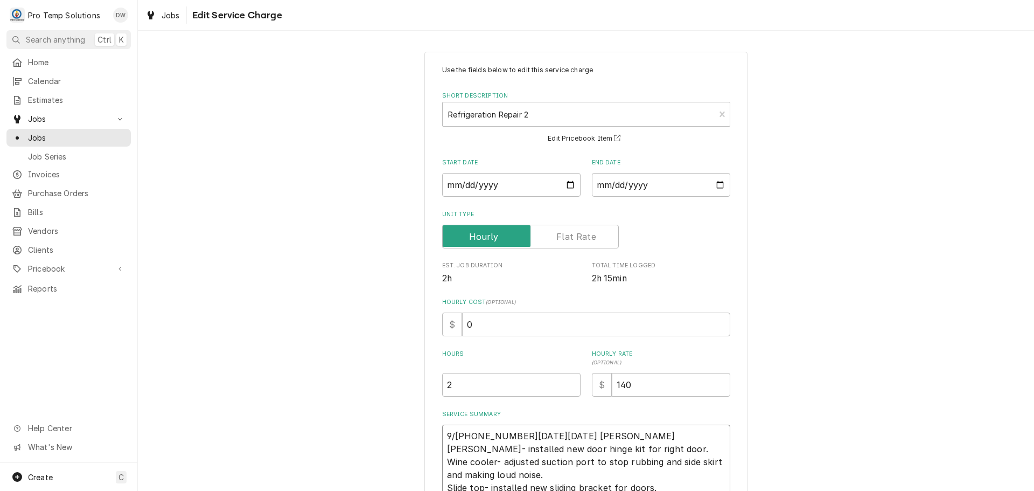
type textarea "9/4 1050-1240 KEVIN KOTY Ric- installed new door hinge kit for right door. Wine…"
type textarea "x"
type textarea "9/4 1050-1240 KEVIN KOTY Ric- installed new door hinge kit for right door. Wine…"
click at [473, 322] on input "0" at bounding box center [596, 324] width 268 height 24
type textarea "x"
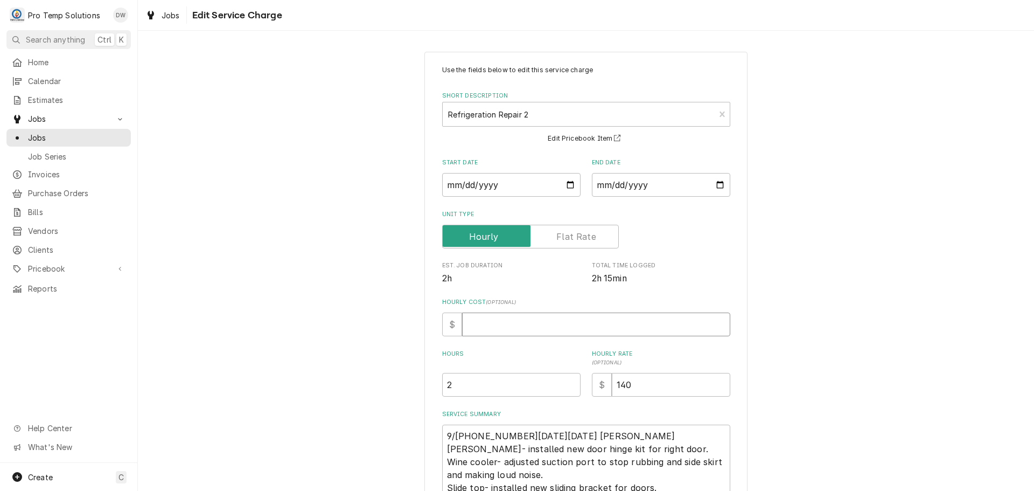
type textarea "x"
type input "1"
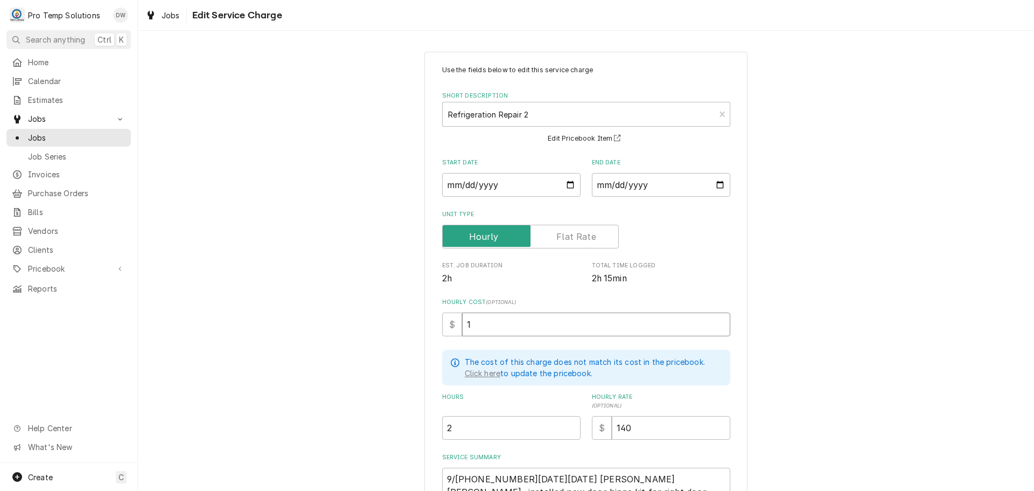
type textarea "x"
type input "18"
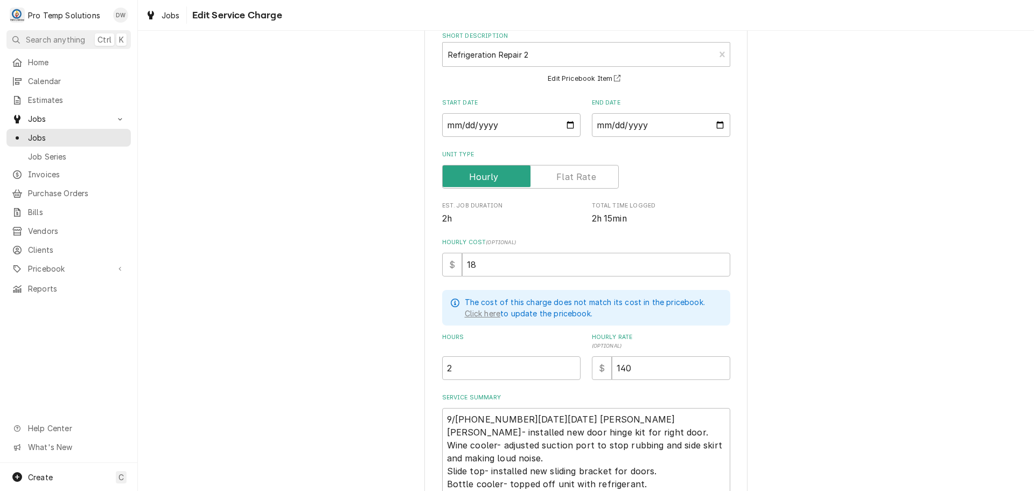
scroll to position [182, 0]
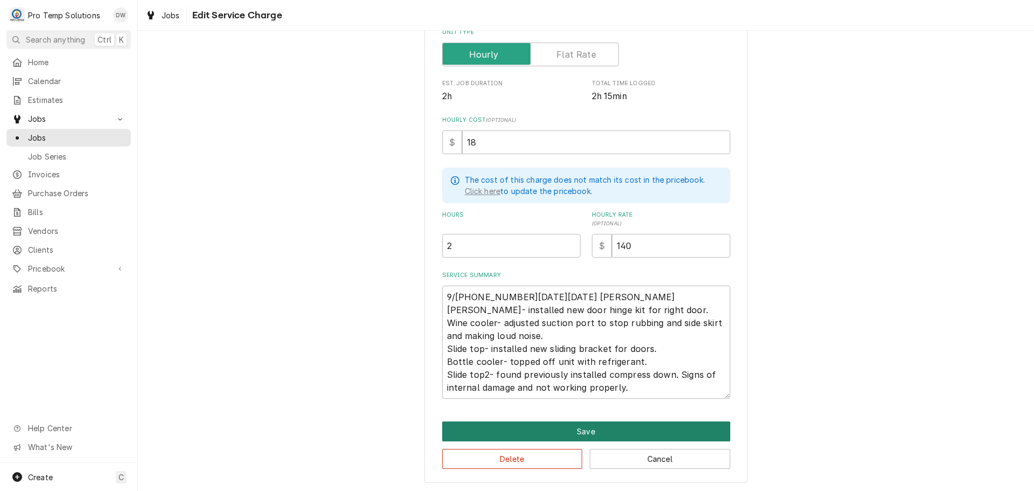
click at [579, 430] on button "Save" at bounding box center [586, 431] width 288 height 20
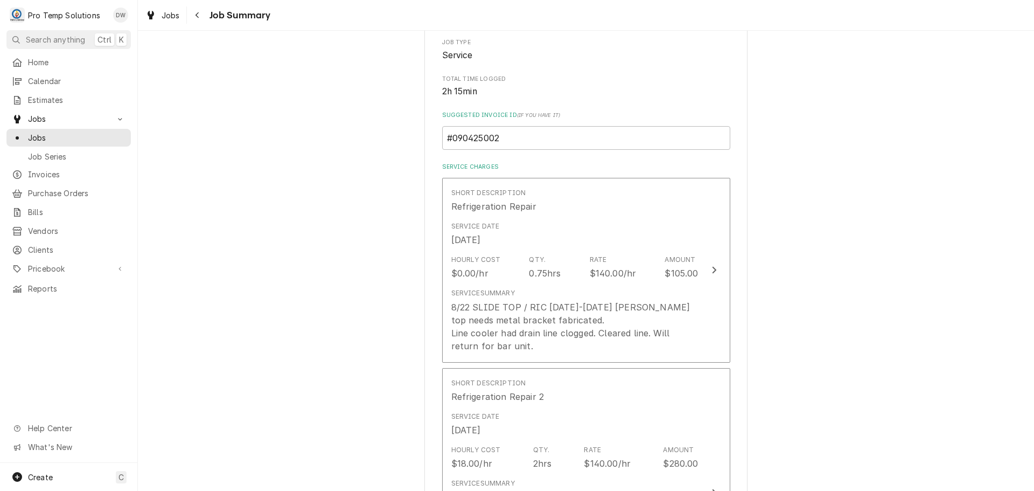
scroll to position [377, 0]
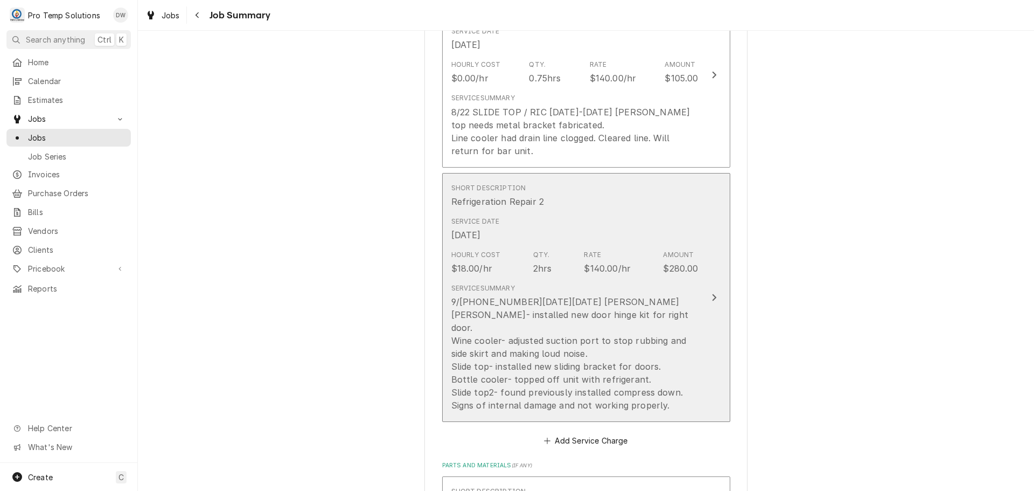
click at [712, 294] on icon "Update Line Item" at bounding box center [714, 297] width 4 height 7
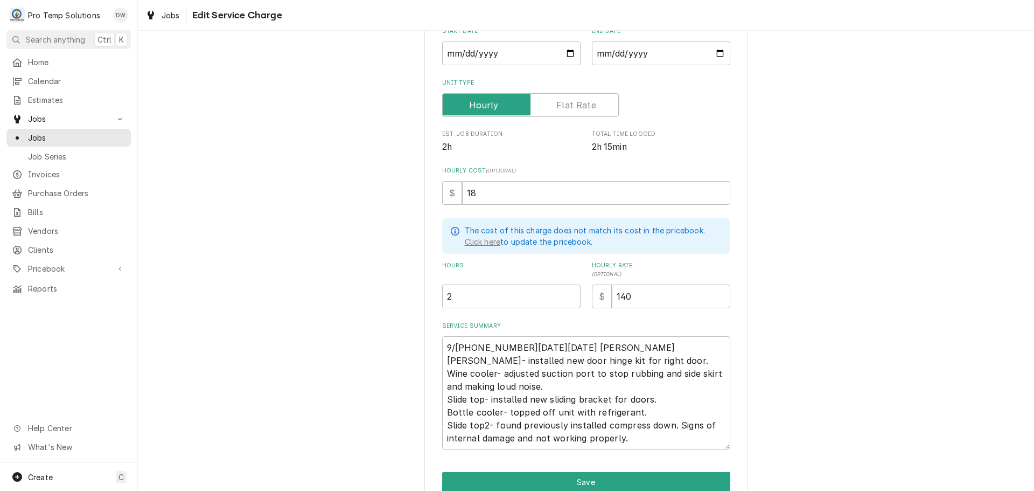
scroll to position [182, 0]
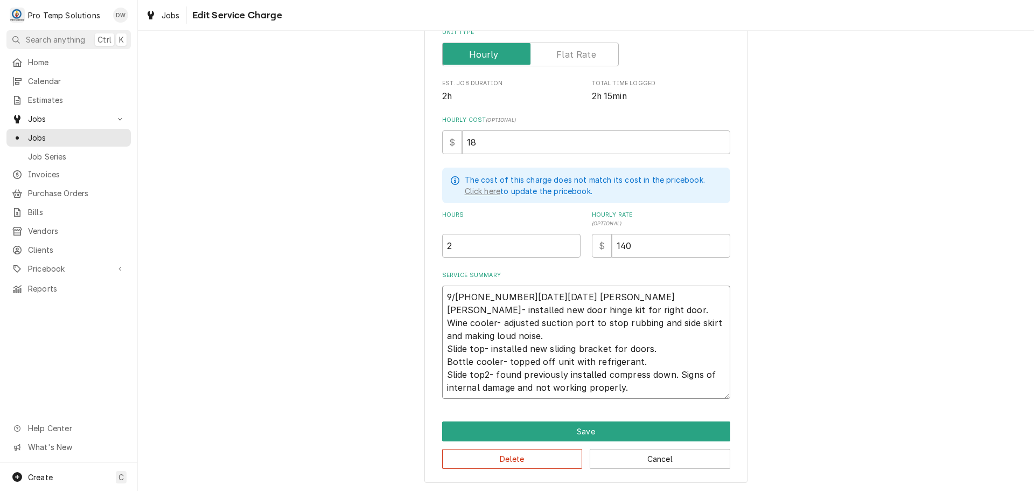
click at [658, 347] on textarea "9/4 1050-1240 KEVIN KOTY Ric- installed new door hinge kit for right door. Wine…" at bounding box center [586, 341] width 288 height 113
type textarea "x"
type textarea "9/4 1050-1240 KEVIN KOTY Ric- installed new door hinge kit for right door. Wine…"
type textarea "x"
type textarea "9/4 1050-1240 KEVIN KOTY Ric- installed new door hinge kit for right door. Wine…"
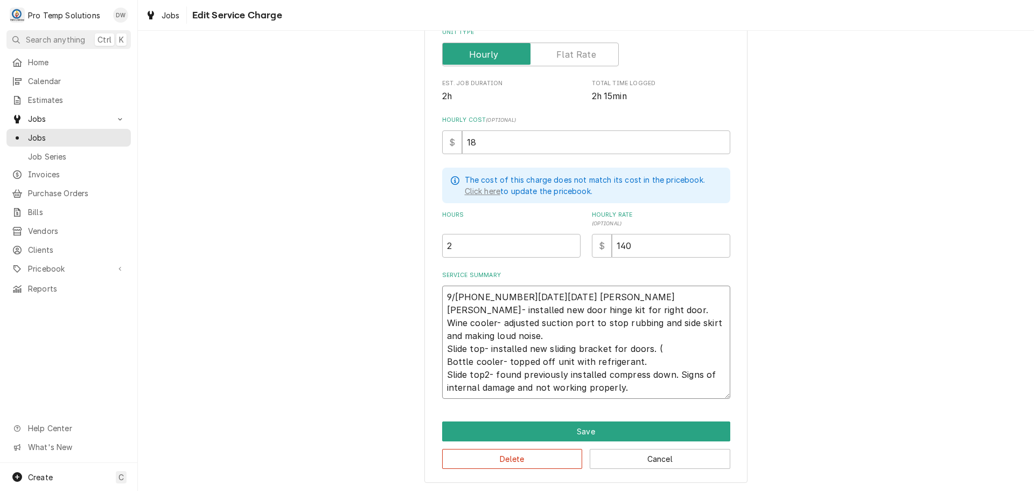
type textarea "x"
type textarea "9/4 1050-1240 KEVIN KOTY Ric- installed new door hinge kit for right door. Wine…"
type textarea "x"
type textarea "9/4 1050-1240 KEVIN KOTY Ric- installed new door hinge kit for right door. Wine…"
type textarea "x"
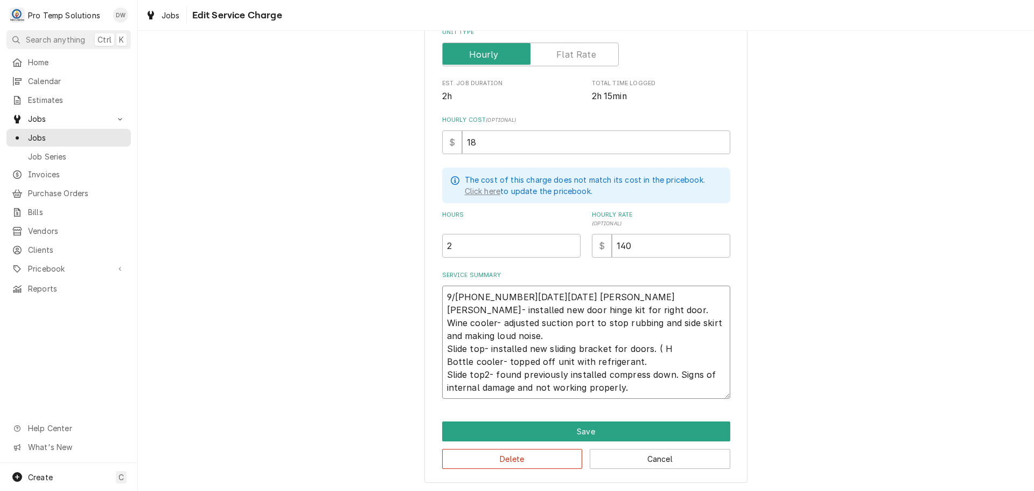
type textarea "9/4 1050-1240 KEVIN KOTY Ric- installed new door hinge kit for right door. Wine…"
type textarea "x"
type textarea "9/4 1050-1240 KEVIN KOTY Ric- installed new door hinge kit for right door. Wine…"
type textarea "x"
type textarea "9/4 1050-1240 KEVIN KOTY Ric- installed new door hinge kit for right door. Wine…"
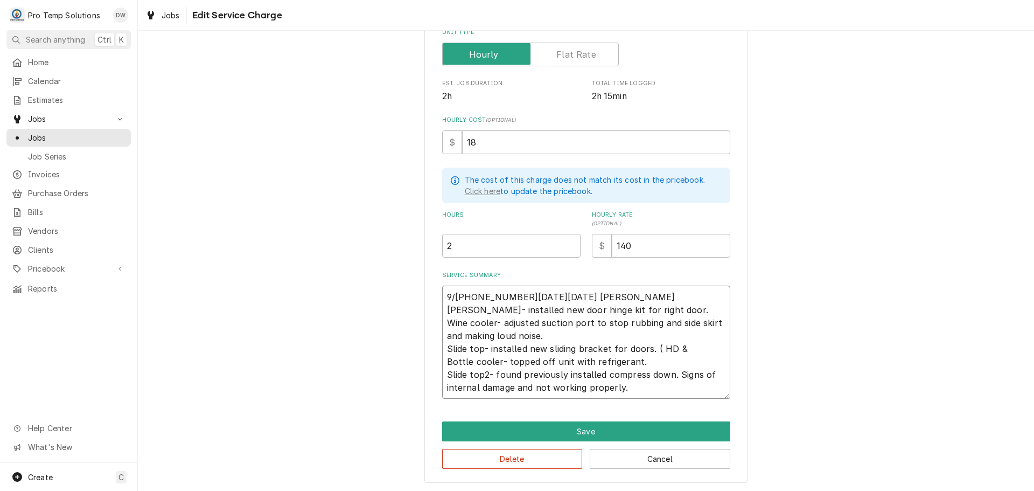
type textarea "x"
type textarea "9/4 1050-1240 KEVIN KOTY Ric- installed new door hinge kit for right door. Wine…"
type textarea "x"
type textarea "9/4 1050-1240 KEVIN KOTY Ric- installed new door hinge kit for right door. Wine…"
type textarea "x"
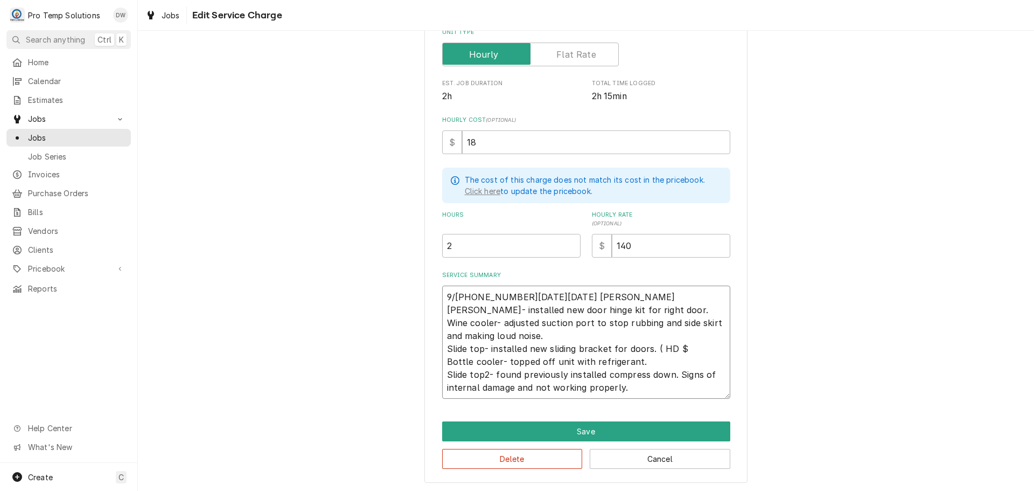
type textarea "9/4 1050-1240 KEVIN KOTY Ric- installed new door hinge kit for right door. Wine…"
type textarea "x"
type textarea "9/4 1050-1240 KEVIN KOTY Ric- installed new door hinge kit for right door. Wine…"
type textarea "x"
type textarea "9/4 1050-1240 KEVIN KOTY Ric- installed new door hinge kit for right door. Wine…"
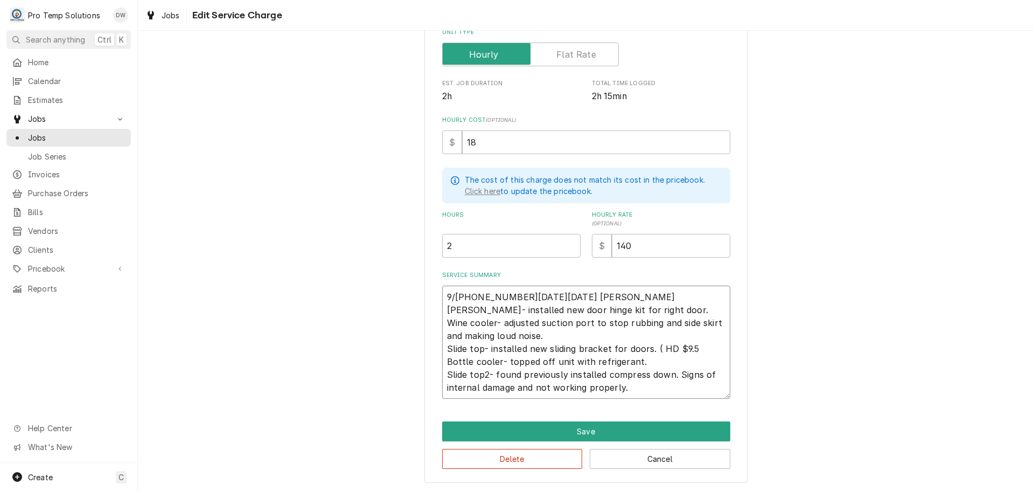
type textarea "x"
type textarea "9/4 1050-1240 KEVIN KOTY Ric- installed new door hinge kit for right door. Wine…"
type textarea "x"
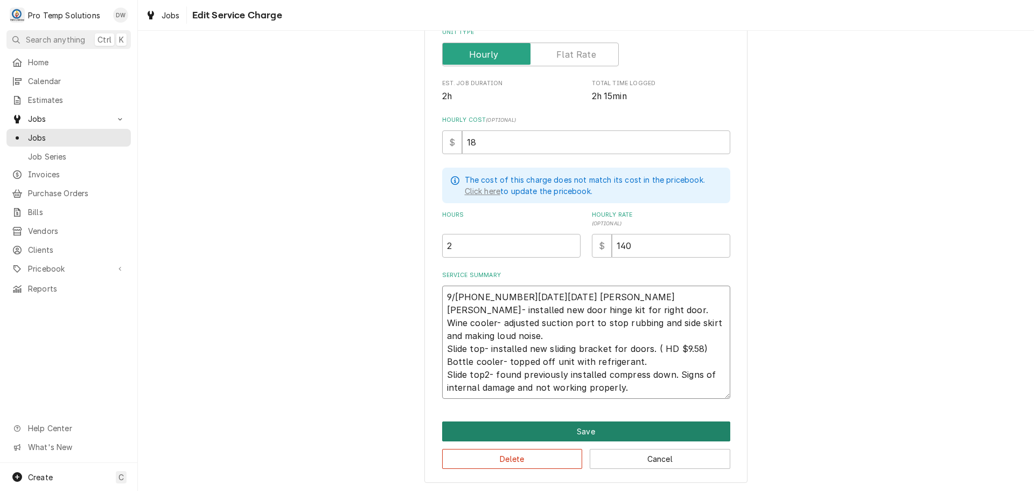
type textarea "9/[PHONE_NUMBER][DATE][DATE] [PERSON_NAME] [PERSON_NAME]- installed new door hi…"
click at [582, 429] on button "Save" at bounding box center [586, 431] width 288 height 20
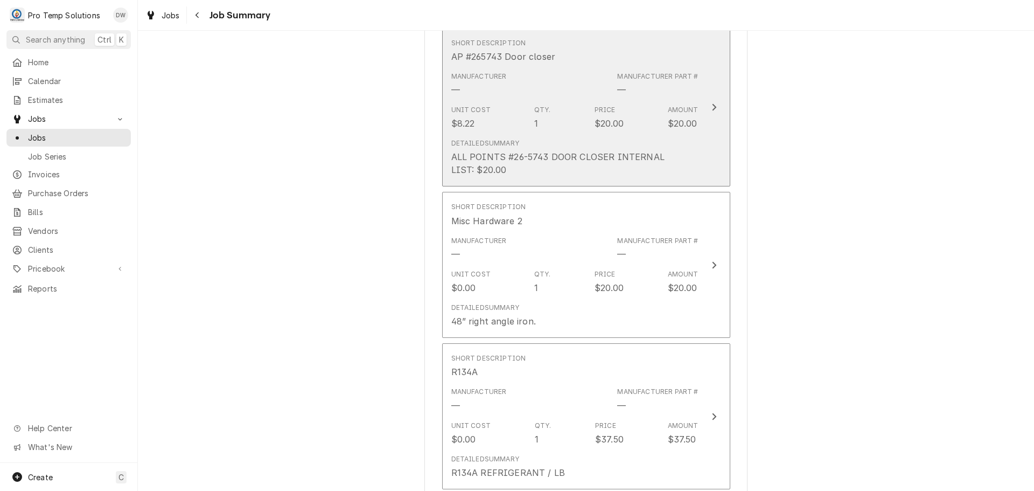
scroll to position [862, 0]
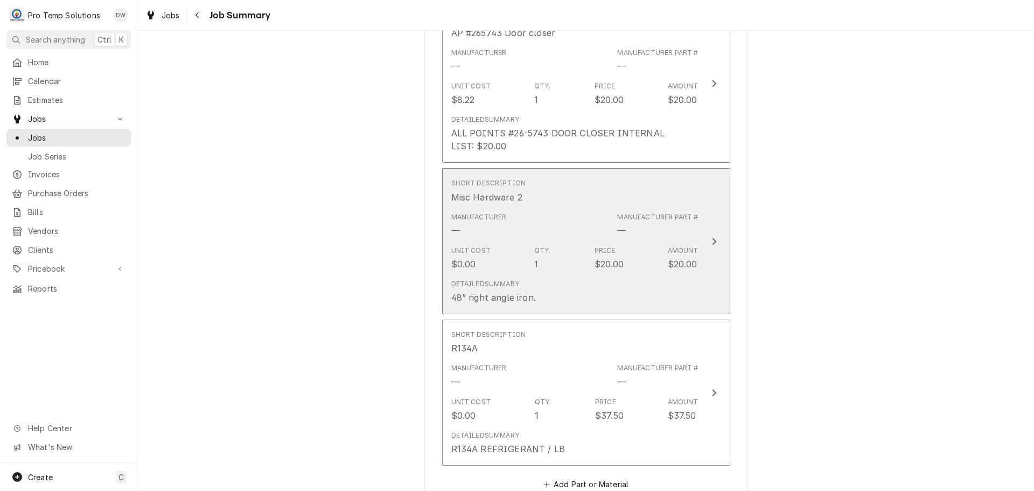
click at [711, 237] on icon "Update Line Item" at bounding box center [713, 241] width 5 height 9
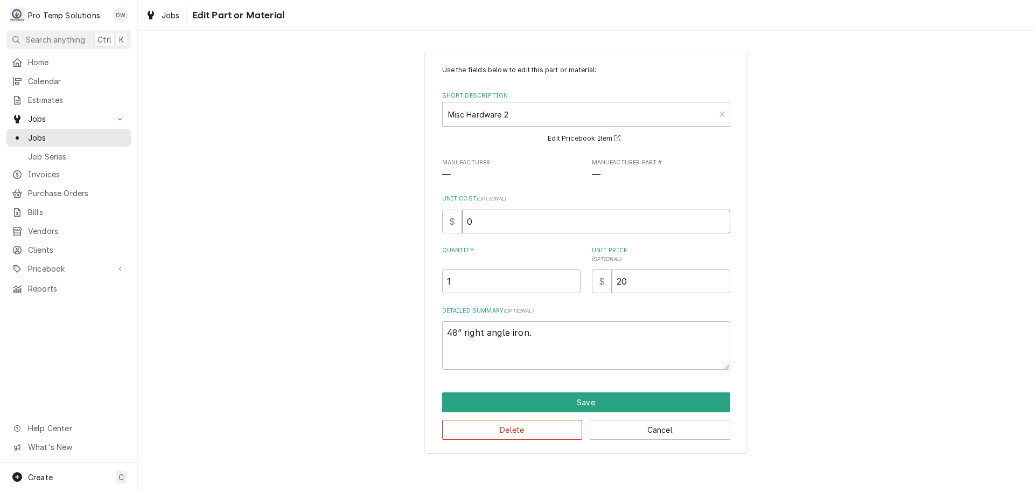
click at [487, 226] on input "0" at bounding box center [596, 222] width 268 height 24
type textarea "x"
type input "9"
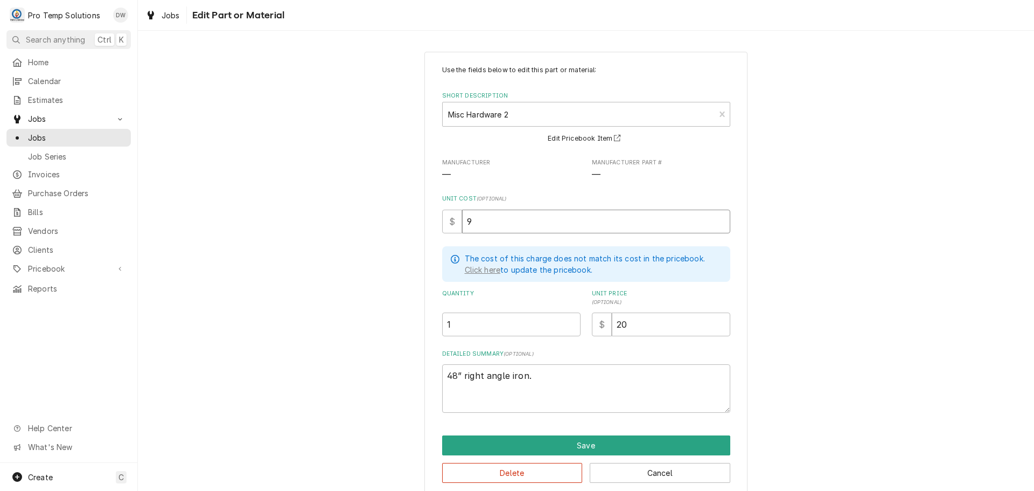
type textarea "x"
type input "9.5"
type textarea "x"
type input "9.58"
click at [541, 380] on textarea "48” right angle iron." at bounding box center [586, 388] width 288 height 48
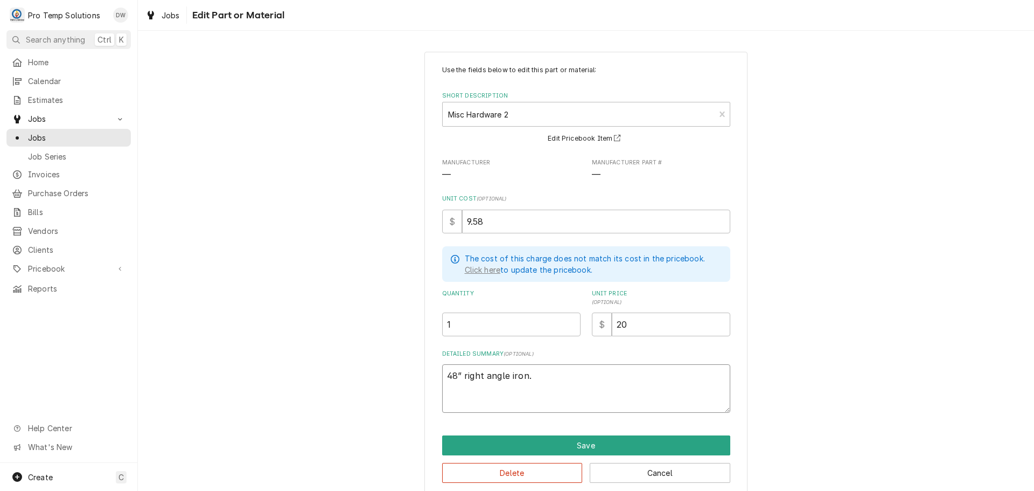
type textarea "x"
type textarea "48” right angle iron."
type textarea "x"
type textarea "48” right angle iron. H"
type textarea "x"
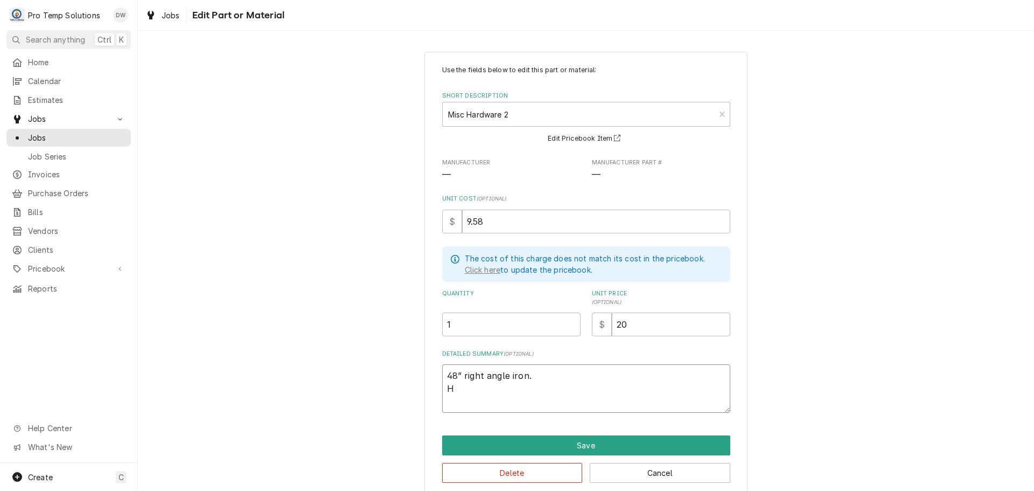
type textarea "48” right angle iron. HM"
type textarea "x"
type textarea "48” right angle iron. HM"
type textarea "x"
type textarea "48” right angle iron. HM D"
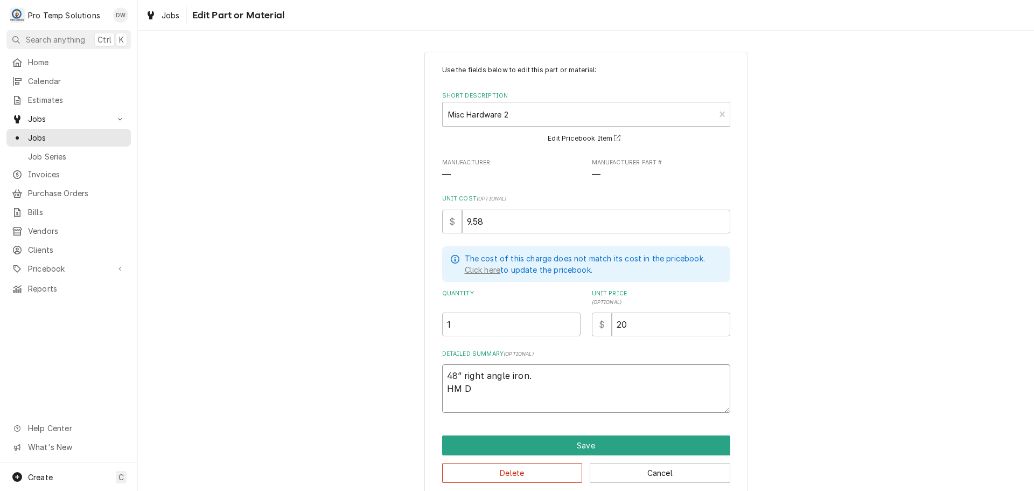
type textarea "x"
type textarea "48” right angle iron. HM DE"
type textarea "x"
type textarea "48” right angle iron. HM DEP"
type textarea "x"
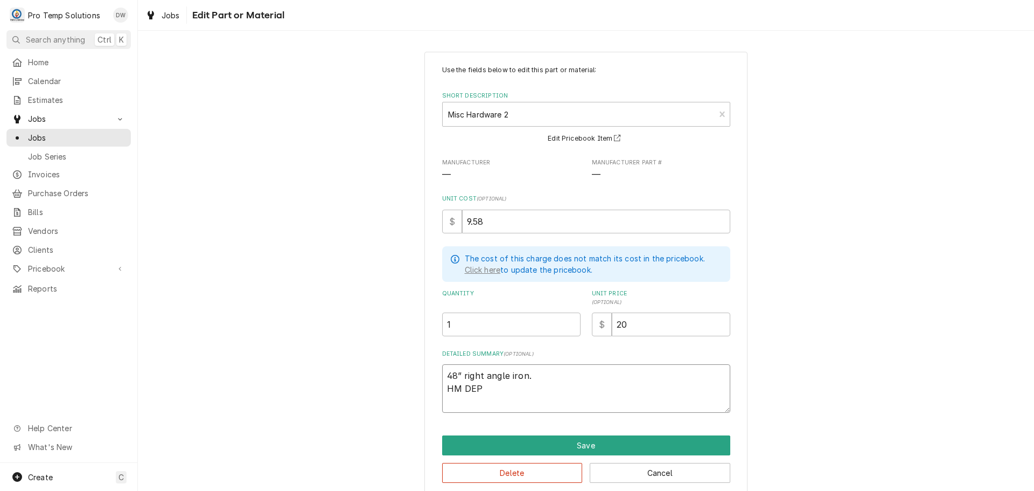
type textarea "48” right angle iron. HM DEPO"
type textarea "x"
type textarea "48” right angle iron. HM DEPOT"
type textarea "x"
type textarea "48” right angle iron. HM DEPOT"
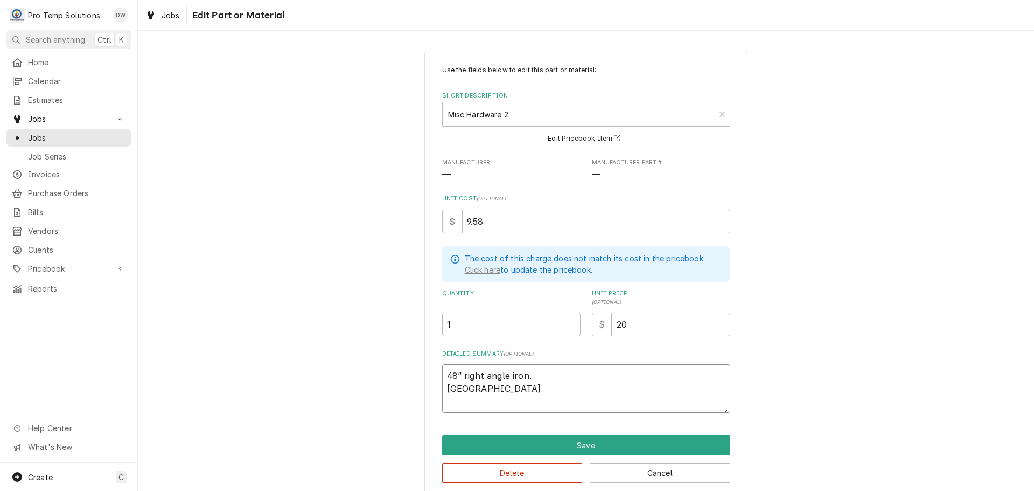
type textarea "x"
type textarea "48” right angle iron. HM DEPOT $"
type textarea "x"
type textarea "48” right angle iron. HM DEPOT $9"
type textarea "x"
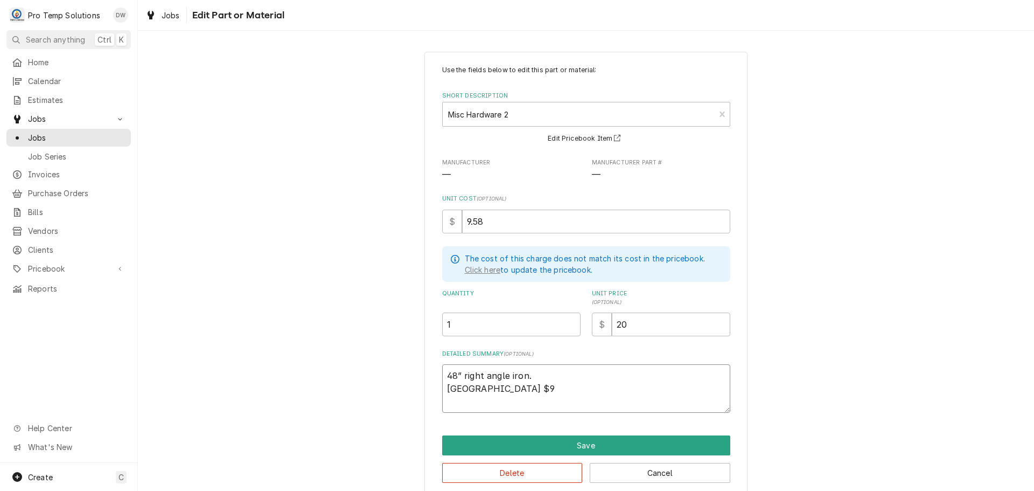
type textarea "48” right angle iron. HM DEPOT $9."
type textarea "x"
type textarea "48” right angle iron. HM DEPOT $9.5"
type textarea "x"
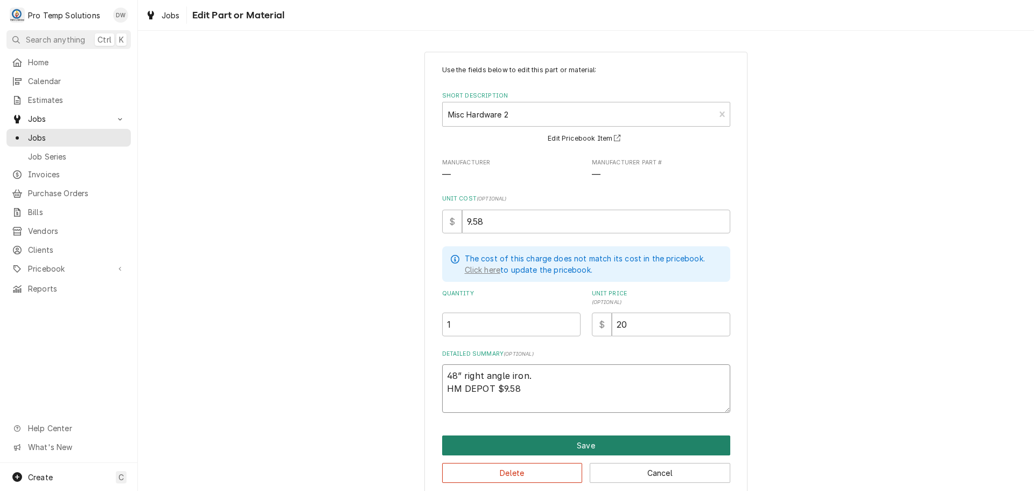
type textarea "48” right angle iron. HM DEPOT $9.58"
click at [578, 444] on button "Save" at bounding box center [586, 445] width 288 height 20
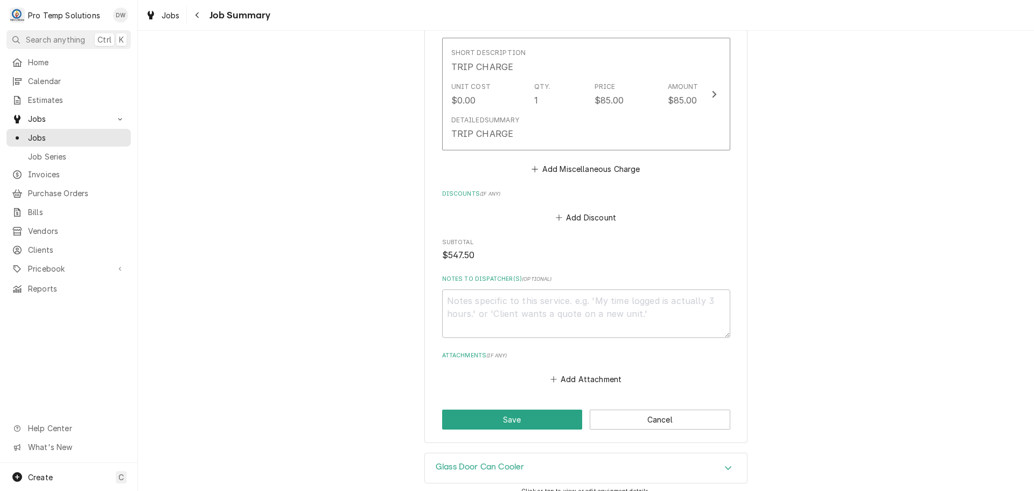
scroll to position [1359, 0]
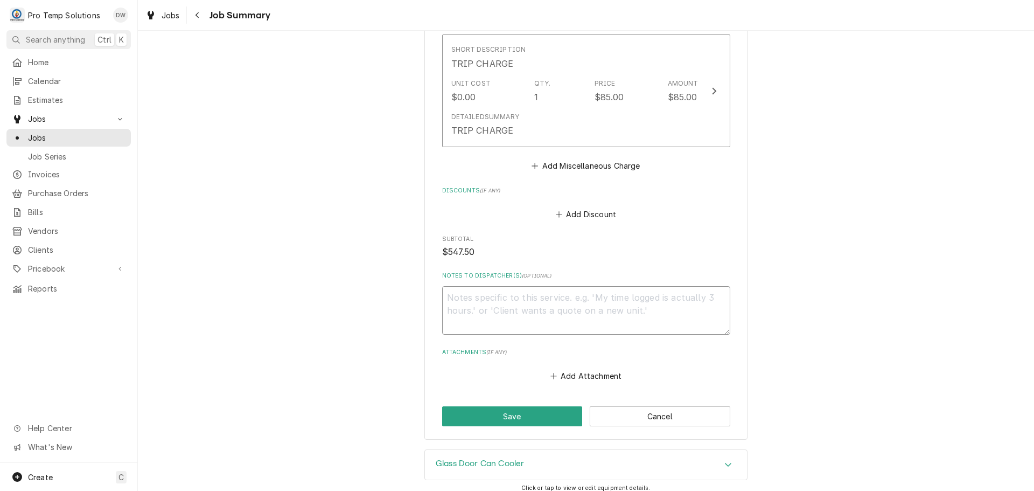
click at [461, 286] on textarea "Notes to Dispatcher(s) ( optional )" at bounding box center [586, 310] width 288 height 48
type textarea "x"
type textarea "#"
type textarea "x"
type textarea "#0"
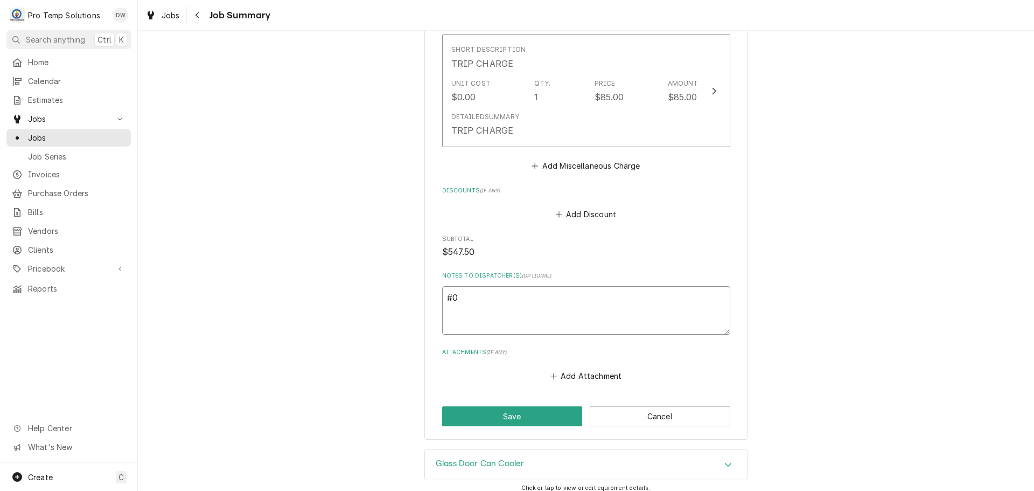
type textarea "x"
type textarea "#09"
type textarea "x"
type textarea "#090"
type textarea "x"
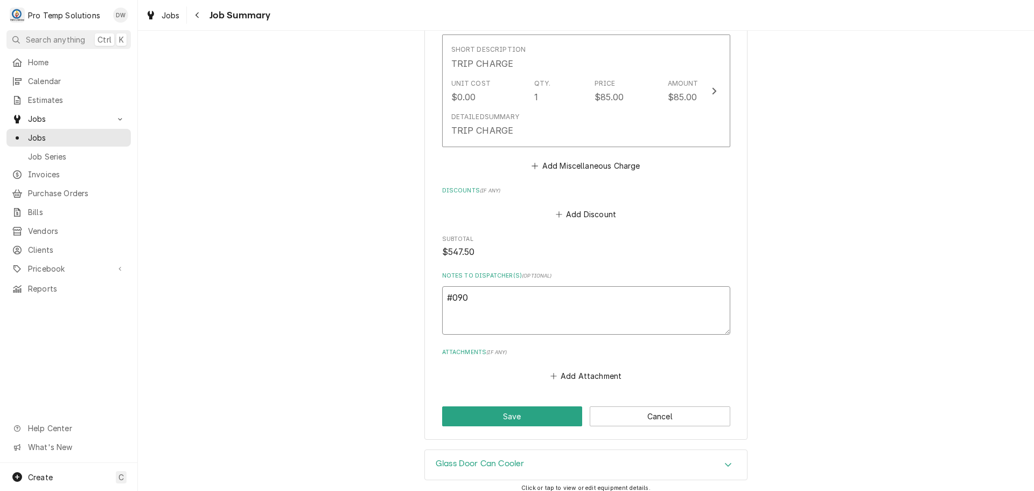
type textarea "#0904"
type textarea "x"
type textarea "#09042"
type textarea "x"
type textarea "#090425"
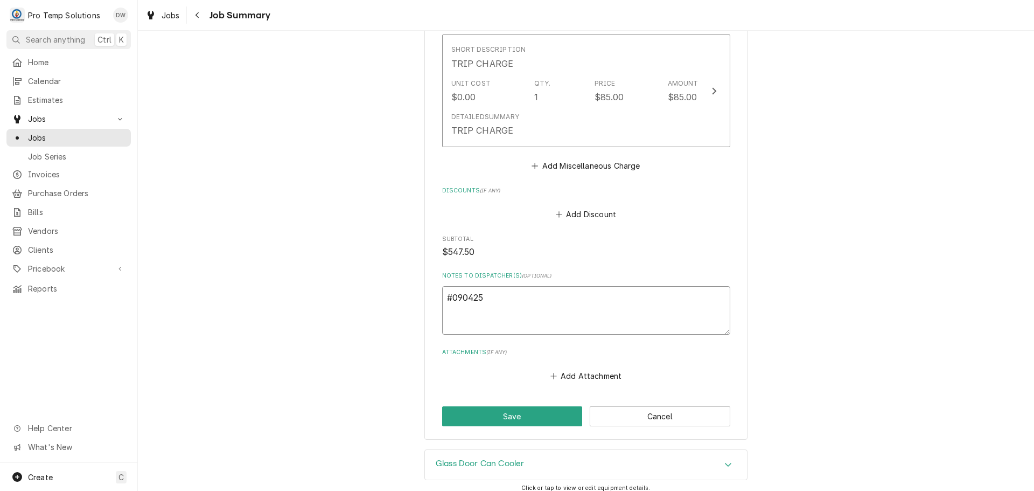
type textarea "x"
type textarea "#0904250"
type textarea "x"
type textarea "#09042500"
type textarea "x"
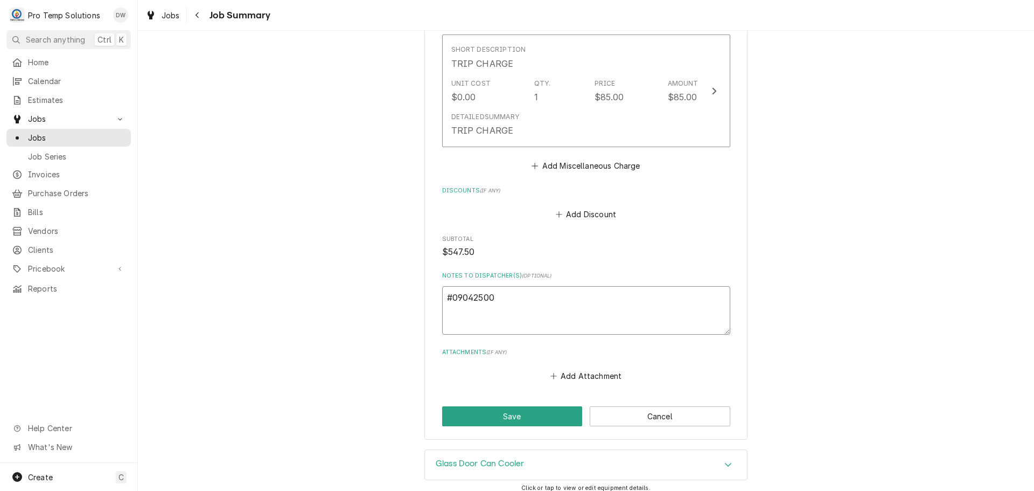
type textarea "#090425002"
type textarea "x"
type textarea "#090425002"
type textarea "x"
type textarea "#090425002 R"
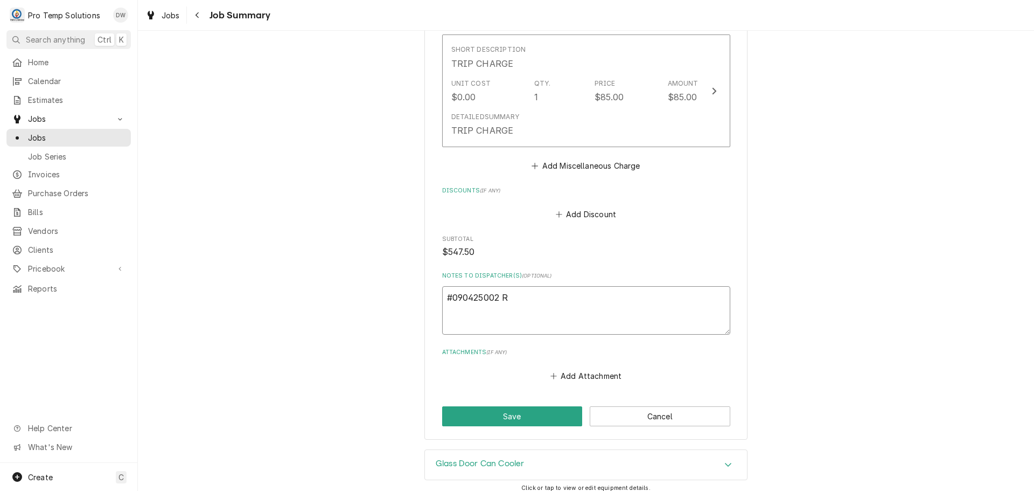
type textarea "x"
type textarea "#090425002 RE"
type textarea "x"
type textarea "#090425002 REA"
type textarea "x"
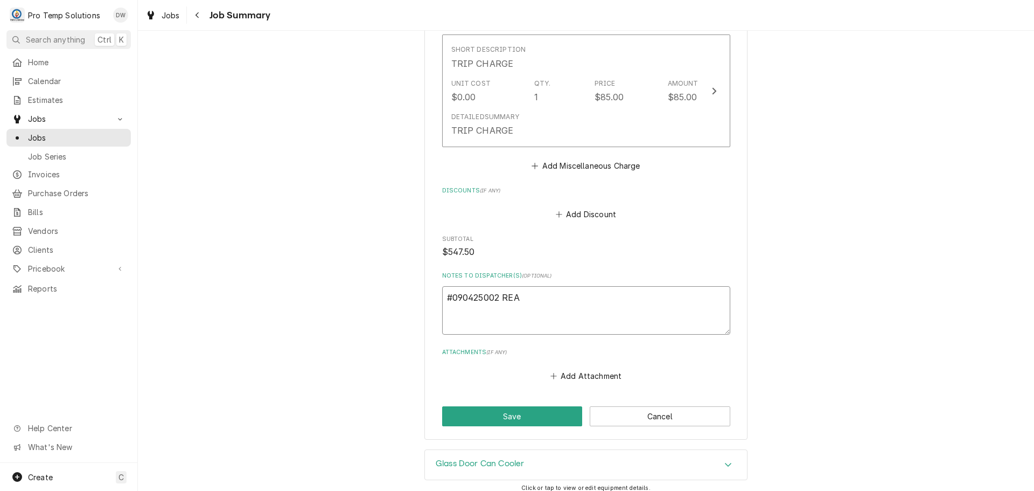
type textarea "#090425002 REAL"
type textarea "x"
type textarea "#090425002 REAL"
type textarea "x"
type textarea "#090425002 REAL M"
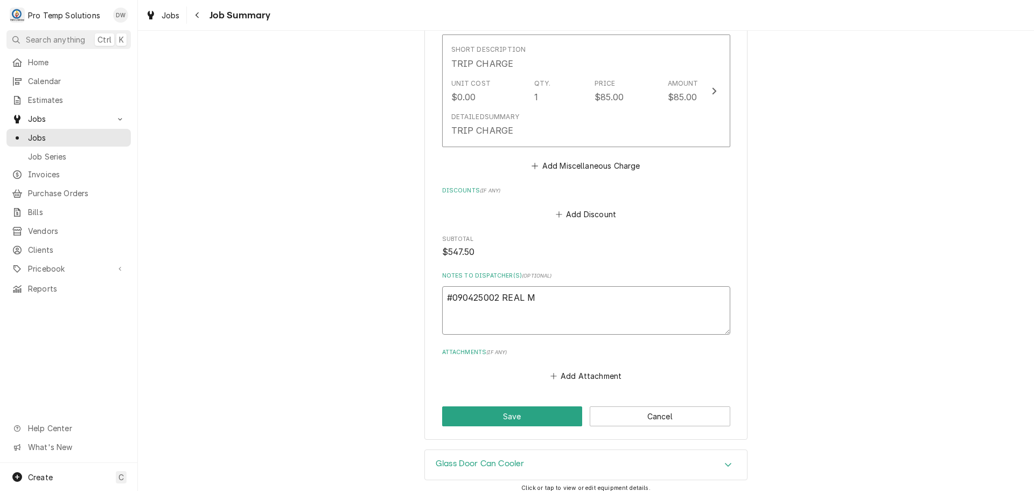
type textarea "x"
type textarea "#090425002 REAL Mc"
type textarea "x"
type textarea "#090425002 REAL McC"
type textarea "x"
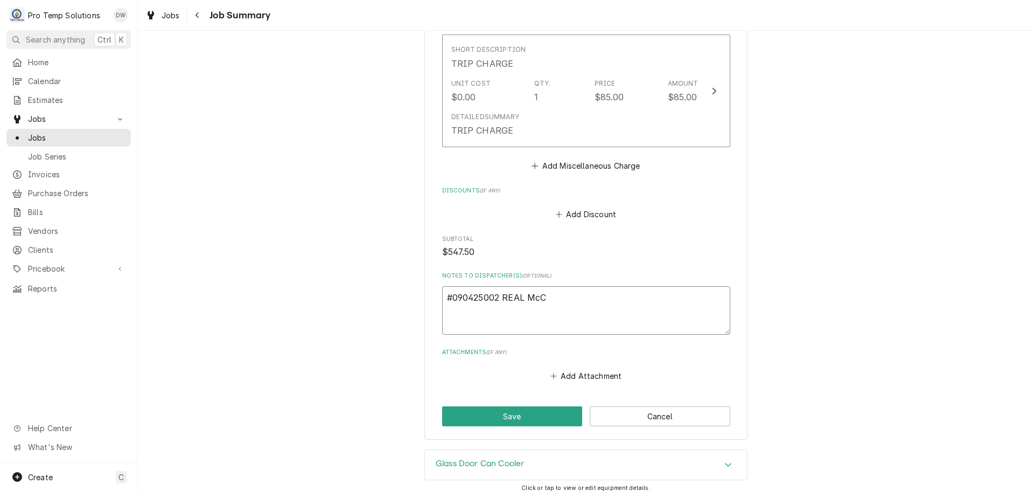
type textarea "#090425002 REAL McCO"
type textarea "x"
type textarea "#090425002 REAL McCOY"
type textarea "x"
type textarea "#090425002 REAL McCOYS"
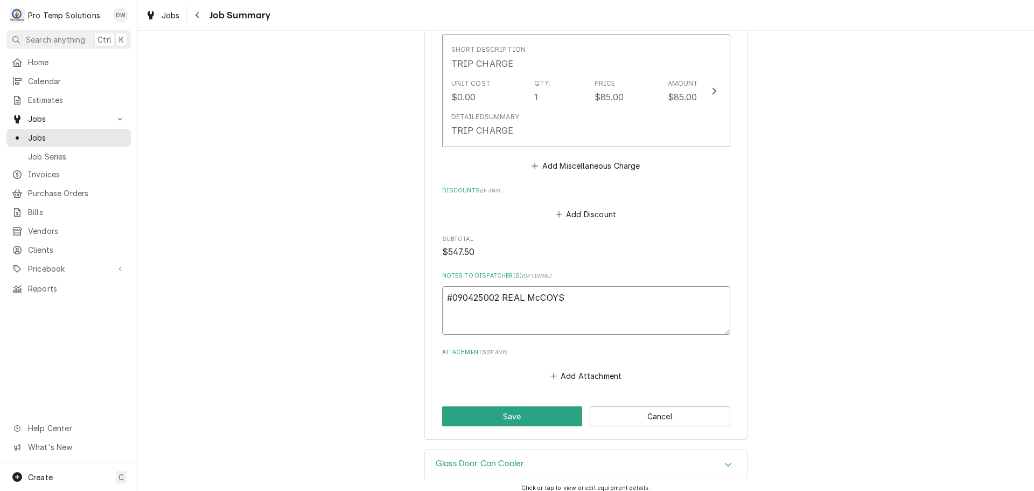
type textarea "x"
type textarea "#090425002 REAL McCOYS-"
type textarea "x"
type textarea "#090425002 REAL McCOYS-"
type textarea "x"
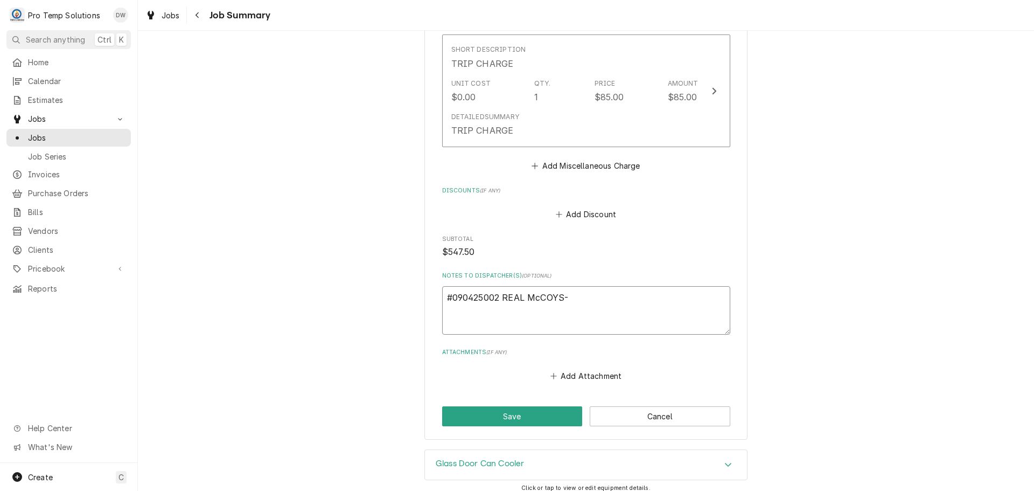
type textarea "#090425002 REAL McCOYS- R"
type textarea "x"
type textarea "#090425002 REAL McCOYS- RE"
type textarea "x"
type textarea "#090425002 REAL McCOYS- REF"
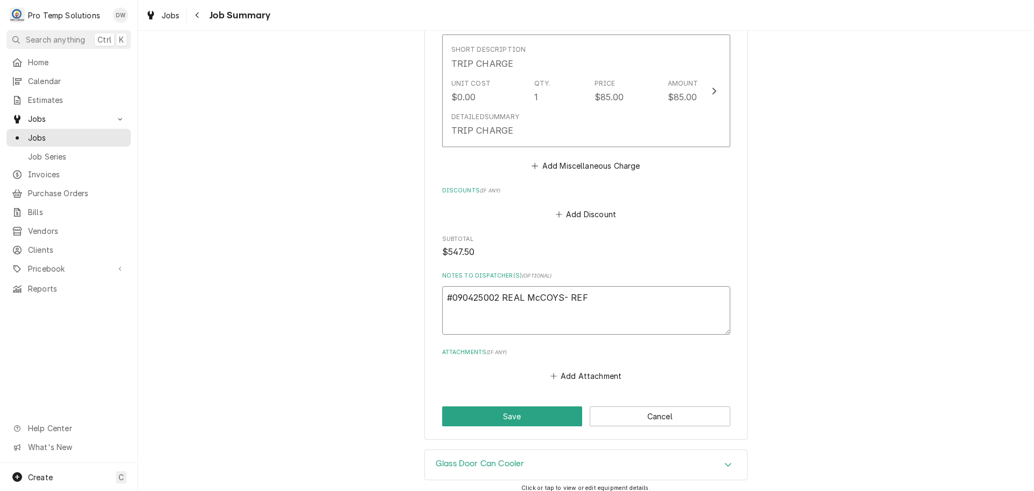
type textarea "x"
type textarea "#090425002 REAL McCOYS- REFR"
type textarea "x"
type textarea "#090425002 REAL McCOYS- REFRI"
type textarea "x"
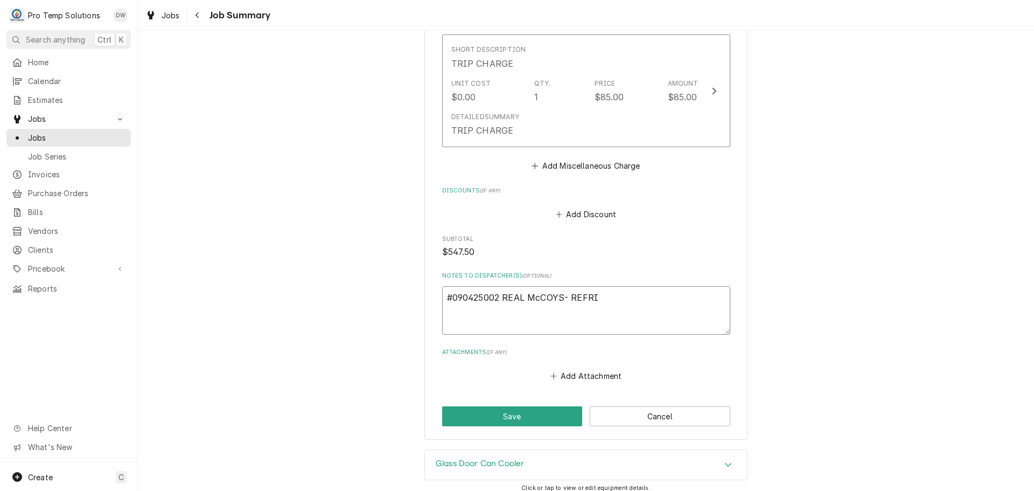
type textarea "#090425002 REAL McCOYS- REFRIG"
type textarea "x"
type textarea "#090425002 REAL McCOYS- REFRIG"
type textarea "x"
type textarea "#090425002 REAL McCOYS- REFRIG R"
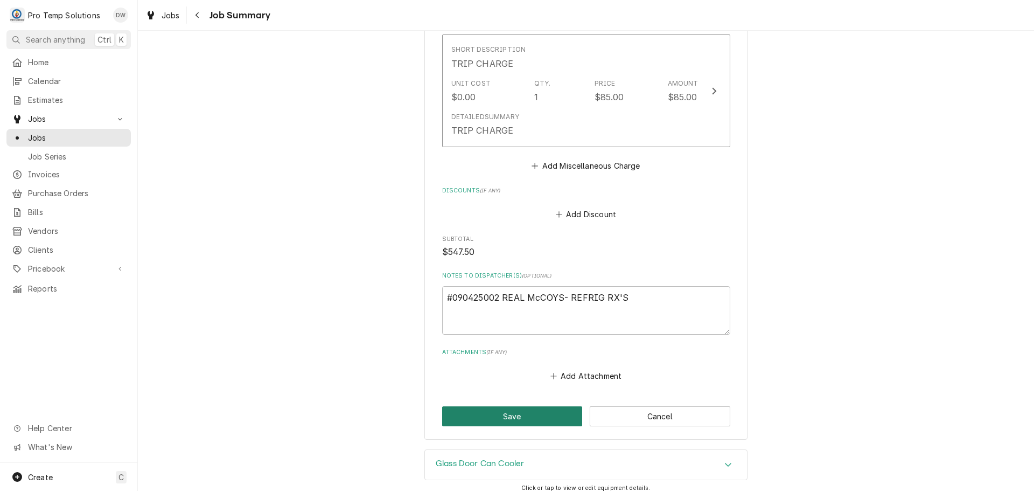
click at [512, 406] on button "Save" at bounding box center [512, 416] width 141 height 20
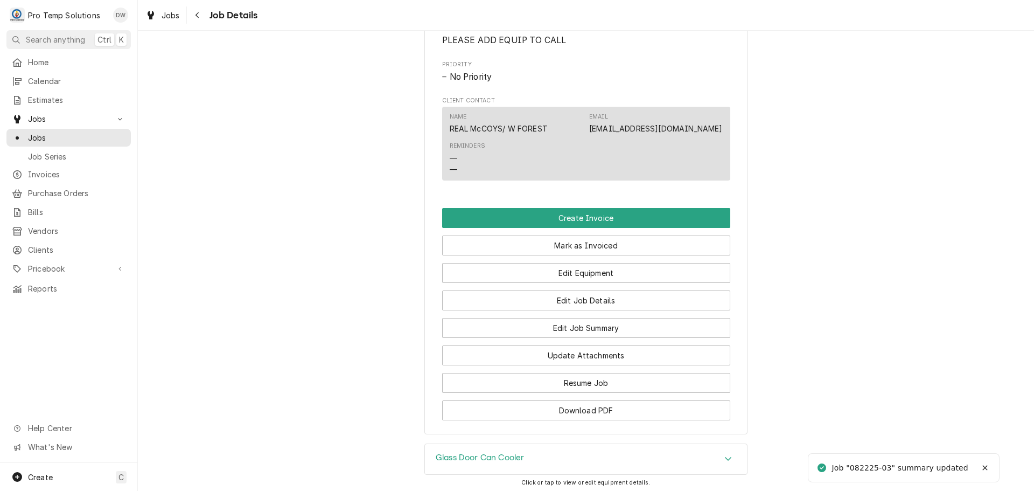
scroll to position [592, 0]
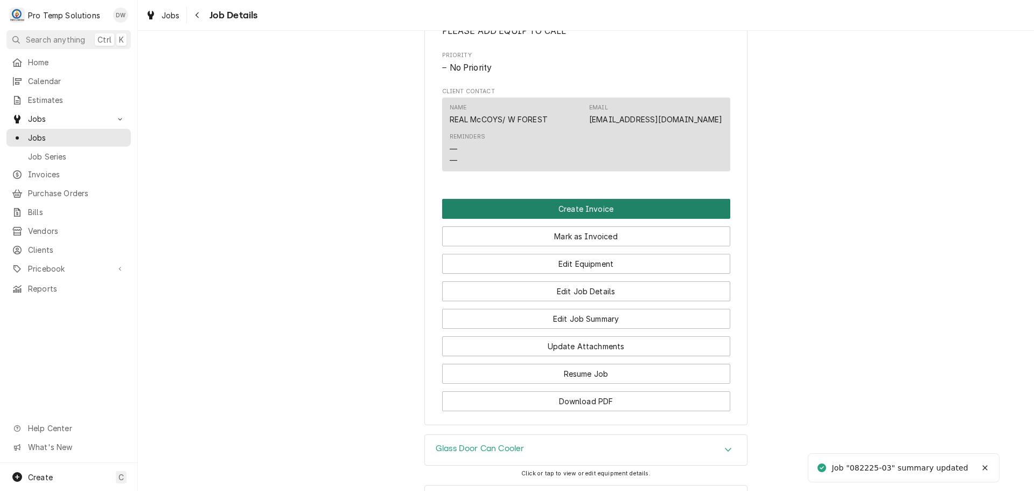
click at [561, 219] on button "Create Invoice" at bounding box center [586, 209] width 288 height 20
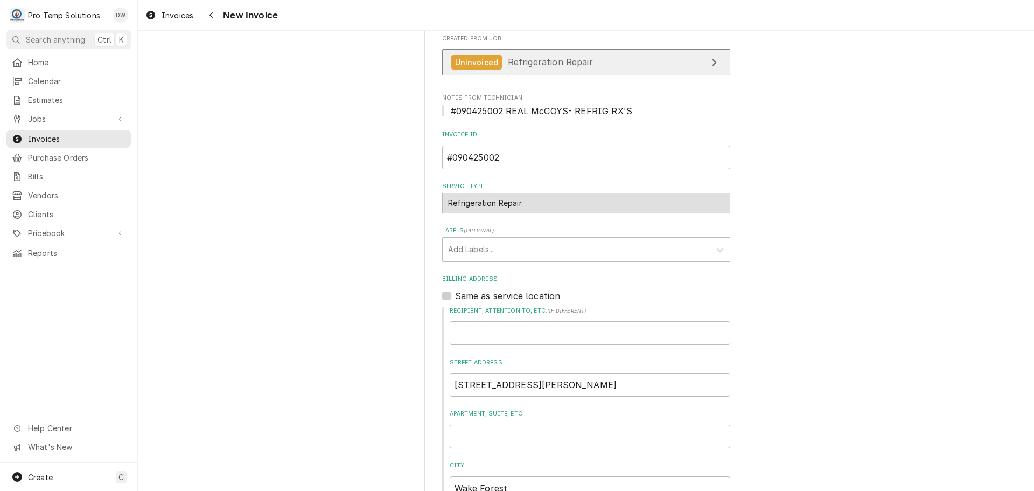
scroll to position [269, 0]
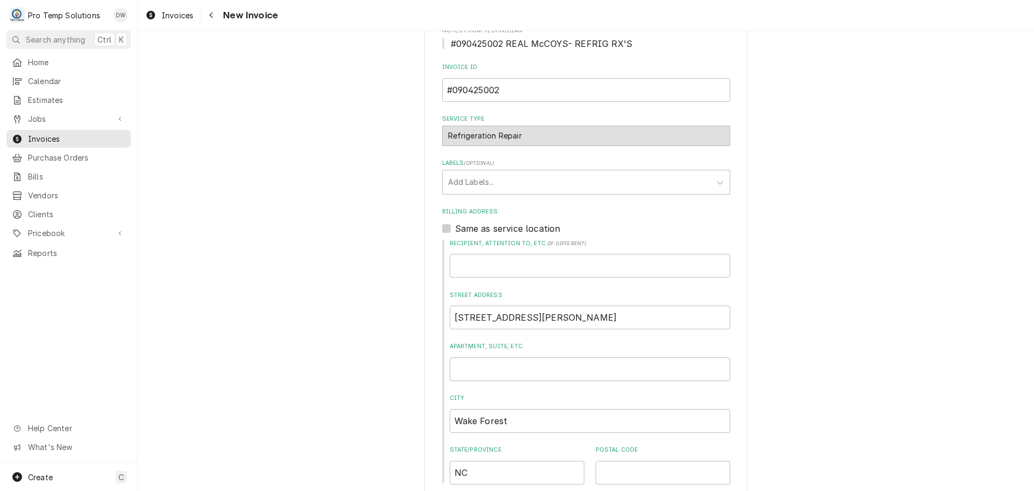
click at [455, 229] on label "Same as service location" at bounding box center [508, 228] width 106 height 13
click at [455, 229] on input "Same as service location" at bounding box center [599, 234] width 288 height 24
checkbox input "true"
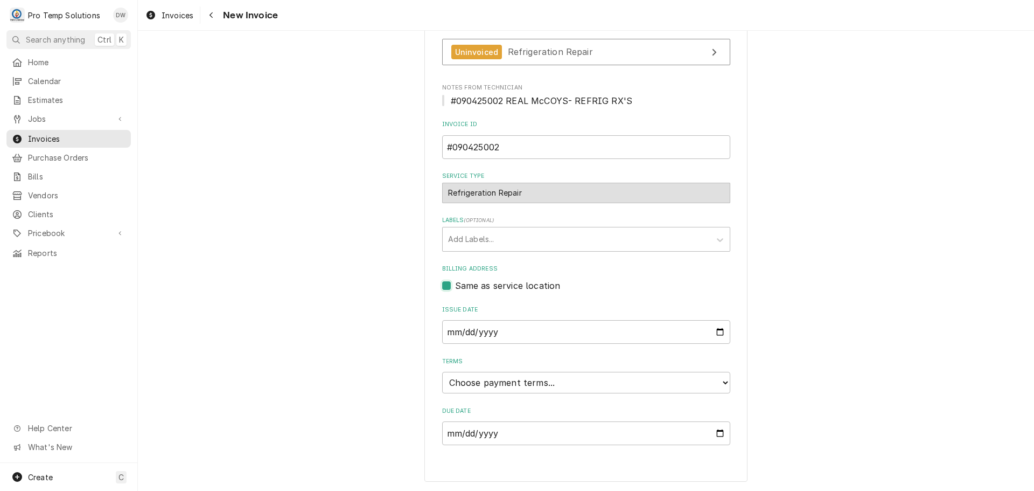
scroll to position [212, 0]
click at [492, 382] on select "Choose payment terms... Same Day Net 7 Net 14 Net 21 Net 30 Net 45 Net 60 Net 90" at bounding box center [586, 383] width 288 height 22
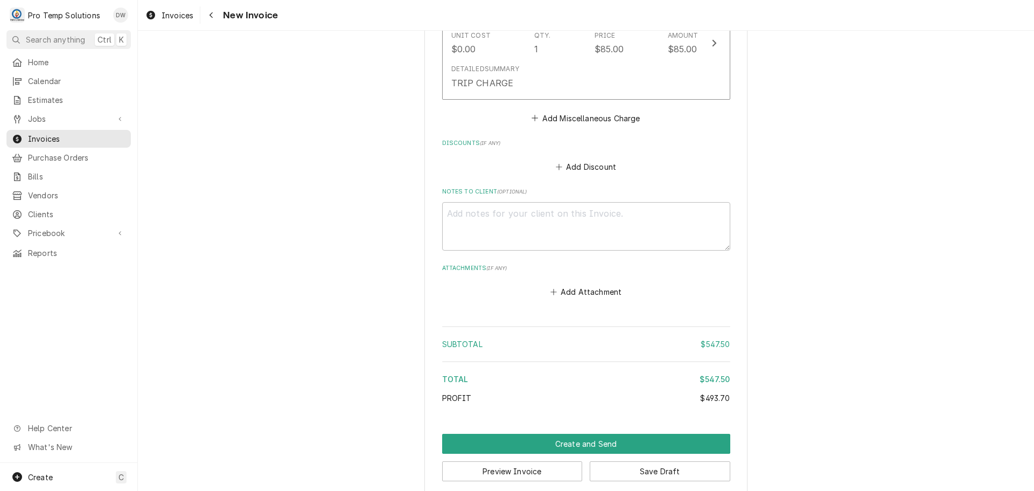
scroll to position [1766, 0]
click at [507, 201] on textarea "Notes to Client ( optional )" at bounding box center [586, 225] width 288 height 48
type textarea "x"
type textarea "#"
type textarea "x"
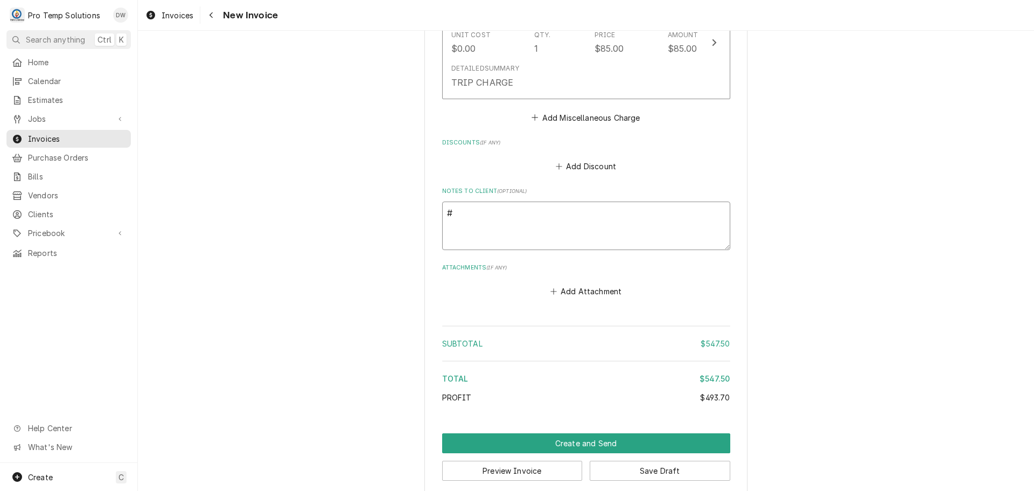
type textarea "#0"
type textarea "x"
type textarea "#09"
type textarea "x"
type textarea "#090"
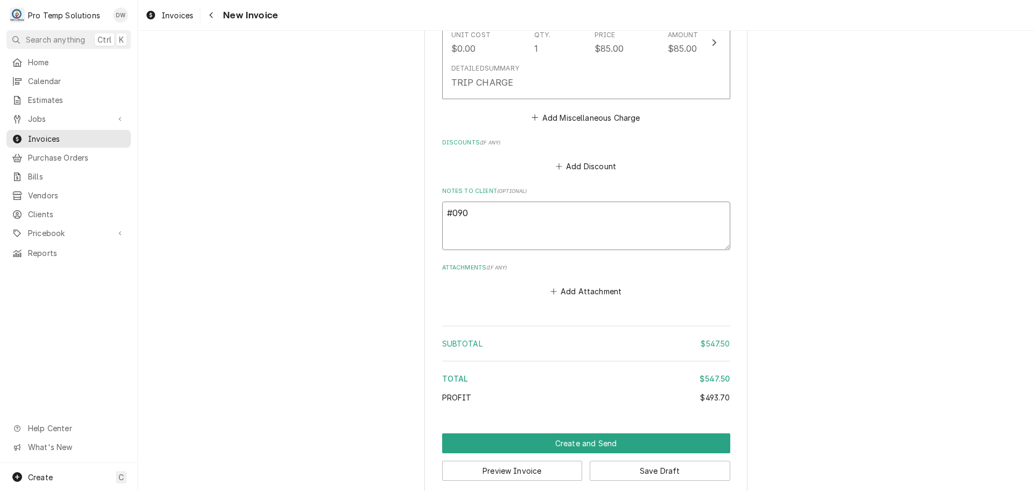
type textarea "x"
type textarea "#0904"
type textarea "x"
type textarea "#09042"
type textarea "x"
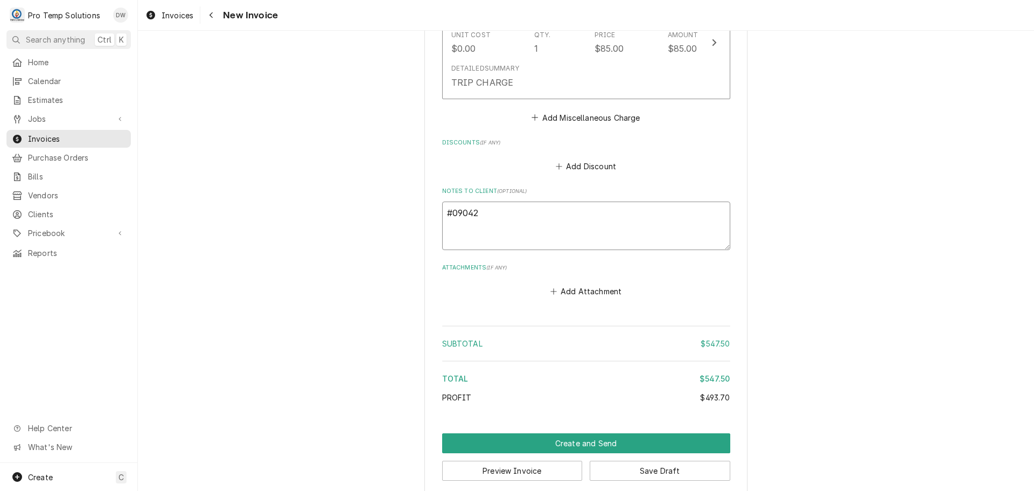
type textarea "#090425"
type textarea "x"
type textarea "#0904250"
type textarea "x"
type textarea "#09042500"
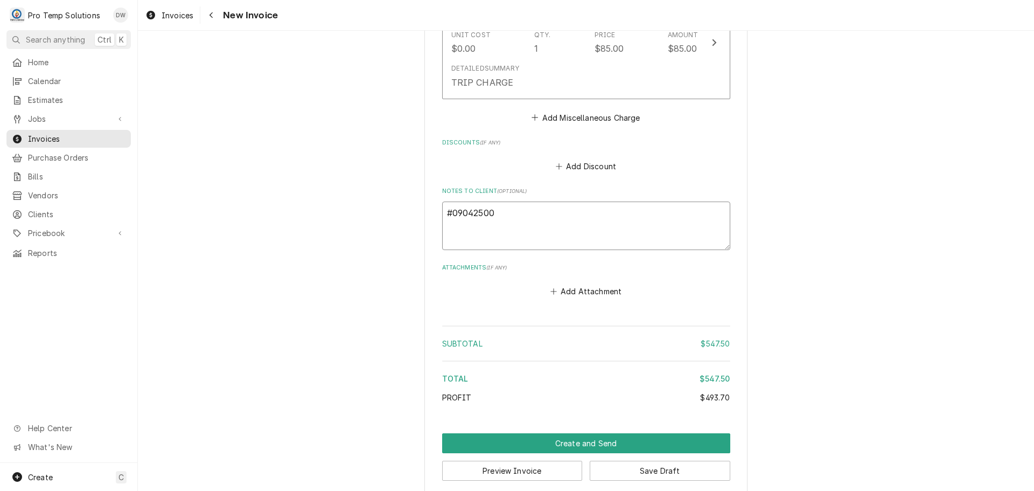
type textarea "x"
type textarea "#090425002"
type textarea "x"
type textarea "#090425002"
type textarea "x"
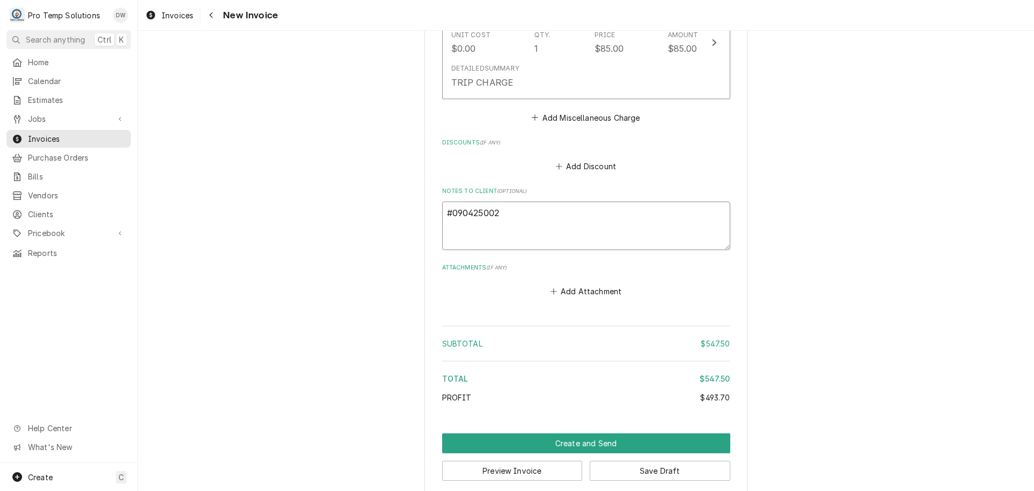
type textarea "#090425002 E"
type textarea "x"
type textarea "#090425002 EA"
type textarea "x"
type textarea "#090425002 EAL"
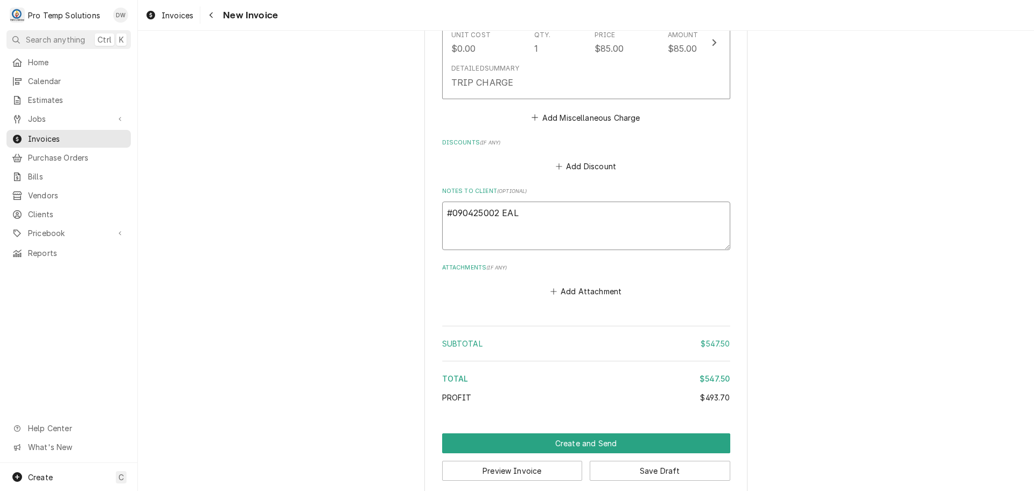
type textarea "x"
type textarea "#090425002 EAL"
type textarea "x"
type textarea "#090425002 EAL M"
type textarea "x"
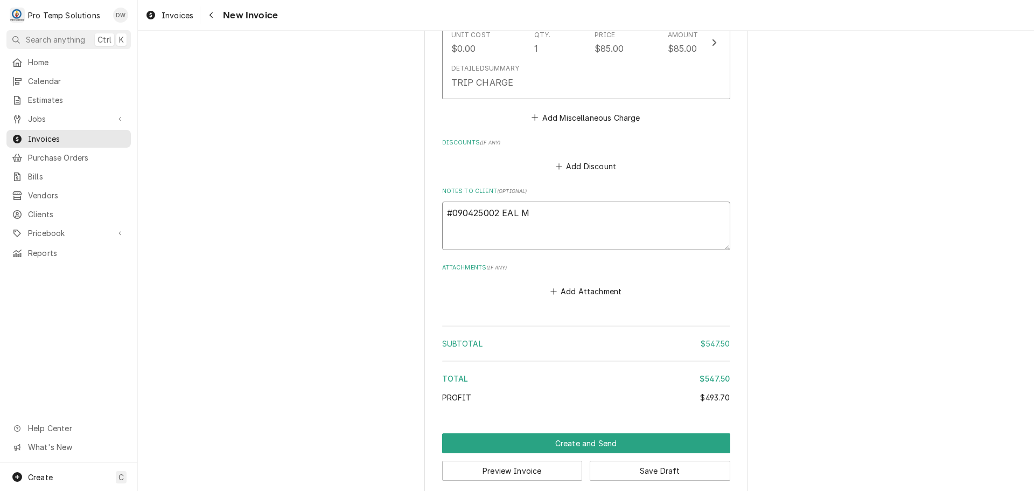
type textarea "#090425002 EAL Mc"
type textarea "x"
type textarea "#090425002 EAL McC"
type textarea "x"
type textarea "#090425002 EAL McCO"
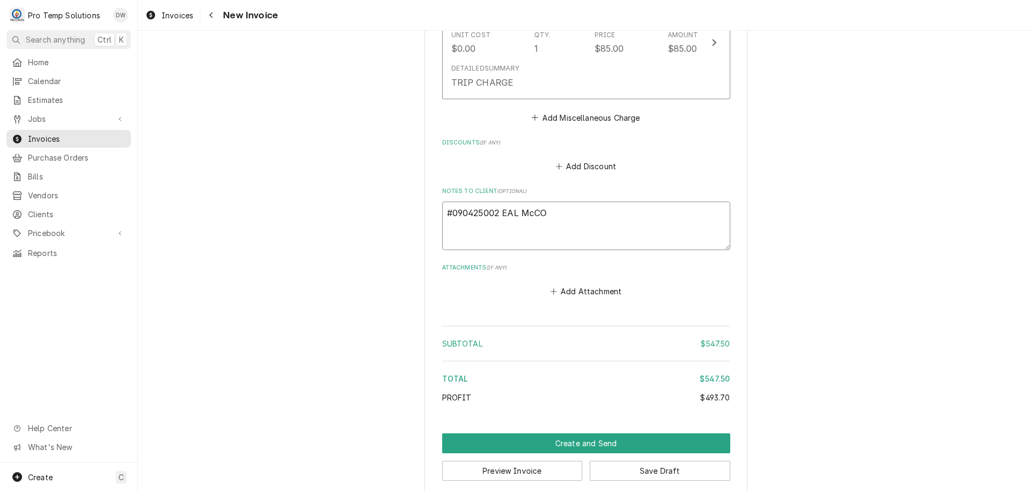
type textarea "x"
type textarea "#090425002 EAL McCOY"
type textarea "x"
type textarea "#090425002 EAL McCOYS"
type textarea "x"
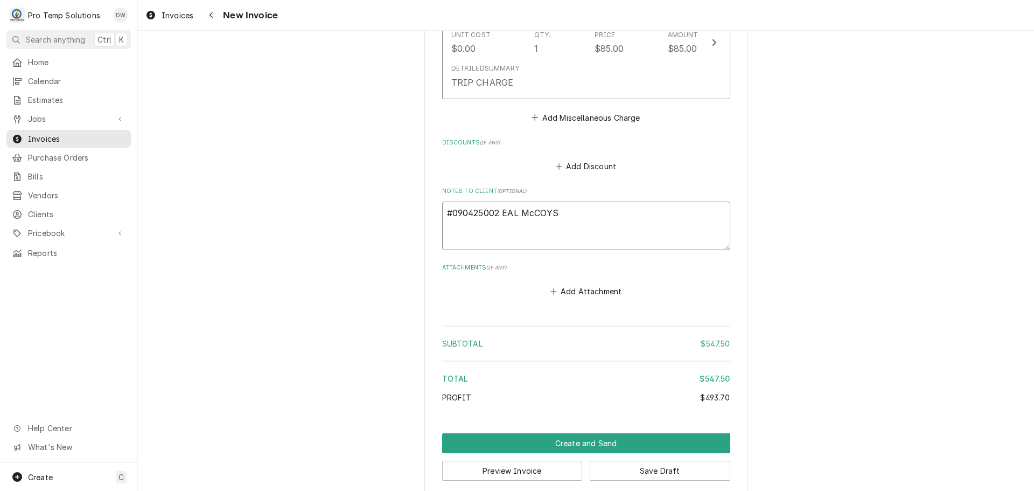
type textarea "#090425002 EAL McCOYS-"
type textarea "x"
type textarea "#090425002 EAL McCOYS-"
type textarea "x"
type textarea "#090425002 EAL McCOYS- R"
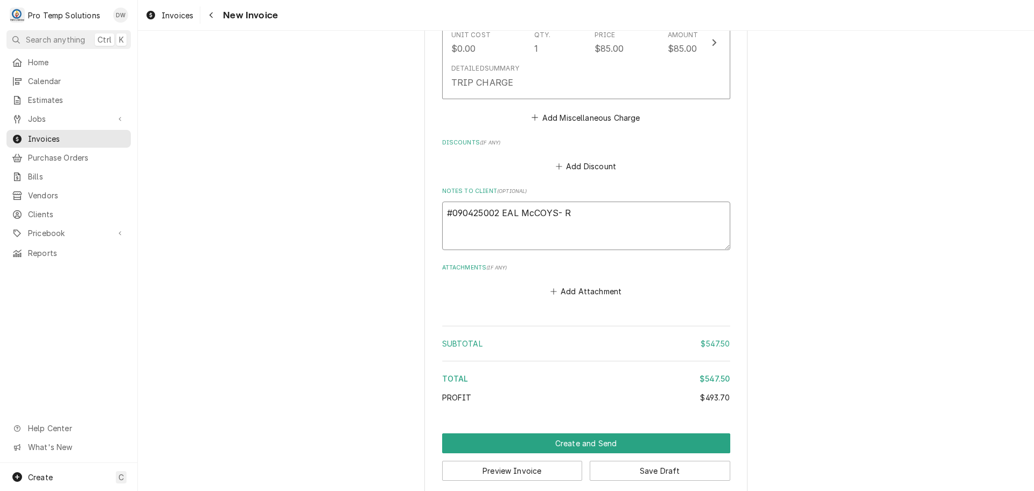
type textarea "x"
type textarea "#090425002 EAL McCOYS- RE"
type textarea "x"
type textarea "#090425002 EAL McCOYS- REF"
type textarea "x"
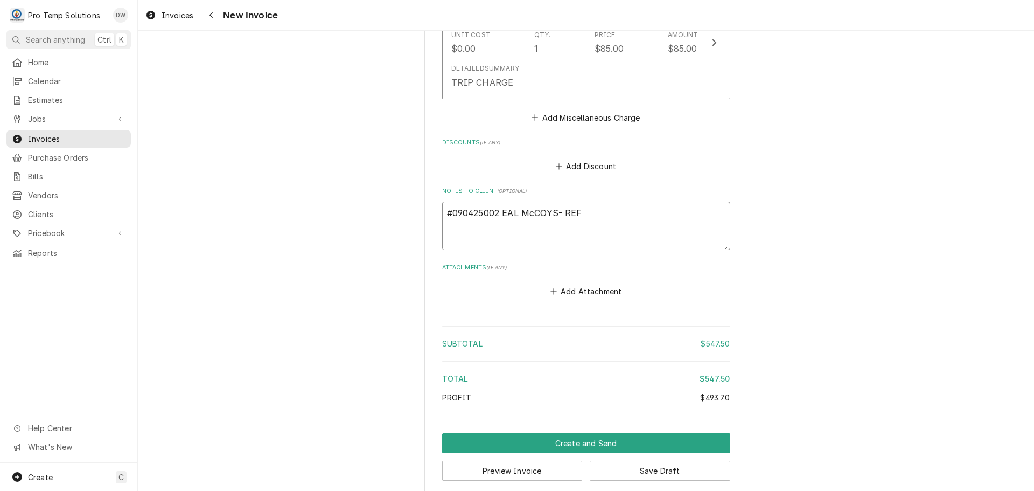
type textarea "#090425002 EAL McCOYS- REFR"
type textarea "x"
type textarea "#090425002 EAL McCOYS- REFRI"
type textarea "x"
type textarea "#090425002 EAL McCOYS- REFRIG"
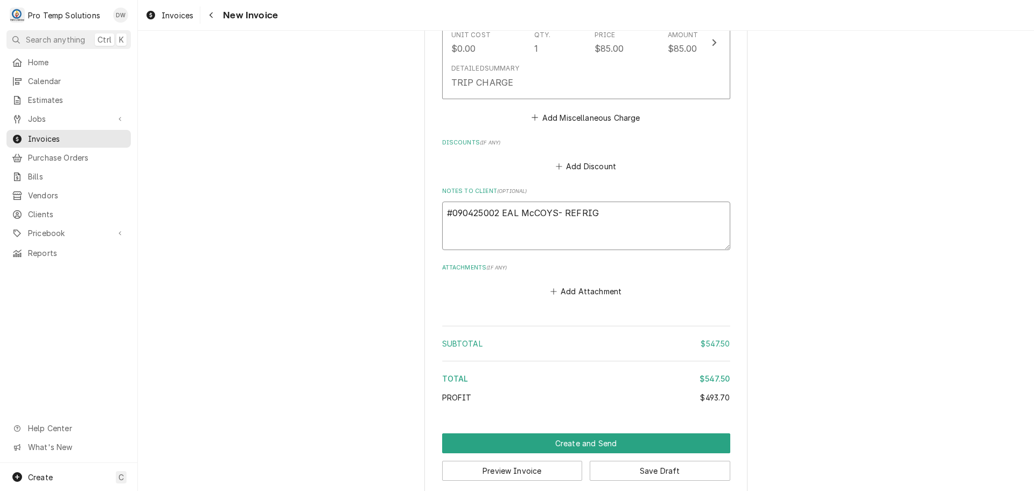
type textarea "x"
type textarea "#090425002 EAL McCOYS- REFRIG"
type textarea "x"
type textarea "#090425002 EAL McCOYS- REFRIG U"
type textarea "x"
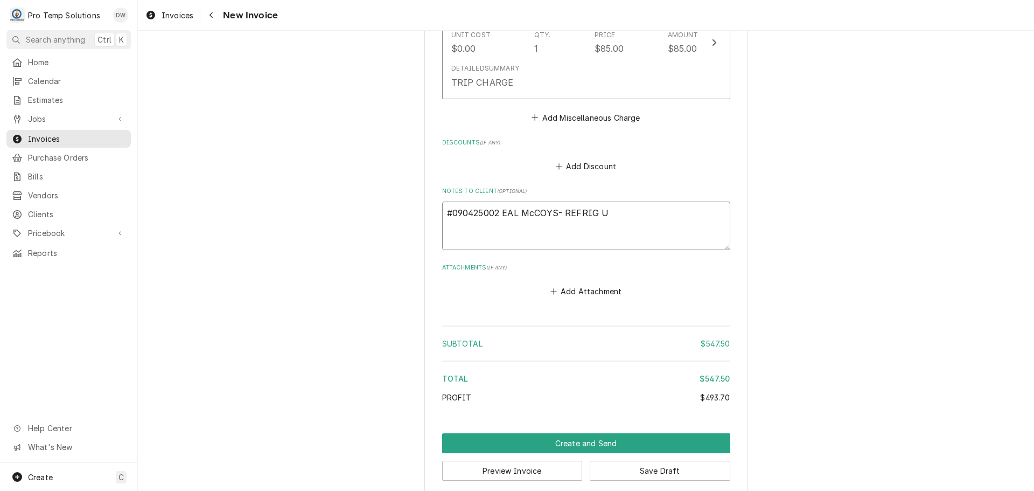
type textarea "#090425002 EAL McCOYS- REFRIG UN"
type textarea "x"
type textarea "#090425002 EAL McCOYS- REFRIG UNI"
type textarea "x"
type textarea "#090425002 EAL McCOYS- REFRIG UNIT"
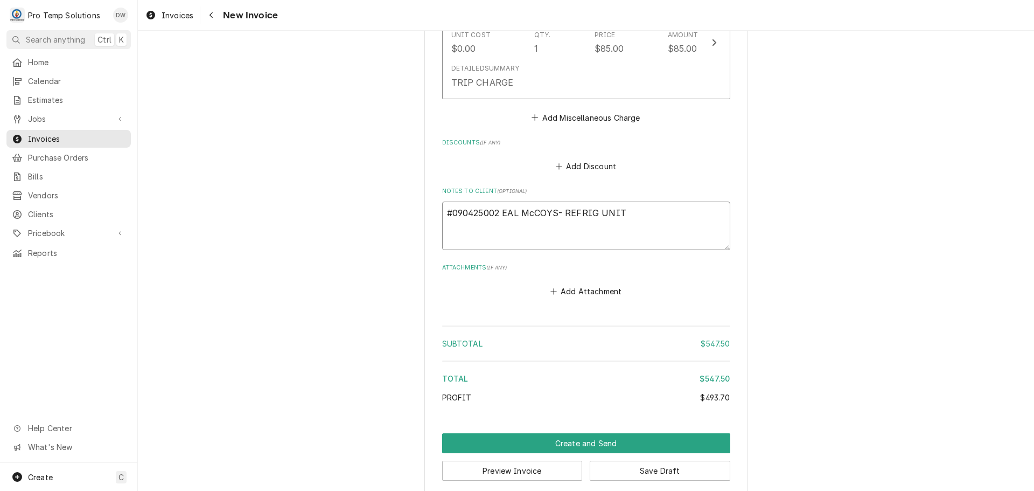
type textarea "x"
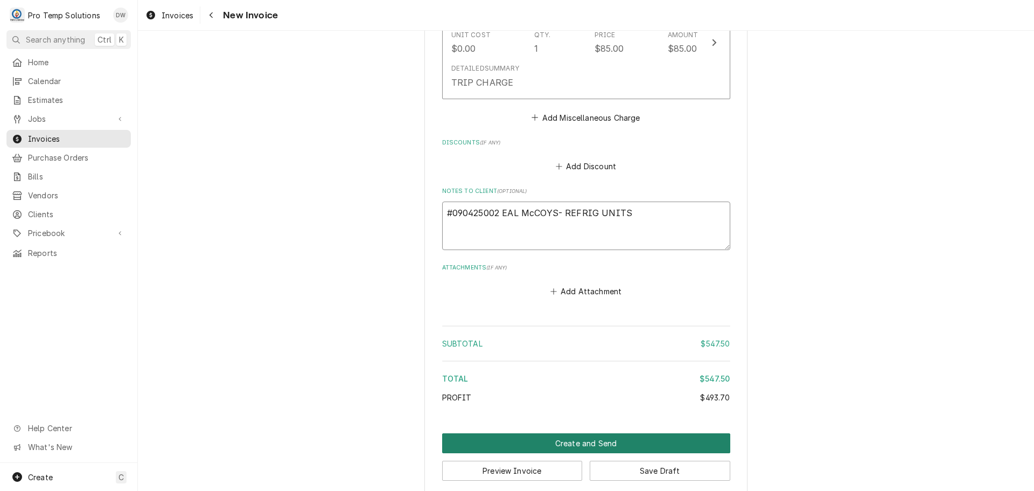
type textarea "#090425002 EAL McCOYS- REFRIG UNITS"
click at [566, 433] on button "Create and Send" at bounding box center [586, 443] width 288 height 20
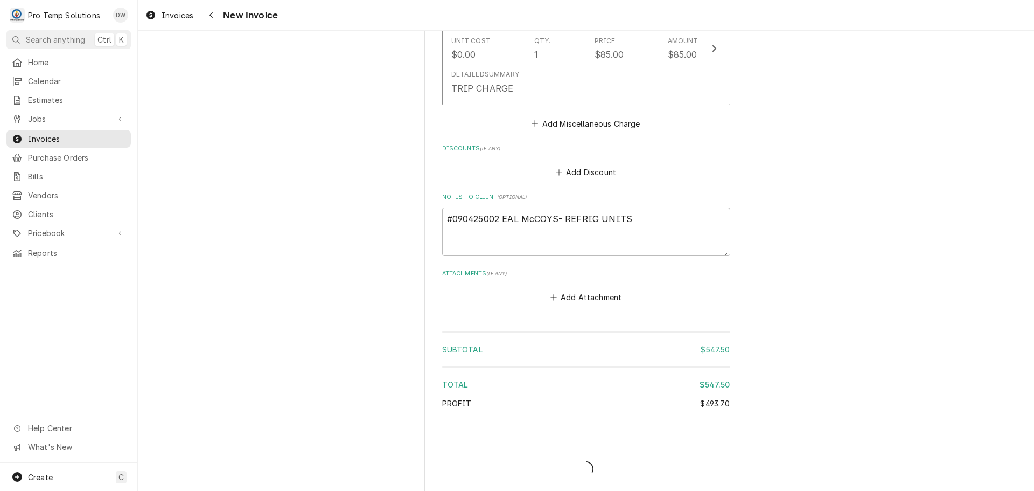
type textarea "x"
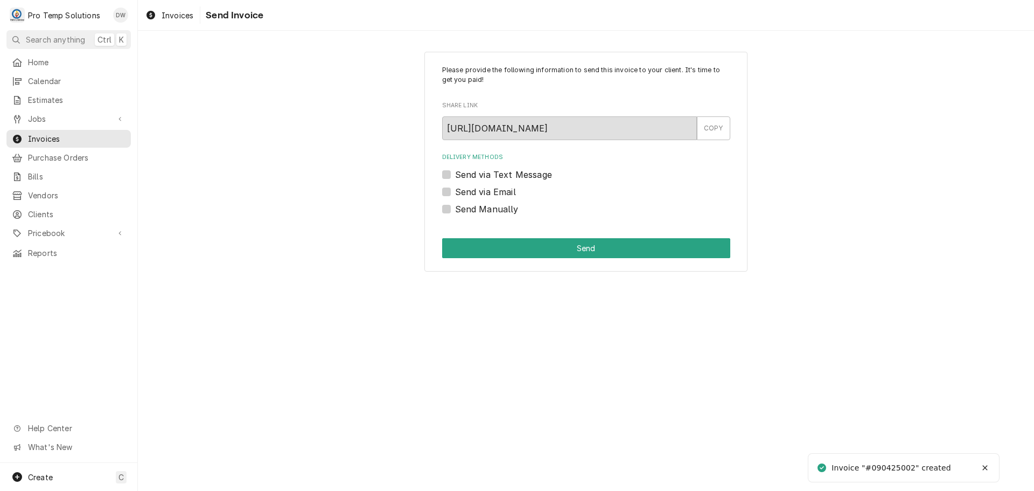
click at [455, 192] on label "Send via Email" at bounding box center [485, 191] width 61 height 13
click at [455, 192] on input "Send via Email" at bounding box center [599, 197] width 288 height 24
checkbox input "true"
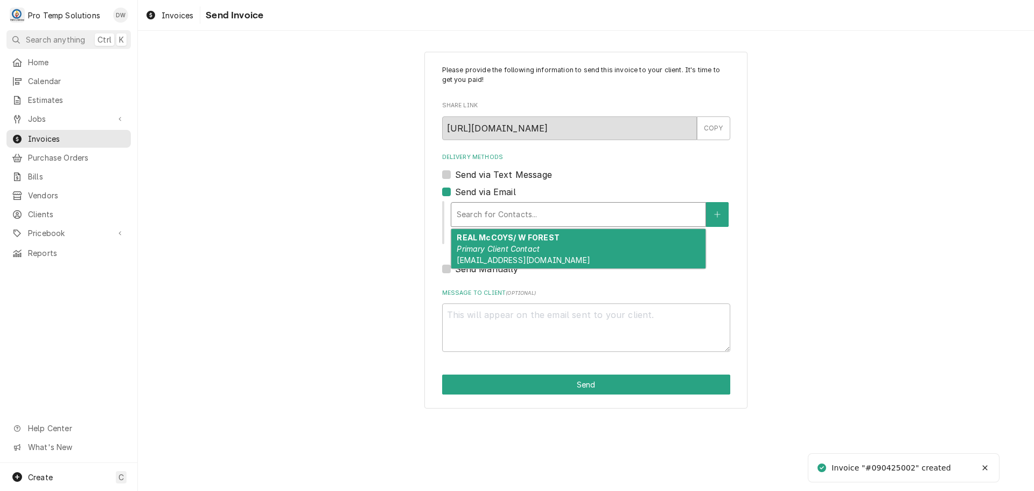
click at [504, 211] on div "Delivery Methods" at bounding box center [578, 214] width 243 height 19
click at [536, 247] on em "Primary Client Contact" at bounding box center [498, 248] width 83 height 9
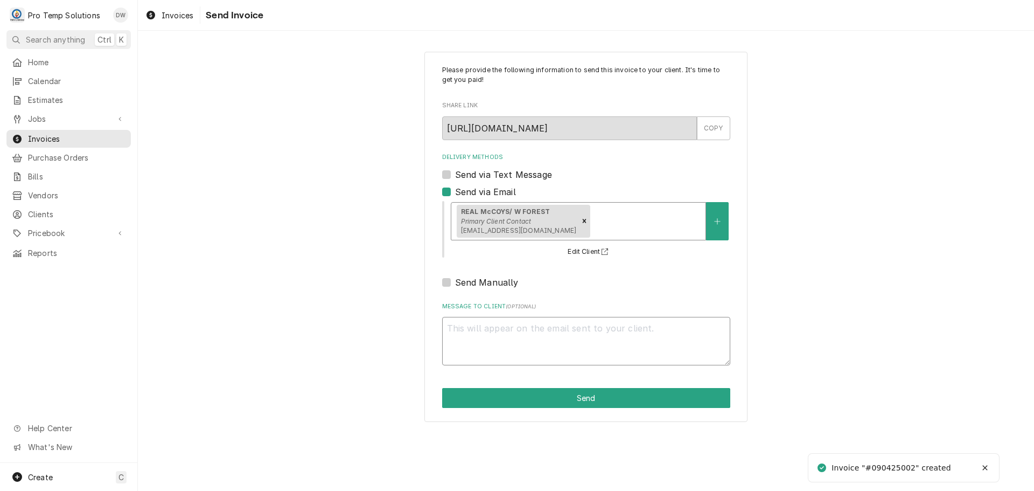
click at [532, 322] on textarea "Message to Client ( optional )" at bounding box center [586, 341] width 288 height 48
type textarea "x"
type textarea "#"
type textarea "x"
type textarea "#0"
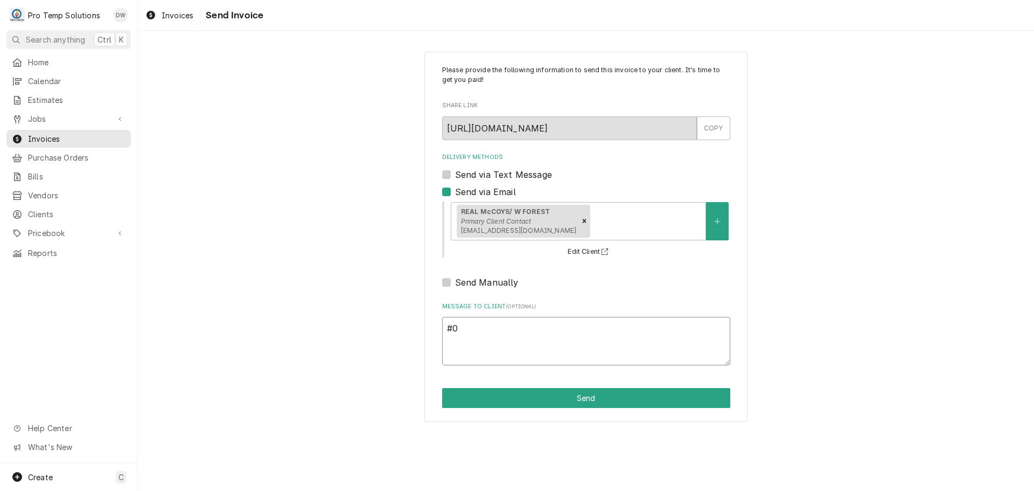
type textarea "x"
type textarea "#09"
type textarea "x"
type textarea "#090"
type textarea "x"
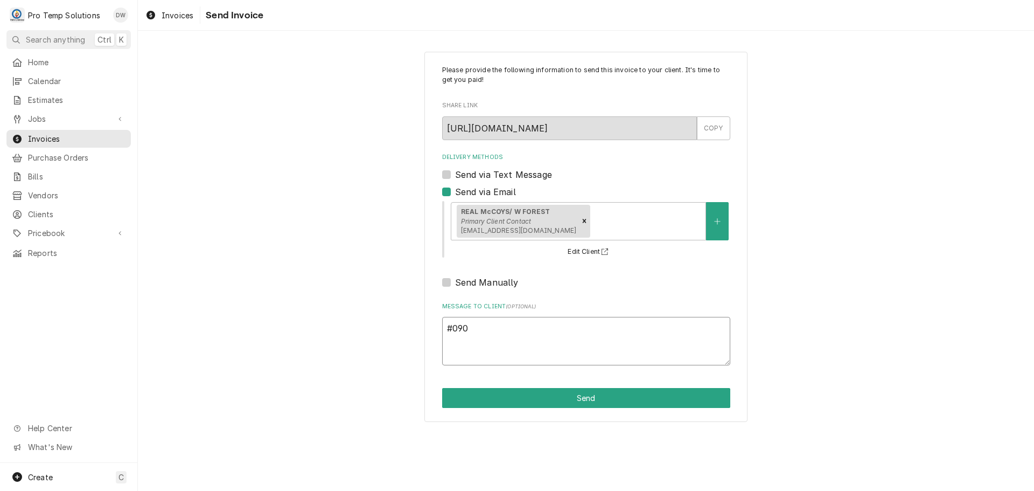
type textarea "#0904"
type textarea "x"
type textarea "#09042"
type textarea "x"
type textarea "#090425"
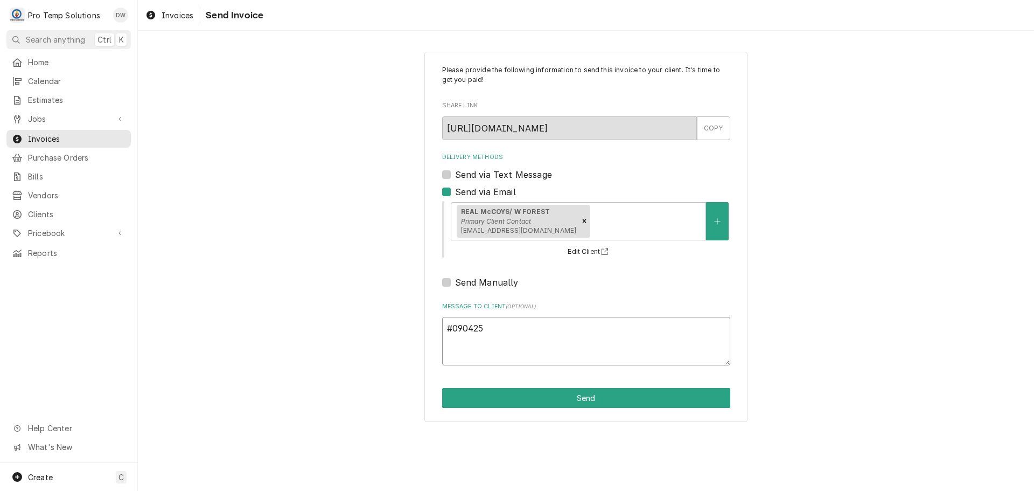
type textarea "x"
type textarea "#0904250"
type textarea "x"
type textarea "#09042500"
type textarea "x"
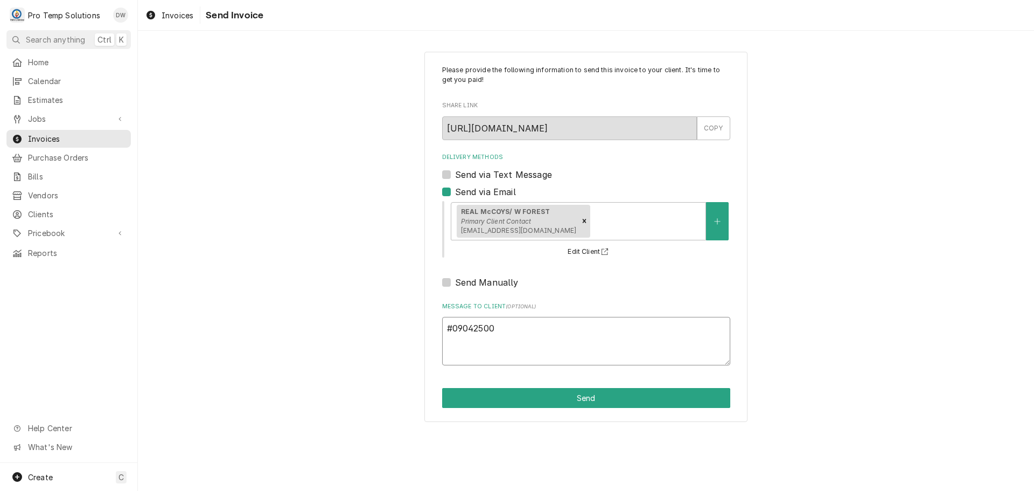
type textarea "#090425002"
type textarea "x"
type textarea "#090425002"
type textarea "x"
type textarea "#090425002 R"
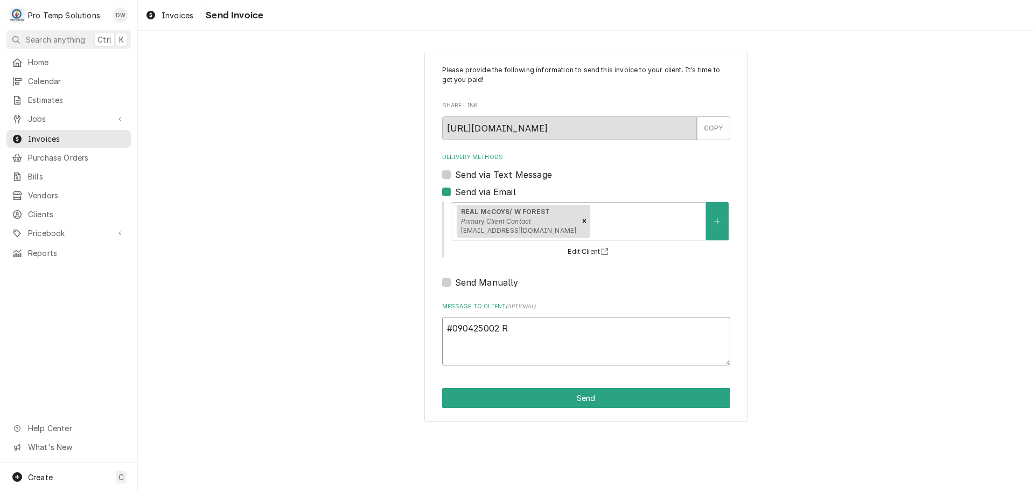
type textarea "x"
type textarea "#090425002 RE"
type textarea "x"
type textarea "#090425002 REA"
type textarea "x"
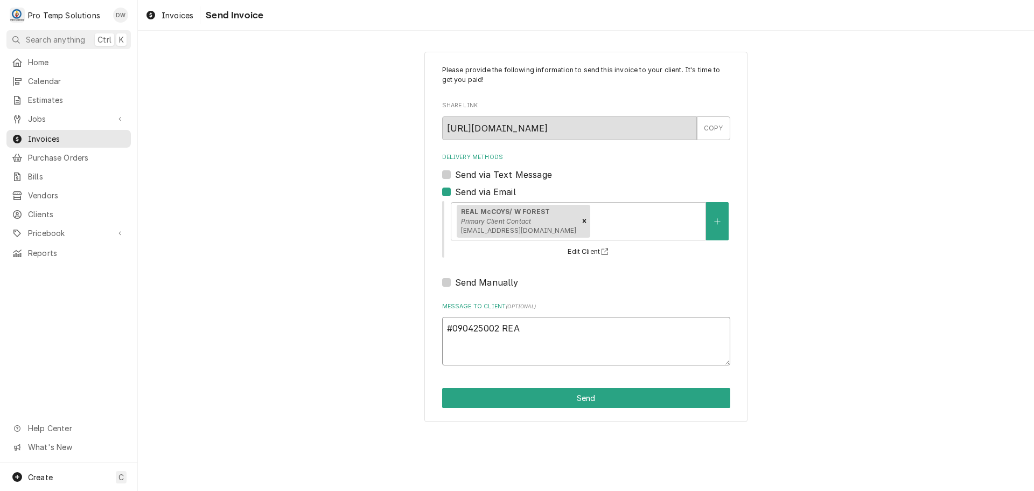
type textarea "#090425002 REAL"
type textarea "x"
type textarea "#090425002 REAL"
type textarea "x"
type textarea "#090425002 REAL M"
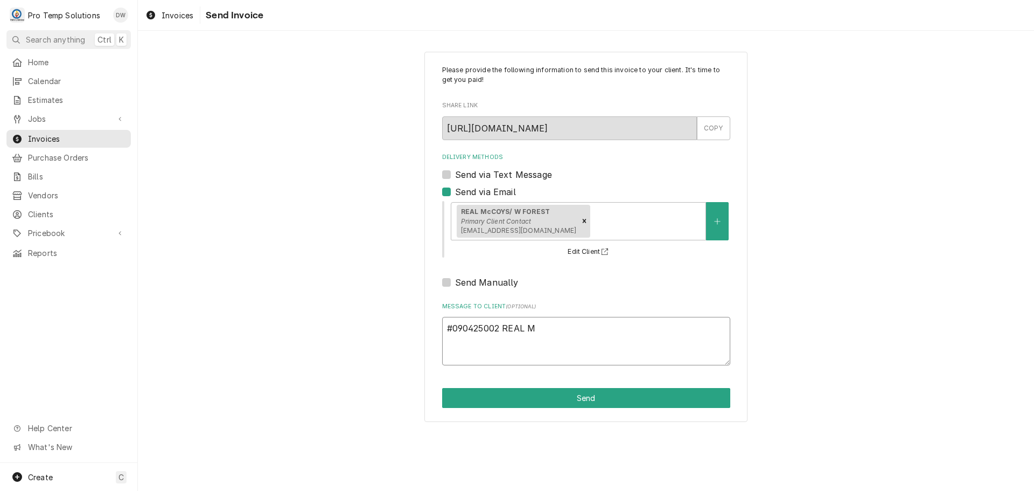
type textarea "x"
type textarea "#090425002 REAL McC"
type textarea "x"
type textarea "#090425002 REAL McCX"
type textarea "x"
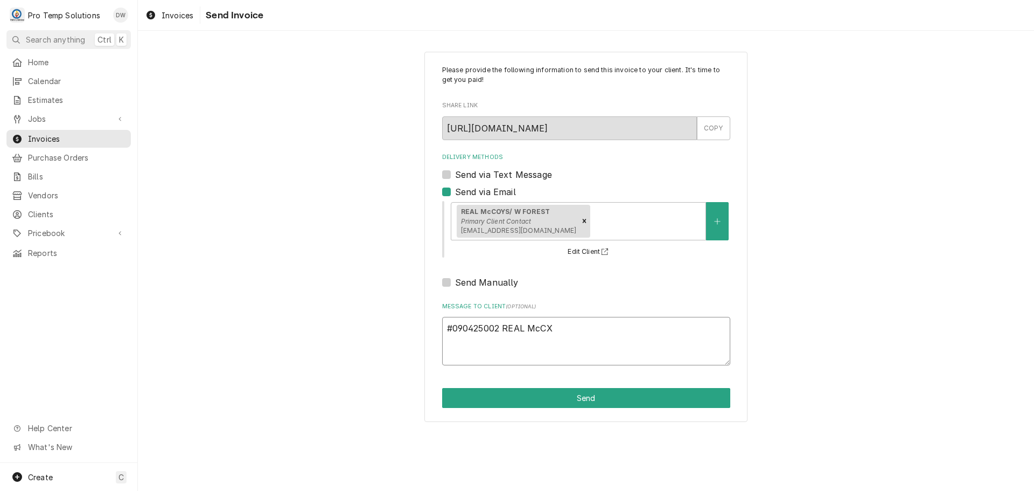
type textarea "#090425002 REAL McCXO"
type textarea "x"
type textarea "#090425002 REAL McCX"
type textarea "x"
type textarea "#090425002 REAL McC"
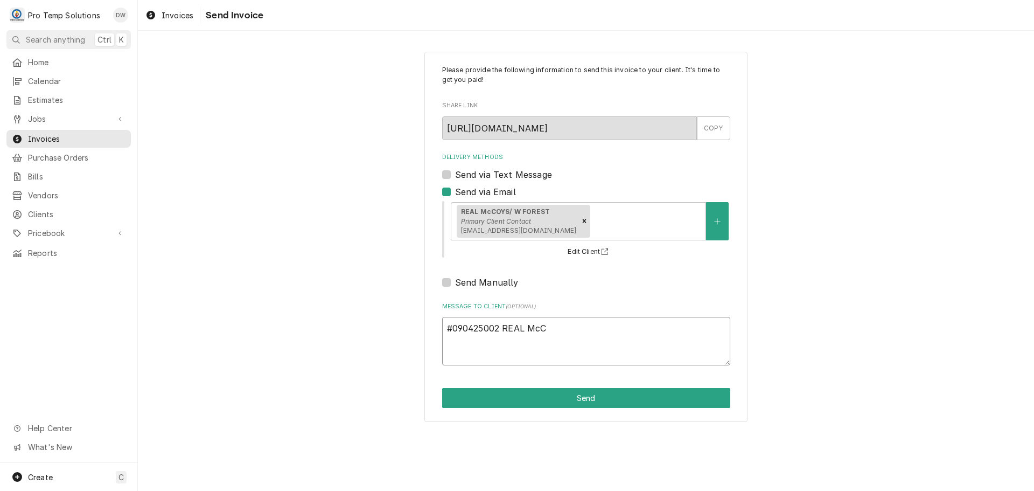
type textarea "x"
type textarea "#090425002 REAL McCO"
type textarea "x"
type textarea "#090425002 REAL McCOY"
type textarea "x"
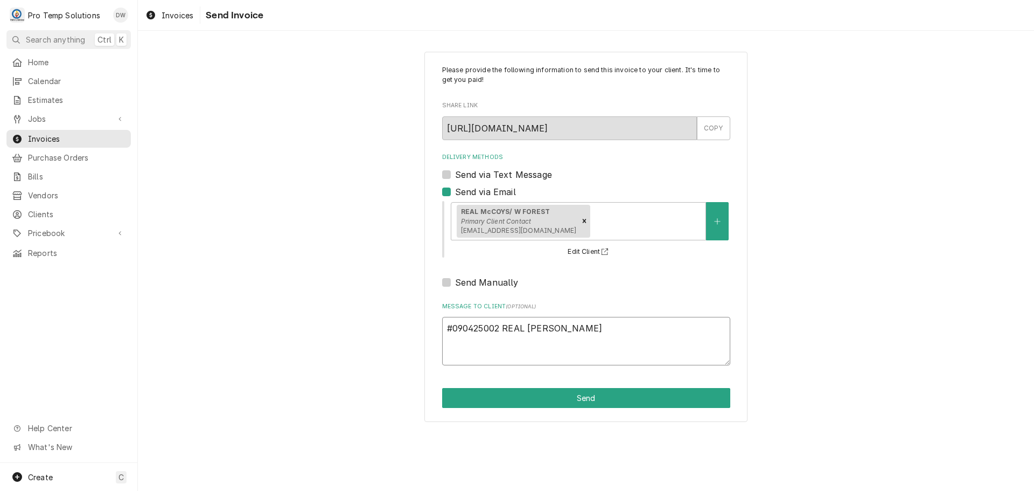
type textarea "#090425002 REAL McCOYS"
type textarea "x"
type textarea "#090425002 REAL McCOYS-"
type textarea "x"
type textarea "#090425002 REAL McCOYS-"
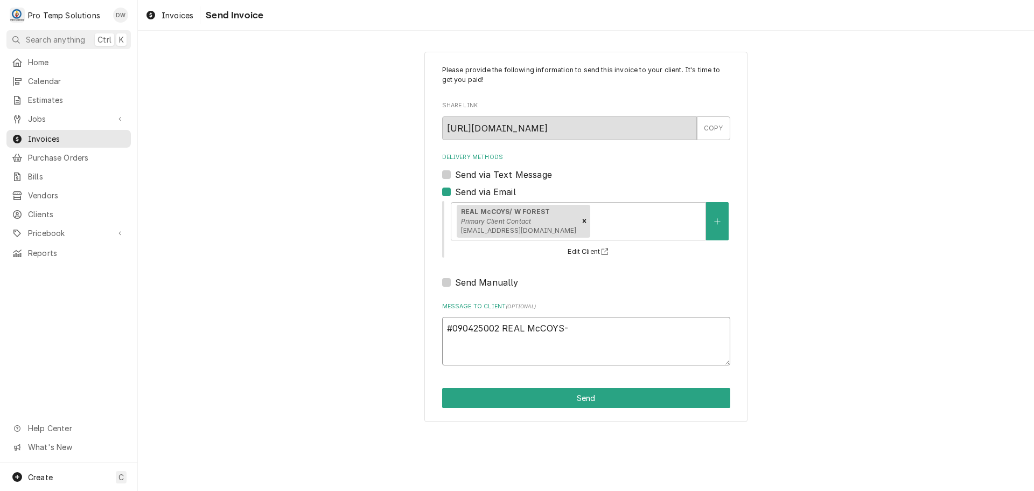
type textarea "x"
type textarea "#090425002 REAL McCOYS- R"
type textarea "x"
type textarea "#090425002 REAL McCOYS- RE"
type textarea "x"
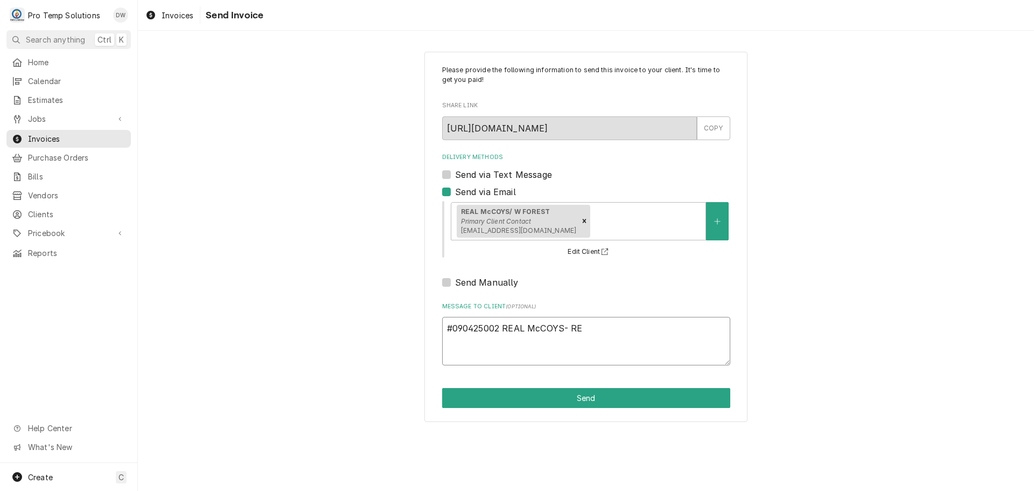
type textarea "#090425002 REAL McCOYS- REF"
type textarea "x"
type textarea "#090425002 REAL McCOYS- REFR"
type textarea "x"
type textarea "#090425002 REAL McCOYS- REFRI"
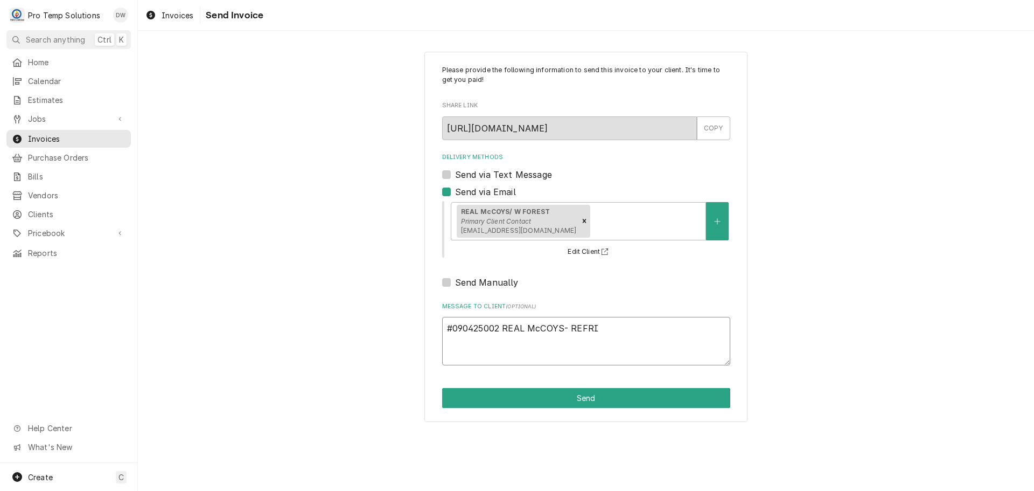
type textarea "x"
type textarea "#090425002 REAL McCOYS- REFRIG"
type textarea "x"
type textarea "#090425002 REAL McCOYS- REFRIG"
type textarea "x"
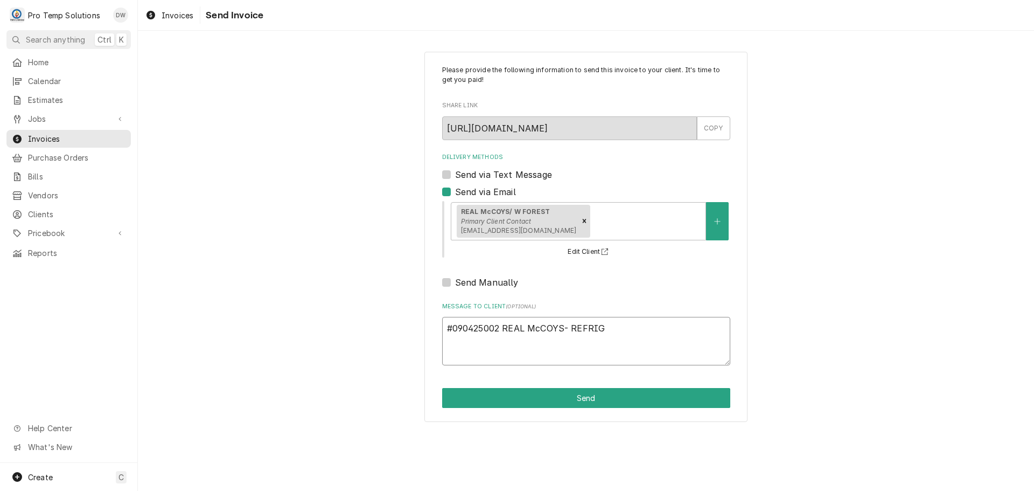
type textarea "#090425002 REAL McCOYS- REFRIG U"
type textarea "x"
type textarea "#090425002 REAL McCOYS- REFRIG UN"
type textarea "x"
type textarea "#090425002 REAL McCOYS- REFRIG UNI"
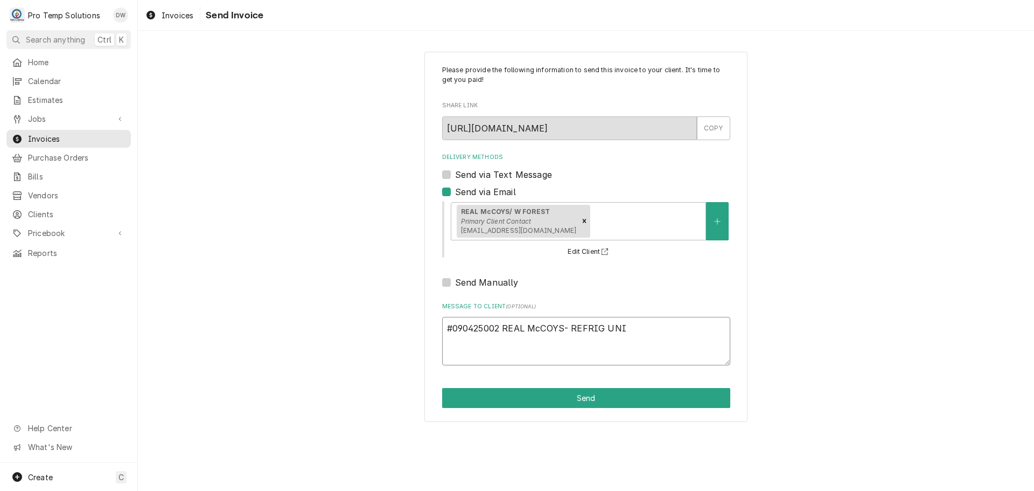
type textarea "x"
type textarea "#090425002 REAL McCOYS- REFRIG UNIT"
type textarea "x"
type textarea "#090425002 REAL McCOYS- REFRIG UNITS"
type textarea "x"
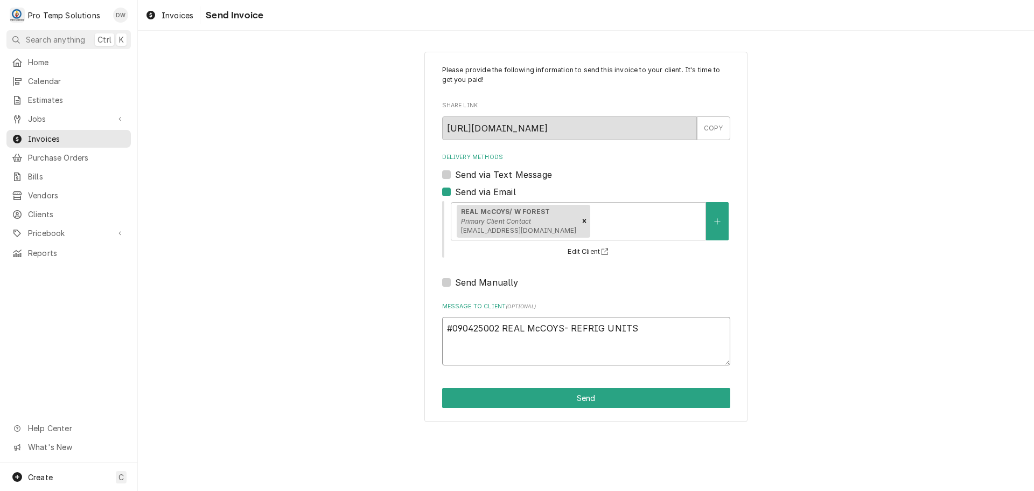
type textarea "#090425002 REAL McCOYS- REFRIG UNITS"
click at [572, 325] on textarea "#090425002 REAL McCOYS- REFRIG UNITS" at bounding box center [586, 341] width 288 height 48
type textarea "x"
type textarea "#090425002 REAL McCOYS- (REFRIG UNITS"
type textarea "x"
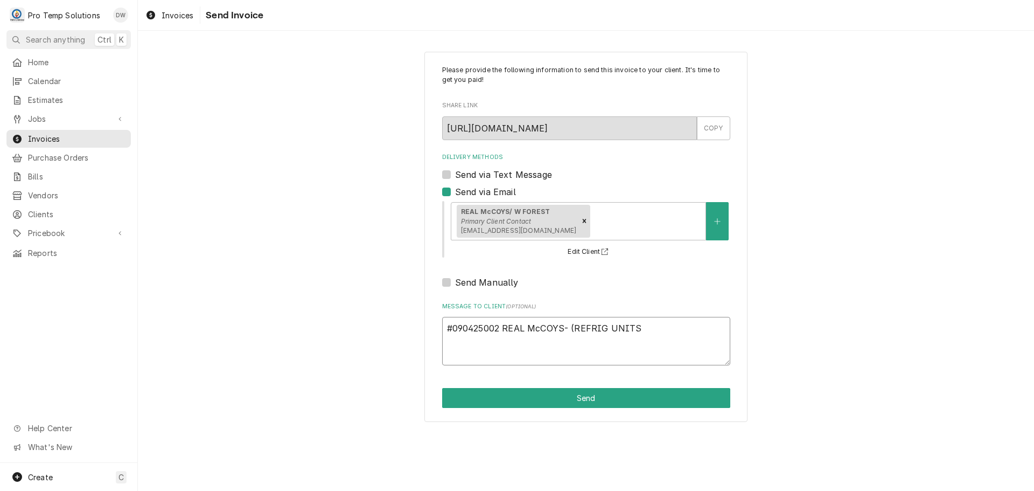
type textarea "#090425002 REAL McCOYS- (4REFRIG UNITS"
type textarea "x"
type textarea "#090425002 REAL McCOYS- (4)REFRIG UNITS"
type textarea "x"
type textarea "#090425002 REAL McCOYS- (4) REFRIG UNITS"
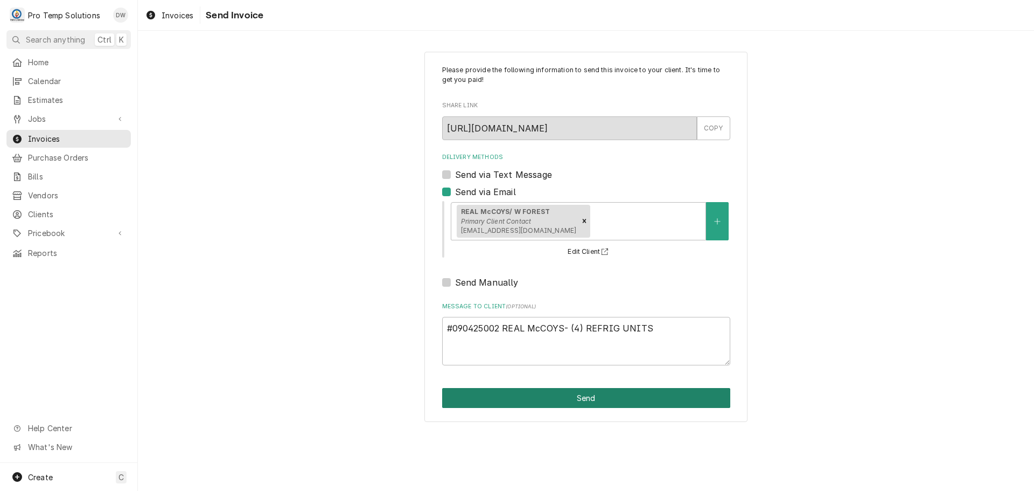
click at [588, 399] on button "Send" at bounding box center [586, 398] width 288 height 20
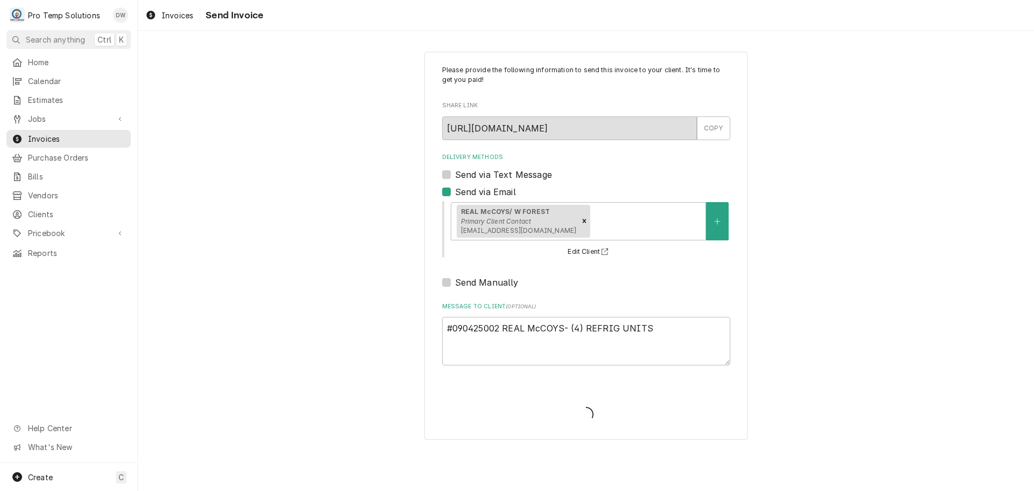
type textarea "x"
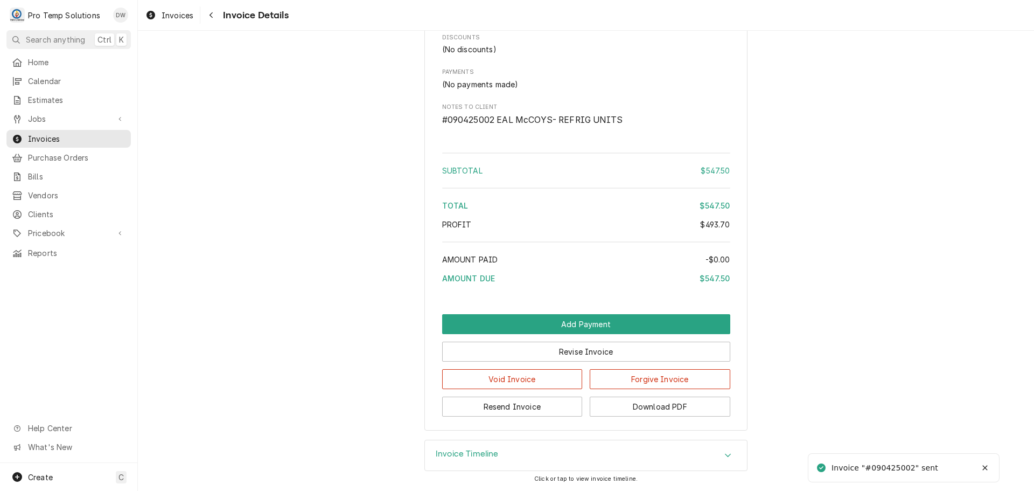
scroll to position [1606, 0]
click at [643, 408] on button "Download PDF" at bounding box center [660, 406] width 141 height 20
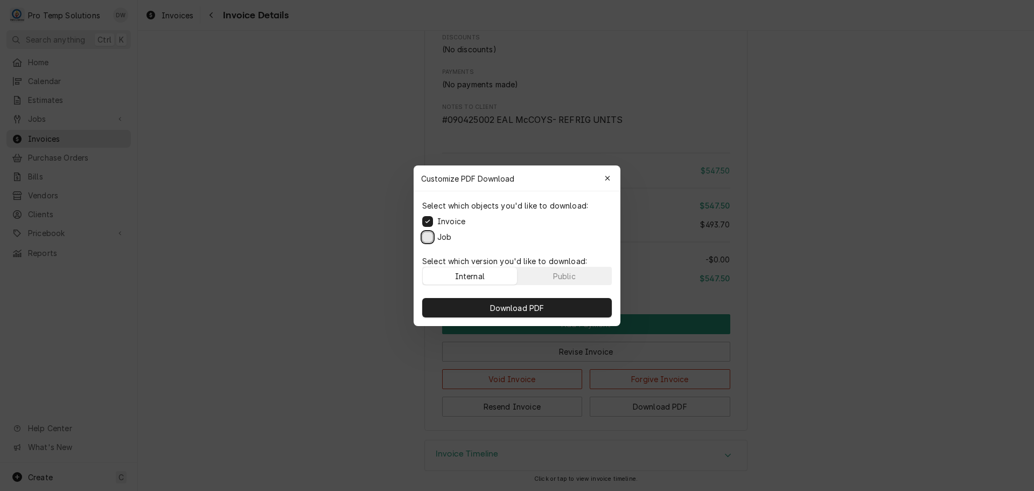
click at [425, 234] on button "Job" at bounding box center [427, 236] width 11 height 11
click at [514, 306] on span "Download PDF" at bounding box center [517, 307] width 59 height 11
